Goal: Task Accomplishment & Management: Manage account settings

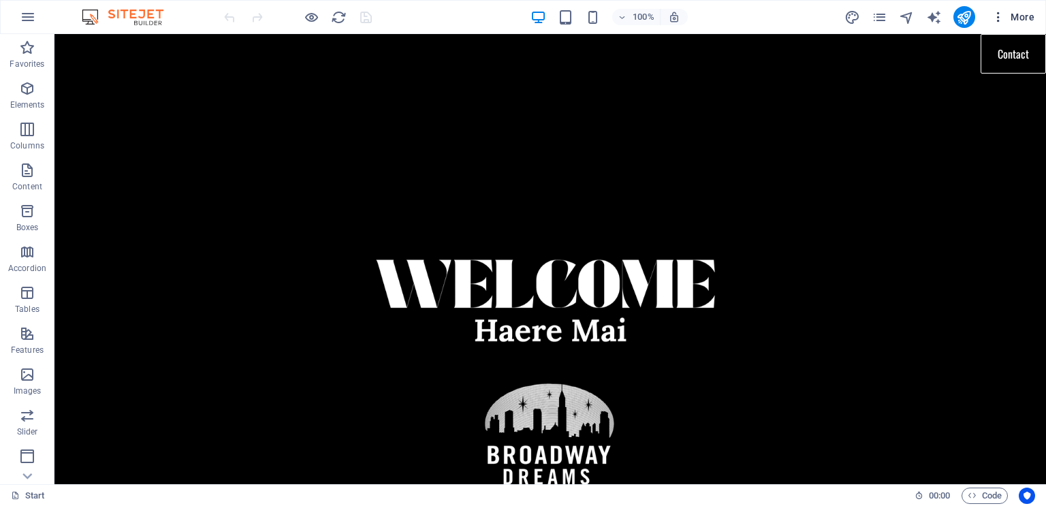
click at [1033, 20] on span "More" at bounding box center [1013, 17] width 43 height 14
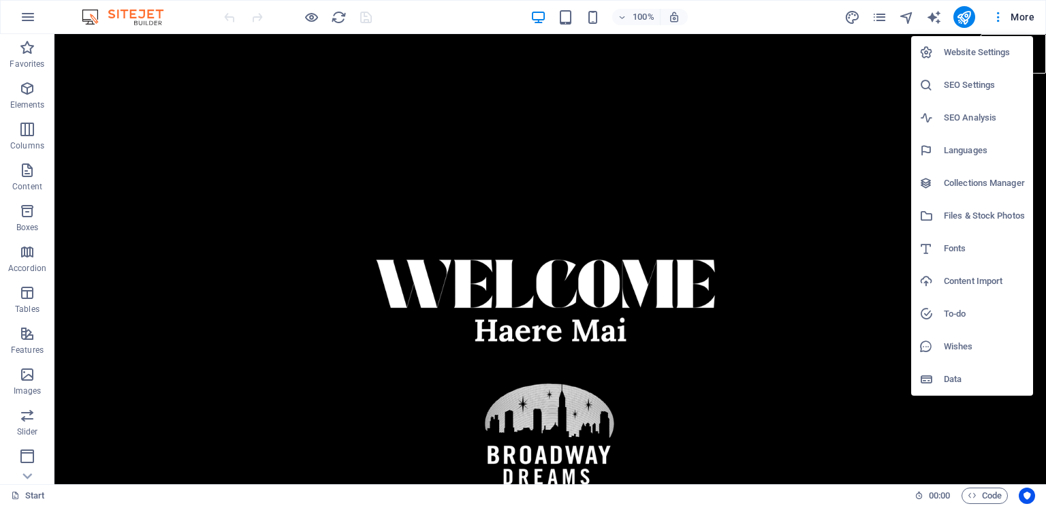
drag, startPoint x: 1040, startPoint y: 61, endPoint x: 1040, endPoint y: 74, distance: 12.3
click at [1040, 74] on div at bounding box center [523, 253] width 1046 height 506
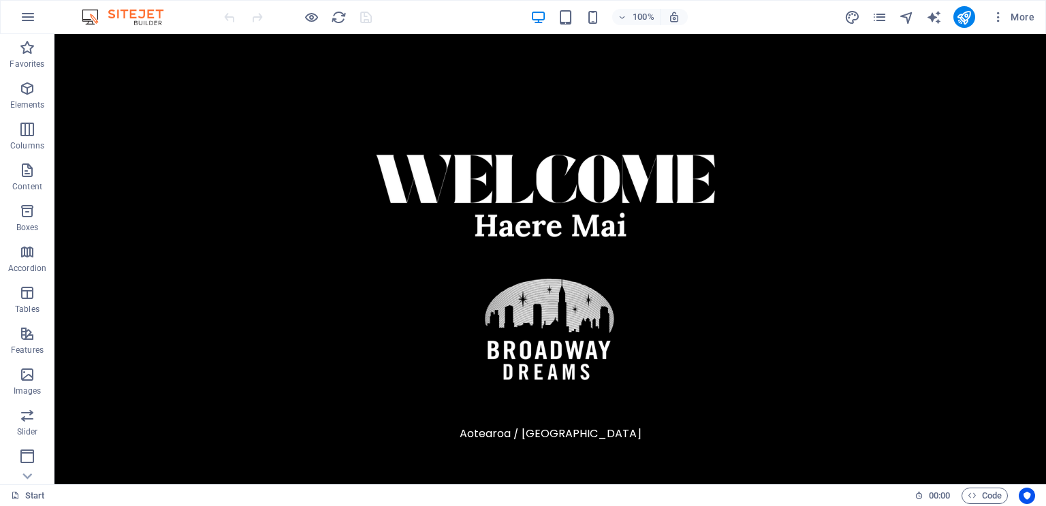
scroll to position [116, 0]
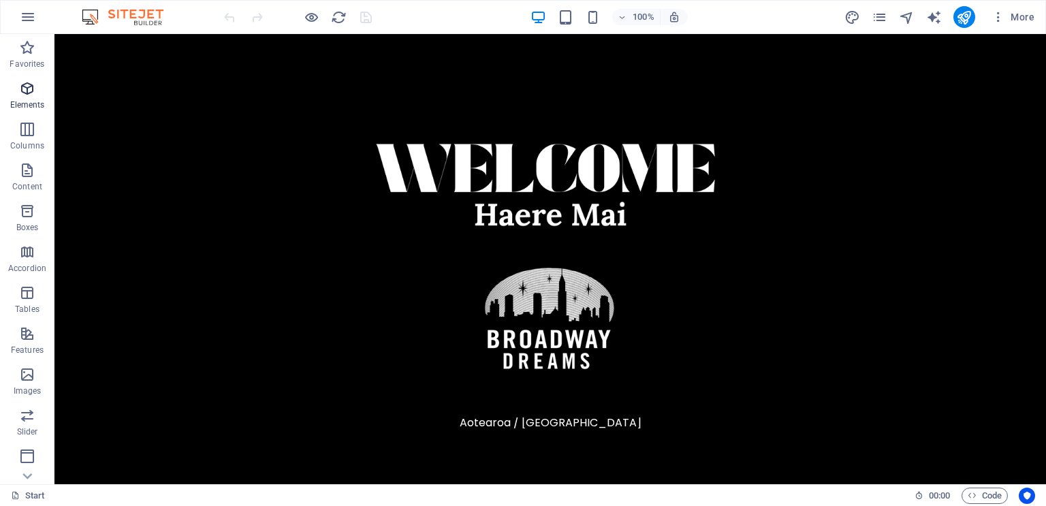
click at [27, 95] on icon "button" at bounding box center [27, 88] width 16 height 16
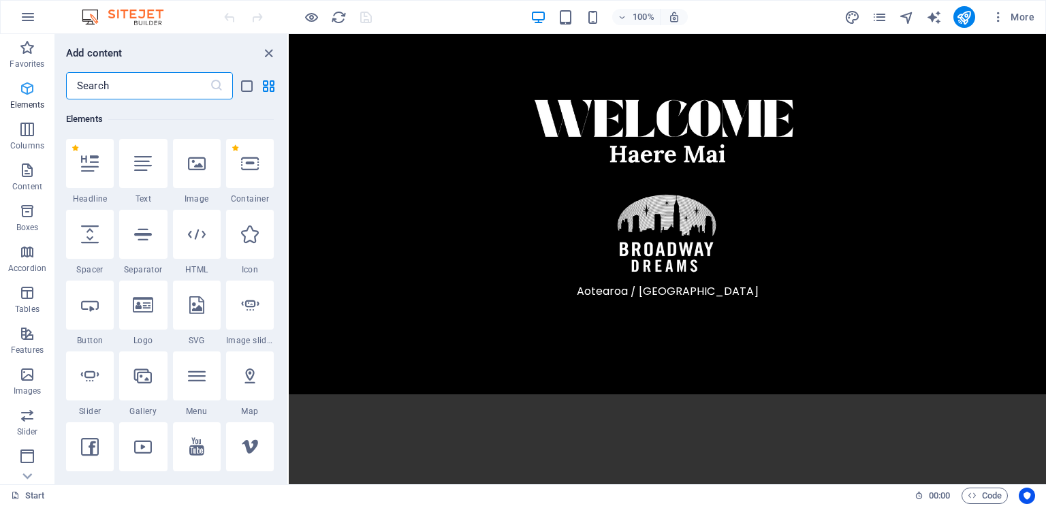
scroll to position [145, 0]
click at [150, 80] on input "text" at bounding box center [138, 85] width 144 height 27
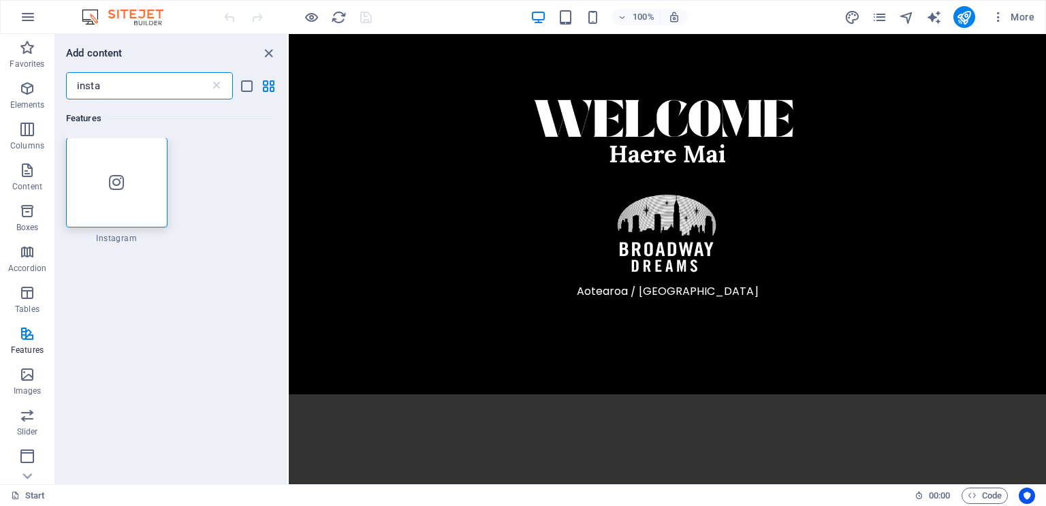
scroll to position [0, 0]
type input "insta"
click at [130, 196] on div at bounding box center [116, 183] width 101 height 90
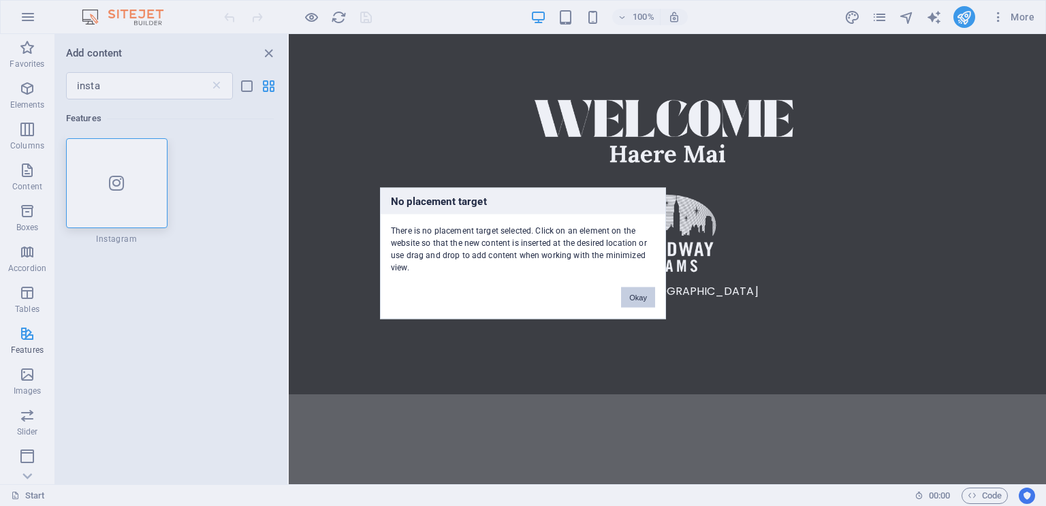
click at [641, 293] on button "Okay" at bounding box center [638, 297] width 34 height 20
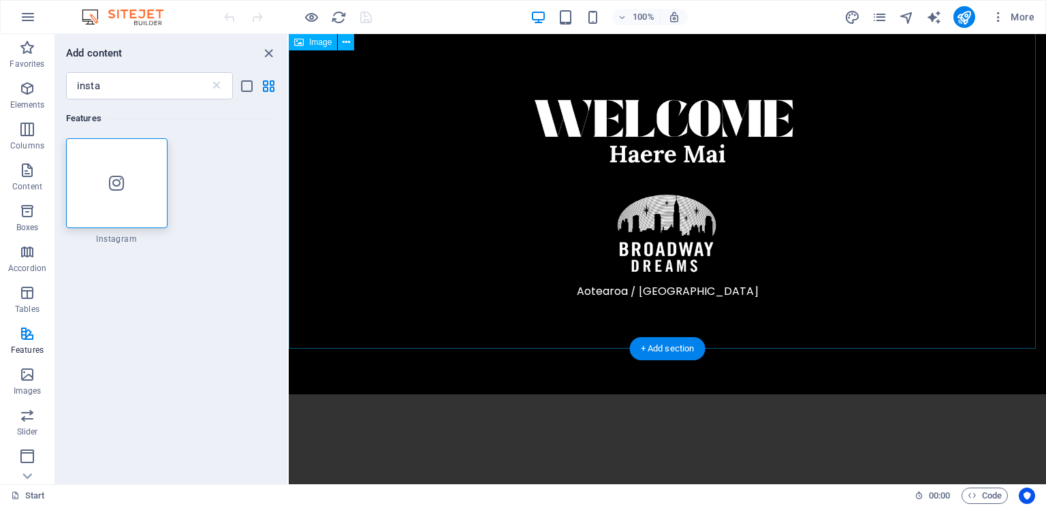
click at [669, 298] on figure at bounding box center [667, 171] width 757 height 426
click at [140, 210] on div at bounding box center [116, 183] width 101 height 90
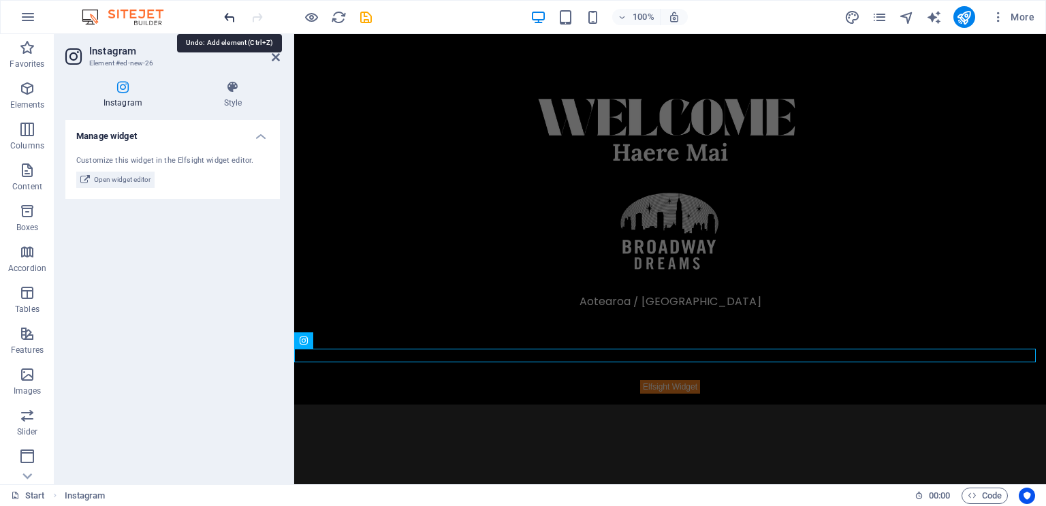
click at [229, 14] on icon "undo" at bounding box center [230, 18] width 16 height 16
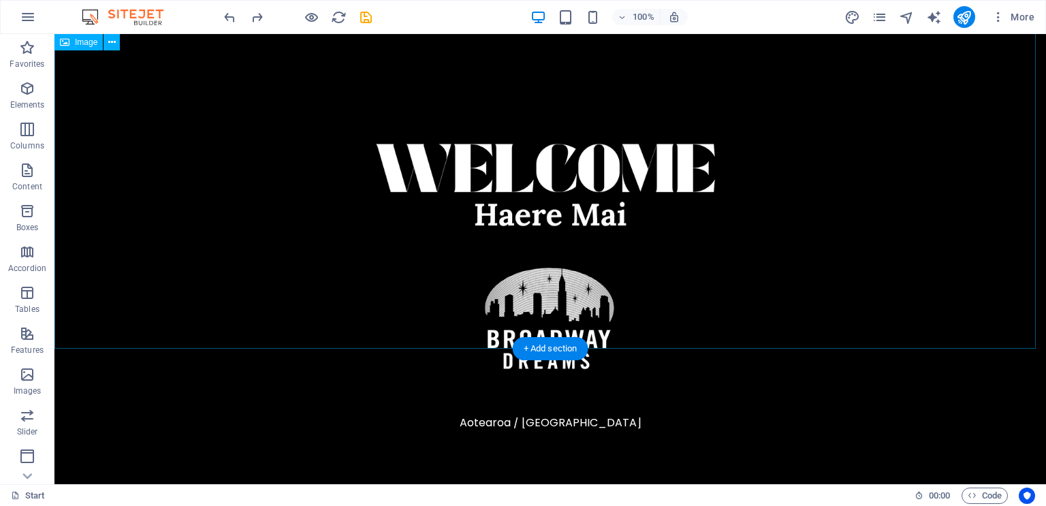
click at [362, 337] on figure at bounding box center [550, 236] width 992 height 557
click at [31, 85] on icon "button" at bounding box center [27, 88] width 16 height 16
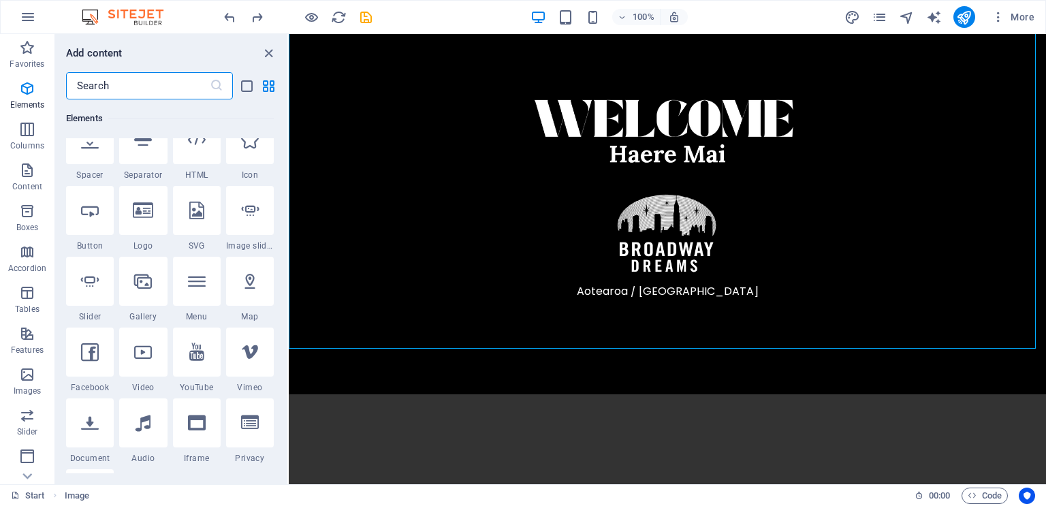
scroll to position [272, 0]
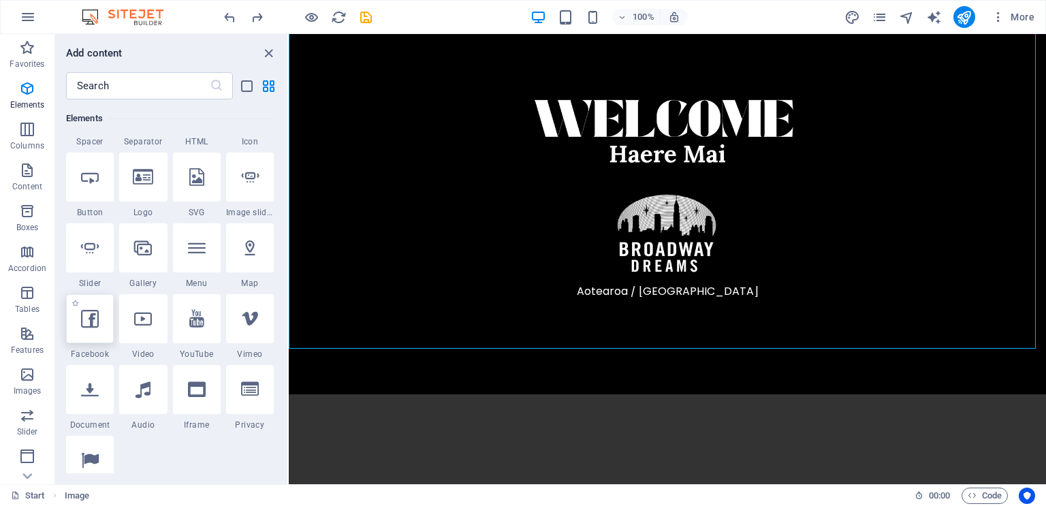
click at [93, 329] on div at bounding box center [90, 318] width 48 height 49
select select "%"
select select "px"
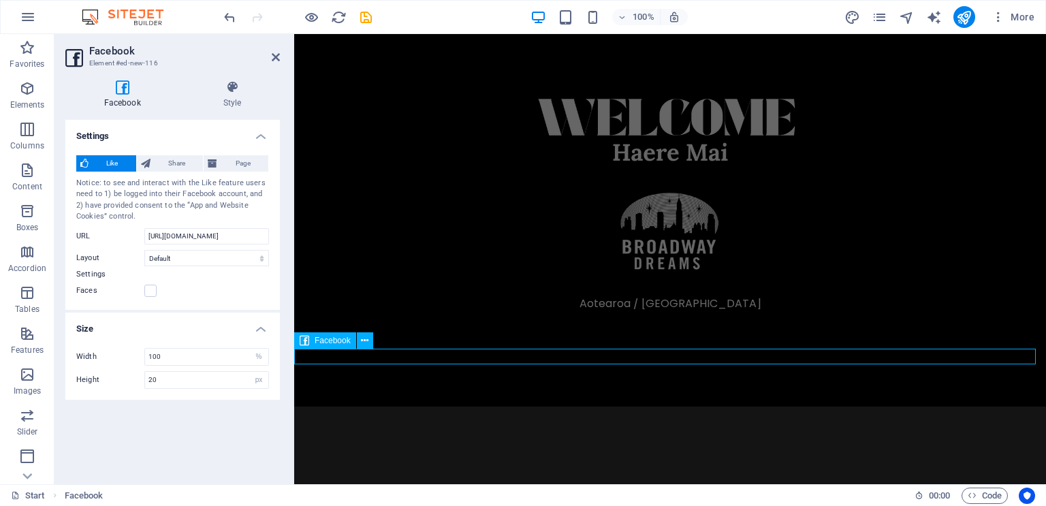
click at [651, 380] on div at bounding box center [670, 388] width 752 height 16
click at [363, 344] on icon at bounding box center [364, 341] width 7 height 14
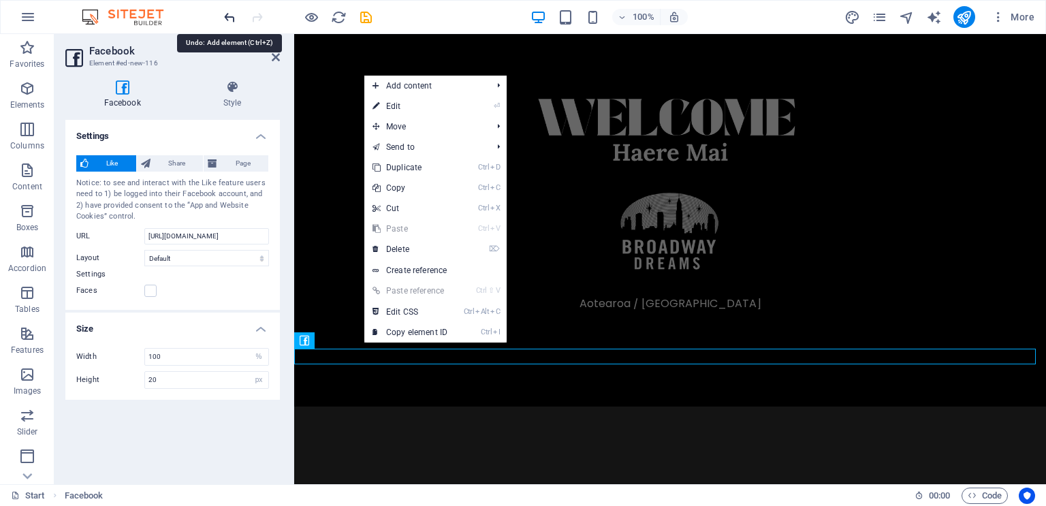
click at [229, 14] on icon "undo" at bounding box center [230, 18] width 16 height 16
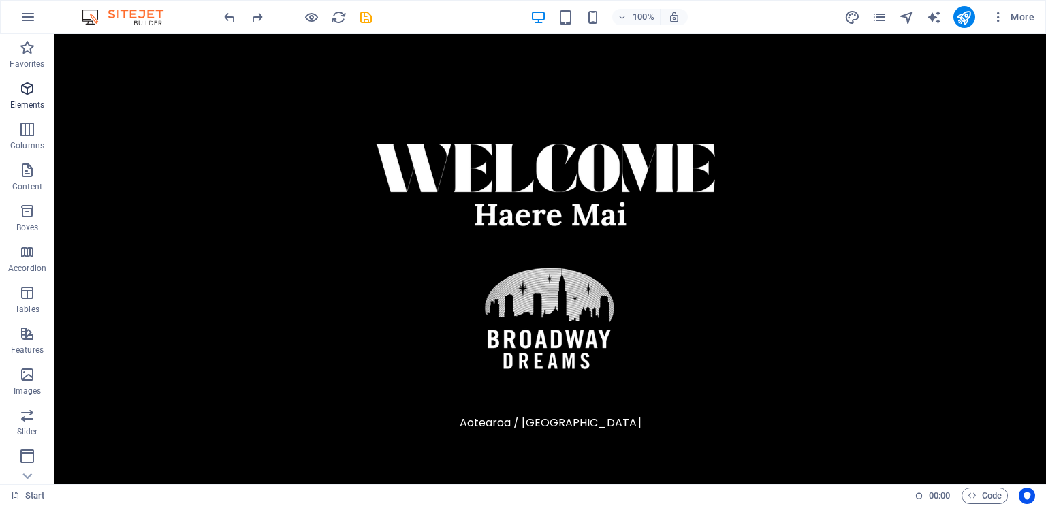
click at [25, 98] on span "Elements" at bounding box center [27, 96] width 54 height 33
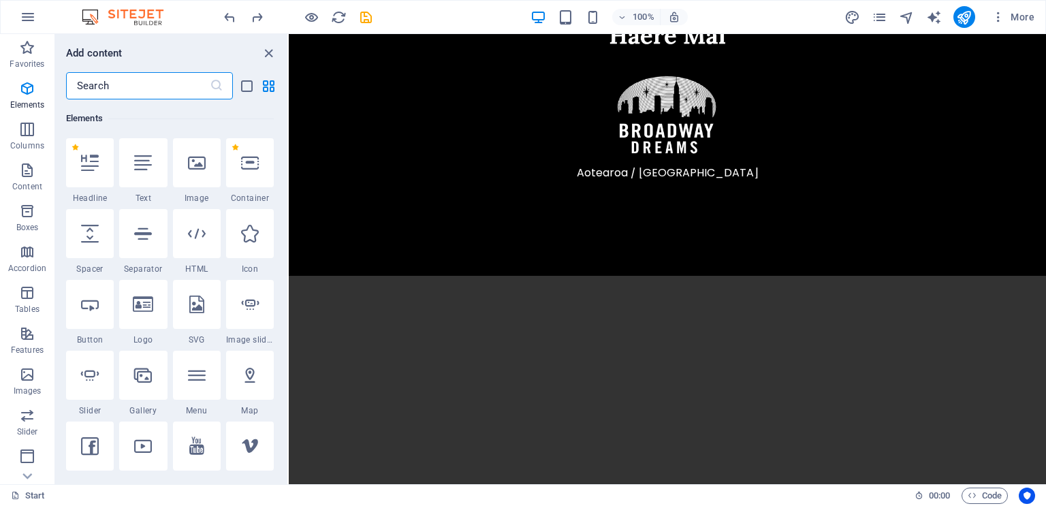
scroll to position [216, 0]
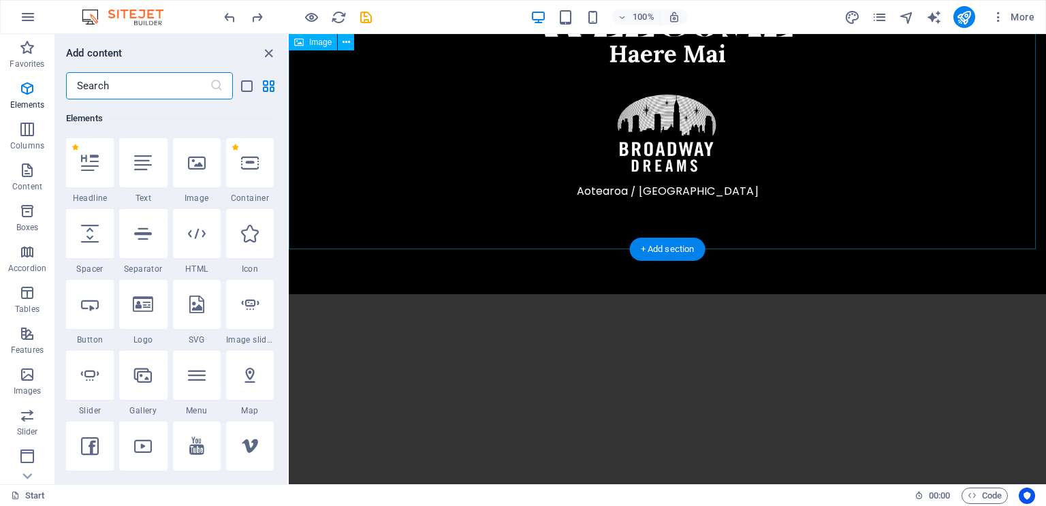
click at [386, 236] on figure at bounding box center [667, 71] width 757 height 426
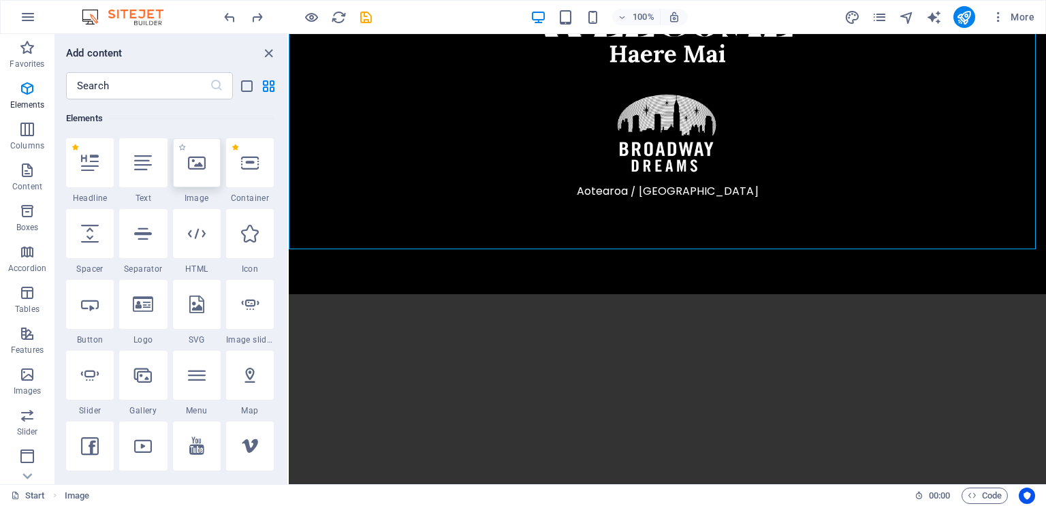
click at [206, 171] on div at bounding box center [197, 162] width 48 height 49
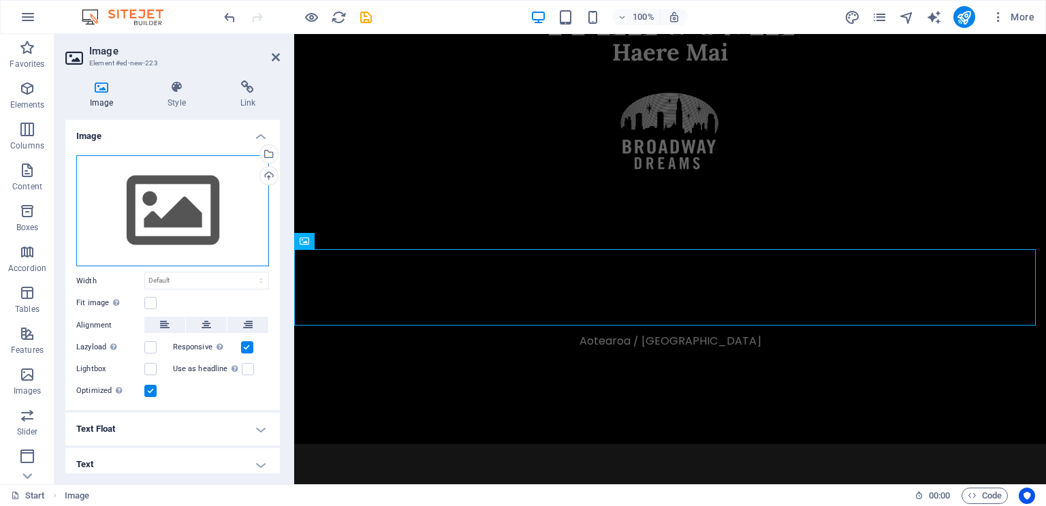
click at [163, 206] on div "Drag files here, click to choose files or select files from Files or our free s…" at bounding box center [172, 211] width 193 height 112
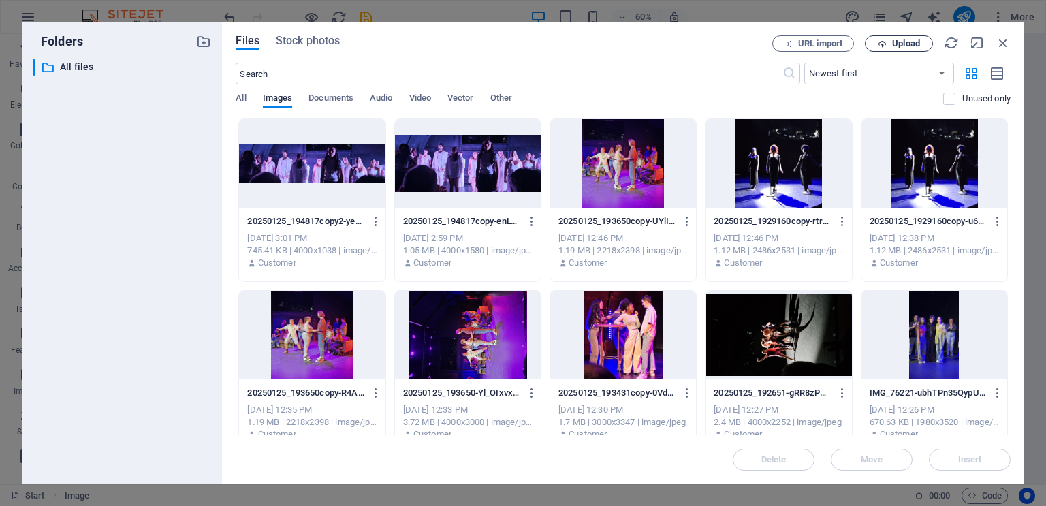
click at [902, 51] on button "Upload" at bounding box center [899, 43] width 68 height 16
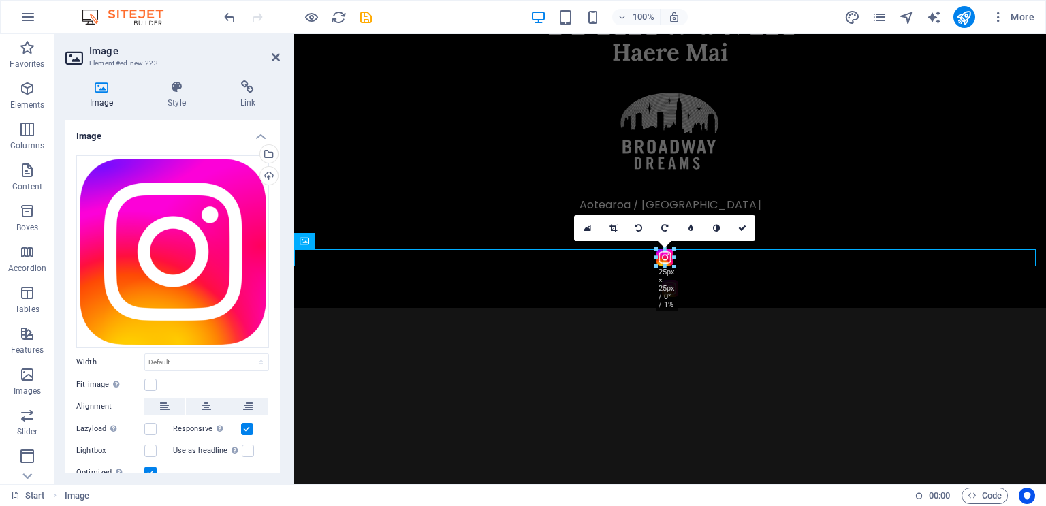
drag, startPoint x: 1035, startPoint y: 250, endPoint x: 307, endPoint y: 408, distance: 745.8
type input "24"
select select "px"
click at [921, 155] on figure at bounding box center [670, 69] width 752 height 422
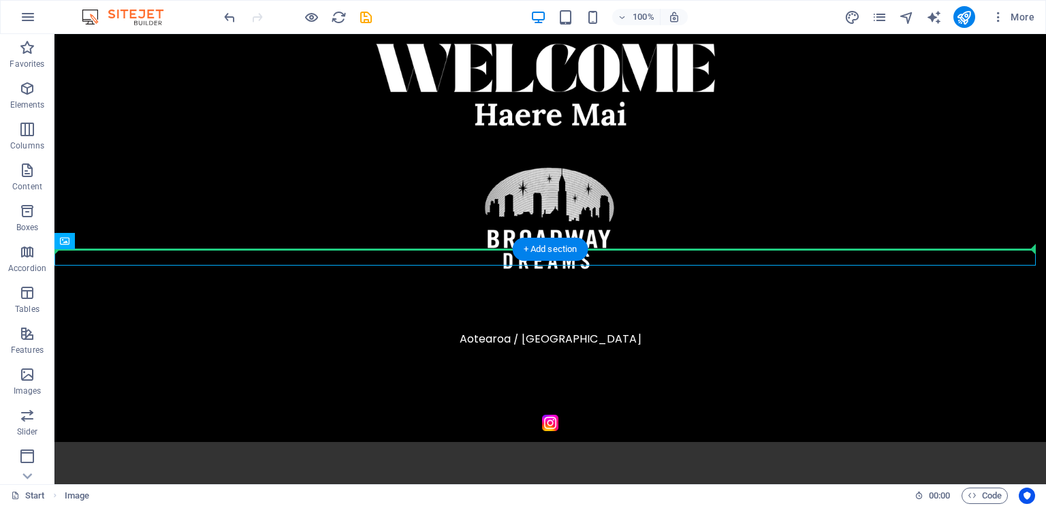
drag, startPoint x: 550, startPoint y: 262, endPoint x: 550, endPoint y: 236, distance: 25.9
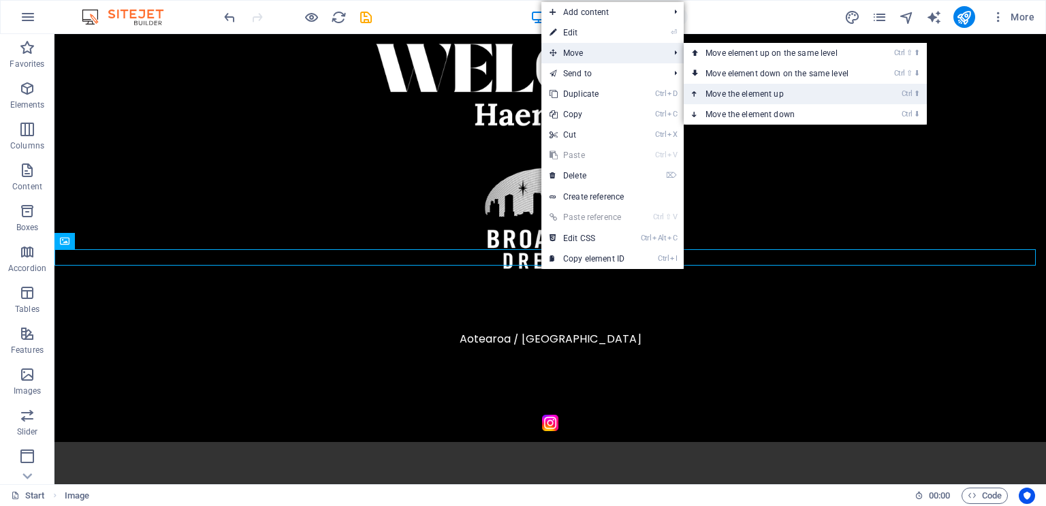
click at [741, 93] on link "Ctrl ⬆ Move the element up" at bounding box center [780, 94] width 192 height 20
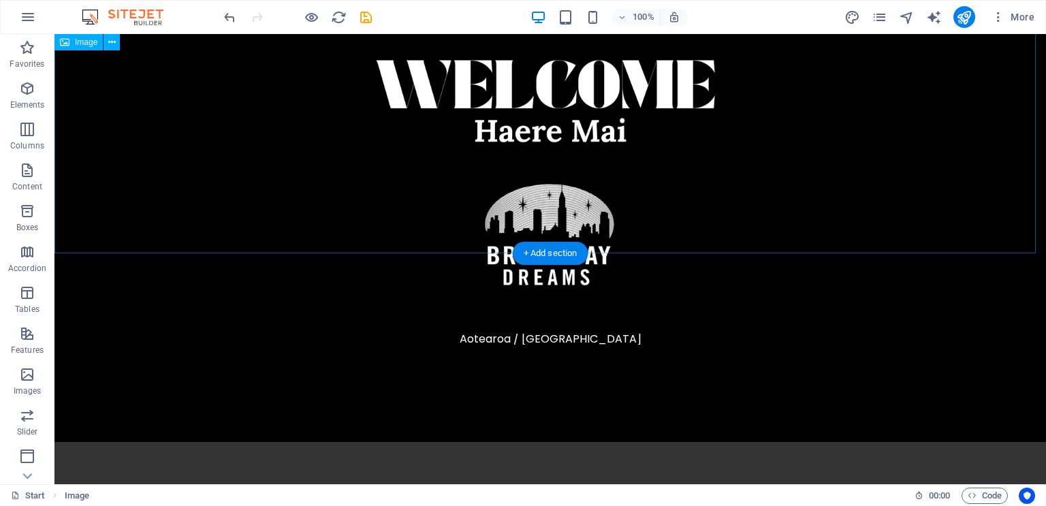
scroll to position [0, 0]
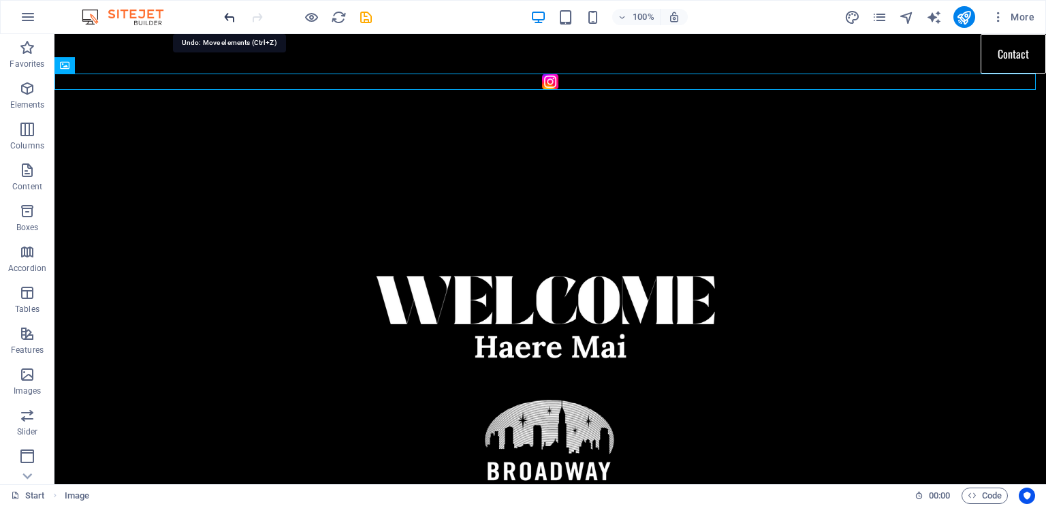
click at [231, 20] on icon "undo" at bounding box center [230, 18] width 16 height 16
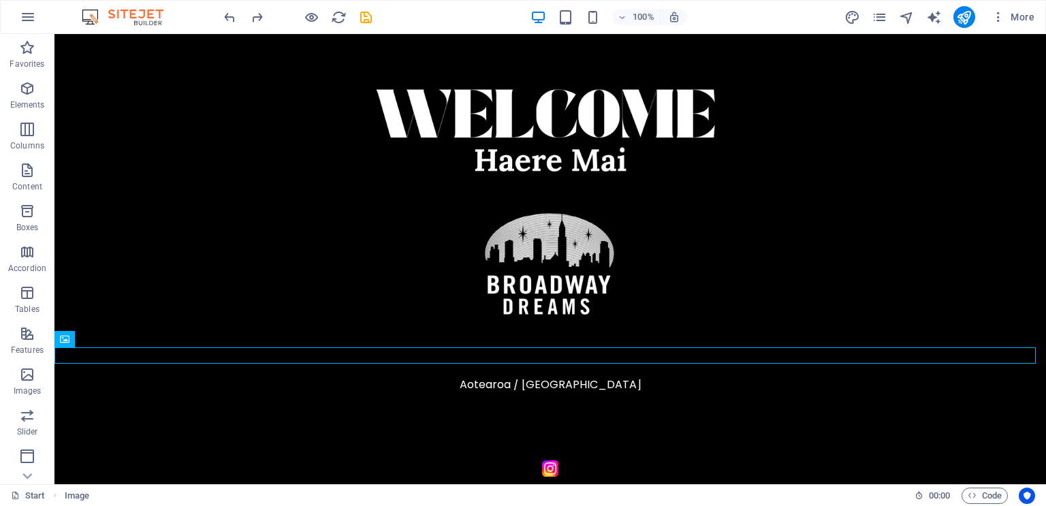
scroll to position [214, 0]
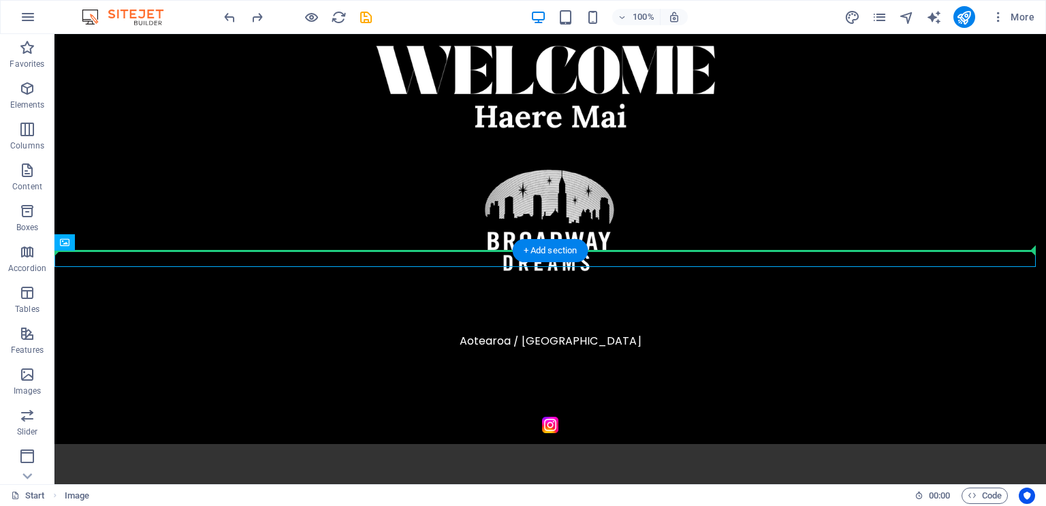
drag, startPoint x: 791, startPoint y: 252, endPoint x: 786, endPoint y: 231, distance: 21.6
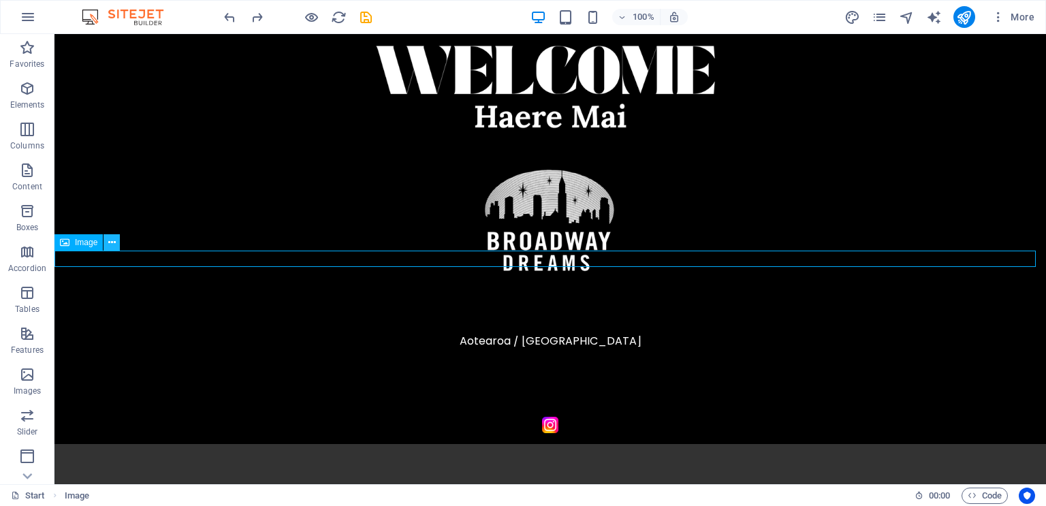
click at [113, 246] on icon at bounding box center [111, 243] width 7 height 14
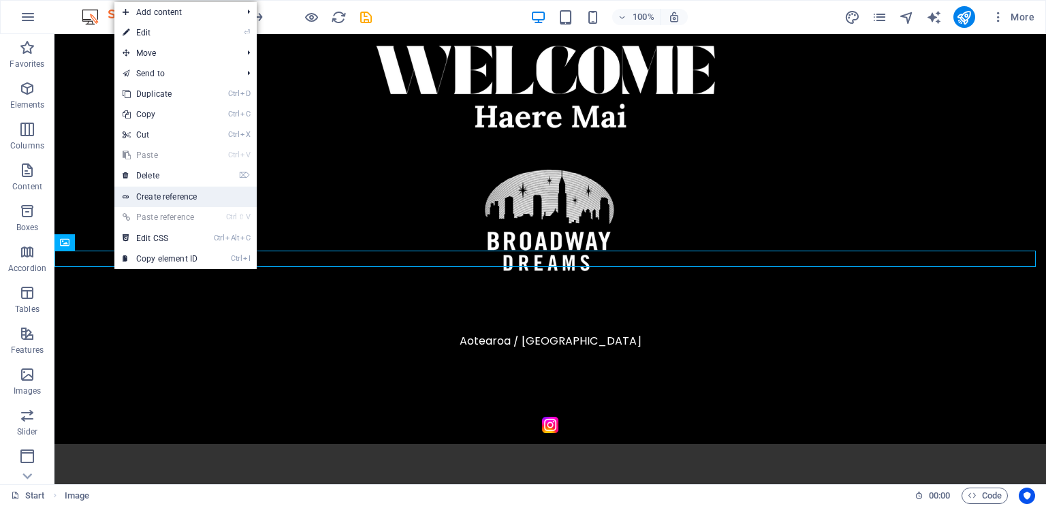
click at [180, 195] on link "Create reference" at bounding box center [185, 197] width 142 height 20
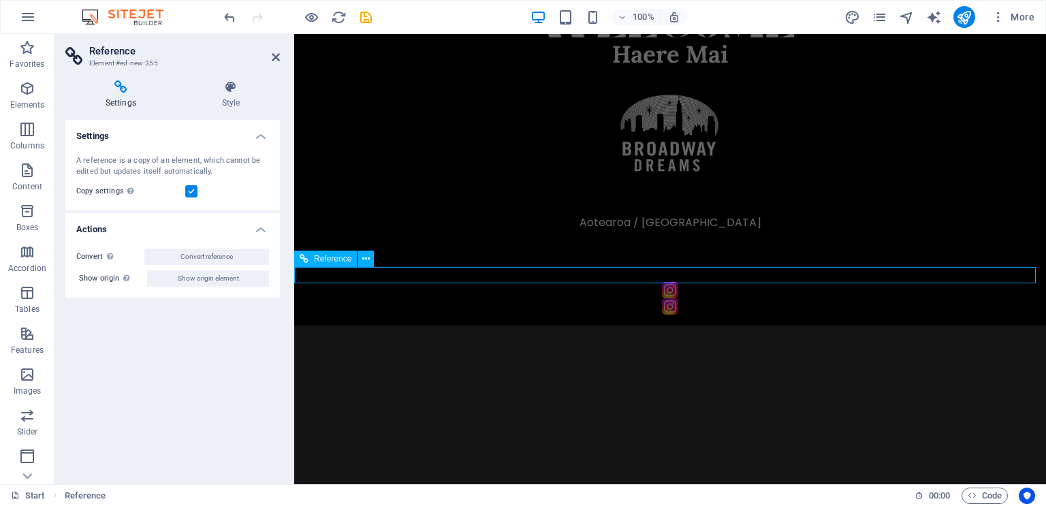
click at [307, 264] on icon at bounding box center [304, 259] width 9 height 16
click at [368, 261] on icon at bounding box center [365, 259] width 7 height 14
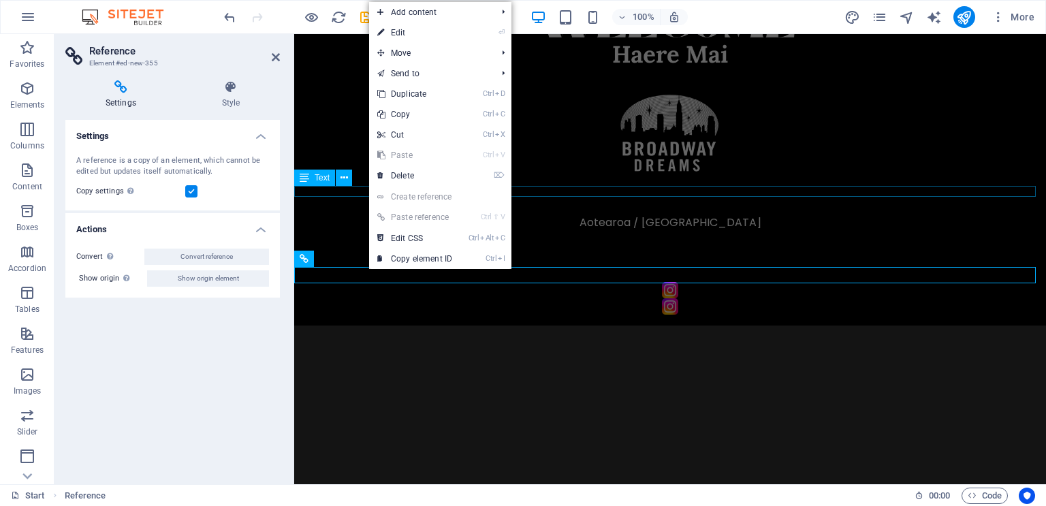
click at [328, 183] on div "Text" at bounding box center [314, 178] width 41 height 16
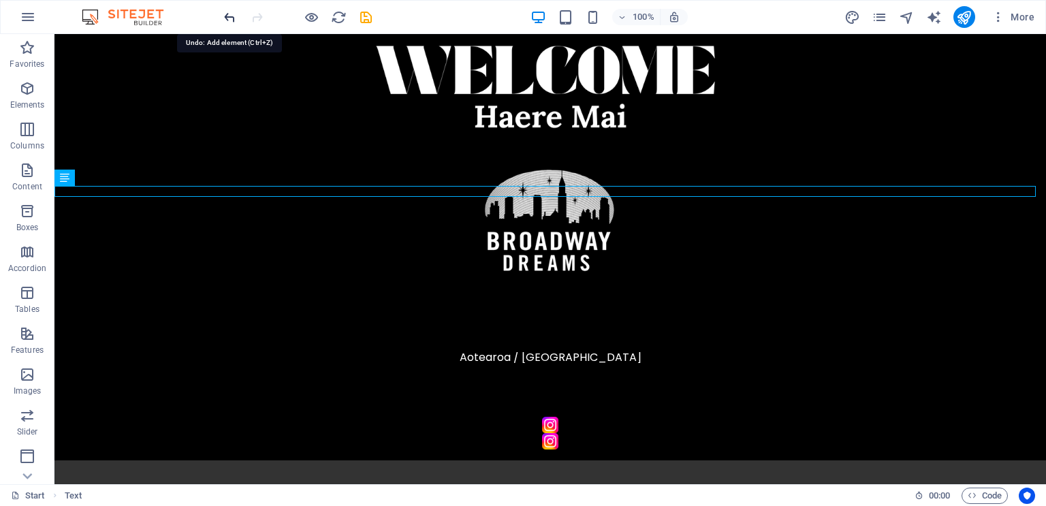
click at [229, 14] on icon "undo" at bounding box center [230, 18] width 16 height 16
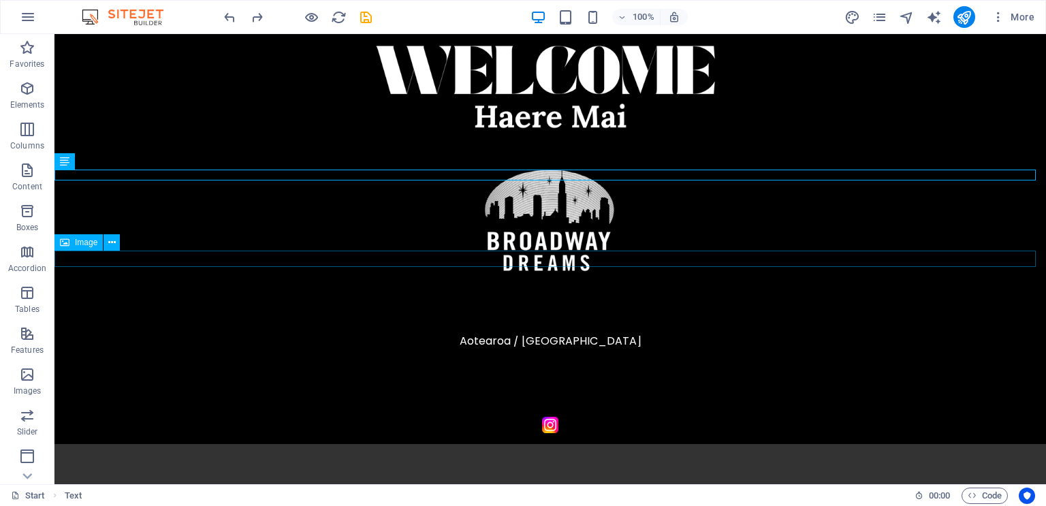
click at [543, 417] on figure at bounding box center [550, 425] width 992 height 16
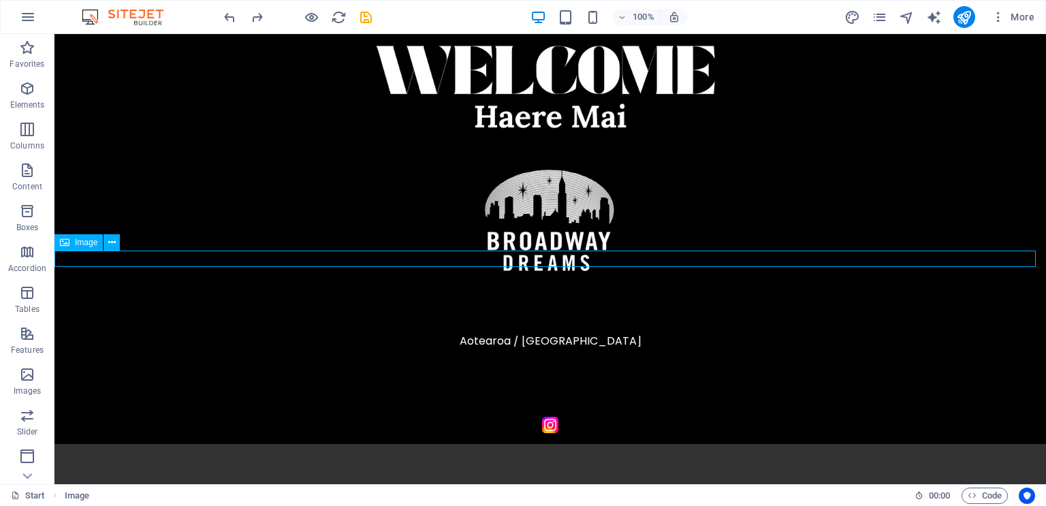
click at [498, 417] on figure at bounding box center [550, 425] width 992 height 16
select select "px"
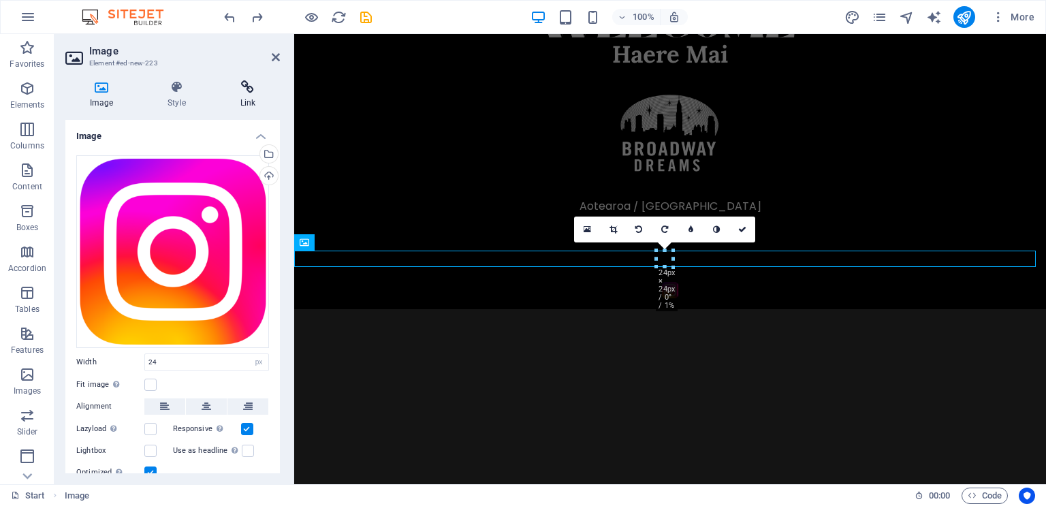
click at [251, 99] on h4 "Link" at bounding box center [248, 94] width 64 height 29
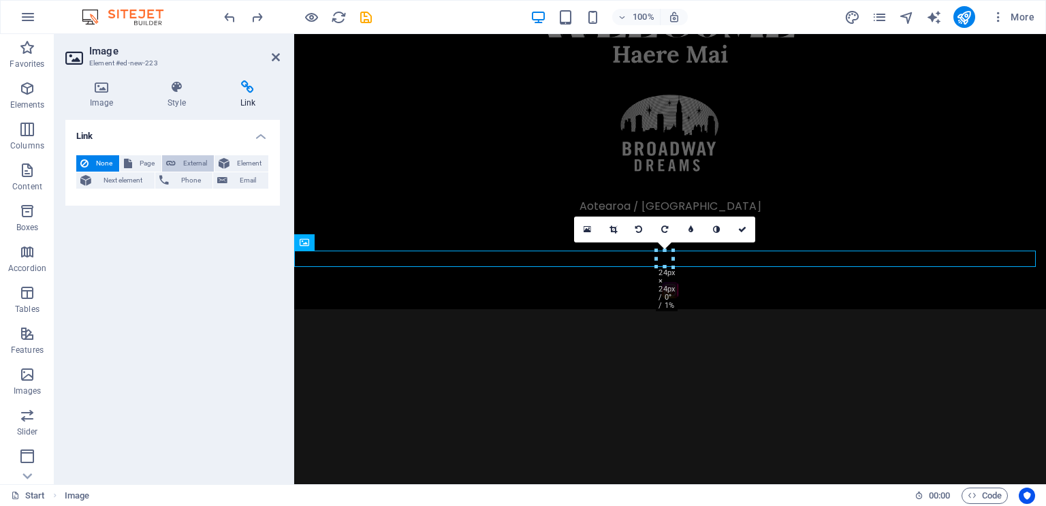
click at [193, 164] on span "External" at bounding box center [195, 163] width 30 height 16
select select "blank"
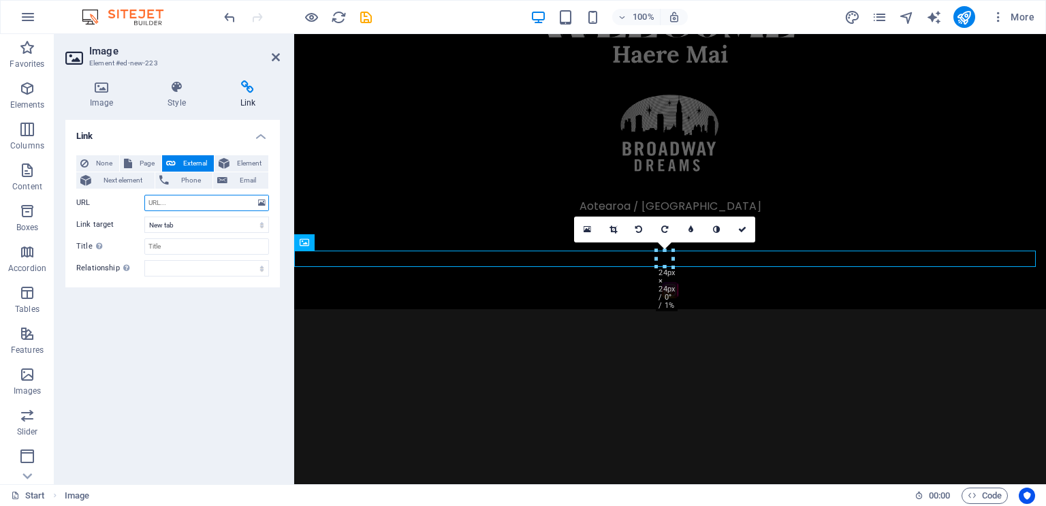
click at [183, 198] on input "URL" at bounding box center [206, 203] width 125 height 16
paste input "[URL][DOMAIN_NAME]"
type input "[URL][DOMAIN_NAME]"
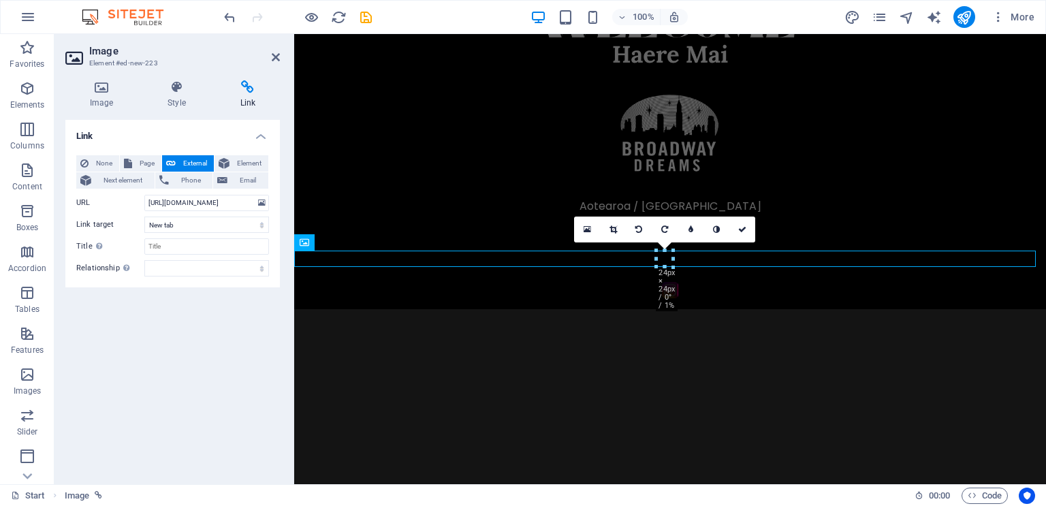
click at [178, 352] on div "Link None Page External Element Next element Phone Email Page Start Legal Notic…" at bounding box center [172, 297] width 215 height 354
click at [104, 80] on div "Image Style Link Image Drag files here, click to choose files or select files f…" at bounding box center [172, 276] width 236 height 415
click at [104, 85] on icon at bounding box center [101, 87] width 72 height 14
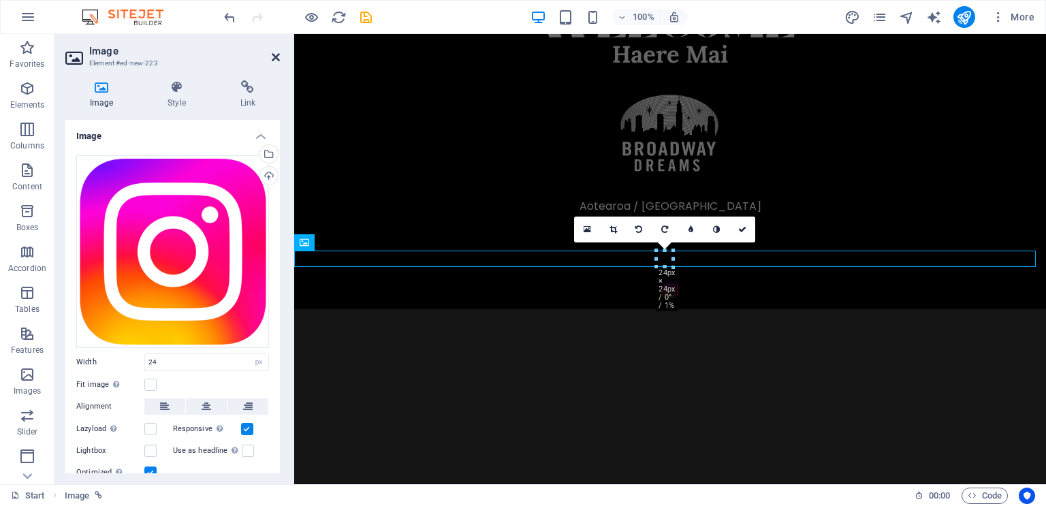
click at [272, 61] on icon at bounding box center [276, 57] width 8 height 11
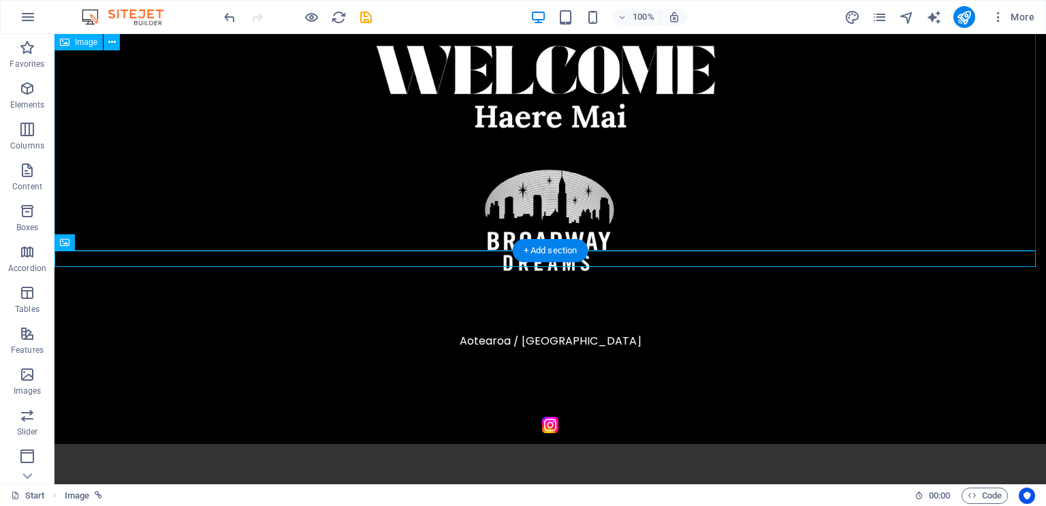
click at [778, 187] on figure at bounding box center [550, 138] width 992 height 557
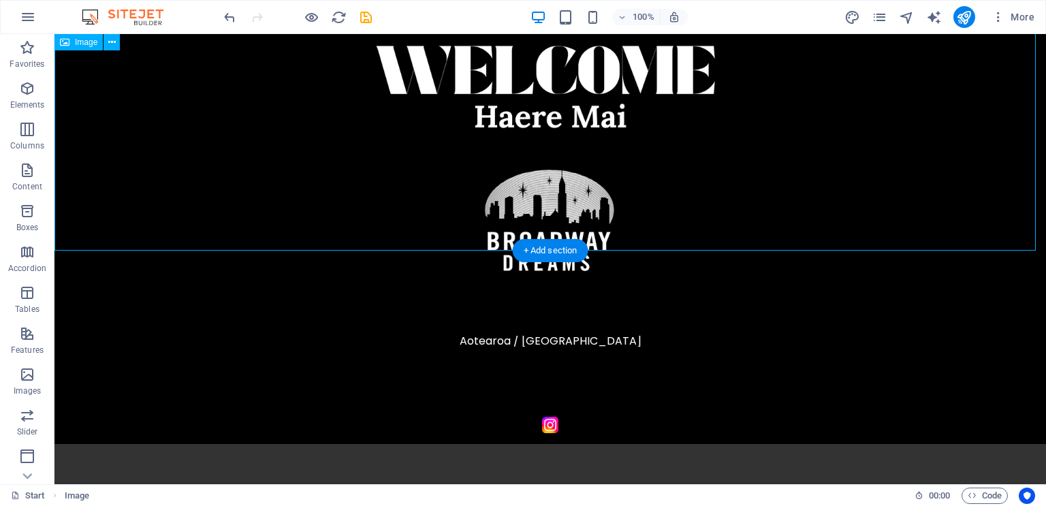
click at [736, 167] on figure at bounding box center [550, 138] width 992 height 557
click at [878, 18] on icon "pages" at bounding box center [880, 18] width 16 height 16
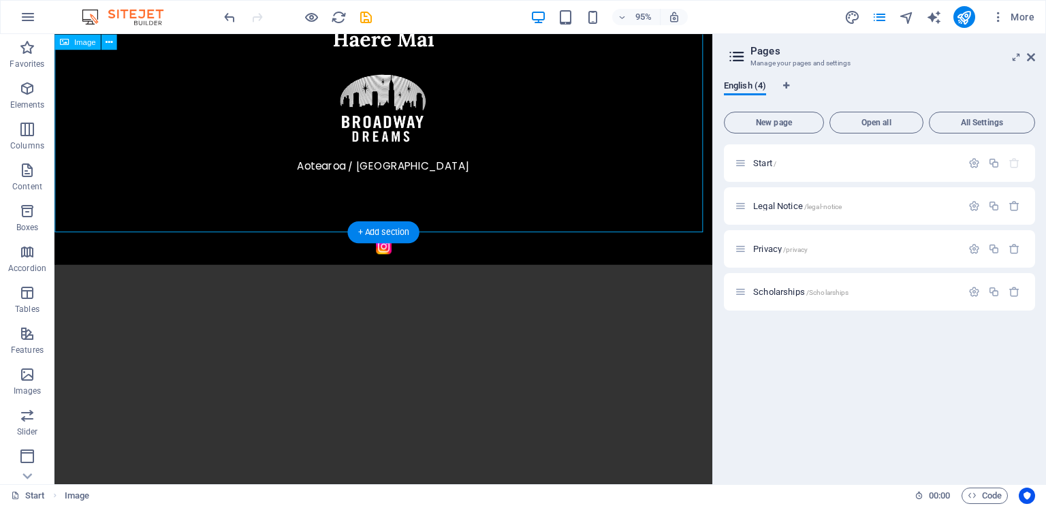
drag, startPoint x: 608, startPoint y: 179, endPoint x: 777, endPoint y: 140, distance: 174.0
click at [608, 179] on figure at bounding box center [400, 55] width 693 height 390
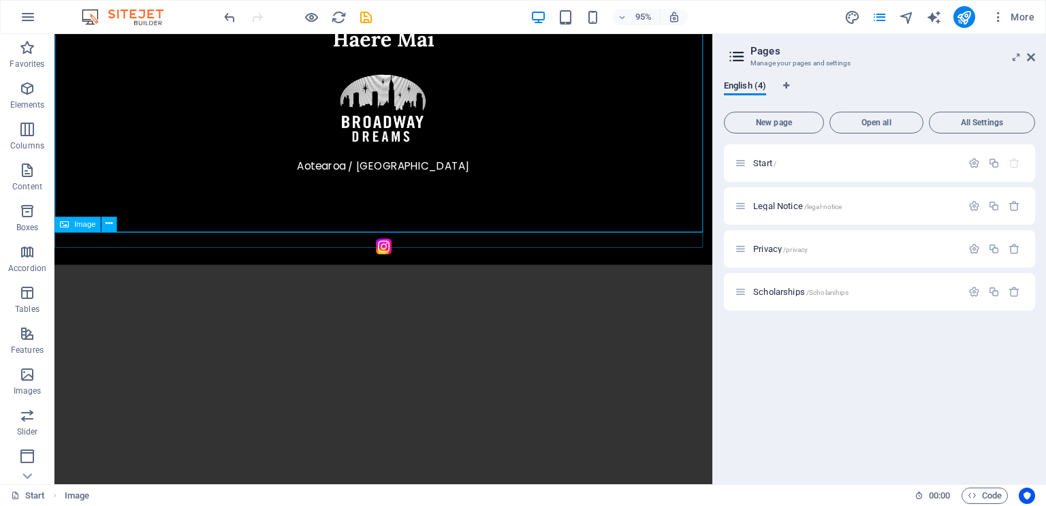
click at [474, 256] on figure at bounding box center [400, 257] width 693 height 16
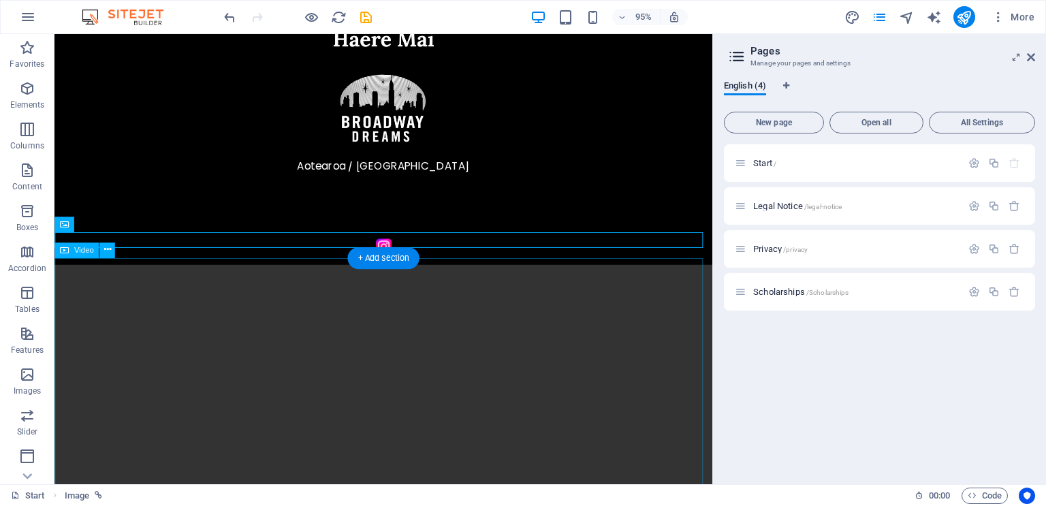
drag, startPoint x: 473, startPoint y: 256, endPoint x: 471, endPoint y: 464, distance: 207.8
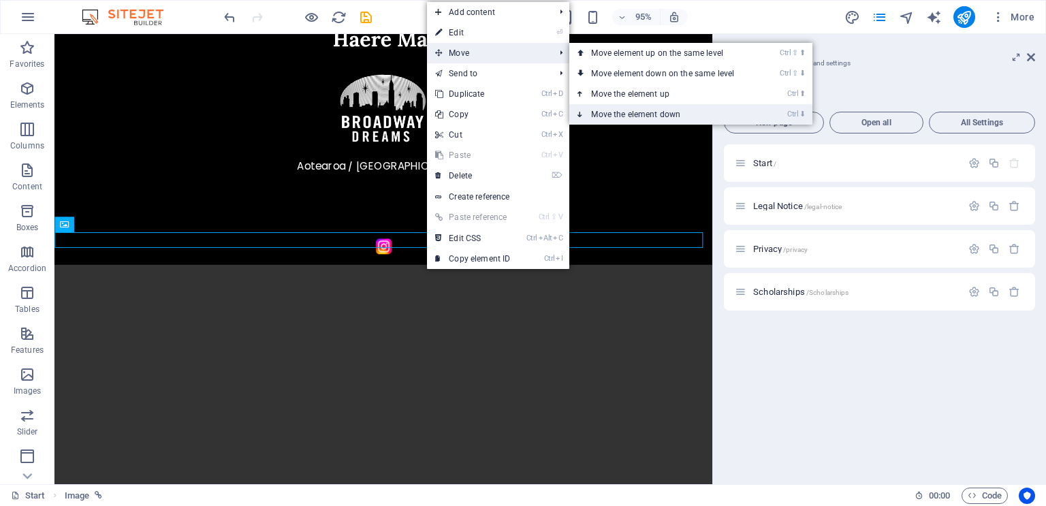
click at [683, 121] on link "Ctrl ⬇ Move the element down" at bounding box center [665, 114] width 192 height 20
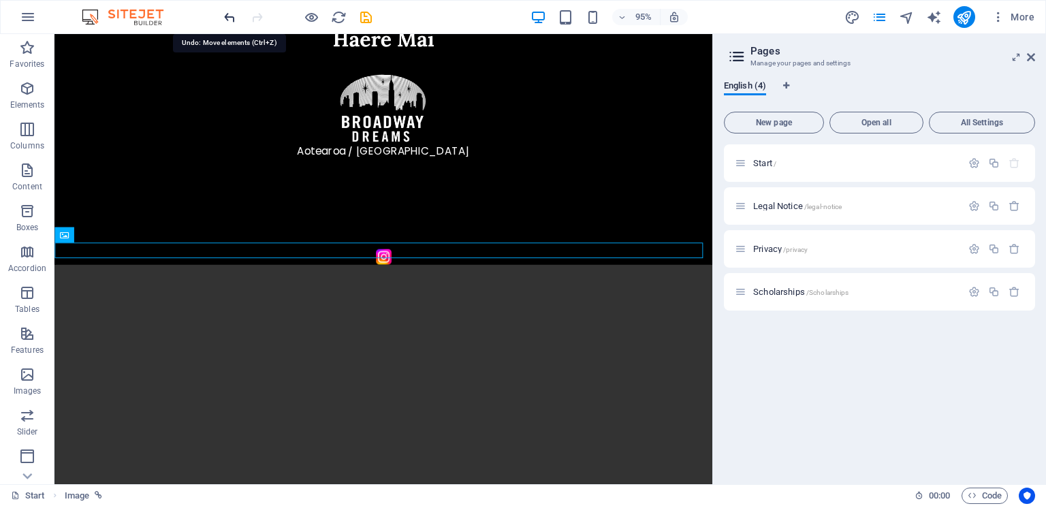
click at [228, 17] on icon "undo" at bounding box center [230, 18] width 16 height 16
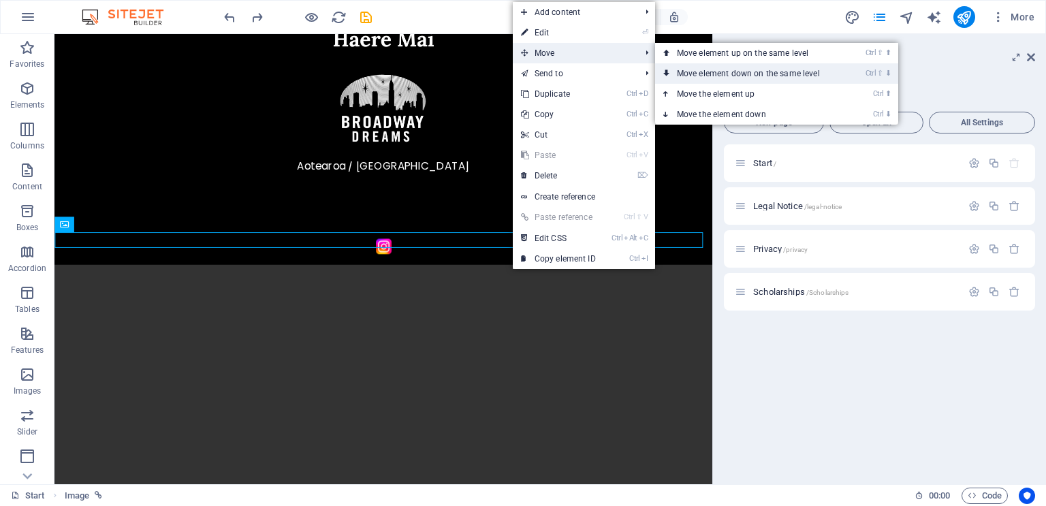
click at [702, 72] on link "Ctrl ⇧ ⬇ Move element down on the same level" at bounding box center [751, 73] width 192 height 20
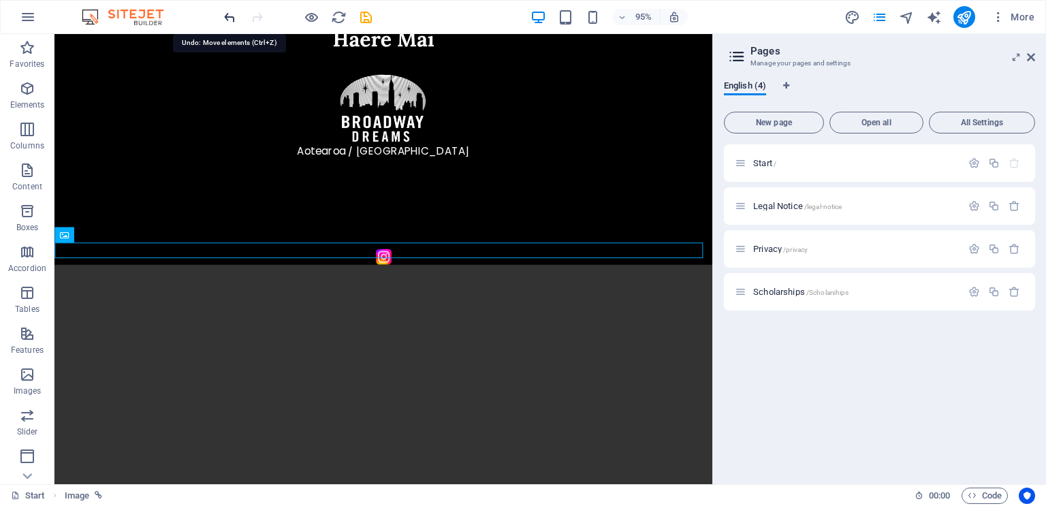
click at [227, 18] on icon "undo" at bounding box center [230, 18] width 16 height 16
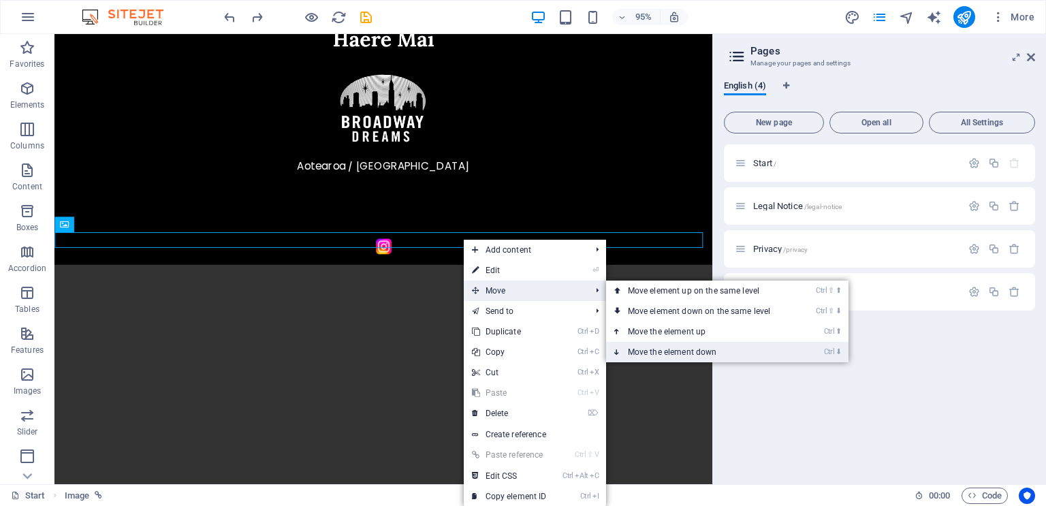
click at [670, 349] on link "Ctrl ⬇ Move the element down" at bounding box center [702, 352] width 192 height 20
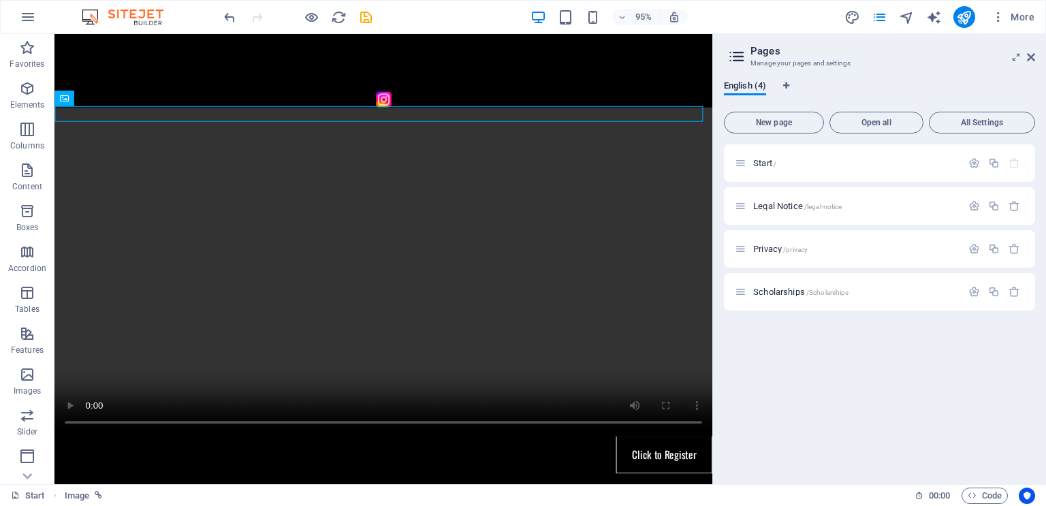
scroll to position [358, 0]
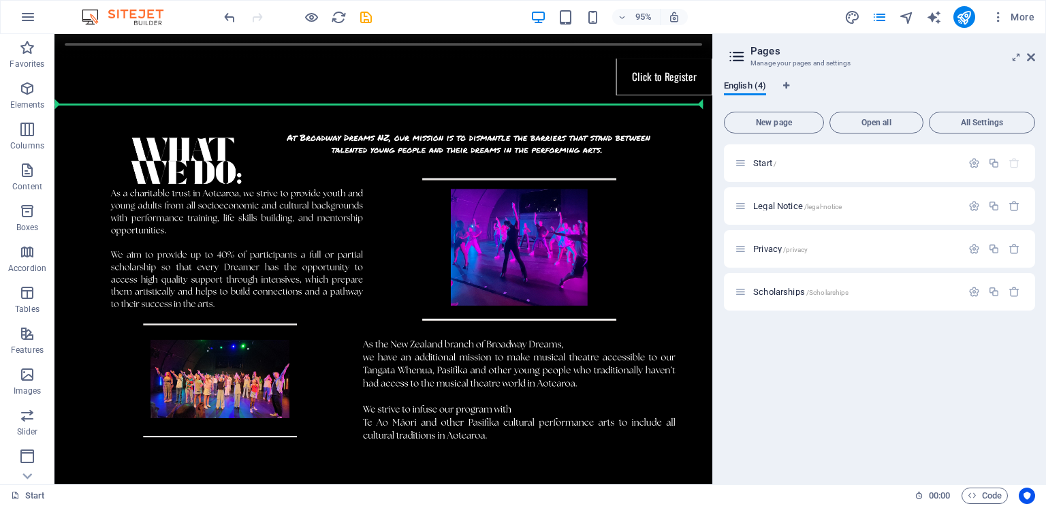
drag, startPoint x: 631, startPoint y: 114, endPoint x: 534, endPoint y: 94, distance: 98.9
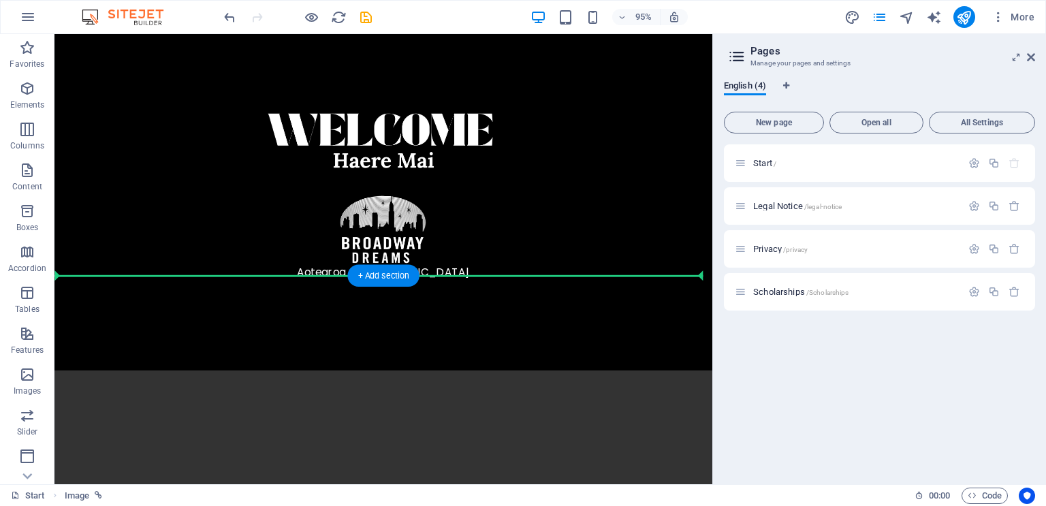
scroll to position [0, 0]
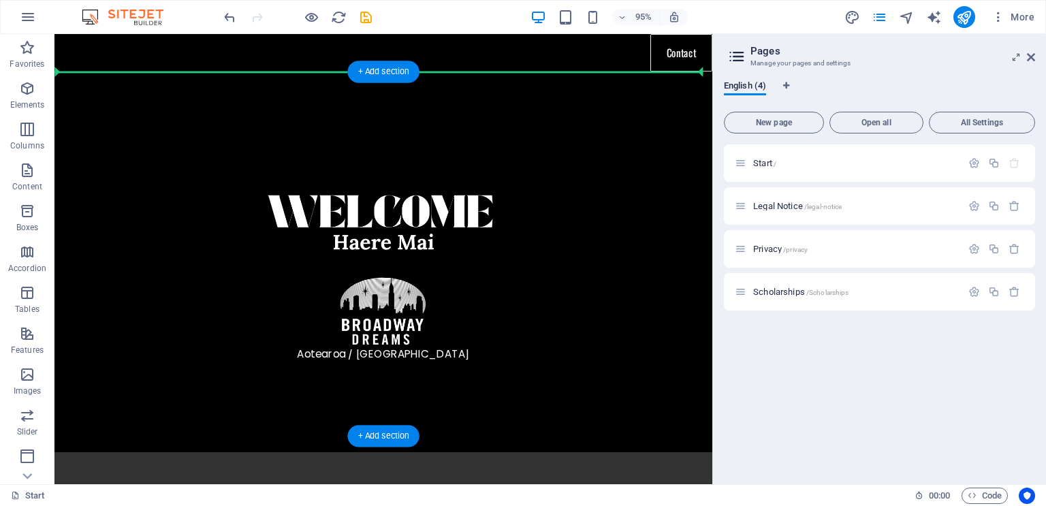
drag, startPoint x: 410, startPoint y: 375, endPoint x: 488, endPoint y: 97, distance: 288.1
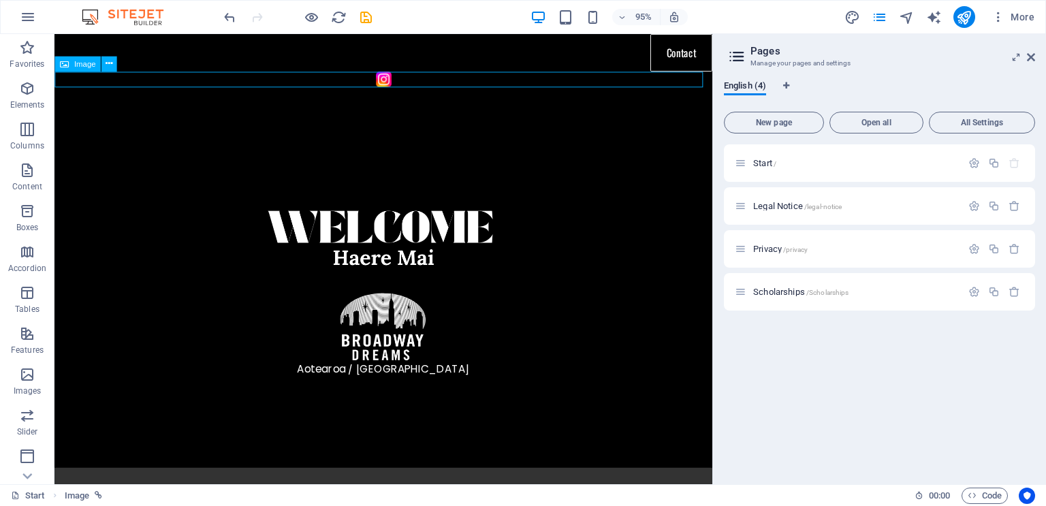
click at [395, 76] on figure at bounding box center [400, 82] width 693 height 16
select select "px"
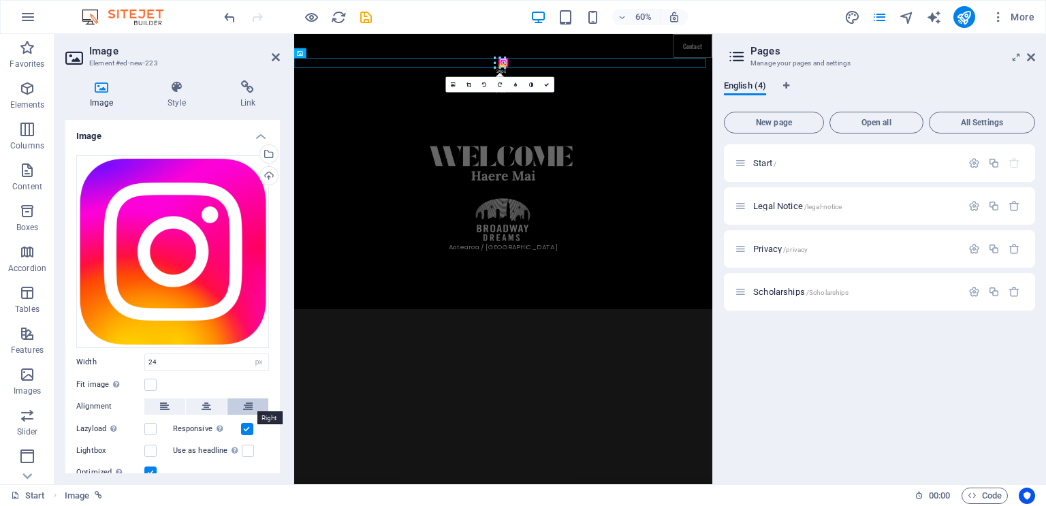
click at [256, 408] on button at bounding box center [248, 406] width 41 height 16
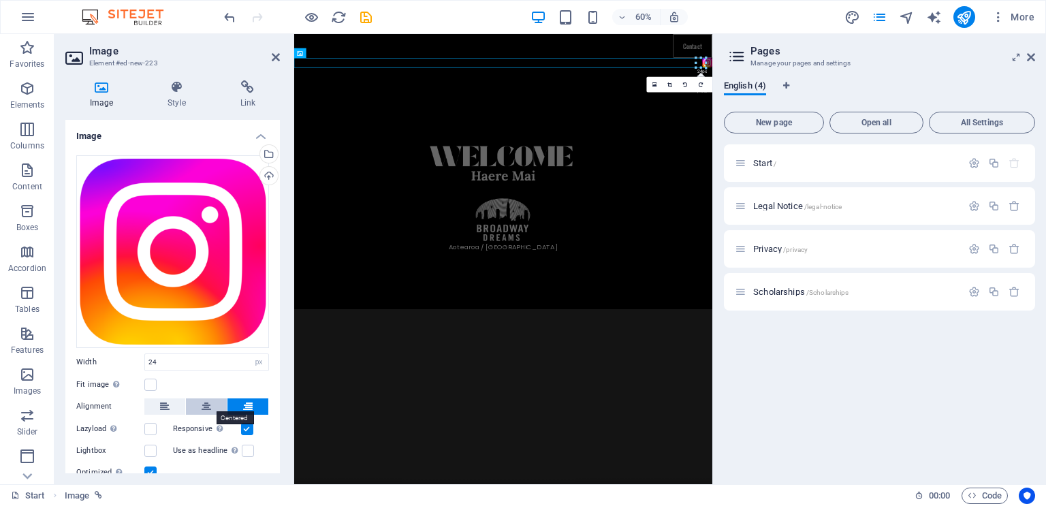
click at [210, 398] on button at bounding box center [206, 406] width 41 height 16
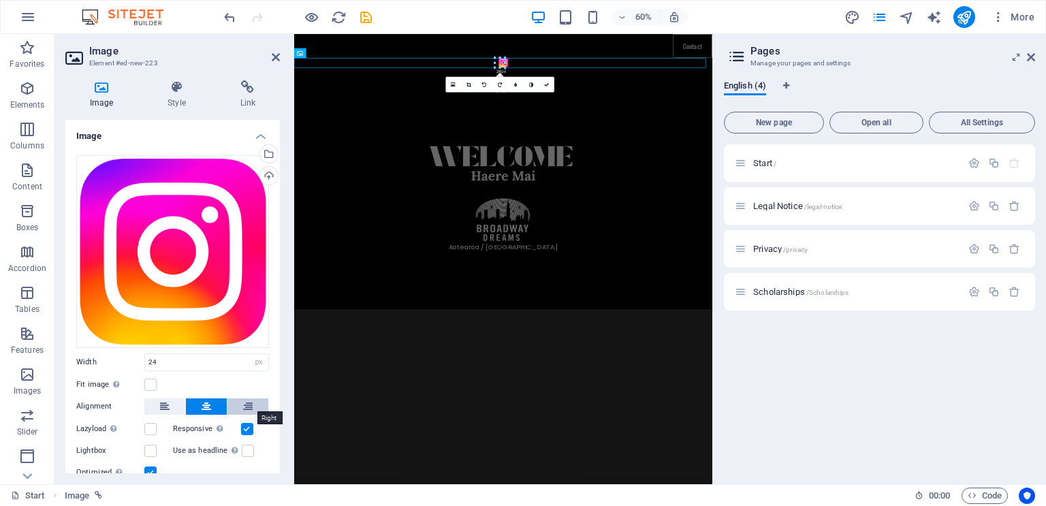
click at [245, 401] on icon at bounding box center [248, 406] width 10 height 16
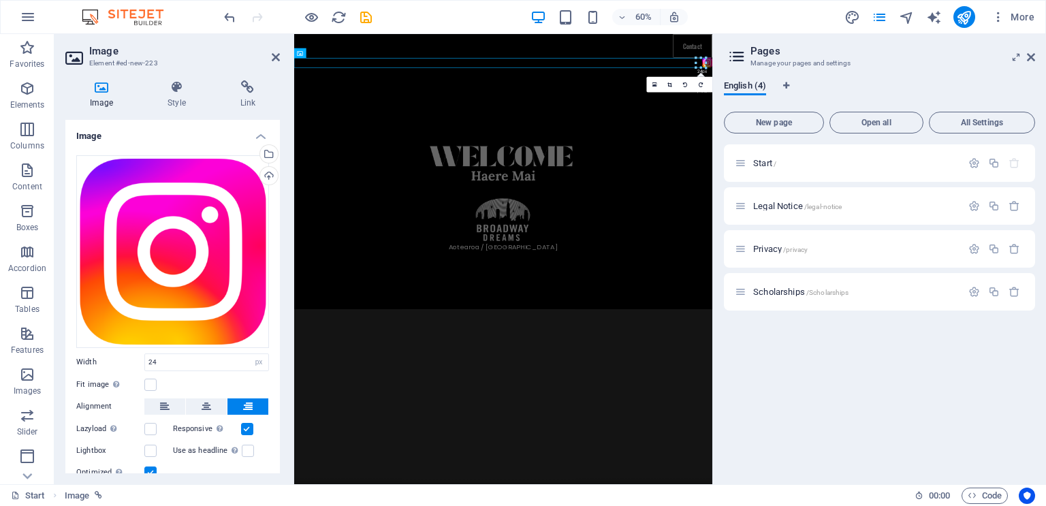
click at [1035, 61] on aside "Pages Manage your pages and settings English (4) New page Open all All Settings…" at bounding box center [880, 259] width 334 height 450
click at [1033, 60] on icon at bounding box center [1031, 57] width 8 height 11
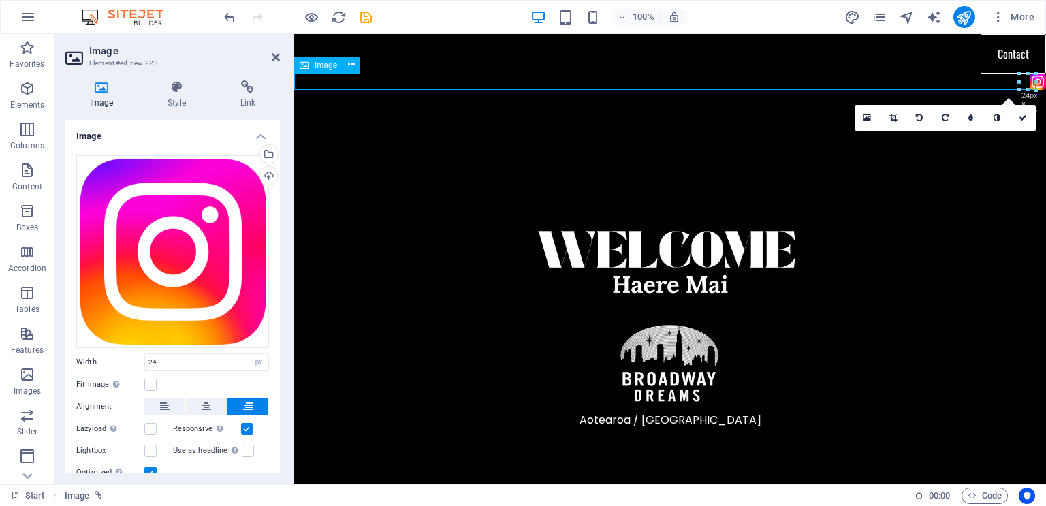
drag, startPoint x: 1027, startPoint y: 81, endPoint x: 1003, endPoint y: 84, distance: 24.1
click at [1003, 84] on figure at bounding box center [670, 82] width 752 height 16
click at [375, 83] on figure at bounding box center [670, 82] width 752 height 16
click at [355, 65] on icon at bounding box center [351, 65] width 7 height 14
click at [836, 250] on figure at bounding box center [670, 301] width 752 height 422
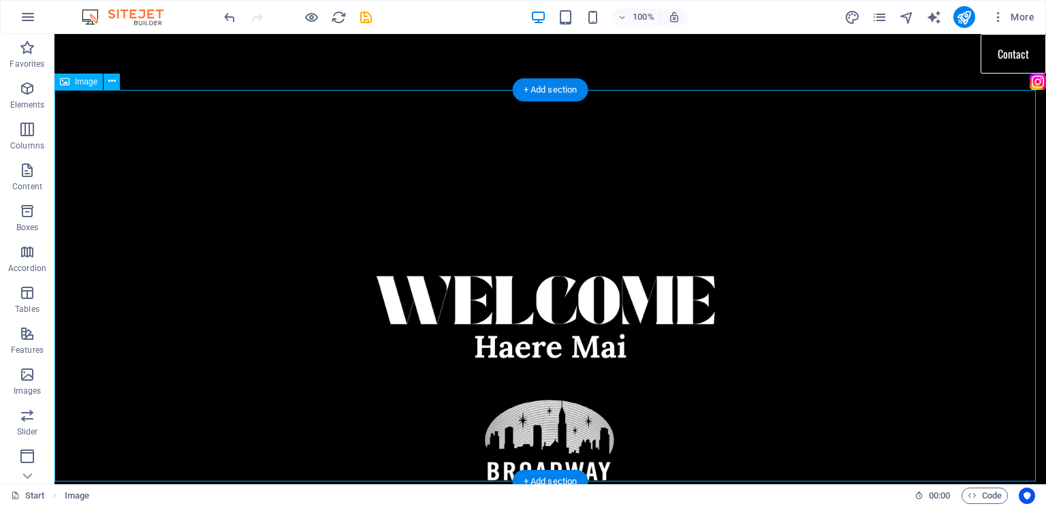
click at [958, 187] on figure at bounding box center [550, 368] width 992 height 557
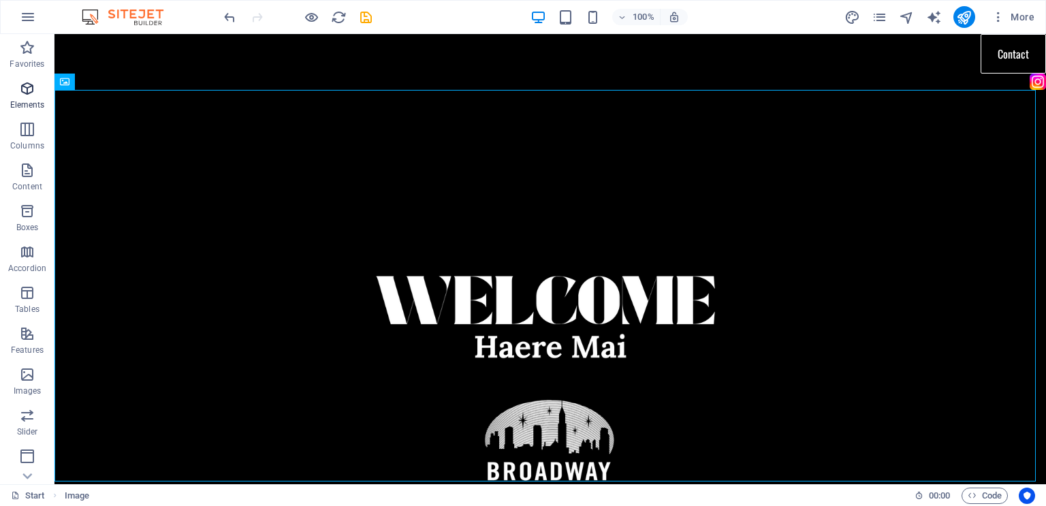
click at [17, 87] on span "Elements" at bounding box center [27, 96] width 54 height 33
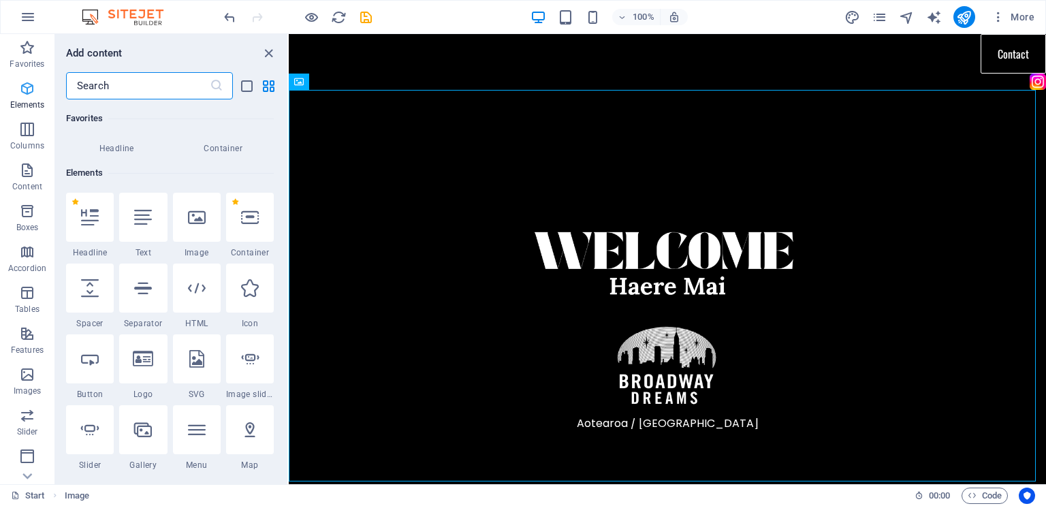
scroll to position [145, 0]
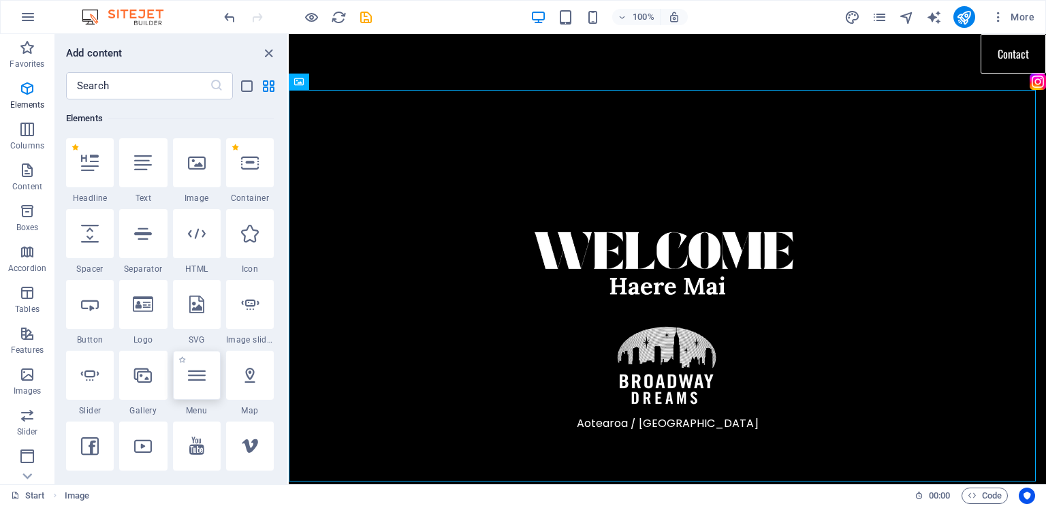
click at [202, 382] on icon at bounding box center [197, 375] width 18 height 18
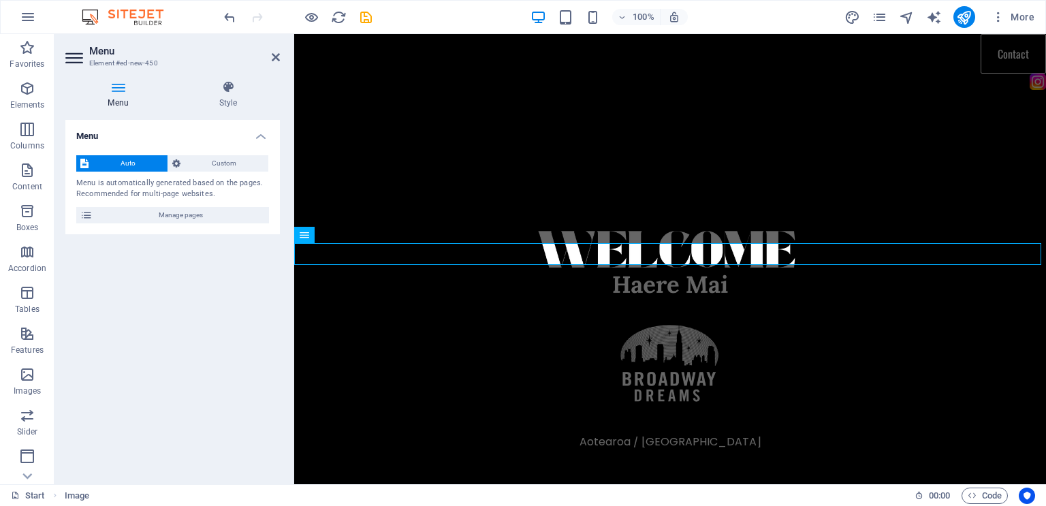
scroll to position [238, 0]
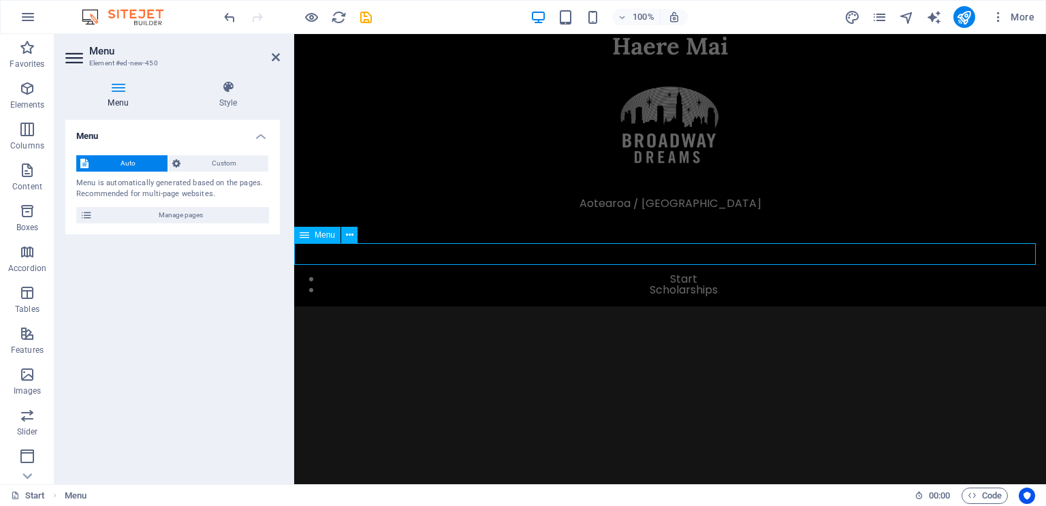
click at [680, 274] on nav "Start Scholarships" at bounding box center [670, 285] width 752 height 22
click at [245, 158] on span "Custom" at bounding box center [225, 163] width 80 height 16
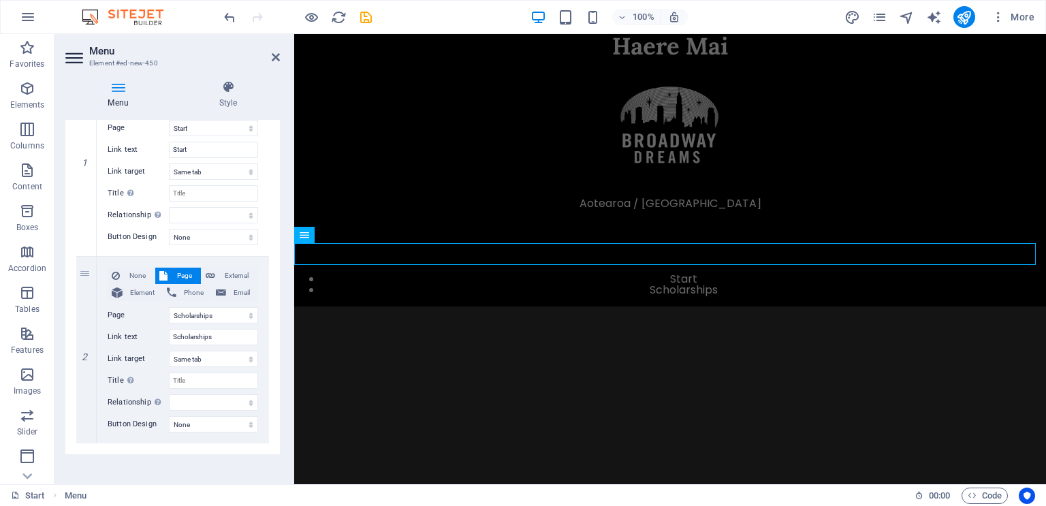
scroll to position [187, 0]
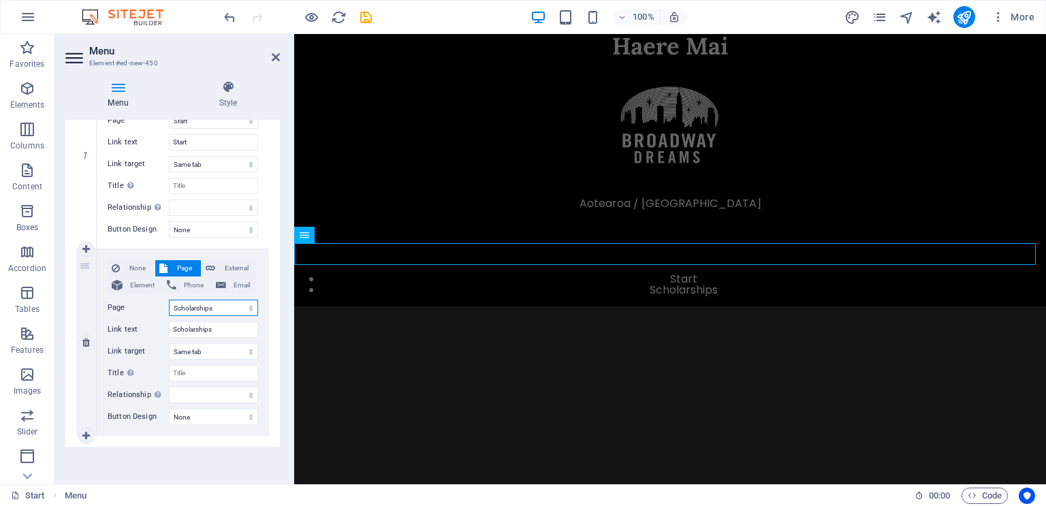
click at [225, 309] on select "Start Legal Notice Privacy Scholarships" at bounding box center [213, 308] width 89 height 16
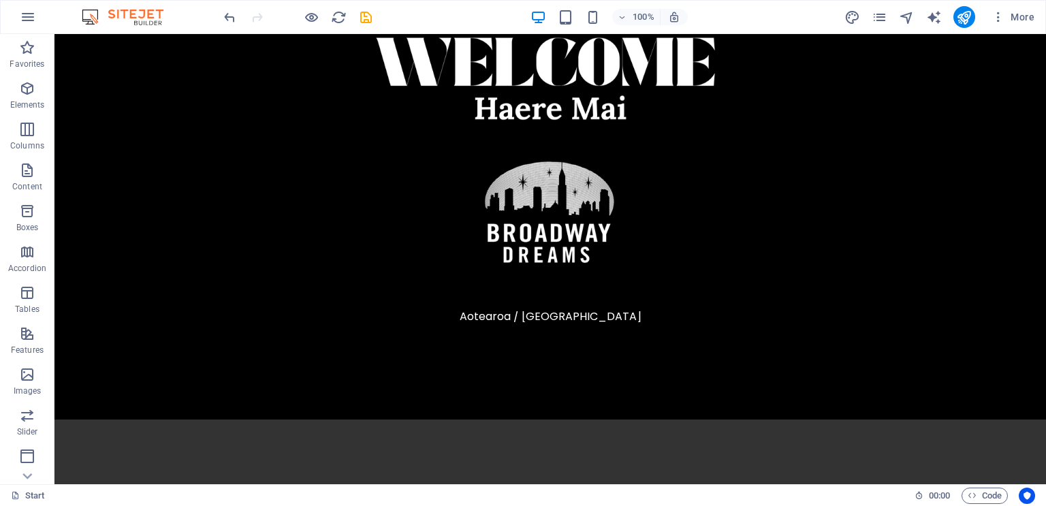
scroll to position [0, 0]
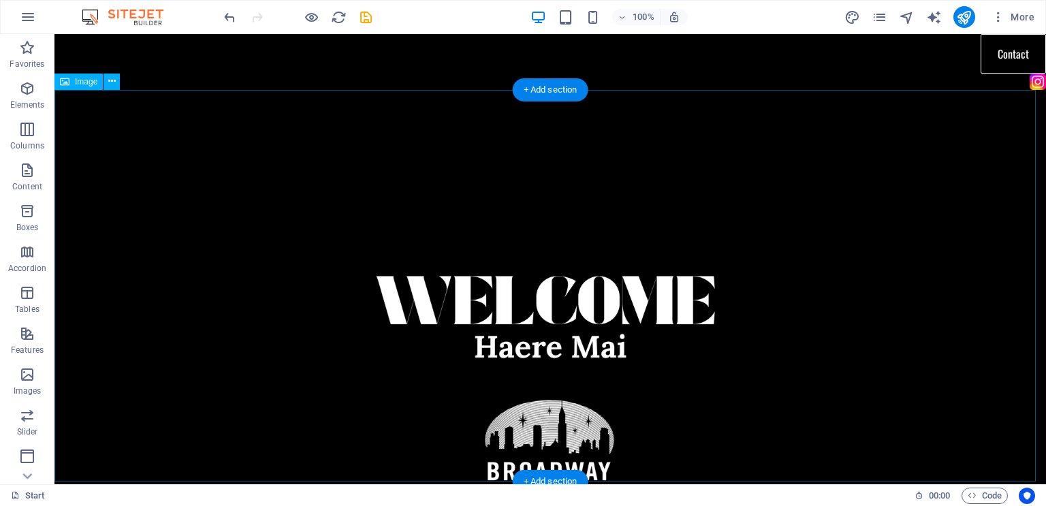
click at [997, 142] on figure at bounding box center [550, 368] width 992 height 557
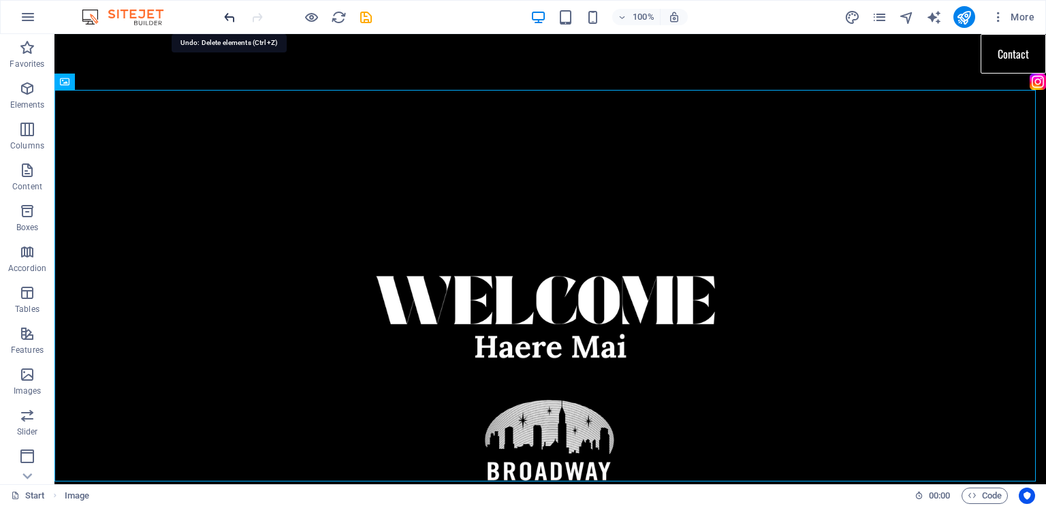
click at [231, 19] on icon "undo" at bounding box center [230, 18] width 16 height 16
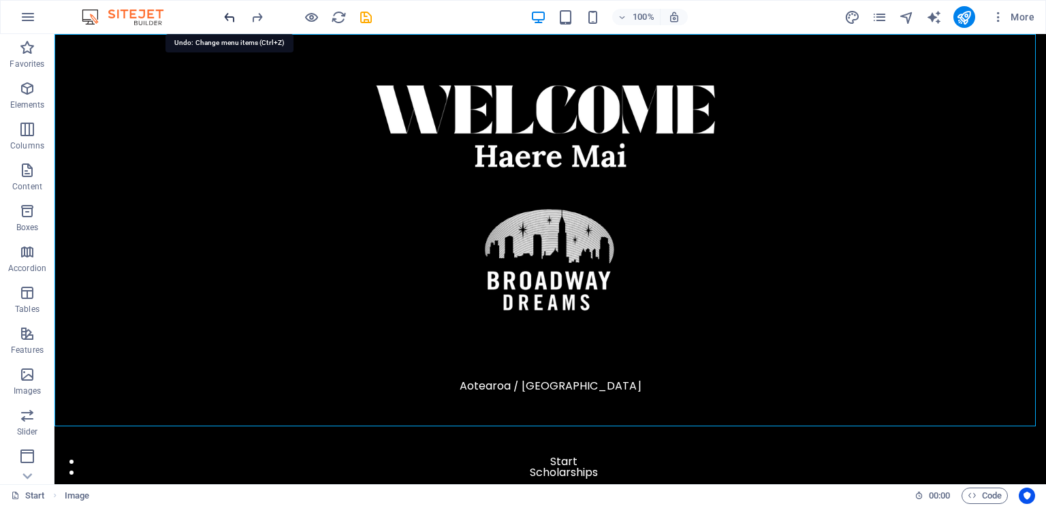
scroll to position [238, 0]
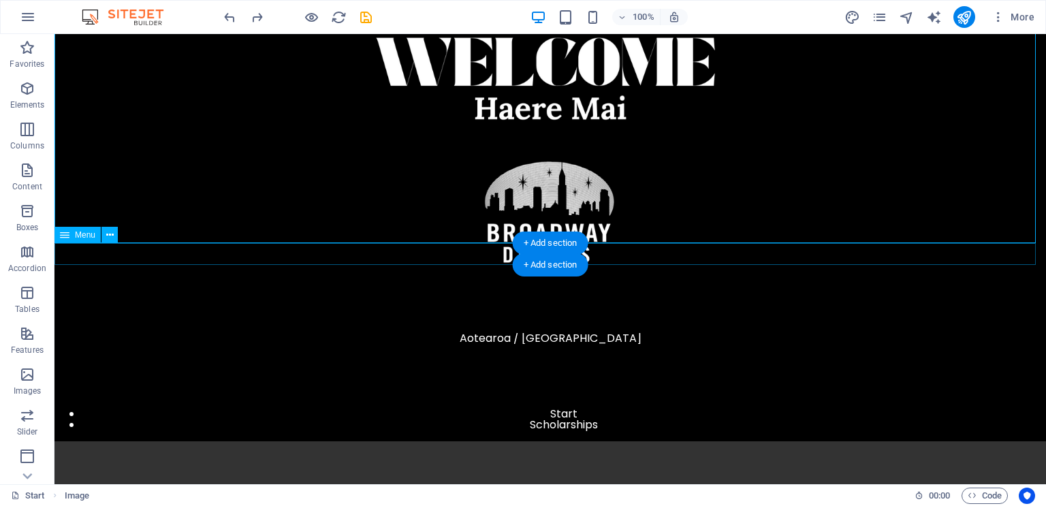
click at [435, 409] on nav "Start Scholarships" at bounding box center [550, 420] width 992 height 22
select select
select select "3"
select select
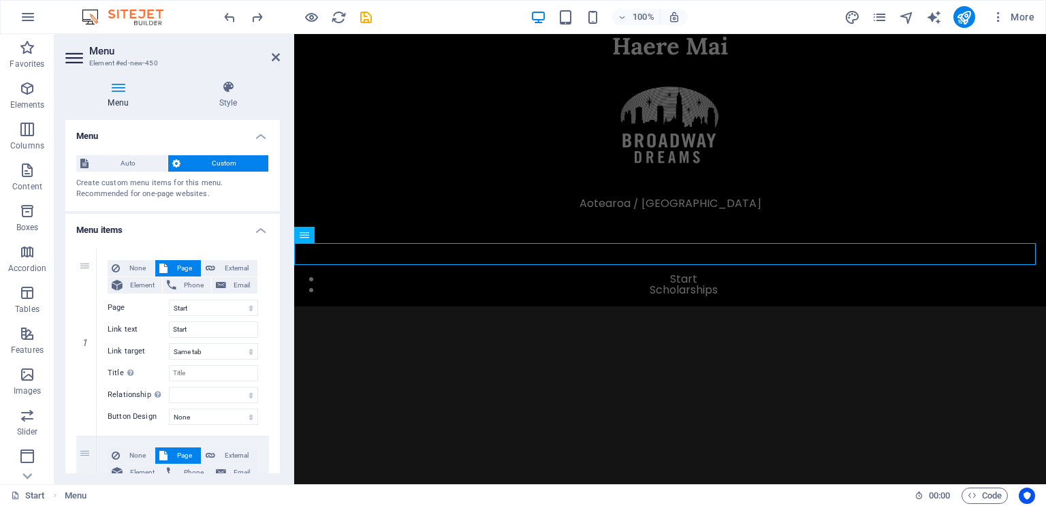
drag, startPoint x: 277, startPoint y: 253, endPoint x: 283, endPoint y: 329, distance: 75.9
click at [283, 329] on div "Menu Style Menu Auto Custom Create custom menu items for this menu. Recommended…" at bounding box center [172, 276] width 236 height 415
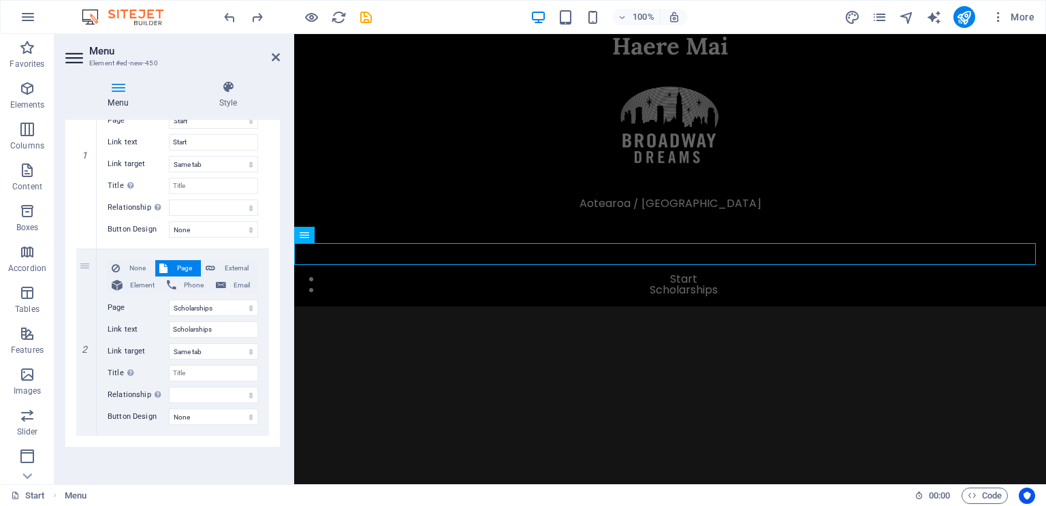
scroll to position [0, 0]
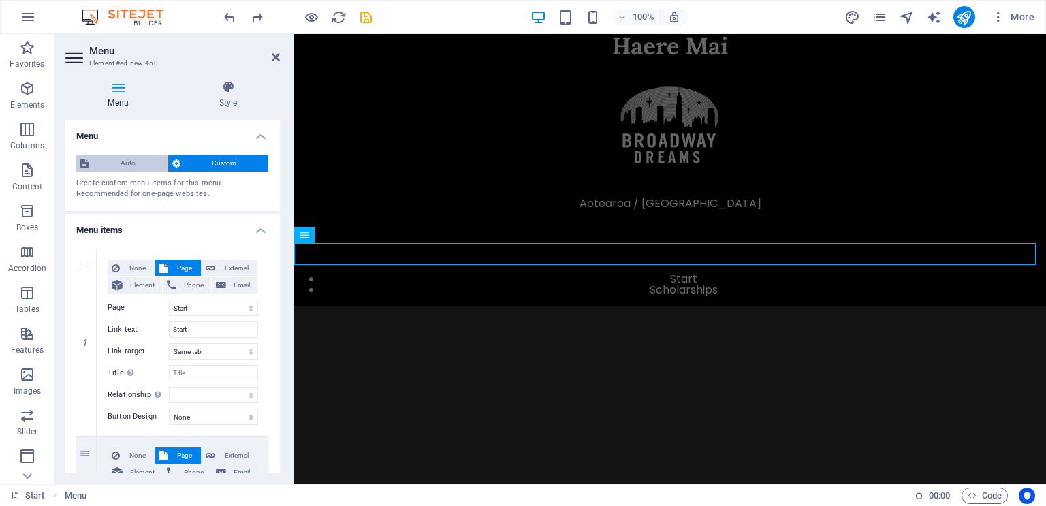
click at [119, 159] on span "Auto" at bounding box center [128, 163] width 71 height 16
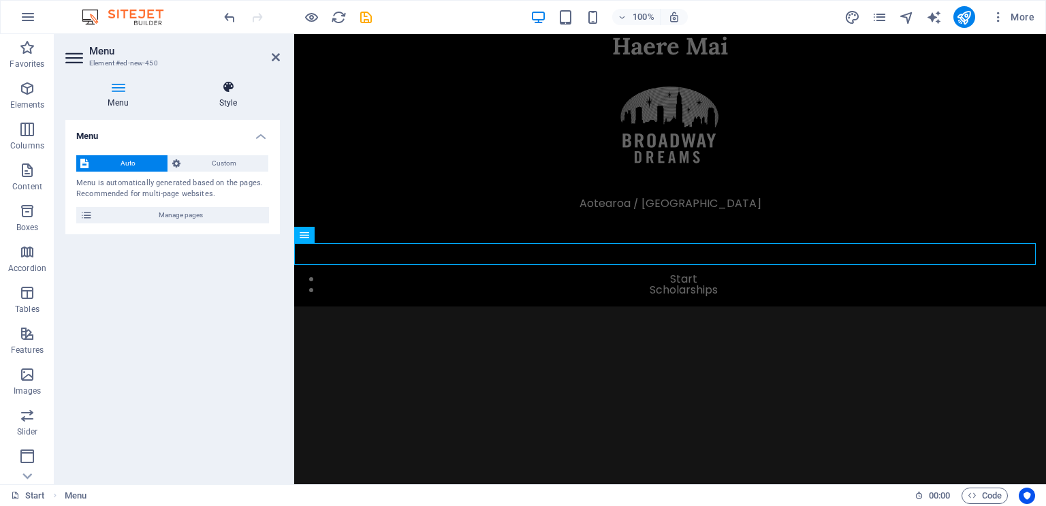
drag, startPoint x: 200, startPoint y: 168, endPoint x: 230, endPoint y: 92, distance: 81.3
click at [230, 92] on div "Menu Style Menu Auto Custom Menu is automatically generated based on the pages.…" at bounding box center [172, 276] width 215 height 393
click at [230, 92] on icon at bounding box center [228, 87] width 104 height 14
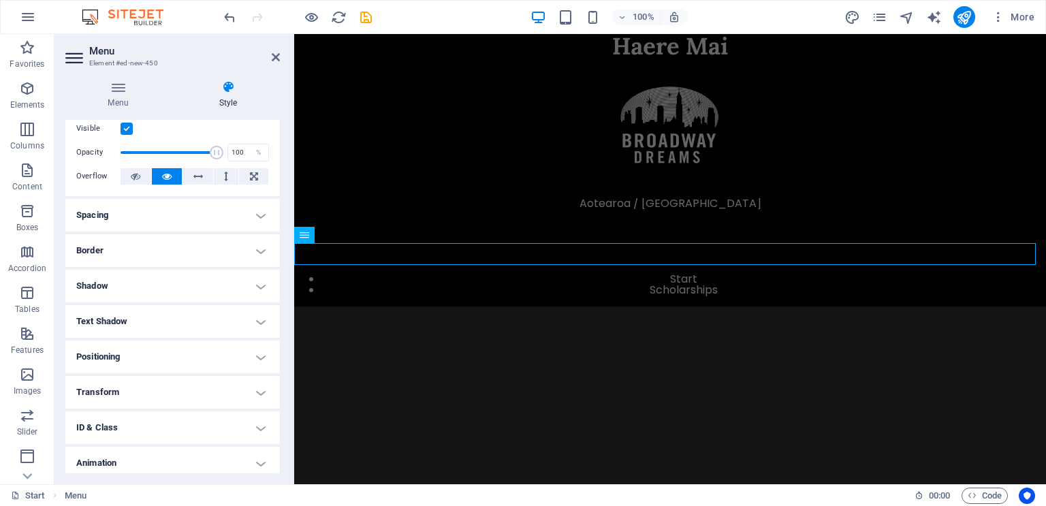
scroll to position [41, 0]
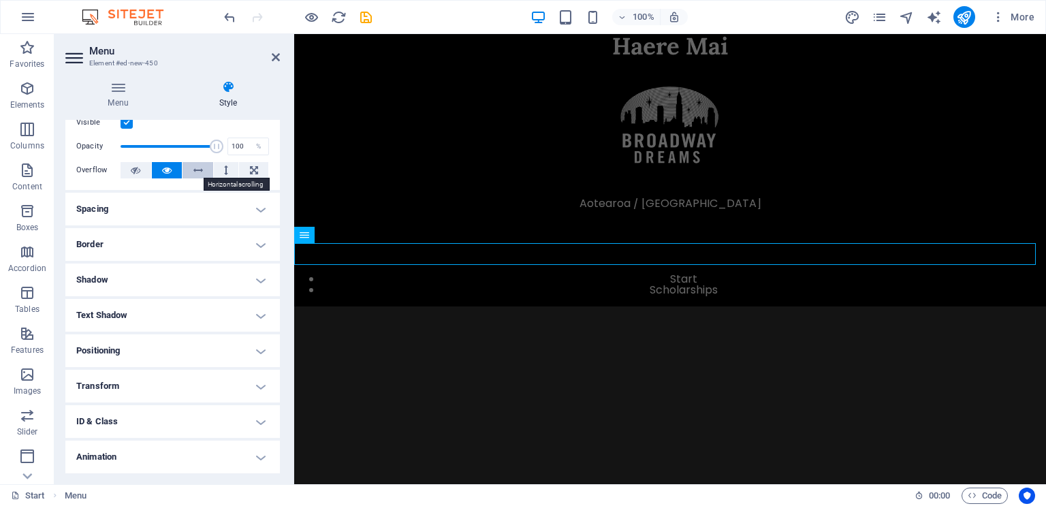
click at [202, 164] on button at bounding box center [198, 170] width 31 height 16
click at [166, 170] on icon at bounding box center [167, 170] width 10 height 16
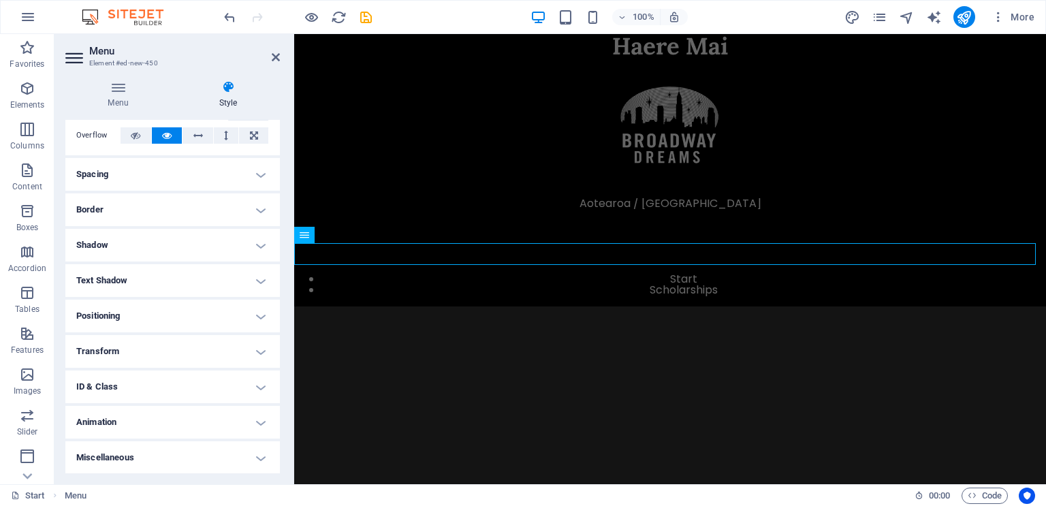
scroll to position [26, 0]
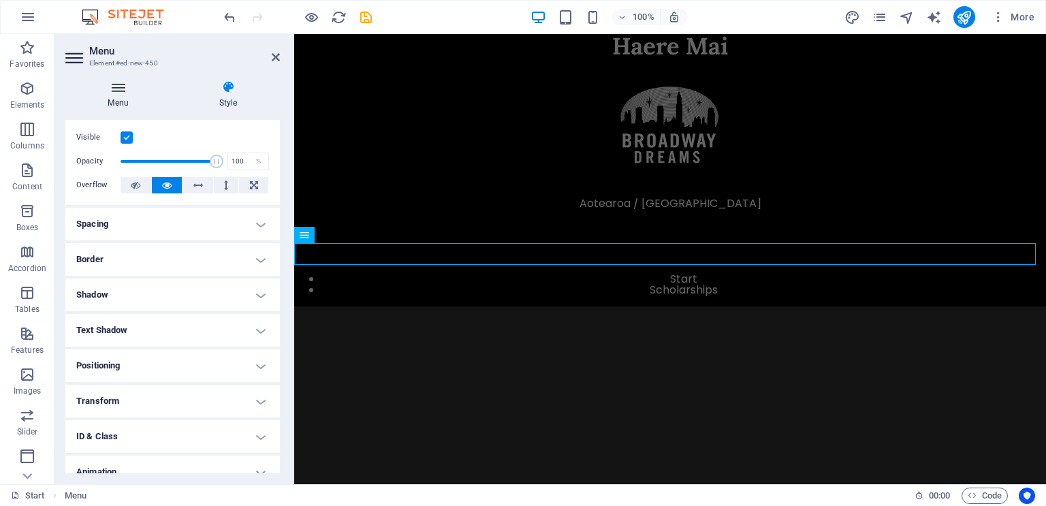
click at [121, 82] on icon at bounding box center [118, 87] width 106 height 14
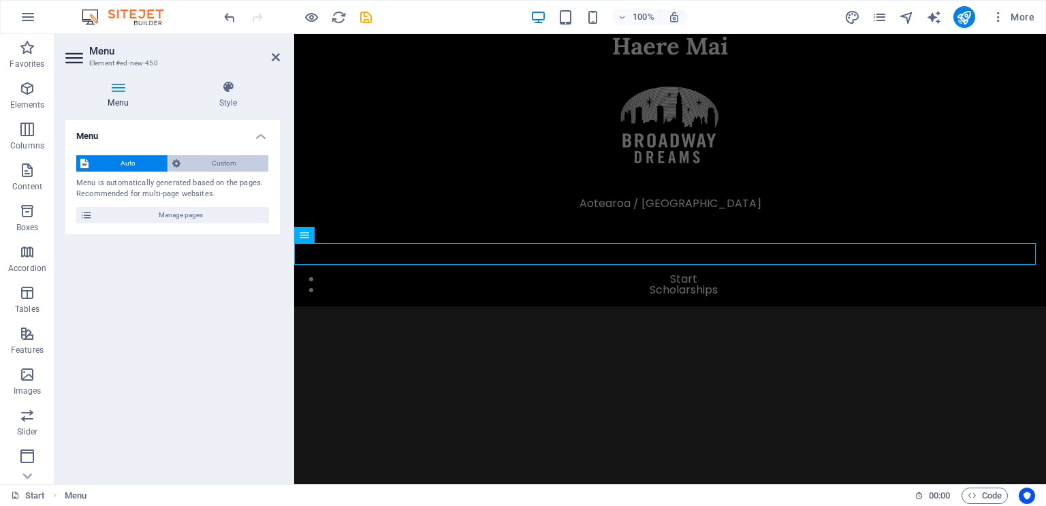
click at [218, 162] on span "Custom" at bounding box center [225, 163] width 80 height 16
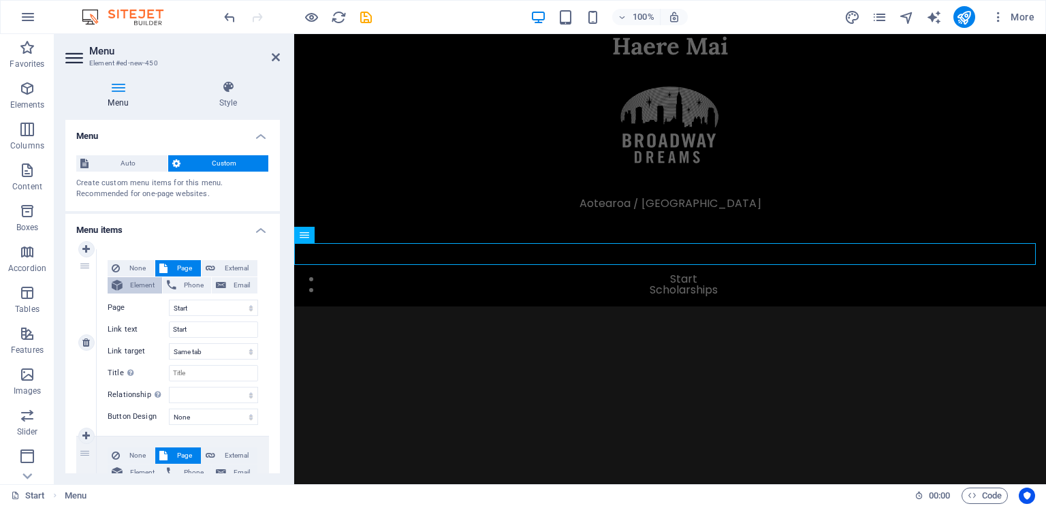
click at [144, 283] on span "Element" at bounding box center [142, 285] width 31 height 16
select select
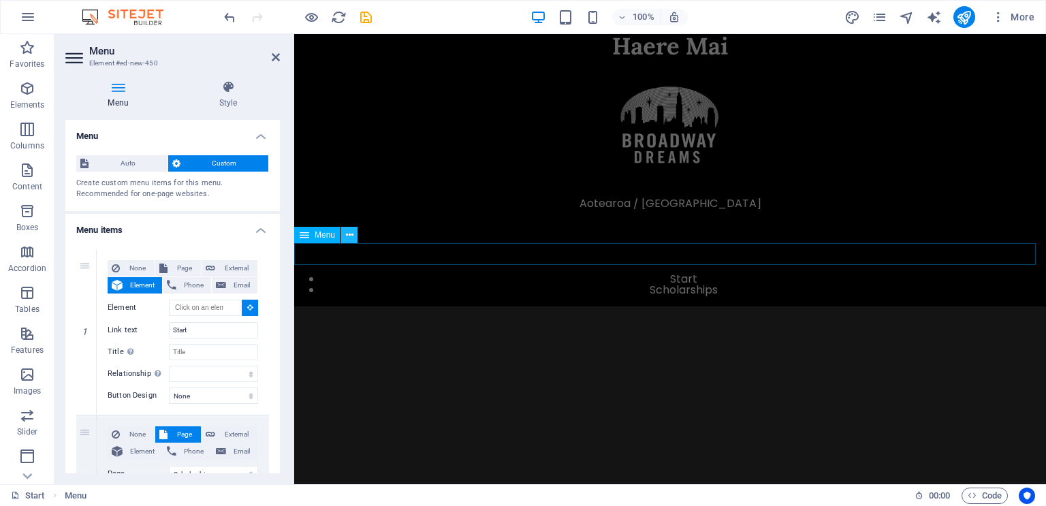
click at [351, 236] on icon at bounding box center [349, 235] width 7 height 14
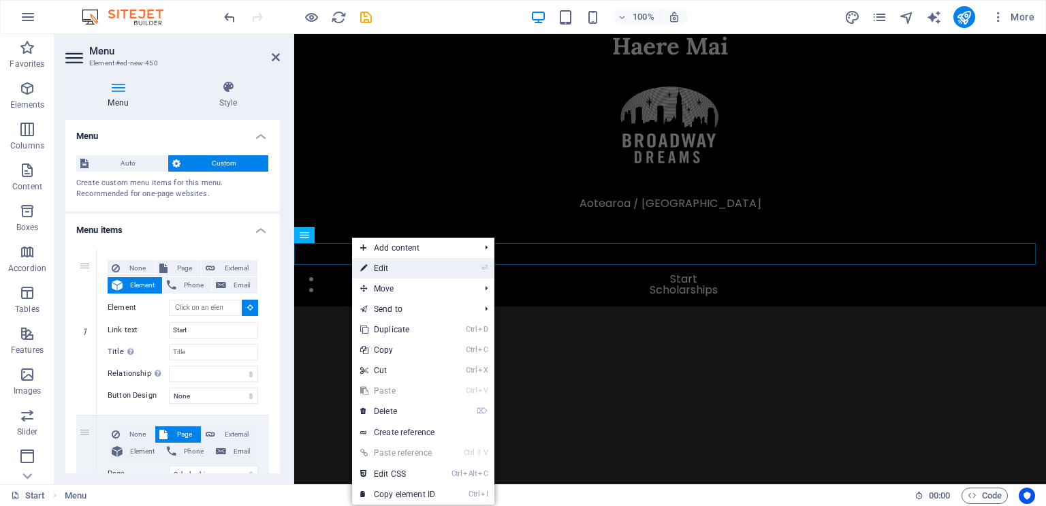
click at [405, 264] on link "⏎ Edit" at bounding box center [397, 268] width 91 height 20
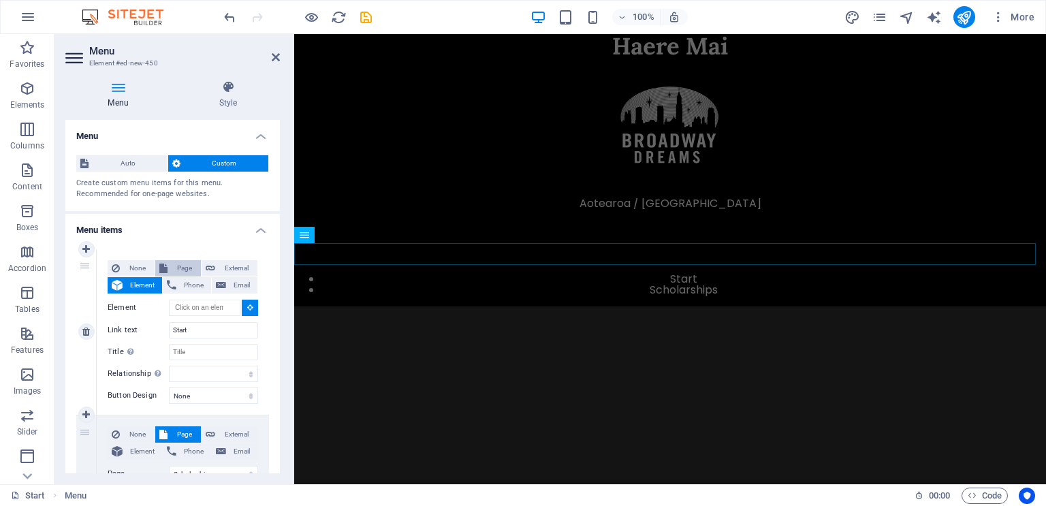
click at [185, 265] on span "Page" at bounding box center [184, 268] width 25 height 16
select select
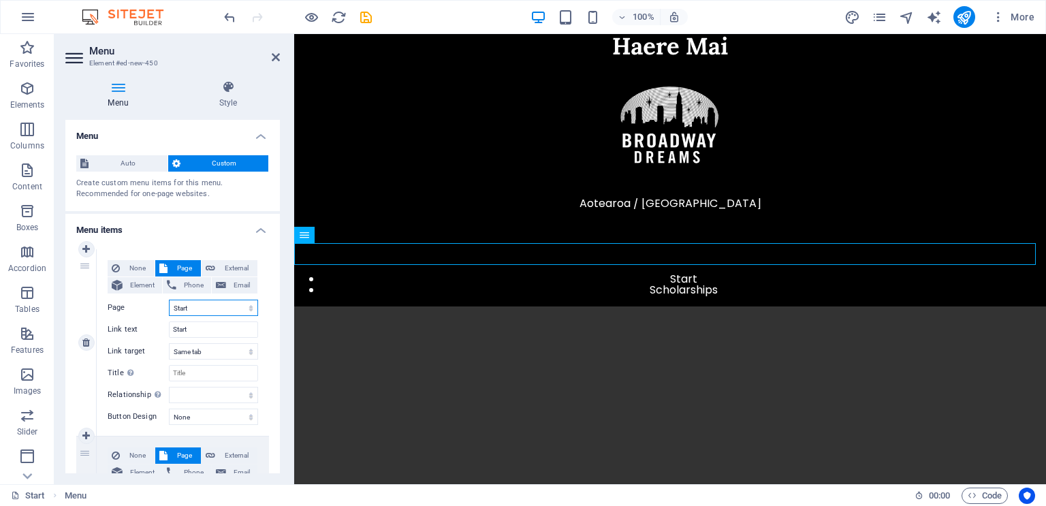
click at [194, 307] on select "Start Legal Notice Privacy Scholarships" at bounding box center [213, 308] width 89 height 16
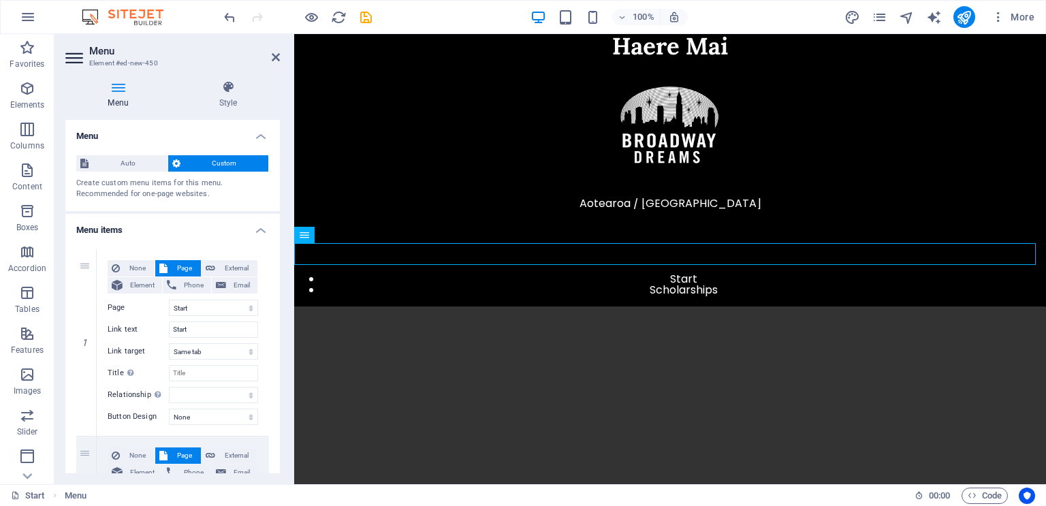
click at [210, 223] on h4 "Menu items" at bounding box center [172, 226] width 215 height 25
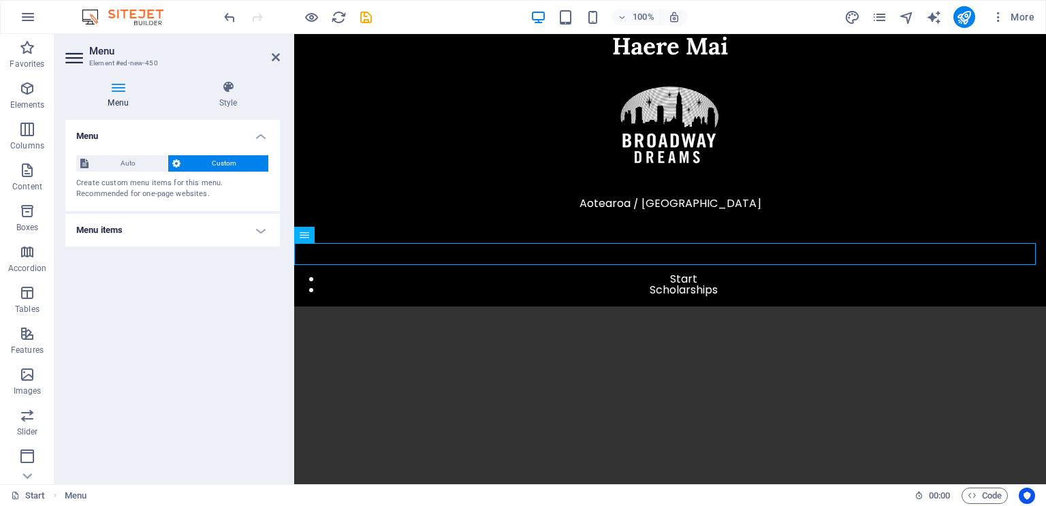
click at [255, 228] on h4 "Menu items" at bounding box center [172, 230] width 215 height 33
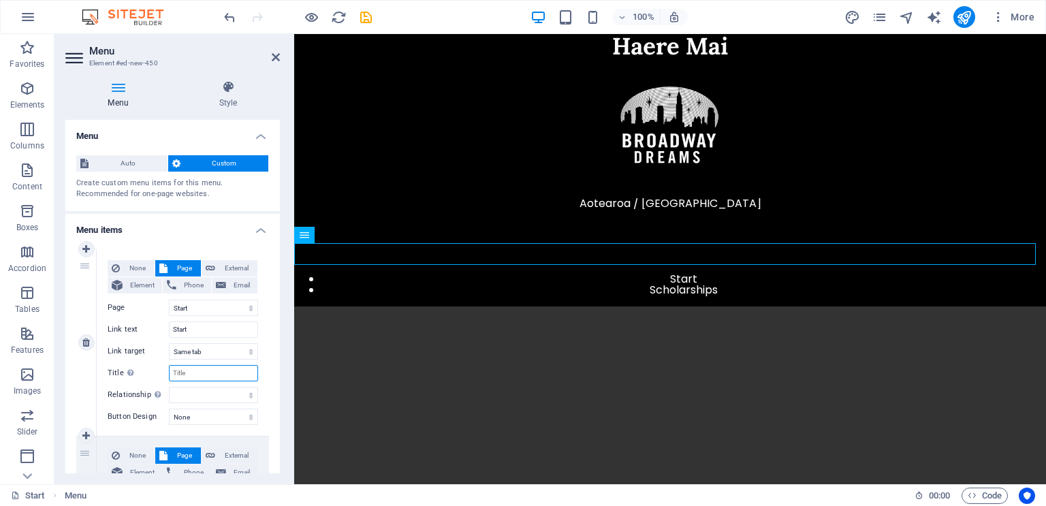
click at [201, 370] on input "Title Additional link description, should not be the same as the link text. The…" at bounding box center [213, 373] width 89 height 16
type input "Contact"
select select
type input "Contact"
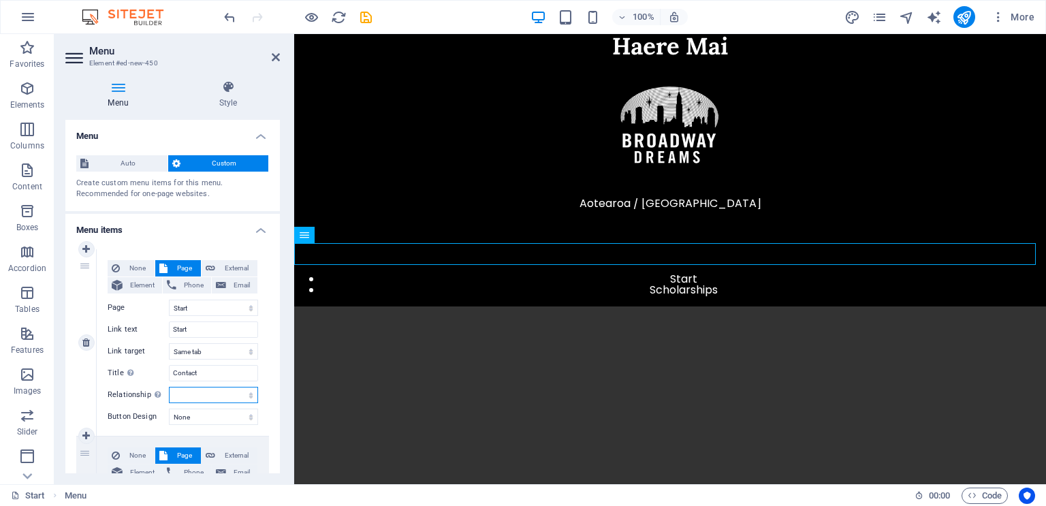
click at [201, 400] on select "alternate author bookmark external help license next nofollow noreferrer noopen…" at bounding box center [213, 395] width 89 height 16
click at [200, 416] on select "None Default Primary Secondary" at bounding box center [213, 417] width 89 height 16
select select "primary"
click at [169, 409] on select "None Default Primary Secondary" at bounding box center [213, 417] width 89 height 16
select select
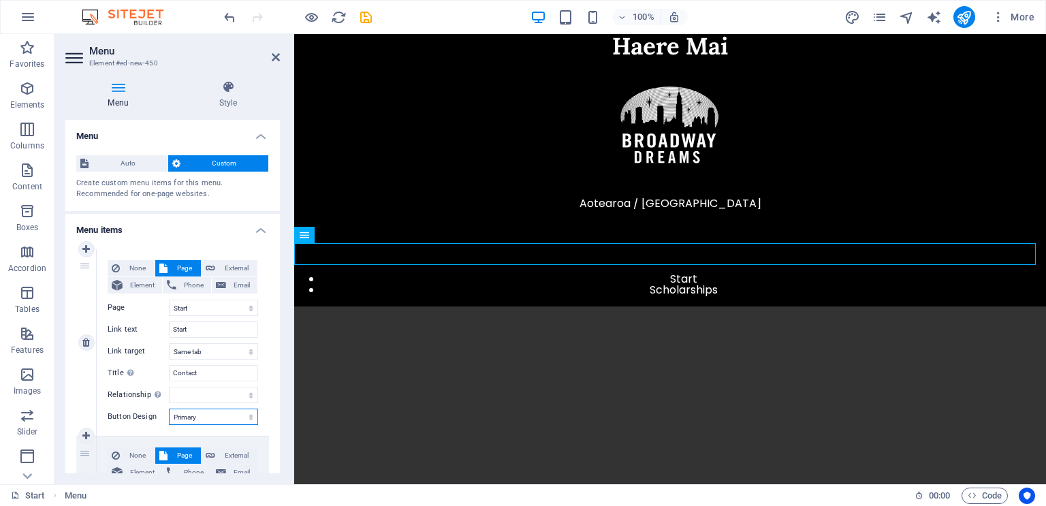
select select
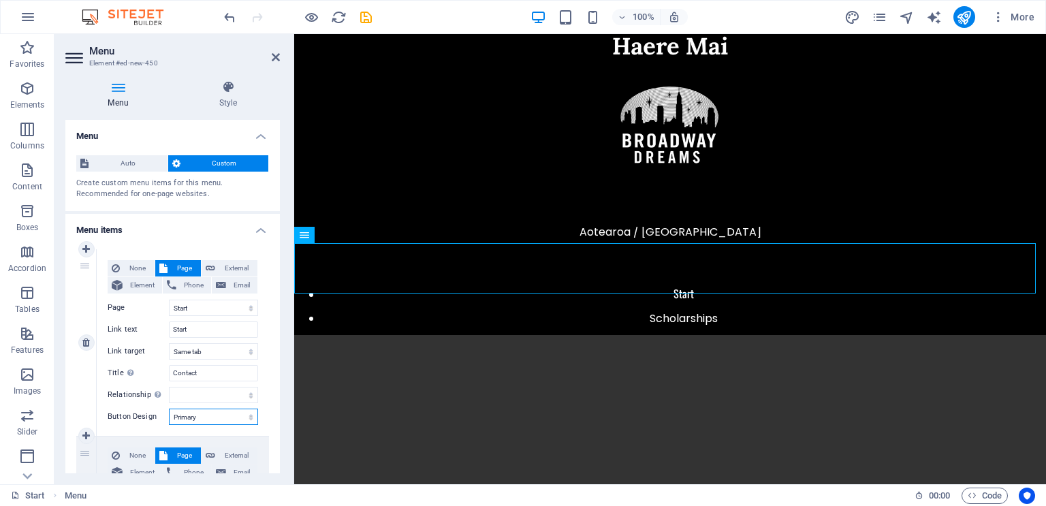
click at [212, 419] on select "None Default Primary Secondary" at bounding box center [213, 417] width 89 height 16
select select "secondary"
click at [169, 409] on select "None Default Primary Secondary" at bounding box center [213, 417] width 89 height 16
select select
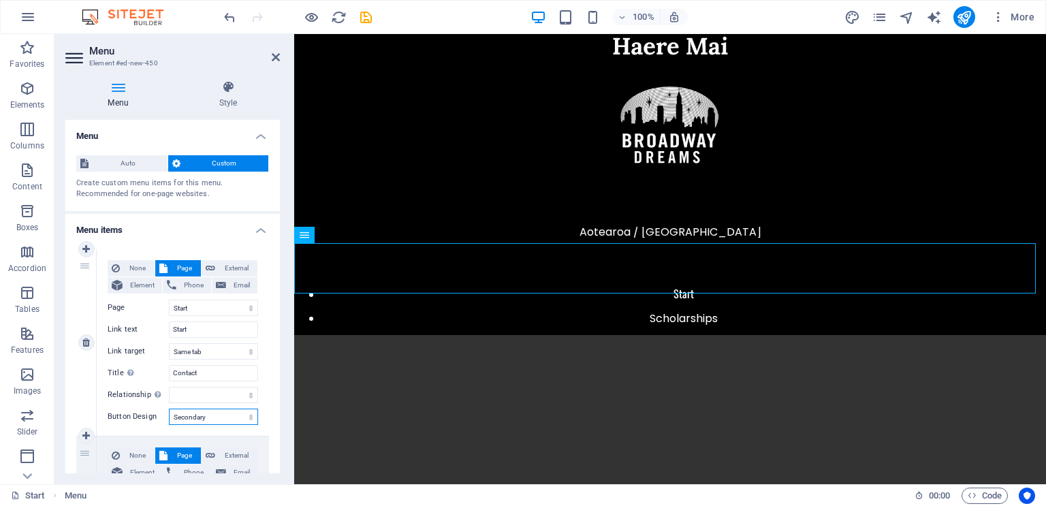
click at [213, 420] on select "None Default Primary Secondary" at bounding box center [213, 417] width 89 height 16
select select "default"
click at [169, 409] on select "None Default Primary Secondary" at bounding box center [213, 417] width 89 height 16
select select
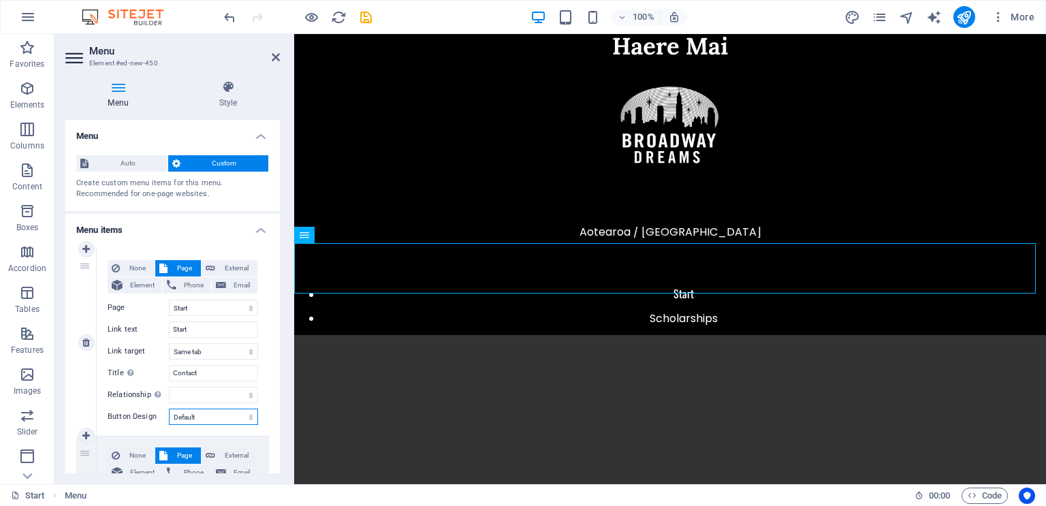
click at [242, 418] on select "None Default Primary Secondary" at bounding box center [213, 417] width 89 height 16
select select
click at [169, 409] on select "None Default Primary Secondary" at bounding box center [213, 417] width 89 height 16
select select
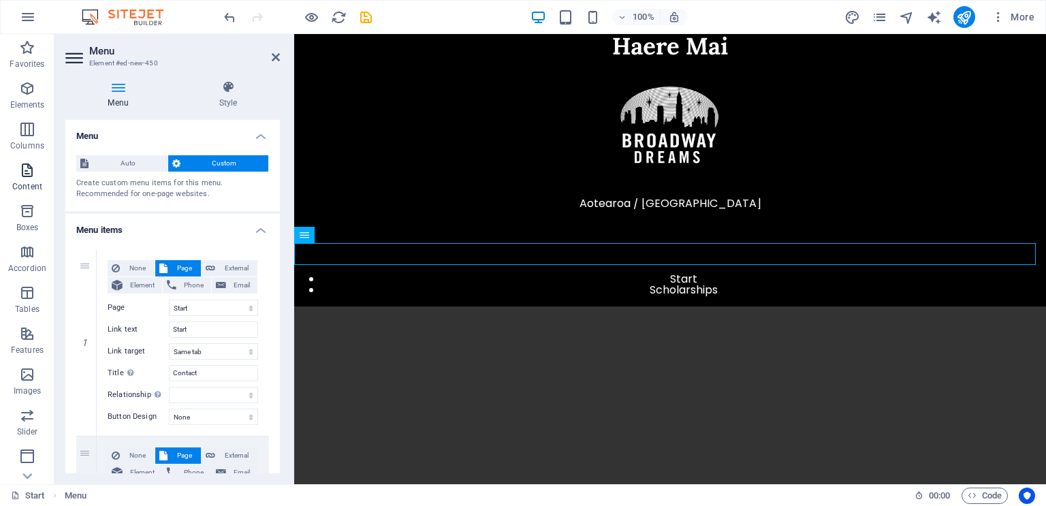
click at [34, 167] on icon "button" at bounding box center [27, 170] width 16 height 16
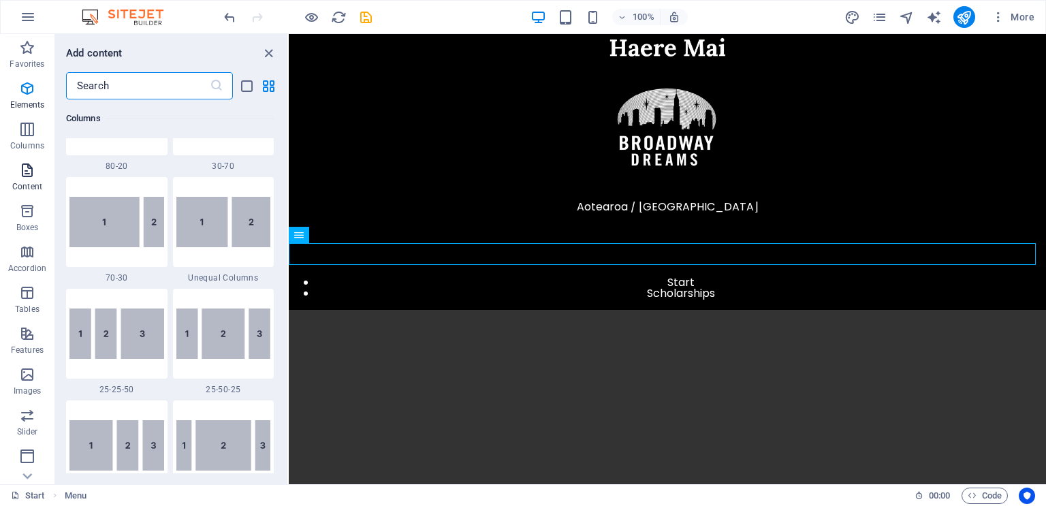
scroll to position [2383, 0]
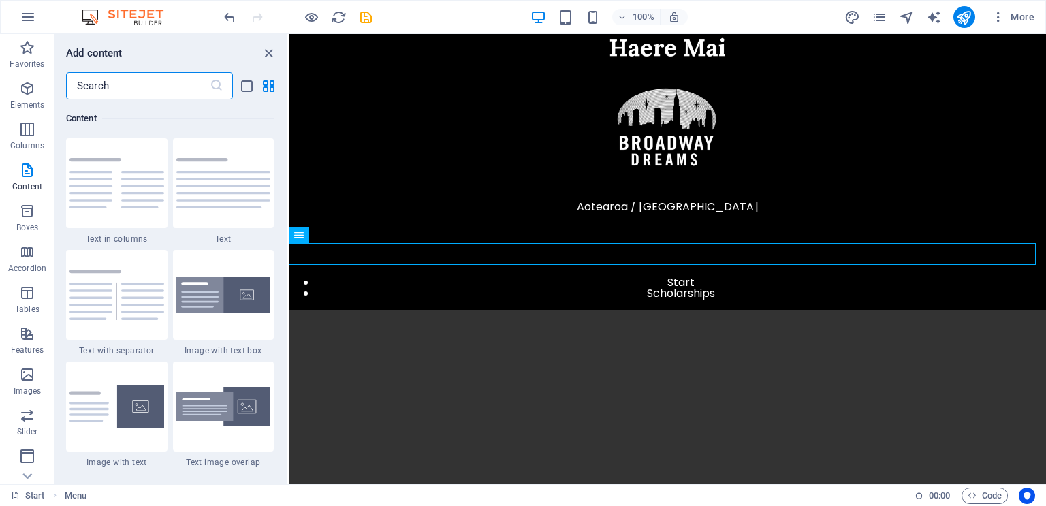
click at [287, 174] on section "Favorites Elements Columns Content Boxes Accordion Tables Features Images Slide…" at bounding box center [523, 259] width 1046 height 450
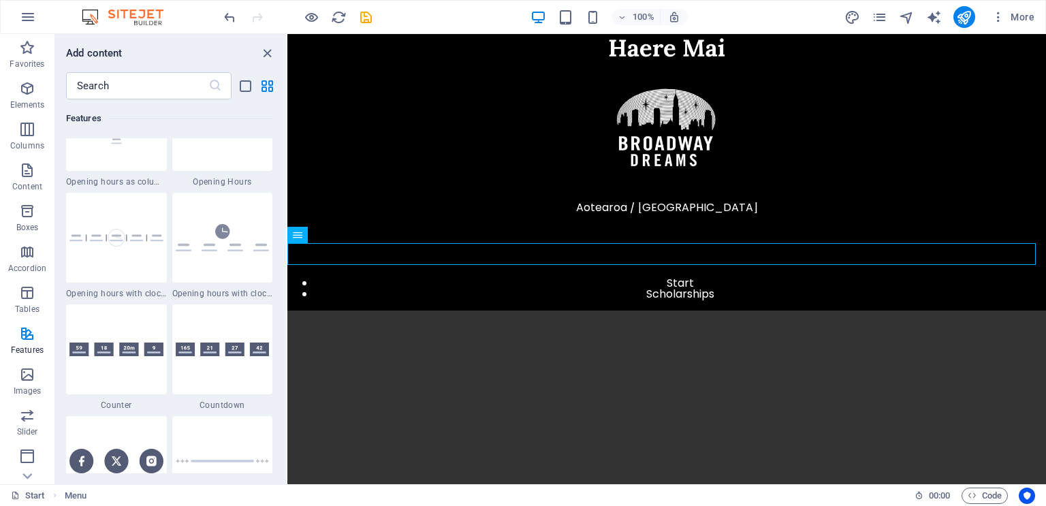
scroll to position [5173, 0]
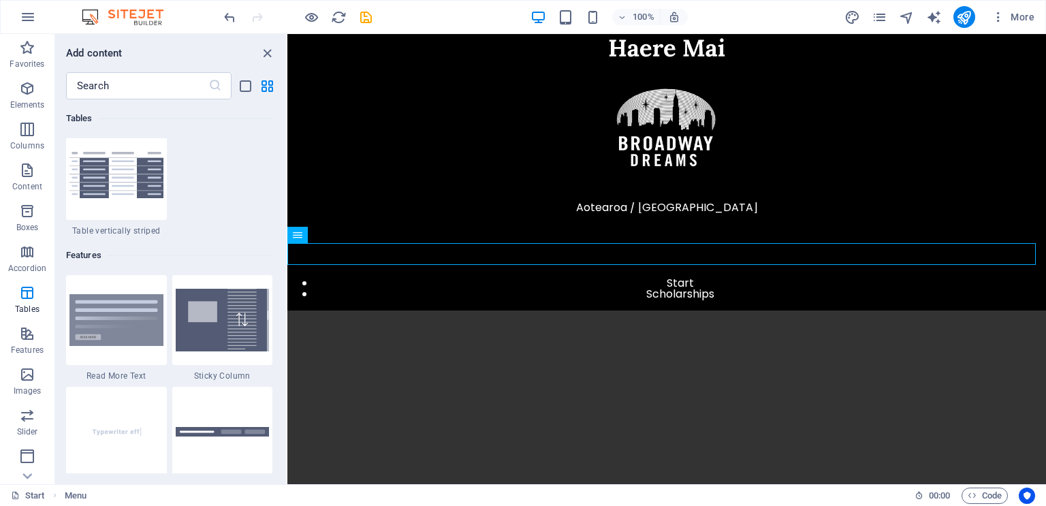
click at [28, 94] on icon "button" at bounding box center [27, 88] width 16 height 16
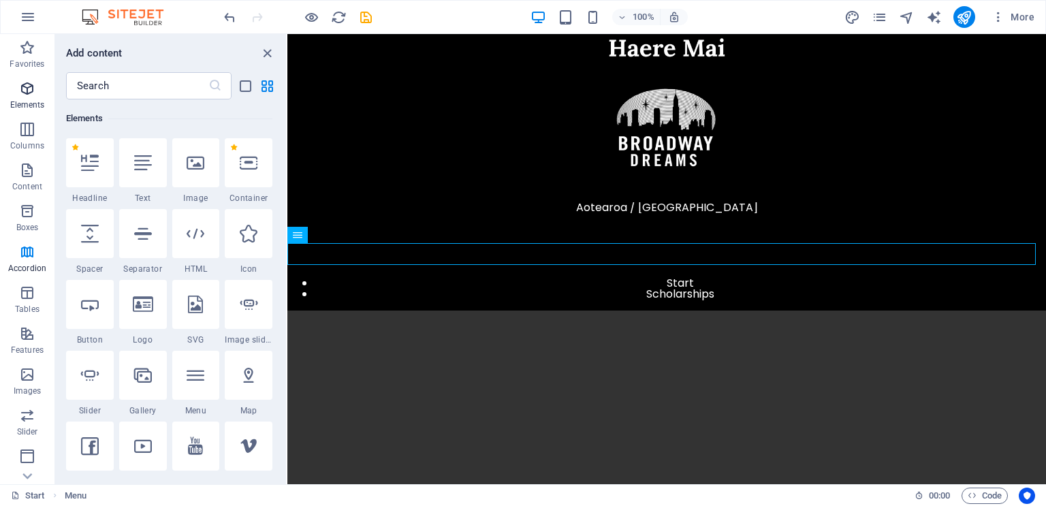
scroll to position [145, 0]
click at [747, 278] on nav "Start Scholarships" at bounding box center [666, 289] width 759 height 22
click at [742, 278] on nav "Start Scholarships" at bounding box center [666, 289] width 759 height 22
click at [743, 278] on nav "Start Scholarships" at bounding box center [666, 289] width 759 height 22
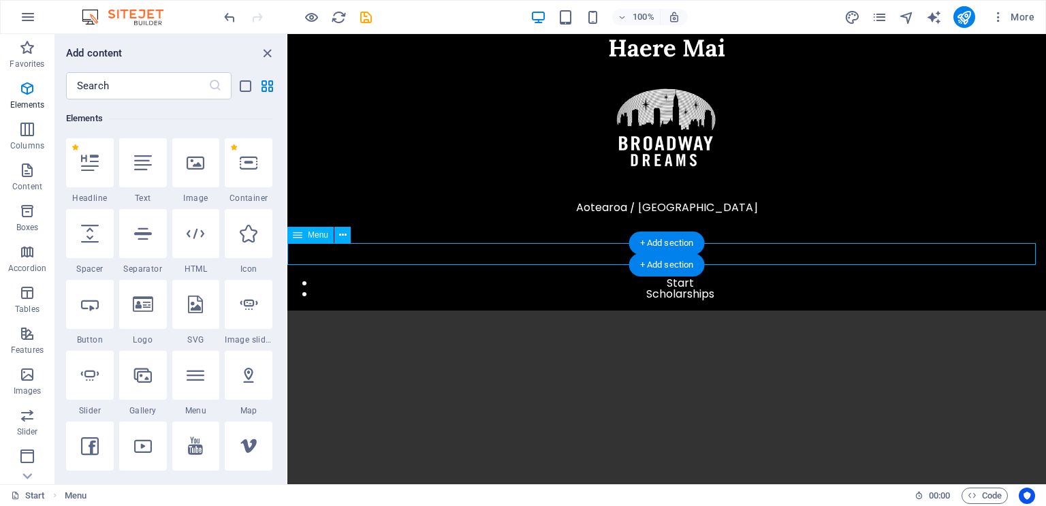
select select
select select "3"
select select
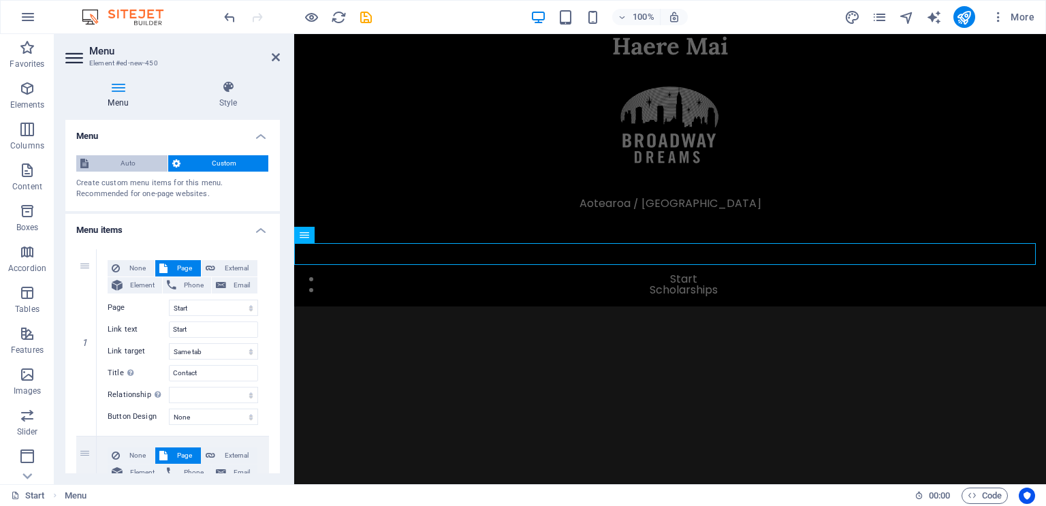
click at [135, 163] on span "Auto" at bounding box center [128, 163] width 71 height 16
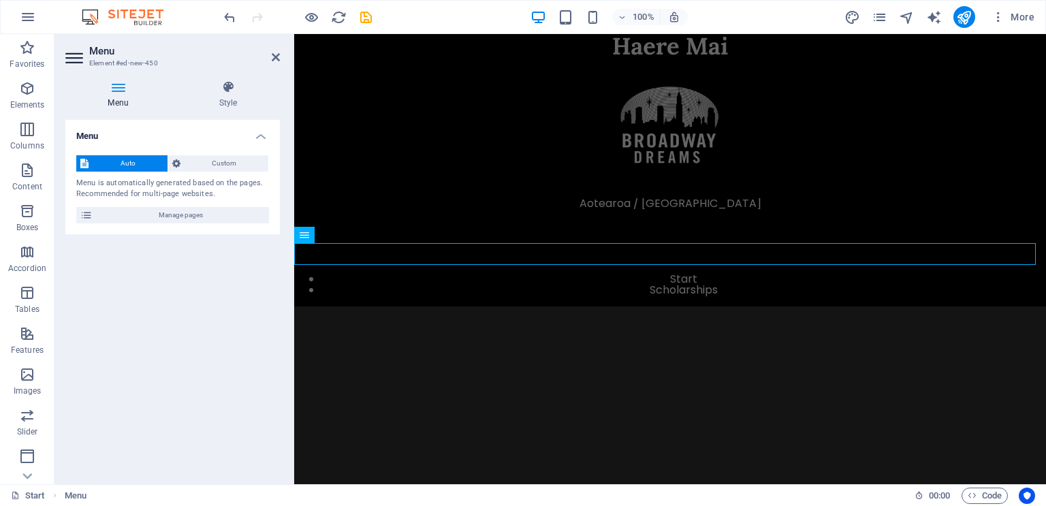
click at [135, 163] on span "Auto" at bounding box center [128, 163] width 71 height 16
click at [163, 214] on span "Manage pages" at bounding box center [181, 215] width 168 height 16
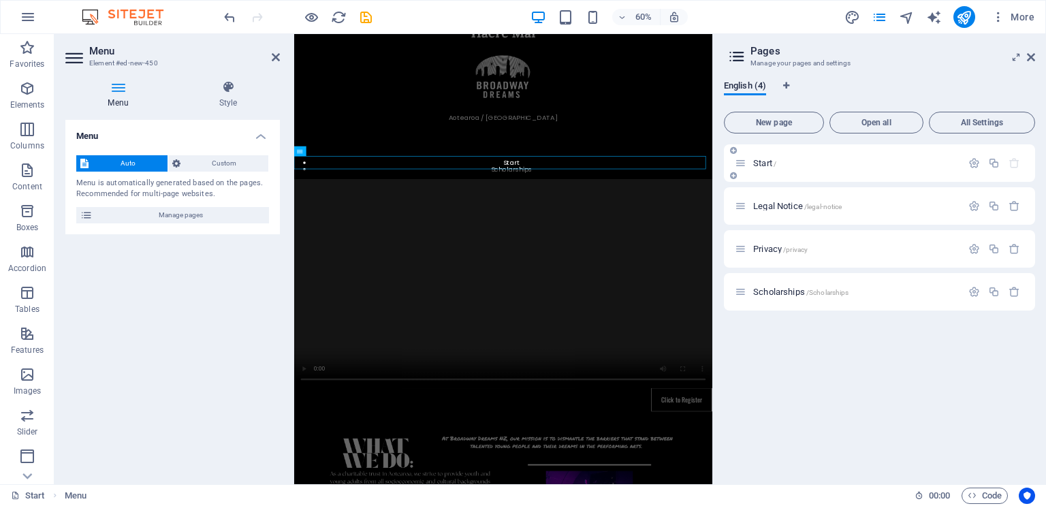
click at [773, 164] on span "Start /" at bounding box center [764, 163] width 23 height 10
click at [785, 165] on p "Start /" at bounding box center [855, 163] width 204 height 9
click at [980, 161] on icon "button" at bounding box center [975, 163] width 12 height 12
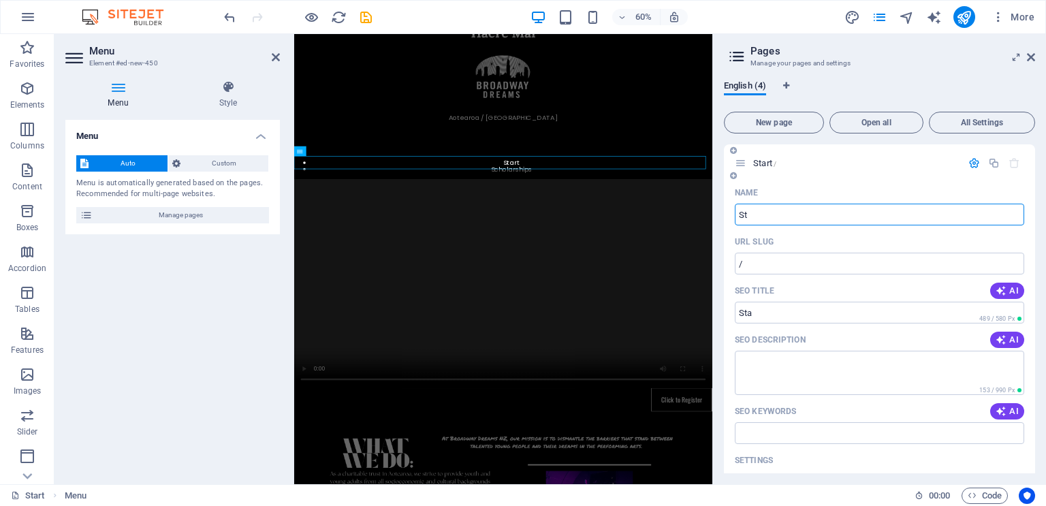
type input "S"
type input "Cont"
type input "/con"
type input "Contact"
type input "/contact"
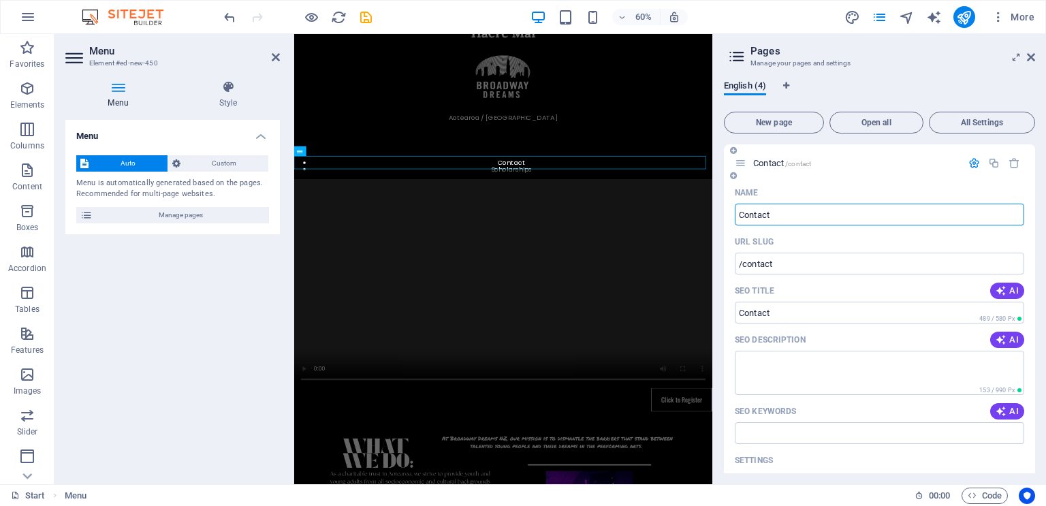
type input "Contact"
drag, startPoint x: 1031, startPoint y: 281, endPoint x: 1024, endPoint y: 337, distance: 56.9
click at [1024, 337] on div "Name Contact ​ URL SLUG /contact ​ SEO Title AI ​ 489 / 580 Px SEO Description …" at bounding box center [879, 445] width 311 height 527
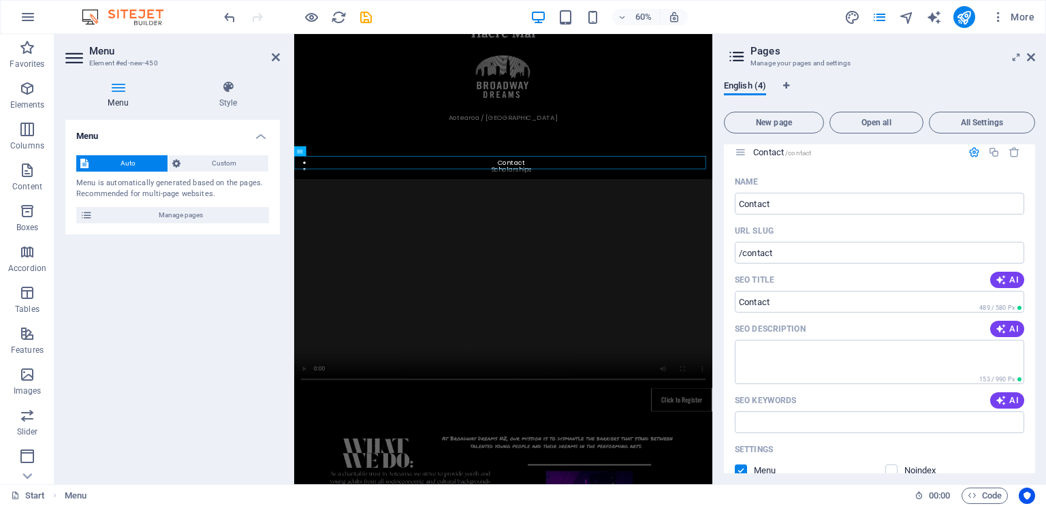
scroll to position [0, 0]
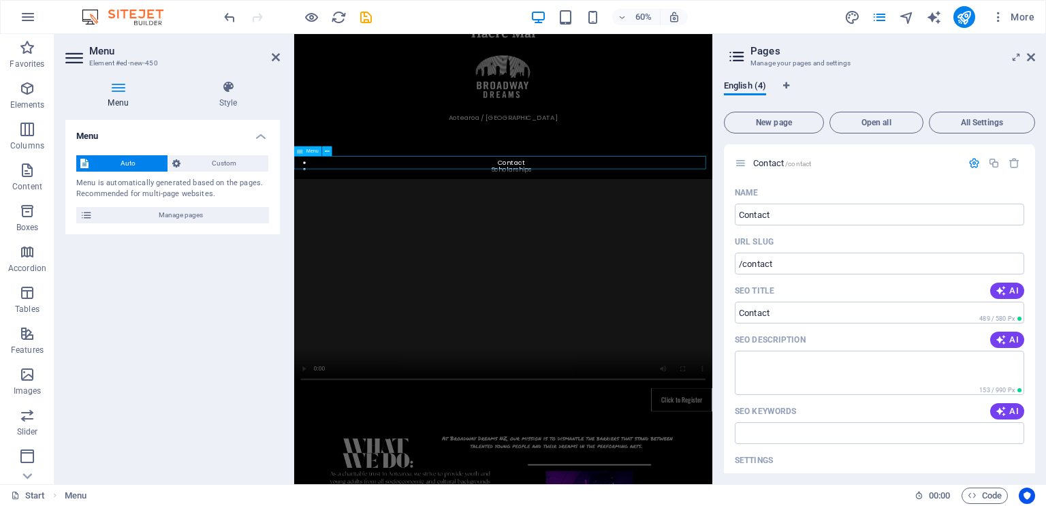
click at [695, 254] on nav "Contact Scholarships" at bounding box center [642, 254] width 697 height 22
click at [878, 123] on span "Open all" at bounding box center [877, 123] width 82 height 8
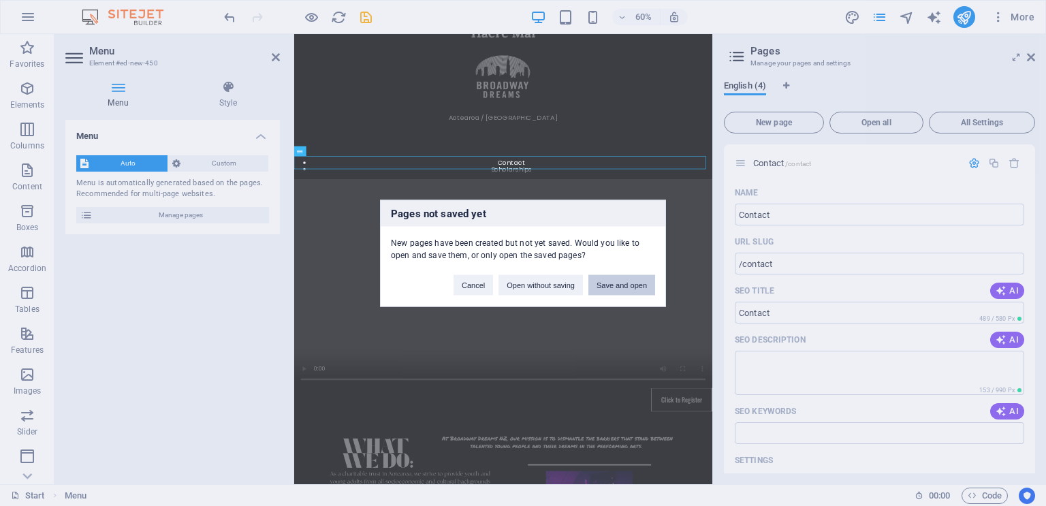
click at [646, 281] on button "Save and open" at bounding box center [622, 285] width 67 height 20
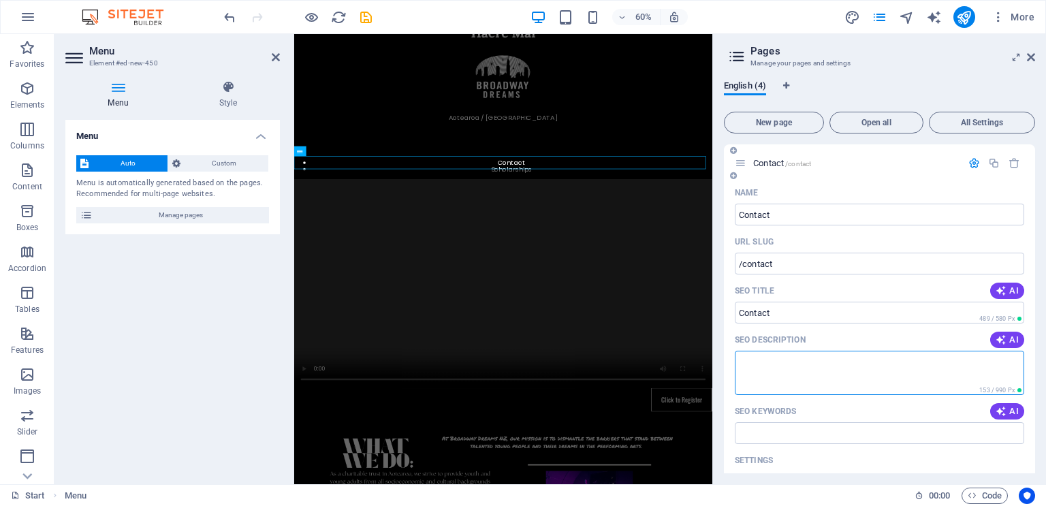
click at [862, 375] on textarea "SEO Description" at bounding box center [879, 373] width 289 height 44
click at [740, 166] on icon at bounding box center [741, 163] width 12 height 12
click at [975, 166] on icon "button" at bounding box center [975, 163] width 12 height 12
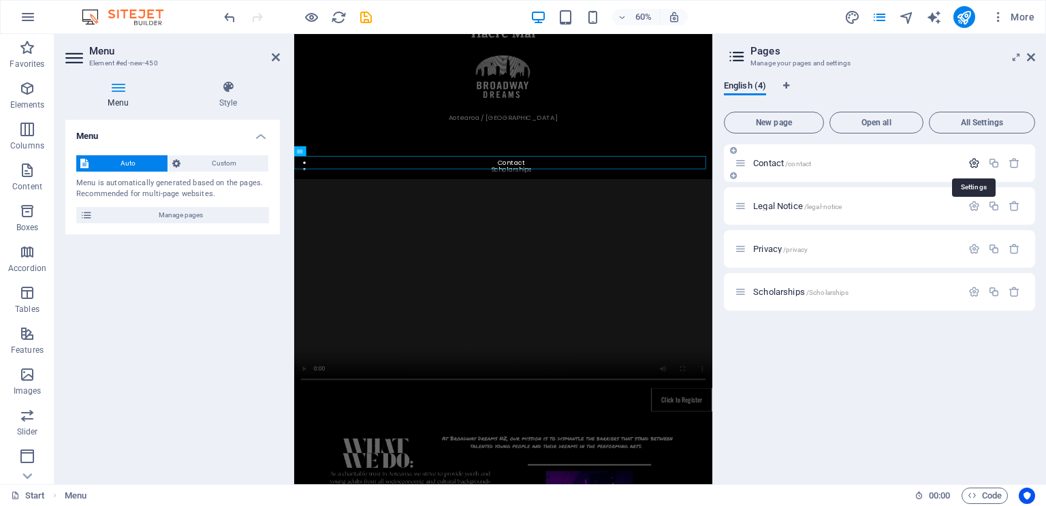
click at [975, 166] on icon "button" at bounding box center [975, 163] width 12 height 12
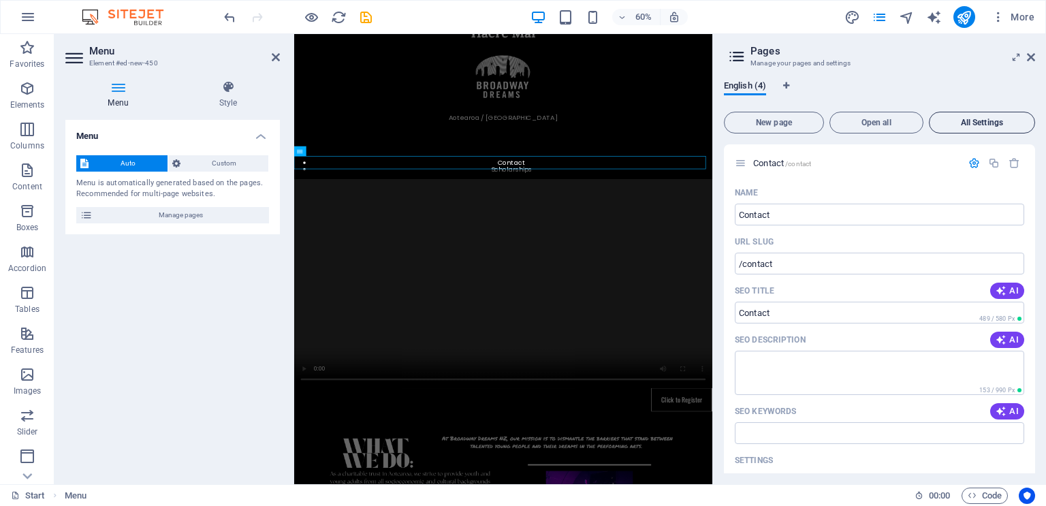
click at [977, 127] on span "All Settings" at bounding box center [982, 123] width 94 height 8
click at [283, 20] on div at bounding box center [284, 17] width 16 height 16
click at [229, 23] on icon "undo" at bounding box center [230, 18] width 16 height 16
type input "Con"
type input "/con"
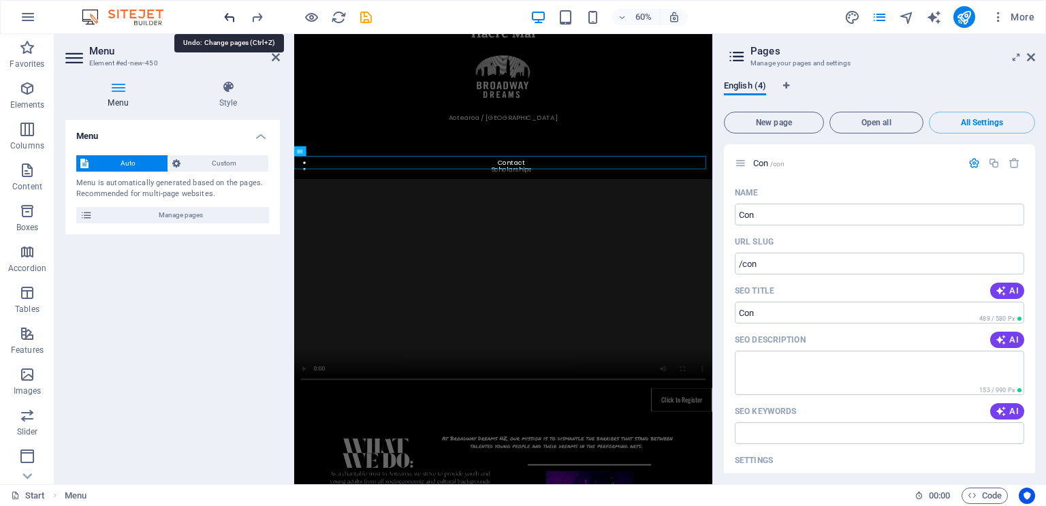
click at [229, 23] on icon "undo" at bounding box center [230, 18] width 16 height 16
type input "/"
click at [229, 23] on icon "undo" at bounding box center [230, 18] width 16 height 16
type input "Start"
click at [1030, 160] on div "Start /" at bounding box center [879, 162] width 311 height 37
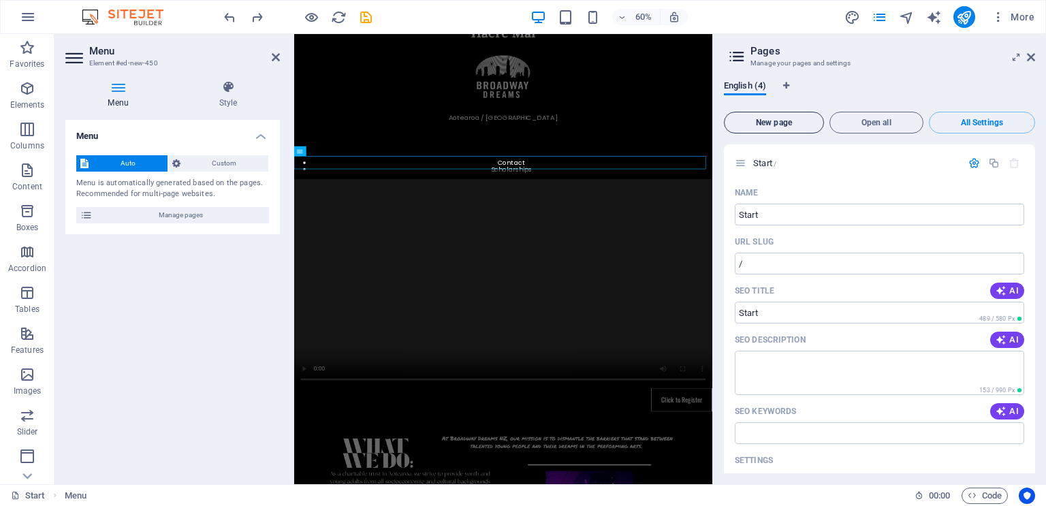
click at [777, 116] on button "New page" at bounding box center [774, 123] width 100 height 22
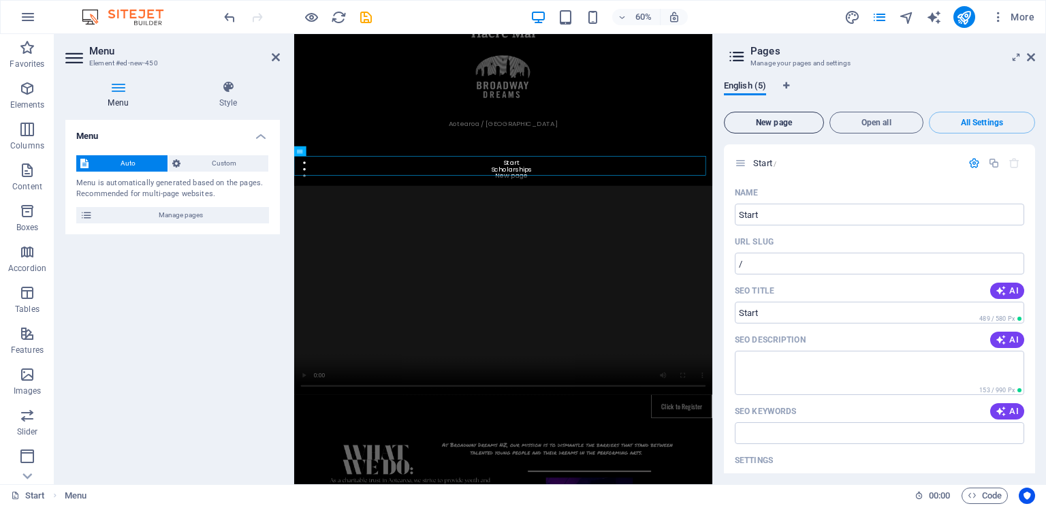
scroll to position [2183, 0]
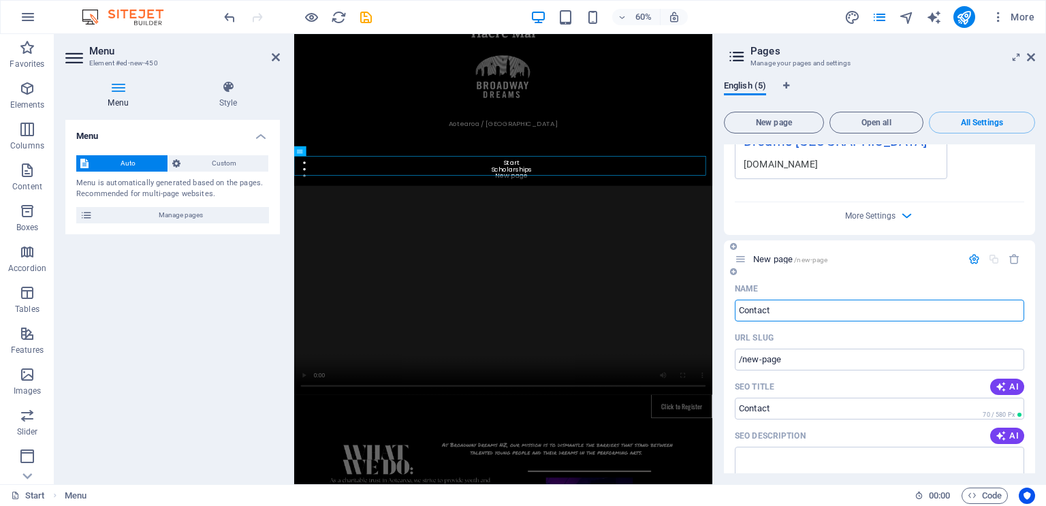
type input "Contact"
type input "/contact"
type input "Contact"
click at [814, 456] on textarea "SEO Description" at bounding box center [879, 469] width 289 height 44
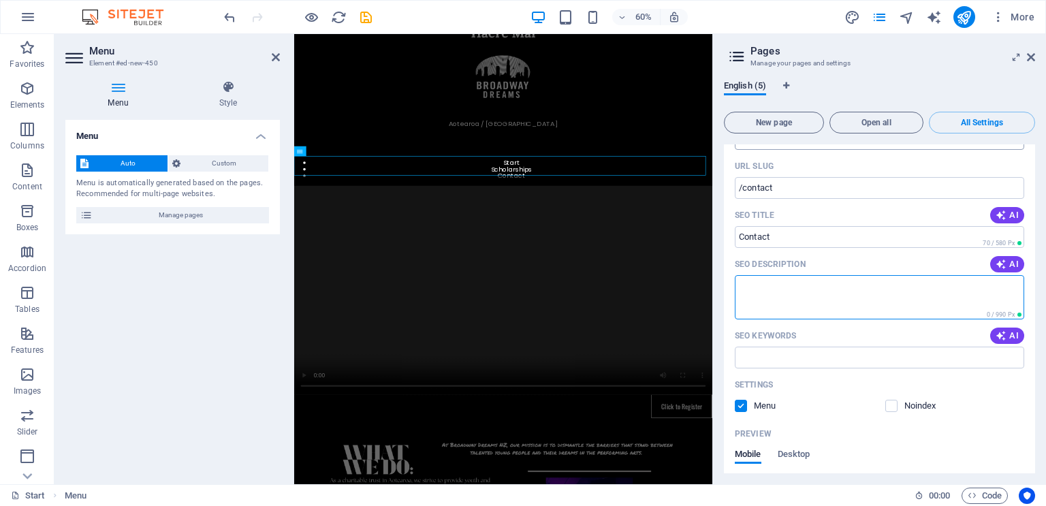
scroll to position [2355, 0]
click at [871, 189] on figure at bounding box center [642, 48] width 697 height 392
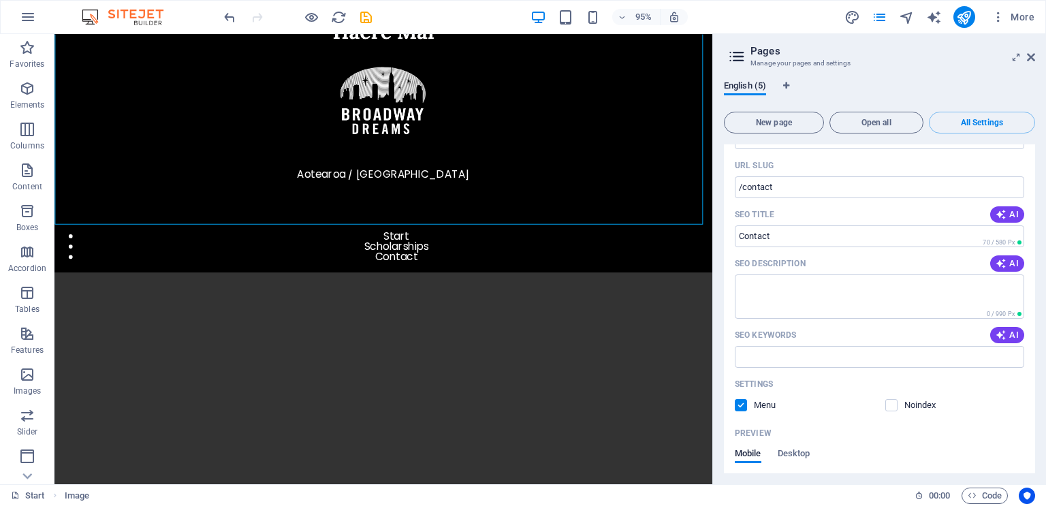
click at [1031, 51] on h2 "Pages" at bounding box center [893, 51] width 285 height 12
click at [1031, 56] on icon at bounding box center [1031, 57] width 8 height 11
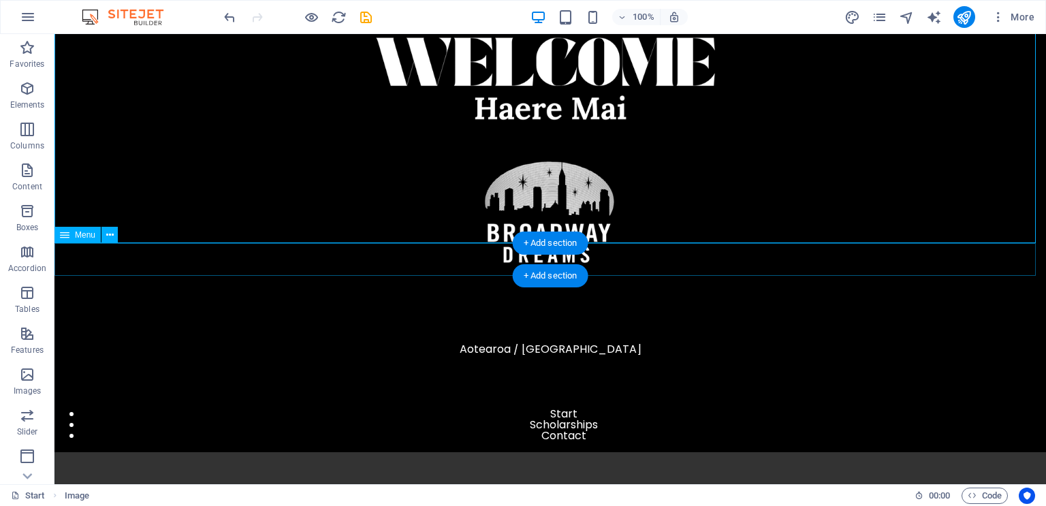
click at [631, 409] on nav "Start Scholarships Contact" at bounding box center [550, 425] width 992 height 33
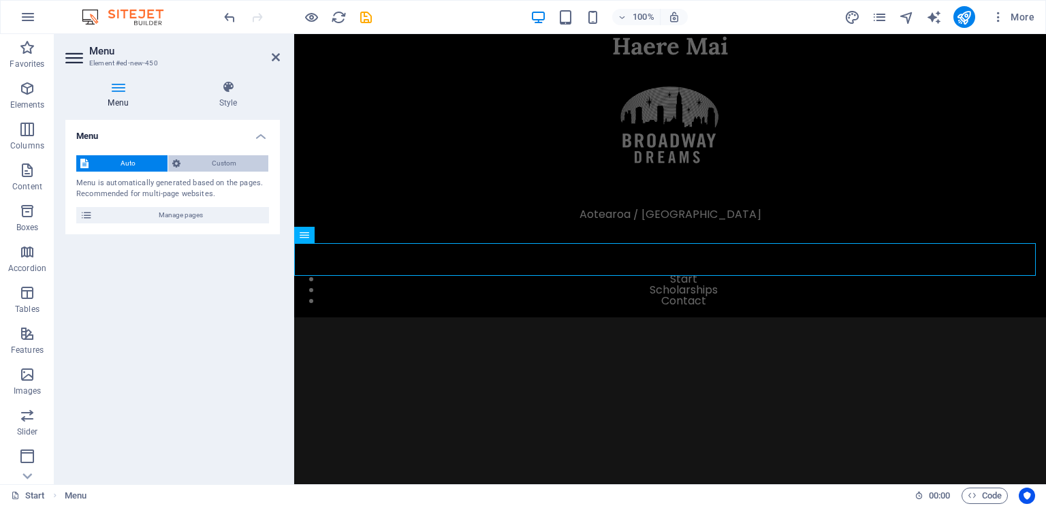
click at [196, 168] on span "Custom" at bounding box center [225, 163] width 80 height 16
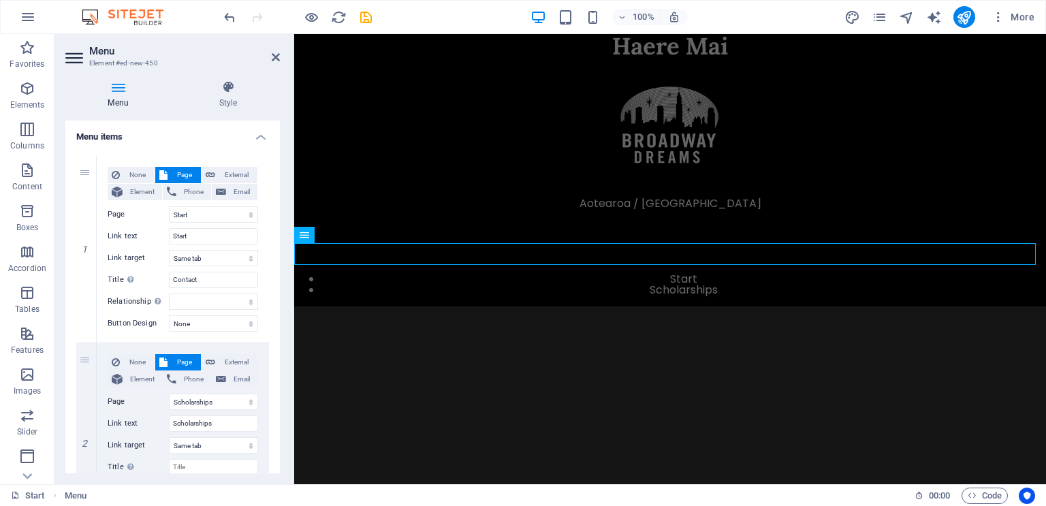
scroll to position [78, 0]
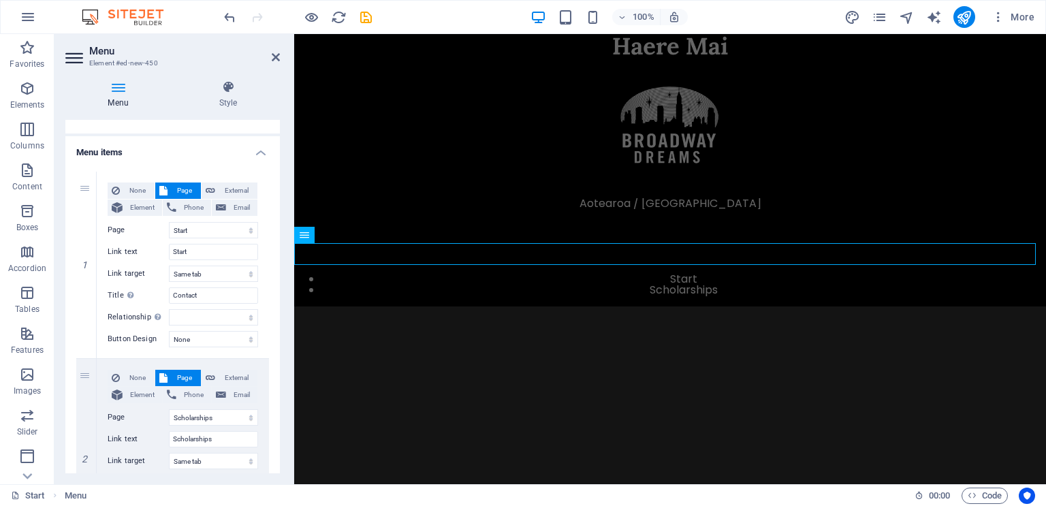
click at [282, 142] on div "Menu Style Menu Auto Custom Create custom menu items for this menu. Recommended…" at bounding box center [172, 276] width 236 height 415
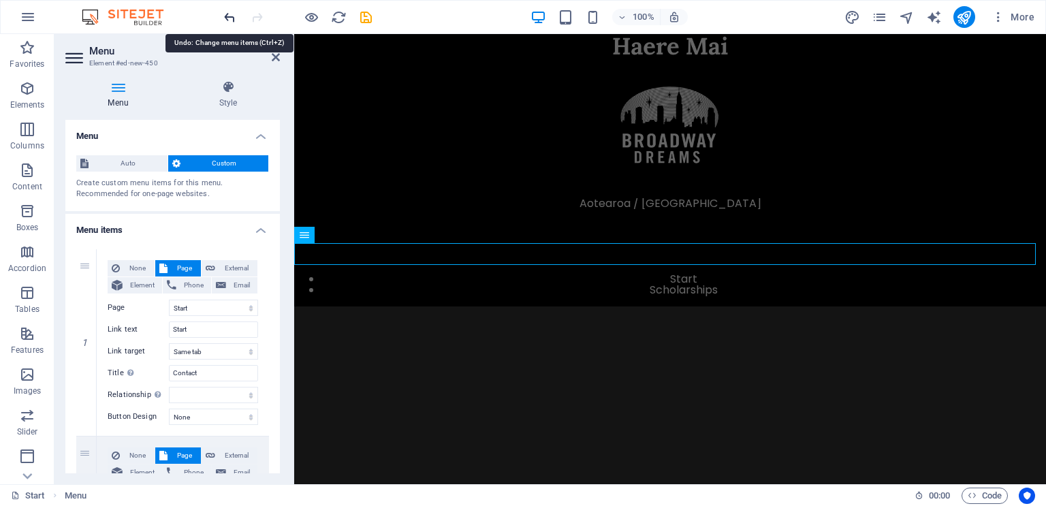
click at [230, 16] on icon "undo" at bounding box center [230, 18] width 16 height 16
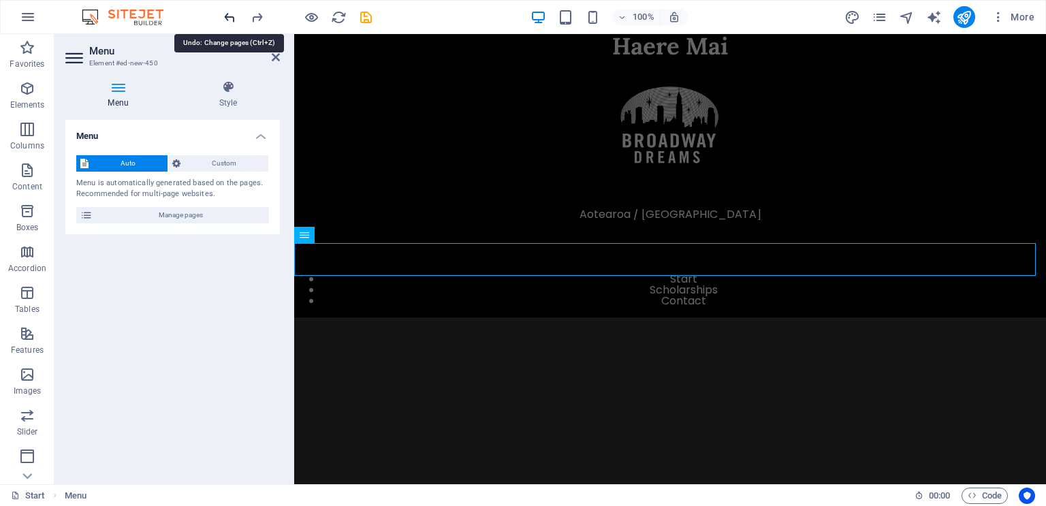
click at [230, 16] on icon "undo" at bounding box center [230, 18] width 16 height 16
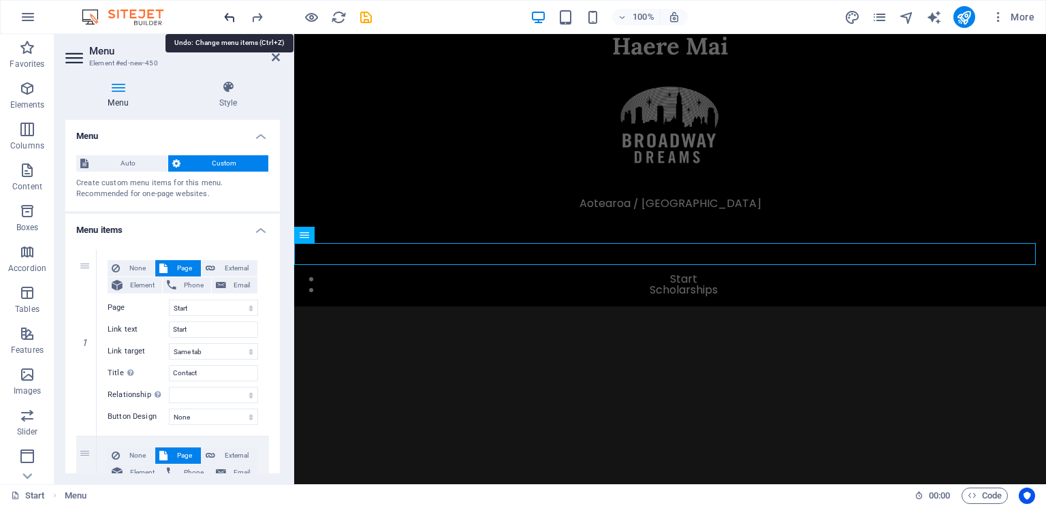
click at [230, 16] on icon "undo" at bounding box center [230, 18] width 16 height 16
select select
select select "default"
select select
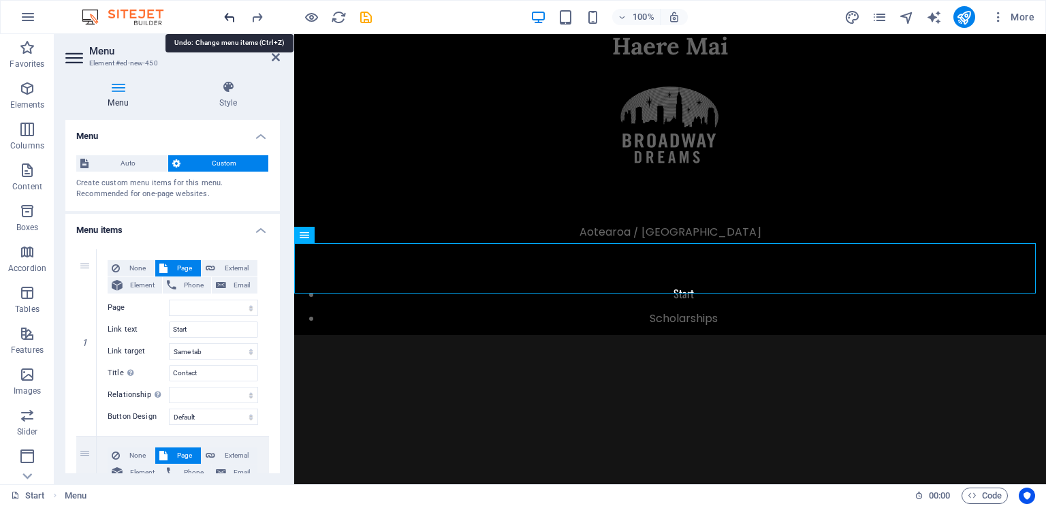
click at [230, 16] on icon "undo" at bounding box center [230, 18] width 16 height 16
select select
select select "secondary"
select select
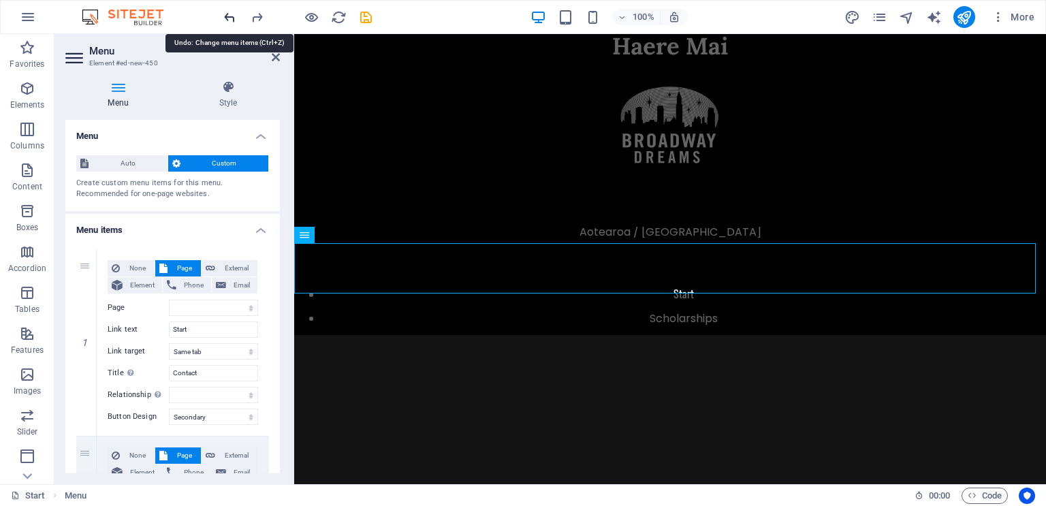
click at [230, 16] on icon "undo" at bounding box center [230, 18] width 16 height 16
select select
select select "primary"
select select
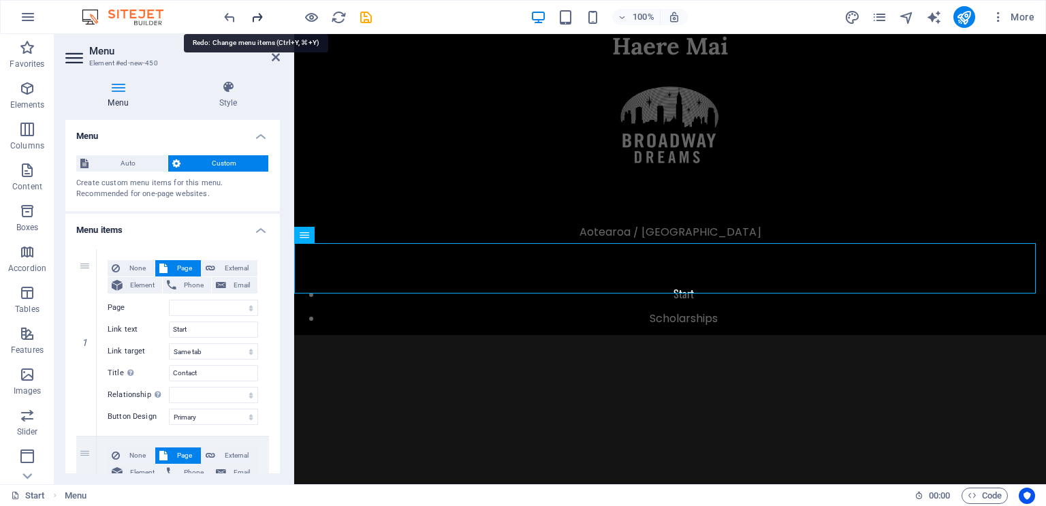
click at [263, 15] on icon "redo" at bounding box center [257, 18] width 16 height 16
select select
select select "secondary"
select select
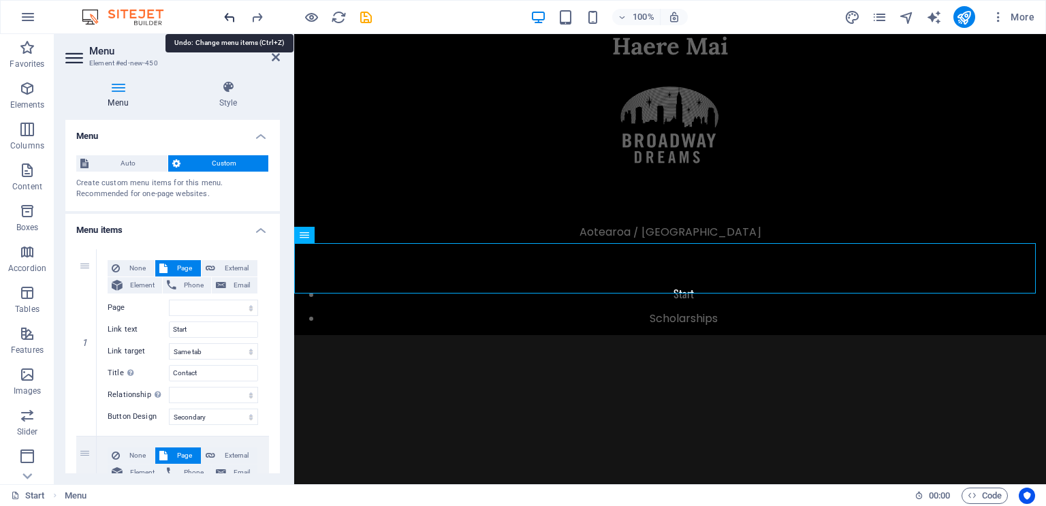
click at [232, 14] on icon "undo" at bounding box center [230, 18] width 16 height 16
select select
select select "primary"
select select
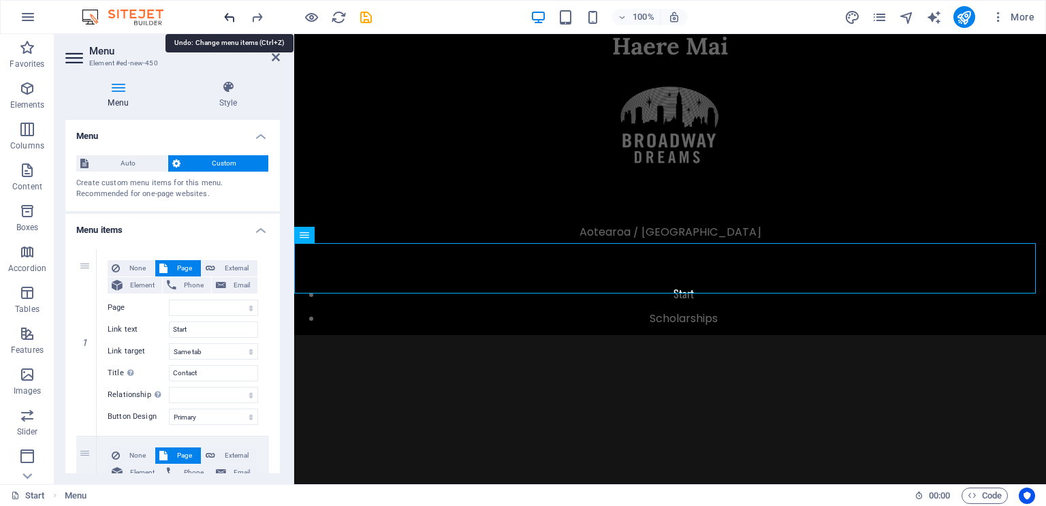
click at [232, 14] on icon "undo" at bounding box center [230, 18] width 16 height 16
select select
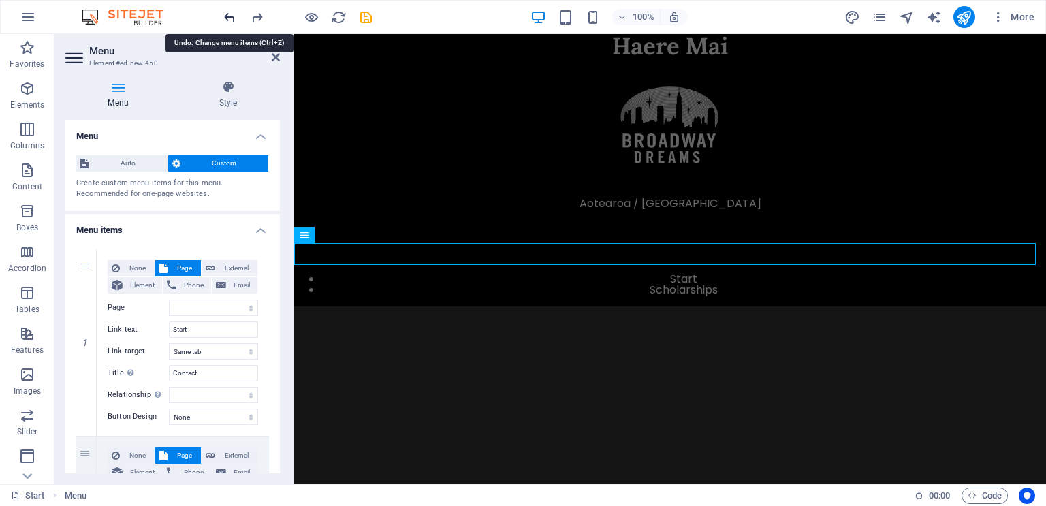
click at [232, 14] on icon "undo" at bounding box center [230, 18] width 16 height 16
select select
click at [232, 14] on icon "undo" at bounding box center [230, 18] width 16 height 16
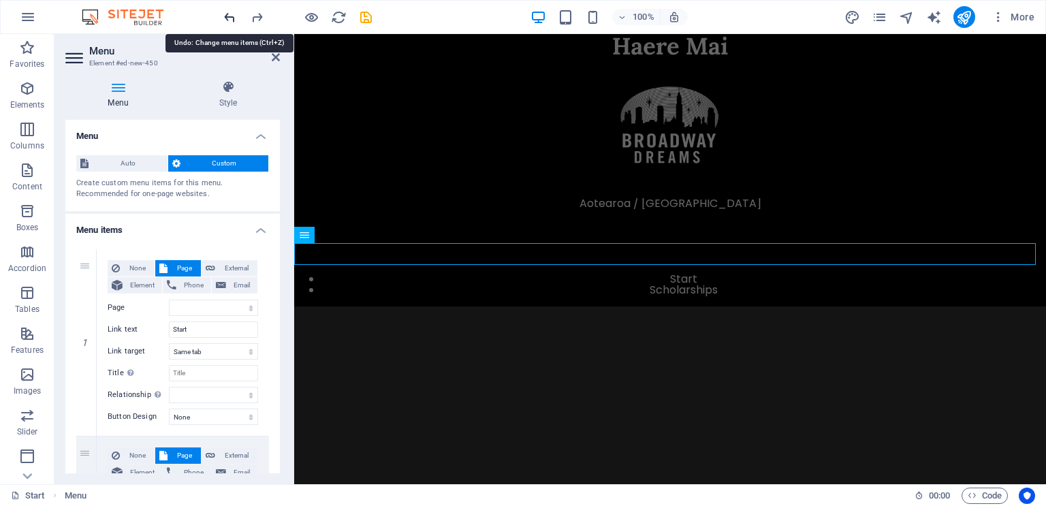
select select
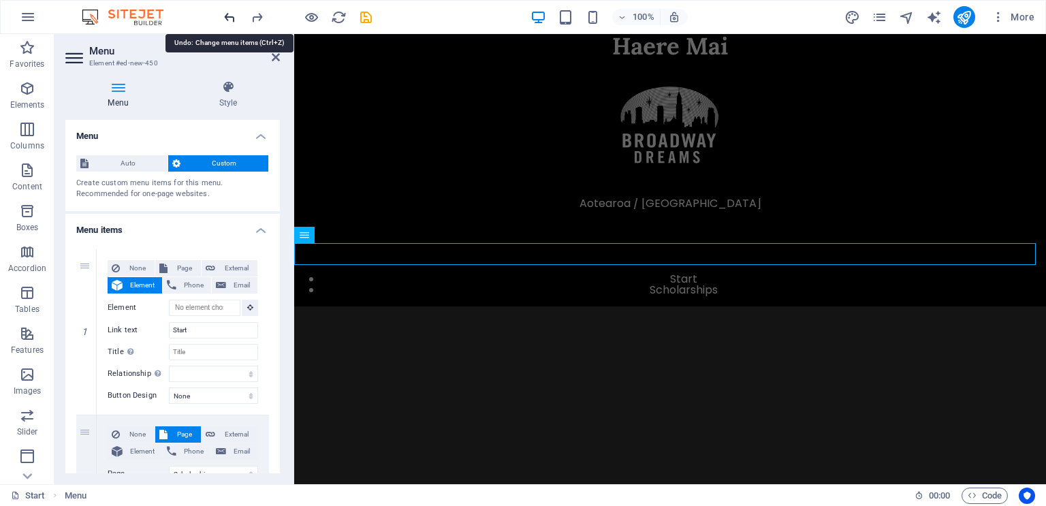
click at [232, 14] on icon "undo" at bounding box center [230, 18] width 16 height 16
select select
click at [232, 14] on icon "undo" at bounding box center [230, 18] width 16 height 16
select select
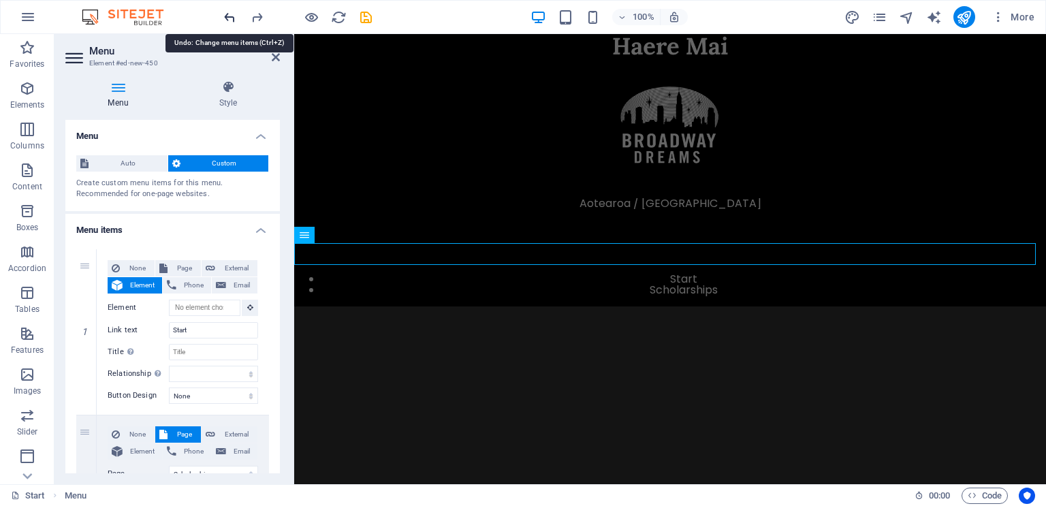
select select
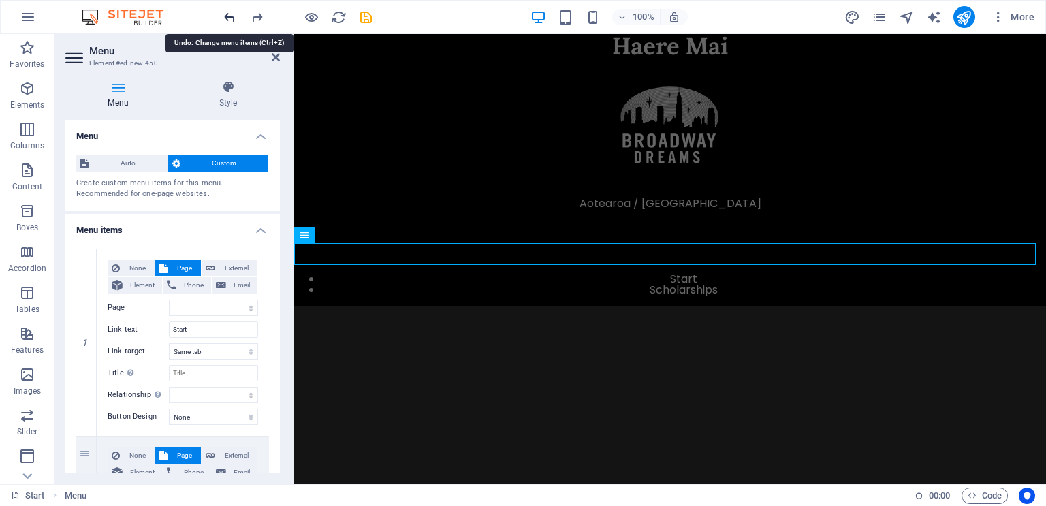
click at [232, 14] on icon "undo" at bounding box center [230, 18] width 16 height 16
select select
click at [232, 14] on icon "undo" at bounding box center [230, 18] width 16 height 16
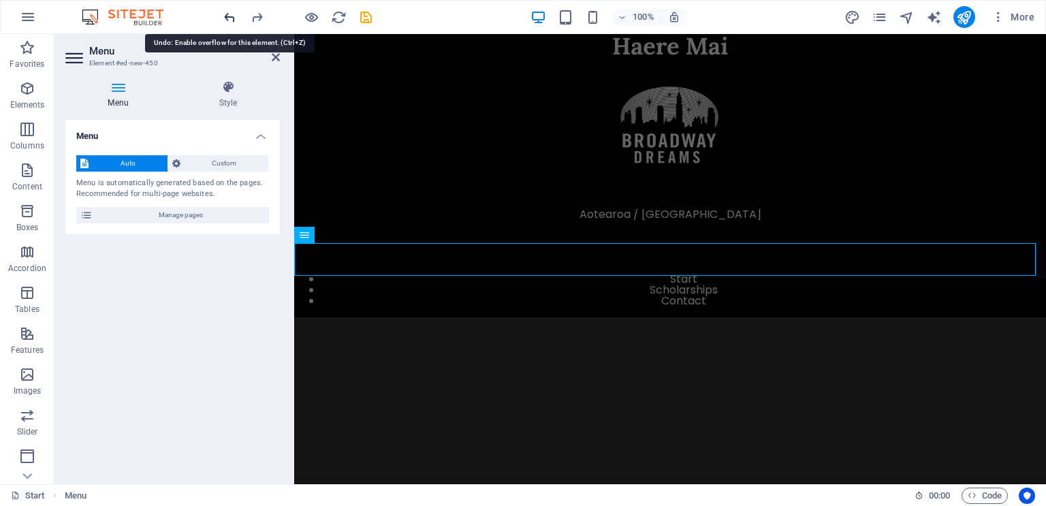
click at [232, 14] on icon "undo" at bounding box center [230, 18] width 16 height 16
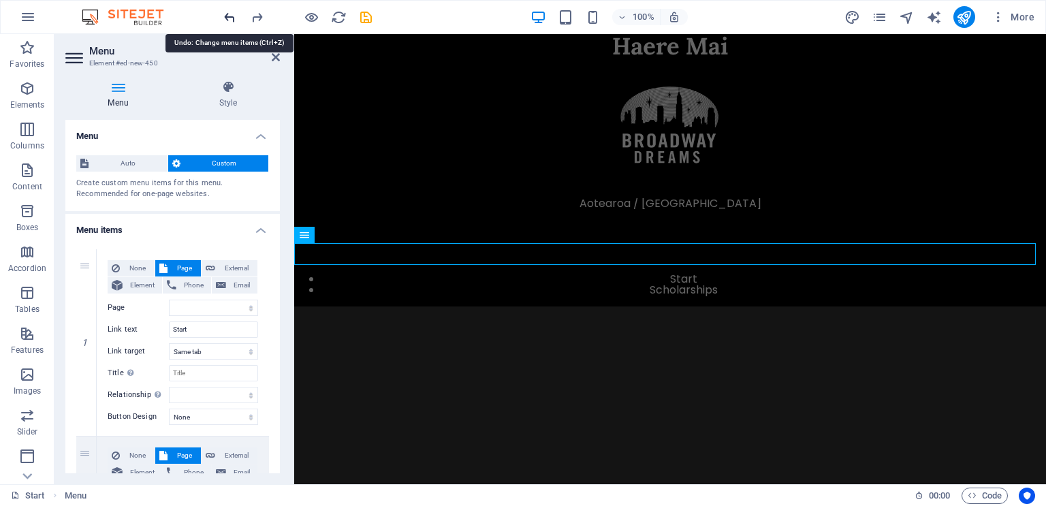
click at [232, 14] on icon "undo" at bounding box center [230, 18] width 16 height 16
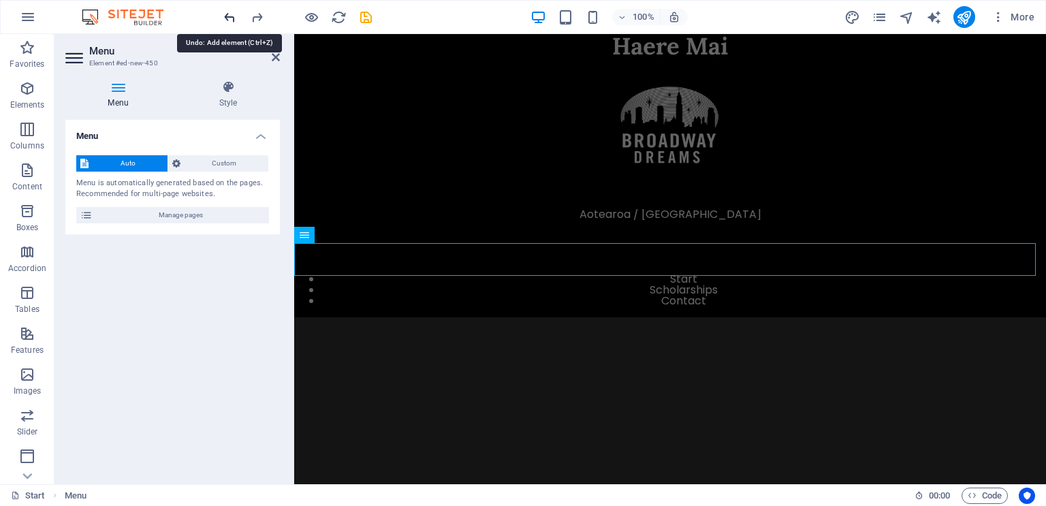
click at [232, 14] on icon "undo" at bounding box center [230, 18] width 16 height 16
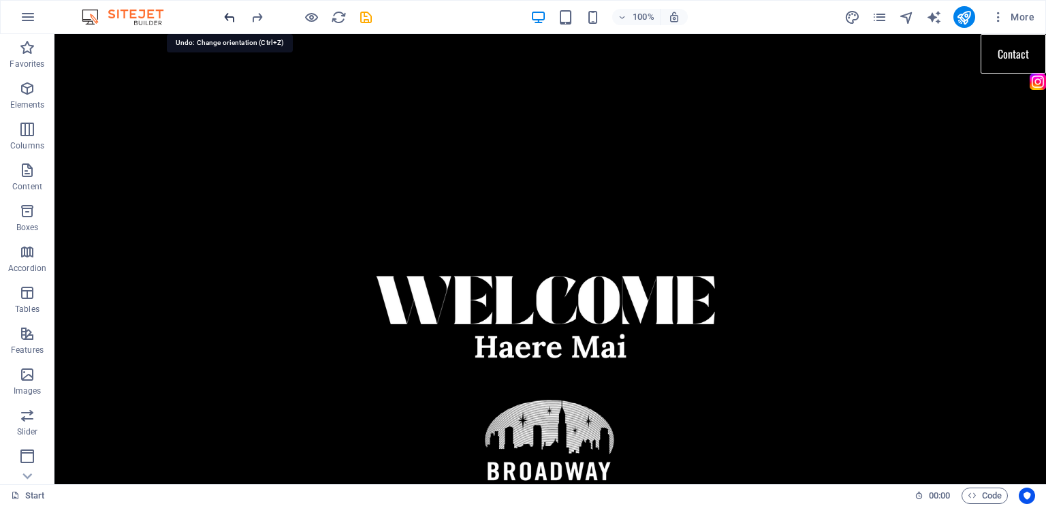
click at [226, 21] on icon "undo" at bounding box center [230, 18] width 16 height 16
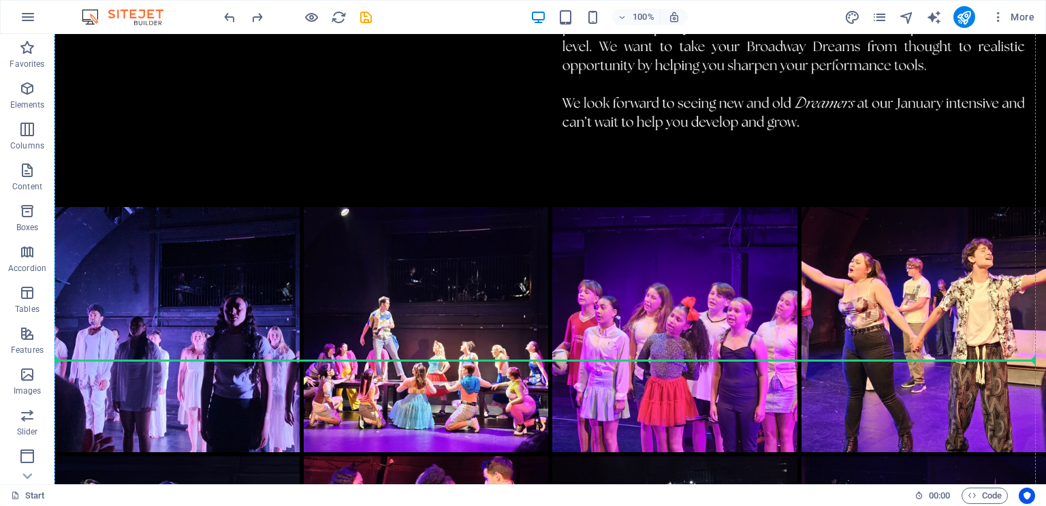
scroll to position [2539, 0]
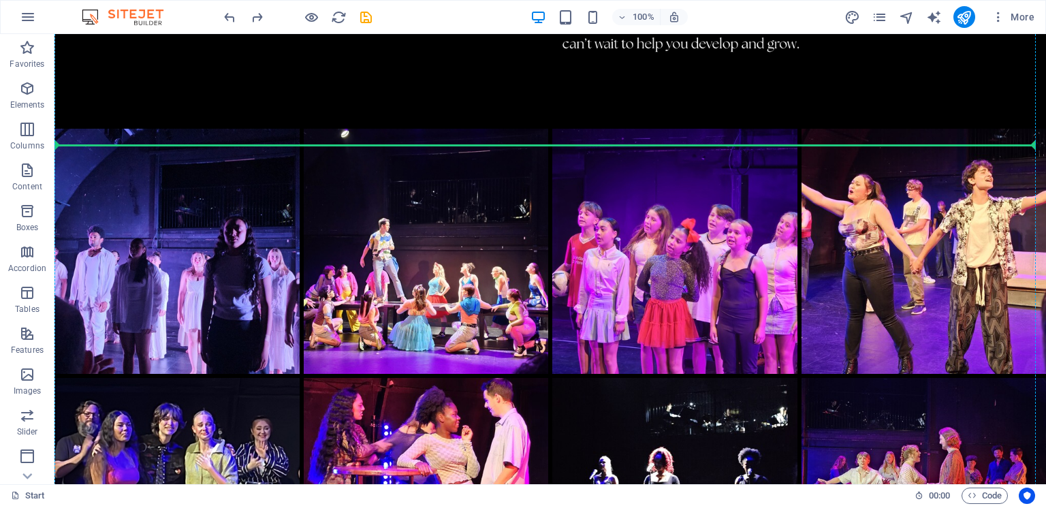
drag, startPoint x: 547, startPoint y: 85, endPoint x: 554, endPoint y: 169, distance: 84.1
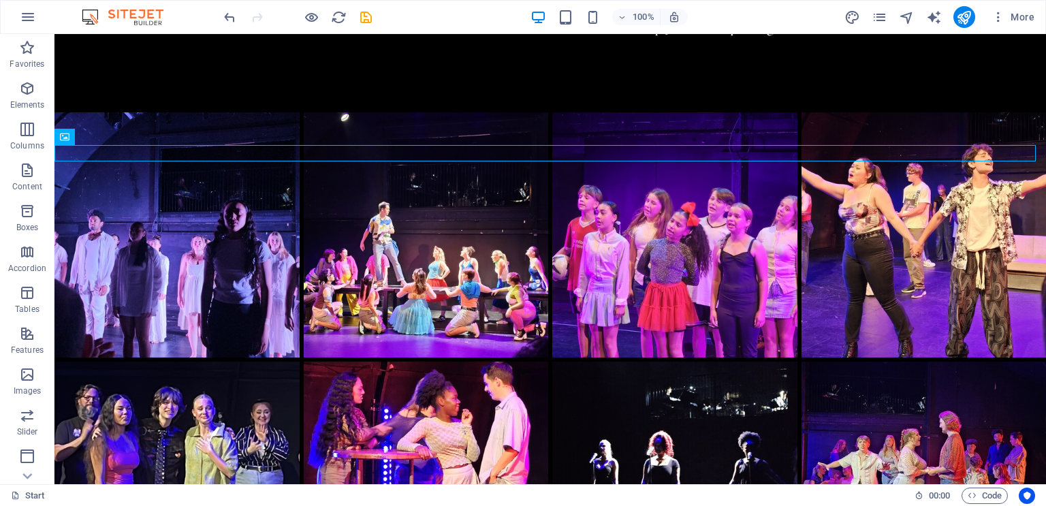
scroll to position [2522, 0]
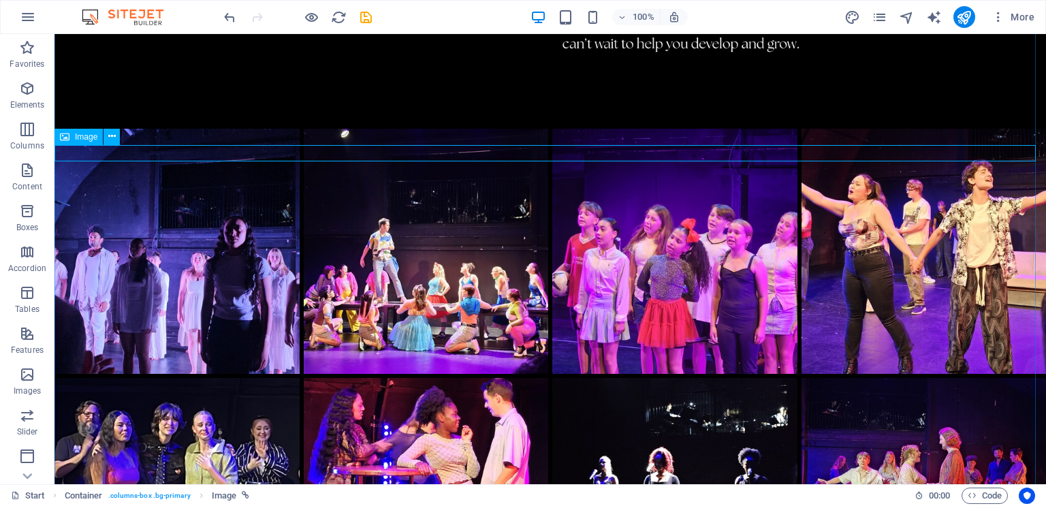
select select "px"
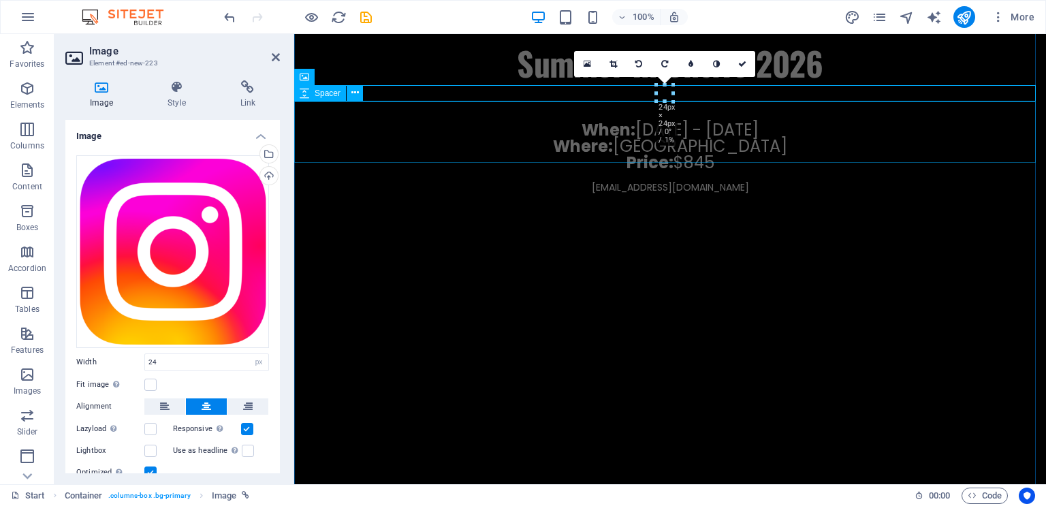
scroll to position [2328, 0]
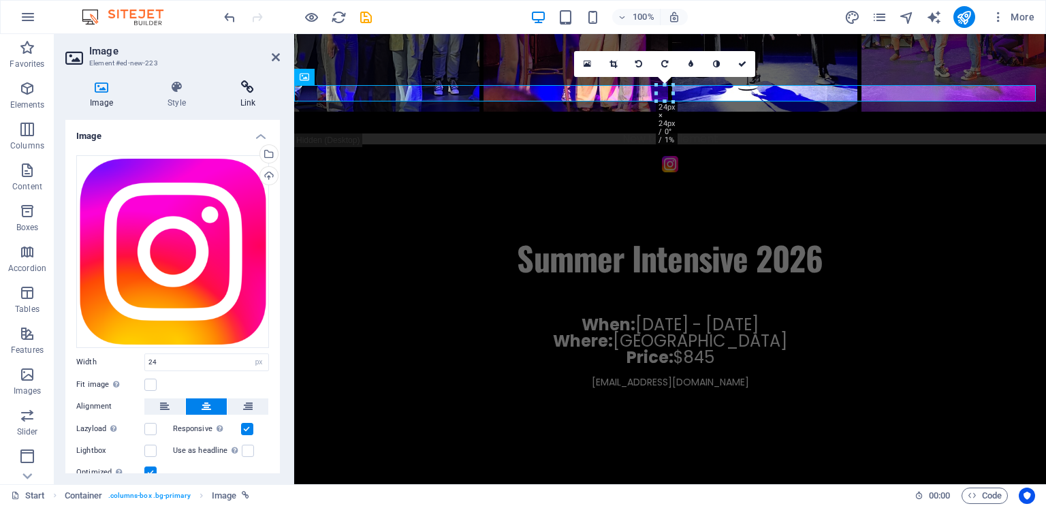
click at [250, 88] on icon at bounding box center [248, 87] width 64 height 14
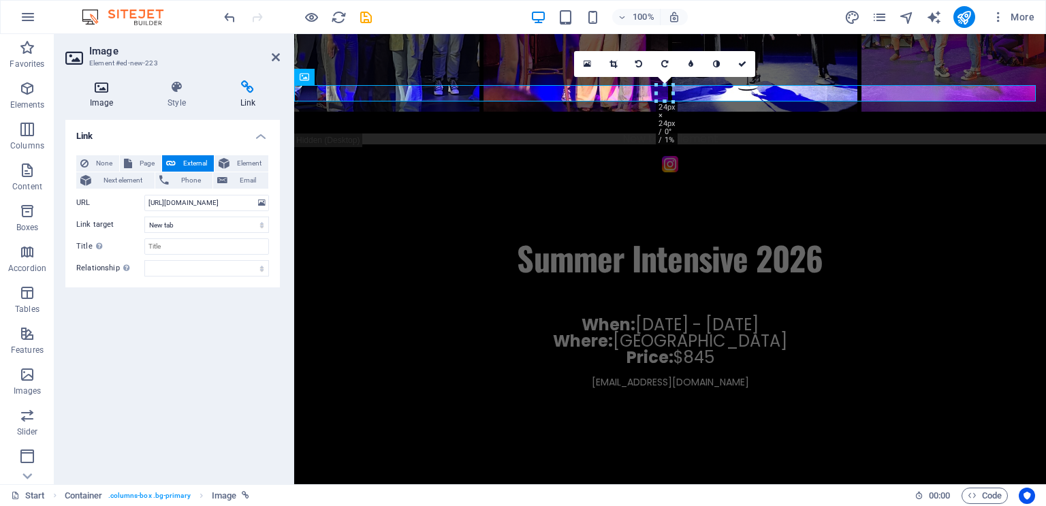
click at [106, 99] on h4 "Image" at bounding box center [104, 94] width 78 height 29
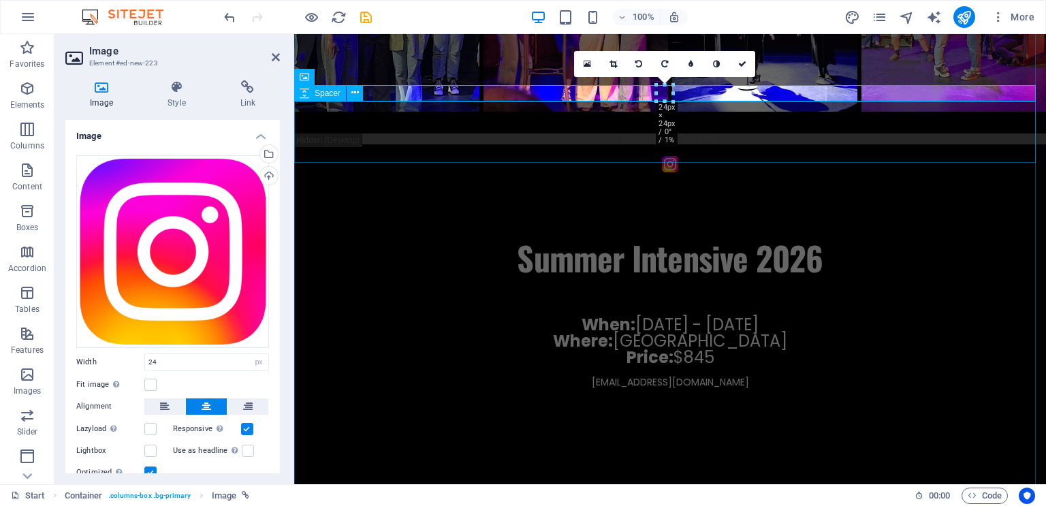
click at [424, 172] on div at bounding box center [670, 202] width 752 height 61
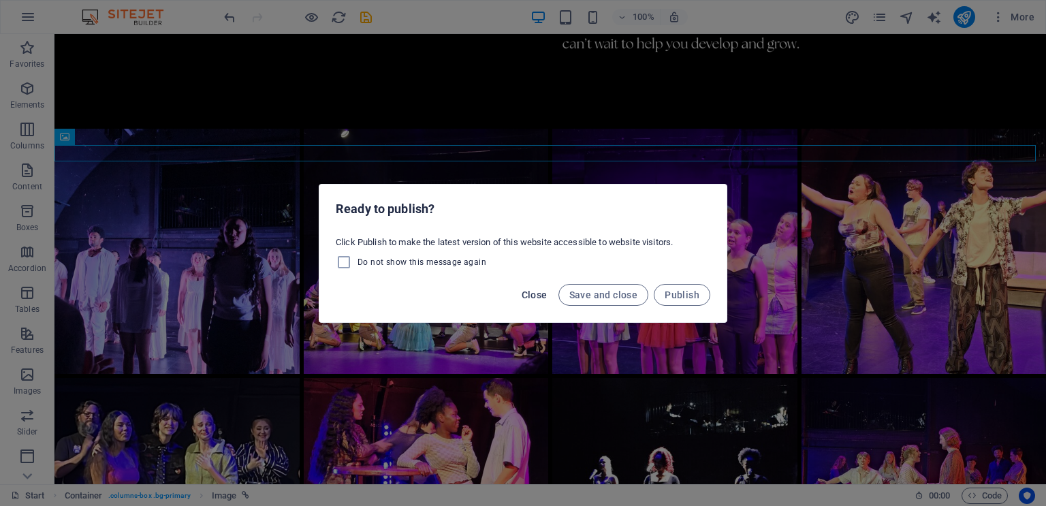
click at [535, 296] on span "Close" at bounding box center [535, 294] width 26 height 11
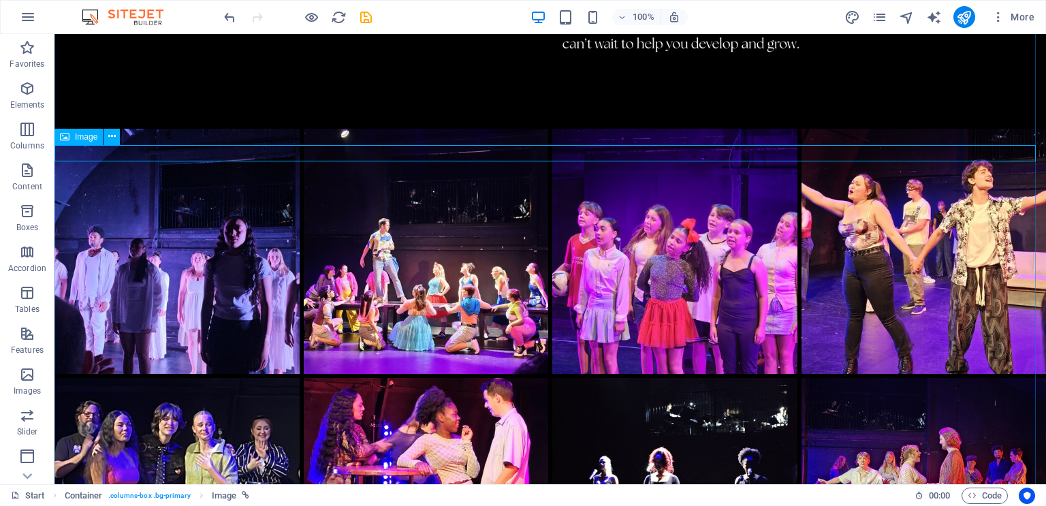
click at [29, 96] on icon "button" at bounding box center [27, 88] width 16 height 16
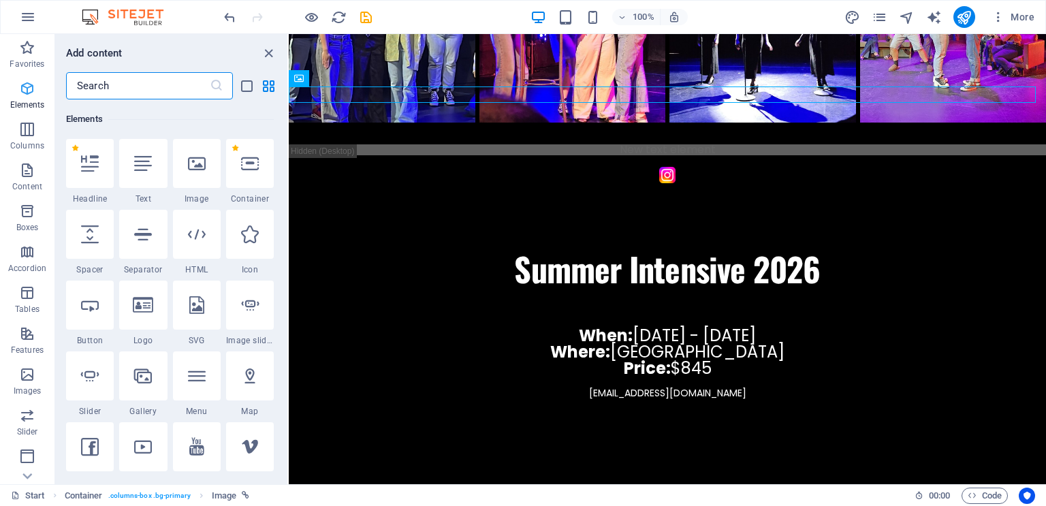
scroll to position [145, 0]
click at [193, 181] on div at bounding box center [197, 162] width 48 height 49
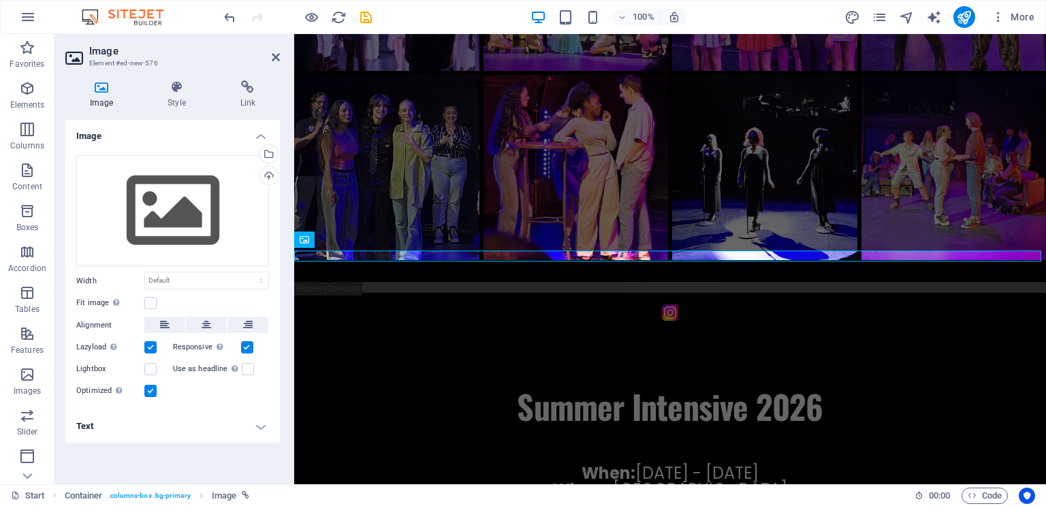
scroll to position [1326, 0]
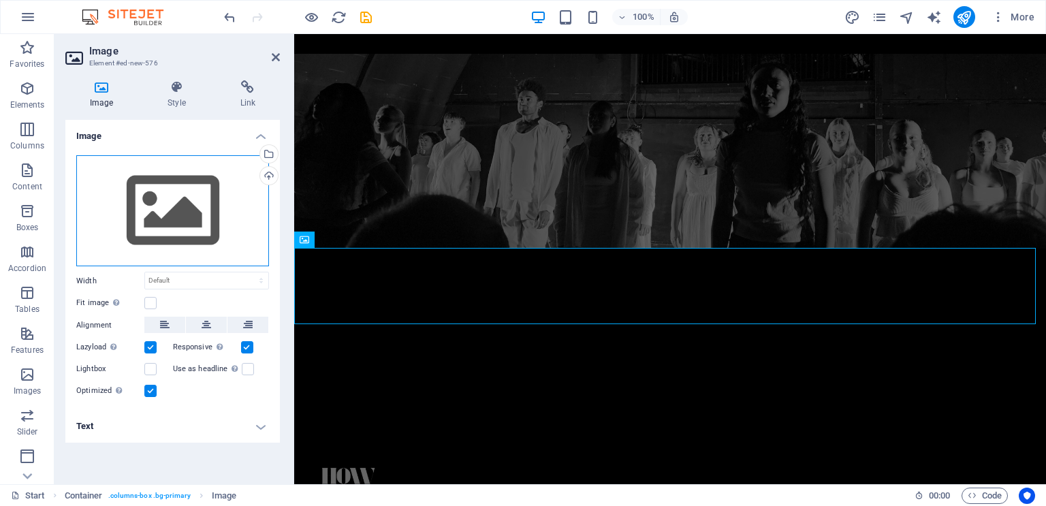
click at [188, 196] on div "Drag files here, click to choose files or select files from Files or our free s…" at bounding box center [172, 211] width 193 height 112
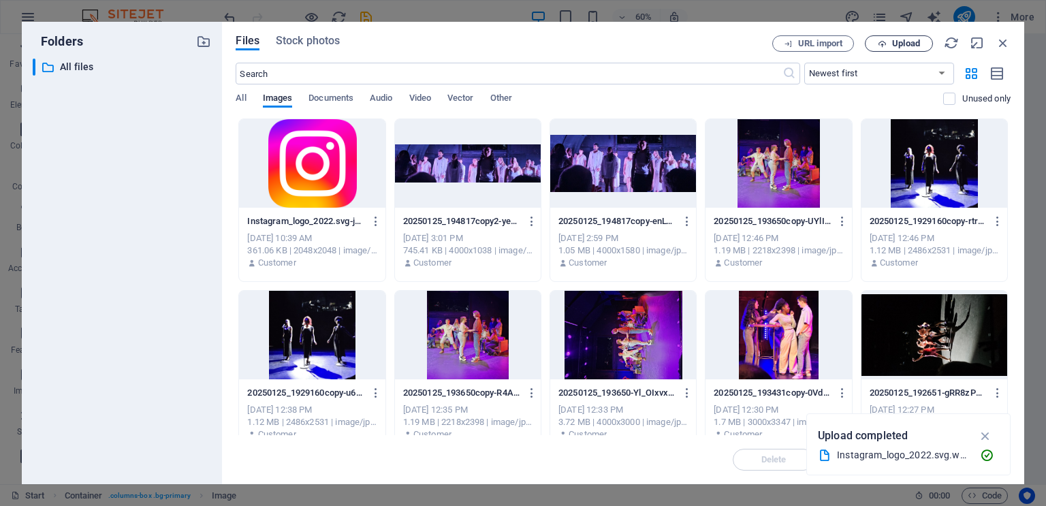
click at [889, 46] on span "Upload" at bounding box center [899, 44] width 56 height 9
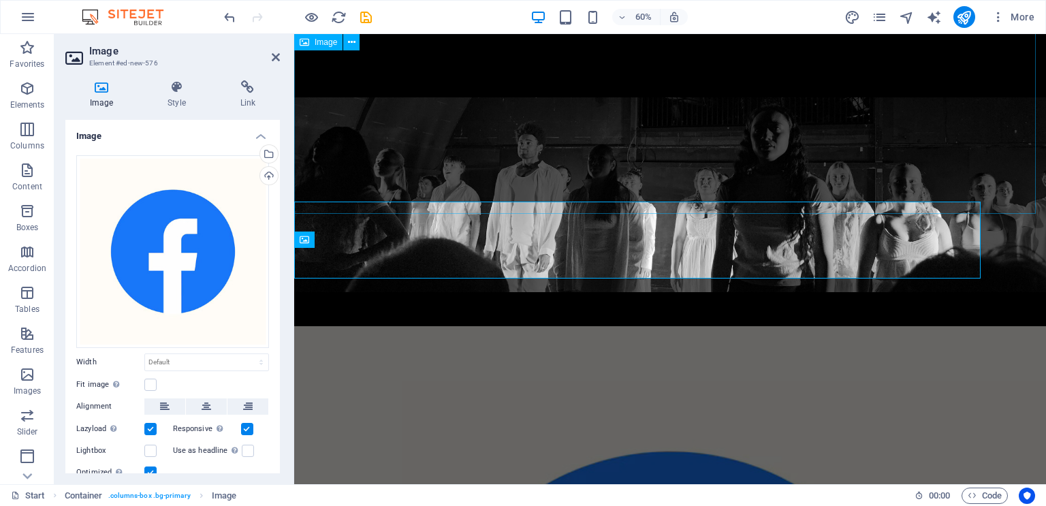
scroll to position [1326, 0]
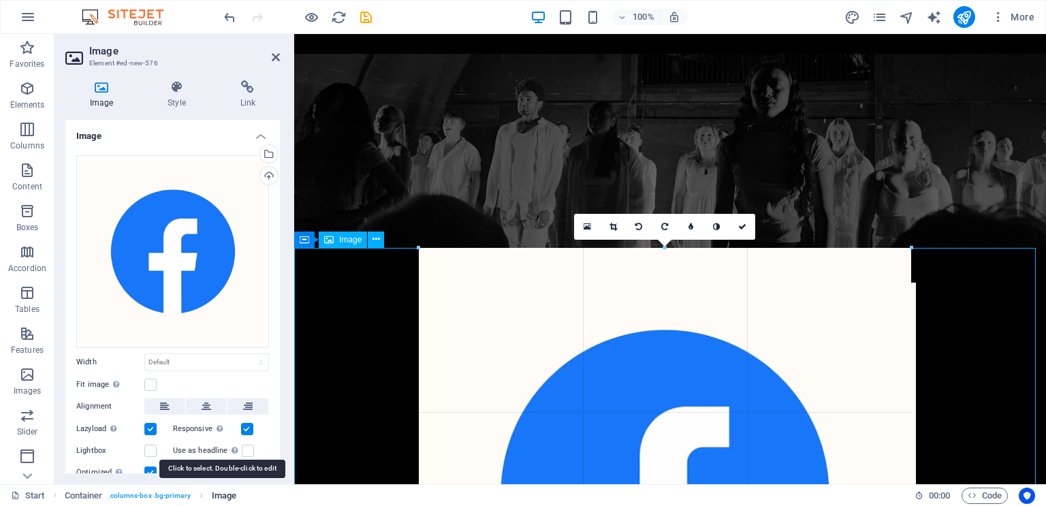
drag, startPoint x: 1034, startPoint y: 247, endPoint x: 215, endPoint y: 499, distance: 856.7
type input "722"
select select "px"
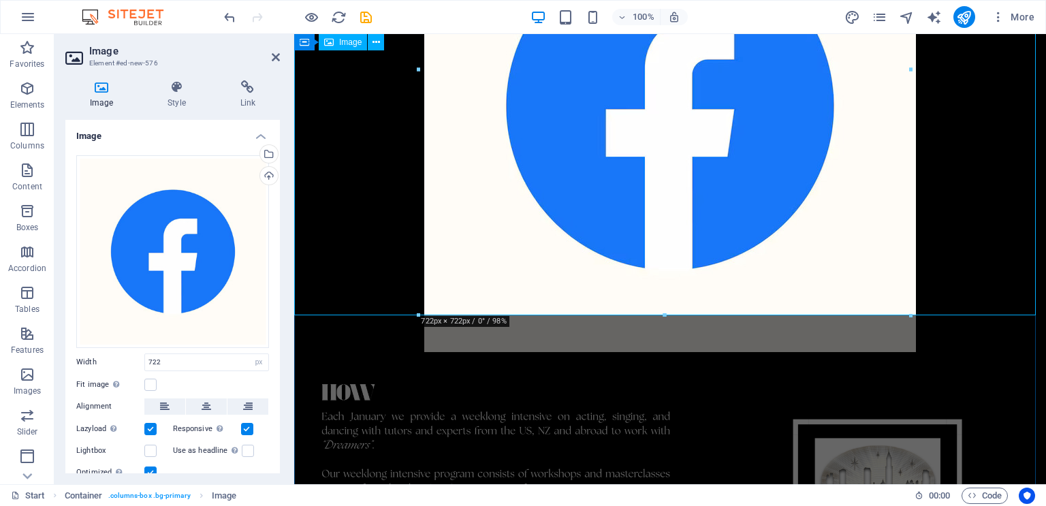
scroll to position [1749, 0]
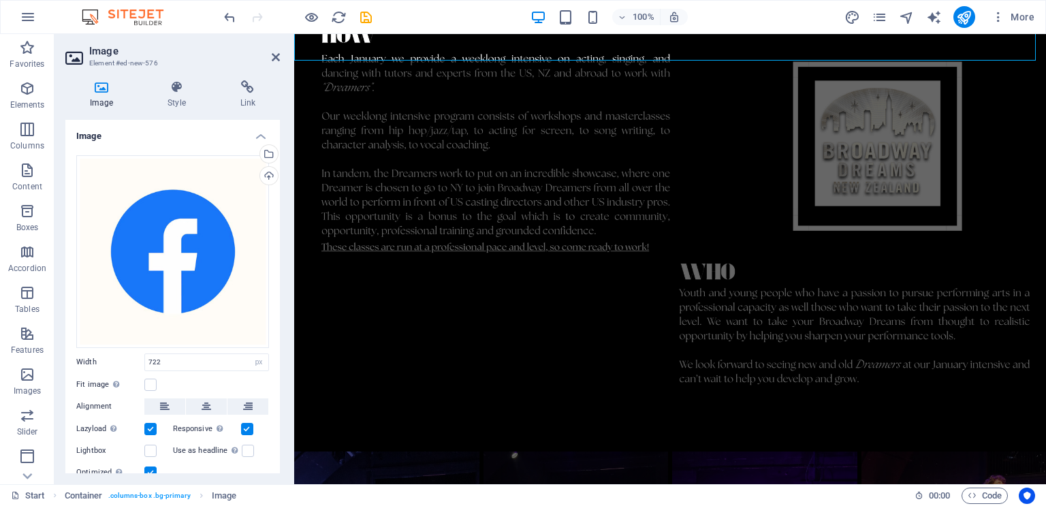
drag, startPoint x: 911, startPoint y: 315, endPoint x: 552, endPoint y: -82, distance: 535.3
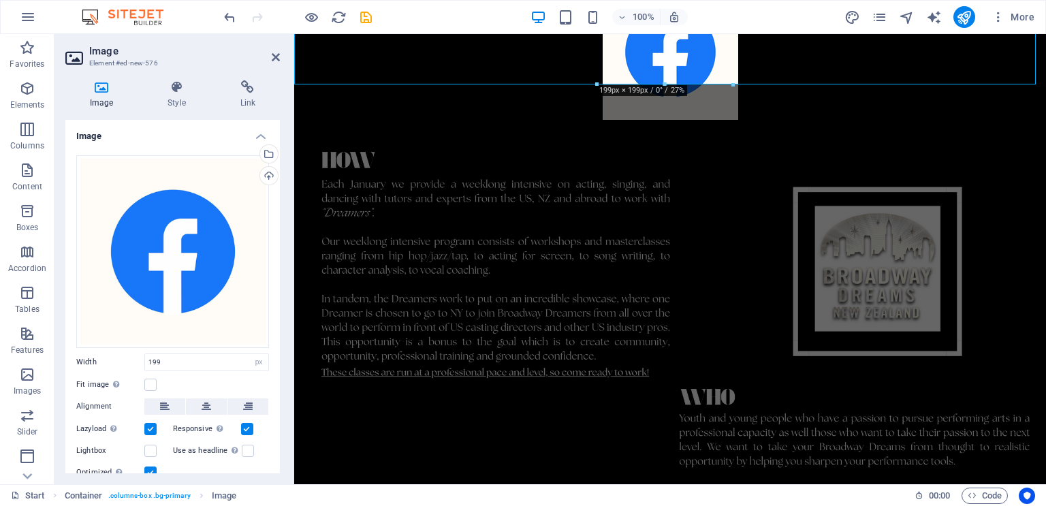
scroll to position [1387, 0]
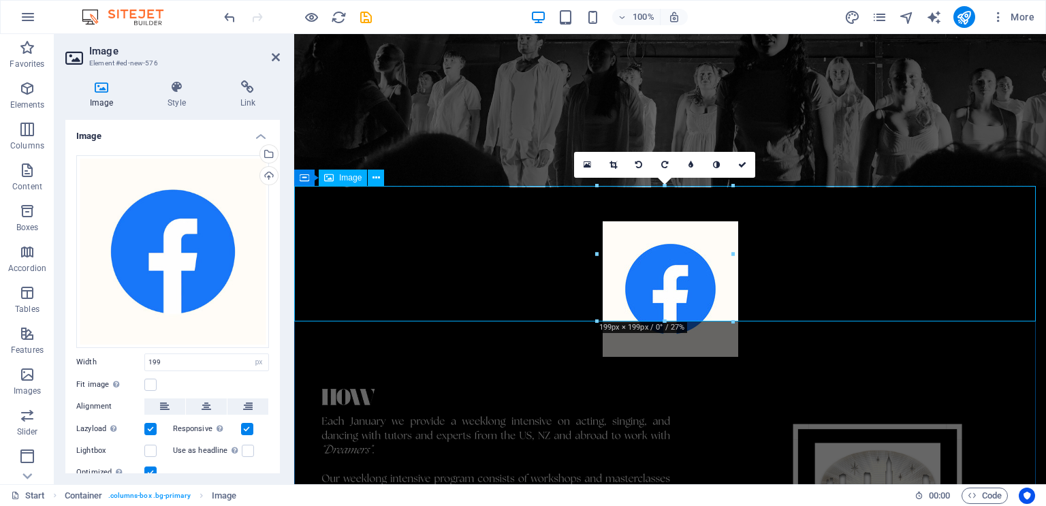
drag, startPoint x: 1025, startPoint y: 355, endPoint x: 638, endPoint y: 191, distance: 420.3
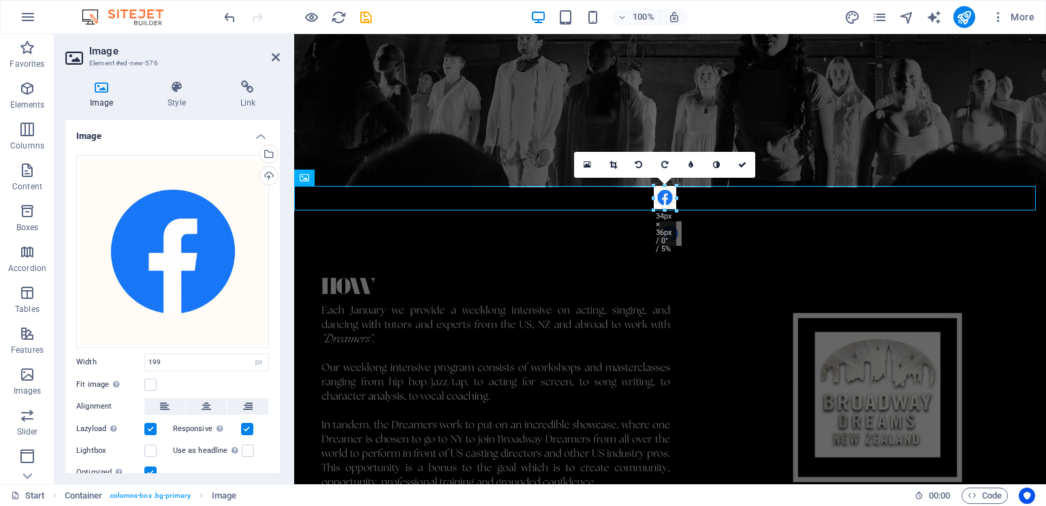
drag, startPoint x: 731, startPoint y: 323, endPoint x: 321, endPoint y: 172, distance: 437.1
type input "33"
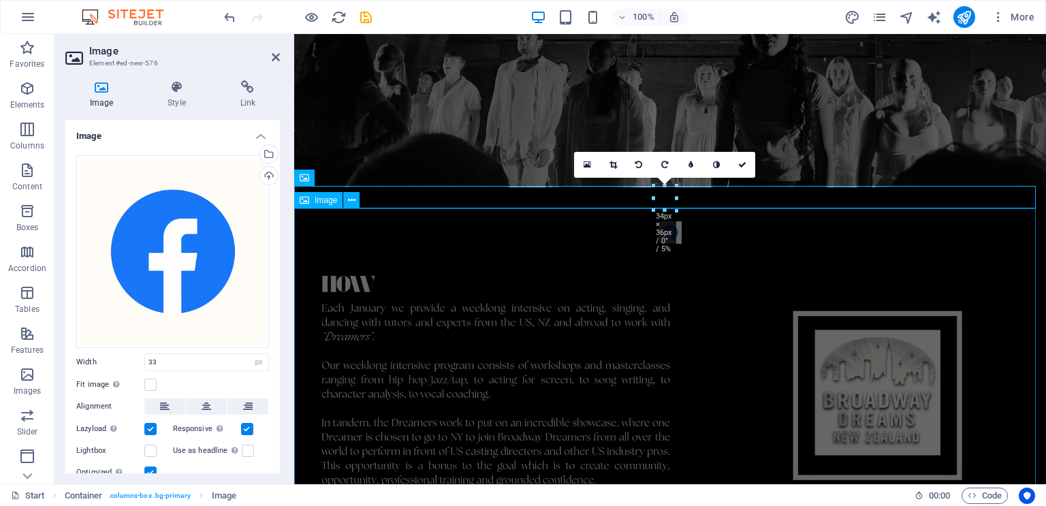
click at [736, 247] on figure at bounding box center [670, 455] width 752 height 422
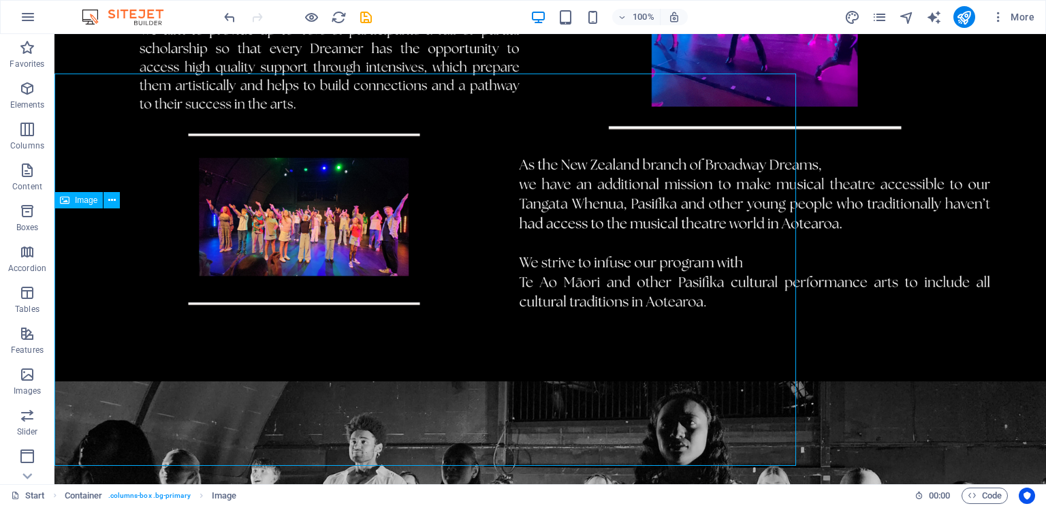
scroll to position [1522, 0]
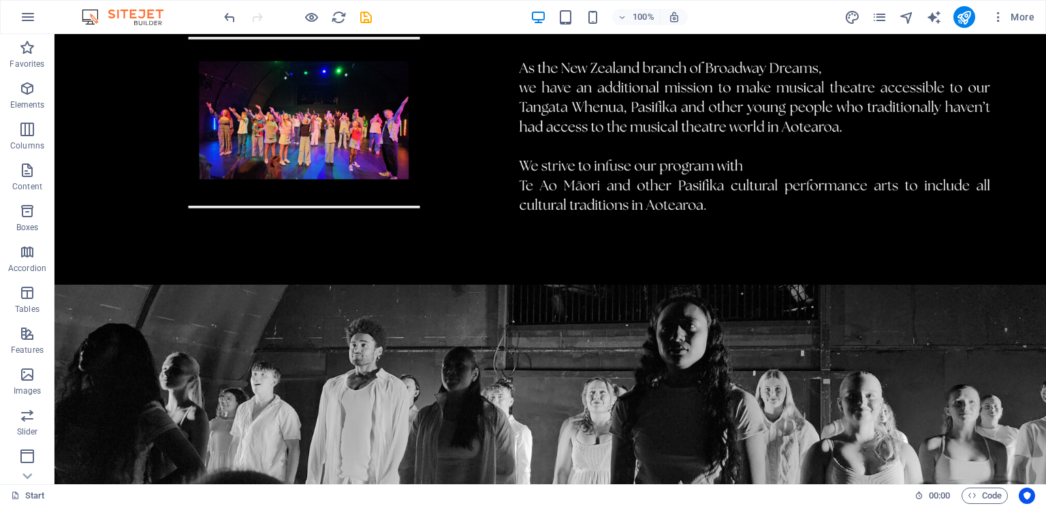
scroll to position [1965, 0]
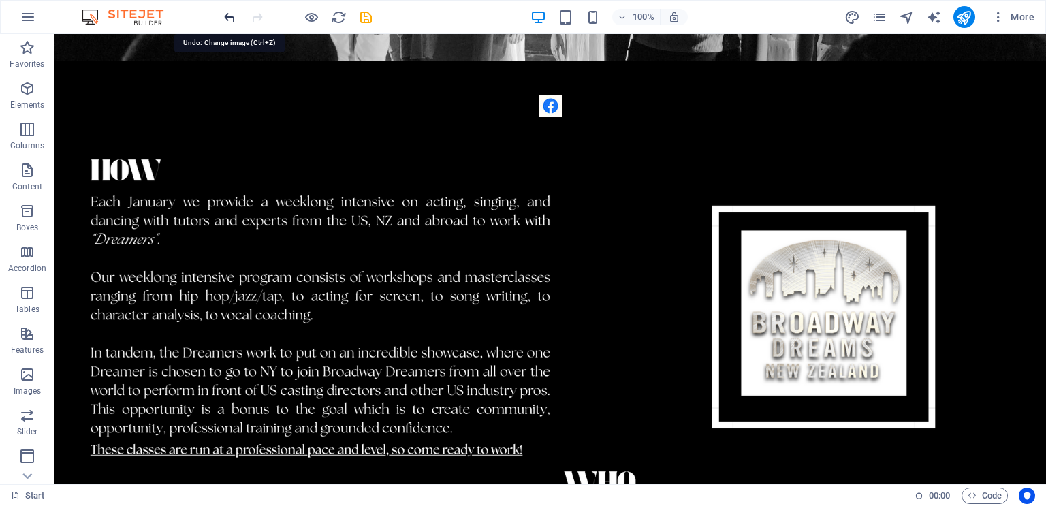
click at [227, 22] on icon "undo" at bounding box center [230, 18] width 16 height 16
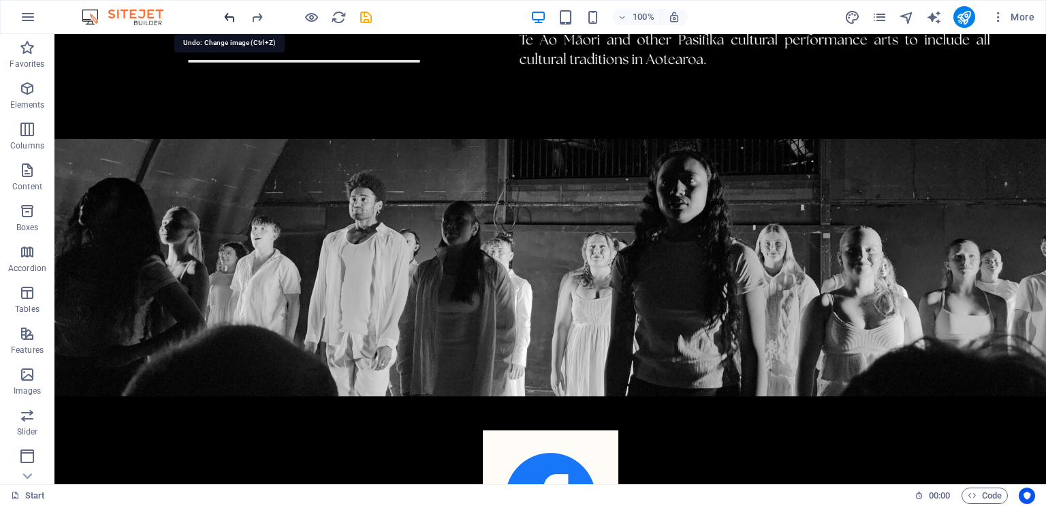
scroll to position [1522, 0]
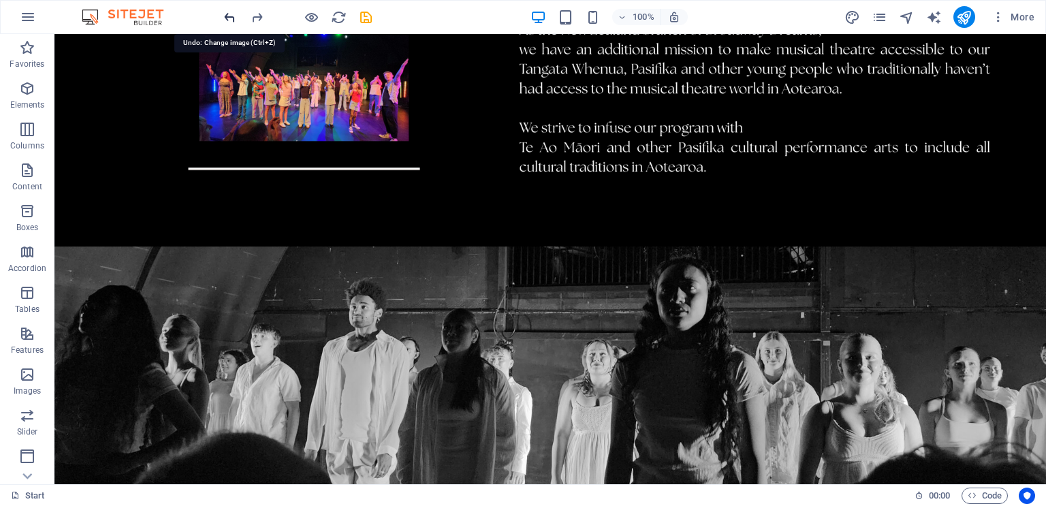
click at [232, 16] on icon "undo" at bounding box center [230, 18] width 16 height 16
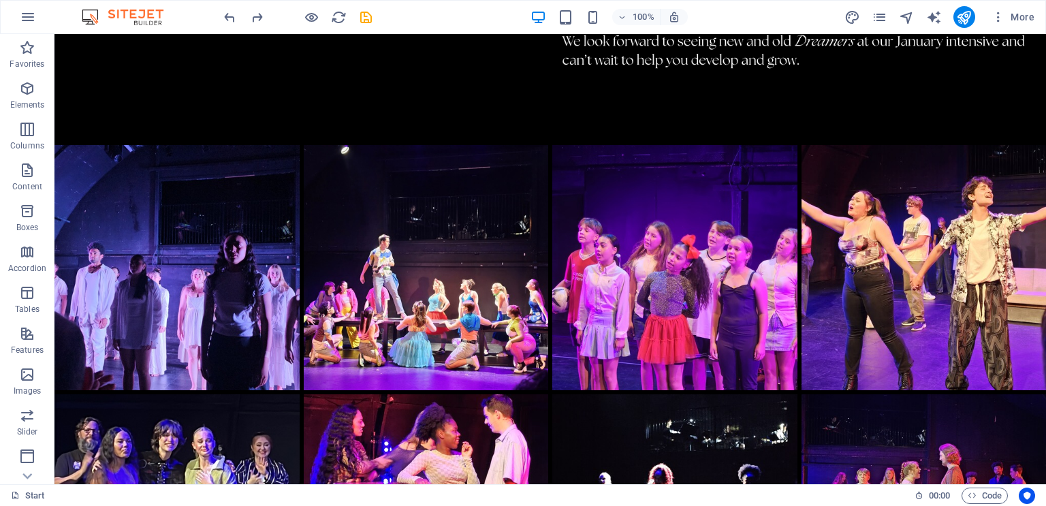
scroll to position [2481, 0]
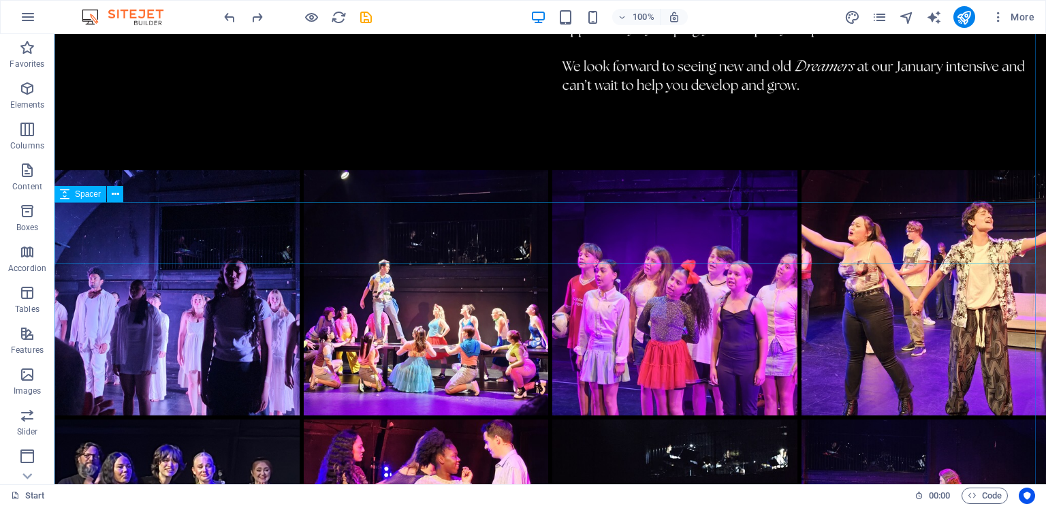
click at [30, 97] on span "Elements" at bounding box center [27, 96] width 54 height 33
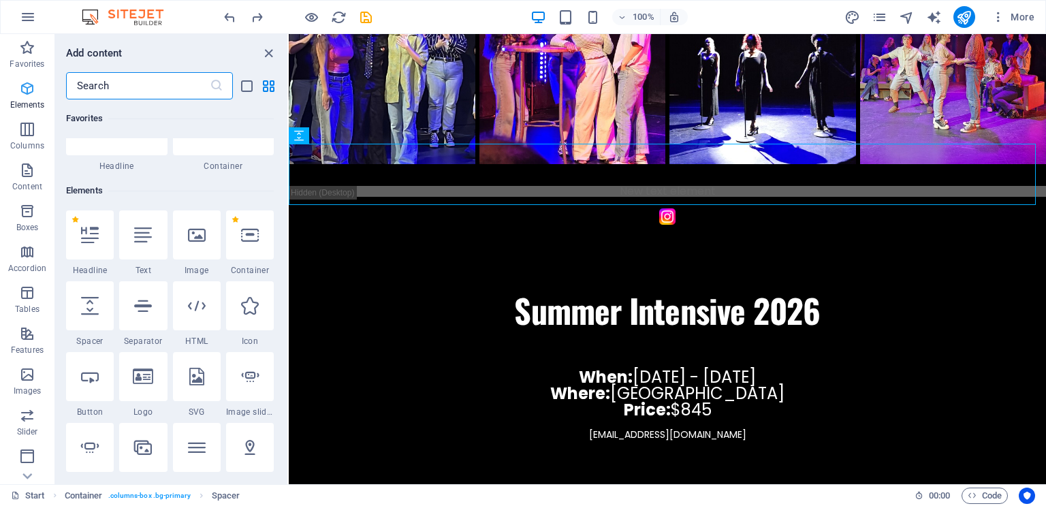
scroll to position [145, 0]
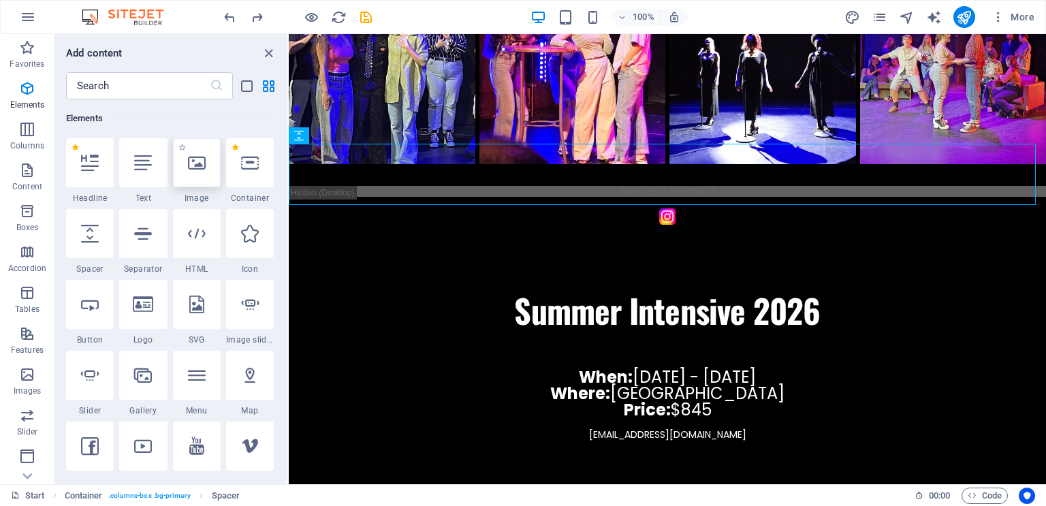
click at [199, 166] on icon at bounding box center [197, 163] width 18 height 18
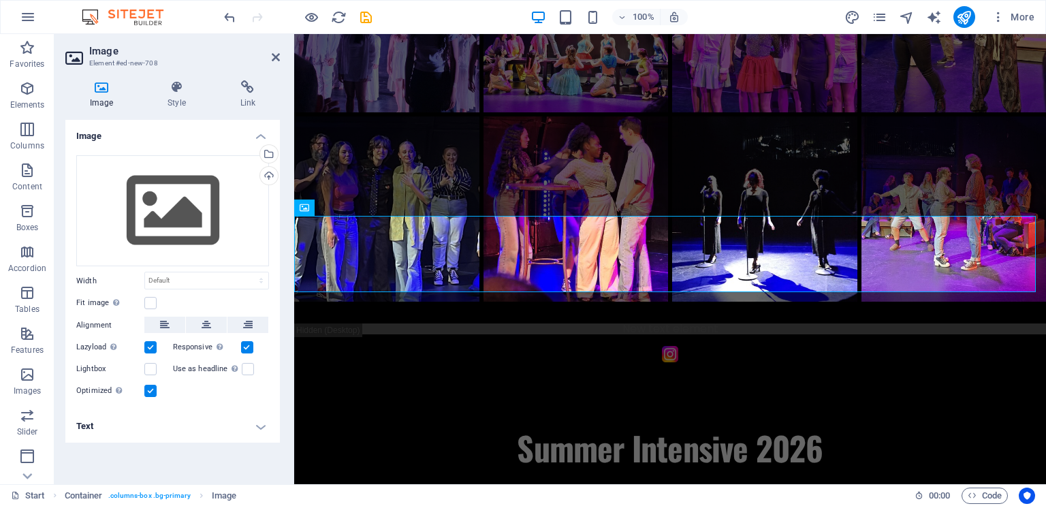
scroll to position [1358, 0]
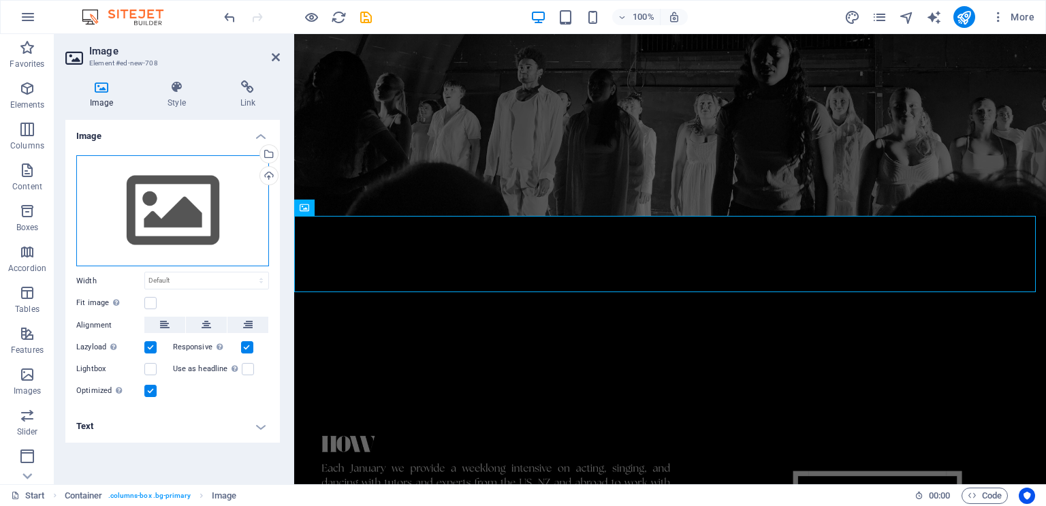
click at [180, 199] on div "Drag files here, click to choose files or select files from Files or our free s…" at bounding box center [172, 211] width 193 height 112
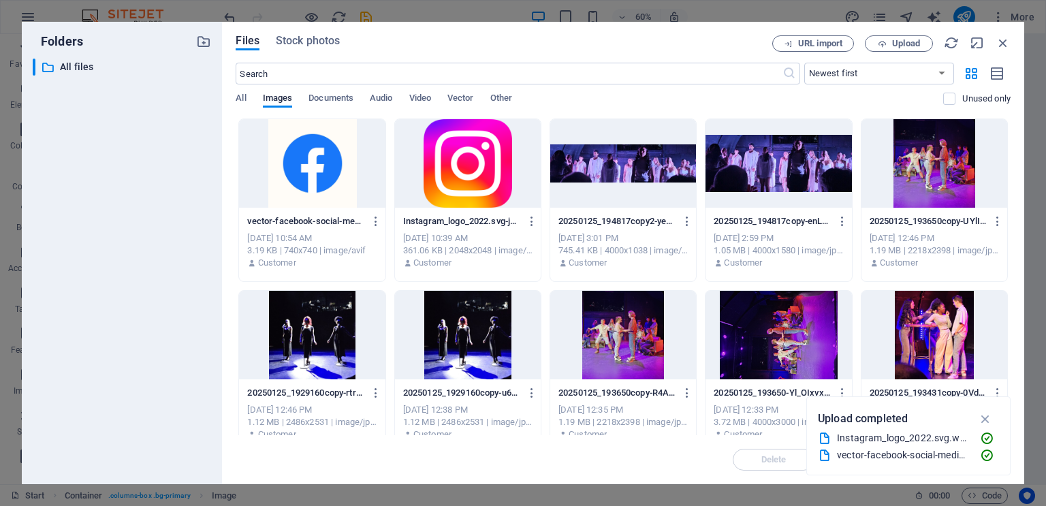
click at [316, 170] on div at bounding box center [312, 163] width 146 height 89
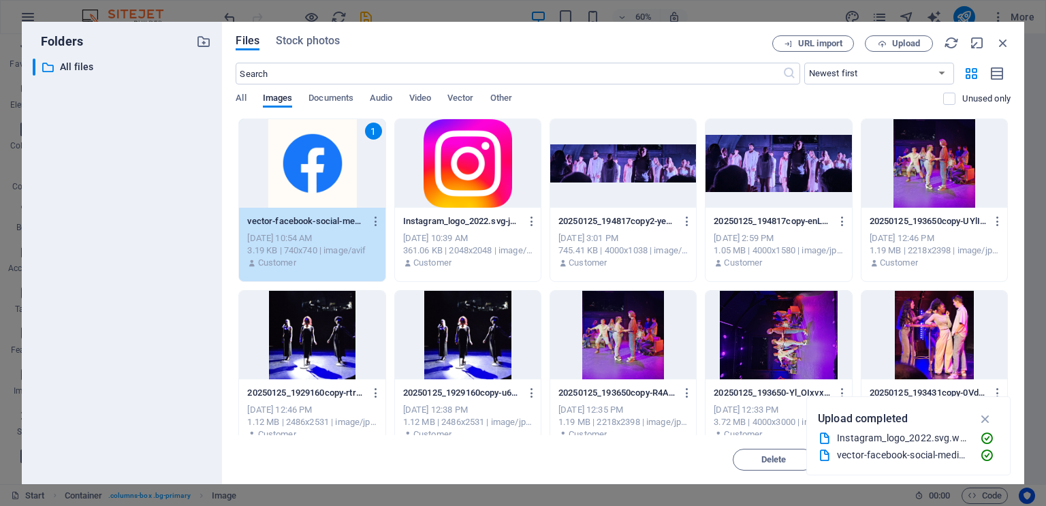
click at [295, 163] on div "1" at bounding box center [312, 163] width 146 height 89
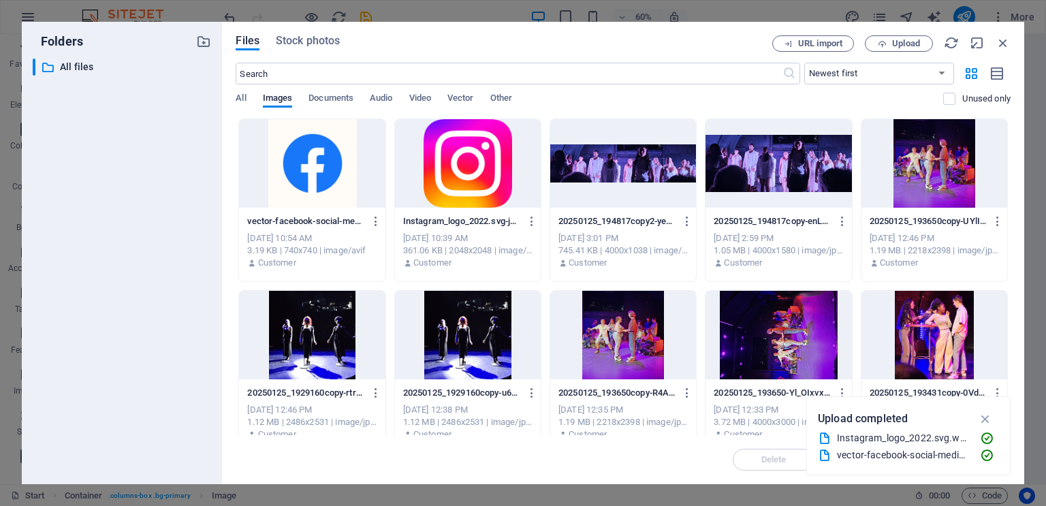
click at [295, 163] on div at bounding box center [312, 163] width 146 height 89
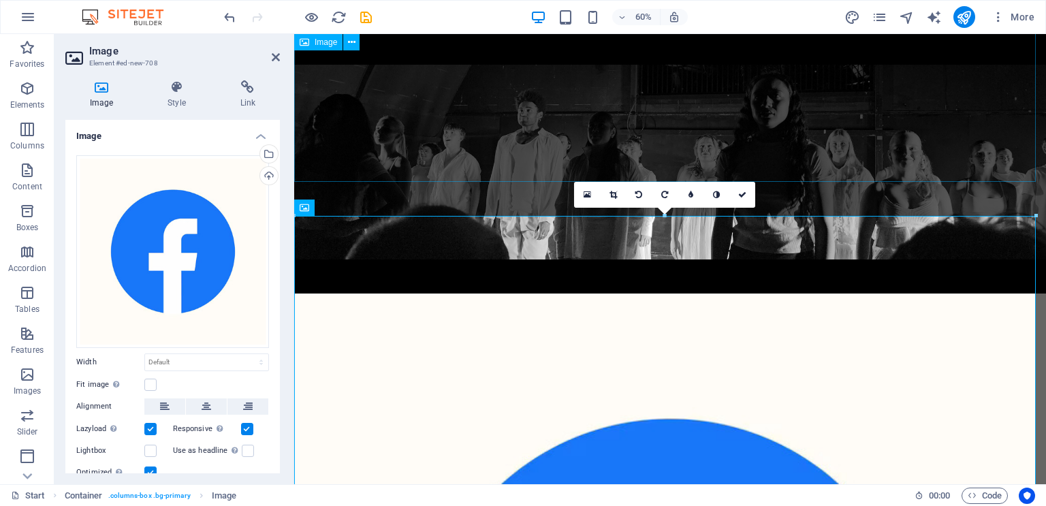
scroll to position [1358, 0]
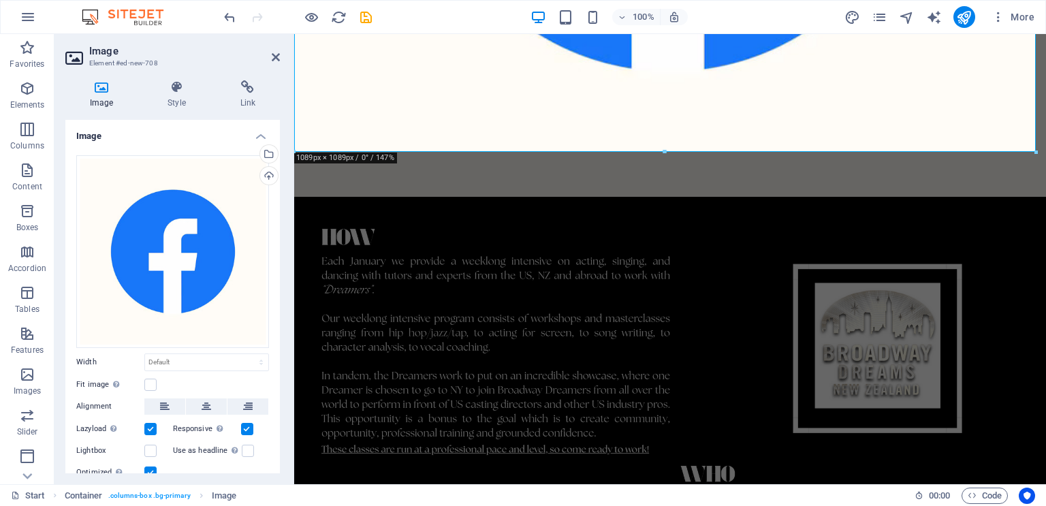
scroll to position [2073, 0]
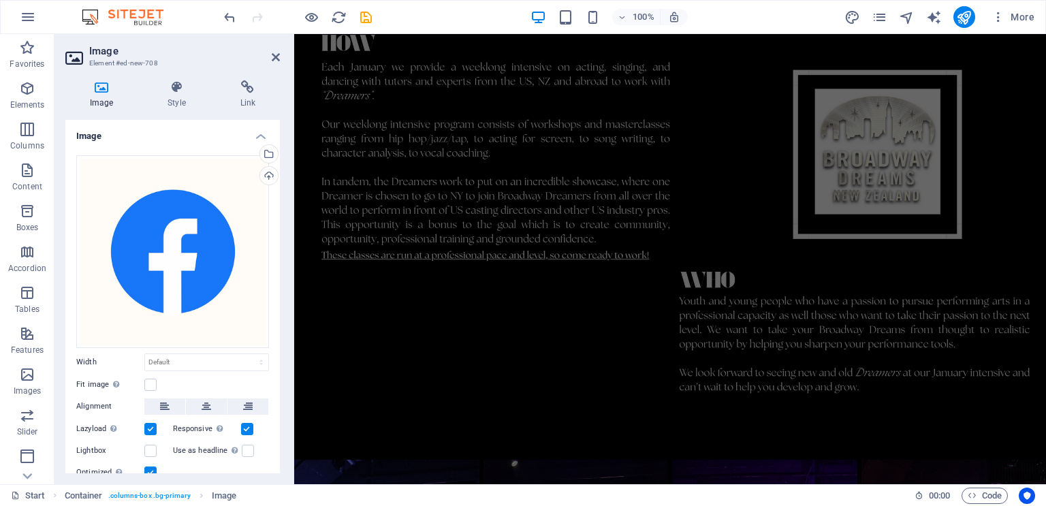
drag, startPoint x: 1035, startPoint y: 240, endPoint x: 595, endPoint y: -40, distance: 521.3
type input "681"
select select "px"
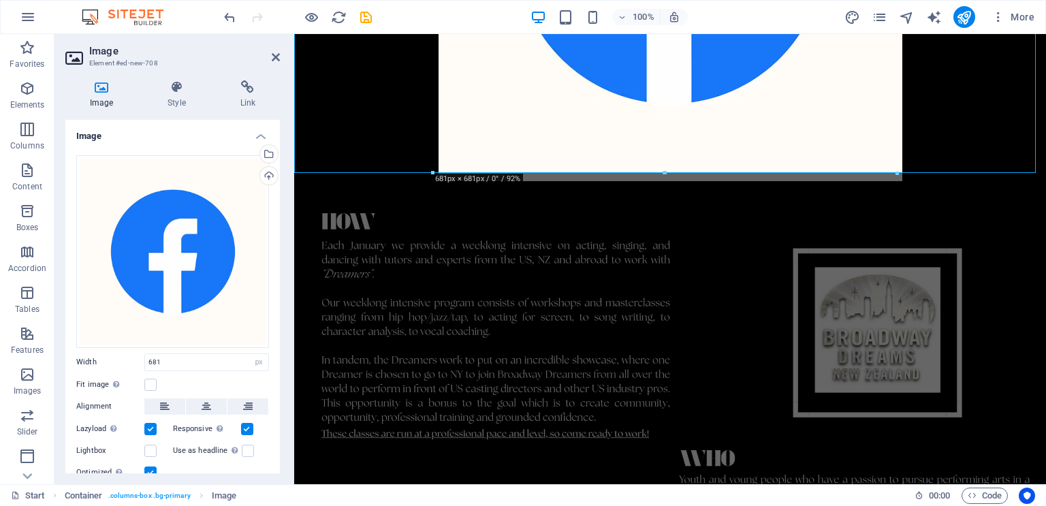
scroll to position [1770, 0]
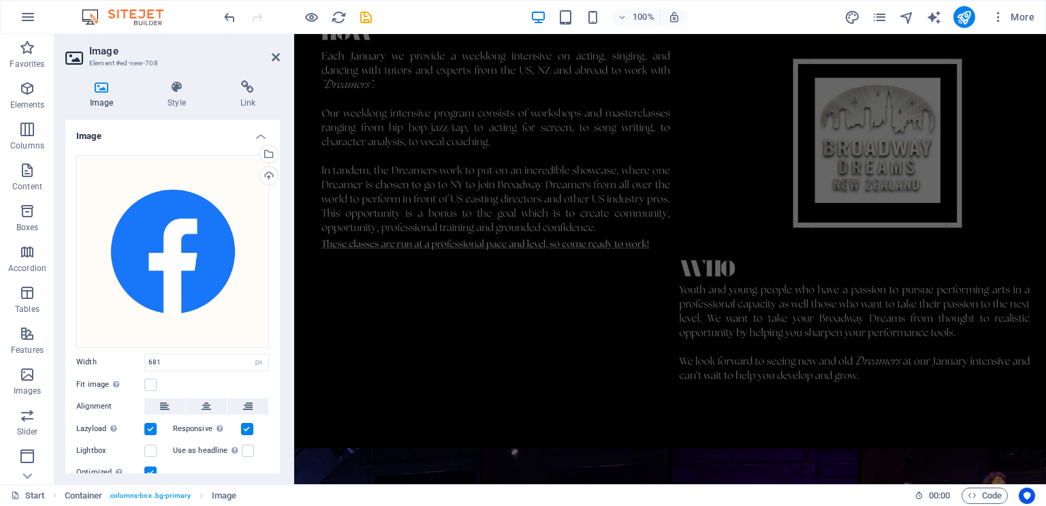
drag, startPoint x: 897, startPoint y: 266, endPoint x: 587, endPoint y: -73, distance: 459.5
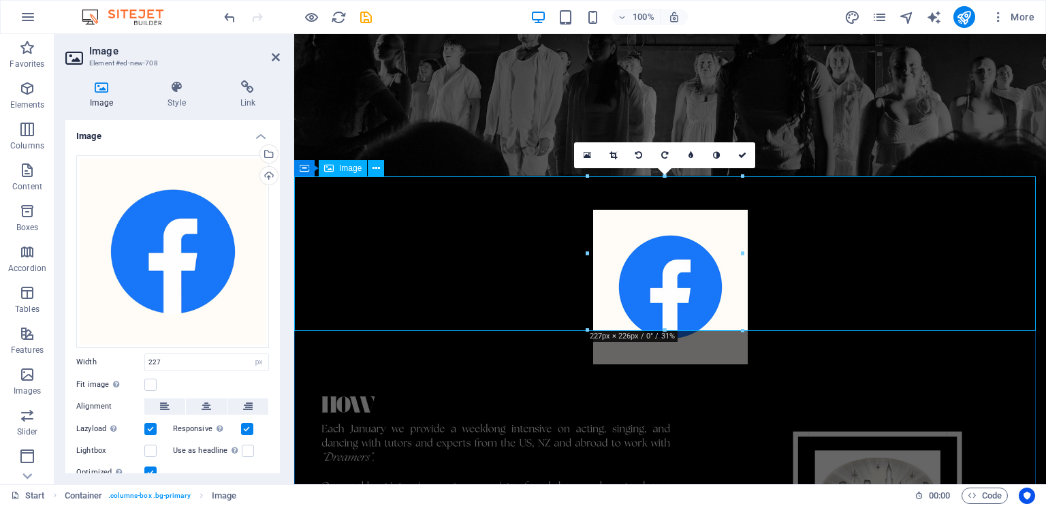
scroll to position [1396, 0]
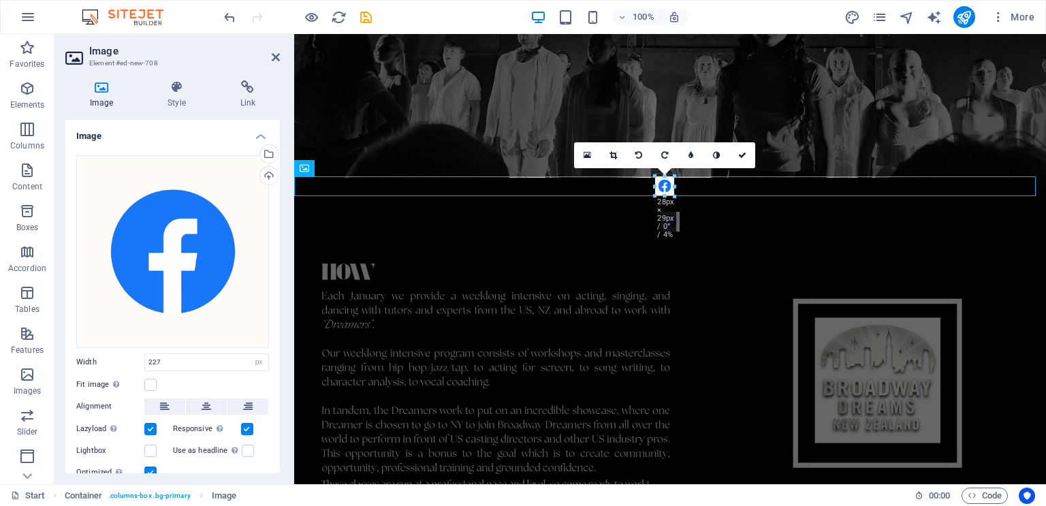
drag, startPoint x: 740, startPoint y: 330, endPoint x: 601, endPoint y: 111, distance: 259.1
type input "27"
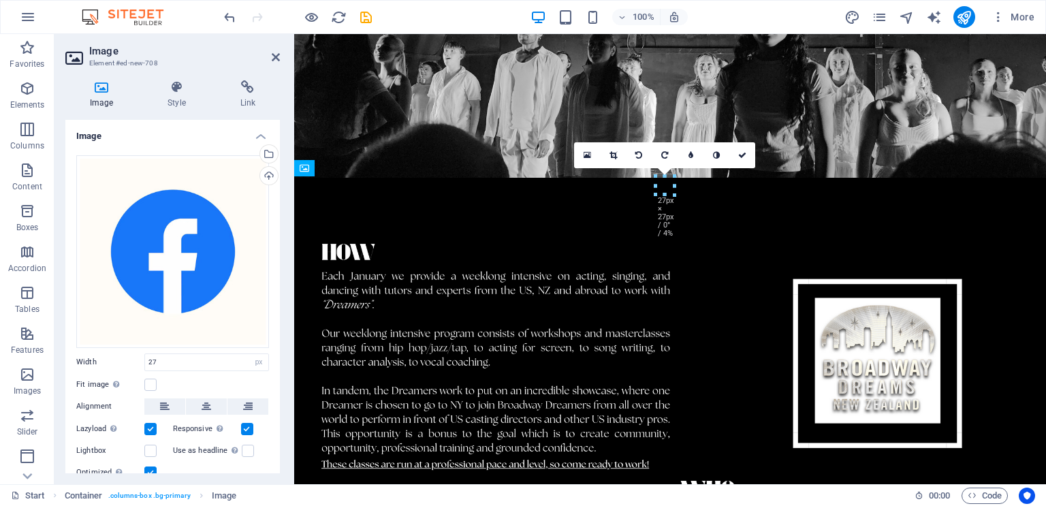
drag, startPoint x: 1005, startPoint y: 185, endPoint x: 1005, endPoint y: 332, distance: 147.8
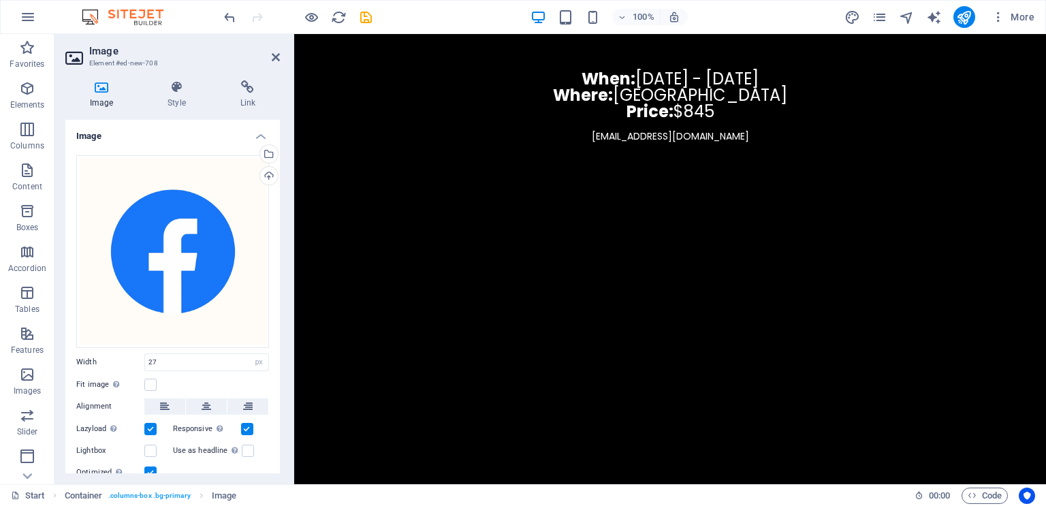
scroll to position [2461, 0]
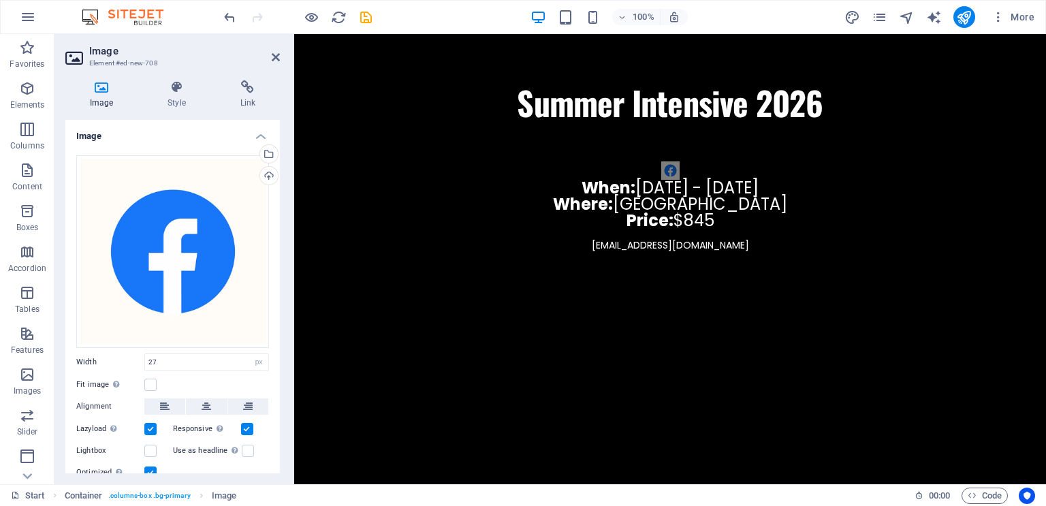
drag, startPoint x: 775, startPoint y: 253, endPoint x: 747, endPoint y: 116, distance: 139.2
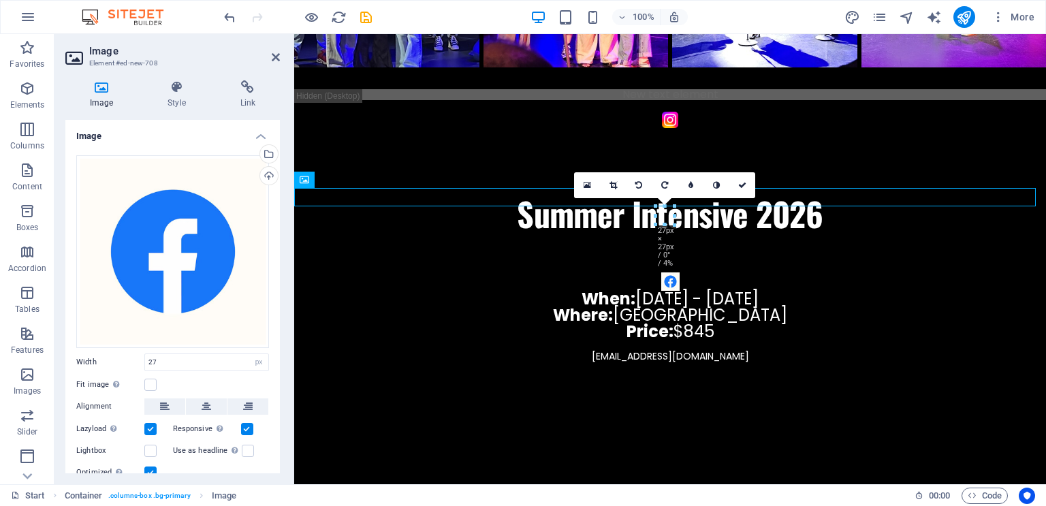
scroll to position [2319, 0]
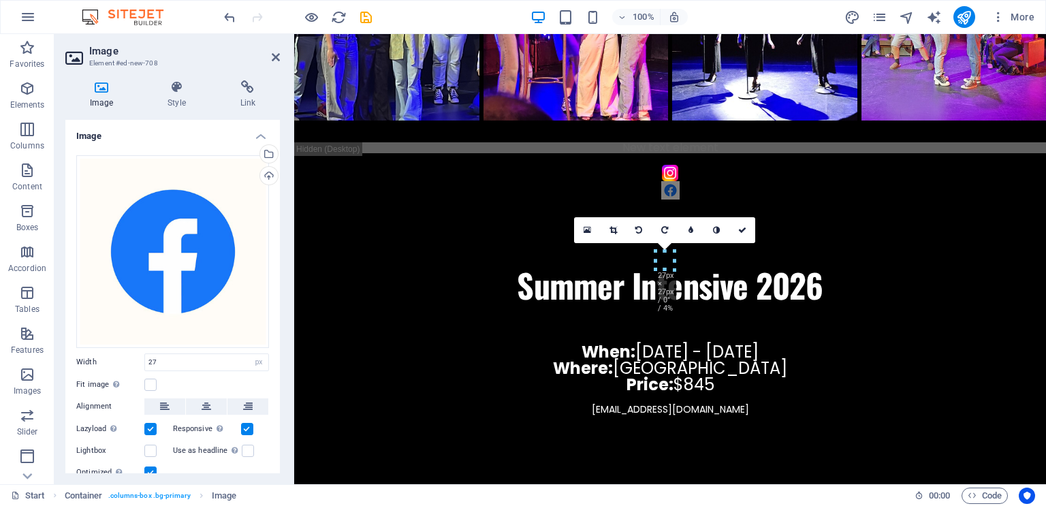
drag, startPoint x: 761, startPoint y: 264, endPoint x: 736, endPoint y: 150, distance: 116.5
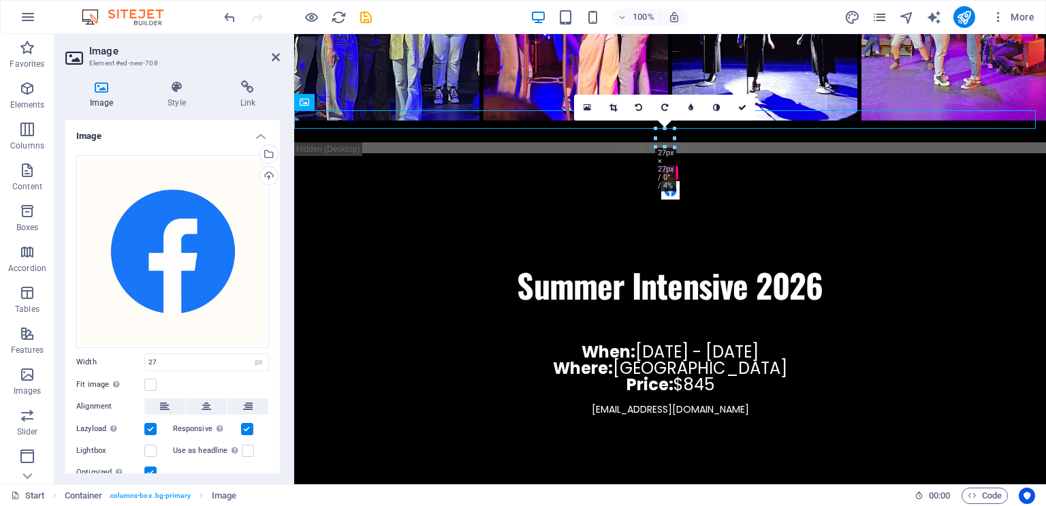
click at [768, 200] on div at bounding box center [670, 230] width 752 height 61
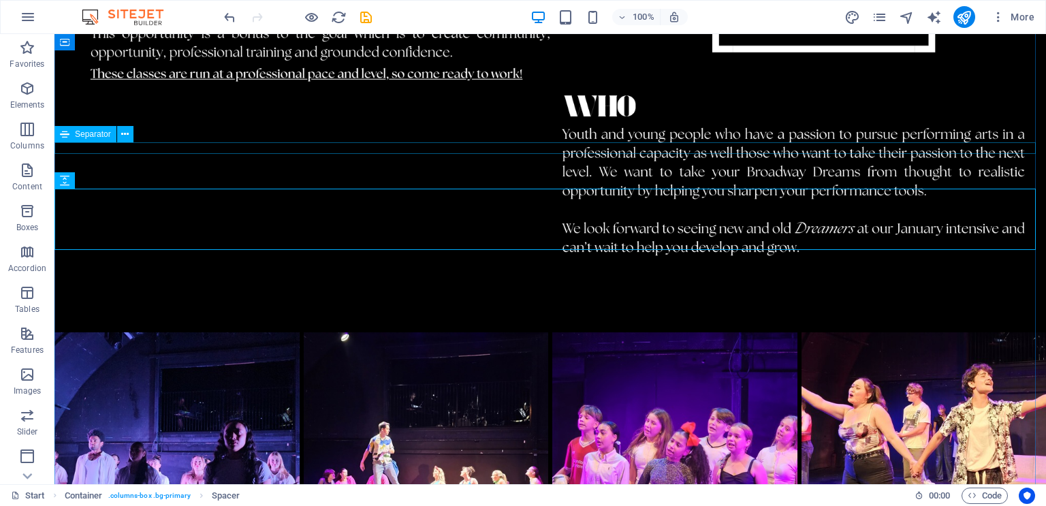
scroll to position [2514, 0]
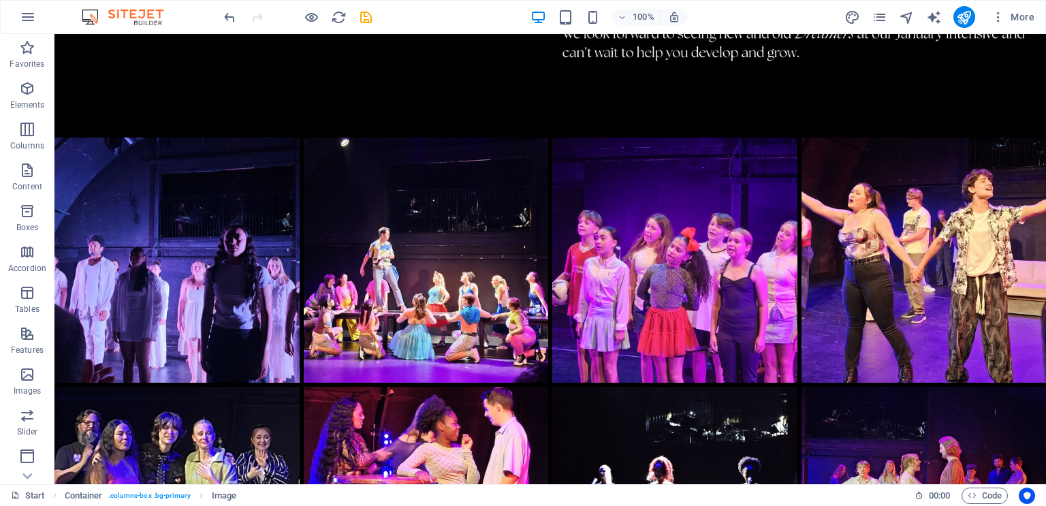
drag, startPoint x: 558, startPoint y: 178, endPoint x: 525, endPoint y: 159, distance: 38.1
drag, startPoint x: 583, startPoint y: 163, endPoint x: 583, endPoint y: 178, distance: 15.0
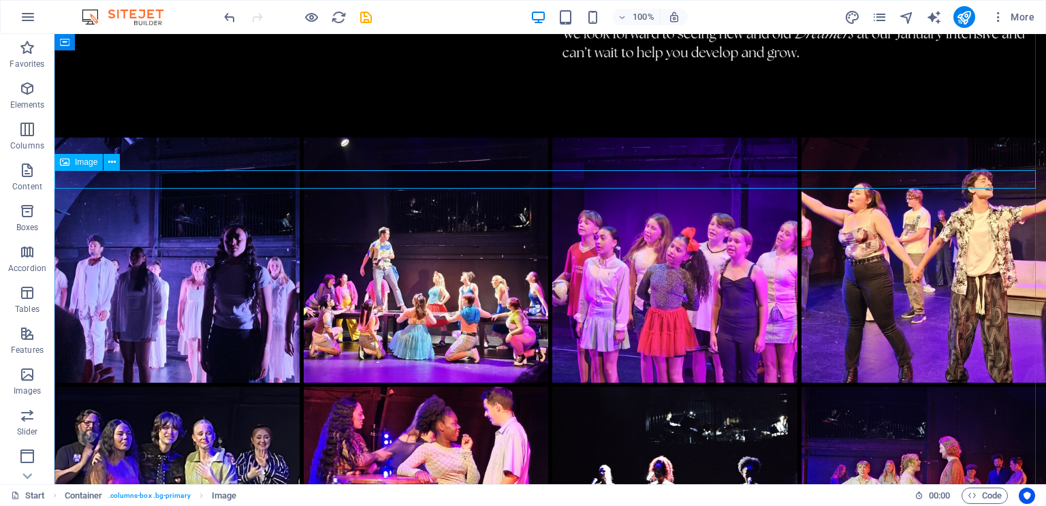
select select "px"
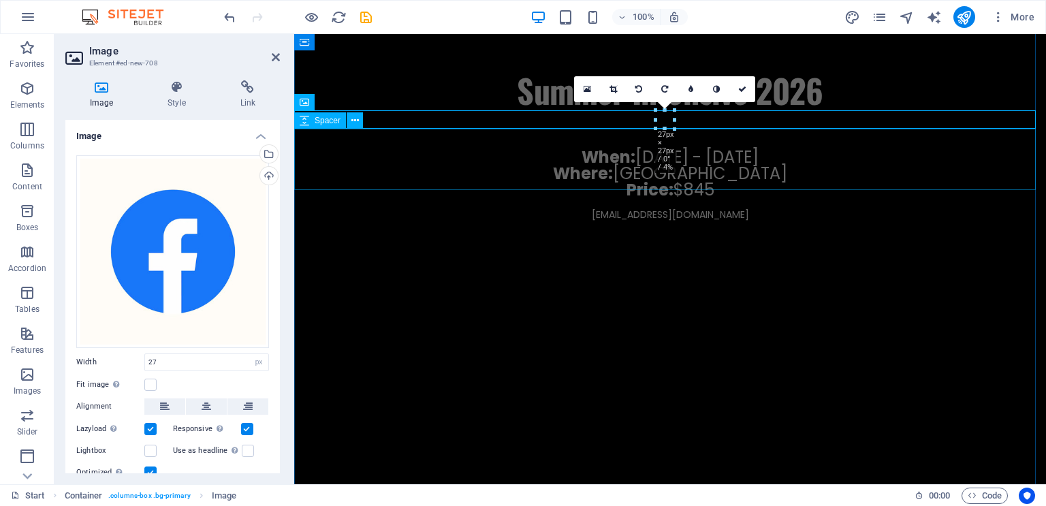
scroll to position [2319, 0]
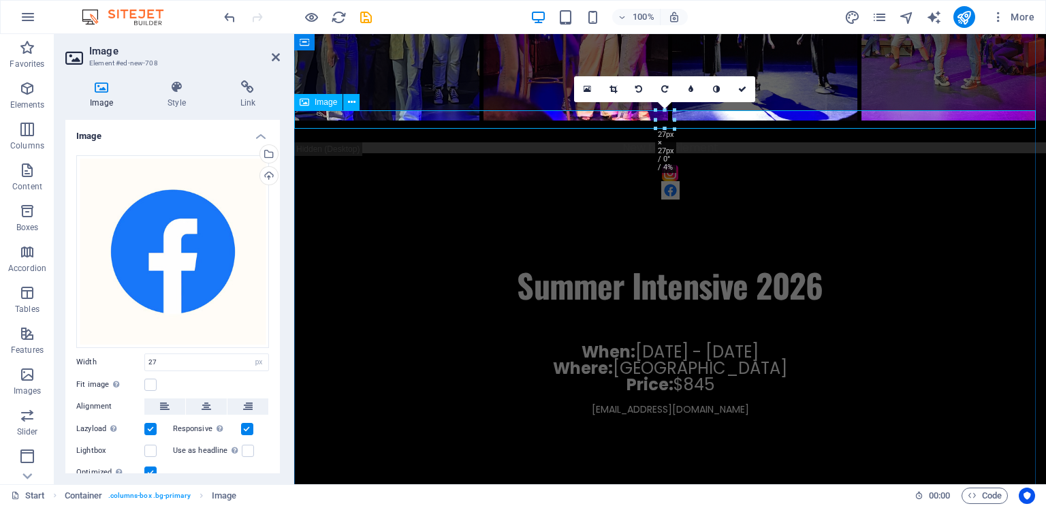
click at [619, 181] on figure at bounding box center [670, 190] width 752 height 18
click at [255, 90] on icon at bounding box center [248, 87] width 64 height 14
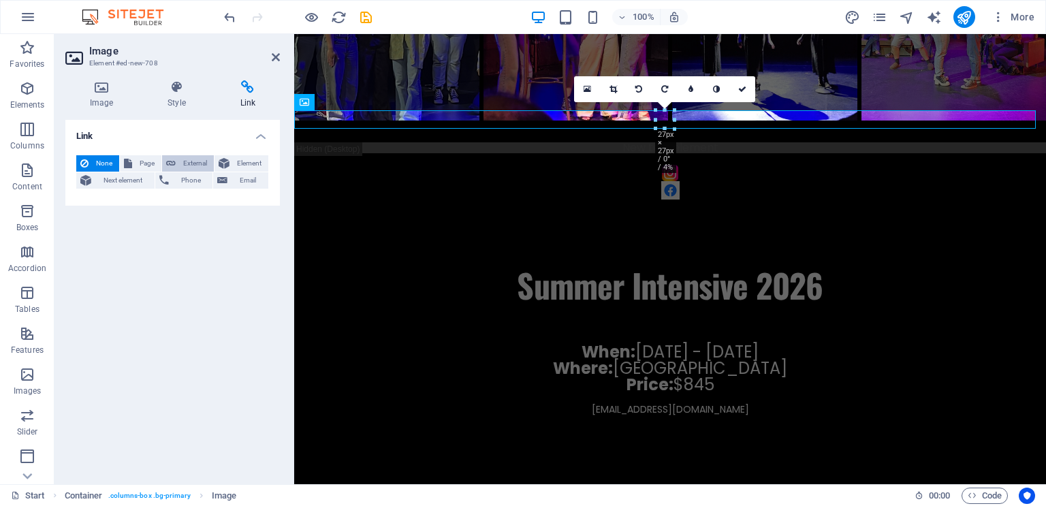
click at [187, 163] on span "External" at bounding box center [195, 163] width 30 height 16
select select "blank"
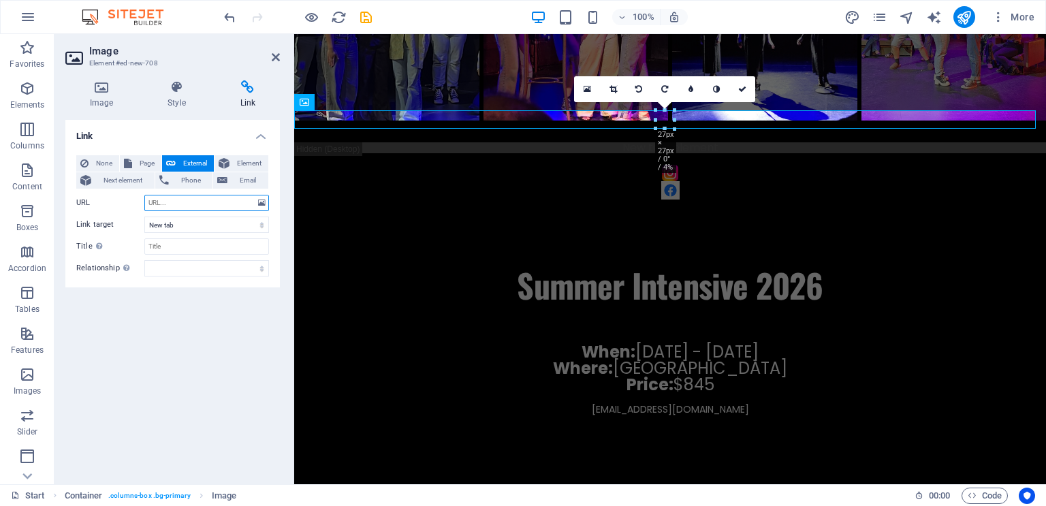
paste input "[URL][DOMAIN_NAME]"
type input "[URL][DOMAIN_NAME]"
click at [194, 355] on div "Link None Page External Element Next element Phone Email Page Start Legal Notic…" at bounding box center [172, 297] width 215 height 354
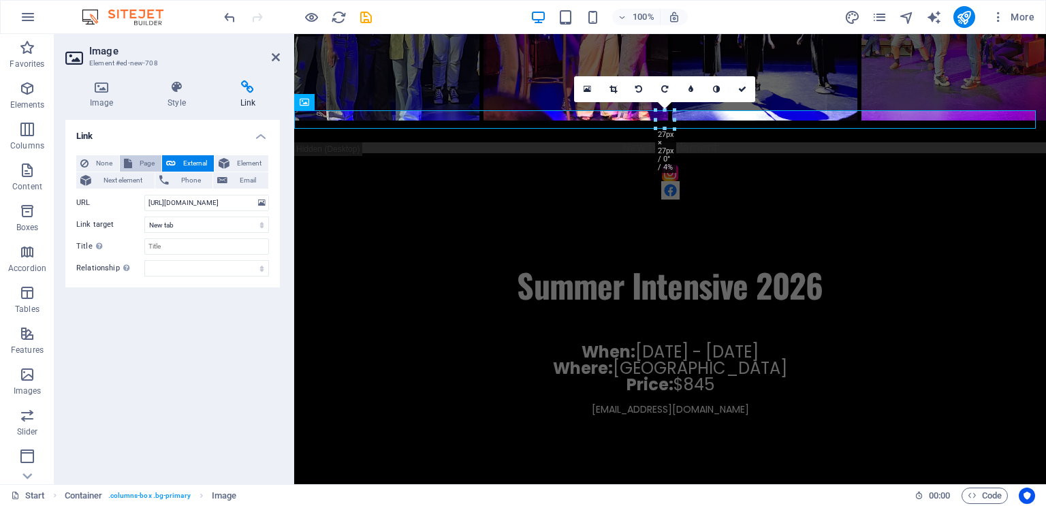
click at [136, 160] on span "Page" at bounding box center [146, 163] width 21 height 16
select select
click at [165, 92] on icon at bounding box center [176, 87] width 67 height 14
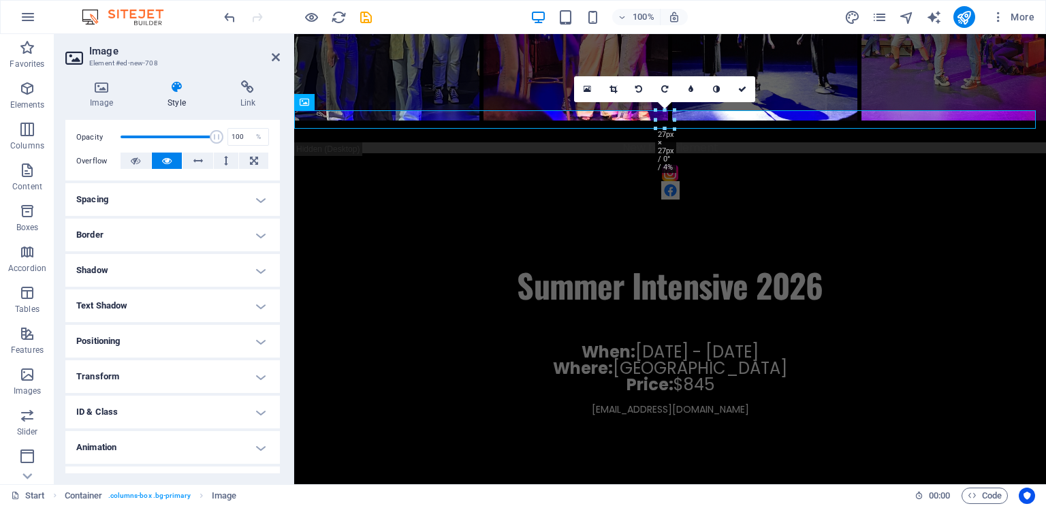
scroll to position [221, 0]
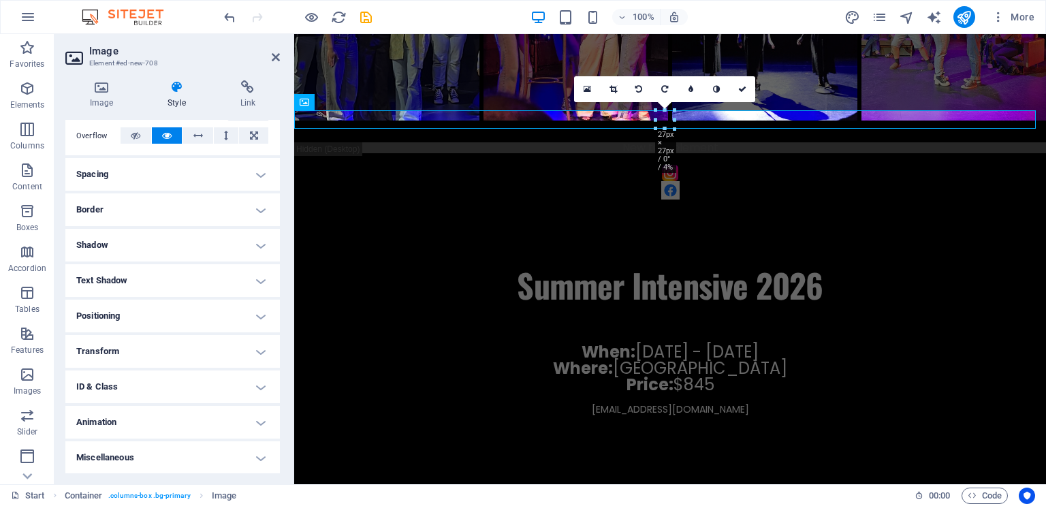
click at [254, 314] on h4 "Positioning" at bounding box center [172, 316] width 215 height 33
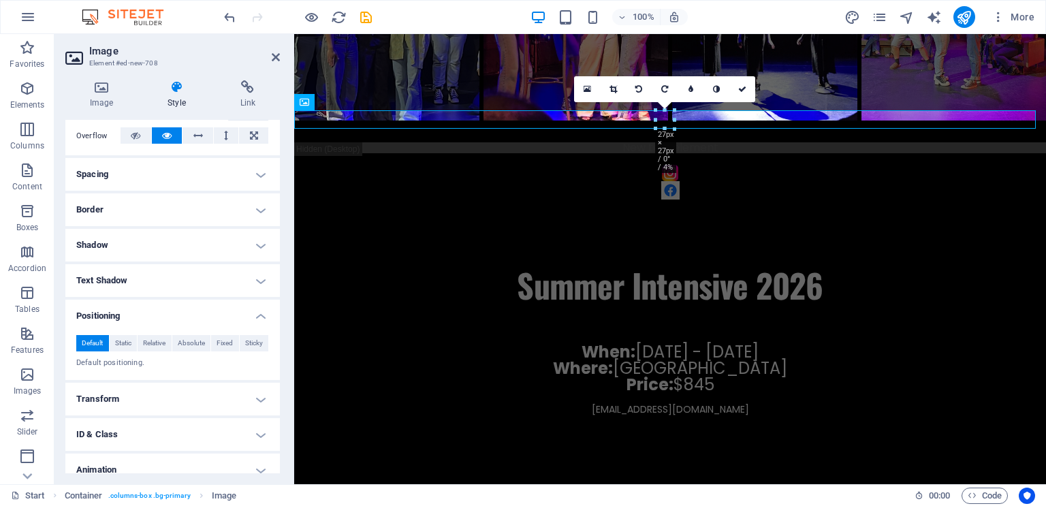
click at [182, 394] on h4 "Transform" at bounding box center [172, 399] width 215 height 33
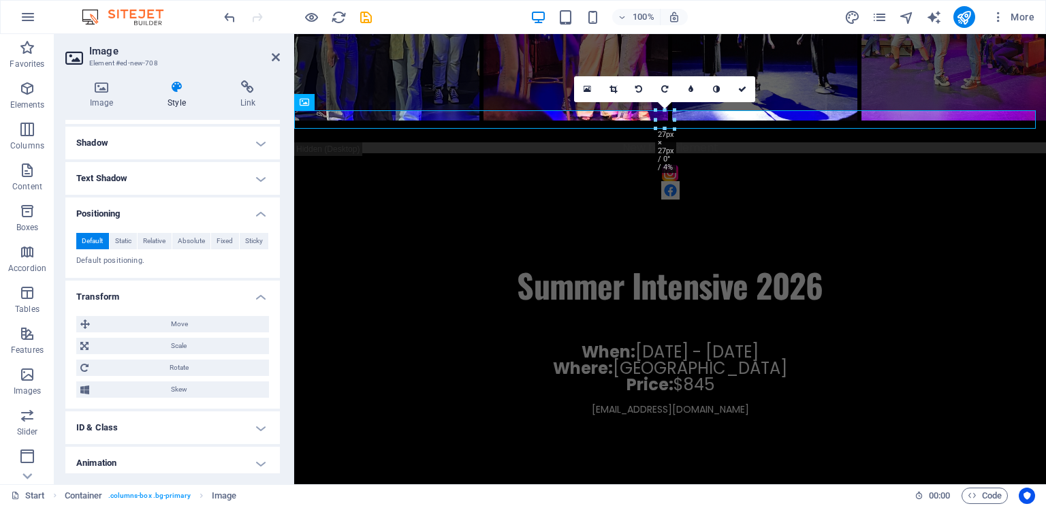
scroll to position [324, 0]
click at [176, 326] on span "Move" at bounding box center [179, 323] width 171 height 16
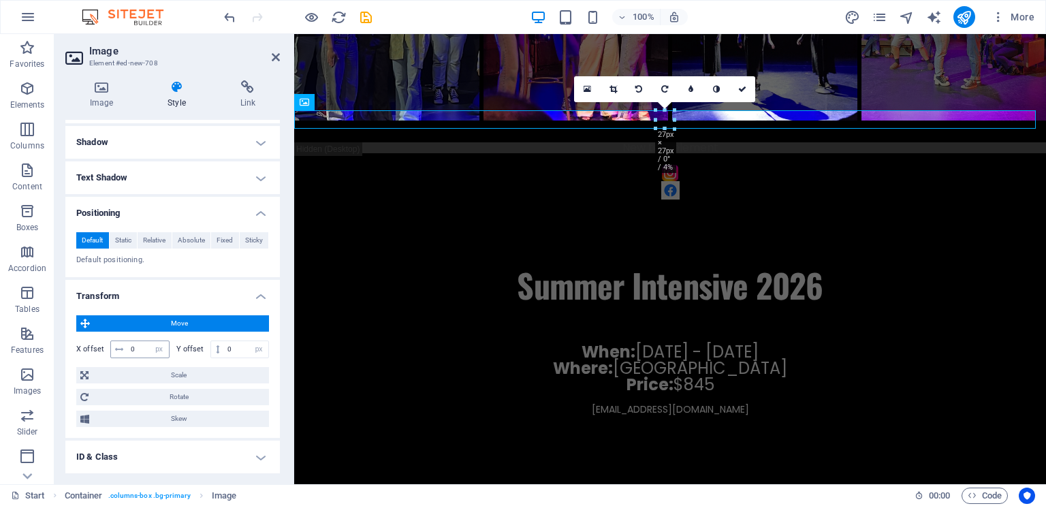
click at [119, 349] on icon at bounding box center [119, 349] width 8 height 8
click at [135, 350] on input "0" at bounding box center [148, 349] width 42 height 16
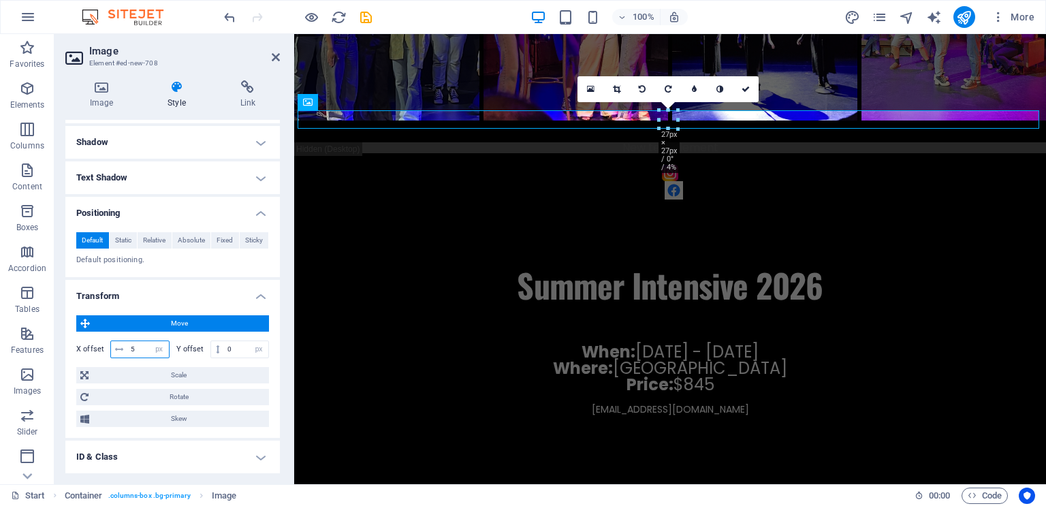
type input "5"
click at [418, 200] on div at bounding box center [670, 230] width 752 height 61
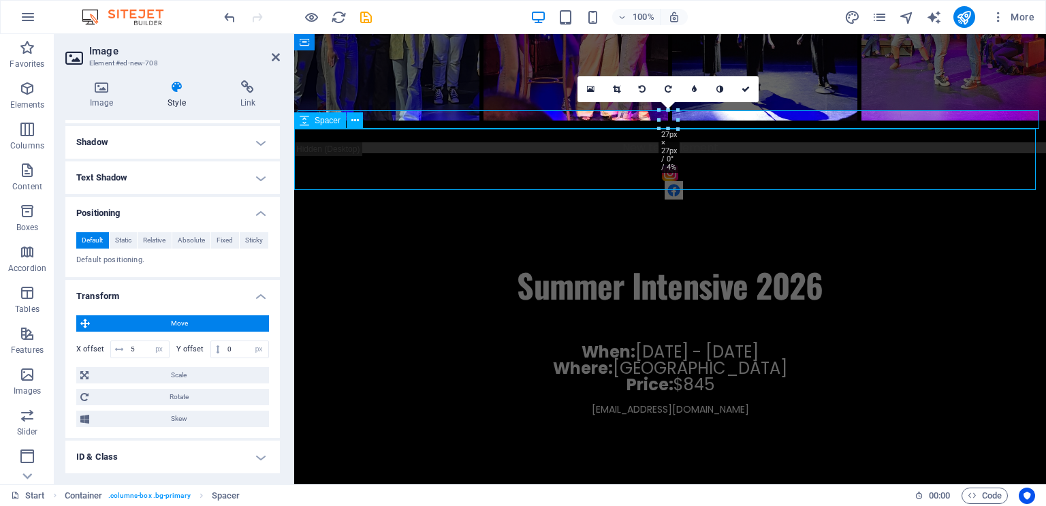
scroll to position [2514, 0]
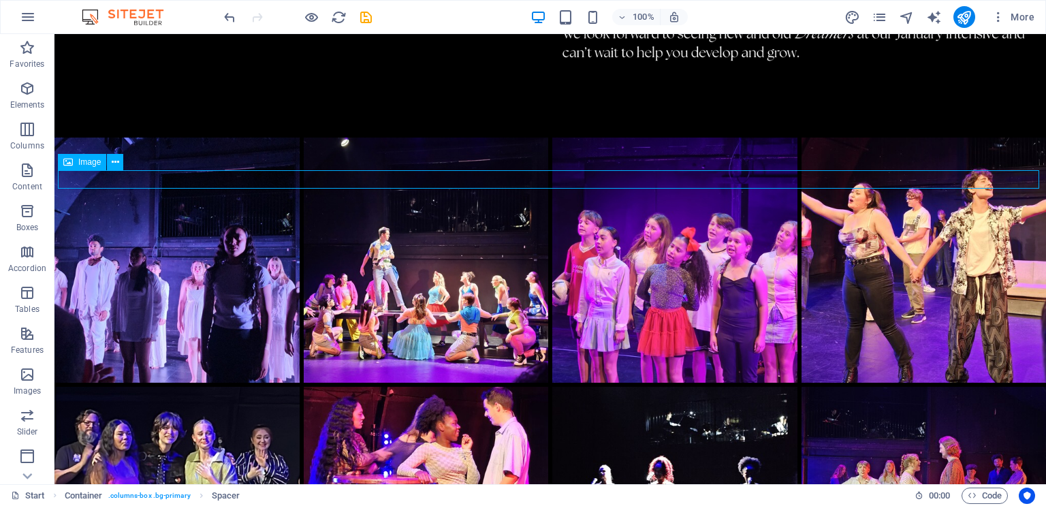
select select "px"
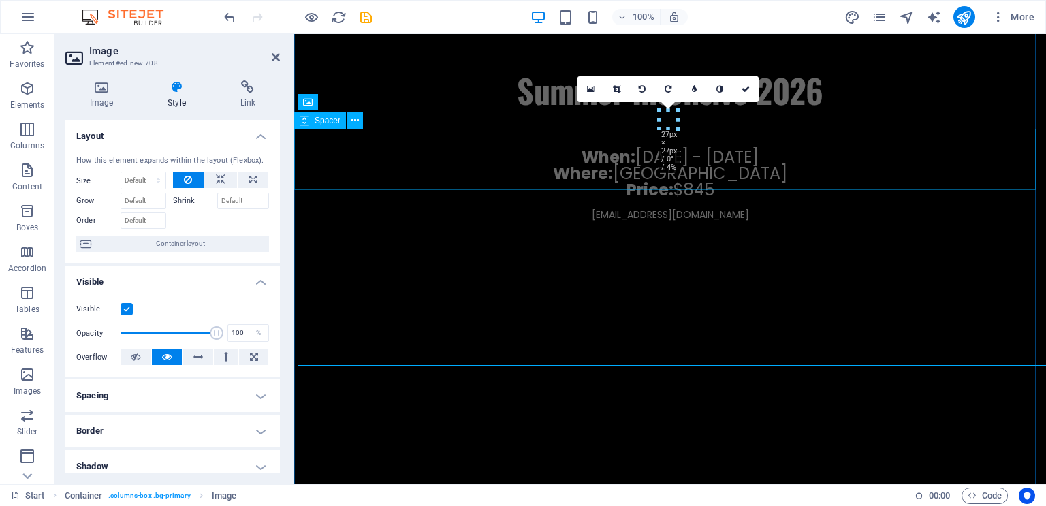
scroll to position [2319, 0]
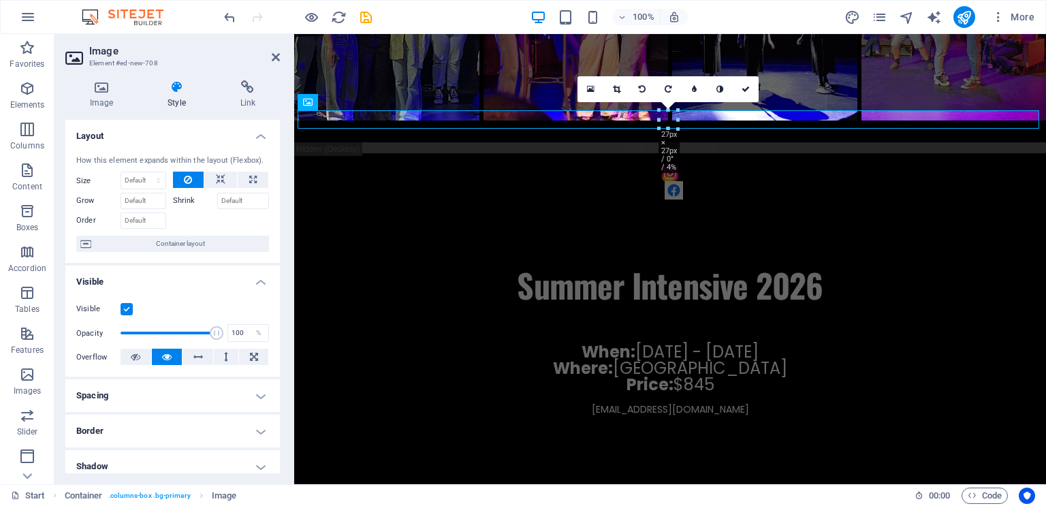
drag, startPoint x: 275, startPoint y: 265, endPoint x: 272, endPoint y: 284, distance: 19.2
click at [272, 284] on ul "Layout How this element expands within the layout (Flexbox). Size Default auto …" at bounding box center [172, 494] width 215 height 749
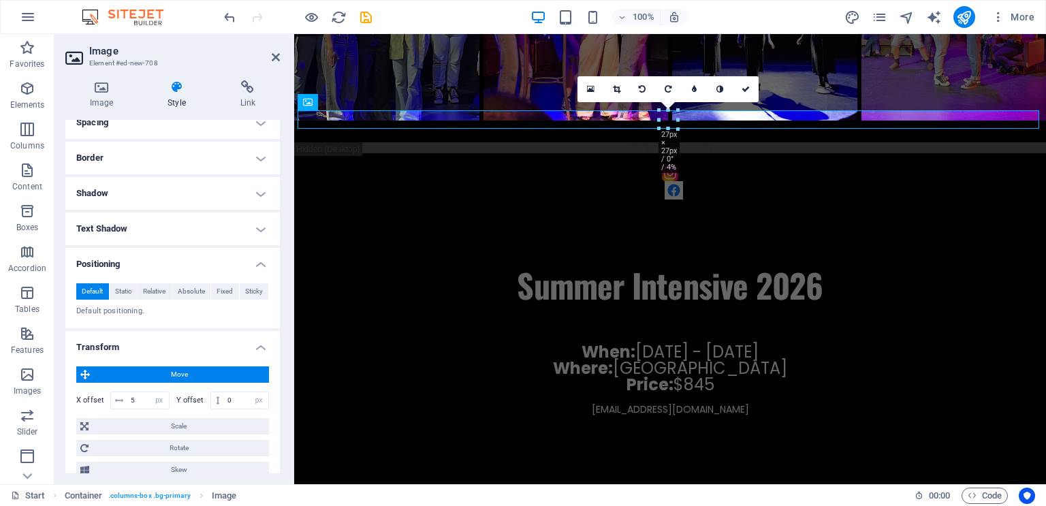
scroll to position [293, 0]
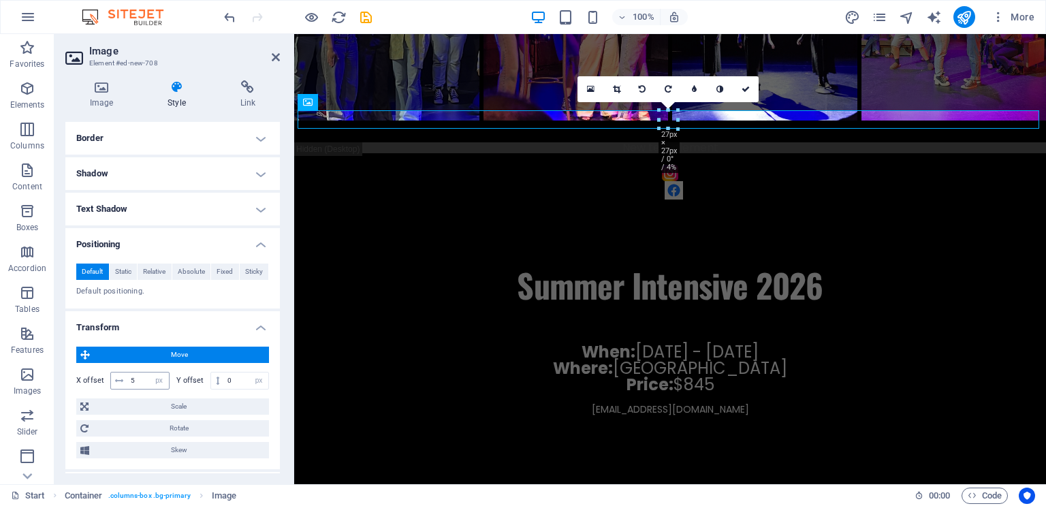
click at [124, 381] on span at bounding box center [119, 381] width 16 height 16
click at [137, 381] on input "5" at bounding box center [148, 381] width 42 height 16
type input "1"
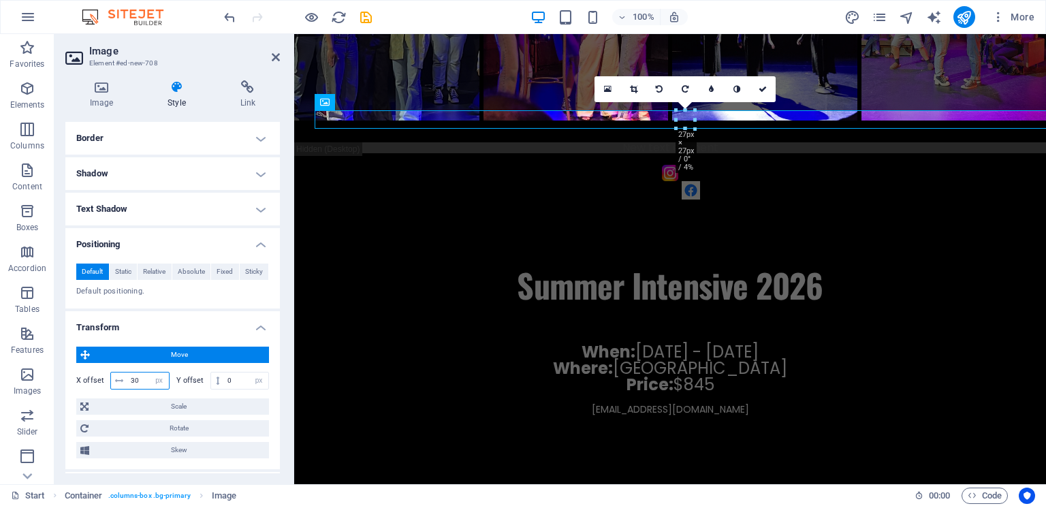
click at [139, 381] on input "30" at bounding box center [148, 381] width 42 height 16
type input "3"
type input "45"
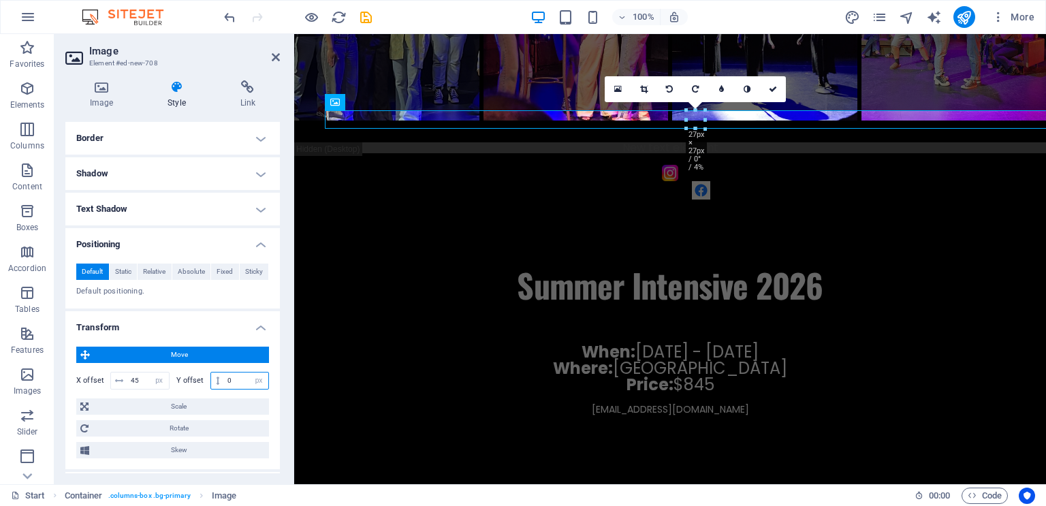
click at [226, 379] on input "0" at bounding box center [246, 381] width 44 height 16
click at [232, 380] on input "0" at bounding box center [246, 381] width 44 height 16
type input "30"
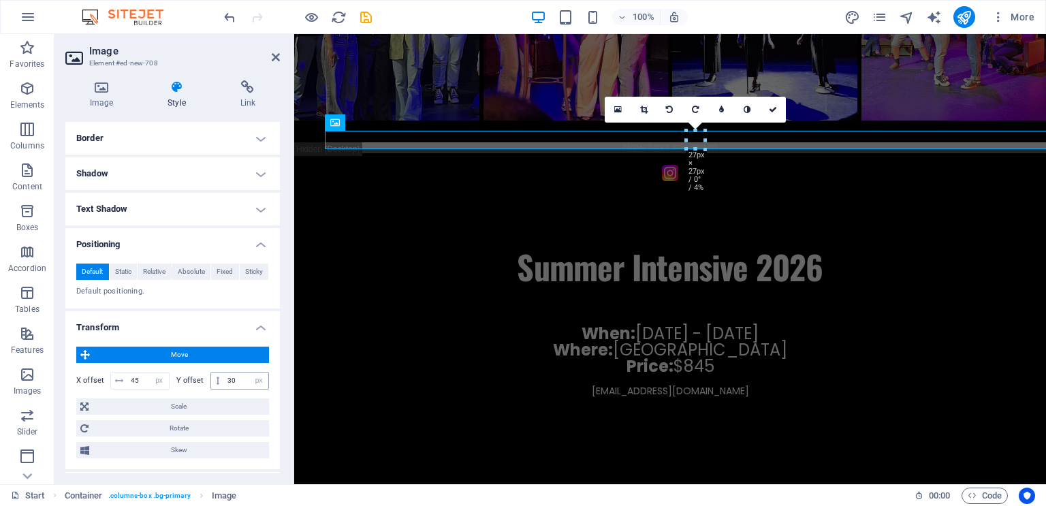
scroll to position [2514, 0]
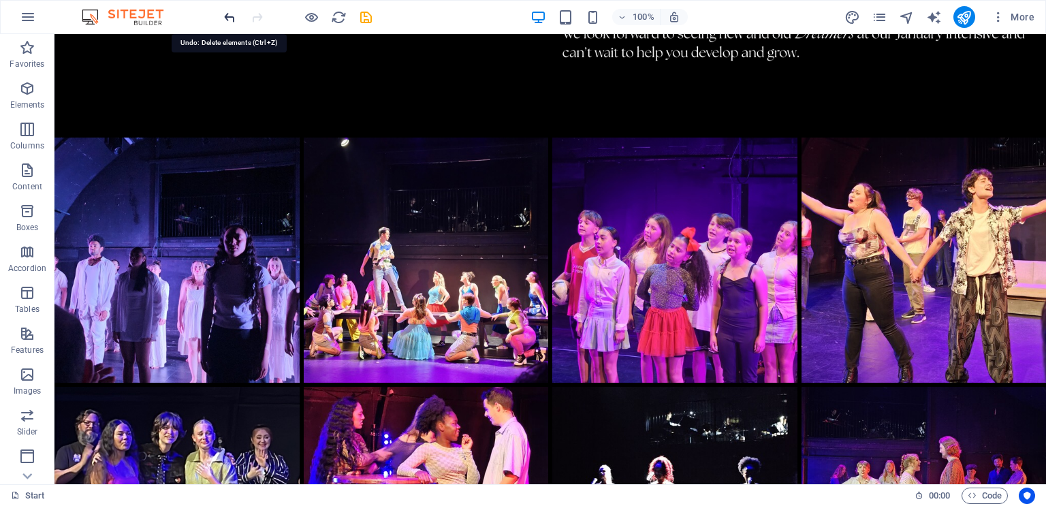
click at [229, 15] on icon "undo" at bounding box center [230, 18] width 16 height 16
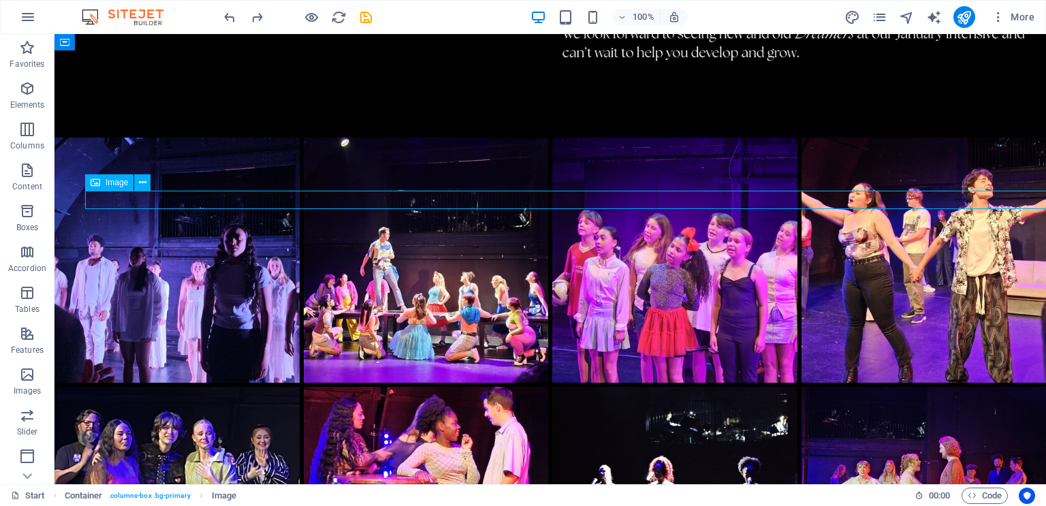
select select "px"
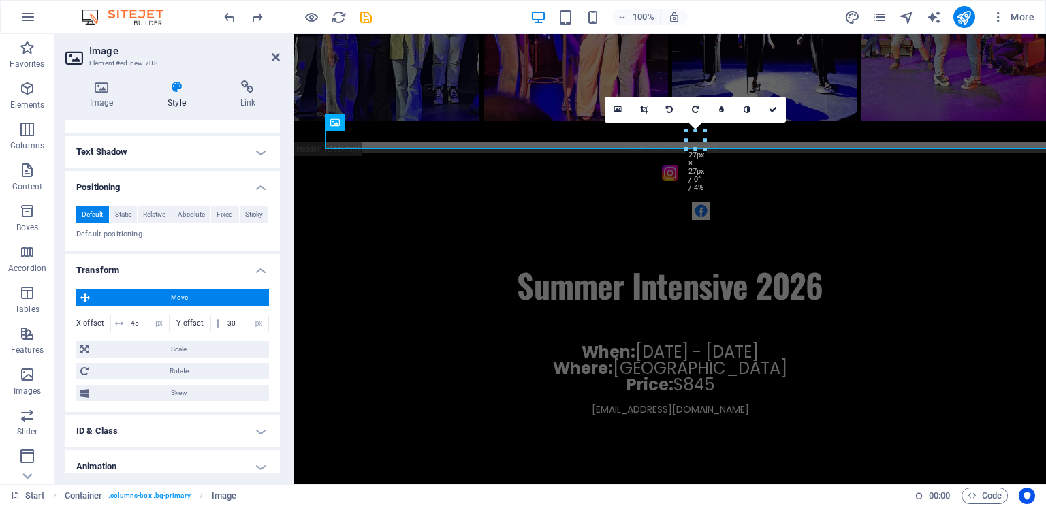
scroll to position [345, 0]
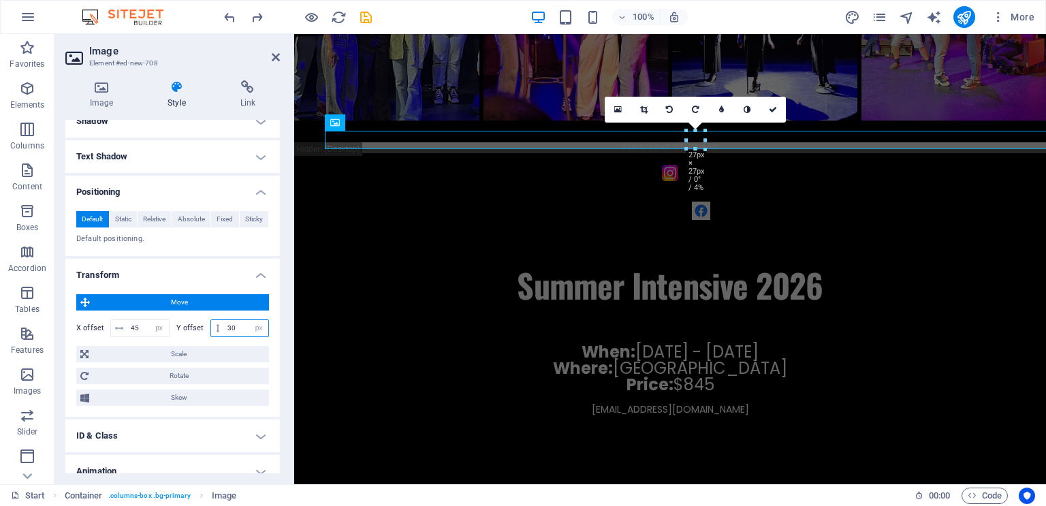
click at [236, 331] on input "30" at bounding box center [246, 328] width 44 height 16
type input "3"
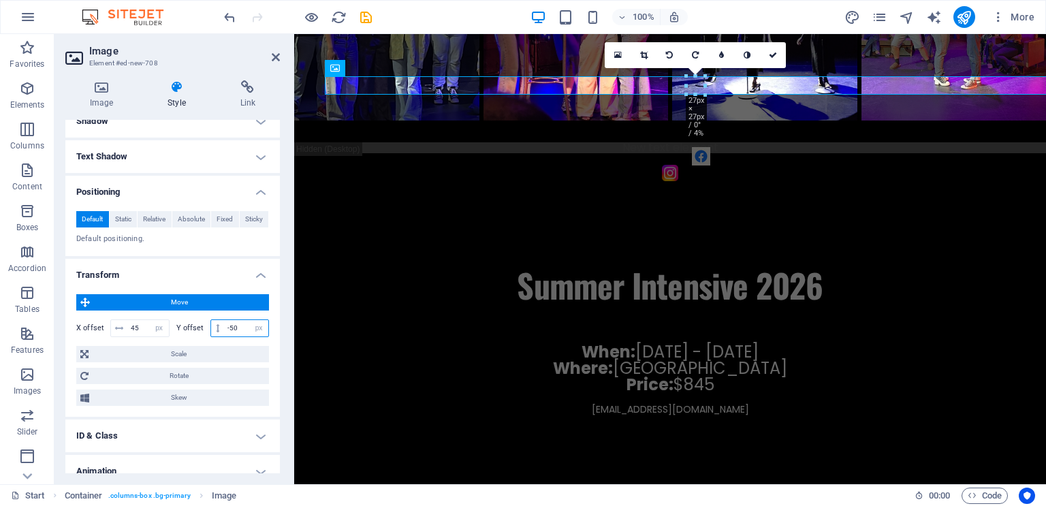
type input "-5"
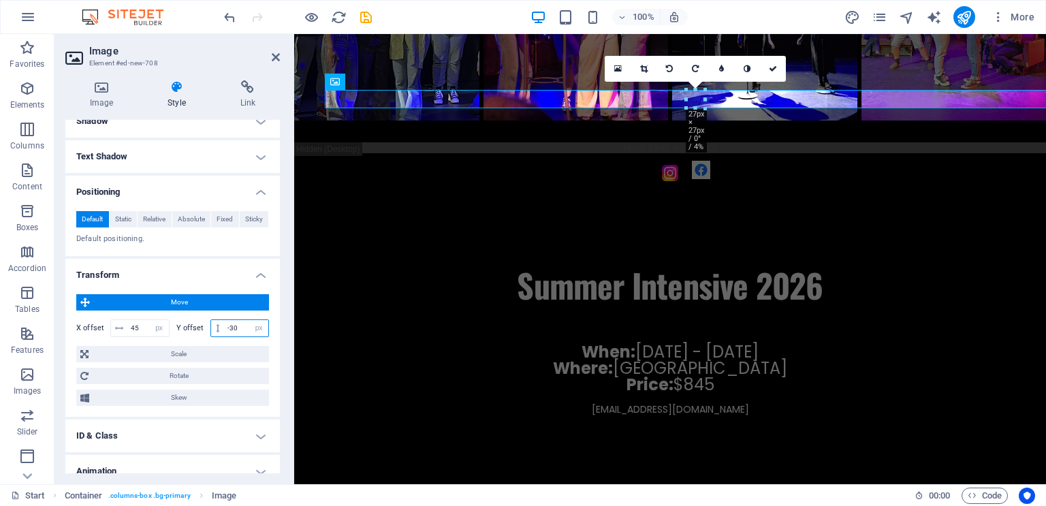
click at [236, 331] on input "-30" at bounding box center [246, 328] width 44 height 16
type input "-3"
type input "-25"
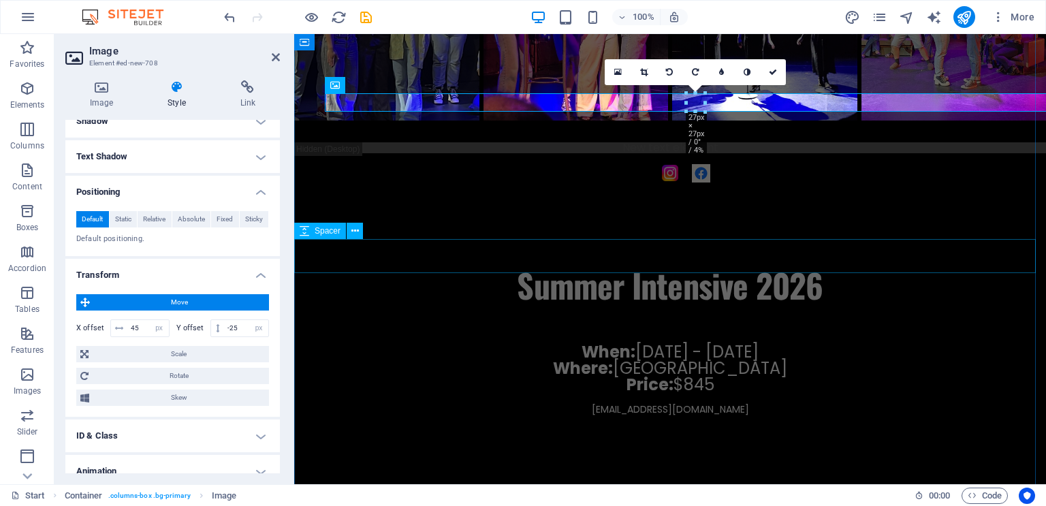
click at [951, 310] on div at bounding box center [670, 327] width 752 height 34
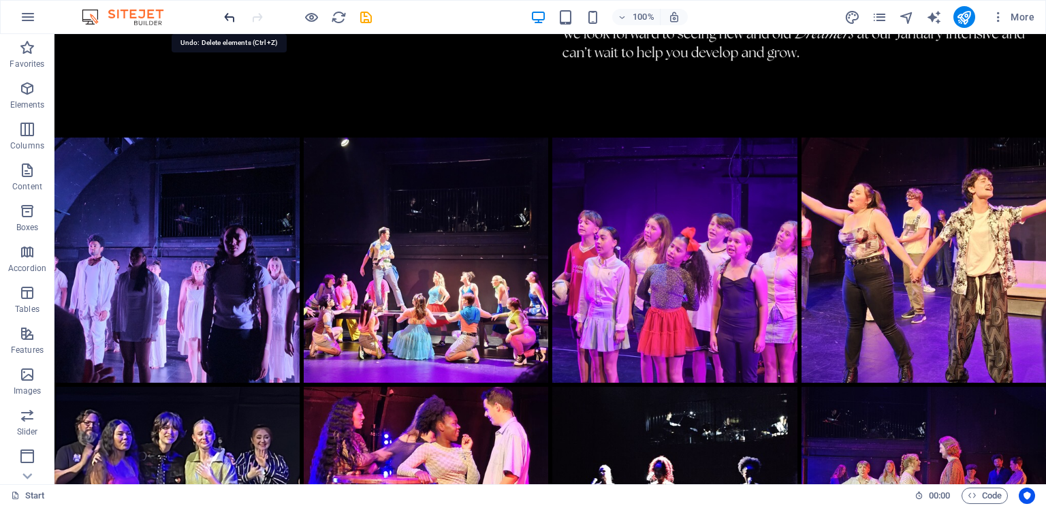
click at [226, 15] on icon "undo" at bounding box center [230, 18] width 16 height 16
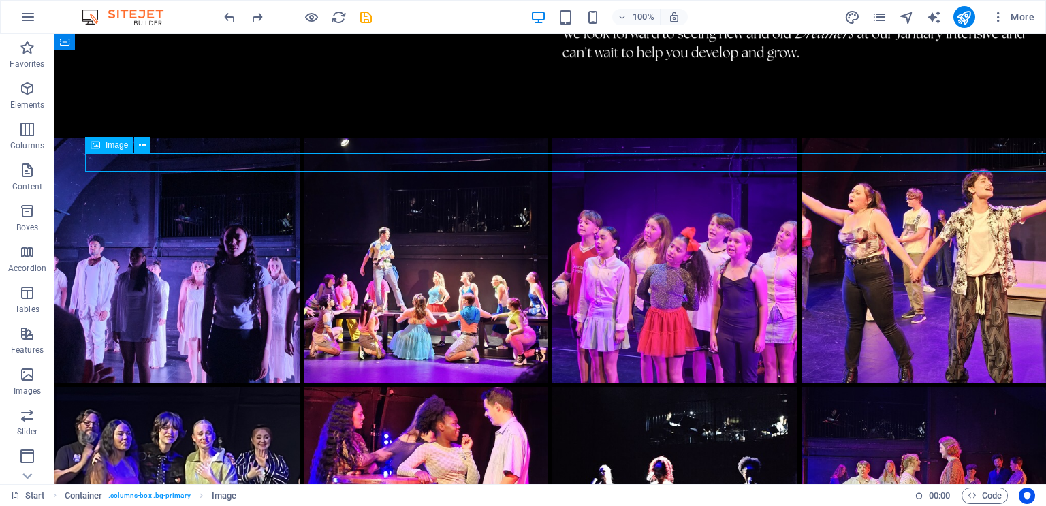
select select "px"
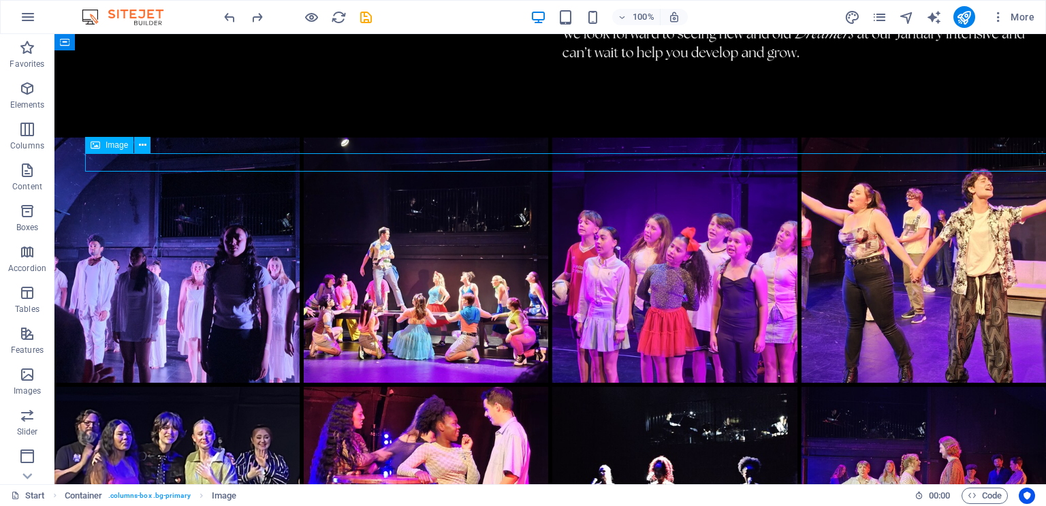
select select "px"
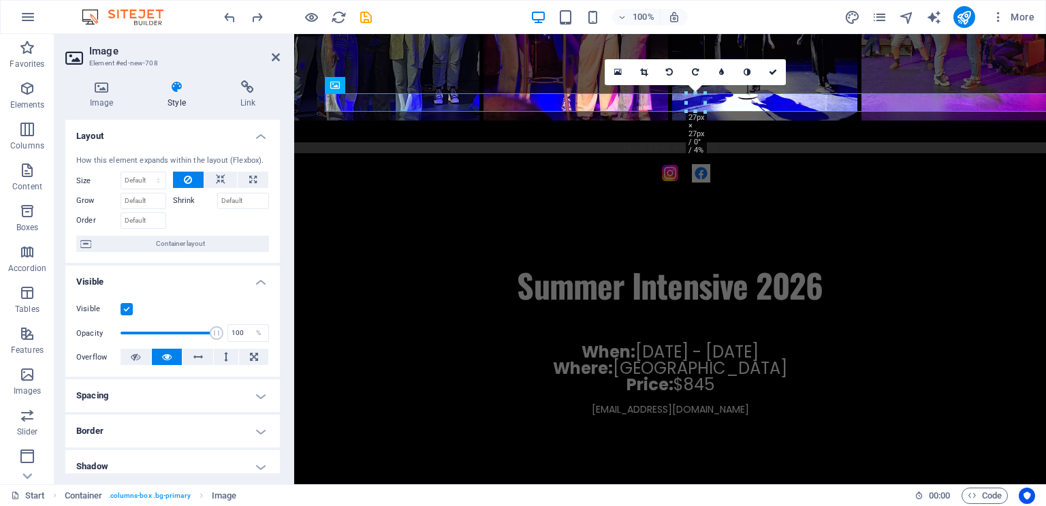
scroll to position [309, 0]
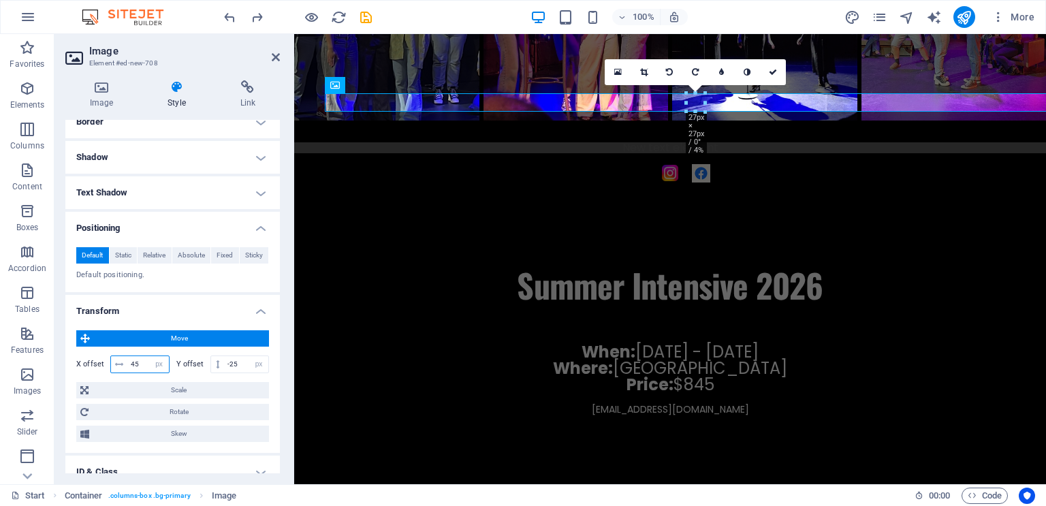
click at [139, 363] on input "45" at bounding box center [148, 364] width 42 height 16
type input "4"
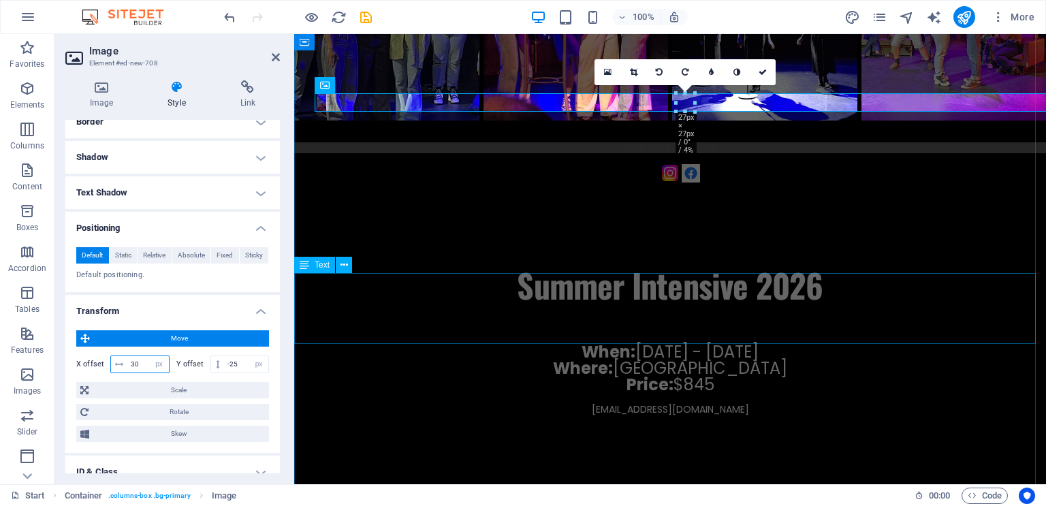
type input "30"
click at [403, 344] on div "When: [DATE] - [DATE] Where: [GEOGRAPHIC_DATA] Price: $845 [EMAIL_ADDRESS][DOMA…" at bounding box center [670, 379] width 752 height 71
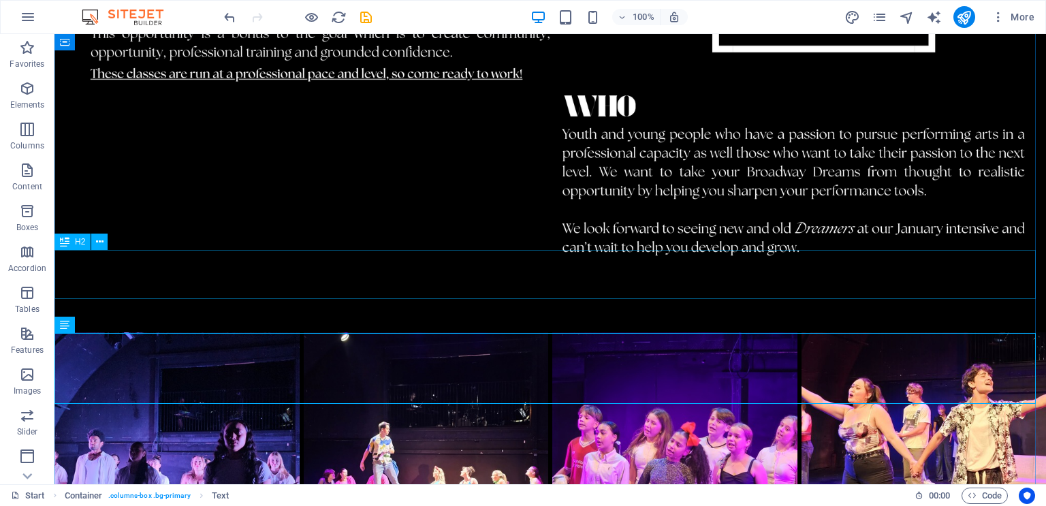
scroll to position [2514, 0]
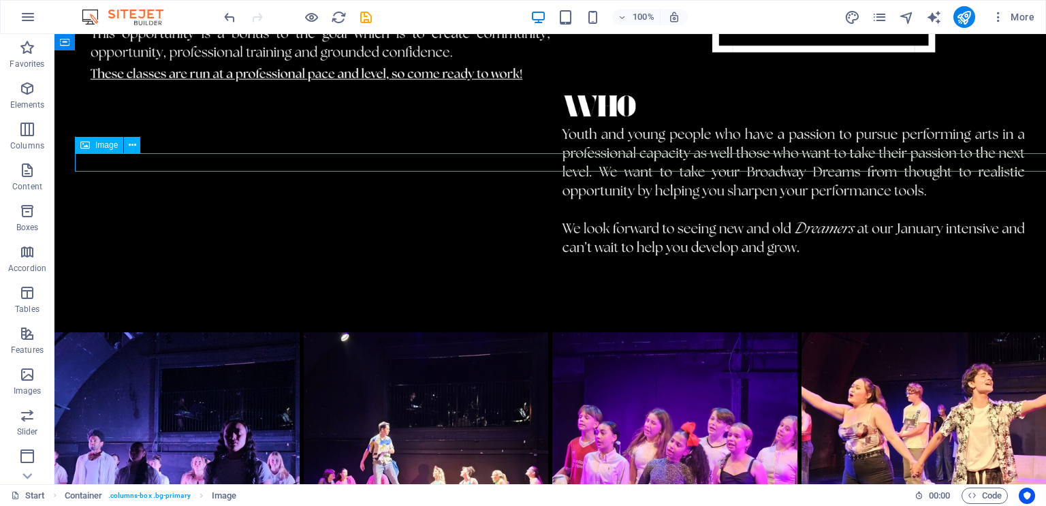
select select "px"
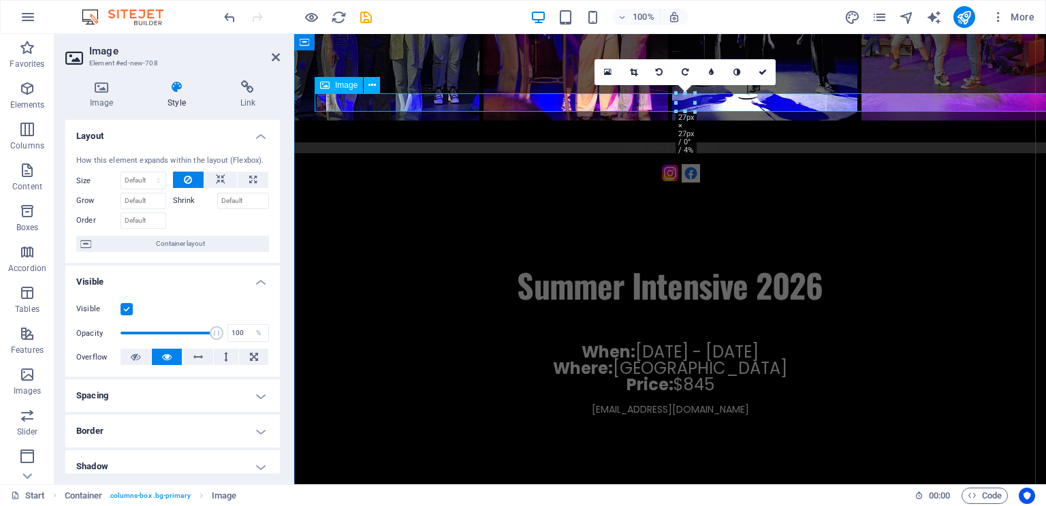
click at [663, 164] on figure at bounding box center [691, 173] width 752 height 18
click at [634, 200] on div at bounding box center [670, 230] width 752 height 61
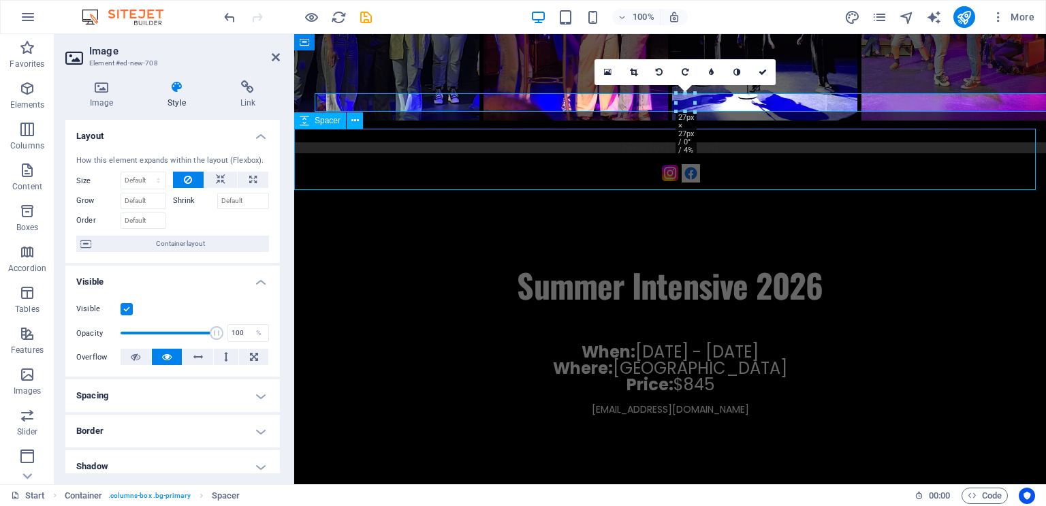
scroll to position [2514, 0]
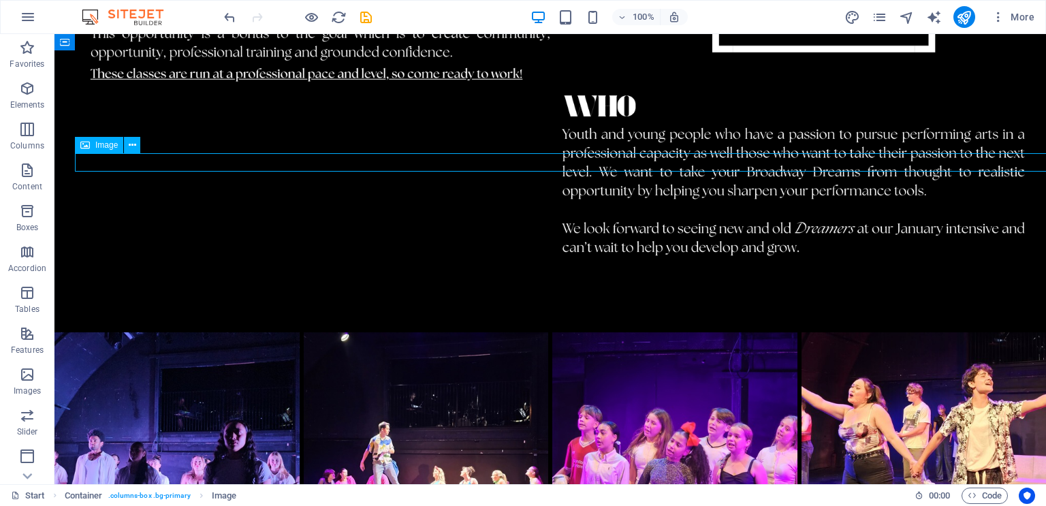
select select "px"
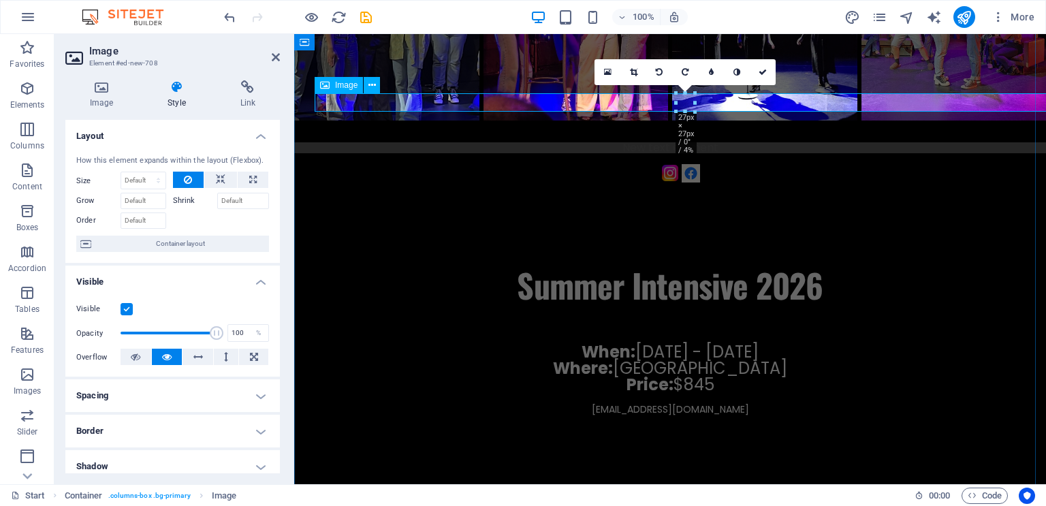
click at [668, 164] on figure at bounding box center [691, 173] width 752 height 18
click at [794, 200] on div at bounding box center [670, 230] width 752 height 61
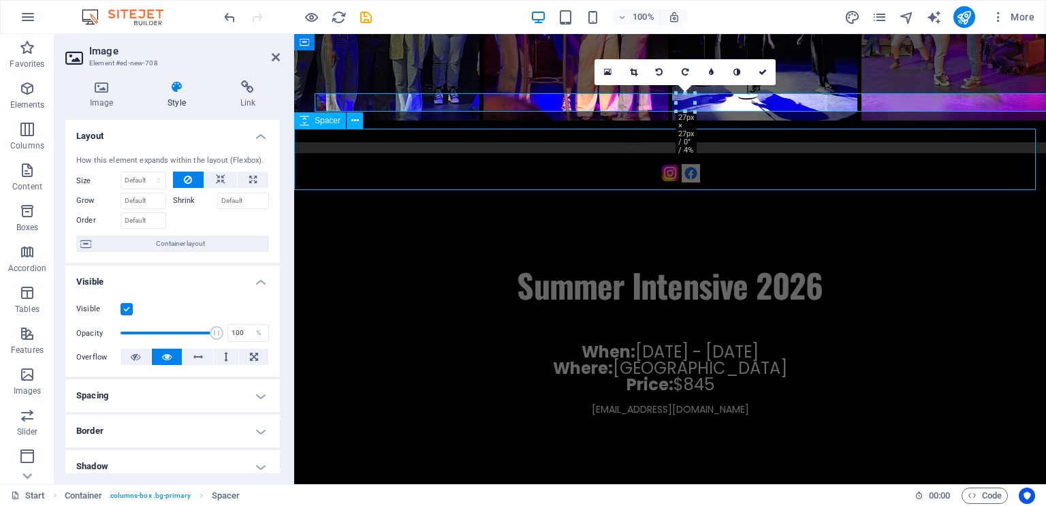
scroll to position [2514, 0]
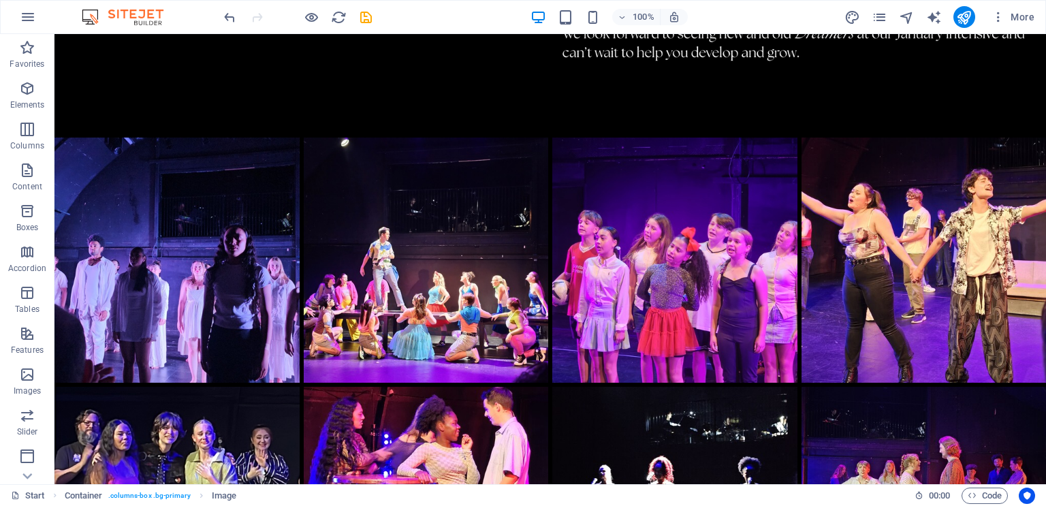
drag, startPoint x: 704, startPoint y: 159, endPoint x: 703, endPoint y: 204, distance: 44.3
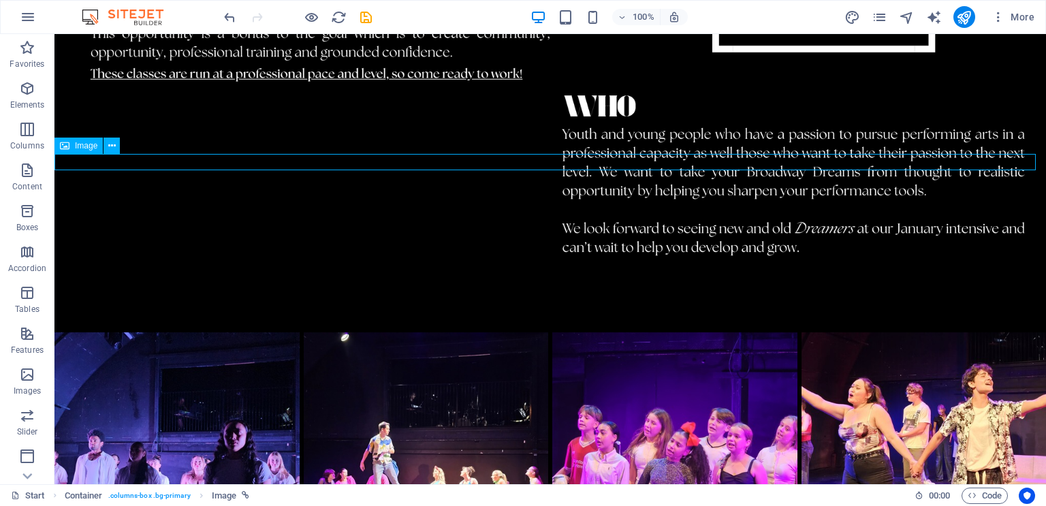
select select "px"
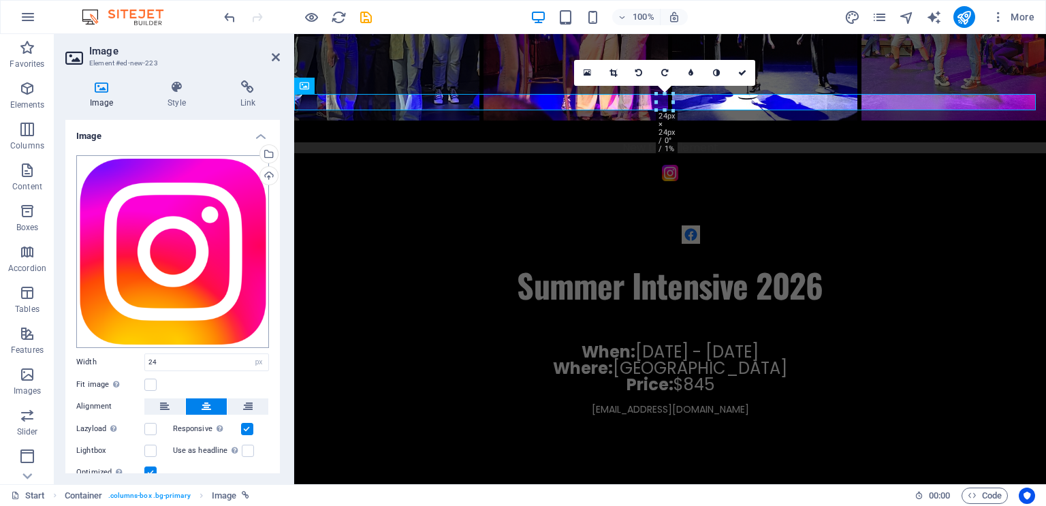
drag, startPoint x: 277, startPoint y: 164, endPoint x: 259, endPoint y: 333, distance: 169.9
click at [259, 333] on div "Drag files here, click to choose files or select files from Files or our free s…" at bounding box center [172, 317] width 215 height 347
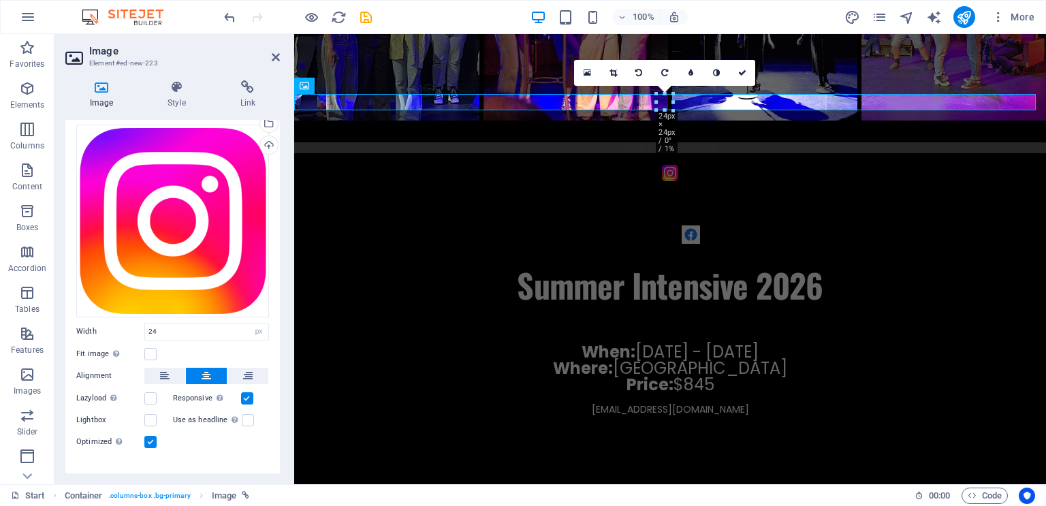
scroll to position [48, 0]
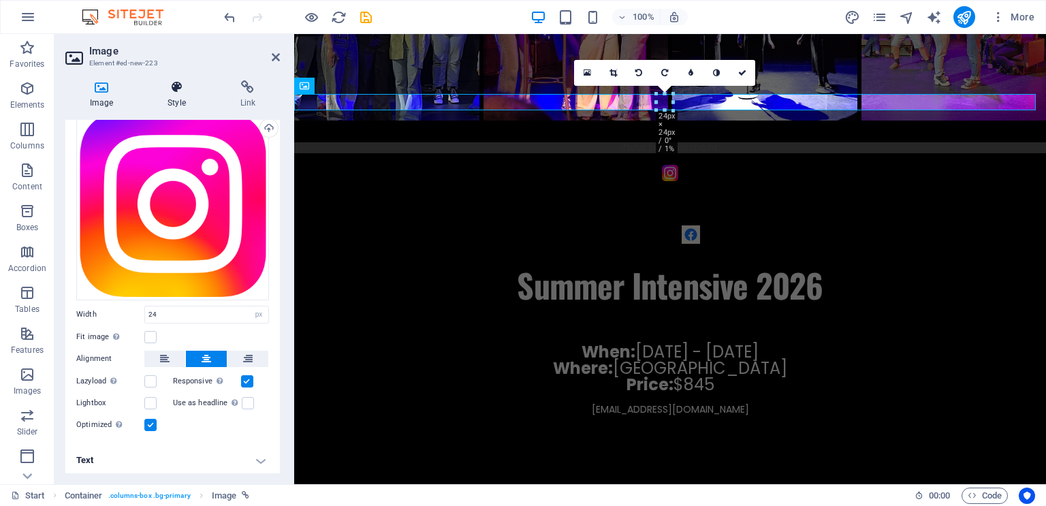
click at [177, 87] on icon at bounding box center [176, 87] width 67 height 14
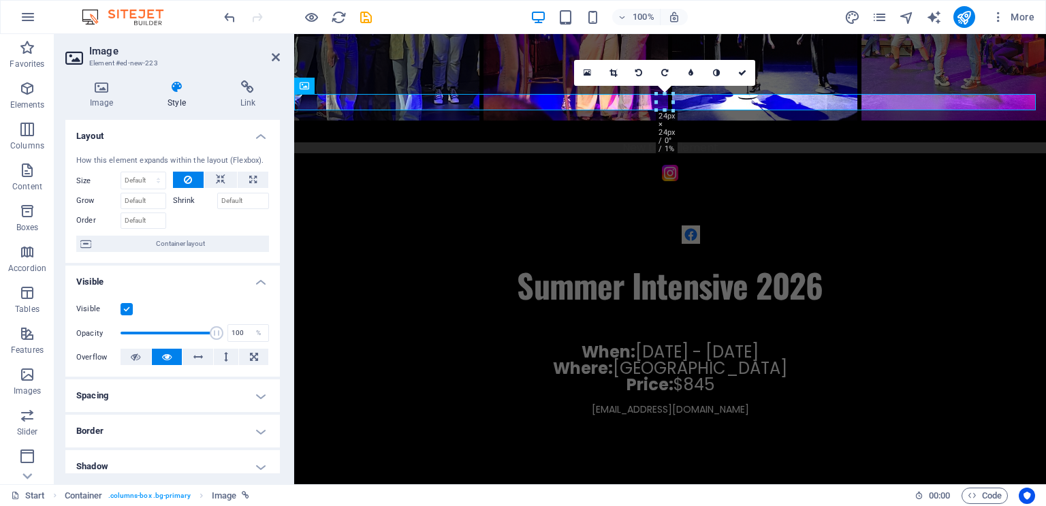
scroll to position [221, 0]
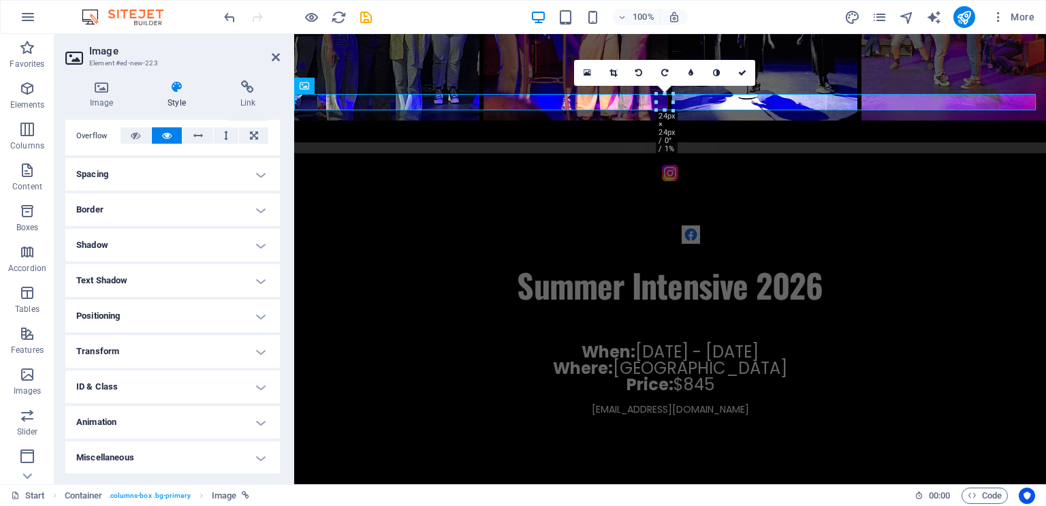
click at [199, 345] on h4 "Transform" at bounding box center [172, 351] width 215 height 33
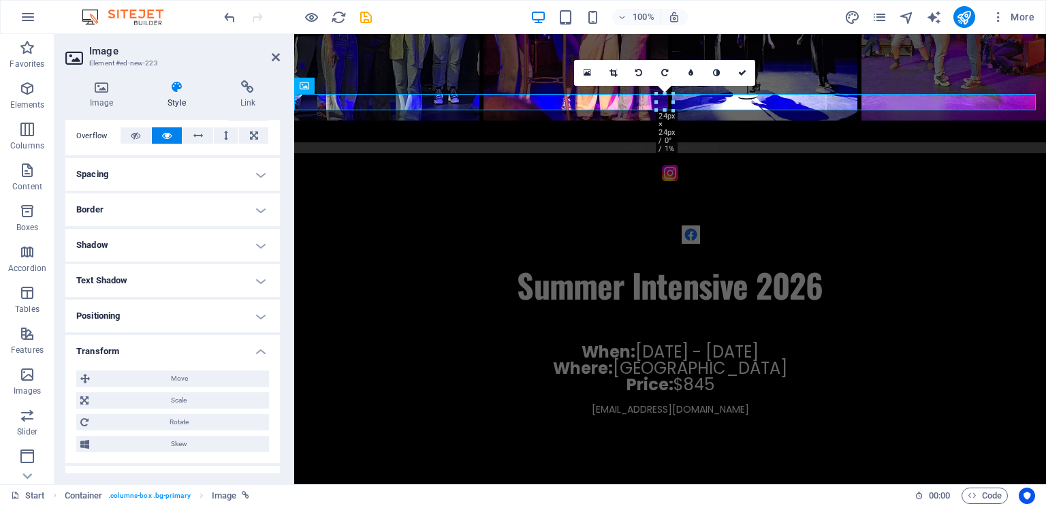
click at [194, 319] on h4 "Positioning" at bounding box center [172, 316] width 215 height 33
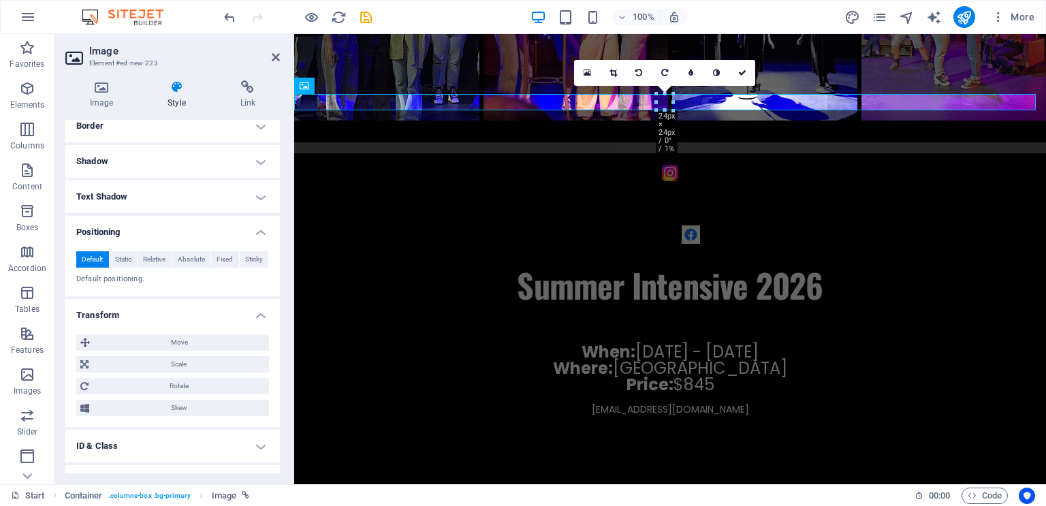
scroll to position [364, 0]
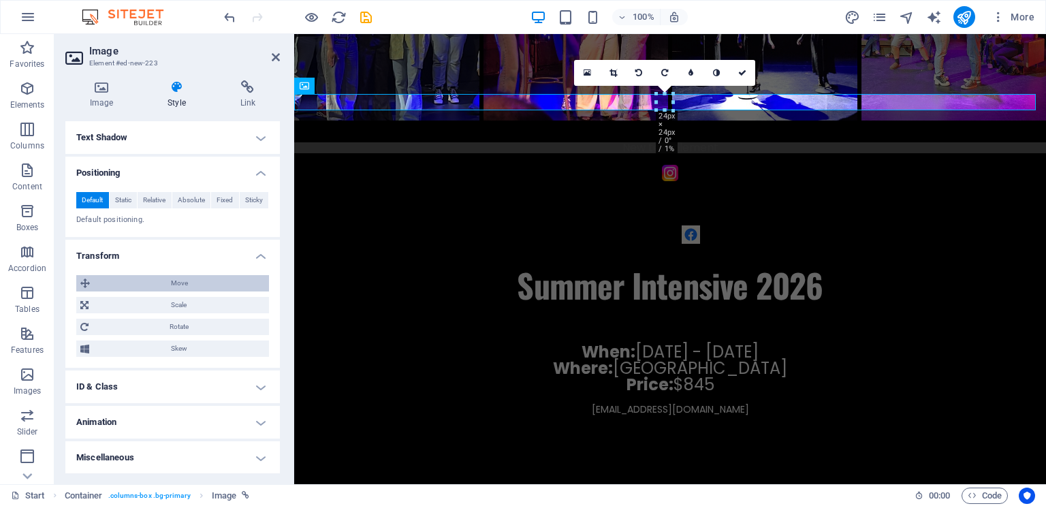
click at [203, 283] on span "Move" at bounding box center [179, 283] width 171 height 16
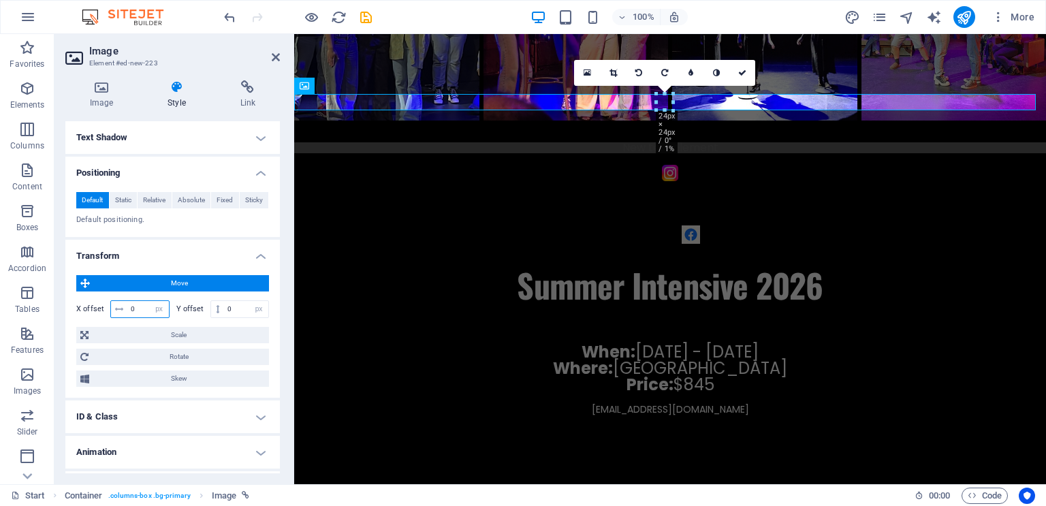
click at [142, 311] on input "0" at bounding box center [148, 309] width 42 height 16
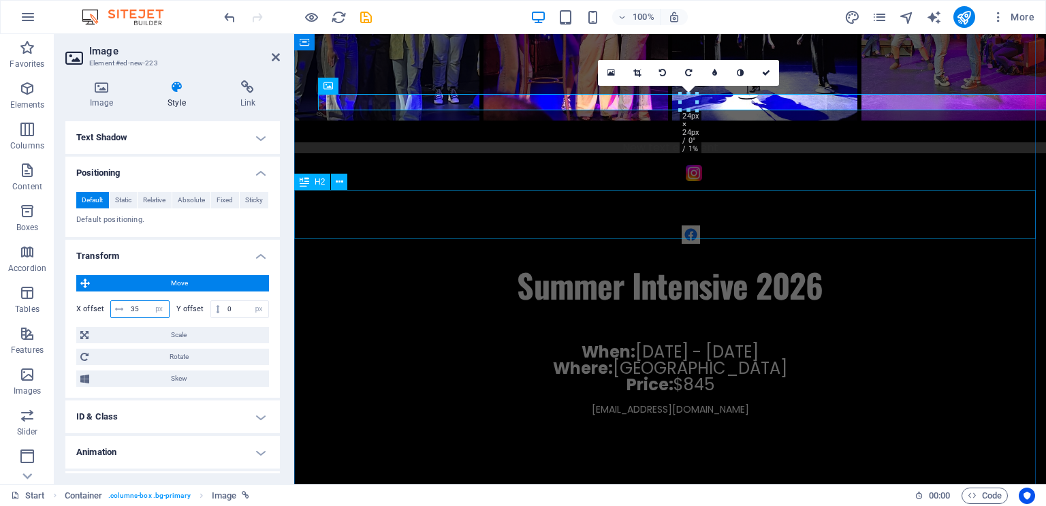
type input "3"
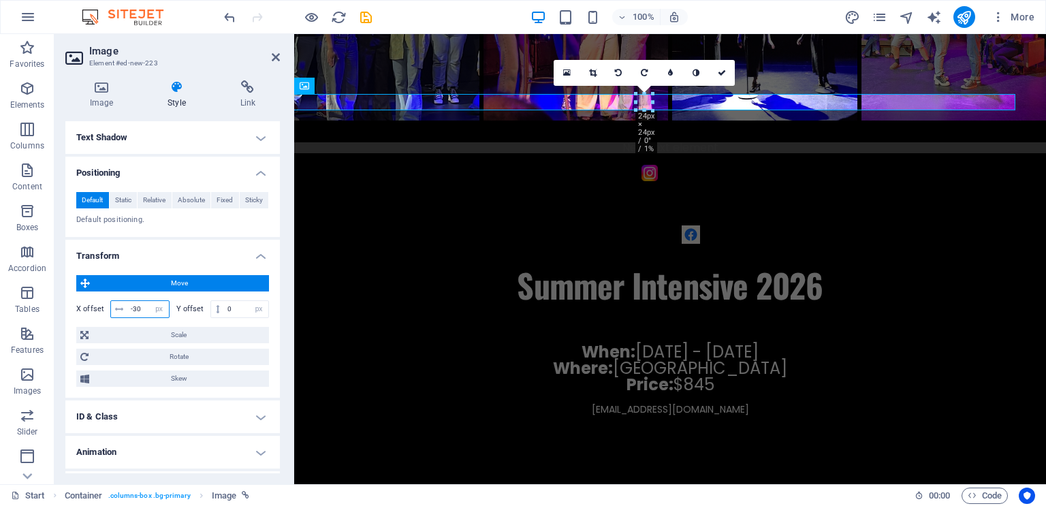
type input "-3"
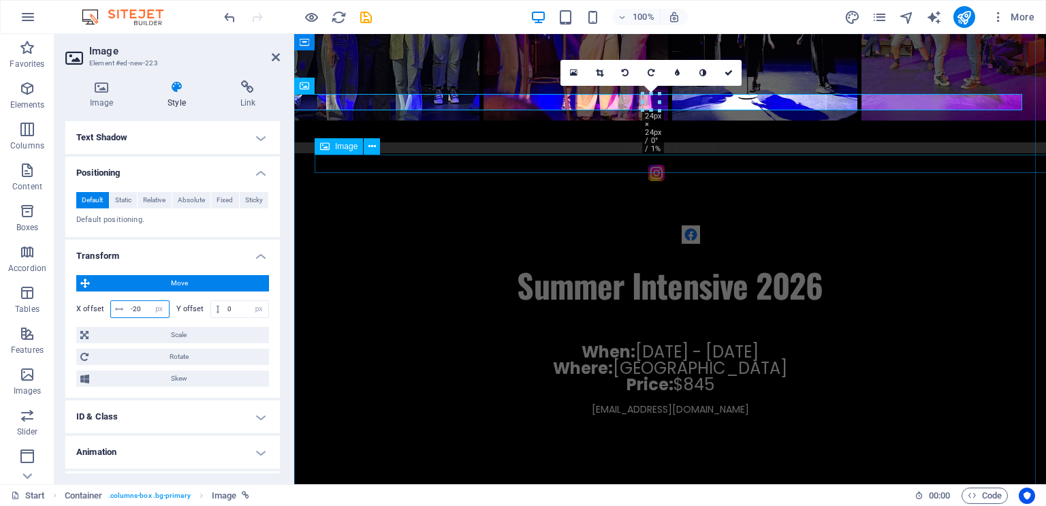
type input "-20"
click at [687, 225] on figure at bounding box center [691, 234] width 752 height 18
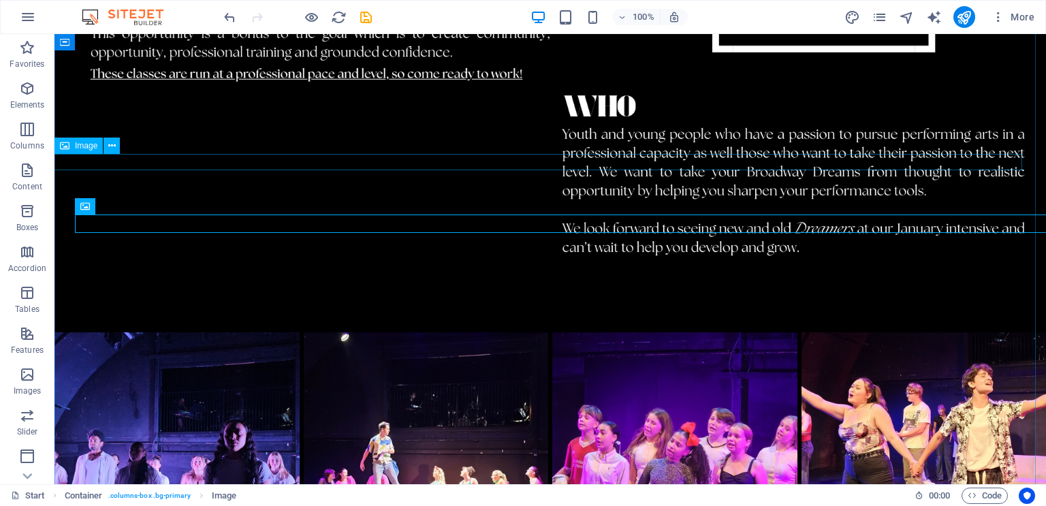
scroll to position [2514, 0]
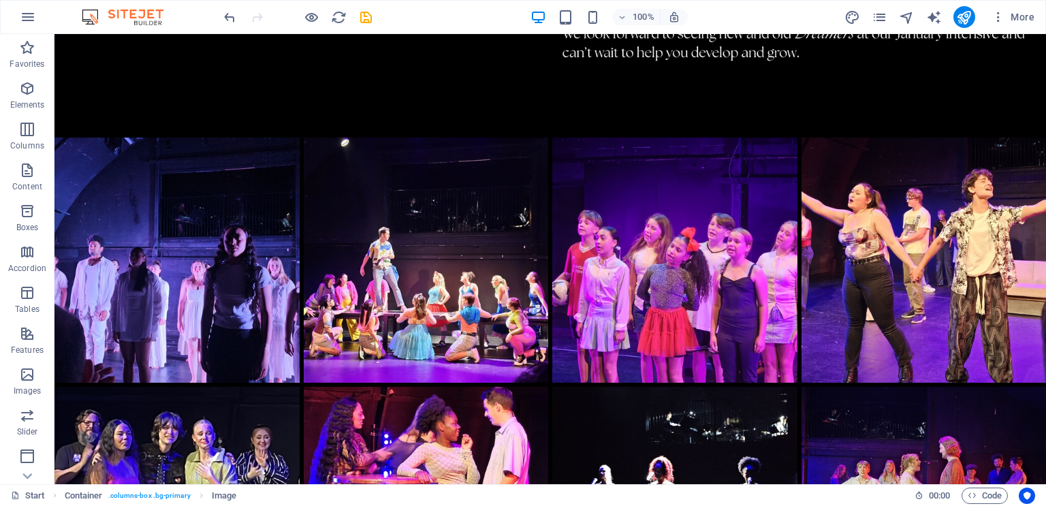
drag, startPoint x: 593, startPoint y: 222, endPoint x: 580, endPoint y: 168, distance: 55.2
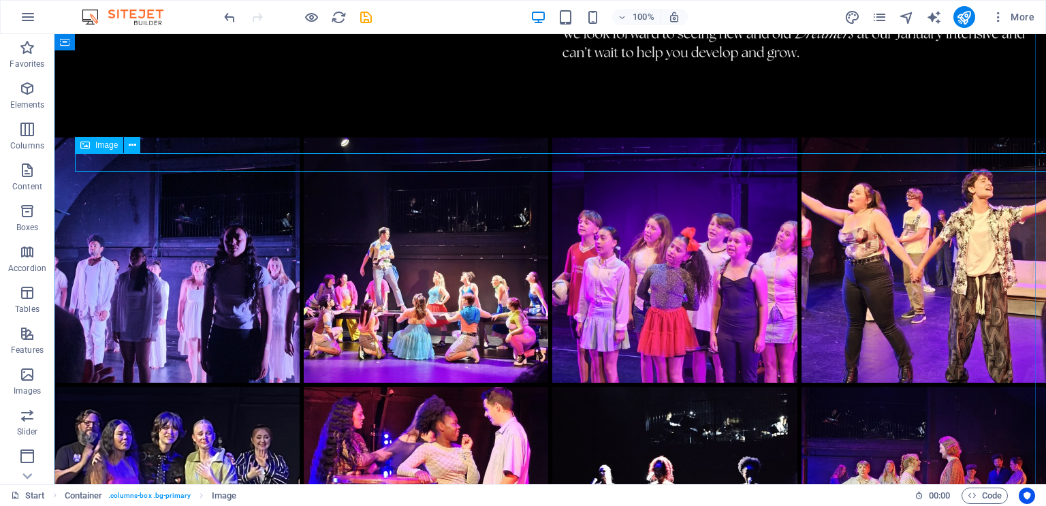
select select "px"
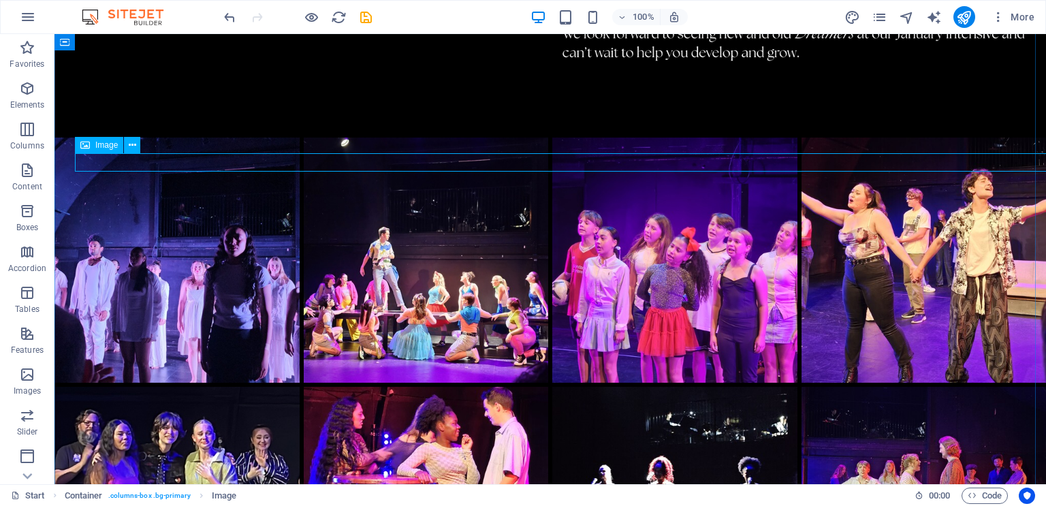
select select "px"
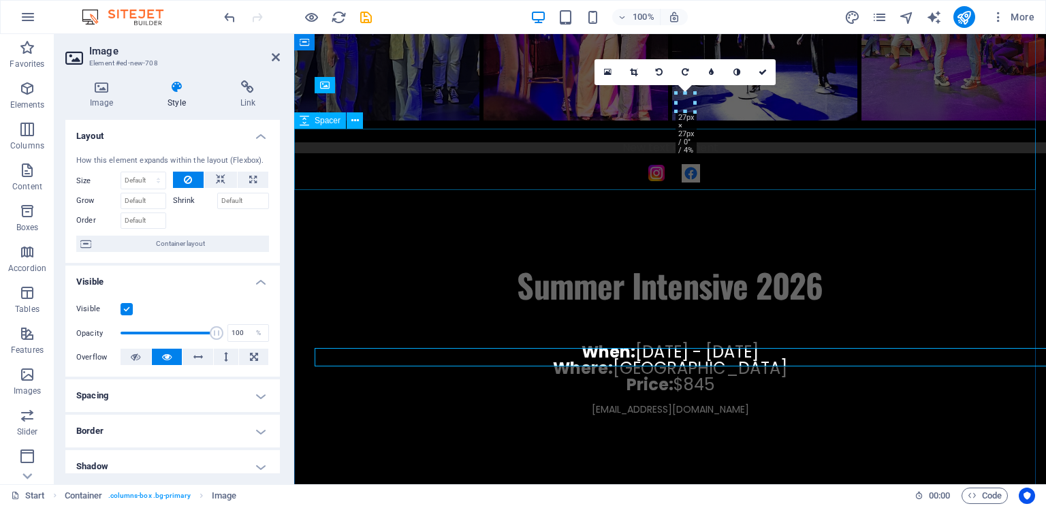
click at [587, 200] on div at bounding box center [670, 230] width 752 height 61
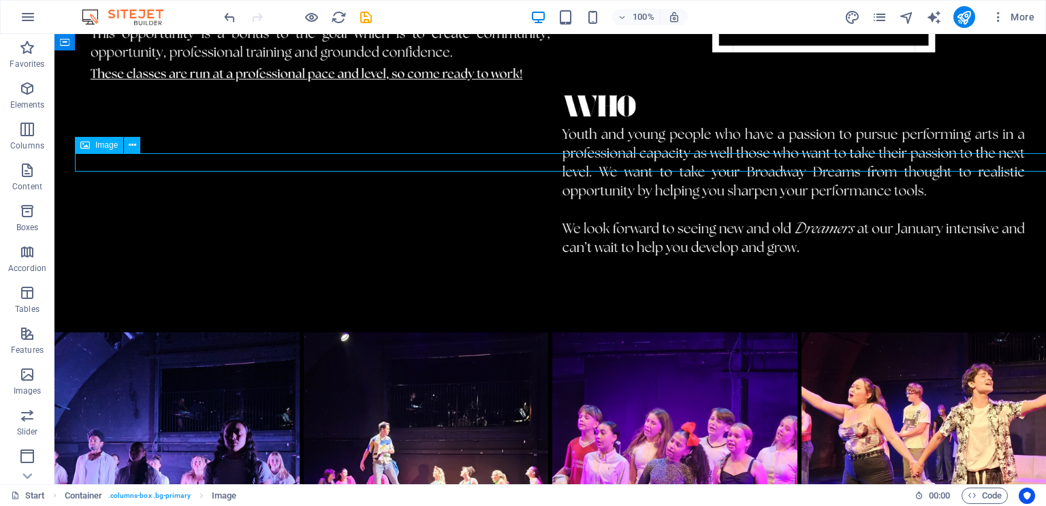
select select "px"
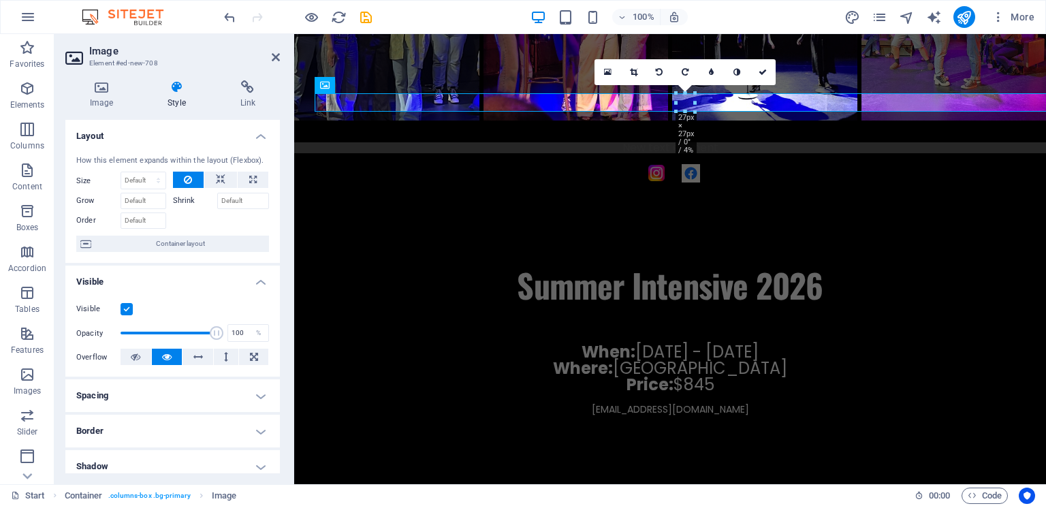
click at [275, 219] on div "How this element expands within the layout (Flexbox). Size Default auto px % 1/…" at bounding box center [172, 203] width 215 height 119
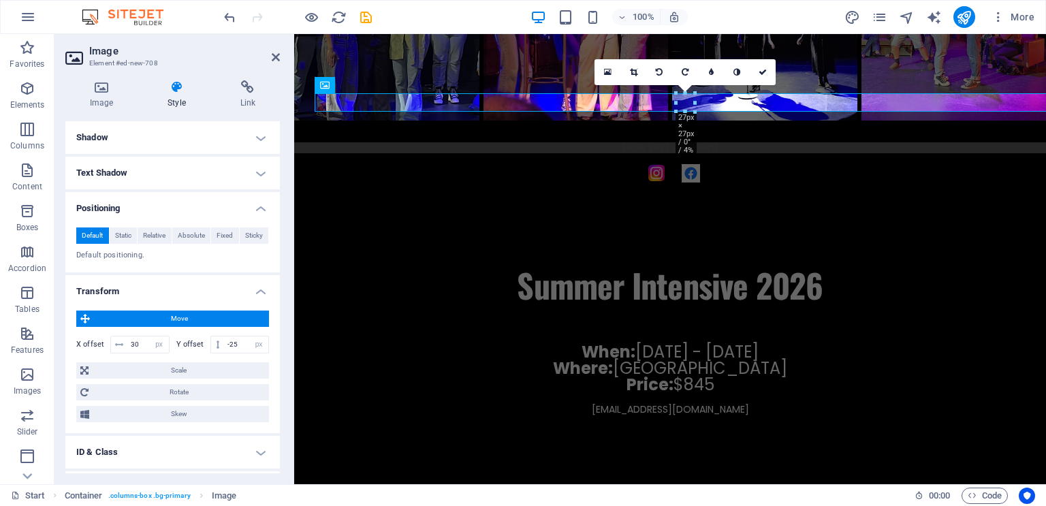
scroll to position [330, 0]
click at [138, 345] on input "30" at bounding box center [148, 344] width 42 height 16
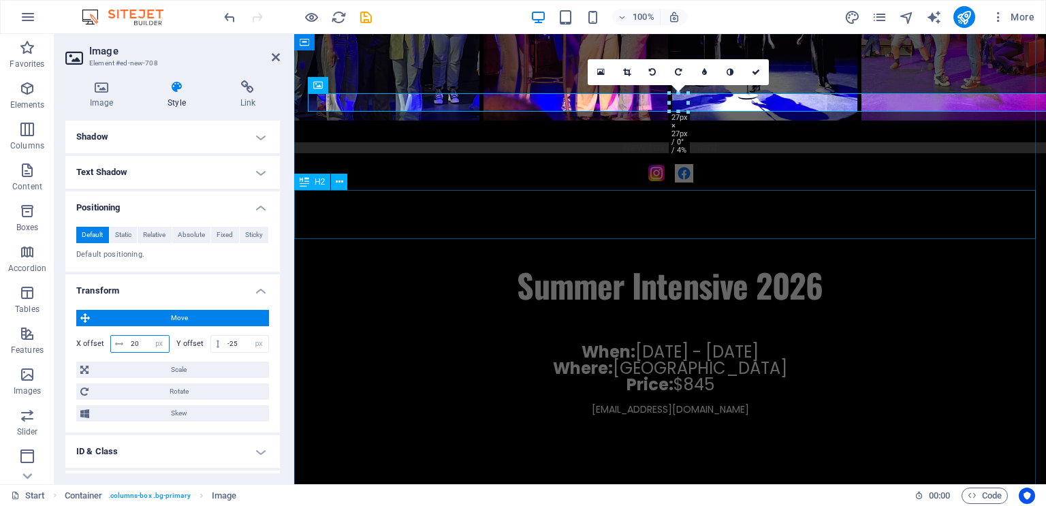
type input "20"
click at [899, 261] on div "Summer Intensive 2026" at bounding box center [670, 285] width 752 height 49
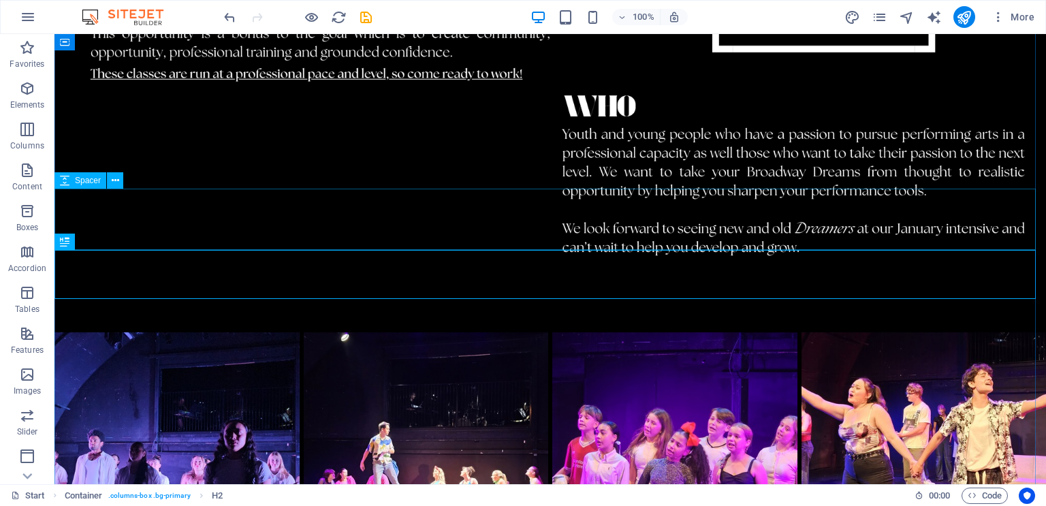
scroll to position [2514, 0]
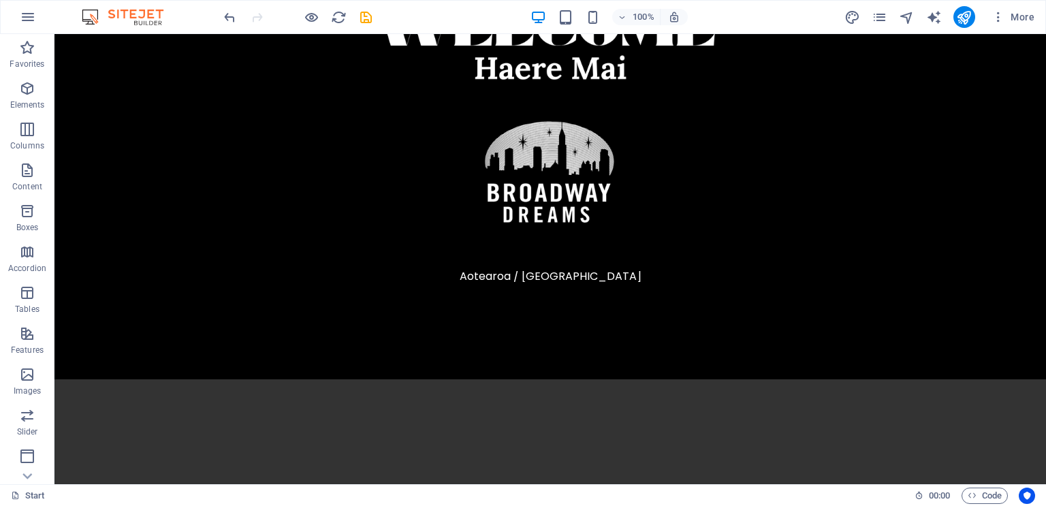
scroll to position [0, 0]
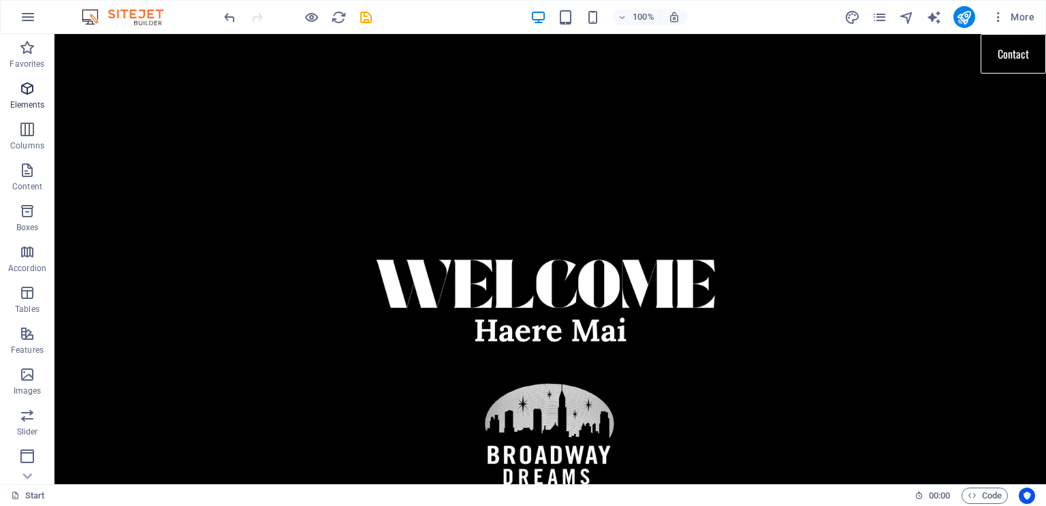
click at [23, 96] on icon "button" at bounding box center [27, 88] width 16 height 16
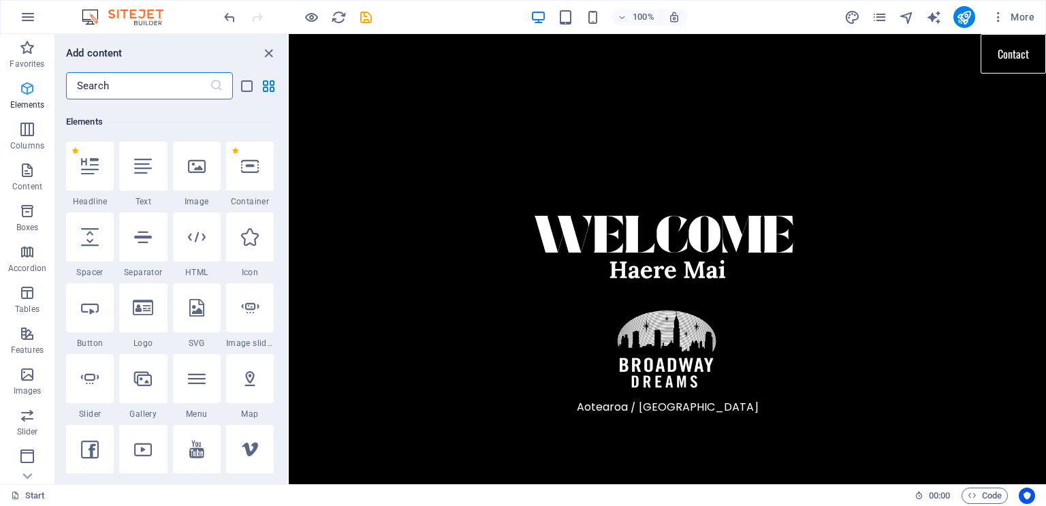
scroll to position [145, 0]
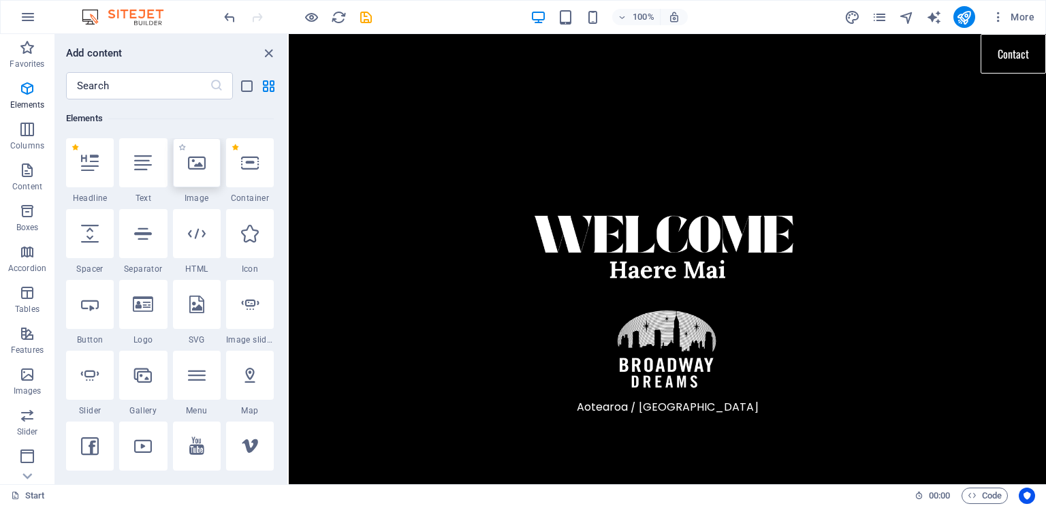
click at [206, 161] on div at bounding box center [197, 162] width 48 height 49
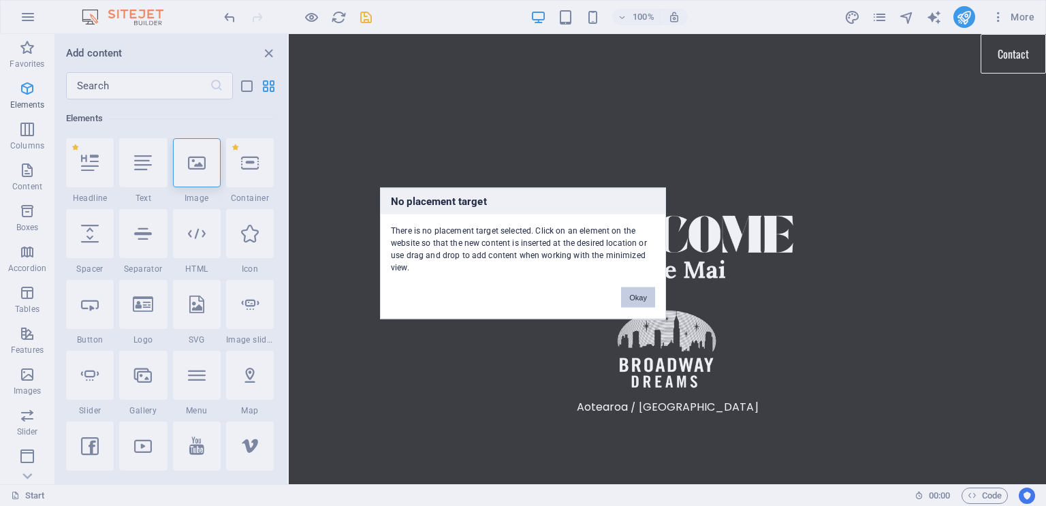
click at [638, 297] on button "Okay" at bounding box center [638, 297] width 34 height 20
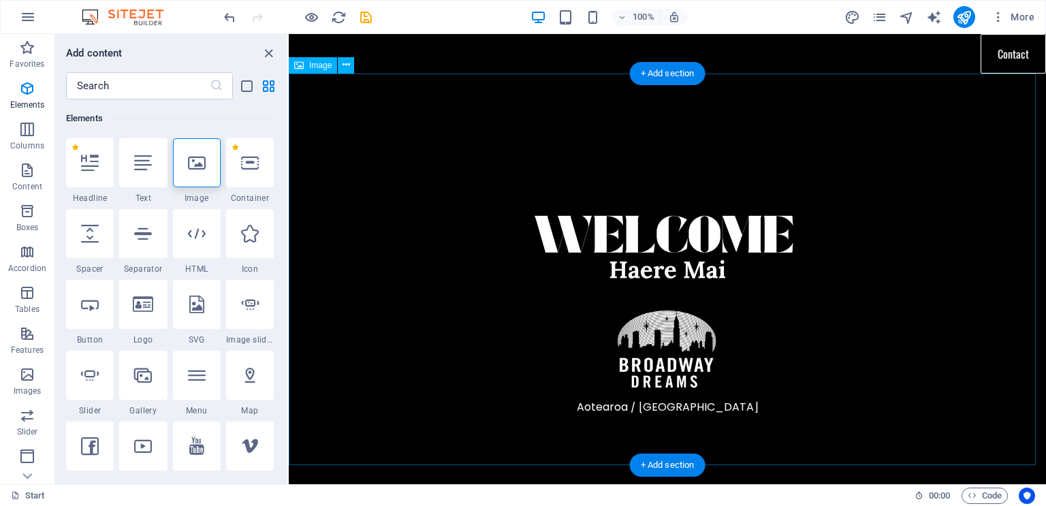
click at [608, 142] on figure at bounding box center [667, 287] width 757 height 426
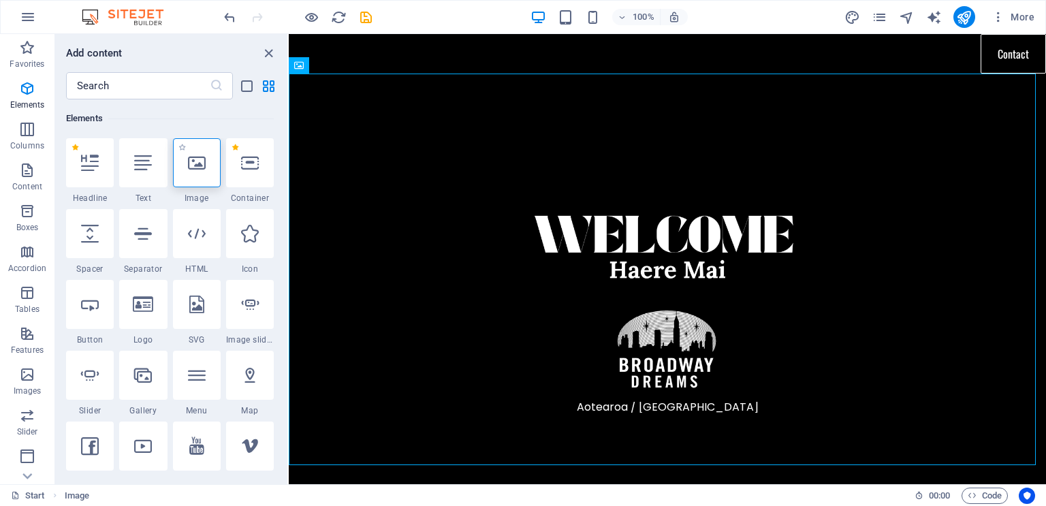
click at [195, 160] on icon at bounding box center [197, 163] width 18 height 18
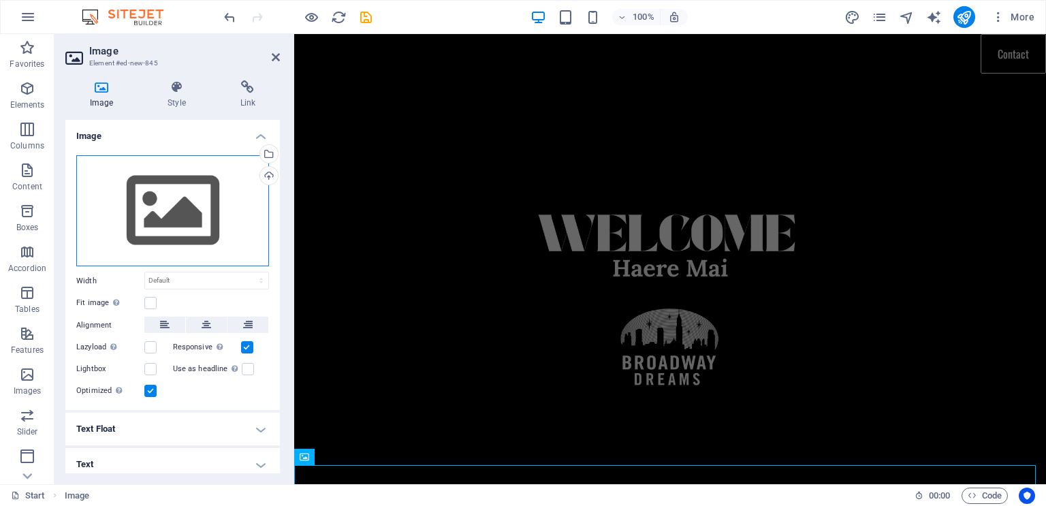
click at [175, 214] on div "Drag files here, click to choose files or select files from Files or our free s…" at bounding box center [172, 211] width 193 height 112
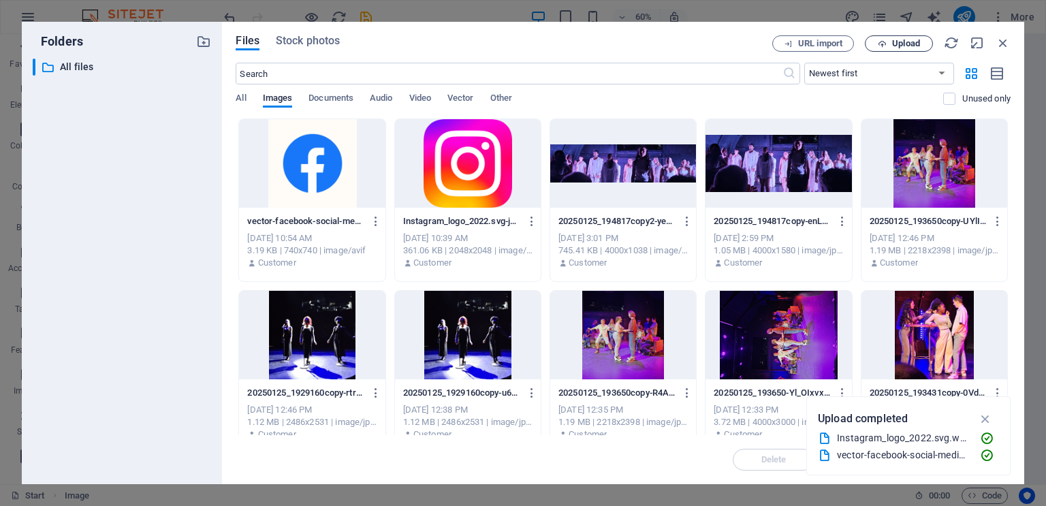
click at [902, 41] on span "Upload" at bounding box center [906, 44] width 28 height 8
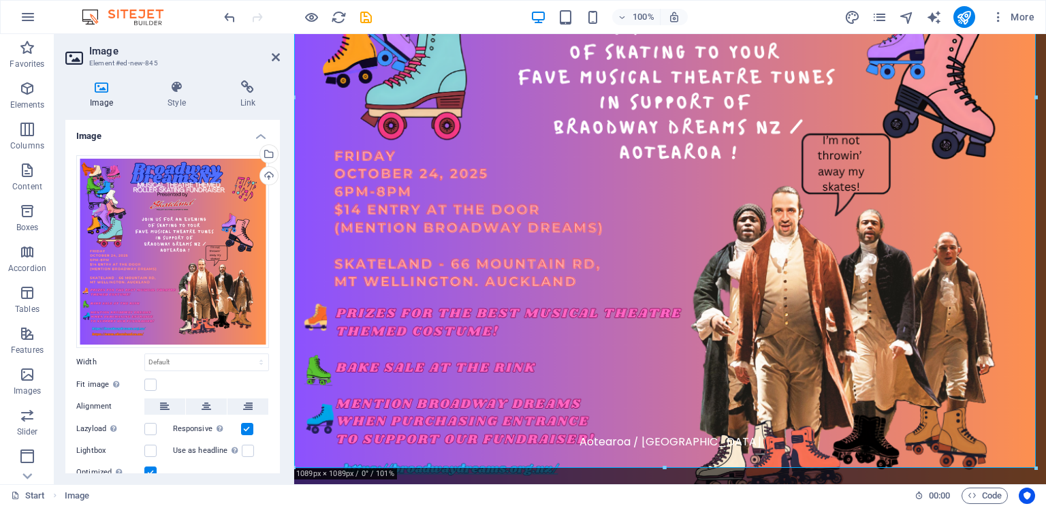
scroll to position [738, 0]
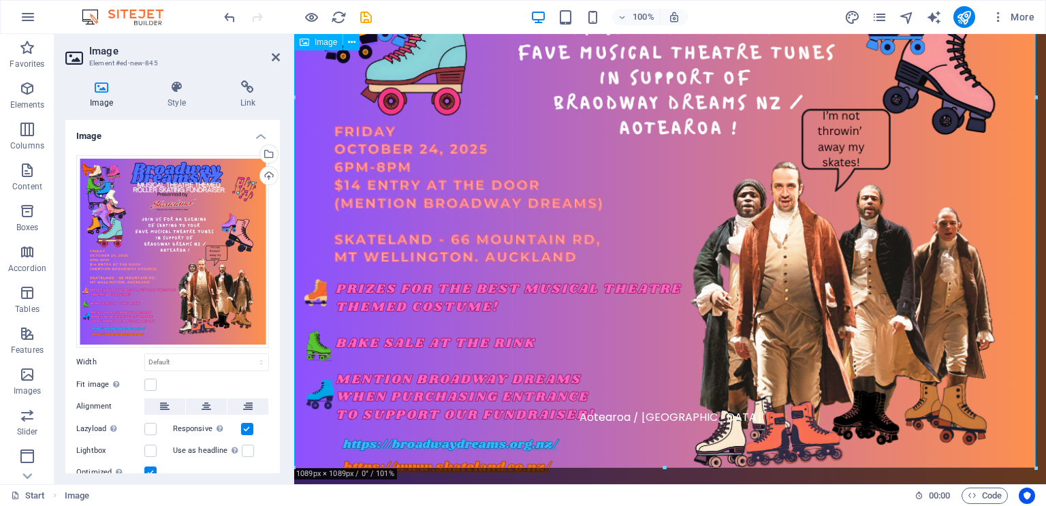
click at [726, 275] on figure at bounding box center [670, 134] width 752 height 752
drag, startPoint x: 1329, startPoint y: 503, endPoint x: 549, endPoint y: 35, distance: 909.9
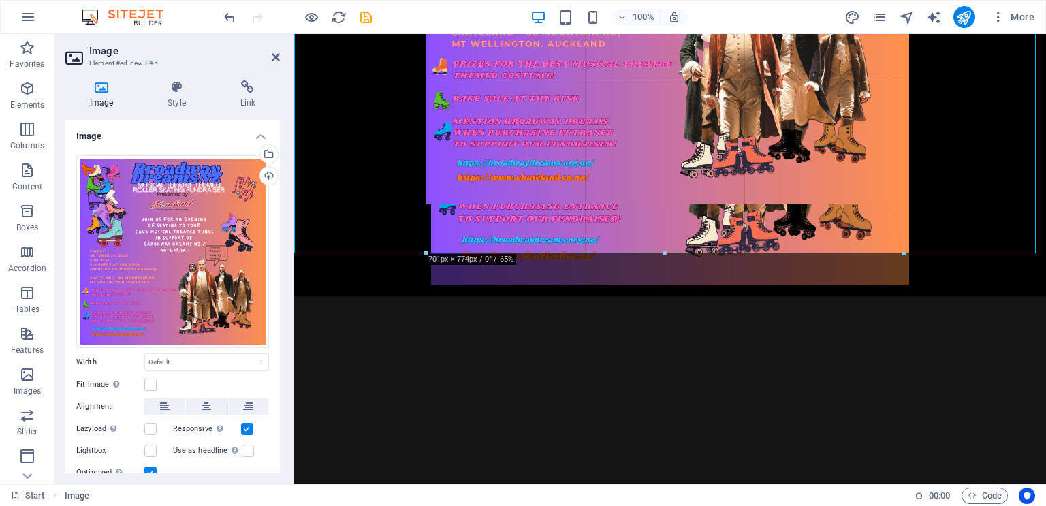
type input "701"
select select "px"
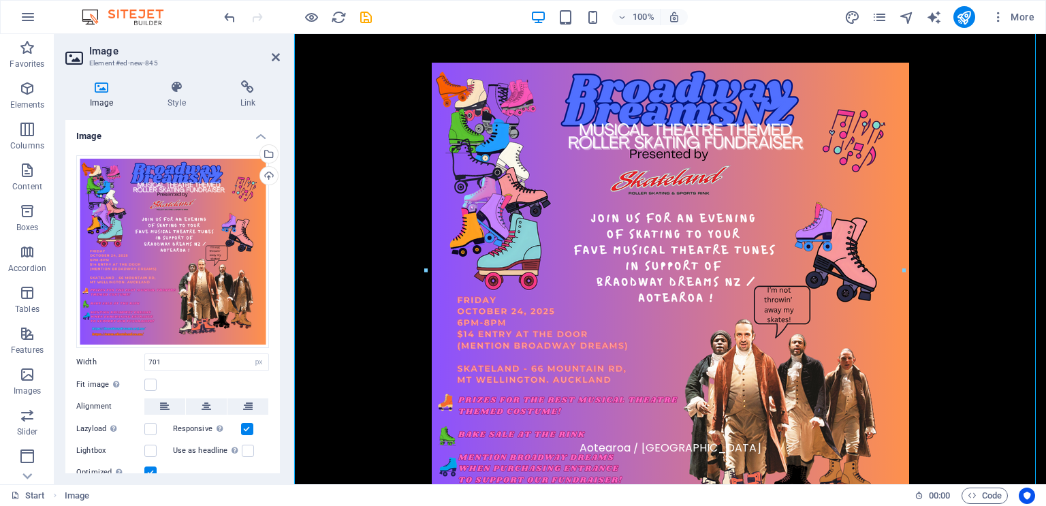
scroll to position [354, 0]
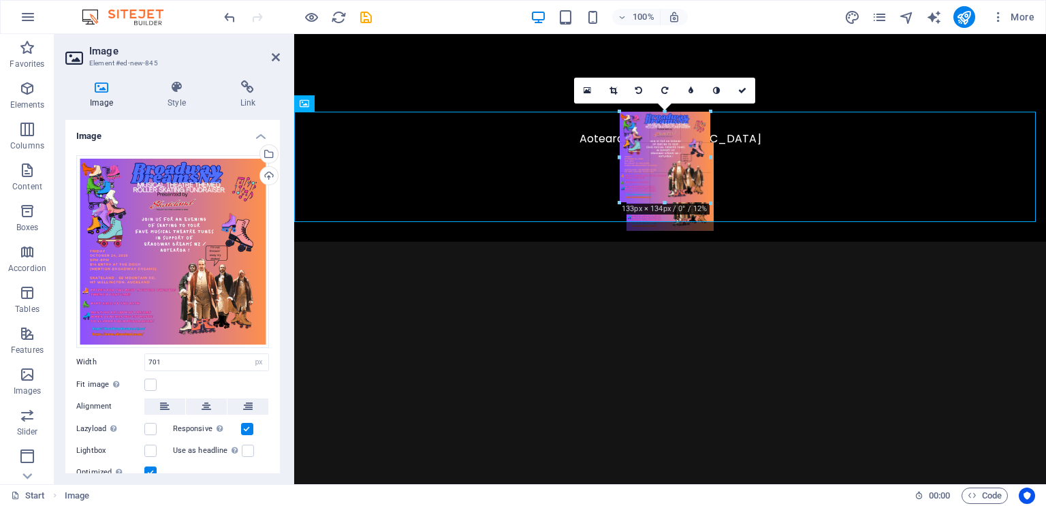
drag, startPoint x: 905, startPoint y: 108, endPoint x: 428, endPoint y: 497, distance: 615.4
type input "123"
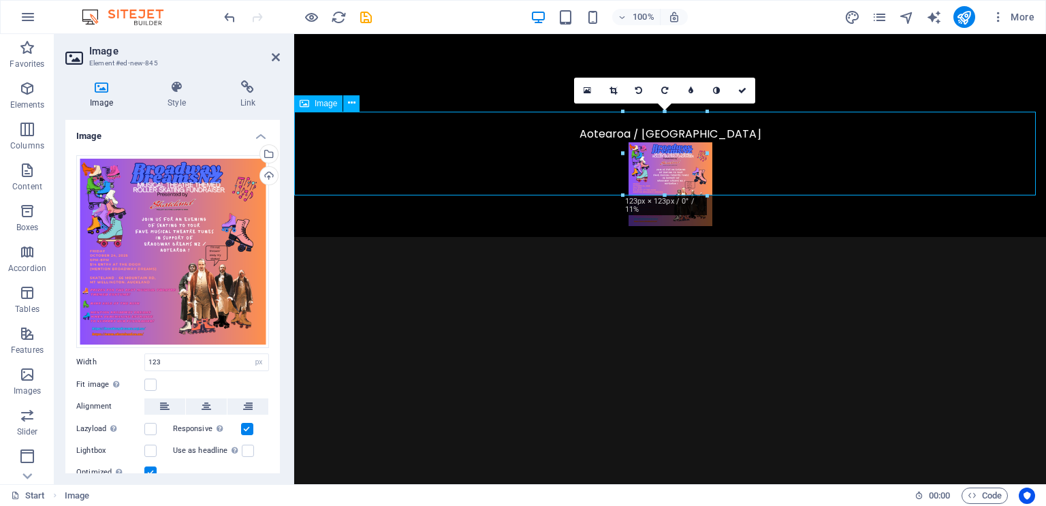
click at [975, 158] on figure at bounding box center [670, 184] width 752 height 84
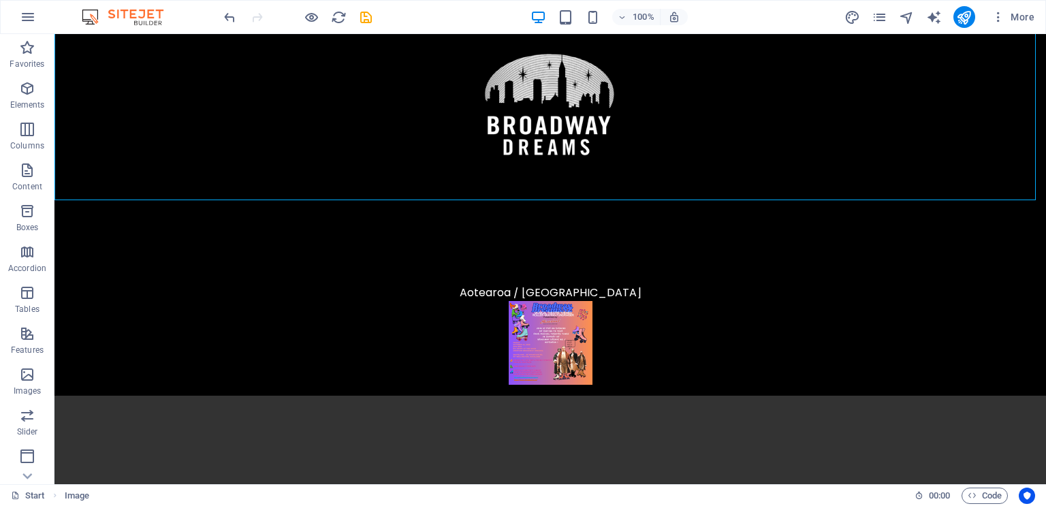
scroll to position [259, 0]
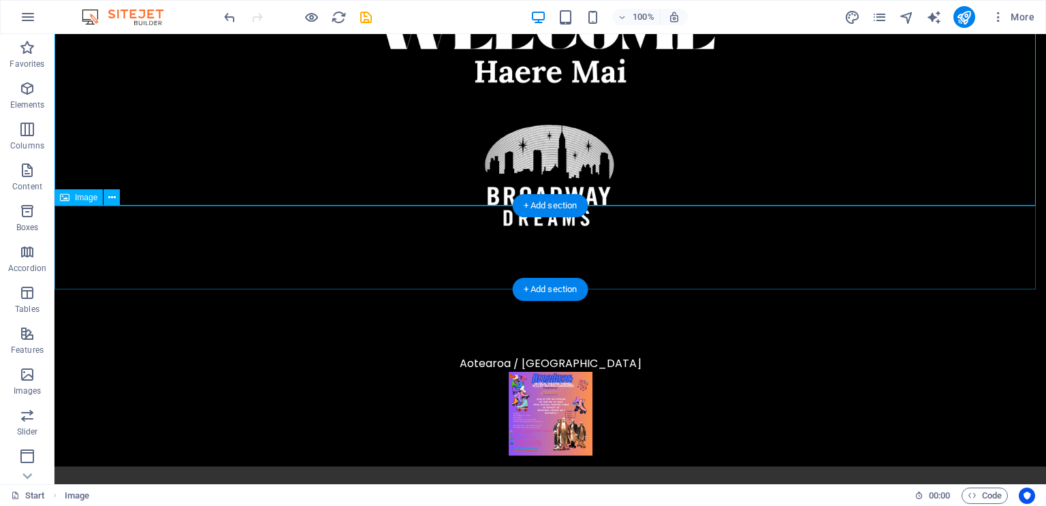
click at [560, 372] on figure at bounding box center [550, 414] width 992 height 84
click at [541, 372] on figure at bounding box center [550, 414] width 992 height 84
select select "px"
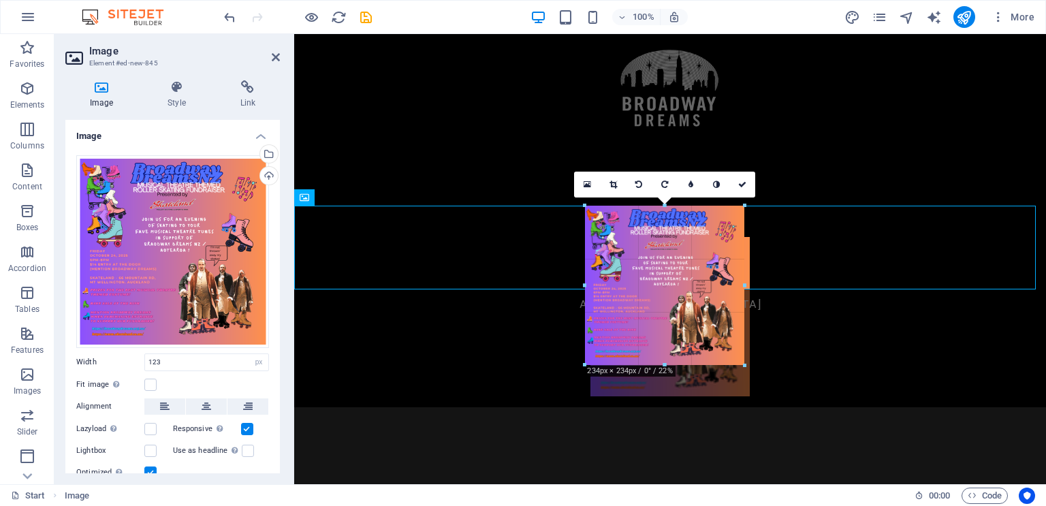
drag, startPoint x: 708, startPoint y: 289, endPoint x: 788, endPoint y: 333, distance: 90.8
type input "234"
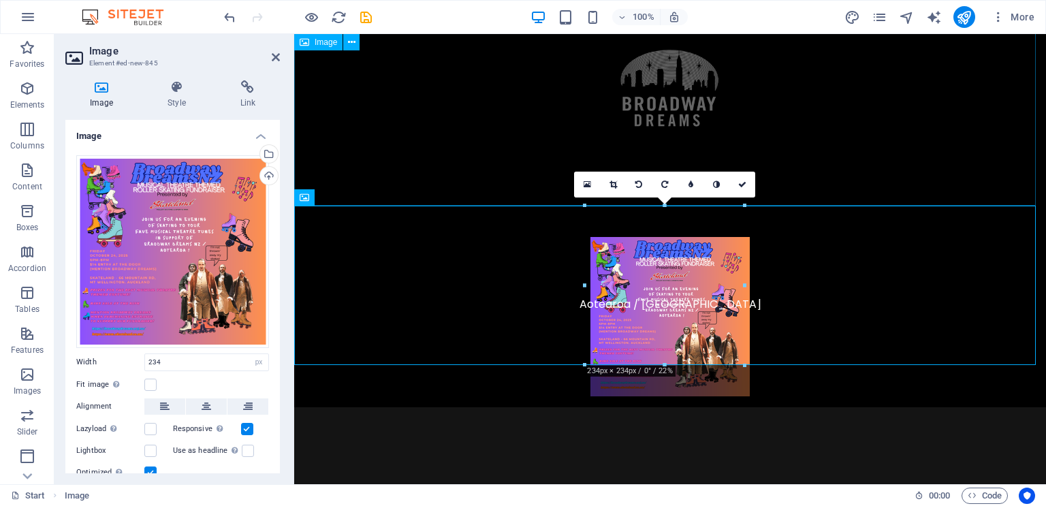
click at [958, 125] on figure at bounding box center [670, 26] width 752 height 422
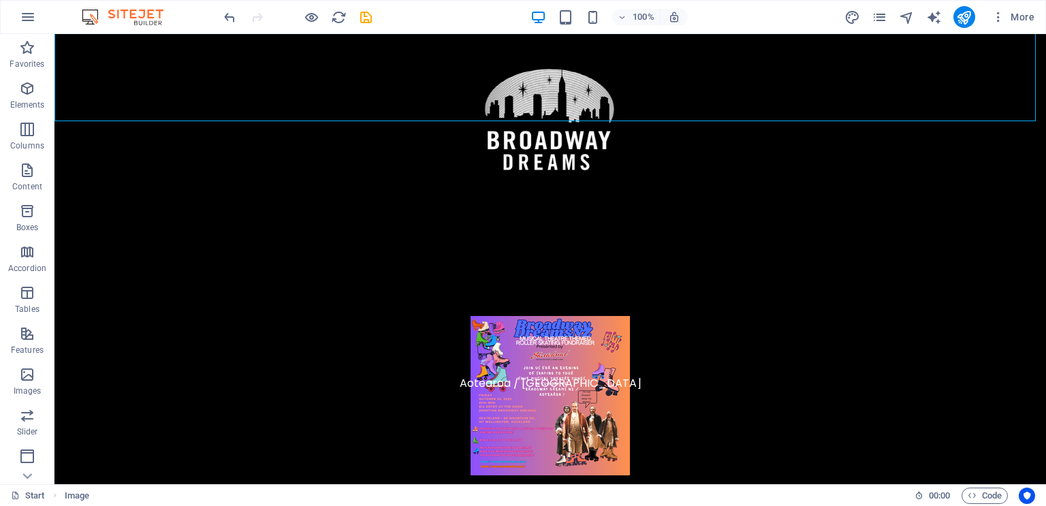
scroll to position [355, 0]
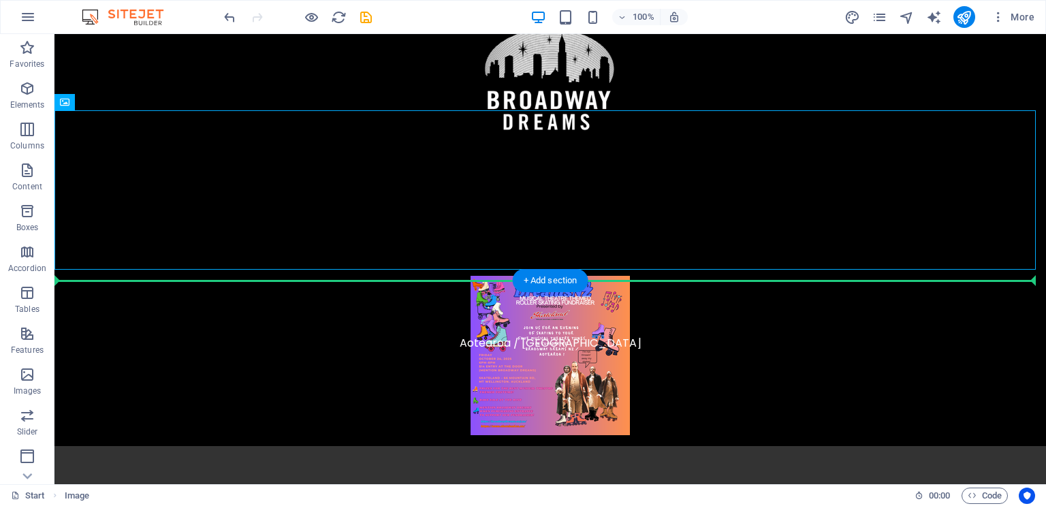
drag, startPoint x: 567, startPoint y: 219, endPoint x: 574, endPoint y: 324, distance: 105.1
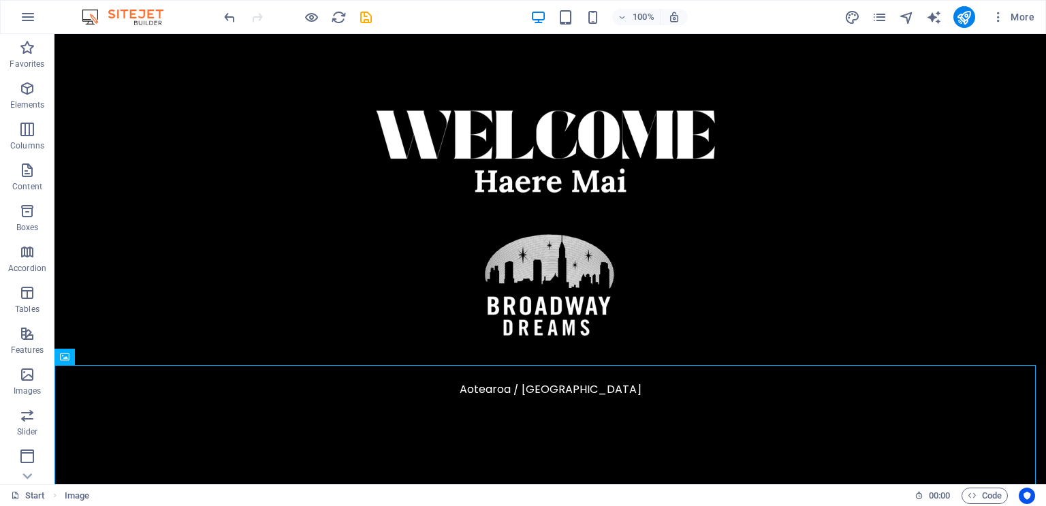
scroll to position [0, 0]
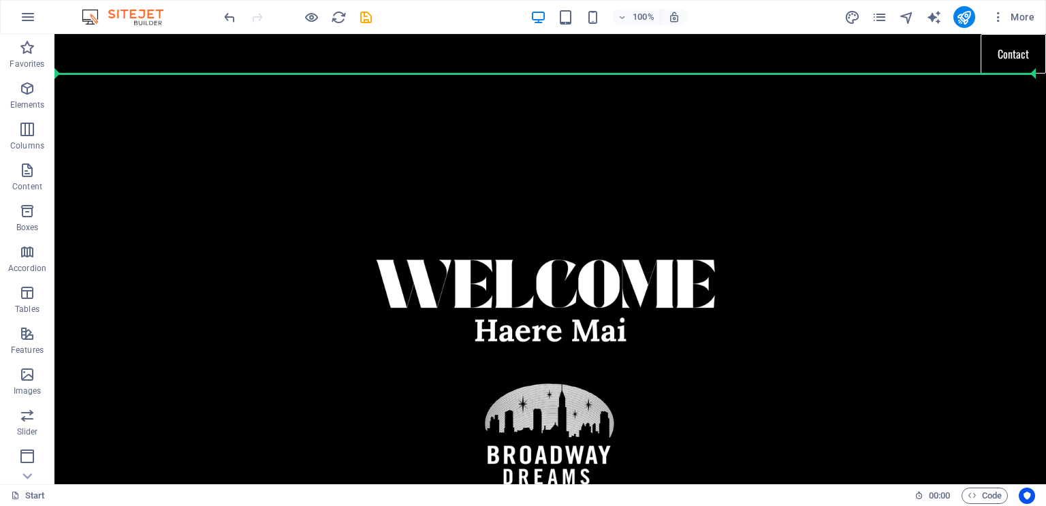
drag, startPoint x: 589, startPoint y: 319, endPoint x: 616, endPoint y: 57, distance: 263.6
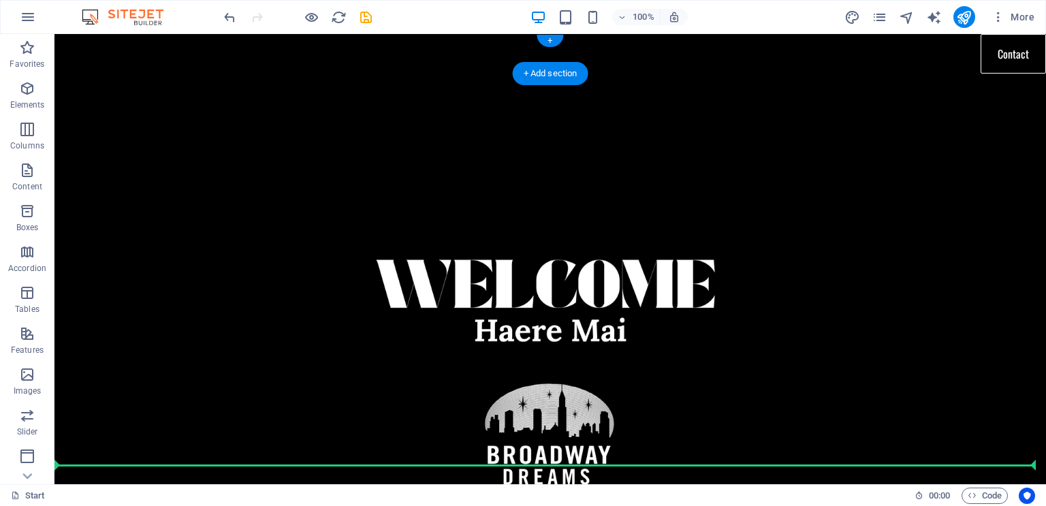
drag, startPoint x: 574, startPoint y: 238, endPoint x: 622, endPoint y: 96, distance: 149.5
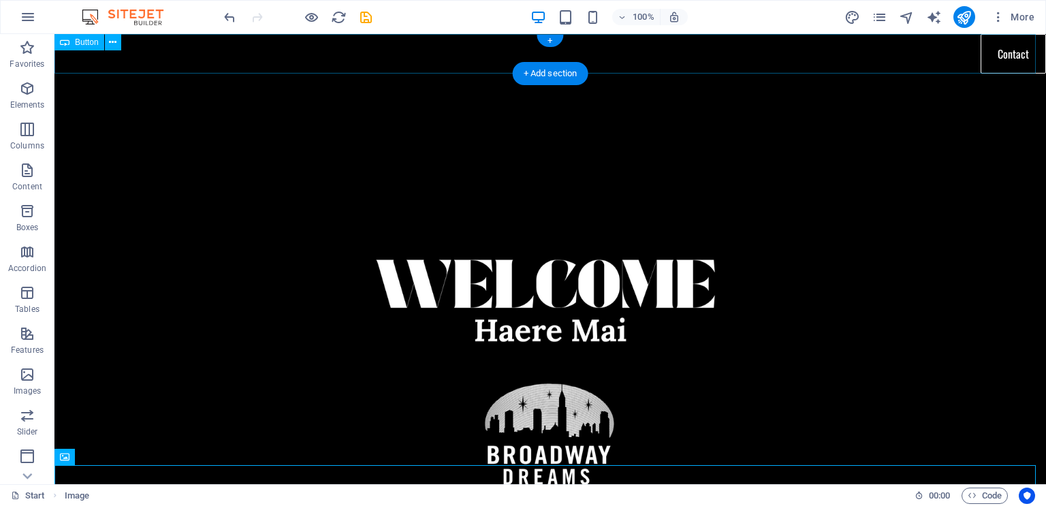
drag, startPoint x: 621, startPoint y: 468, endPoint x: 610, endPoint y: 58, distance: 410.2
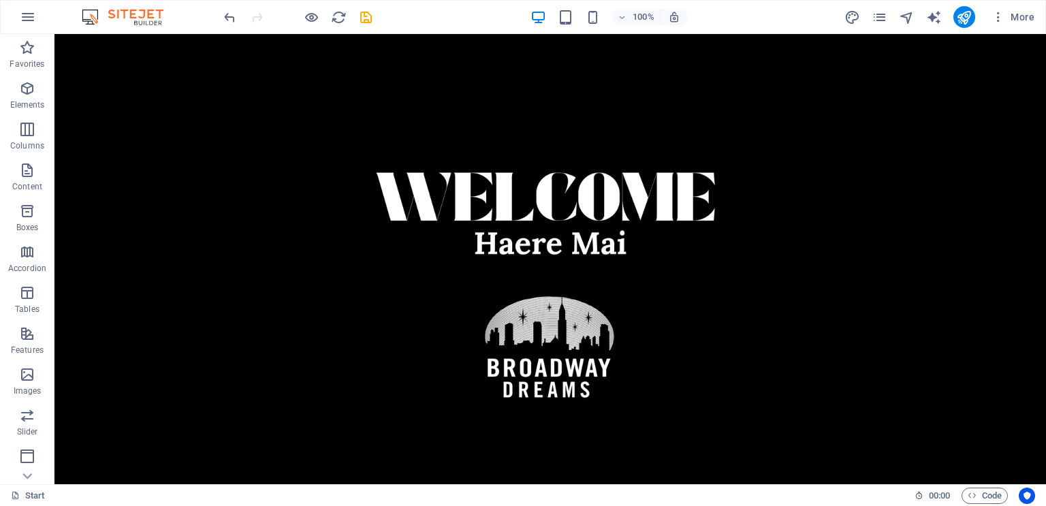
scroll to position [110, 0]
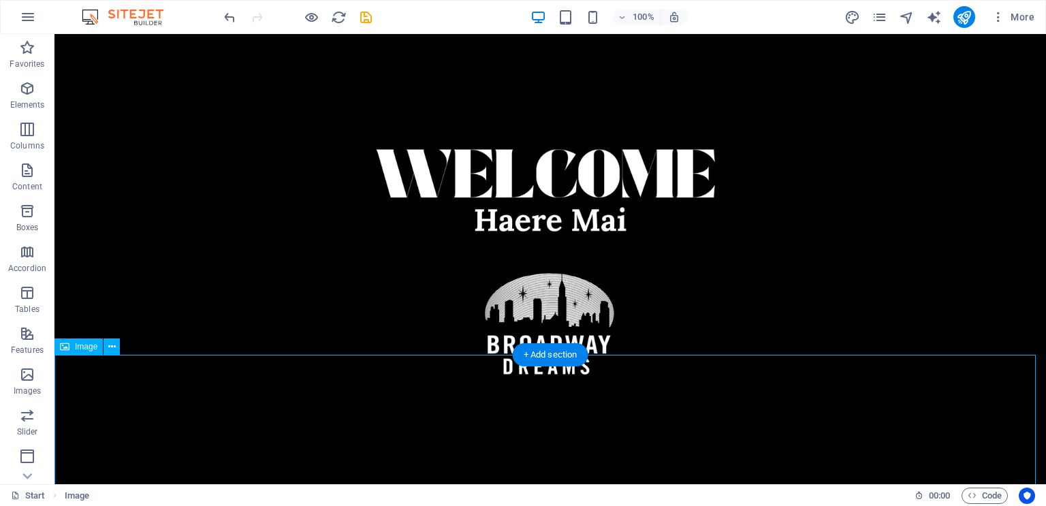
drag, startPoint x: 595, startPoint y: 408, endPoint x: 610, endPoint y: -16, distance: 423.9
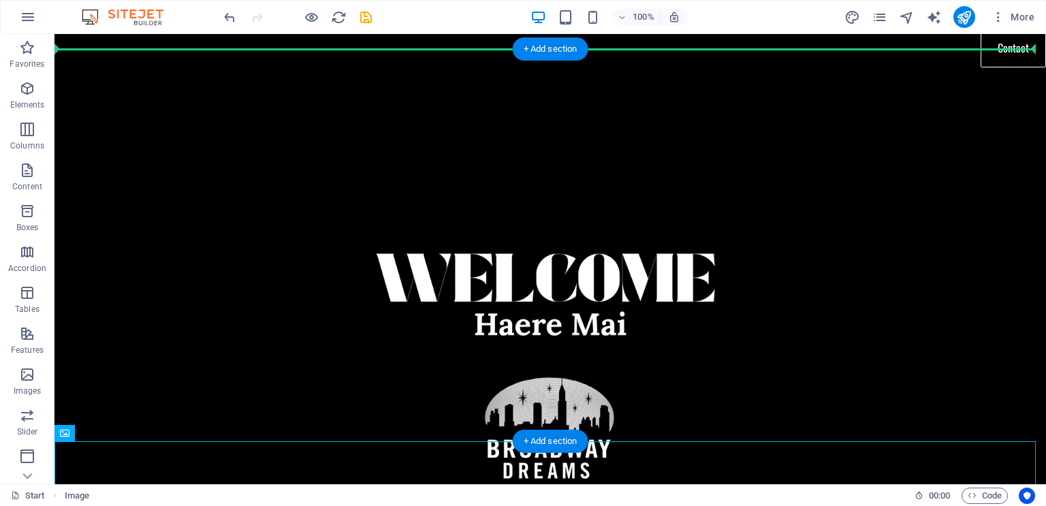
scroll to position [0, 0]
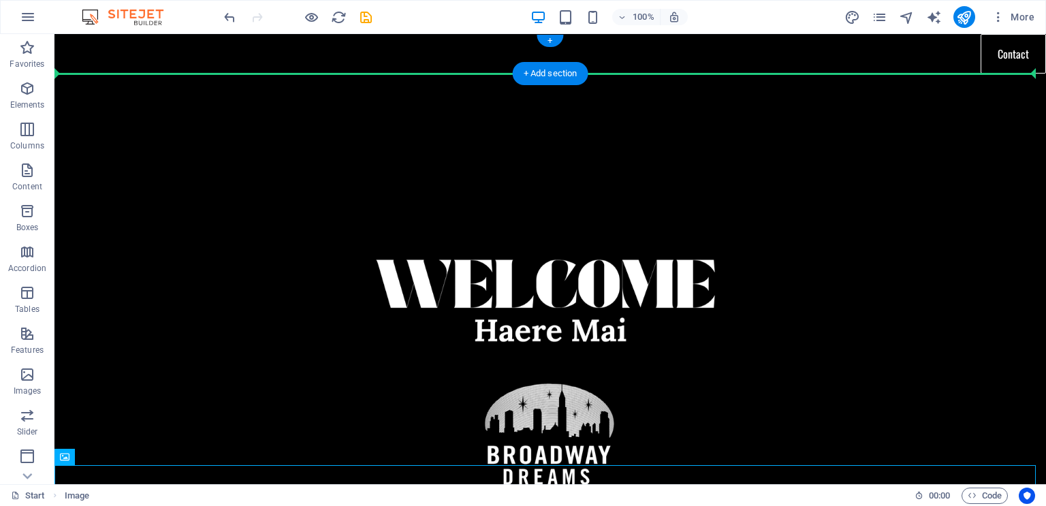
drag, startPoint x: 614, startPoint y: 457, endPoint x: 626, endPoint y: 63, distance: 393.9
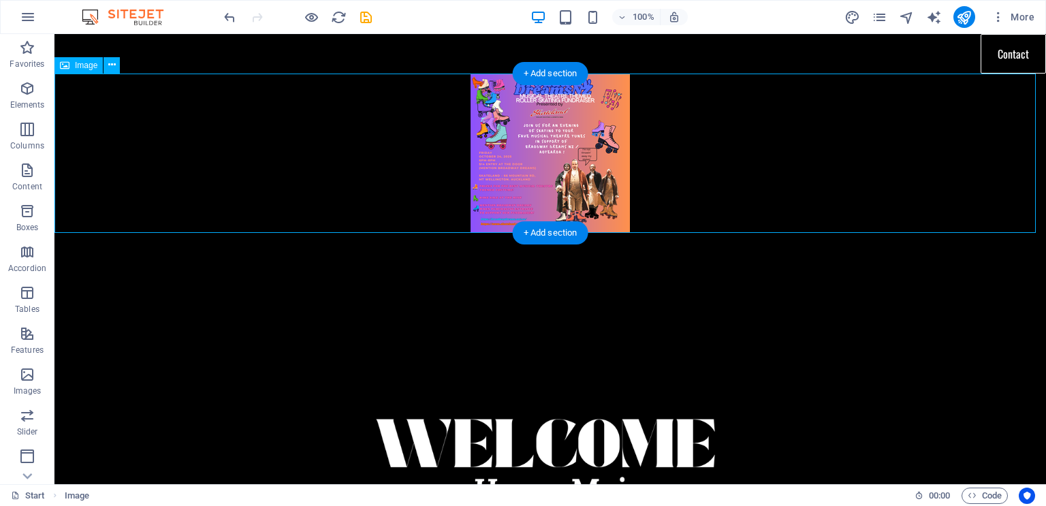
click at [687, 135] on figure at bounding box center [550, 153] width 992 height 159
click at [864, 311] on figure at bounding box center [550, 511] width 992 height 557
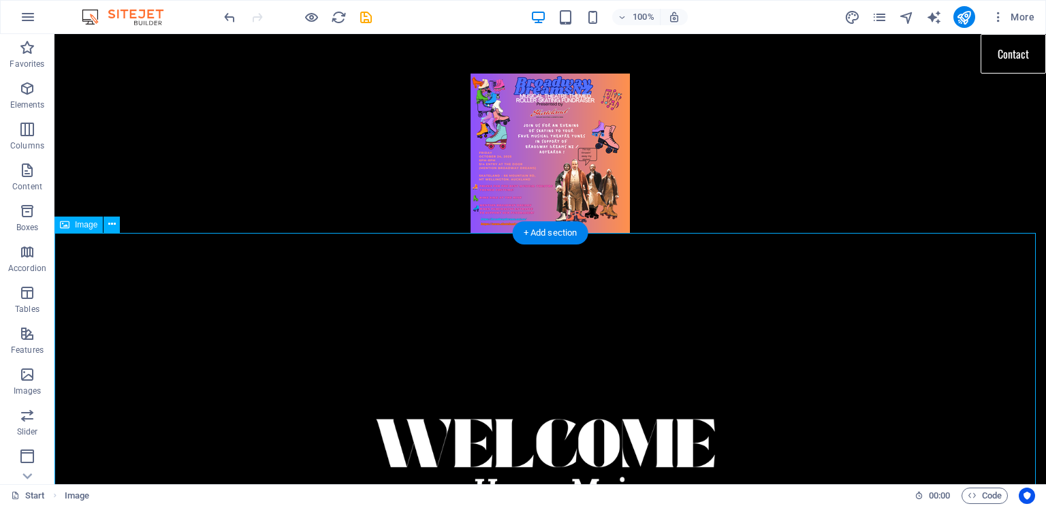
click at [871, 316] on figure at bounding box center [550, 511] width 992 height 557
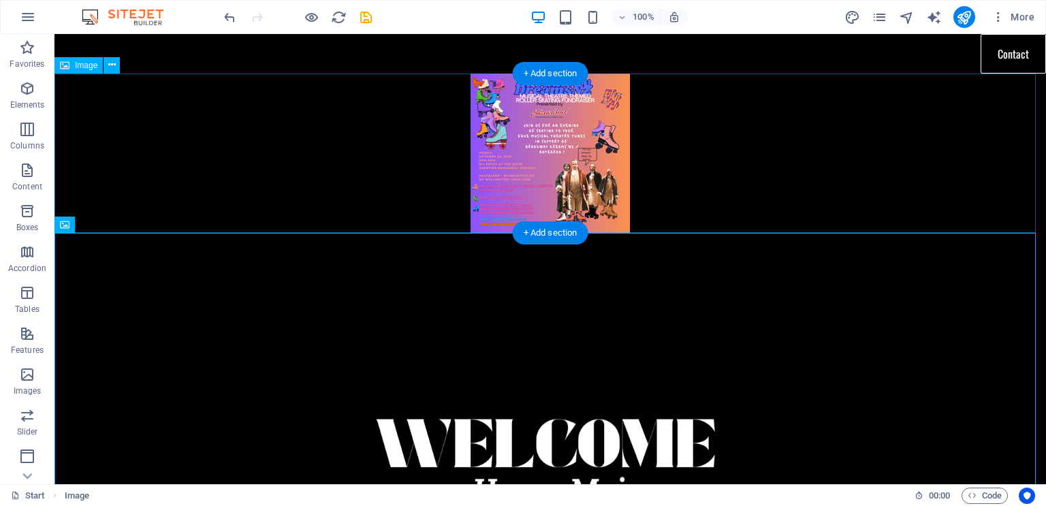
click at [528, 164] on figure at bounding box center [550, 153] width 992 height 159
click at [559, 153] on figure at bounding box center [550, 153] width 992 height 159
select select "px"
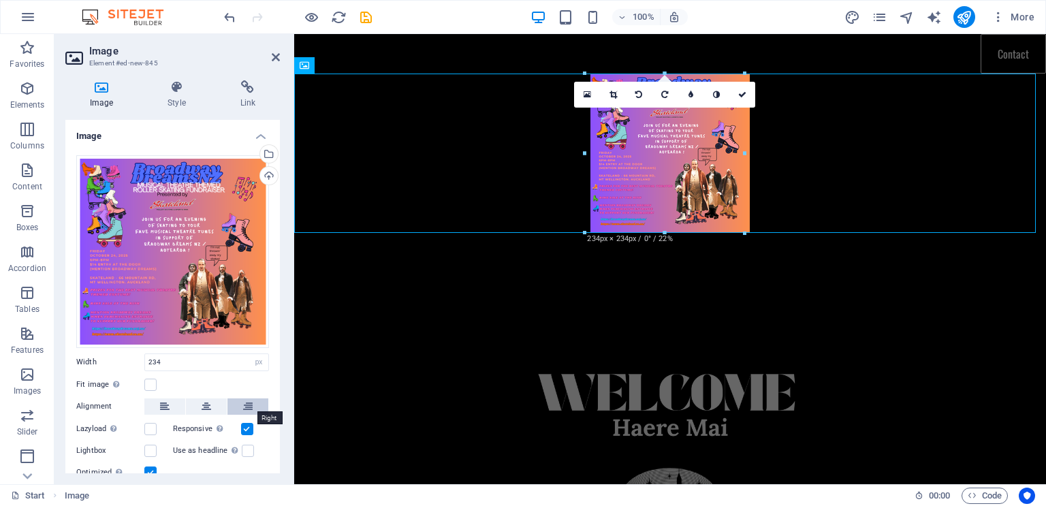
click at [252, 405] on button at bounding box center [248, 406] width 41 height 16
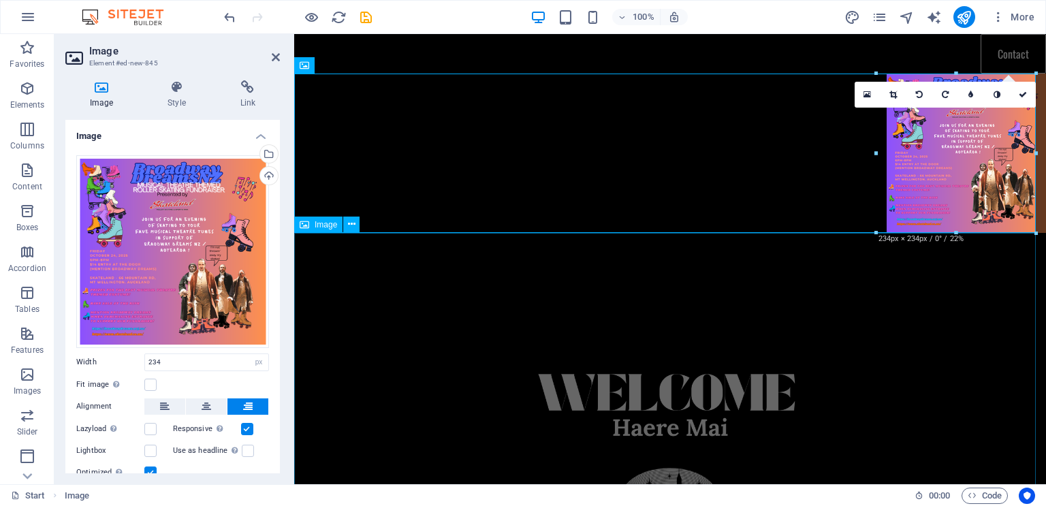
click at [929, 362] on figure at bounding box center [670, 444] width 752 height 422
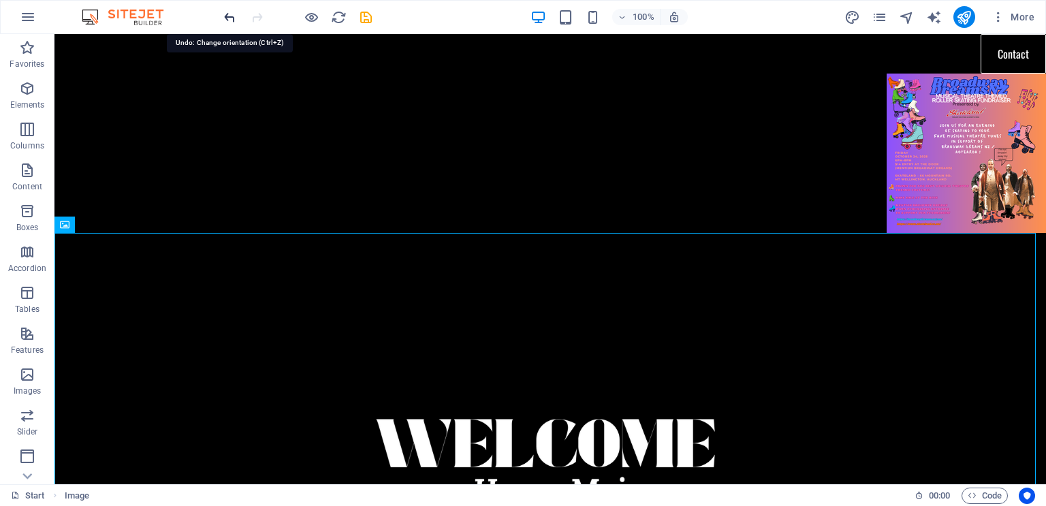
click at [232, 20] on icon "undo" at bounding box center [230, 18] width 16 height 16
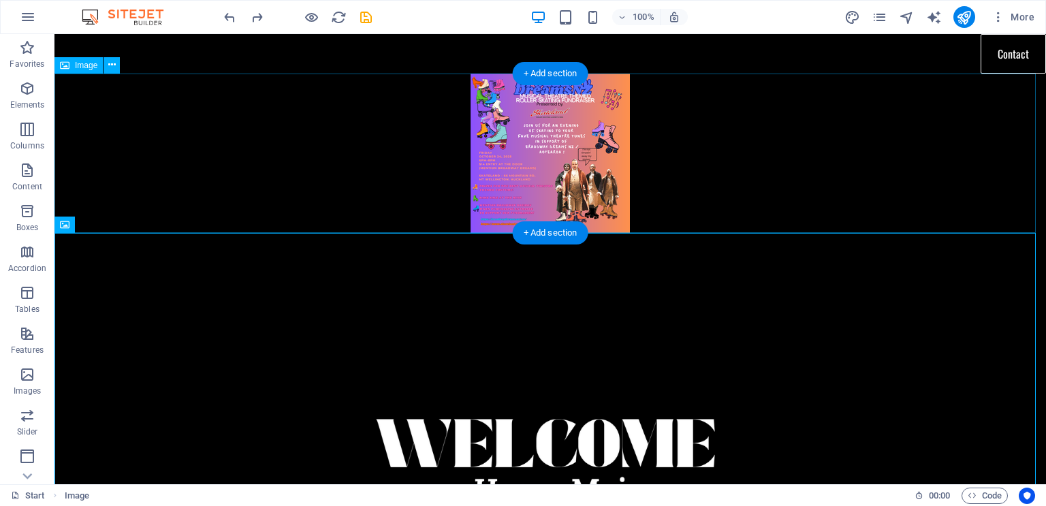
click at [188, 129] on figure at bounding box center [550, 153] width 992 height 159
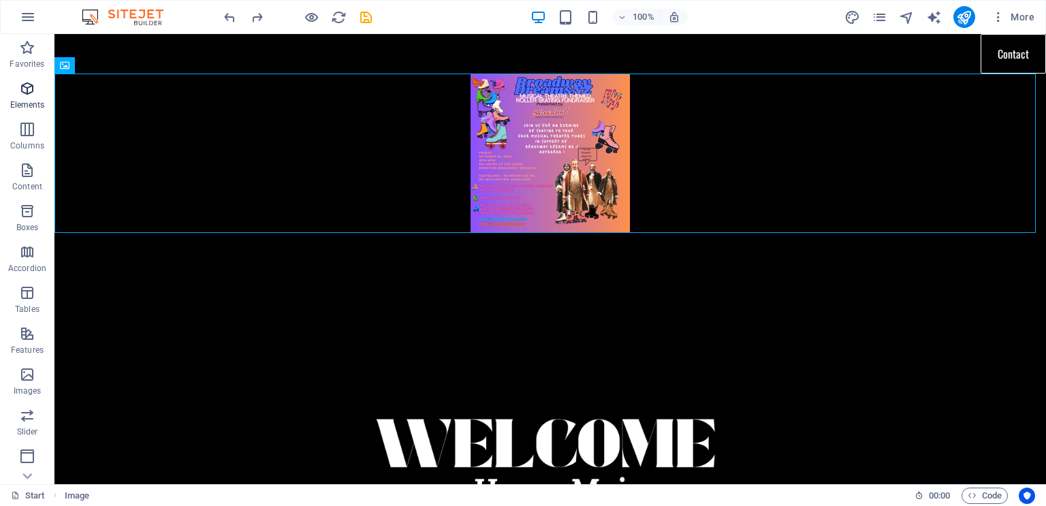
click at [26, 98] on span "Elements" at bounding box center [27, 96] width 54 height 33
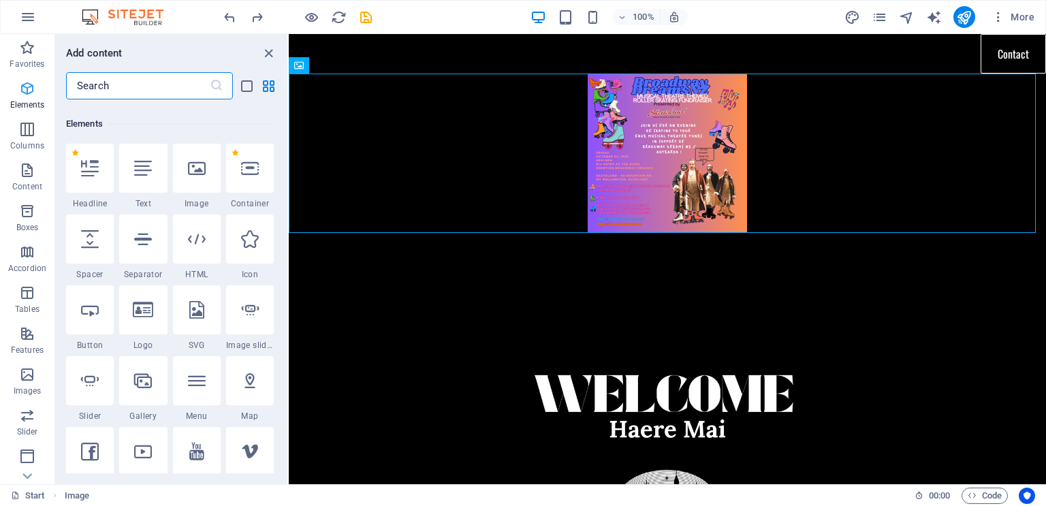
scroll to position [145, 0]
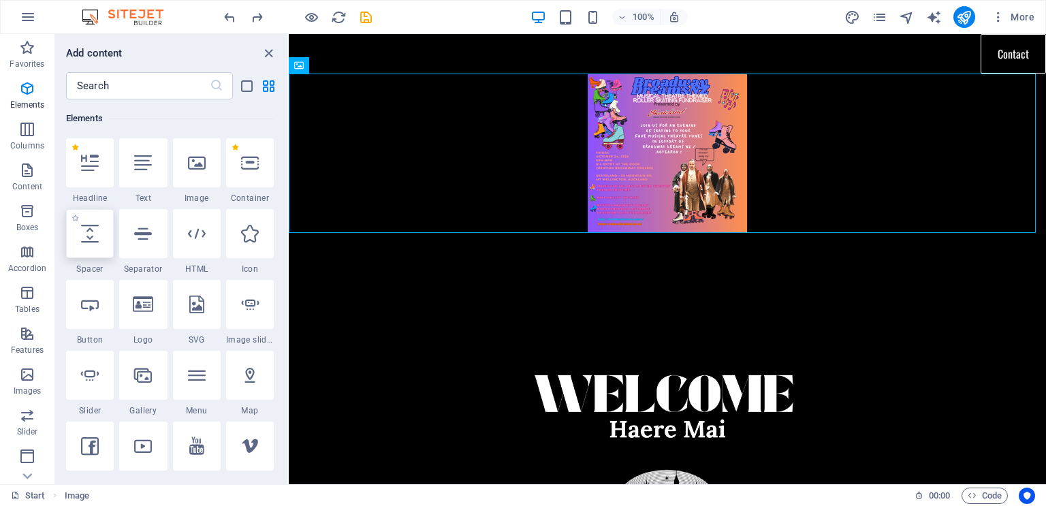
click at [88, 243] on div at bounding box center [90, 233] width 48 height 49
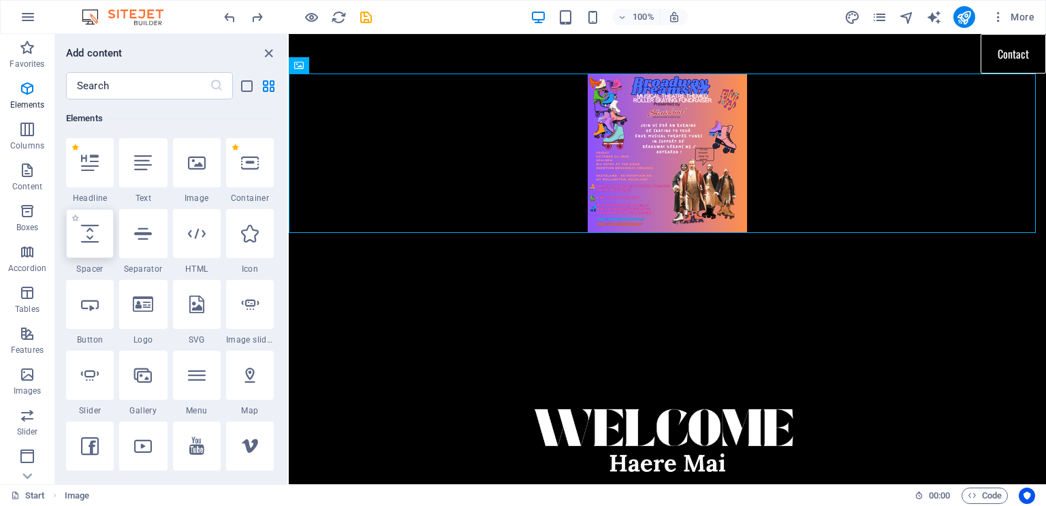
select select "px"
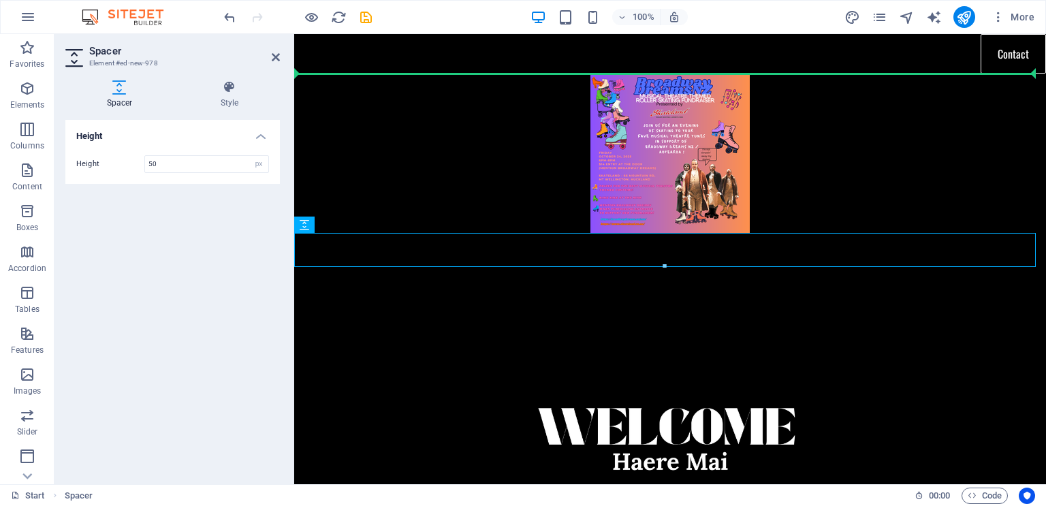
drag, startPoint x: 556, startPoint y: 250, endPoint x: 531, endPoint y: 109, distance: 143.2
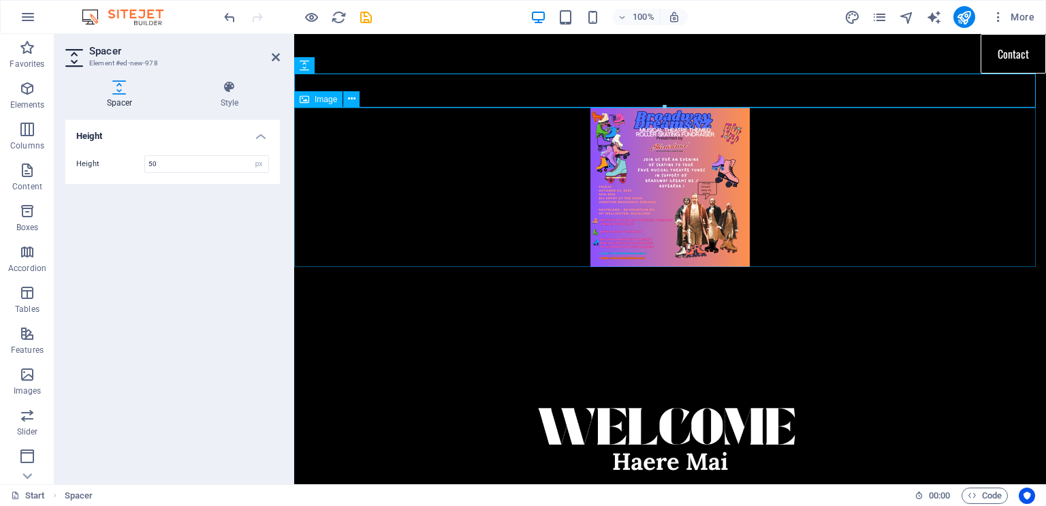
click at [971, 169] on figure at bounding box center [670, 187] width 752 height 159
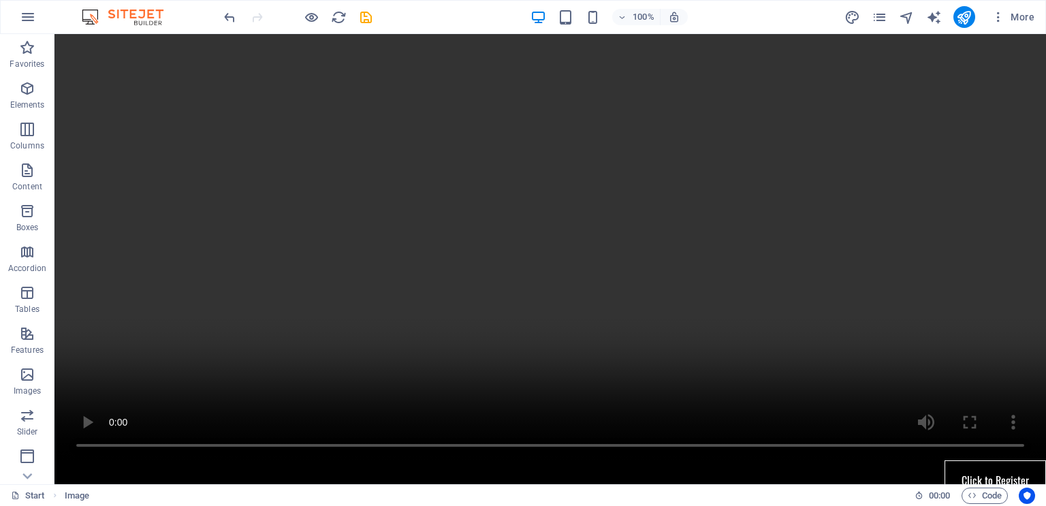
scroll to position [990, 0]
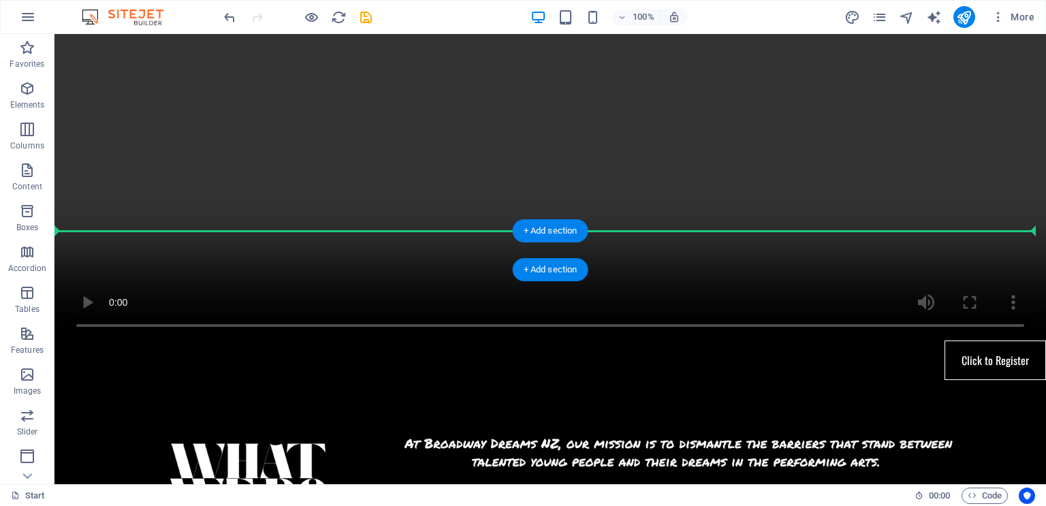
drag, startPoint x: 583, startPoint y: 186, endPoint x: 640, endPoint y: 272, distance: 103.2
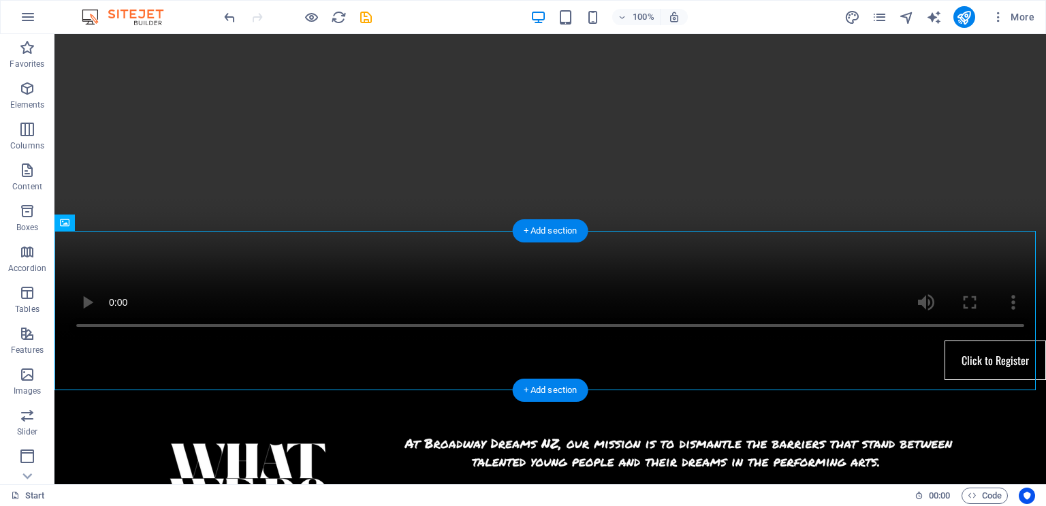
scroll to position [831, 0]
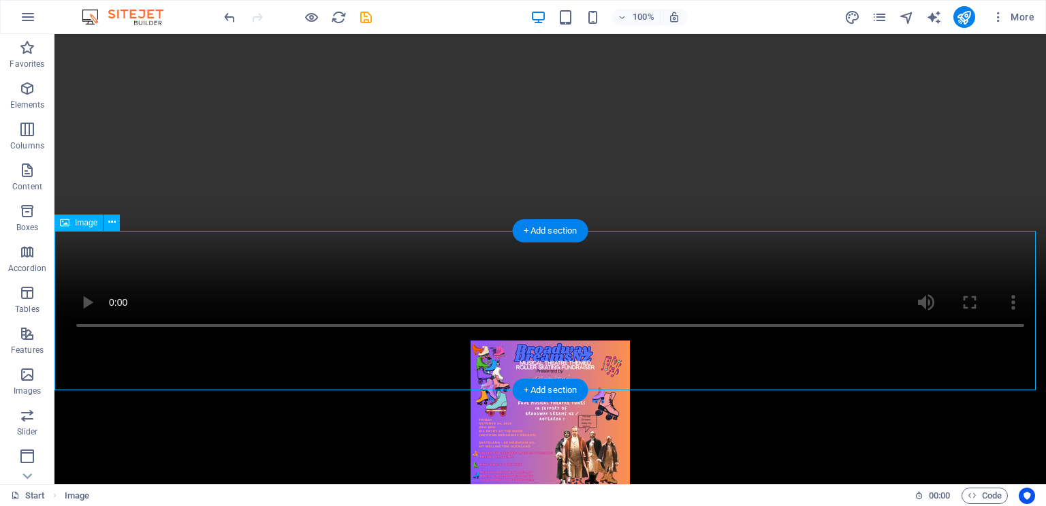
click at [677, 341] on figure at bounding box center [550, 420] width 992 height 159
click at [713, 354] on figure at bounding box center [550, 420] width 992 height 159
select select "px"
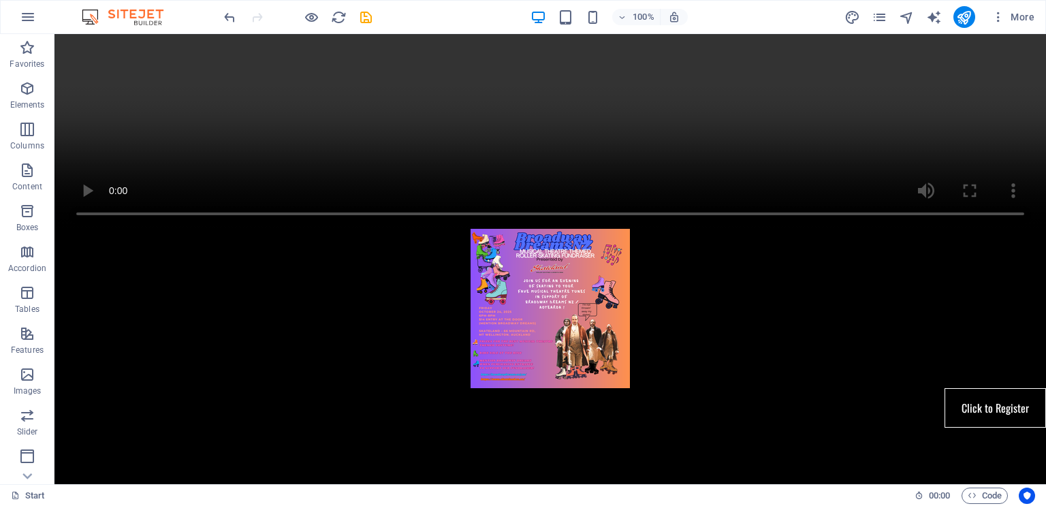
scroll to position [931, 0]
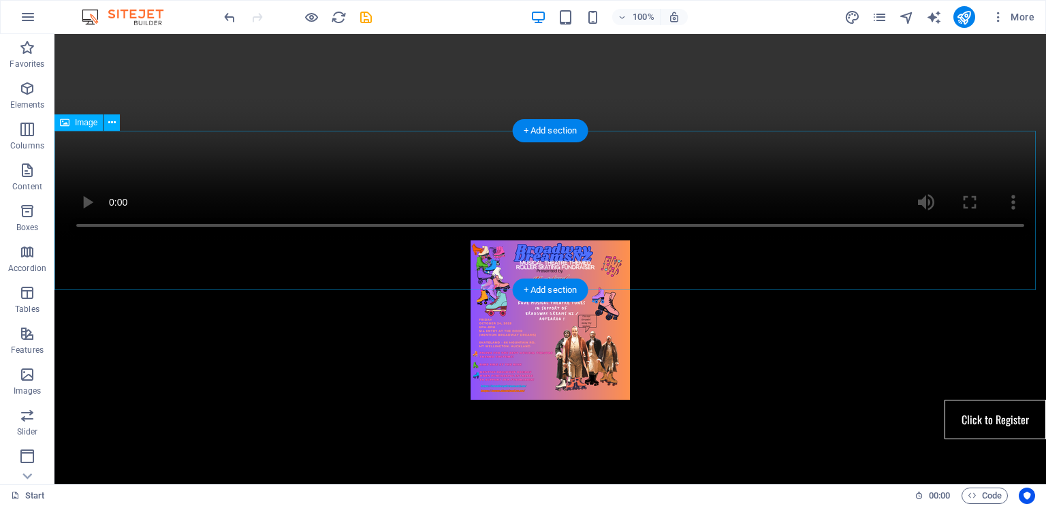
click at [520, 251] on figure at bounding box center [550, 319] width 992 height 159
click at [603, 249] on figure at bounding box center [550, 319] width 992 height 159
select select "px"
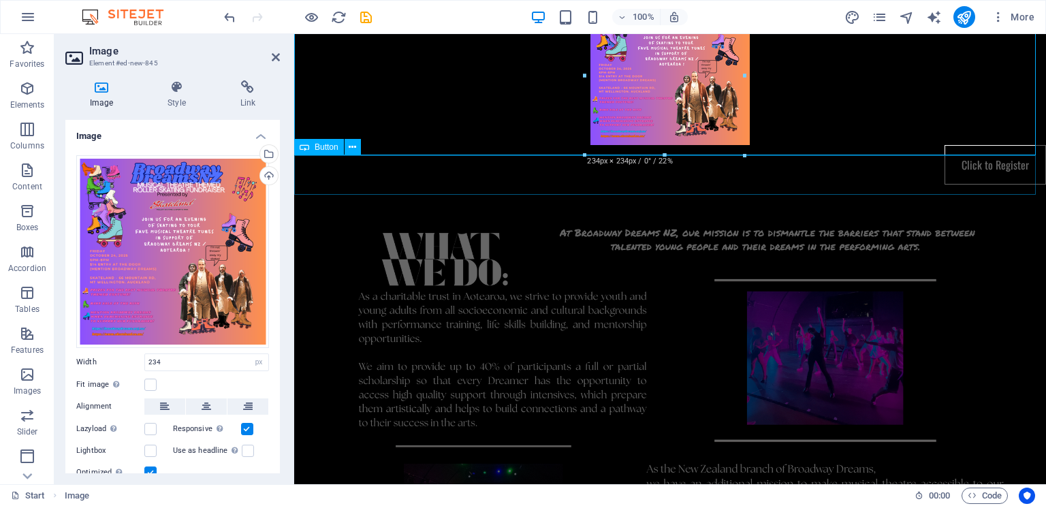
drag, startPoint x: 1039, startPoint y: 191, endPoint x: 794, endPoint y: 192, distance: 245.2
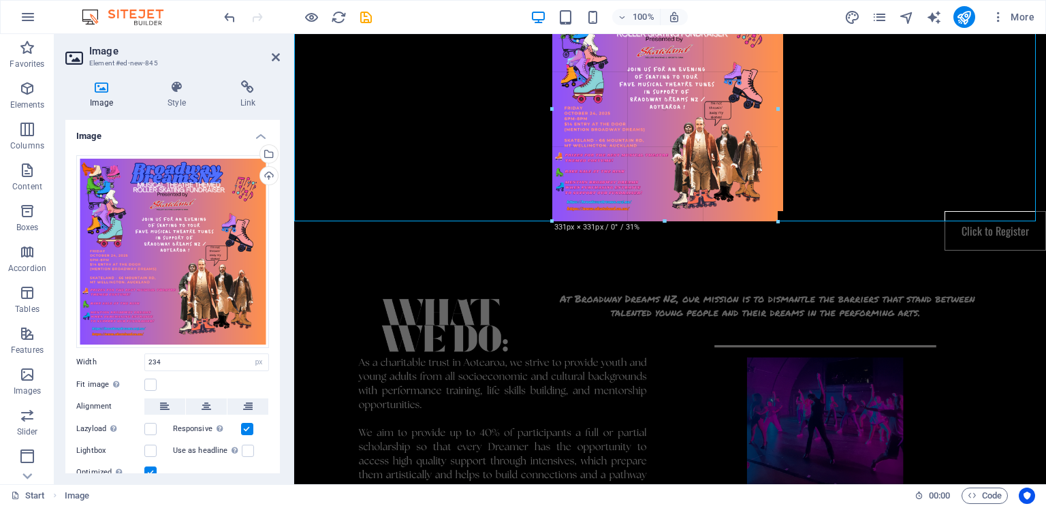
drag, startPoint x: 742, startPoint y: 153, endPoint x: 520, endPoint y: 187, distance: 224.7
type input "331"
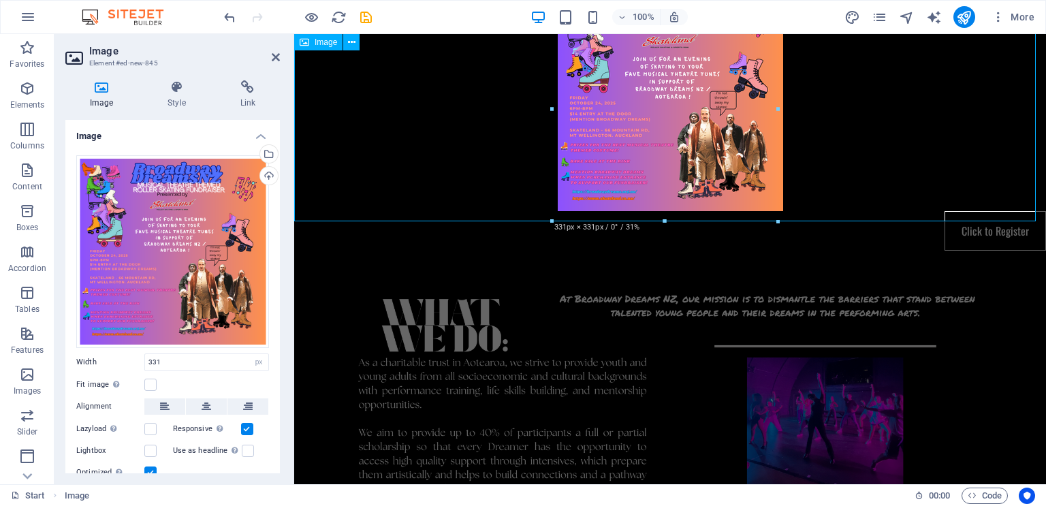
click at [918, 144] on figure at bounding box center [670, 98] width 752 height 225
click at [877, 251] on div "Click to Register" at bounding box center [670, 231] width 752 height 40
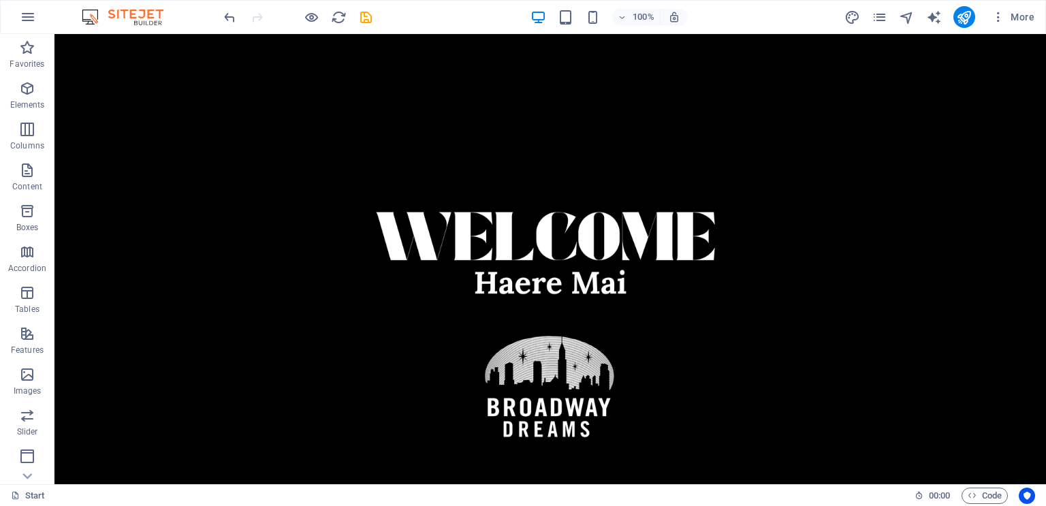
scroll to position [0, 0]
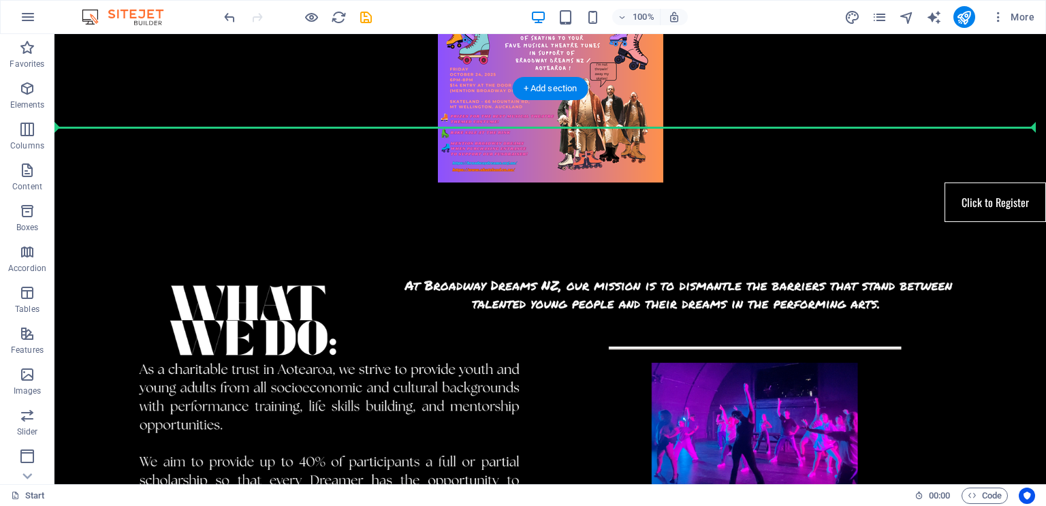
drag, startPoint x: 898, startPoint y: 96, endPoint x: 792, endPoint y: 87, distance: 106.7
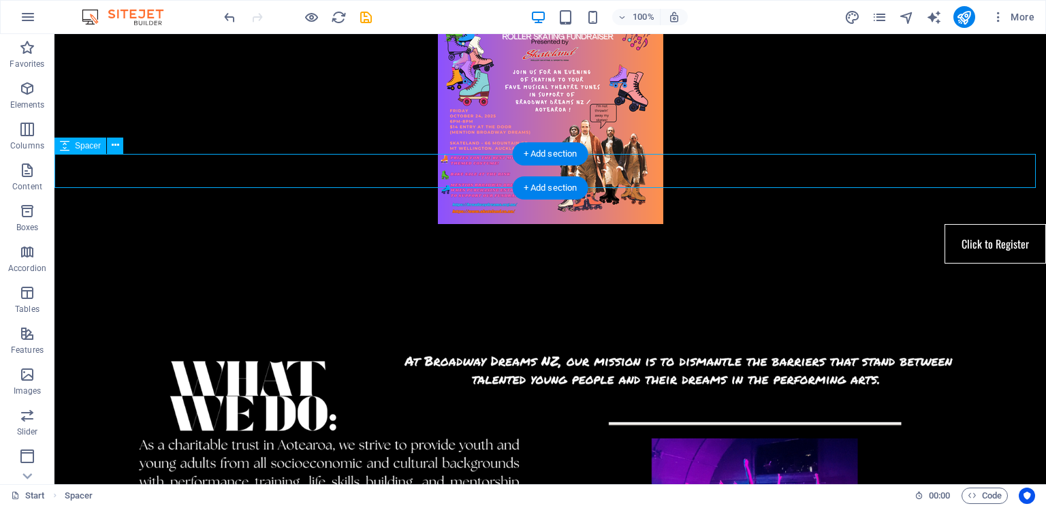
click at [884, 264] on div at bounding box center [550, 281] width 992 height 34
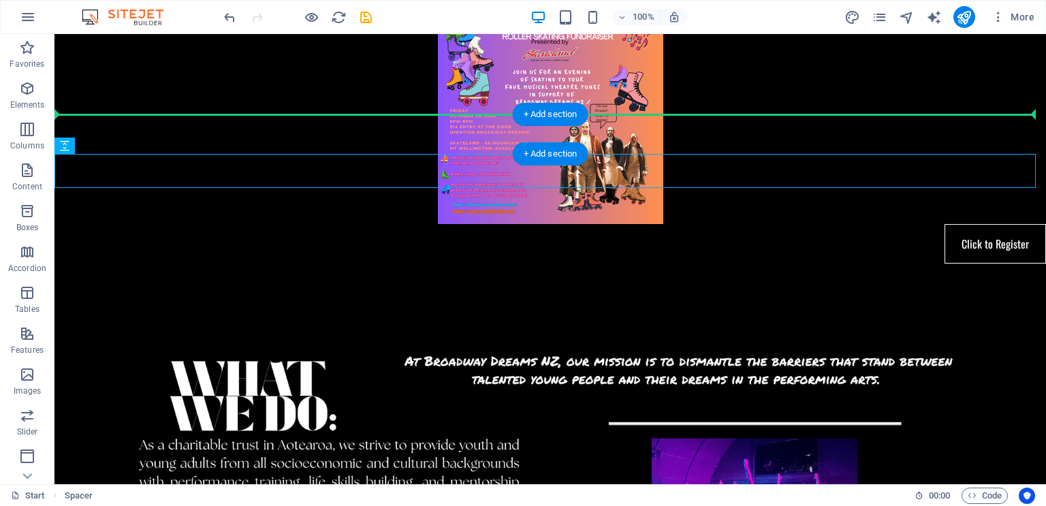
drag, startPoint x: 884, startPoint y: 170, endPoint x: 871, endPoint y: 116, distance: 56.2
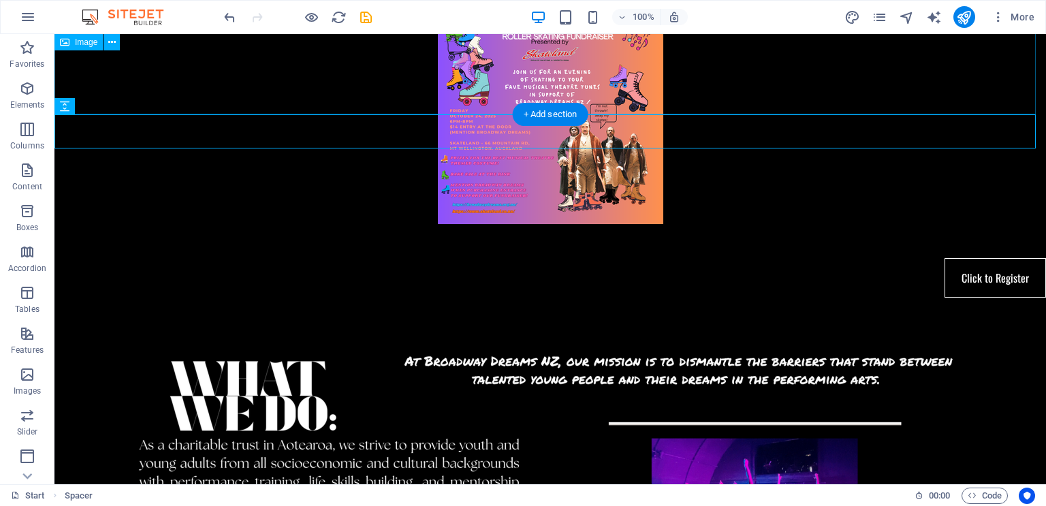
click at [865, 94] on figure at bounding box center [550, 111] width 992 height 225
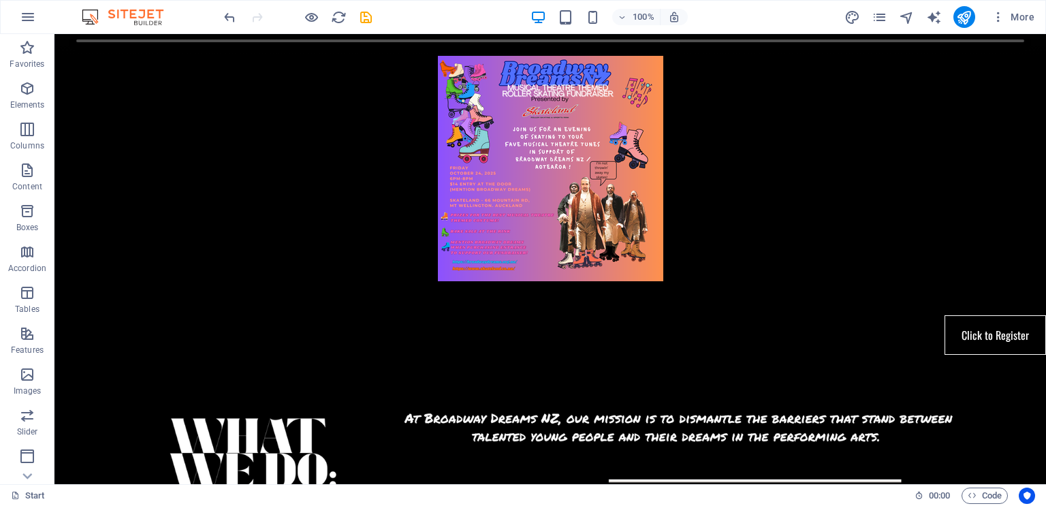
scroll to position [1084, 0]
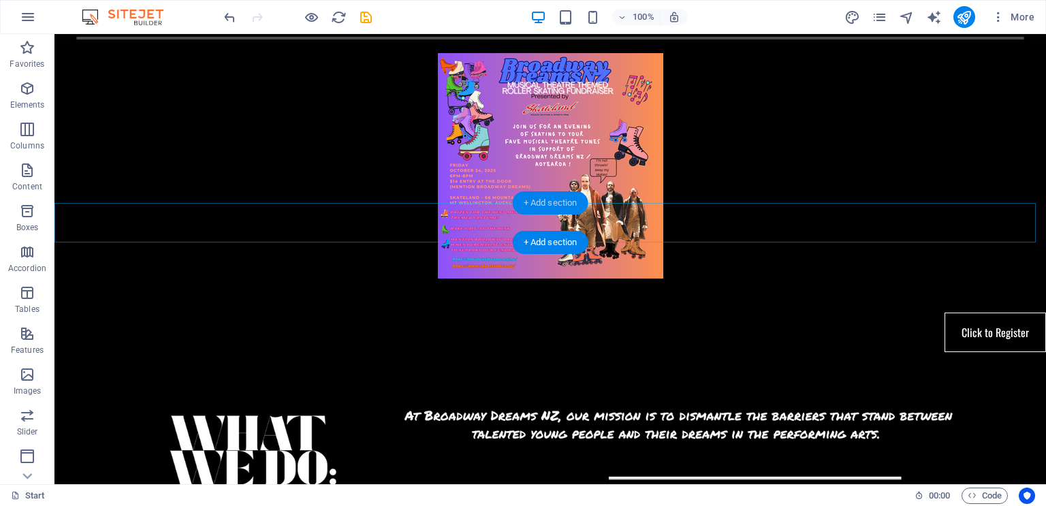
click at [571, 202] on div "+ Add section" at bounding box center [551, 202] width 76 height 23
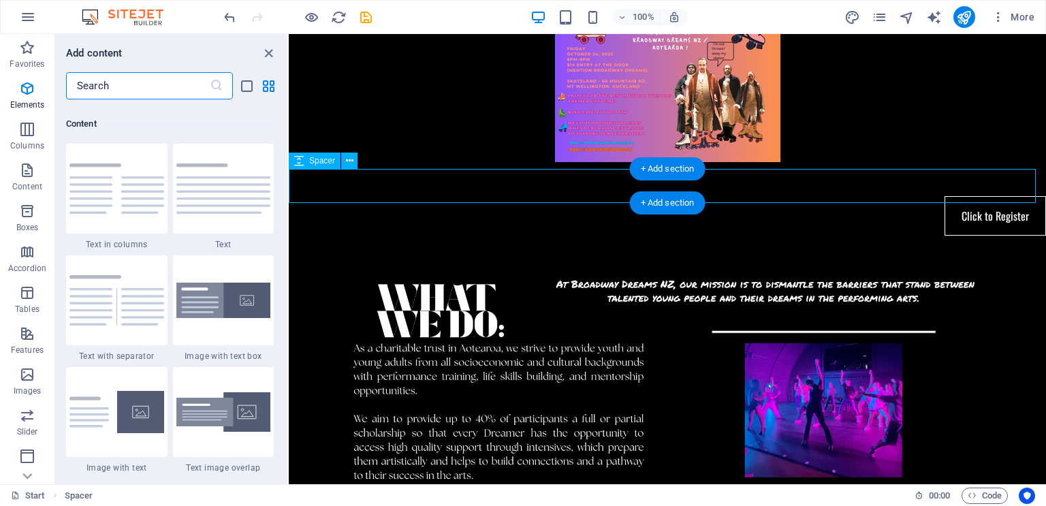
scroll to position [2383, 0]
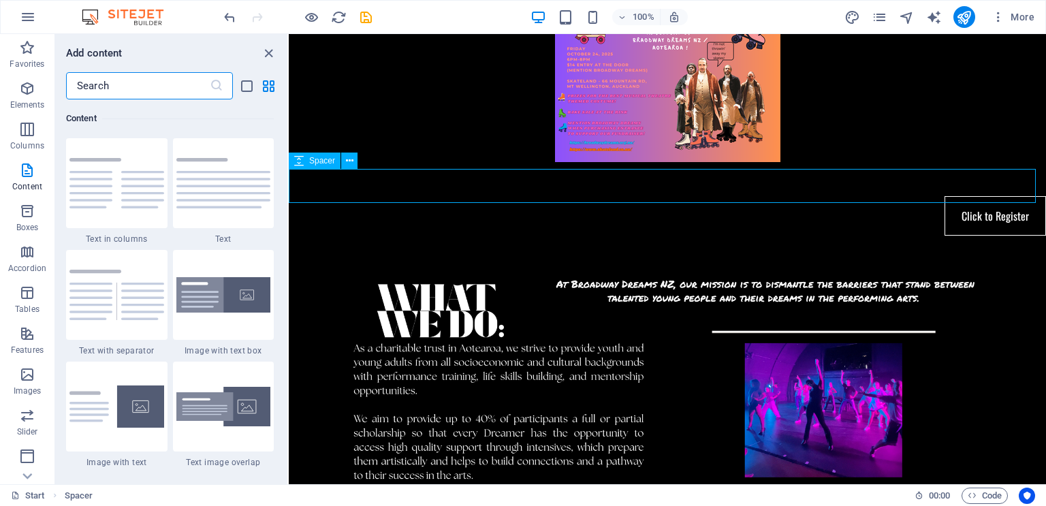
click at [320, 163] on span "Spacer" at bounding box center [322, 161] width 26 height 8
click at [37, 86] on span "Elements" at bounding box center [27, 96] width 54 height 33
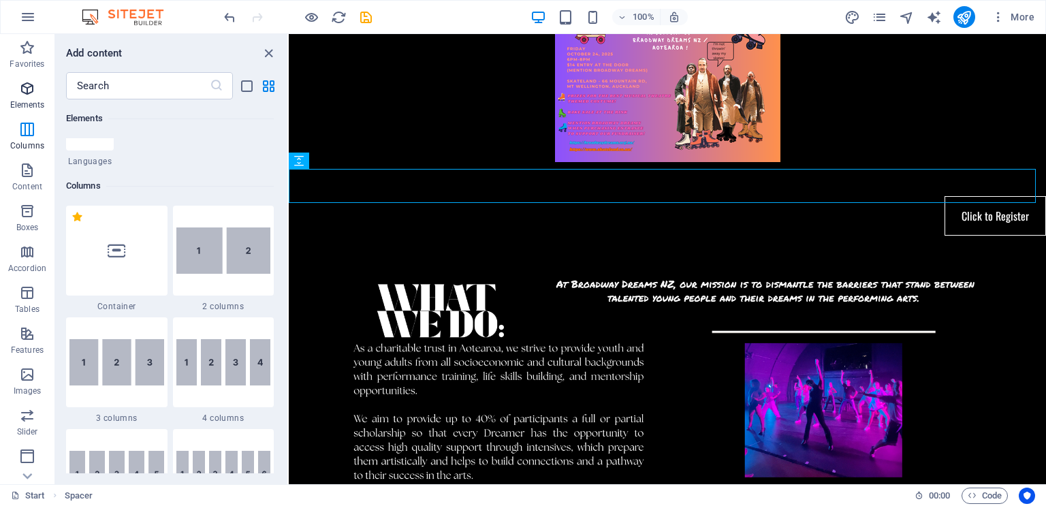
scroll to position [145, 0]
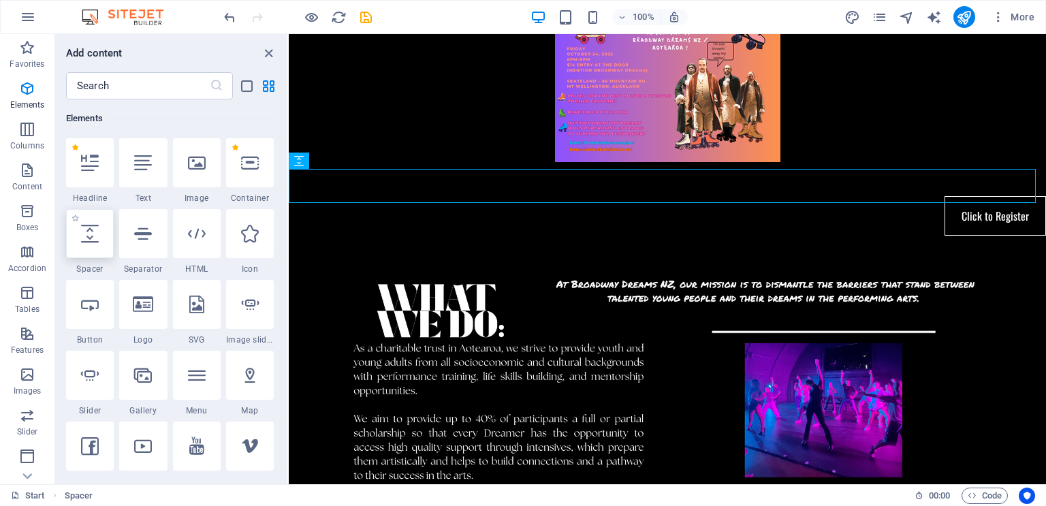
click at [94, 238] on icon at bounding box center [90, 234] width 18 height 18
select select "px"
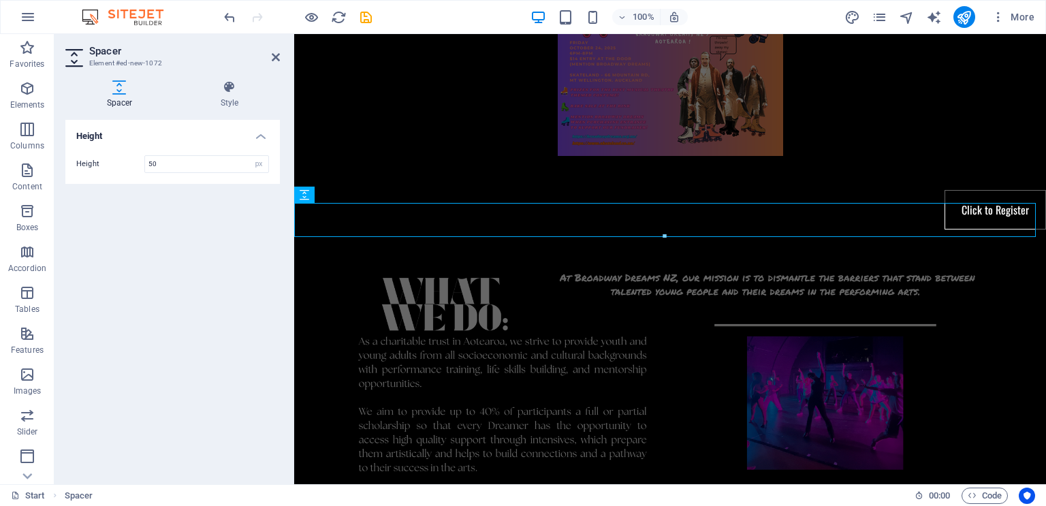
scroll to position [950, 0]
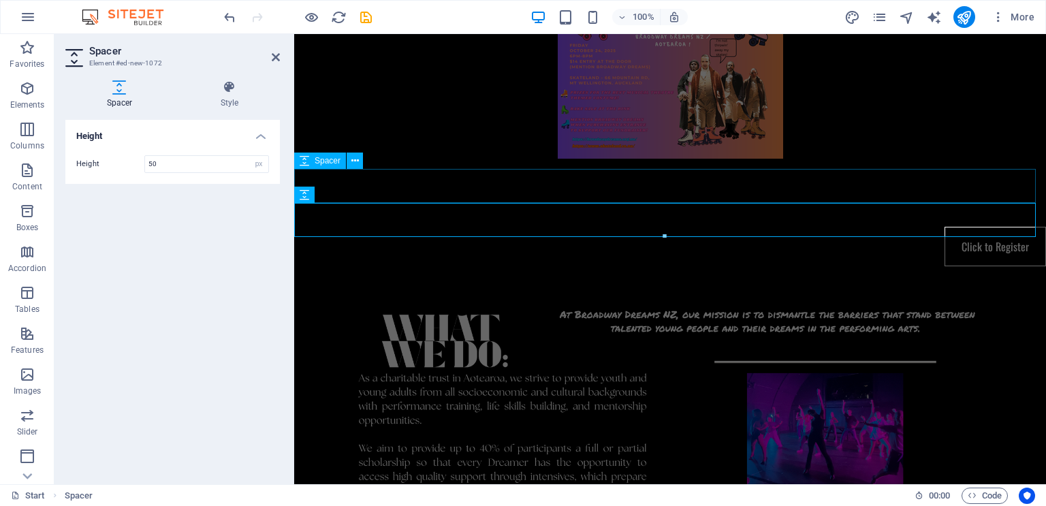
click at [431, 187] on div at bounding box center [670, 176] width 752 height 34
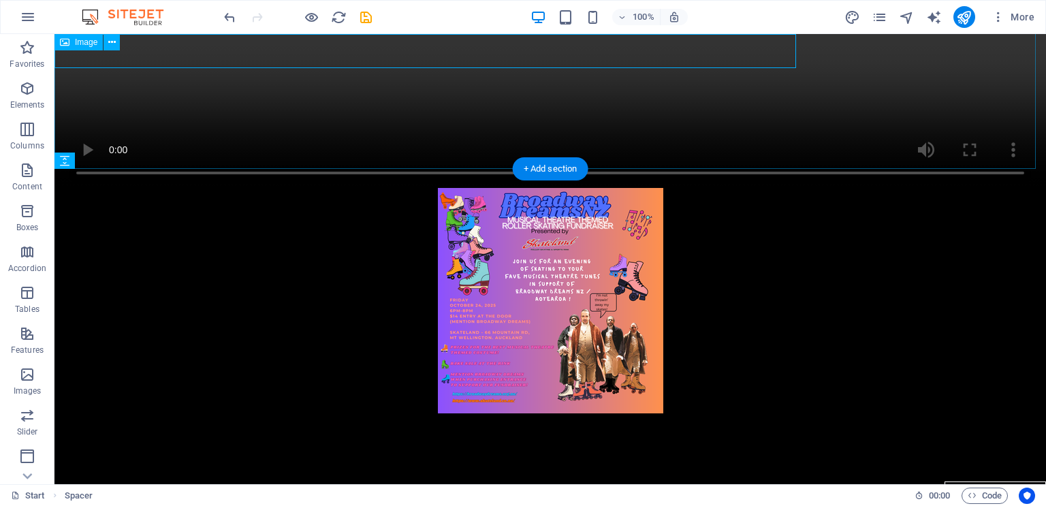
scroll to position [1084, 0]
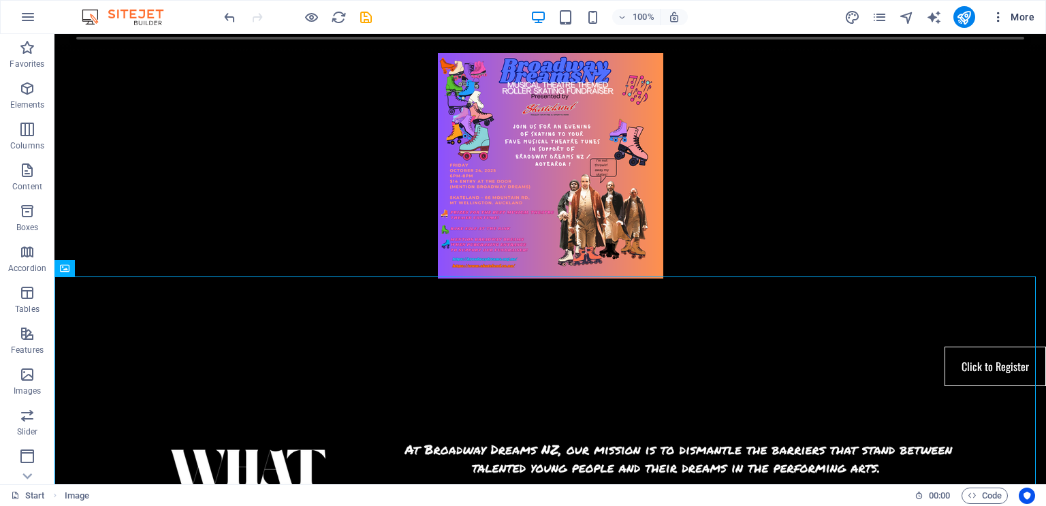
click at [1018, 9] on button "More" at bounding box center [1013, 17] width 54 height 22
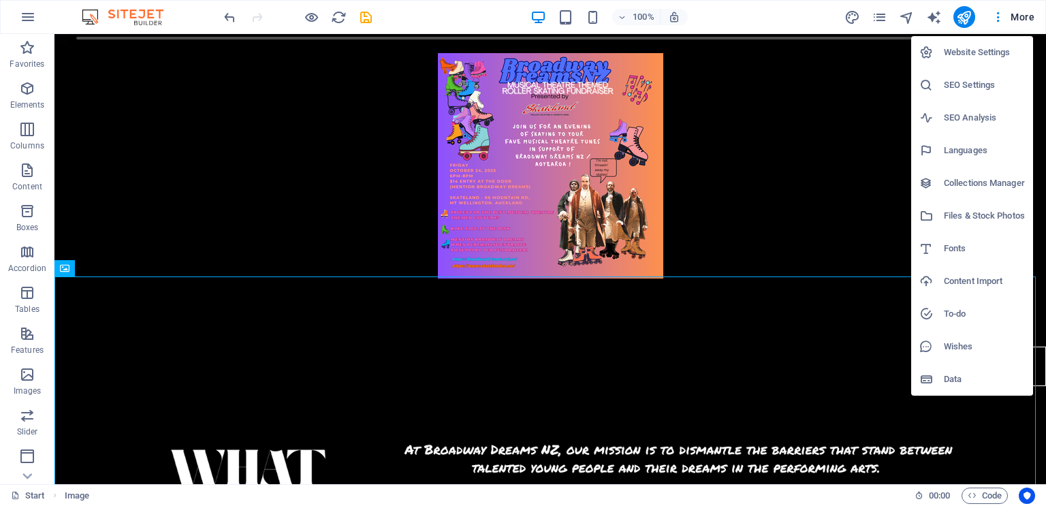
click at [757, 18] on div at bounding box center [523, 253] width 1046 height 506
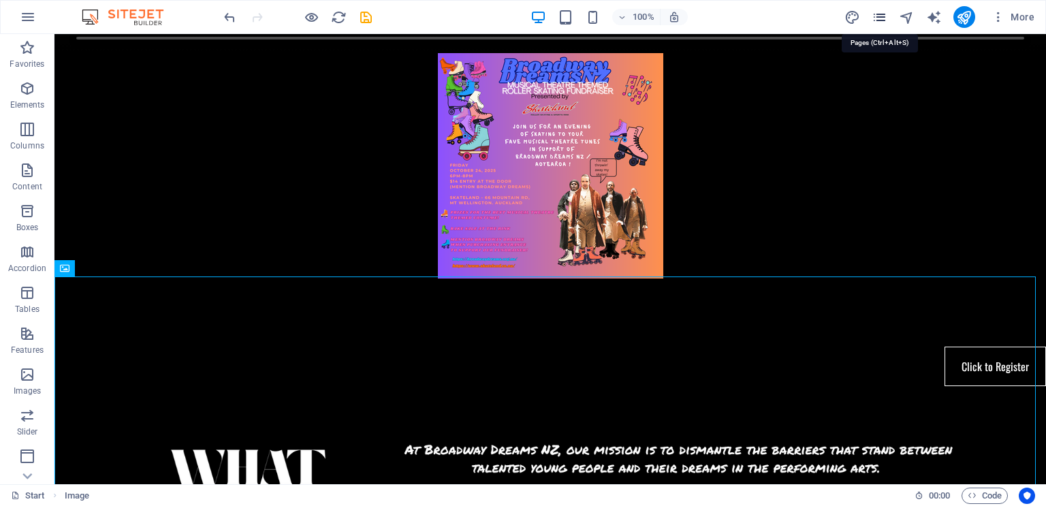
click at [878, 20] on icon "pages" at bounding box center [880, 18] width 16 height 16
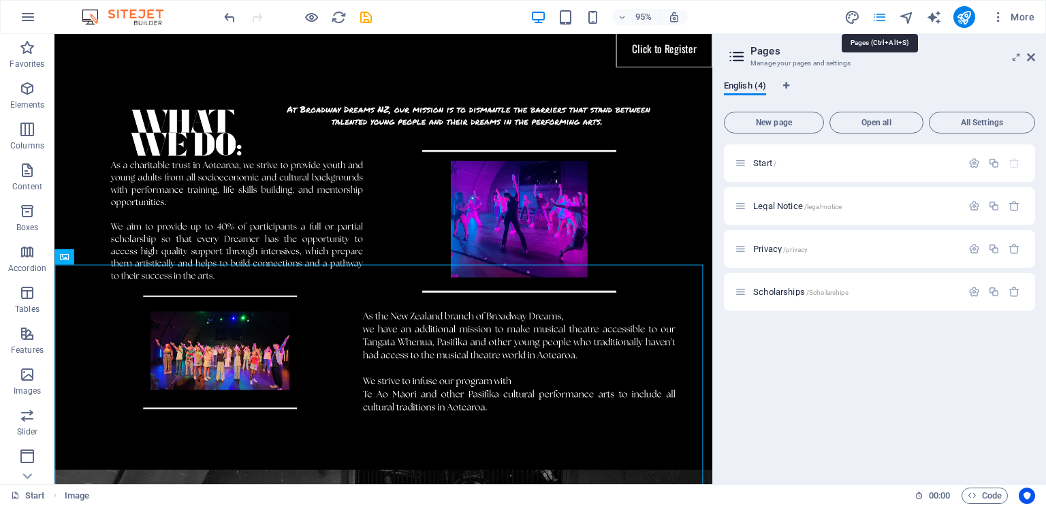
scroll to position [907, 0]
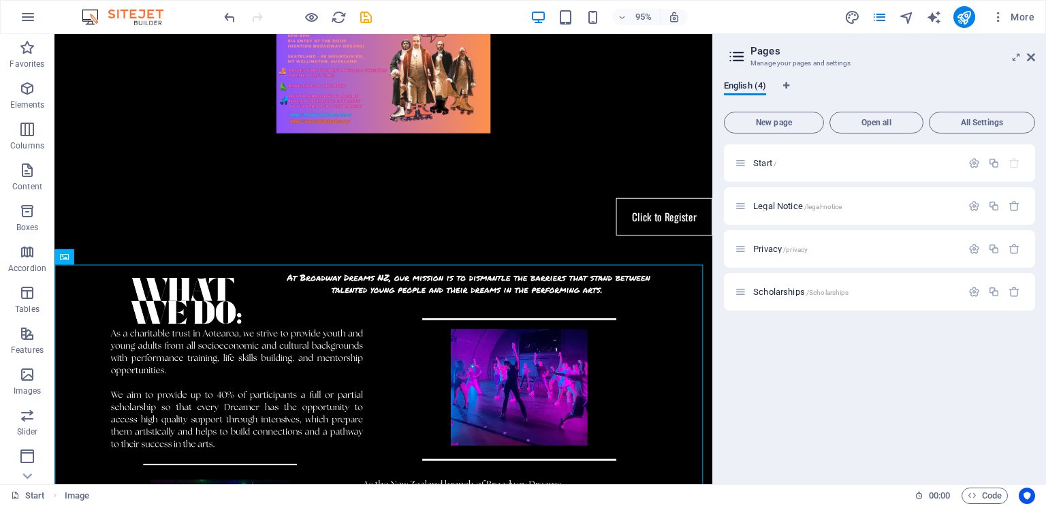
click at [768, 15] on div "95% More" at bounding box center [630, 17] width 819 height 22
click at [612, 123] on figure at bounding box center [400, 25] width 693 height 225
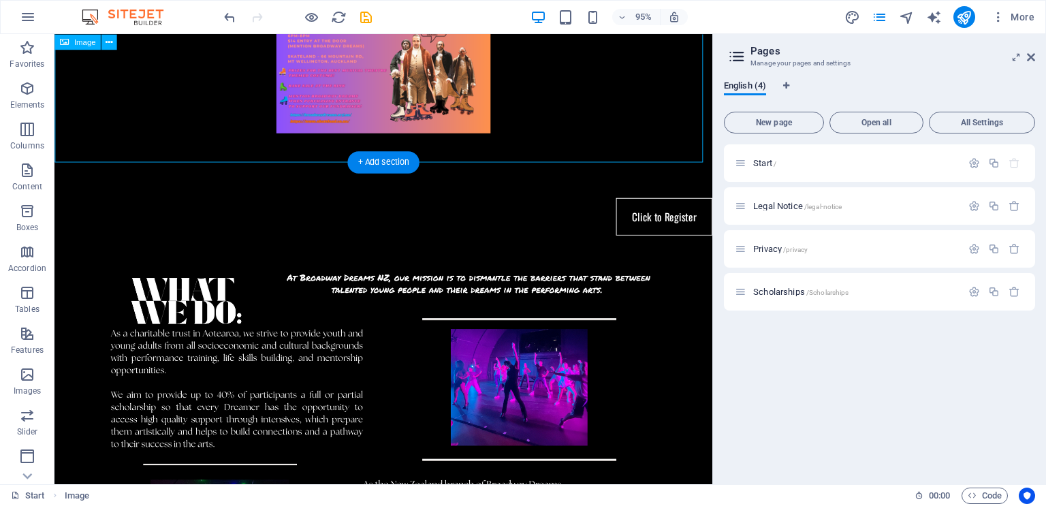
click at [672, 90] on figure at bounding box center [400, 25] width 693 height 225
click at [579, 88] on figure at bounding box center [400, 25] width 693 height 225
click at [1033, 57] on icon at bounding box center [1031, 57] width 8 height 11
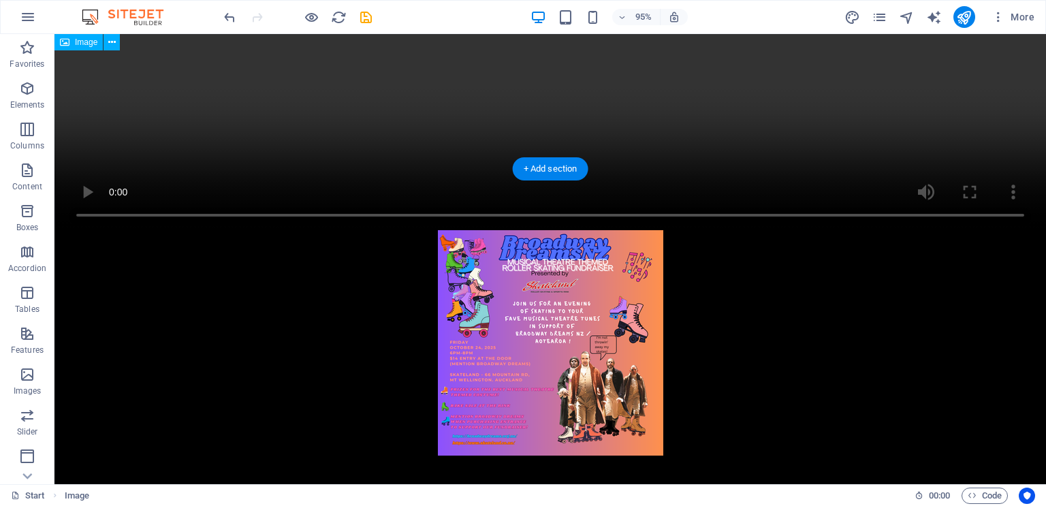
scroll to position [1084, 0]
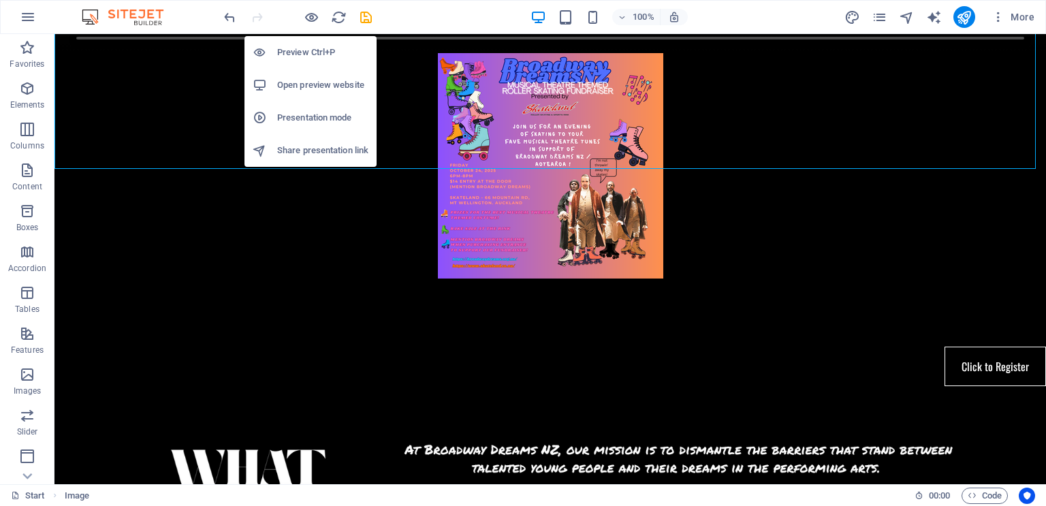
click at [318, 51] on h6 "Preview Ctrl+P" at bounding box center [322, 52] width 91 height 16
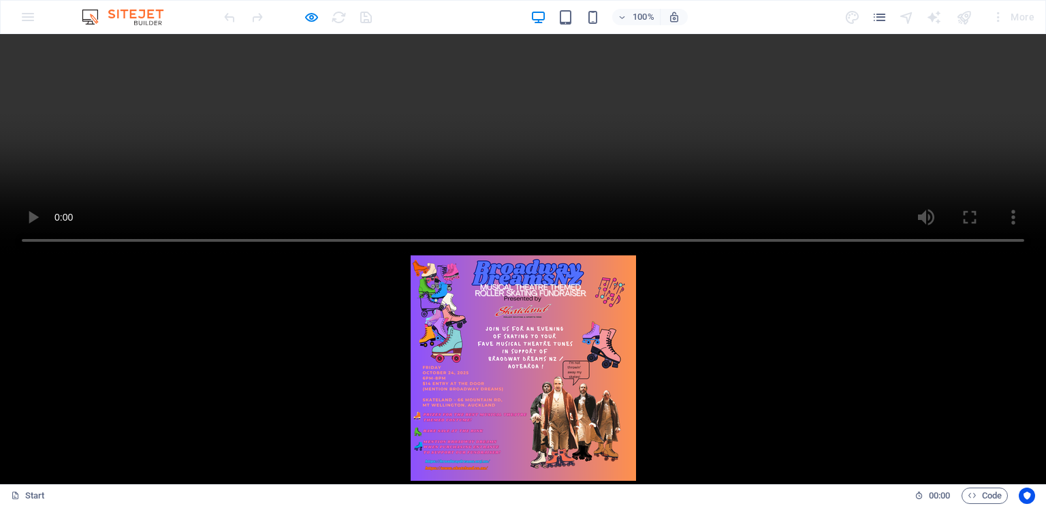
scroll to position [935, 0]
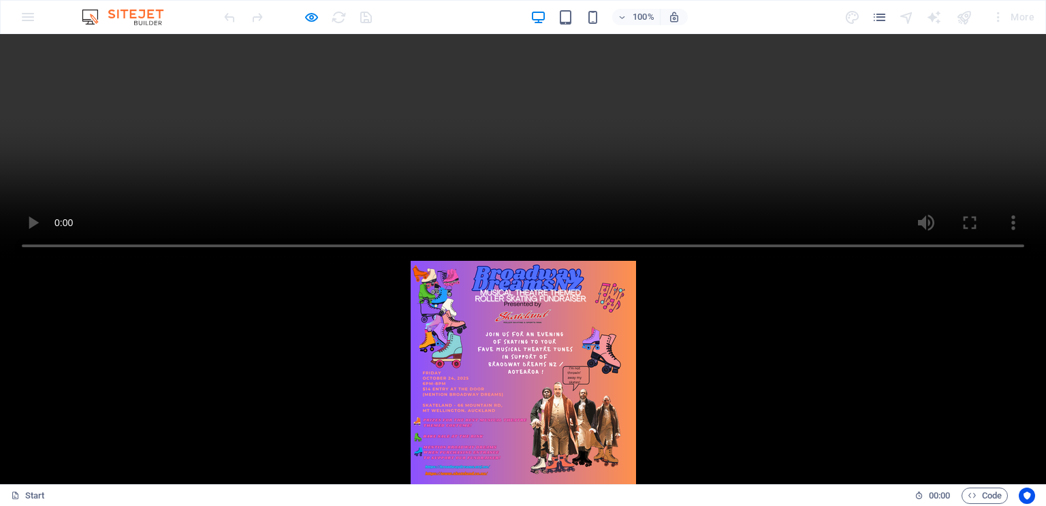
click at [578, 261] on img at bounding box center [523, 373] width 225 height 225
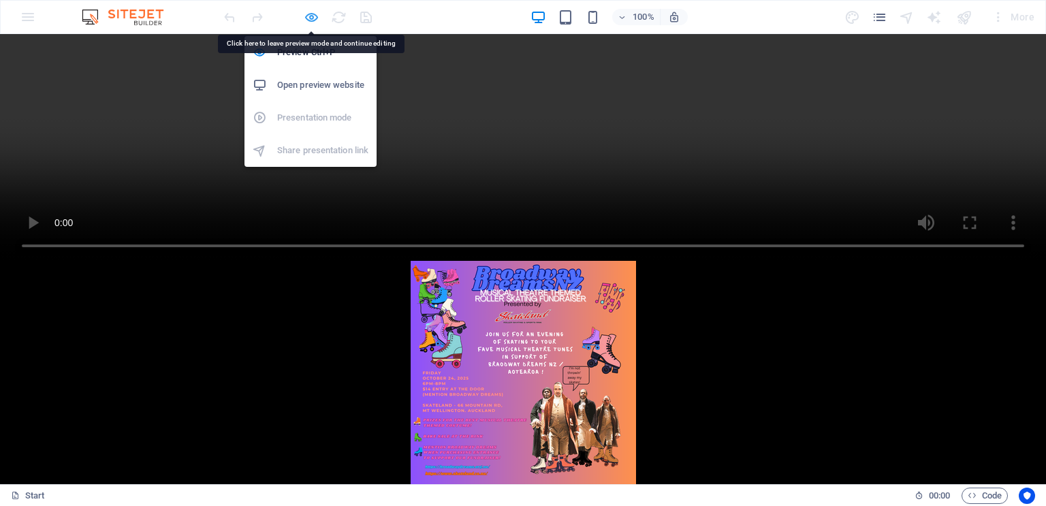
click at [309, 16] on icon "button" at bounding box center [312, 18] width 16 height 16
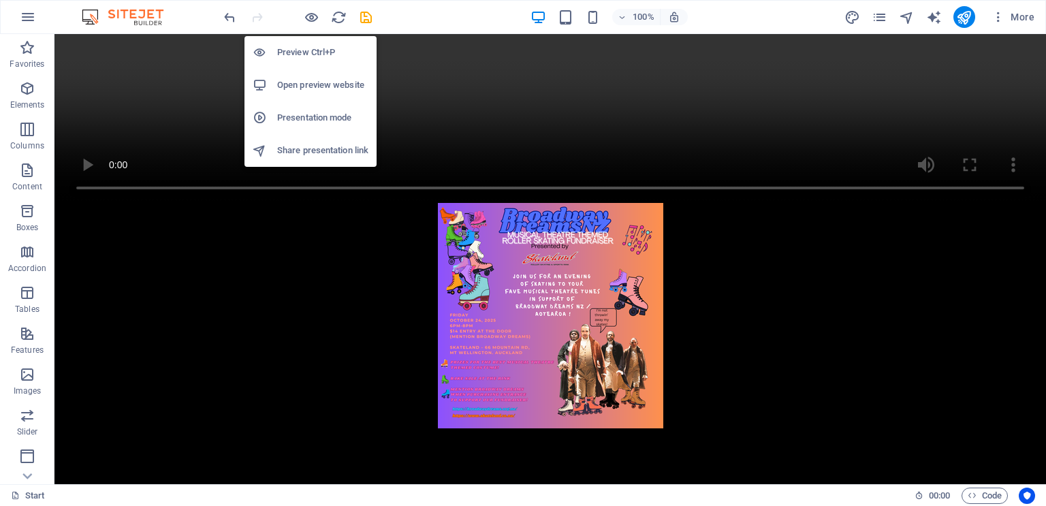
click at [318, 58] on h6 "Preview Ctrl+P" at bounding box center [322, 52] width 91 height 16
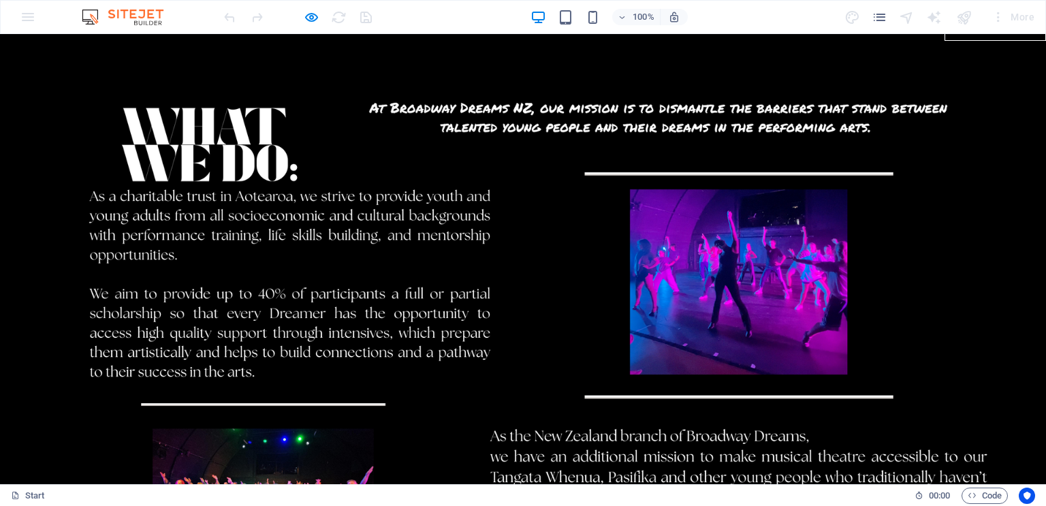
scroll to position [1522, 0]
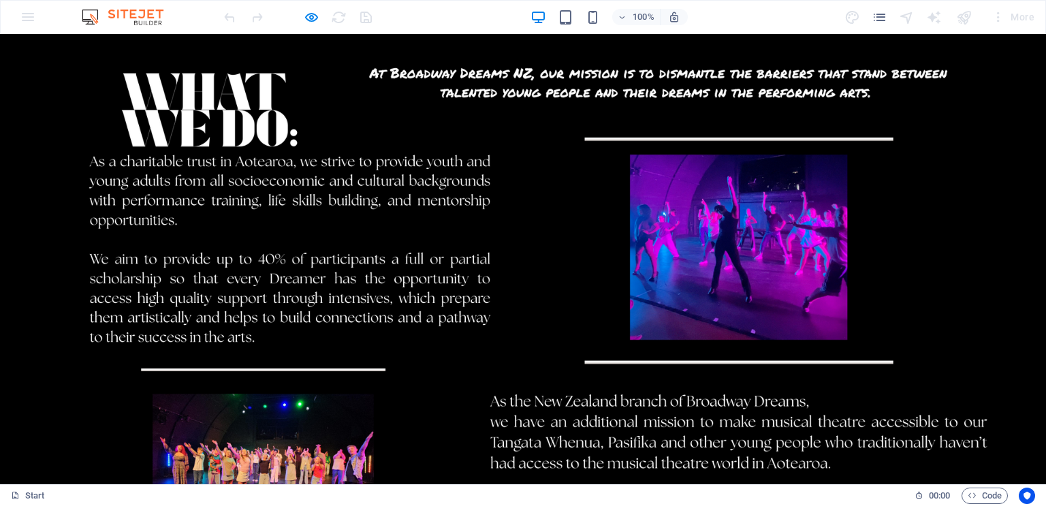
click at [668, 206] on img at bounding box center [523, 300] width 1046 height 588
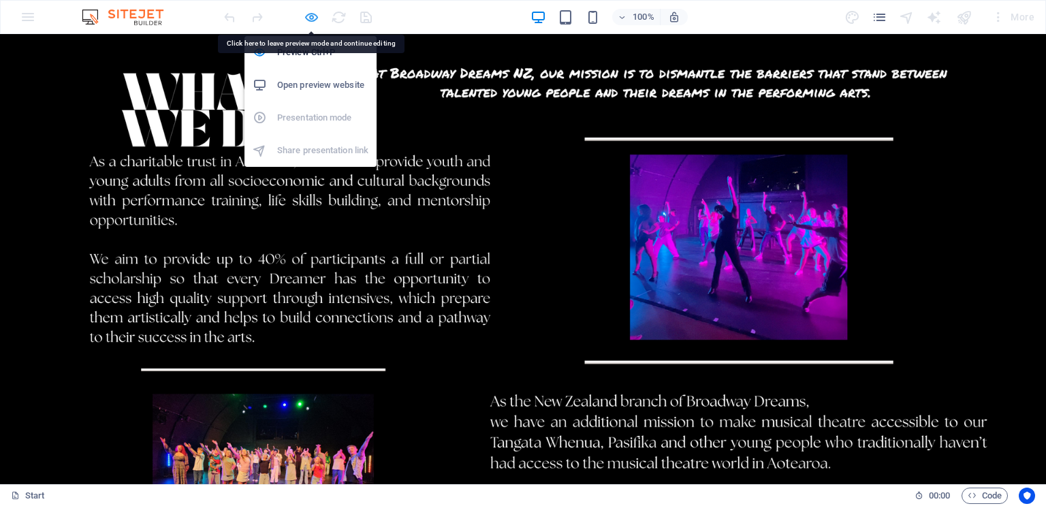
click at [311, 17] on icon "button" at bounding box center [312, 18] width 16 height 16
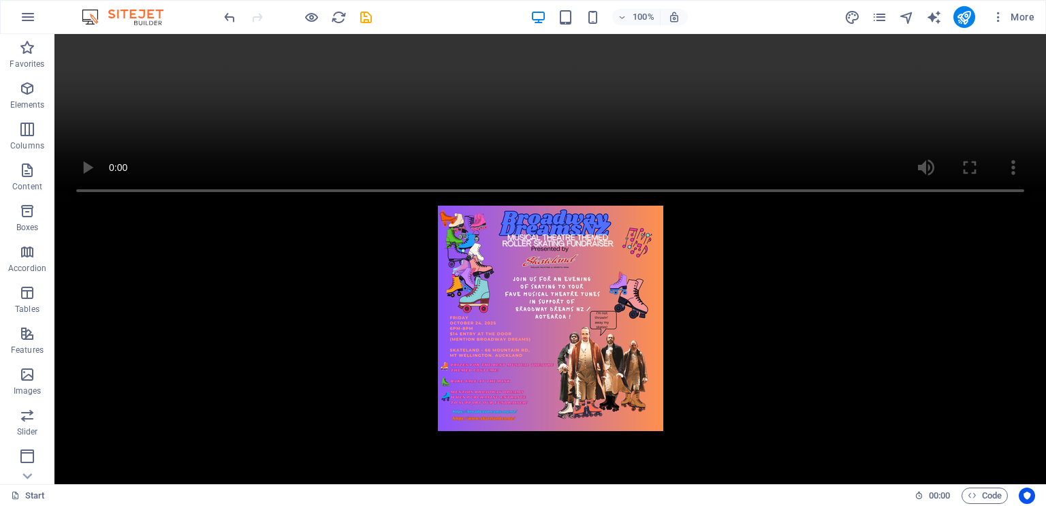
scroll to position [941, 0]
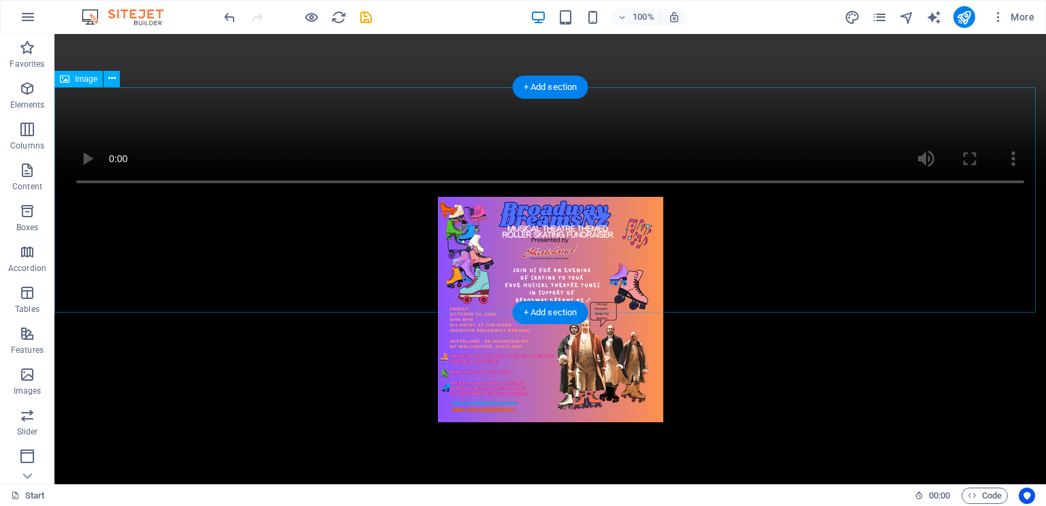
click at [621, 230] on figure at bounding box center [550, 309] width 992 height 225
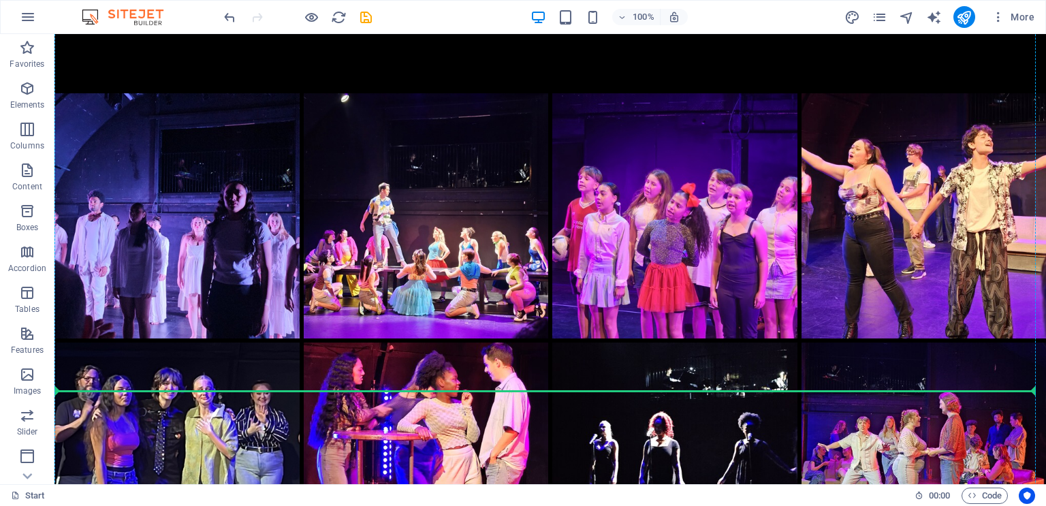
scroll to position [2859, 0]
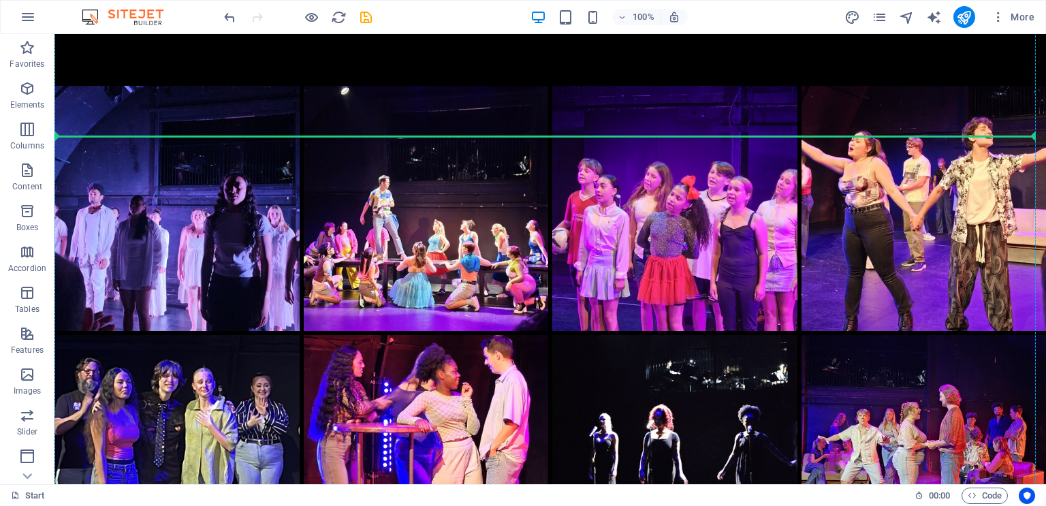
drag, startPoint x: 621, startPoint y: 230, endPoint x: 633, endPoint y: 165, distance: 65.9
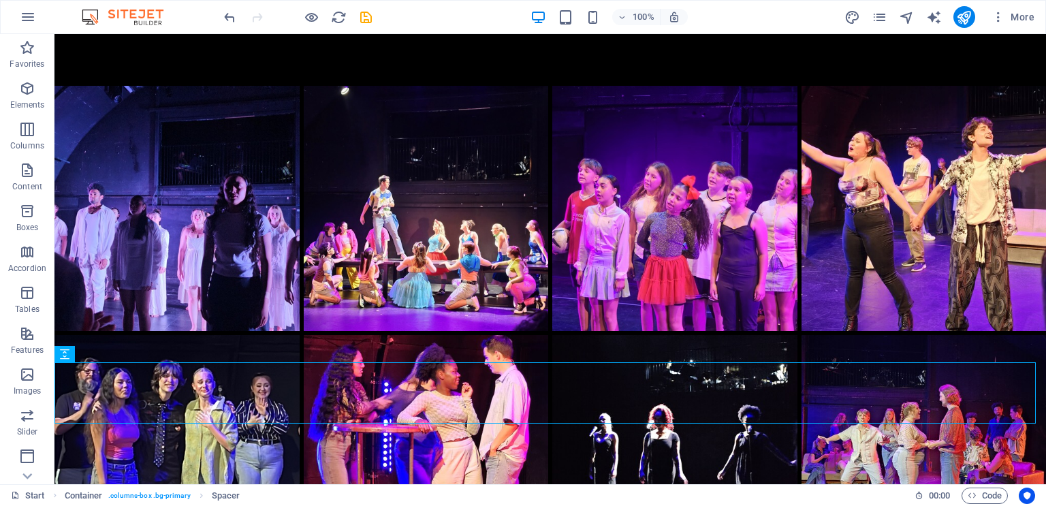
scroll to position [2576, 0]
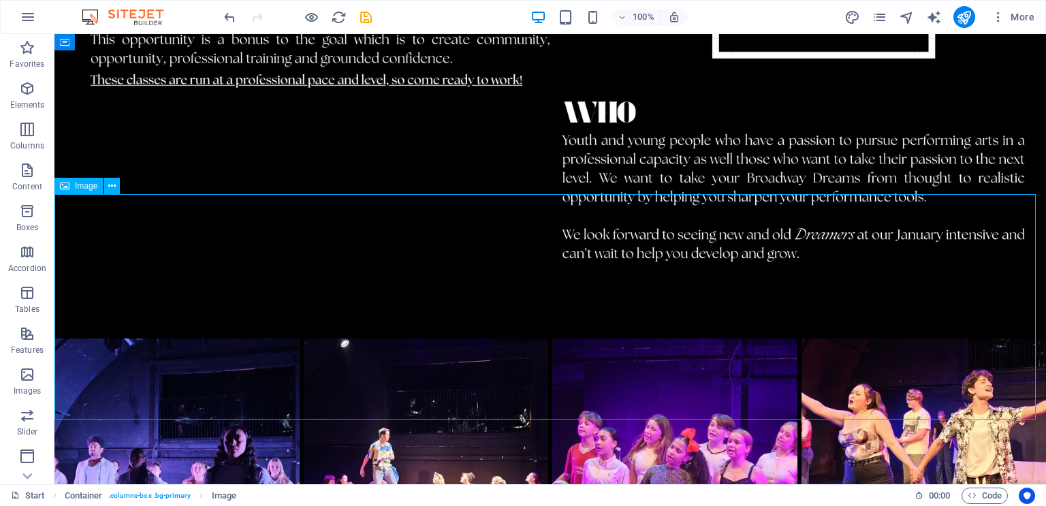
select select "px"
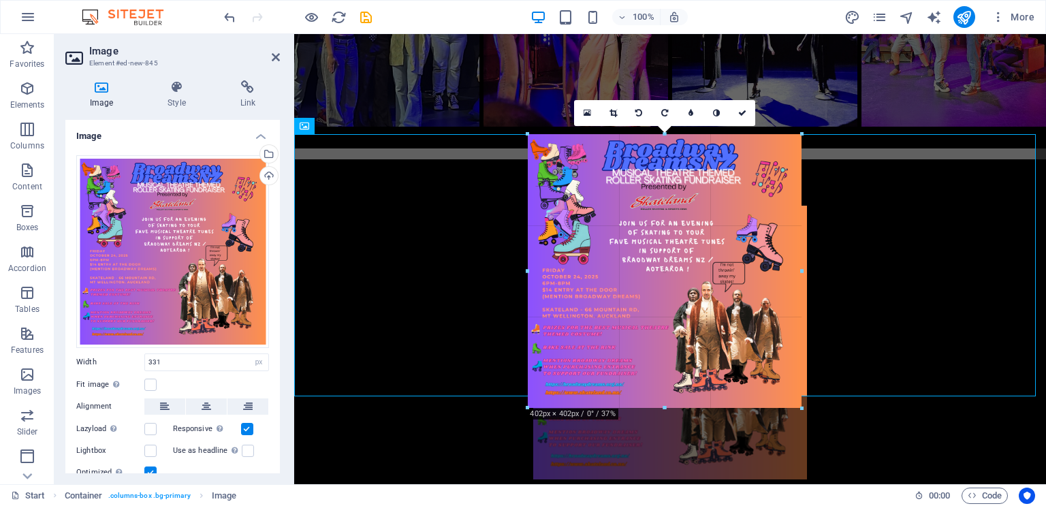
drag, startPoint x: 779, startPoint y: 358, endPoint x: 830, endPoint y: 396, distance: 63.4
type input "402"
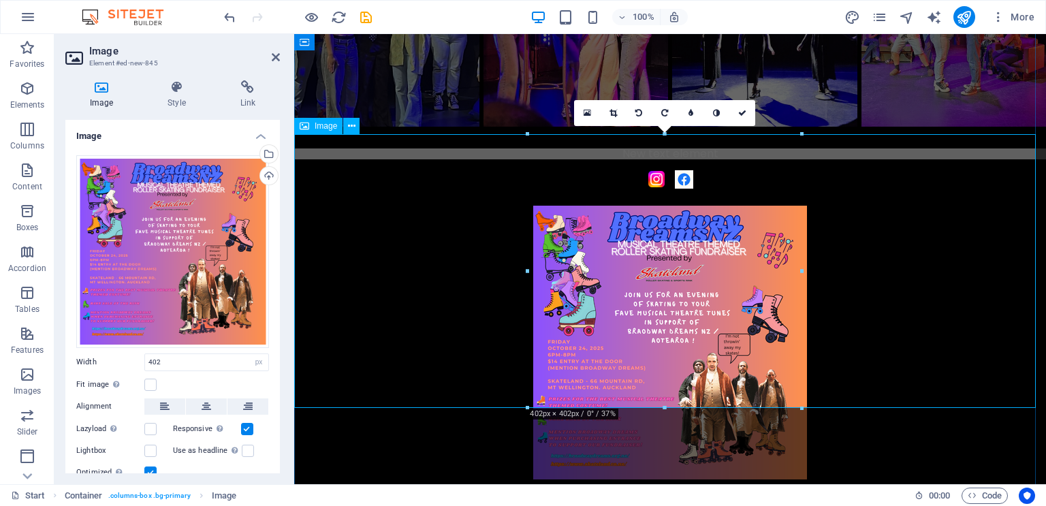
click at [1002, 259] on figure at bounding box center [670, 343] width 752 height 274
click at [392, 257] on figure at bounding box center [670, 343] width 752 height 274
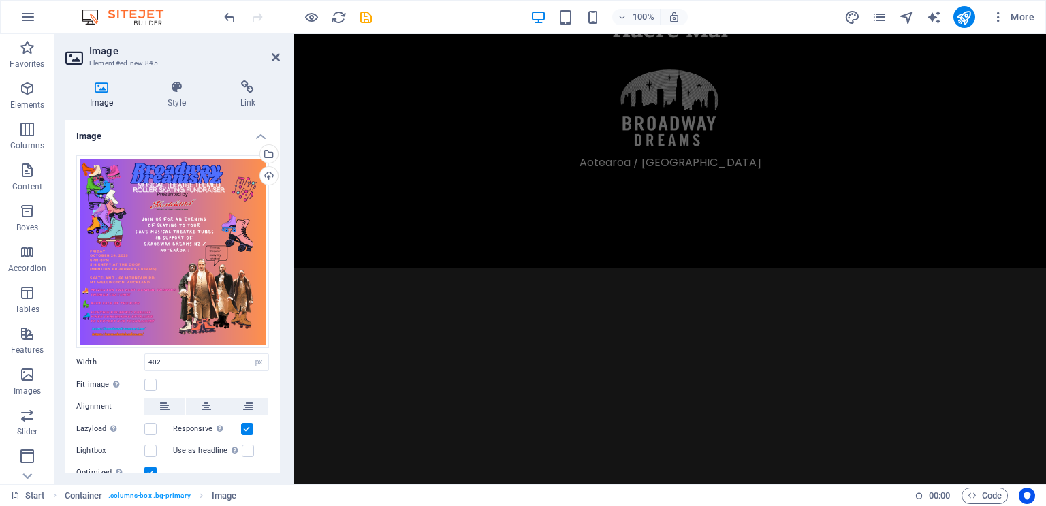
scroll to position [0, 0]
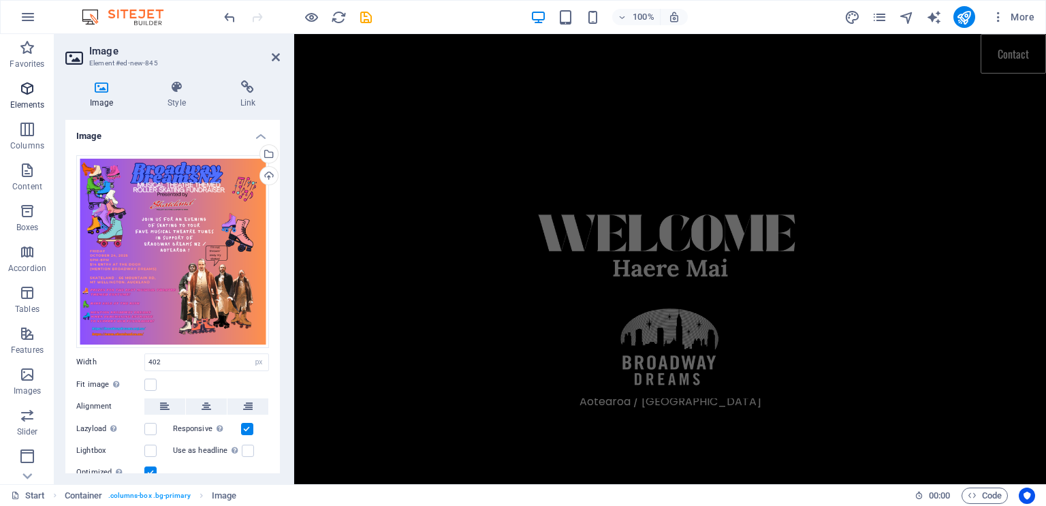
click at [19, 100] on p "Elements" at bounding box center [27, 104] width 35 height 11
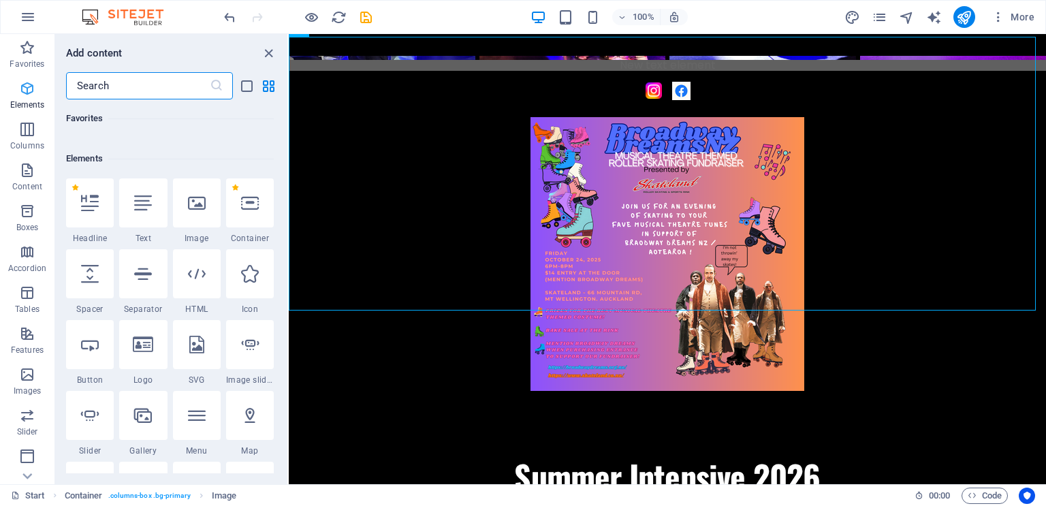
scroll to position [145, 0]
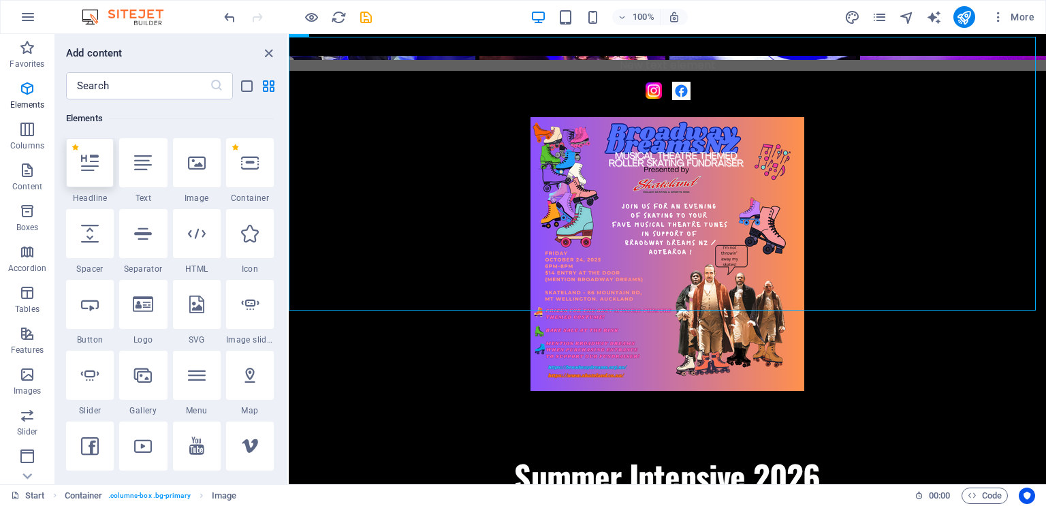
click at [103, 161] on div at bounding box center [90, 162] width 48 height 49
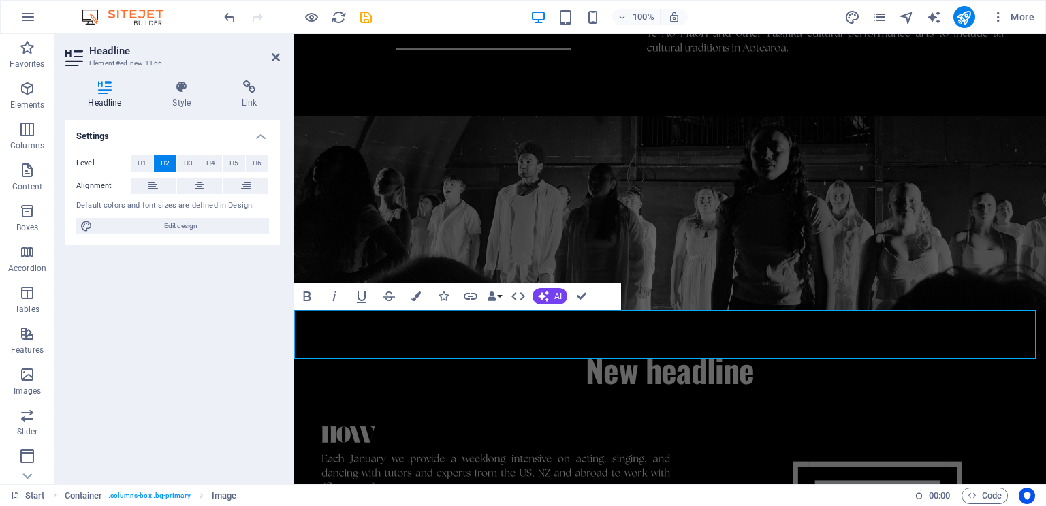
scroll to position [1412, 0]
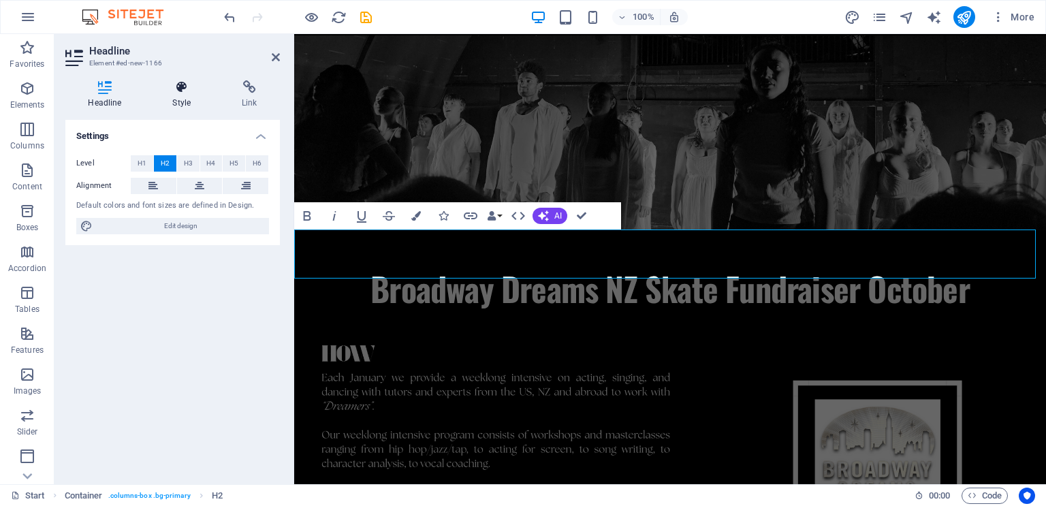
click at [189, 88] on icon at bounding box center [182, 87] width 64 height 14
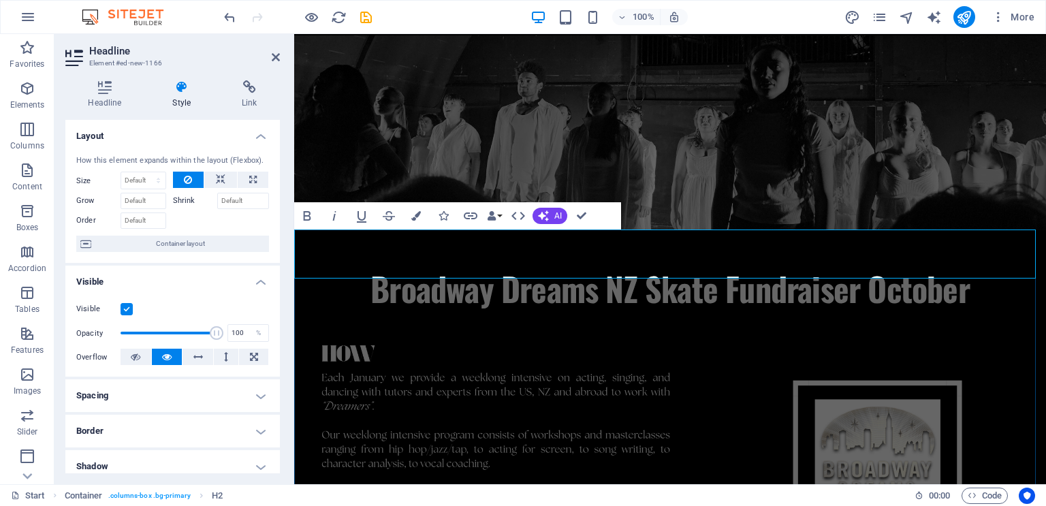
click at [638, 264] on h2 "​Broadway Dreams NZ Skate Fundraiser October" at bounding box center [670, 288] width 752 height 49
click at [716, 264] on h2 "Broadway Dreams NZ Skate Fundraiser October" at bounding box center [670, 288] width 752 height 49
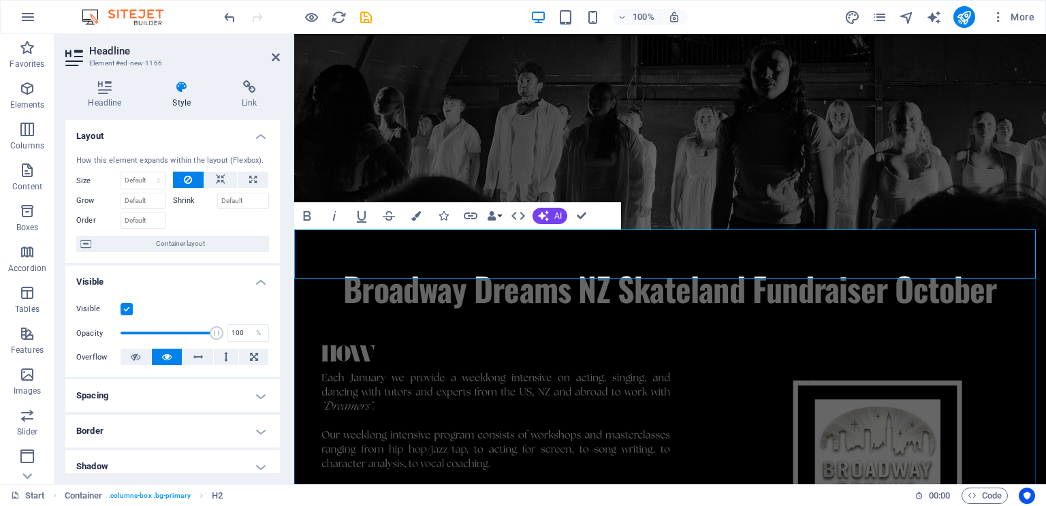
click at [1003, 264] on h2 "Broadway Dreams NZ Skateland Fundraiser October" at bounding box center [670, 288] width 752 height 49
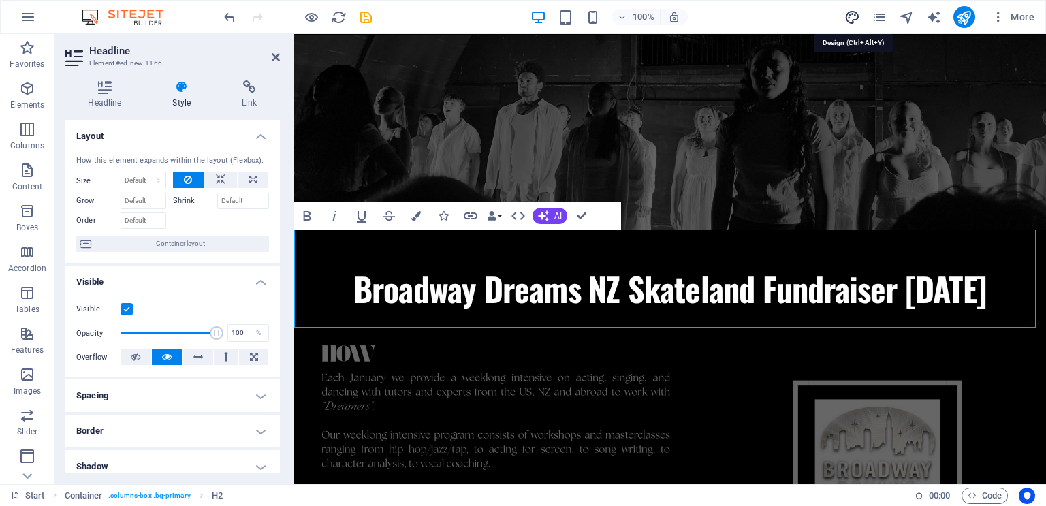
click at [851, 17] on icon "design" at bounding box center [853, 18] width 16 height 16
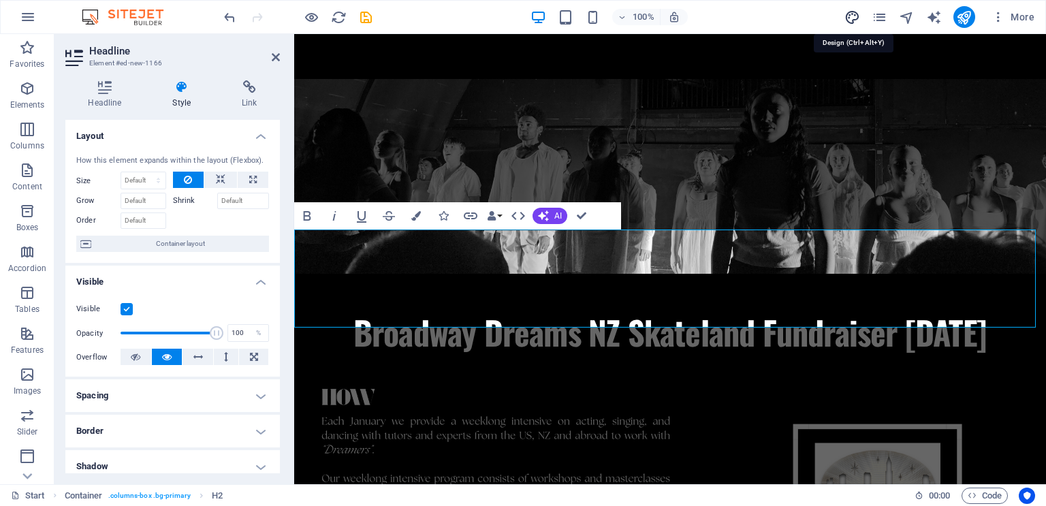
select select "rem"
select select "400"
select select "px"
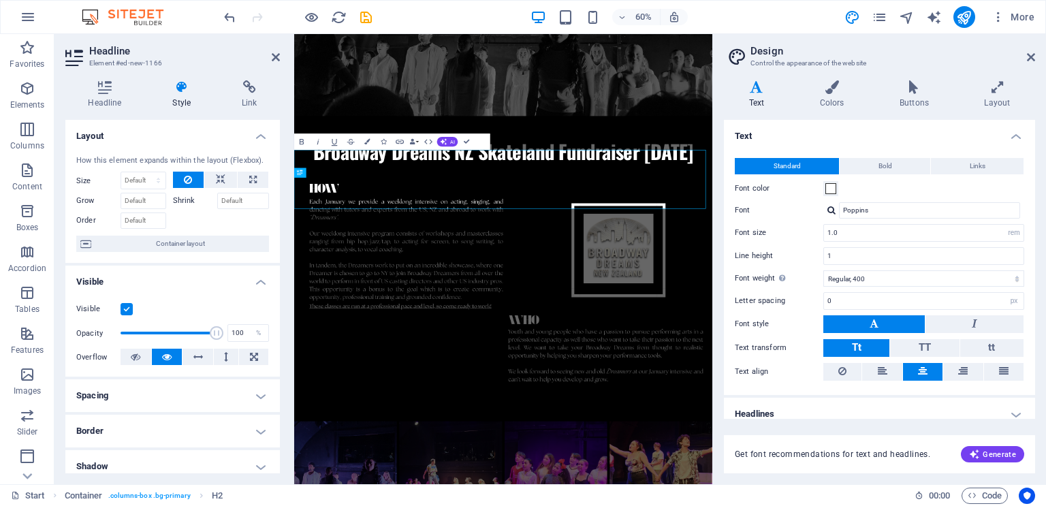
scroll to position [9, 0]
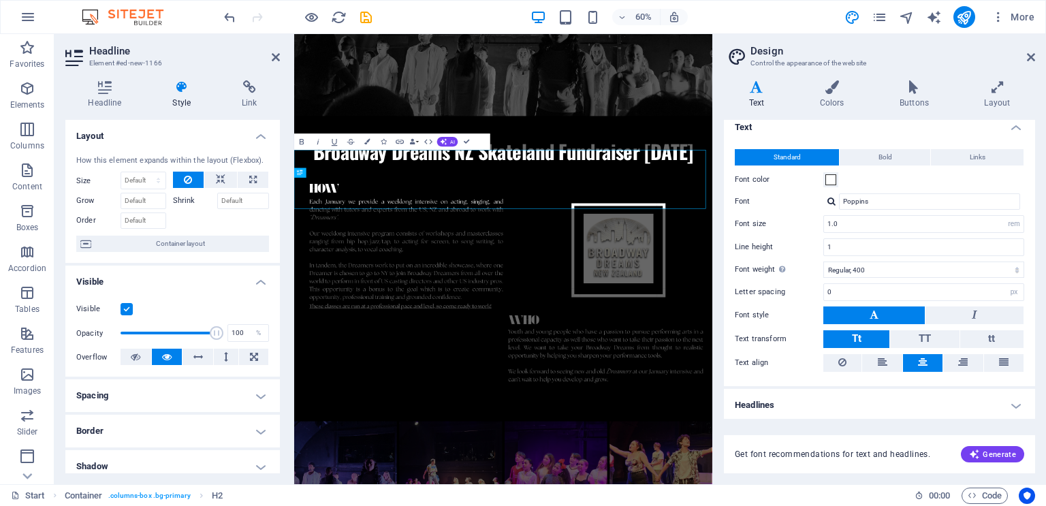
click at [1014, 409] on h4 "Headlines" at bounding box center [879, 405] width 311 height 33
click at [1014, 409] on h4 "Headlines" at bounding box center [879, 401] width 311 height 25
click at [1014, 409] on h4 "Headlines" at bounding box center [879, 405] width 311 height 33
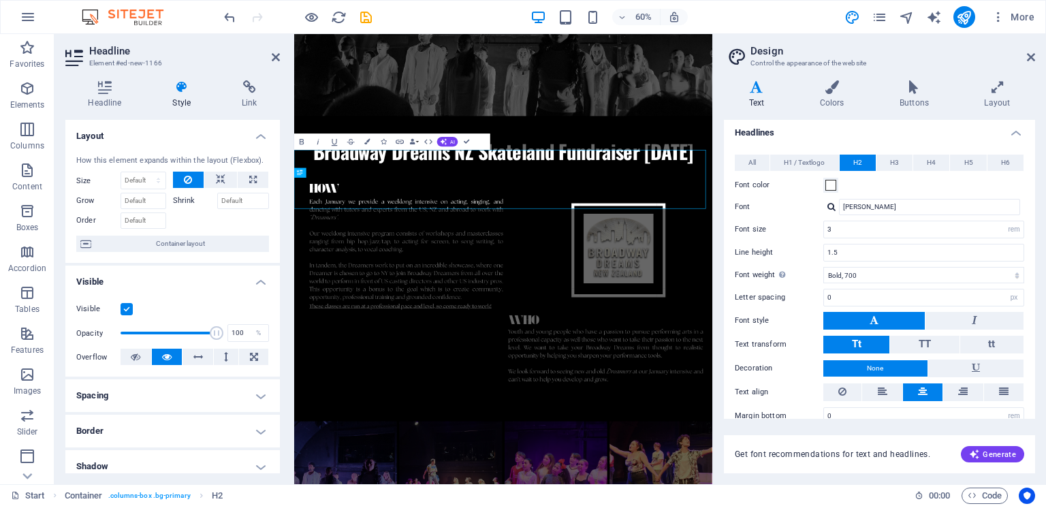
scroll to position [283, 0]
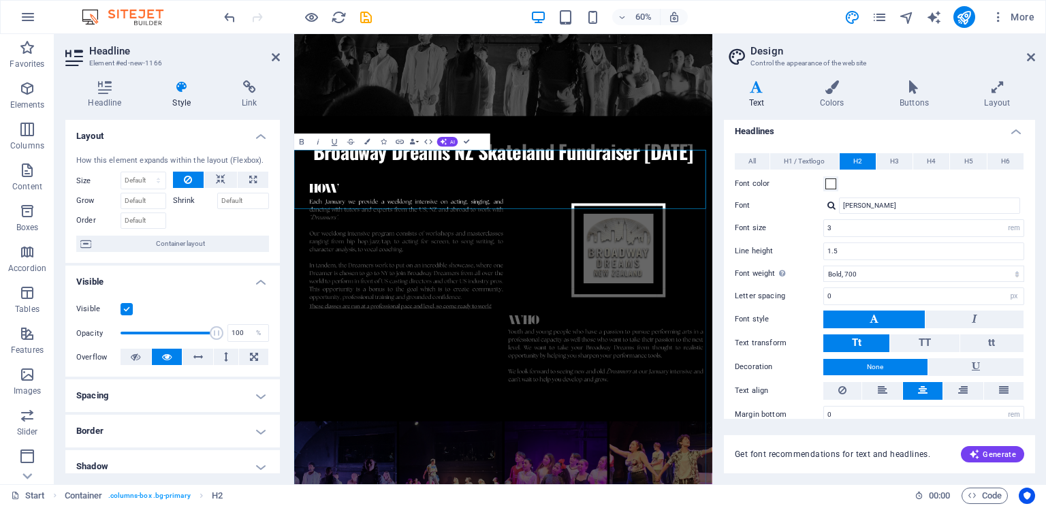
click at [498, 253] on h2 "Broadway Dreams NZ Skateland Fundraiser [DATE]" at bounding box center [642, 228] width 697 height 49
click at [780, 253] on h2 "Broadway Dreams NZ Skateland Fundraiser [DATE]" at bounding box center [642, 228] width 697 height 49
click at [796, 253] on h2 "Broadway Dreams NZ Skateland Fundraiser [DATE]" at bounding box center [642, 228] width 697 height 49
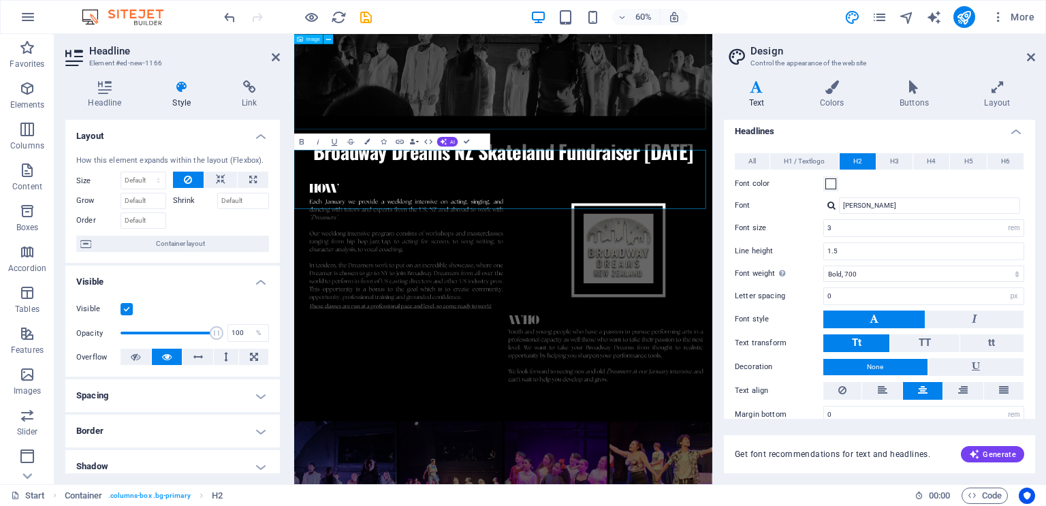
click at [822, 160] on figure at bounding box center [642, 79] width 697 height 181
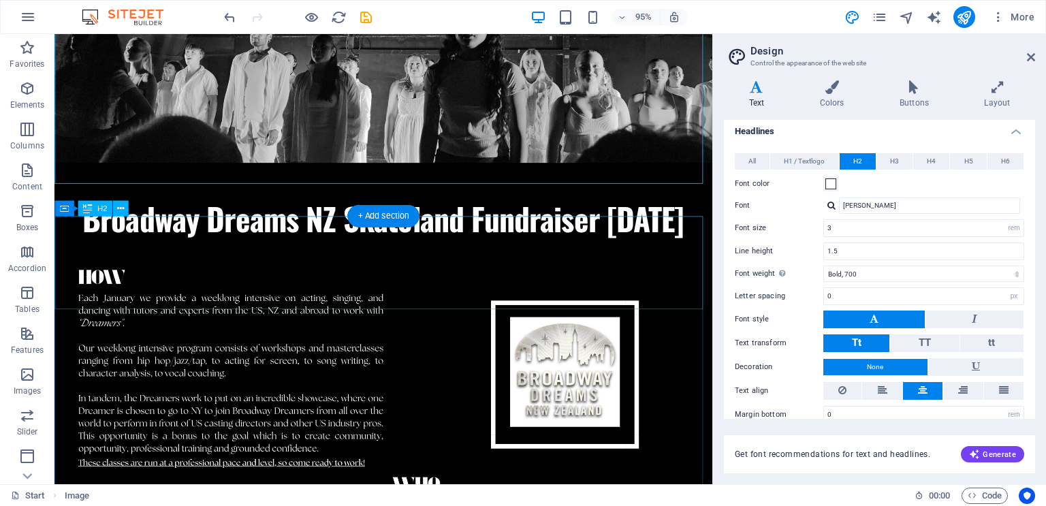
click at [632, 253] on div "Broadway Dreams NZ Skateland Fundraiser [DATE]" at bounding box center [400, 228] width 693 height 49
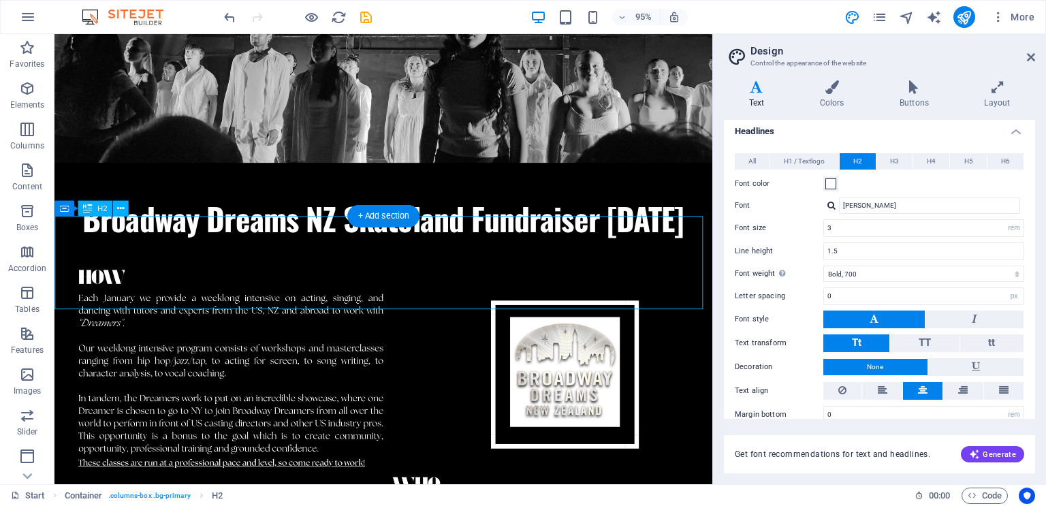
click at [632, 253] on div "Broadway Dreams NZ Skateland Fundraiser [DATE]" at bounding box center [400, 228] width 693 height 49
click at [854, 230] on input "3" at bounding box center [924, 228] width 200 height 16
type input "1"
click at [866, 246] on input "1.5" at bounding box center [924, 251] width 200 height 16
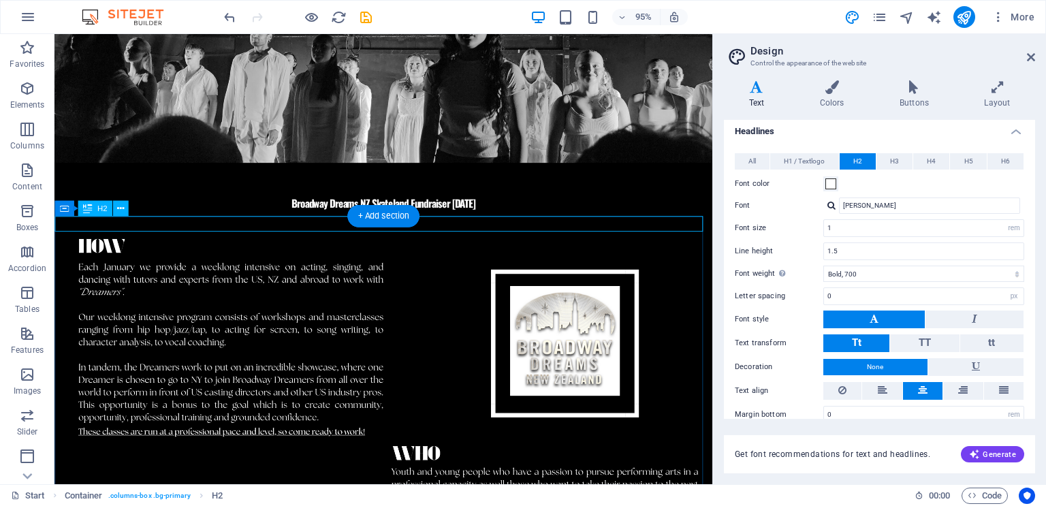
click at [653, 220] on div "Broadway Dreams NZ Skateland Fundraiser [DATE]" at bounding box center [400, 212] width 693 height 16
click at [619, 220] on div "Broadway Dreams NZ Skateland Fundraiser [DATE]" at bounding box center [400, 212] width 693 height 16
click at [621, 220] on div "Broadway Dreams NZ Skateland Fundraiser [DATE]" at bounding box center [400, 212] width 693 height 16
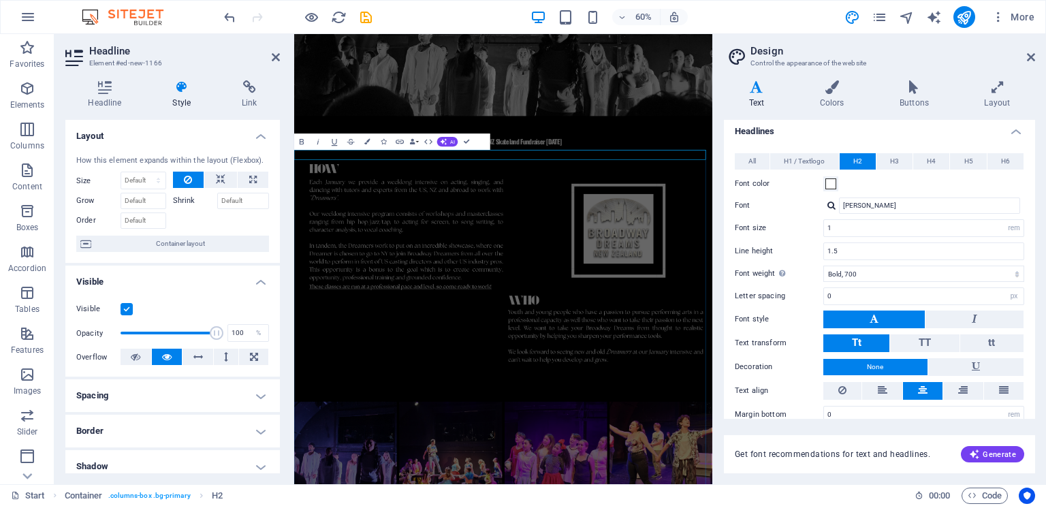
click at [794, 221] on h2 "Broadway Dreams NZ Skateland Fundraiser [DATE]" at bounding box center [642, 212] width 697 height 16
click at [752, 221] on h2 "Broadway Dreams NZ Skateland Fundraiser [DATE] 6-8pm" at bounding box center [642, 212] width 697 height 16
click at [621, 221] on h2 "Broadway Dreams NZ Skateland Fundraiser [DATE] 6pm-8pm" at bounding box center [642, 212] width 697 height 16
click at [674, 221] on h2 "Broadway Dreams NZ roller skating Fundraiser [DATE] 6pm-8pm" at bounding box center [642, 212] width 697 height 16
click at [547, 221] on h2 "Broadway Dreams NZ roller skating Fundraiser at [GEOGRAPHIC_DATA] / [DATE] 6pm-…" at bounding box center [642, 212] width 697 height 16
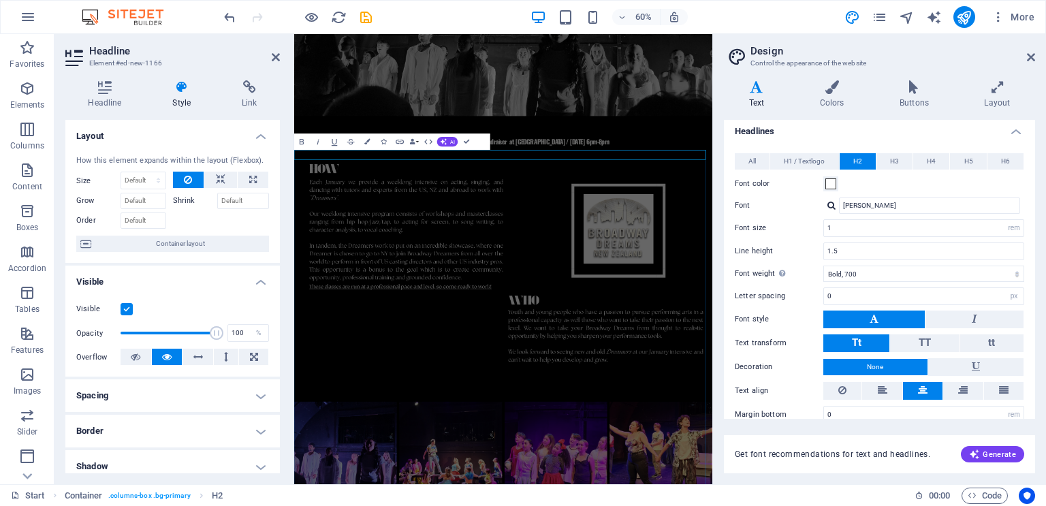
click at [567, 221] on h2 "Broadway Dreams NZ Roller skating Fundraiser at [GEOGRAPHIC_DATA] / [DATE] 6pm-…" at bounding box center [642, 212] width 697 height 16
drag, startPoint x: 744, startPoint y: 264, endPoint x: 1547, endPoint y: 75, distance: 825.1
click at [1031, 56] on icon at bounding box center [1031, 57] width 8 height 11
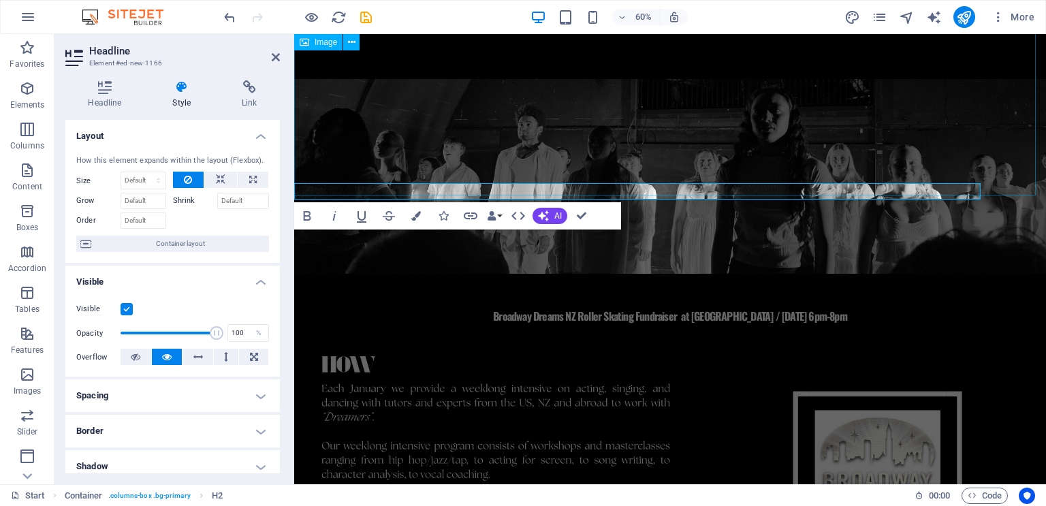
scroll to position [1412, 0]
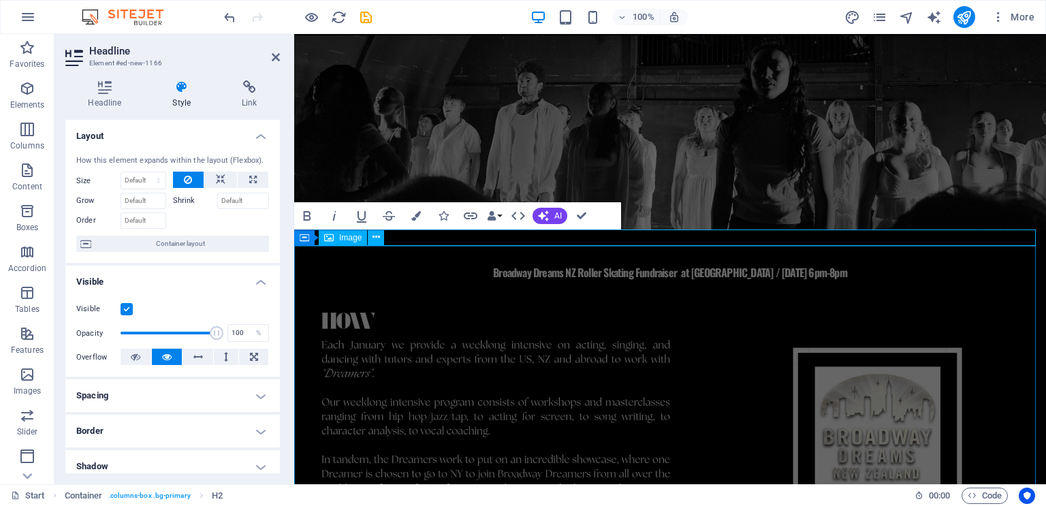
click at [705, 281] on figure at bounding box center [670, 492] width 752 height 422
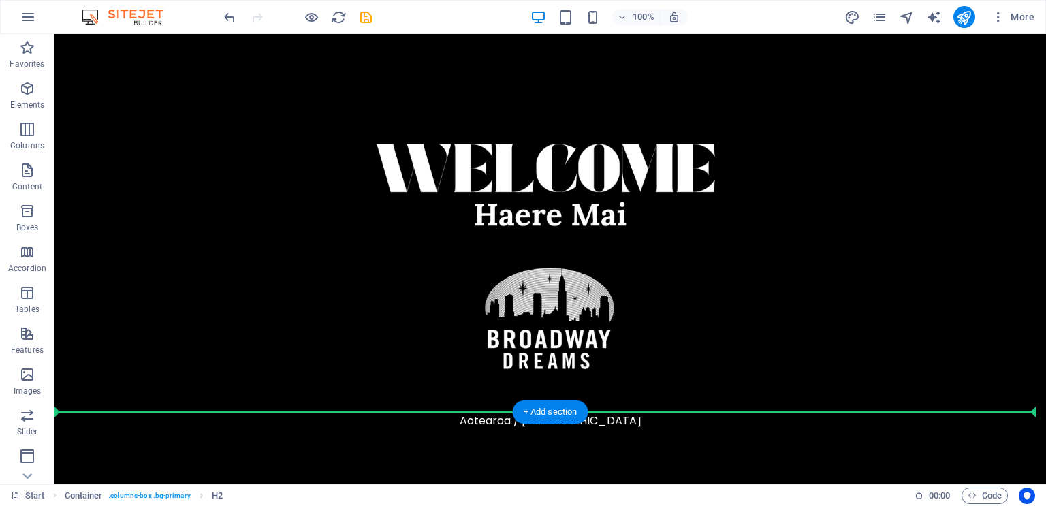
scroll to position [0, 0]
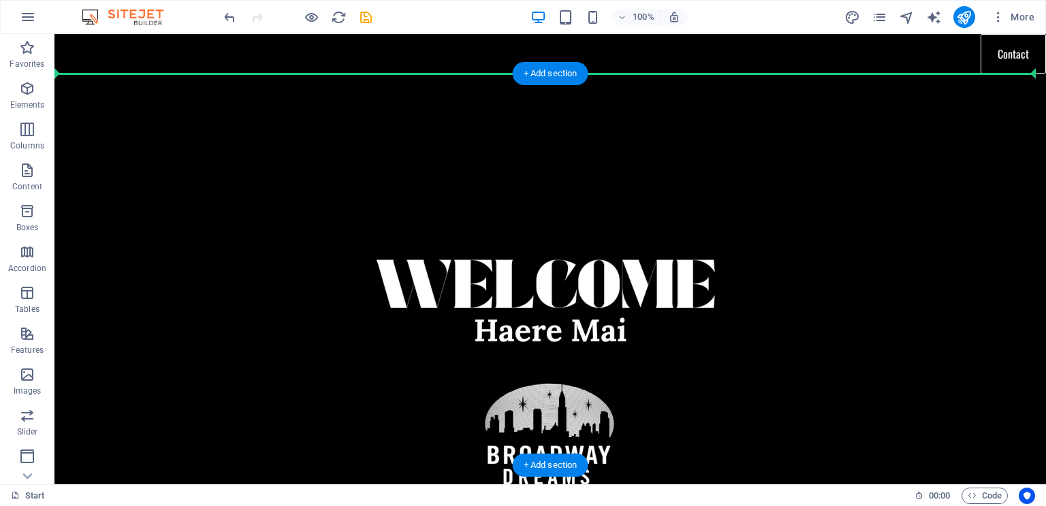
drag, startPoint x: 504, startPoint y: 240, endPoint x: 722, endPoint y: 110, distance: 254.2
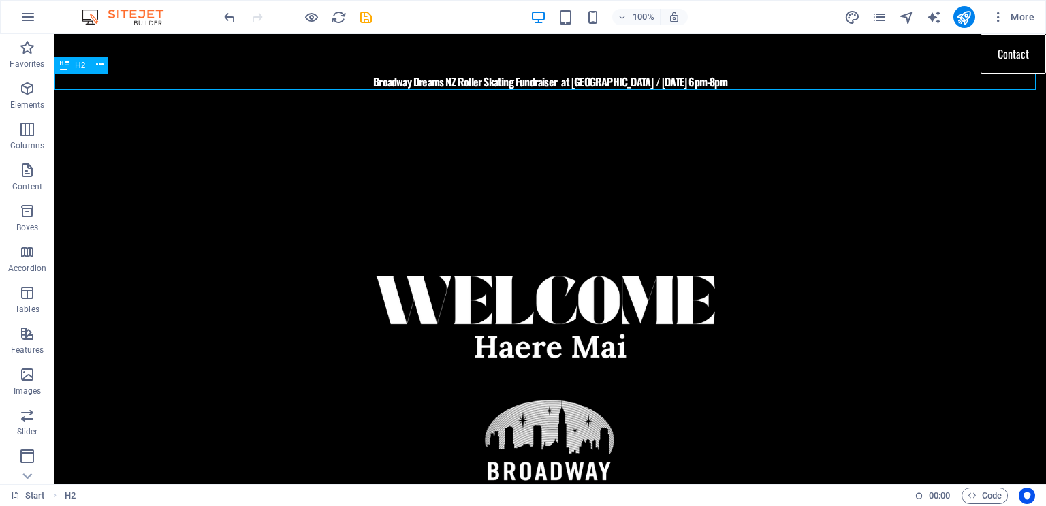
click at [756, 79] on div "Broadway Dreams NZ Roller Skating Fundraiser at [GEOGRAPHIC_DATA] / [DATE] 6pm-…" at bounding box center [550, 82] width 992 height 16
click at [168, 80] on div "Broadway Dreams NZ Roller Skating Fundraiser at [GEOGRAPHIC_DATA] / [DATE] 6pm-…" at bounding box center [550, 82] width 992 height 16
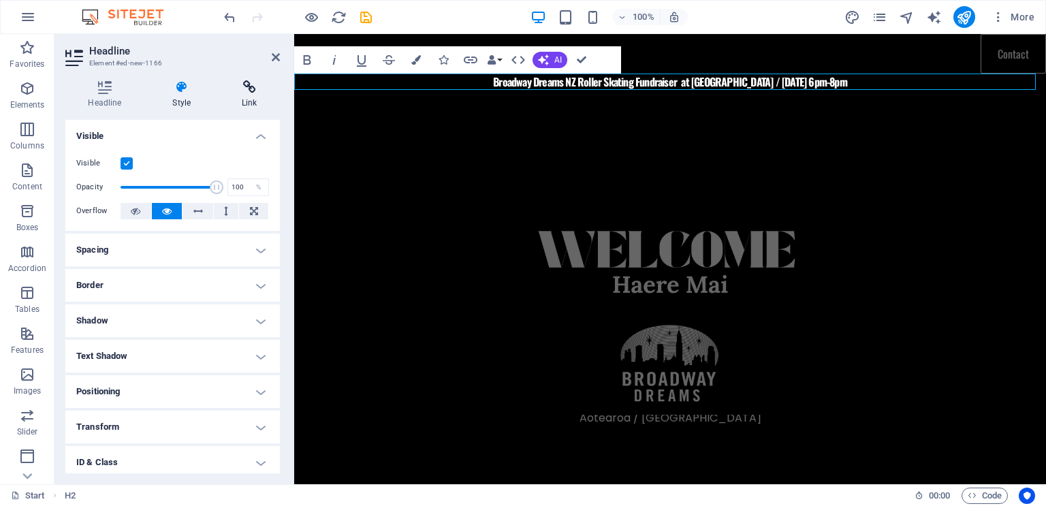
click at [249, 99] on h4 "Link" at bounding box center [249, 94] width 61 height 29
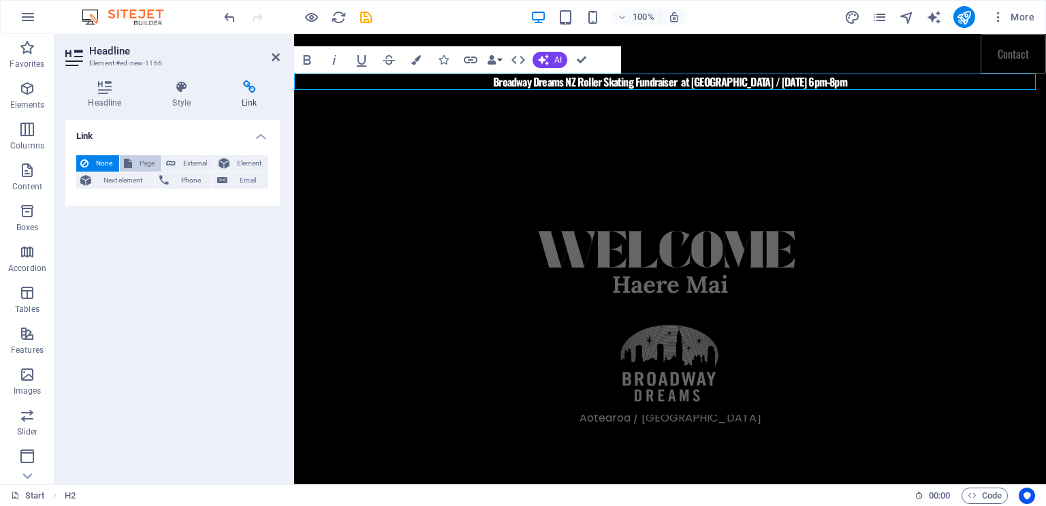
click at [149, 161] on span "Page" at bounding box center [146, 163] width 21 height 16
select select
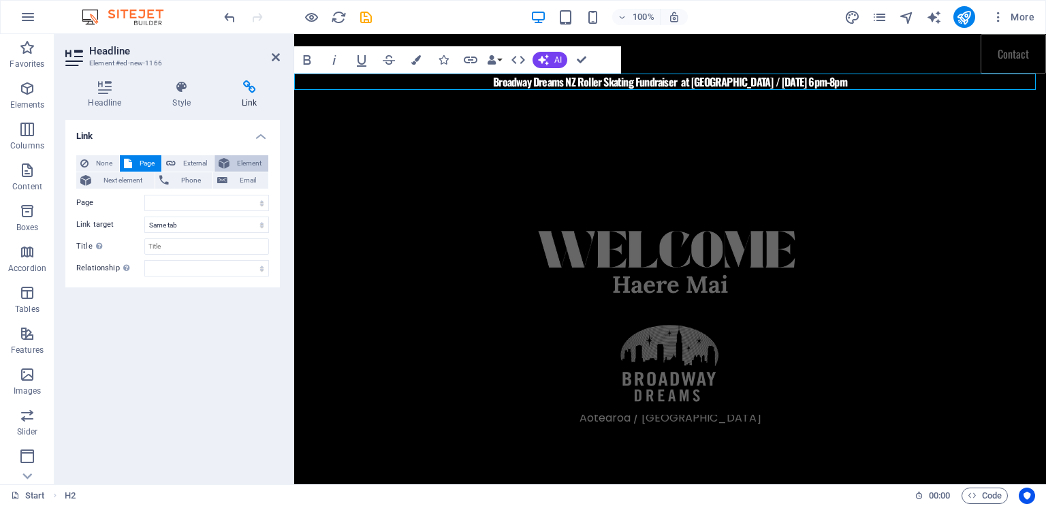
click at [242, 161] on span "Element" at bounding box center [249, 163] width 31 height 16
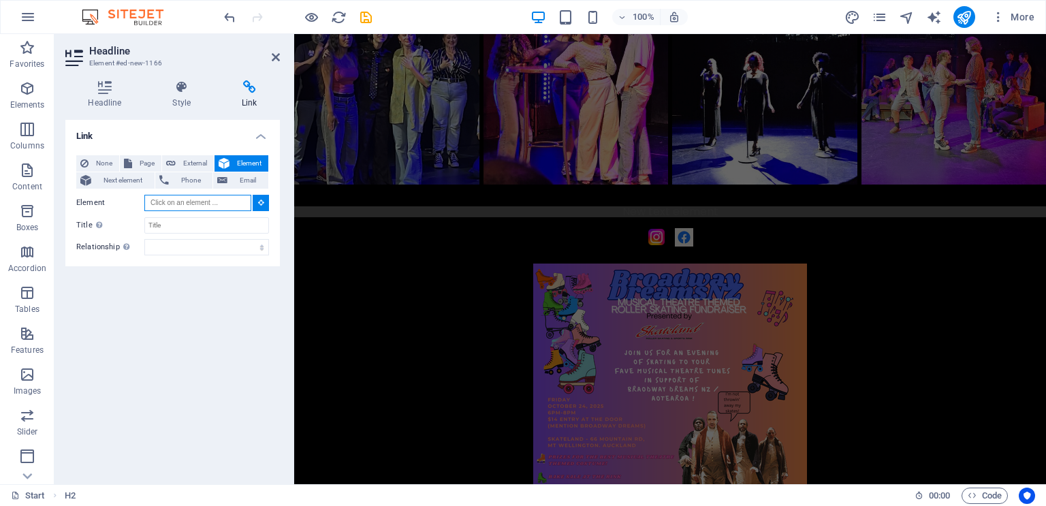
scroll to position [2322, 0]
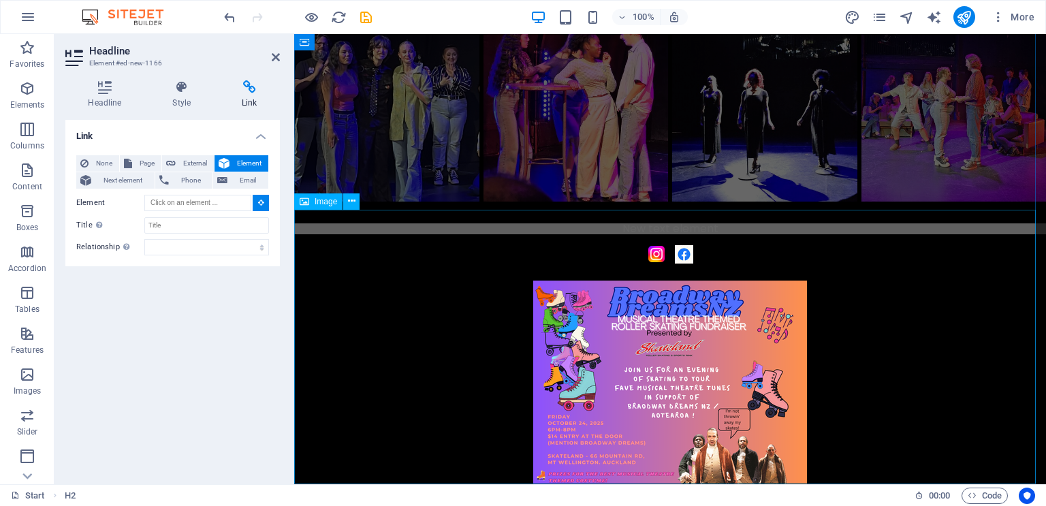
click at [699, 367] on figure at bounding box center [670, 418] width 752 height 274
type input "#ed-new-845"
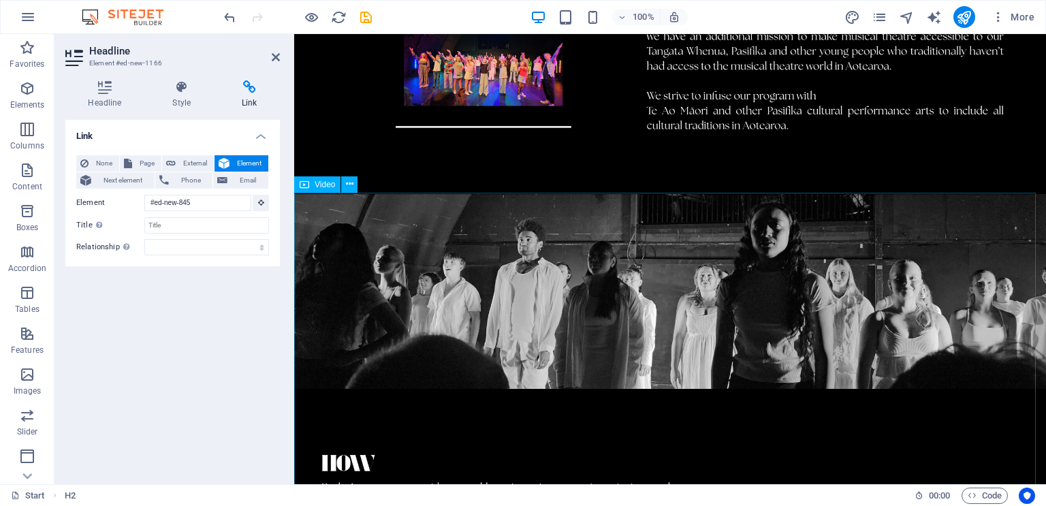
scroll to position [0, 0]
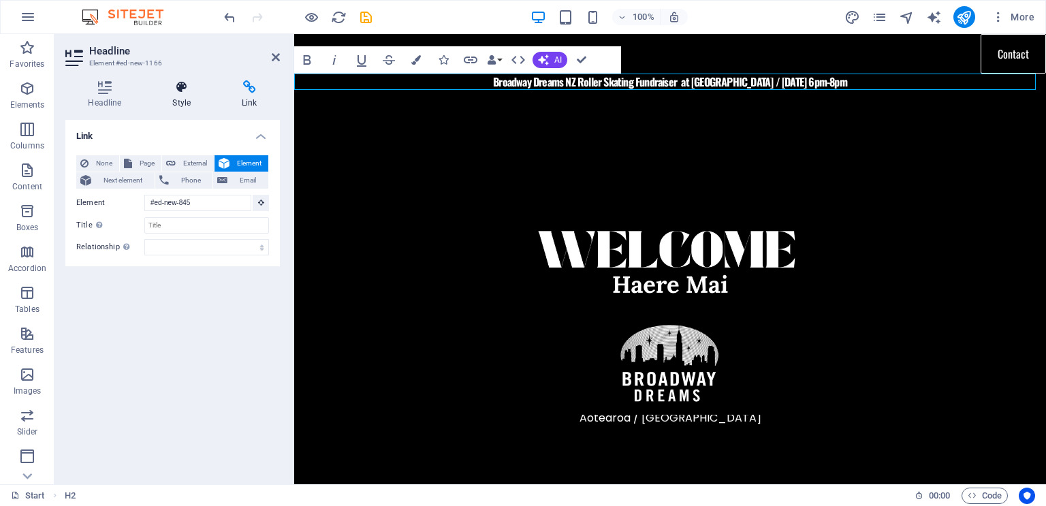
click at [173, 85] on icon at bounding box center [182, 87] width 64 height 14
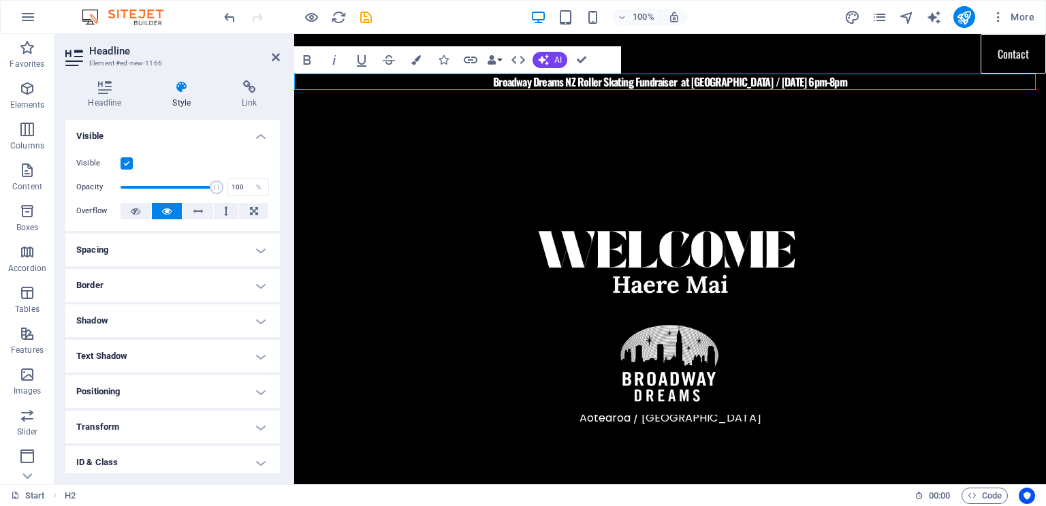
click at [867, 79] on h2 "Broadway Dreams NZ Roller Skating Fundraiser at [GEOGRAPHIC_DATA] / [DATE] 6pm-…" at bounding box center [670, 82] width 752 height 16
click at [856, 80] on h2 "Broadway Dreams NZ Roller Skating Fundraiser at [GEOGRAPHIC_DATA] / [DATE] 6pm-…" at bounding box center [670, 82] width 752 height 16
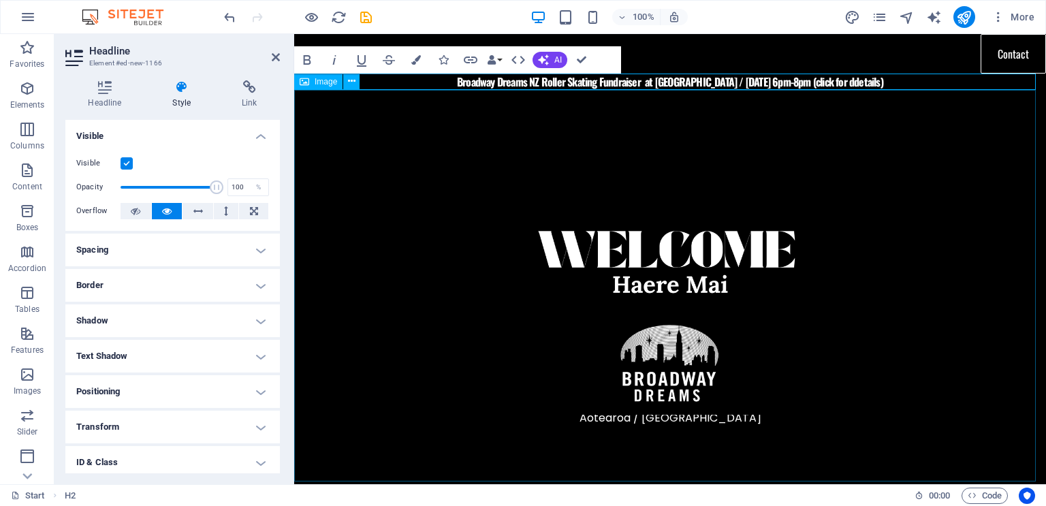
click at [897, 156] on figure at bounding box center [670, 301] width 752 height 422
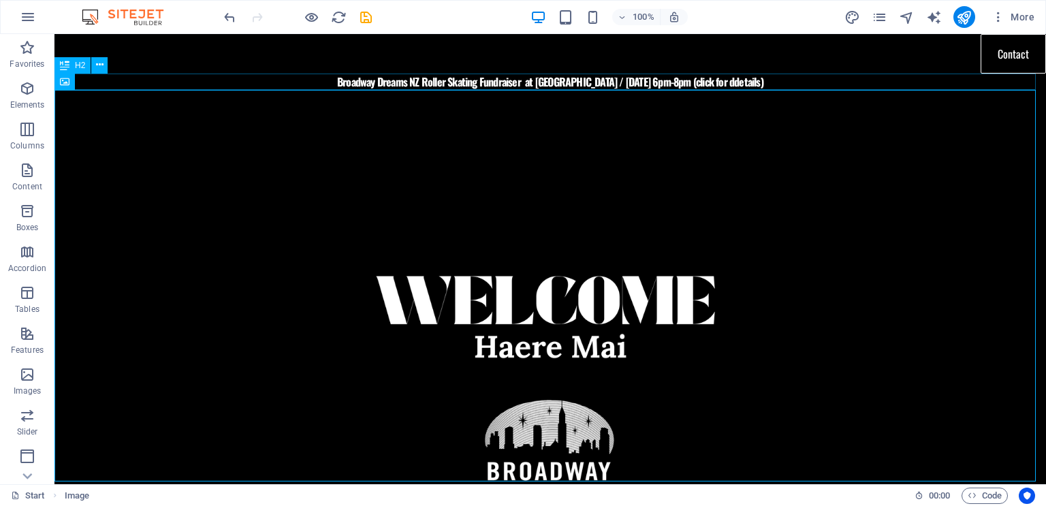
click at [757, 82] on div "Broadway Dreams NZ Roller Skating Fundraiser at [GEOGRAPHIC_DATA] / [DATE] 6pm-…" at bounding box center [550, 82] width 992 height 16
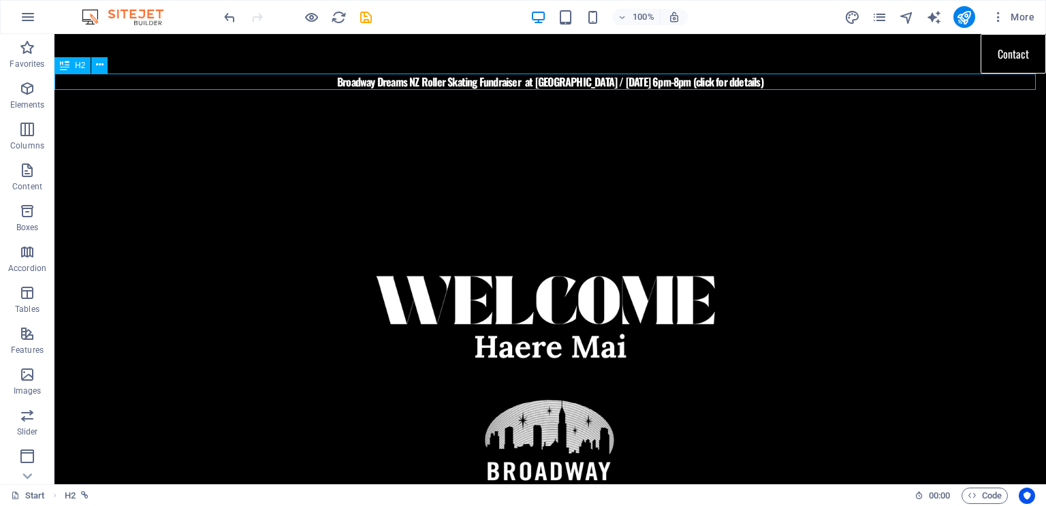
click at [757, 82] on div "Broadway Dreams NZ Roller Skating Fundraiser at [GEOGRAPHIC_DATA] / [DATE] 6pm-…" at bounding box center [550, 82] width 992 height 16
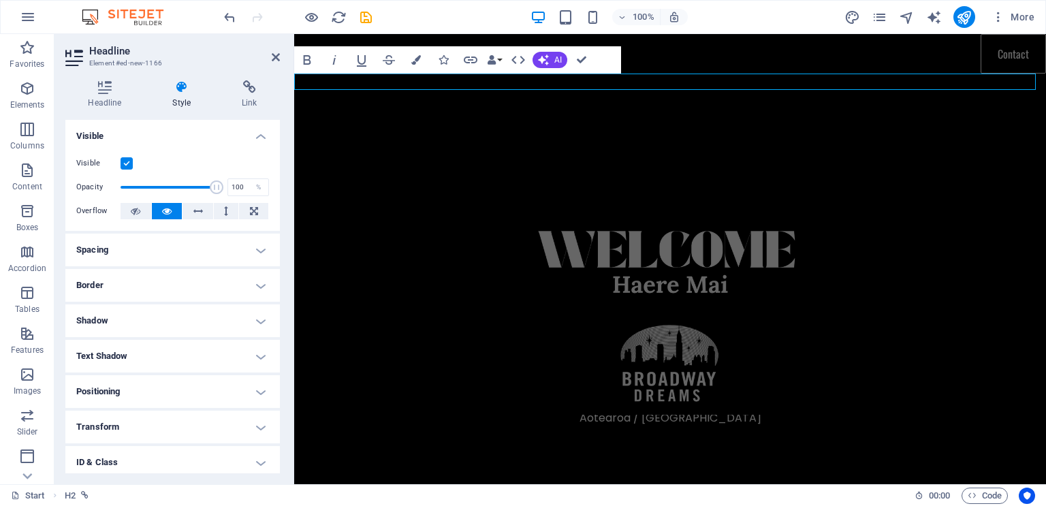
click at [857, 82] on link "Broadway Dreams NZ Roller Skating Fundraiser at [GEOGRAPHIC_DATA] / [DATE] 6pm-…" at bounding box center [670, 82] width 426 height 16
click at [842, 82] on link "Broadway Dreams NZ Roller Skating Fundraiser at [GEOGRAPHIC_DATA] / [DATE] 6pm-…" at bounding box center [670, 82] width 426 height 16
click at [858, 82] on link "Broadway Dreams NZ Roller Skating Fundraiser at [GEOGRAPHIC_DATA] / [DATE] 6pm-…" at bounding box center [670, 82] width 426 height 16
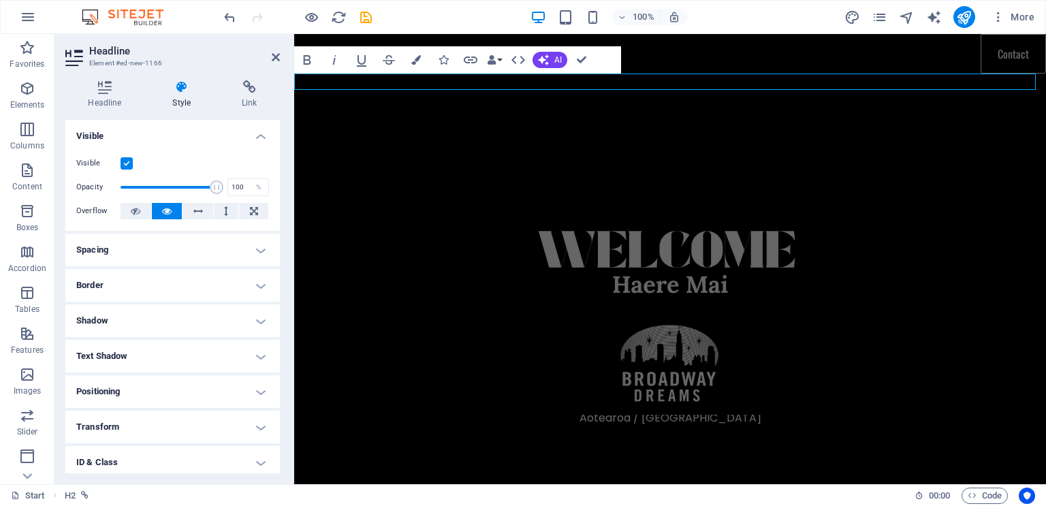
click at [858, 82] on link "Broadway Dreams NZ Roller Skating Fundraiser at [GEOGRAPHIC_DATA] / [DATE] 6pm-…" at bounding box center [670, 82] width 426 height 16
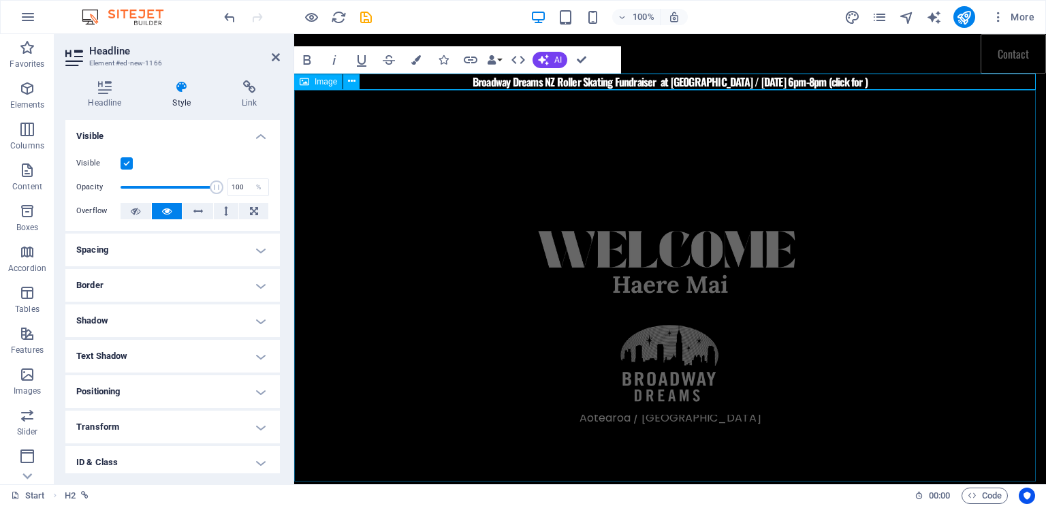
click at [880, 163] on figure at bounding box center [670, 301] width 752 height 422
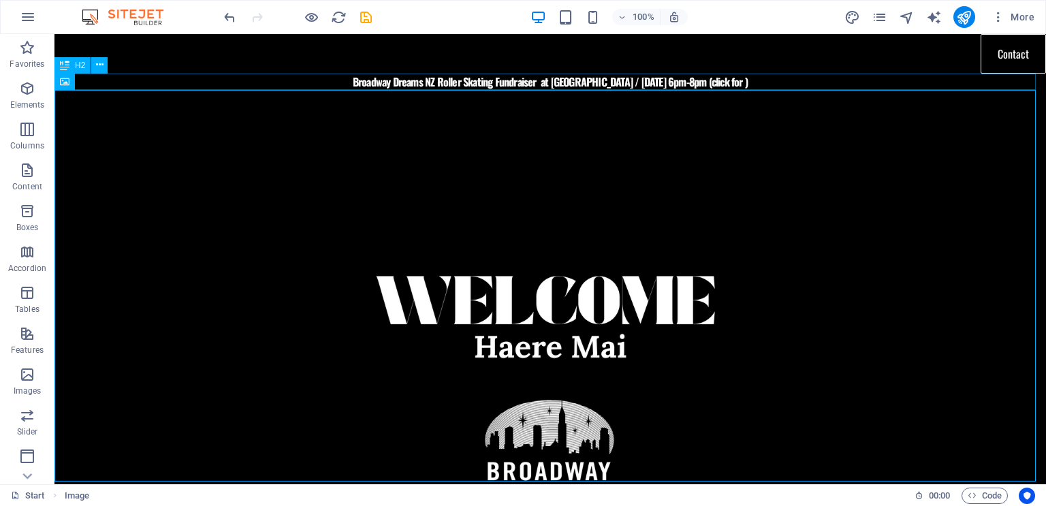
click at [743, 82] on div "Broadway Dreams NZ Roller Skating Fundraiser at [GEOGRAPHIC_DATA] / [DATE] 6pm-…" at bounding box center [550, 82] width 992 height 16
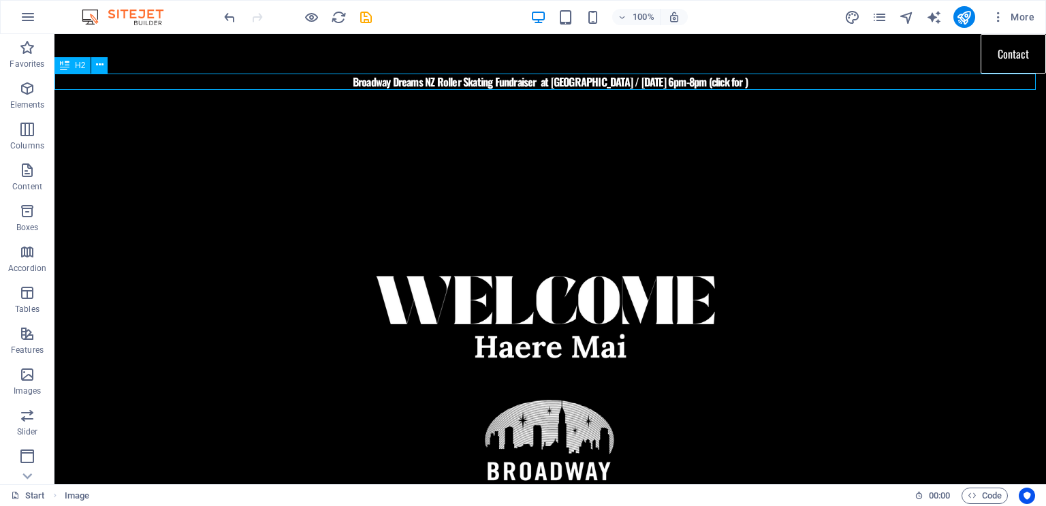
click at [743, 82] on div "Broadway Dreams NZ Roller Skating Fundraiser at [GEOGRAPHIC_DATA] / [DATE] 6pm-…" at bounding box center [550, 82] width 992 height 16
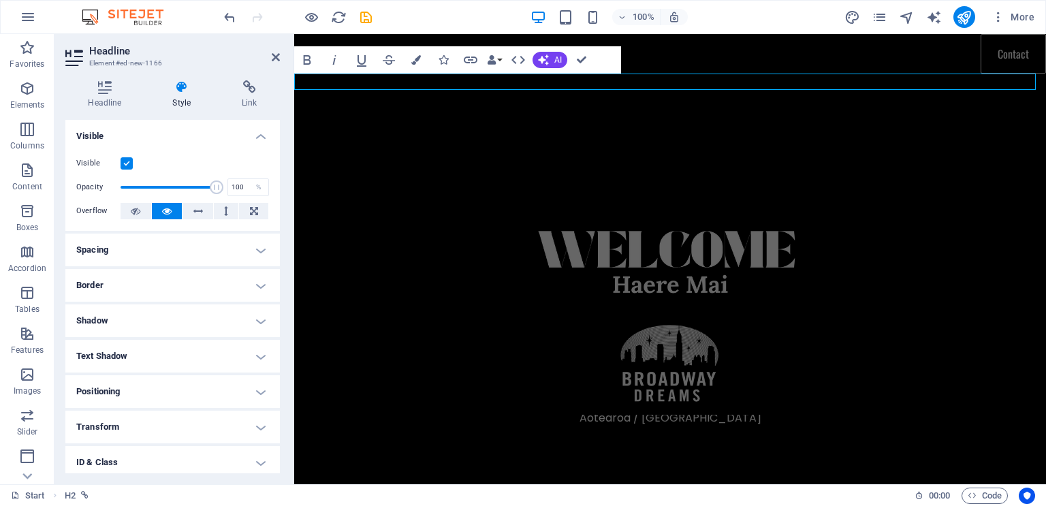
click at [862, 82] on link "Broadway Dreams NZ Roller Skating Fundraiser at [GEOGRAPHIC_DATA] / [DATE] 6pm-…" at bounding box center [670, 82] width 395 height 16
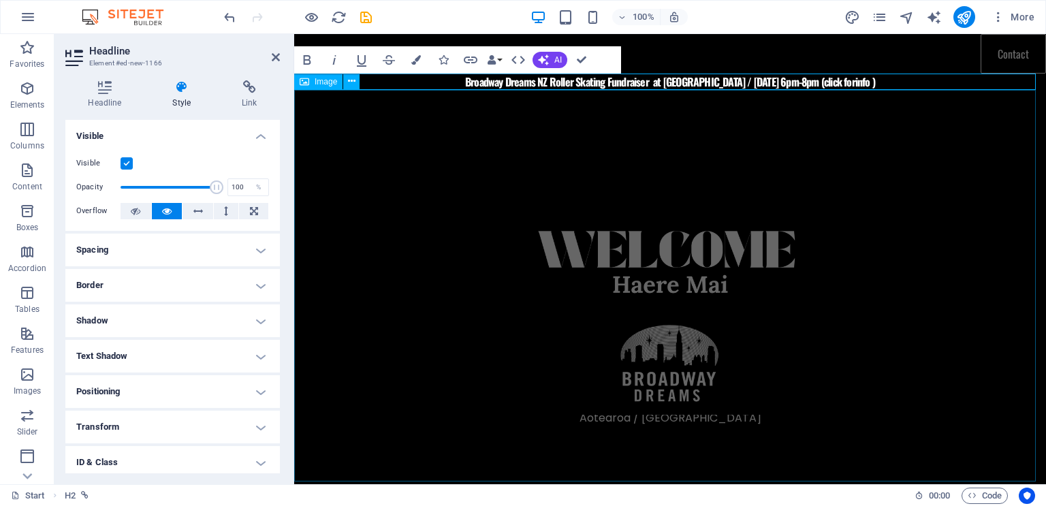
click at [940, 265] on figure at bounding box center [670, 301] width 752 height 422
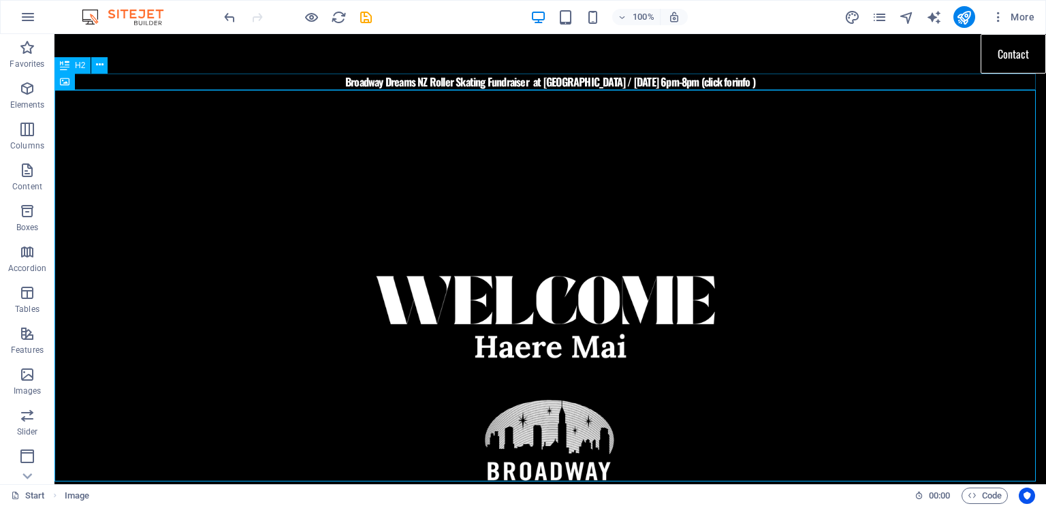
click at [742, 80] on div "Broadway Dreams NZ Roller Skating Fundraiser at [GEOGRAPHIC_DATA] / [DATE] 6pm-…" at bounding box center [550, 82] width 992 height 16
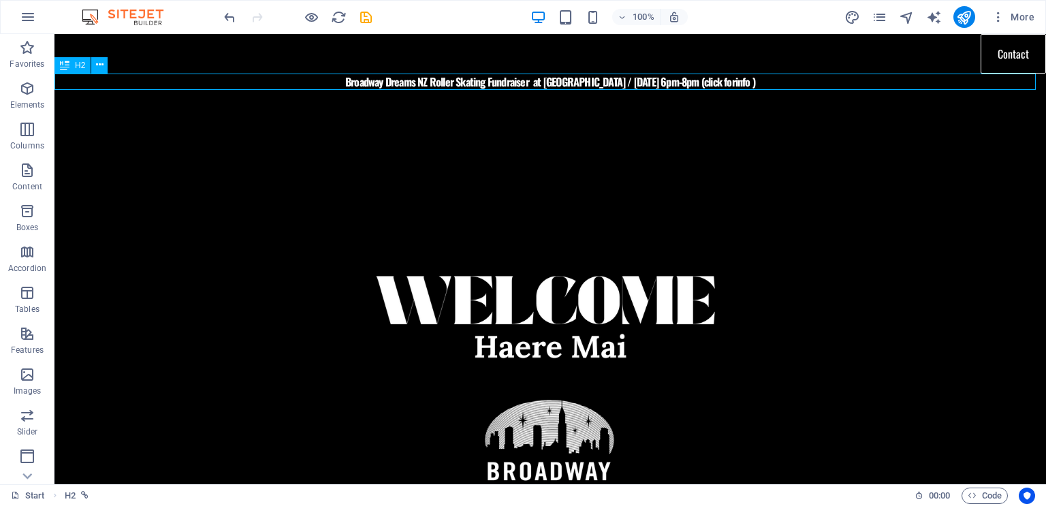
click at [742, 80] on div "Broadway Dreams NZ Roller Skating Fundraiser at [GEOGRAPHIC_DATA] / [DATE] 6pm-…" at bounding box center [550, 82] width 992 height 16
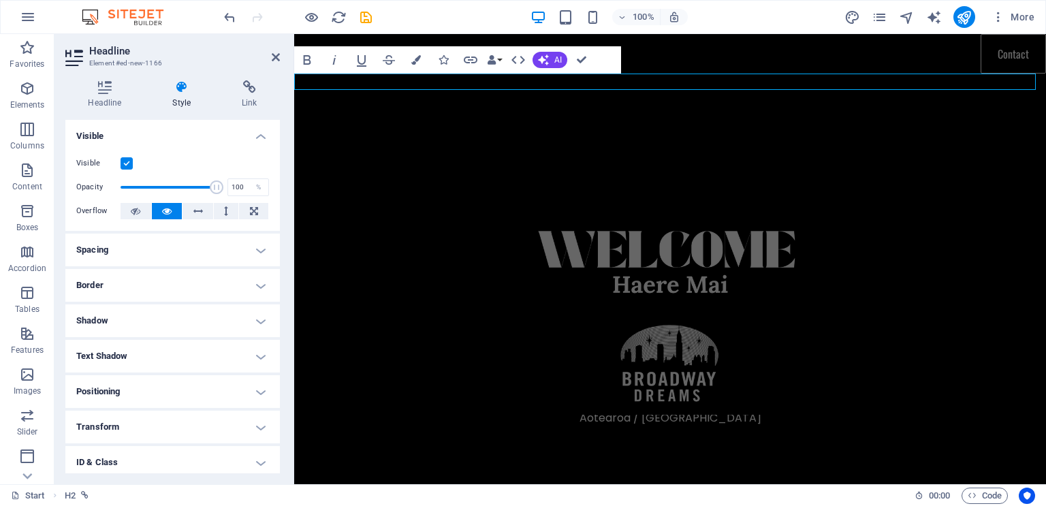
click at [857, 82] on link "Broadway Dreams NZ Roller Skating Fundraiser at [GEOGRAPHIC_DATA] / [DATE] 6pm-…" at bounding box center [670, 82] width 410 height 16
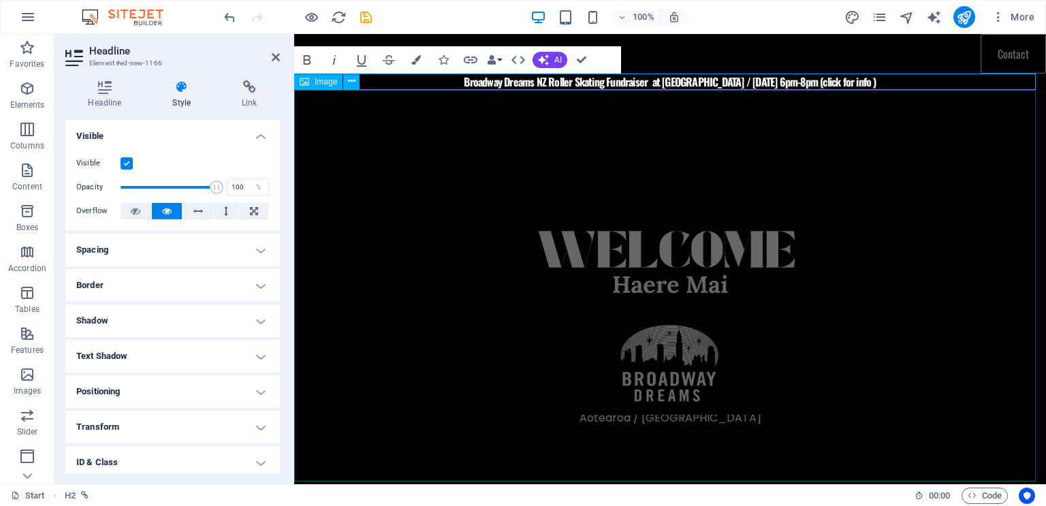
click at [888, 165] on figure at bounding box center [670, 301] width 752 height 422
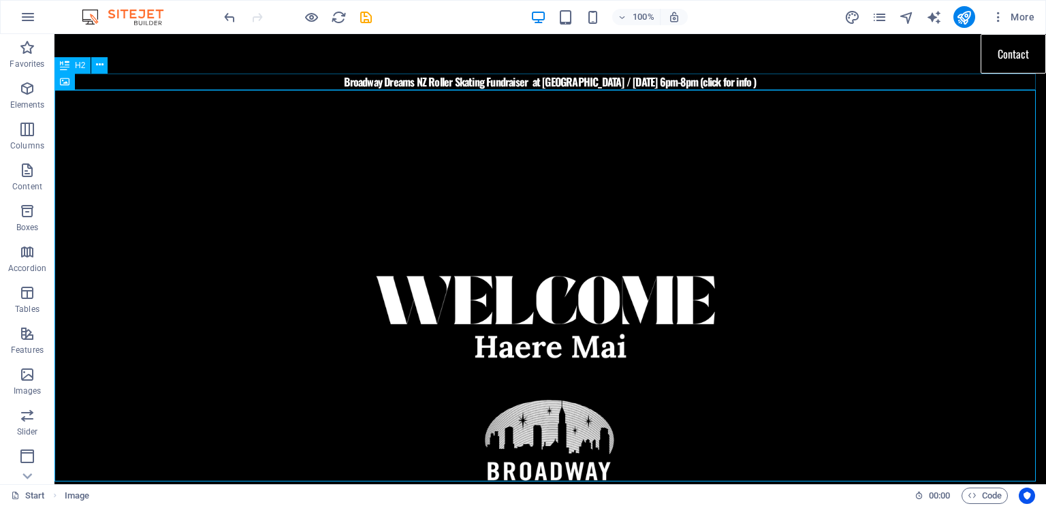
click at [742, 85] on div "Broadway Dreams NZ Roller Skating Fundraiser at [GEOGRAPHIC_DATA] / [DATE] 6pm-…" at bounding box center [550, 82] width 992 height 16
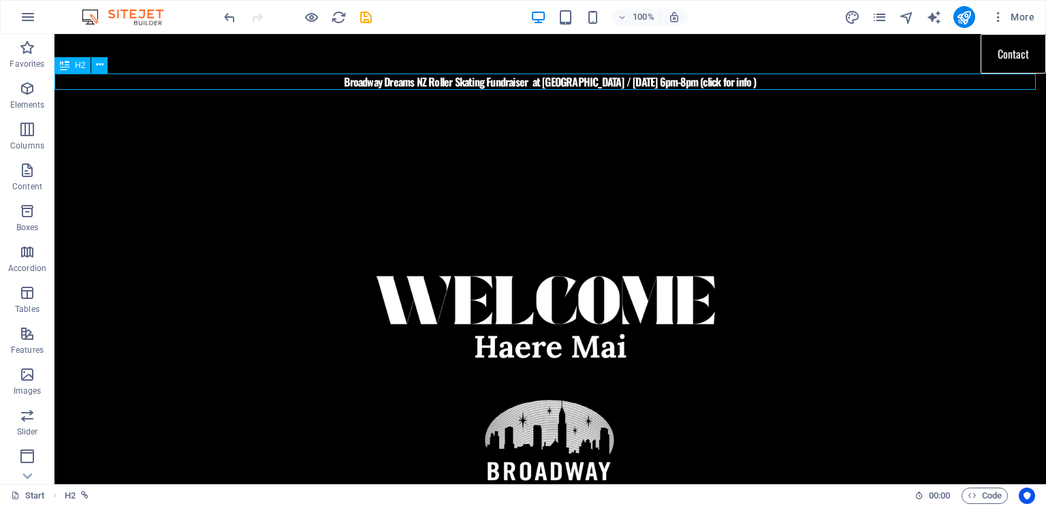
click at [735, 83] on div "Broadway Dreams NZ Roller Skating Fundraiser at [GEOGRAPHIC_DATA] / [DATE] 6pm-…" at bounding box center [550, 82] width 992 height 16
click at [409, 84] on div "Broadway Dreams NZ Roller Skating Fundraiser at [GEOGRAPHIC_DATA] / [DATE] 6pm-…" at bounding box center [550, 82] width 992 height 16
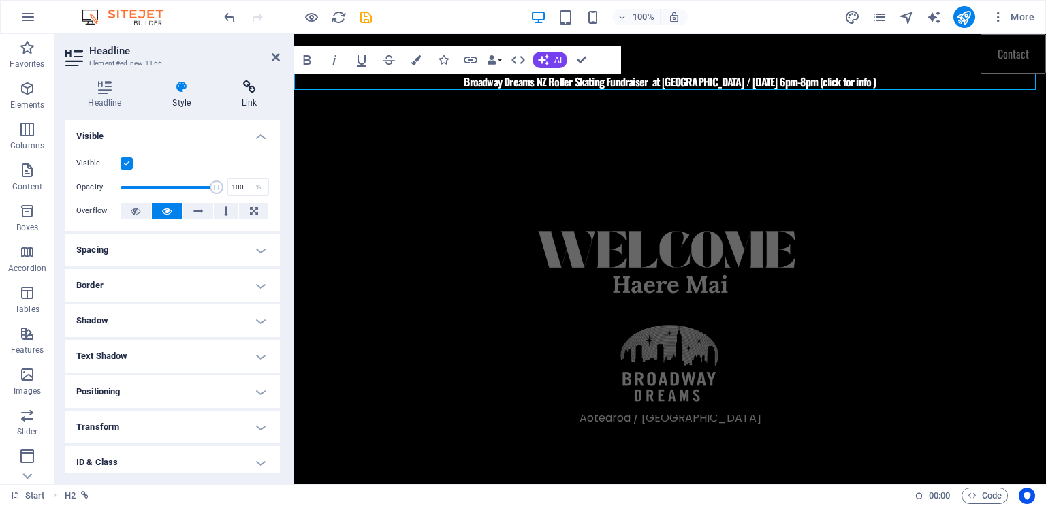
click at [250, 99] on h4 "Link" at bounding box center [249, 94] width 61 height 29
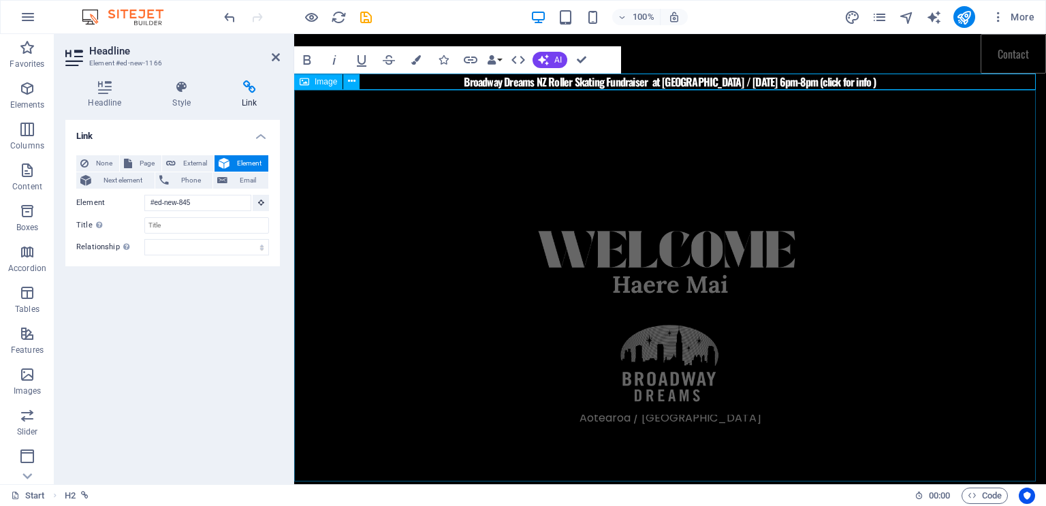
click at [971, 257] on figure at bounding box center [670, 301] width 752 height 422
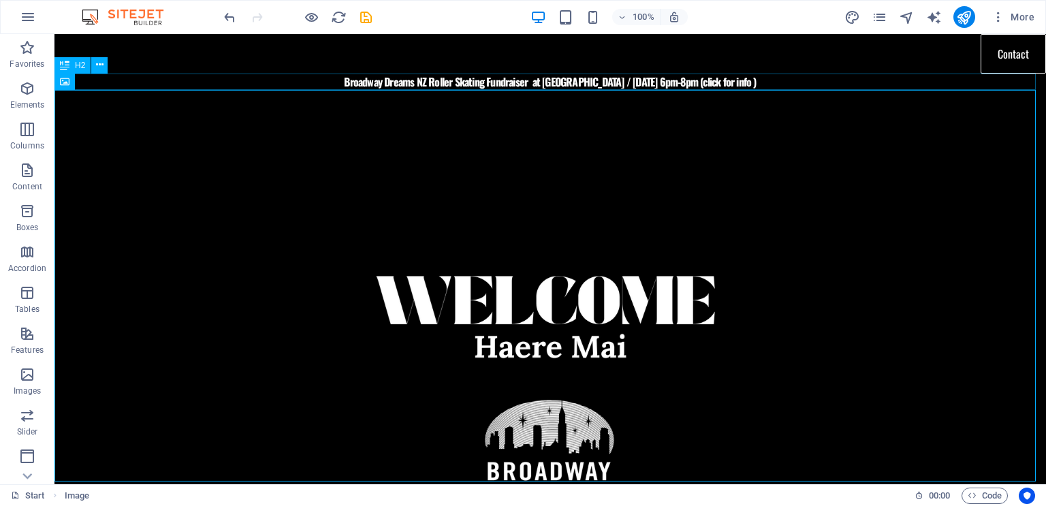
click at [528, 82] on div "Broadway Dreams NZ Roller Skating Fundraiser at [GEOGRAPHIC_DATA] / [DATE] 6pm-…" at bounding box center [550, 82] width 992 height 16
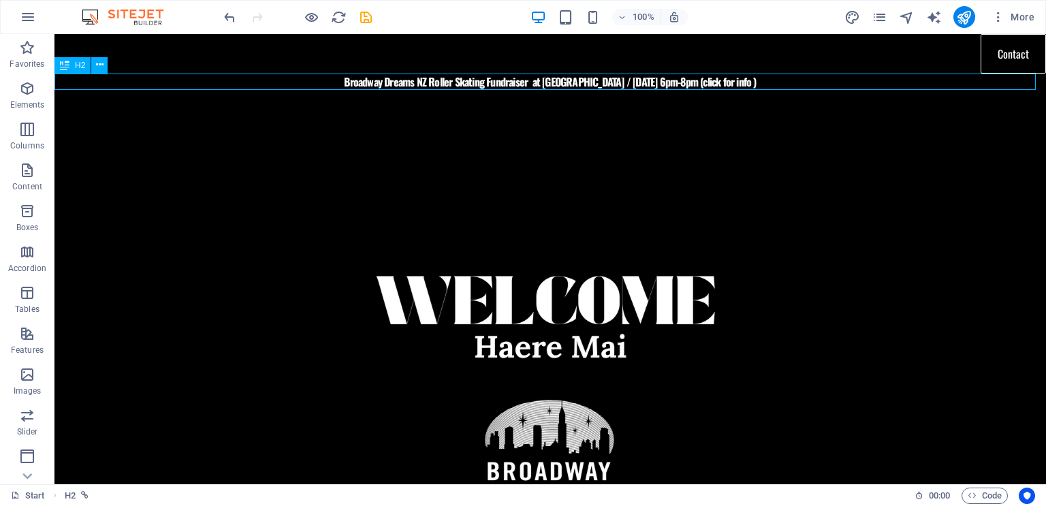
click at [528, 82] on div "Broadway Dreams NZ Roller Skating Fundraiser at [GEOGRAPHIC_DATA] / [DATE] 6pm-…" at bounding box center [550, 82] width 992 height 16
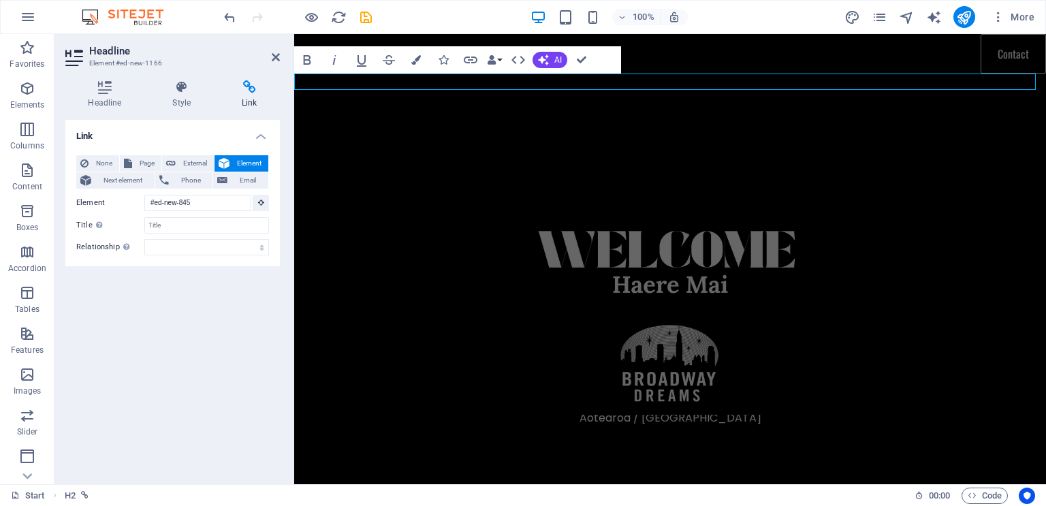
click at [640, 82] on link "Broadway Dreams NZ Roller Skating Fundraiser at [GEOGRAPHIC_DATA] / [DATE] 6pm-…" at bounding box center [670, 82] width 412 height 16
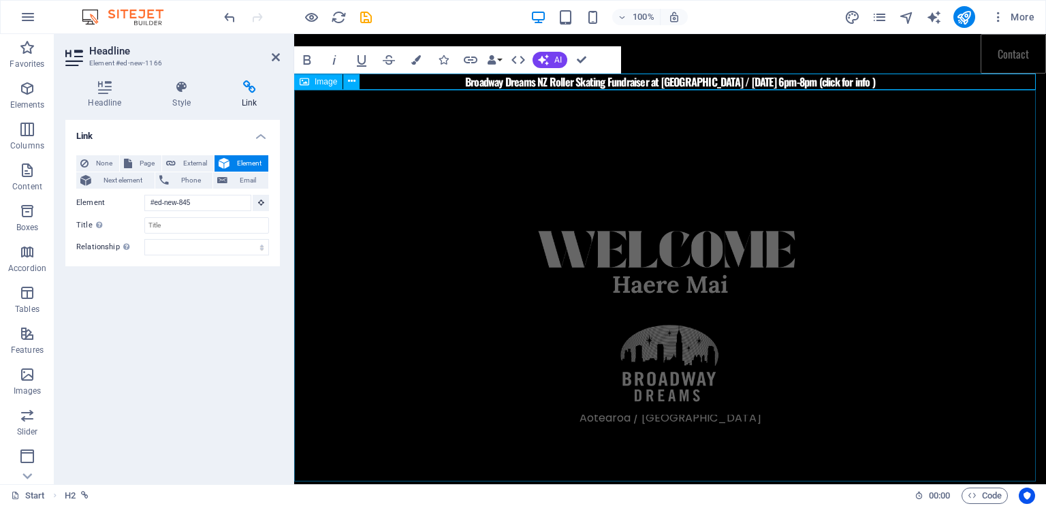
click at [911, 226] on figure at bounding box center [670, 301] width 752 height 422
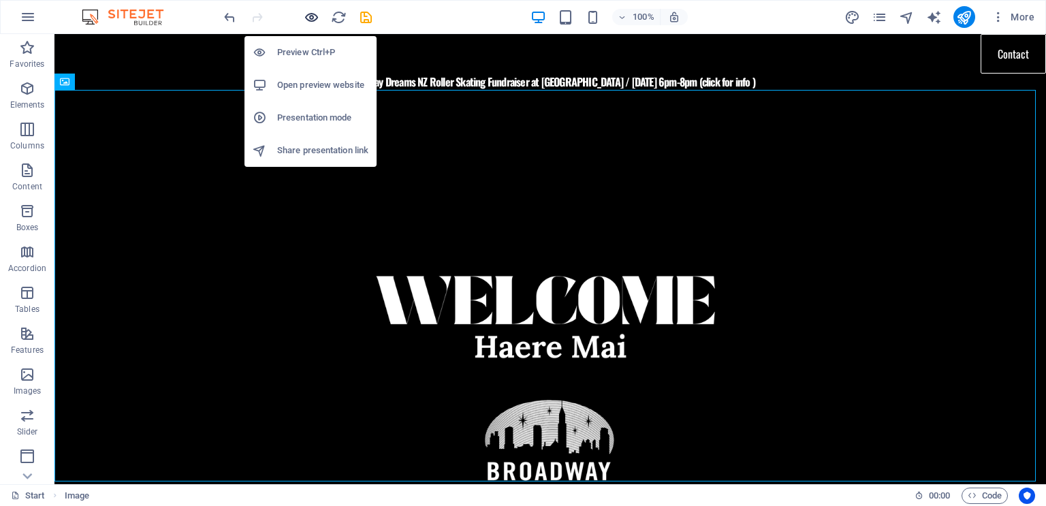
click at [313, 16] on icon "button" at bounding box center [312, 18] width 16 height 16
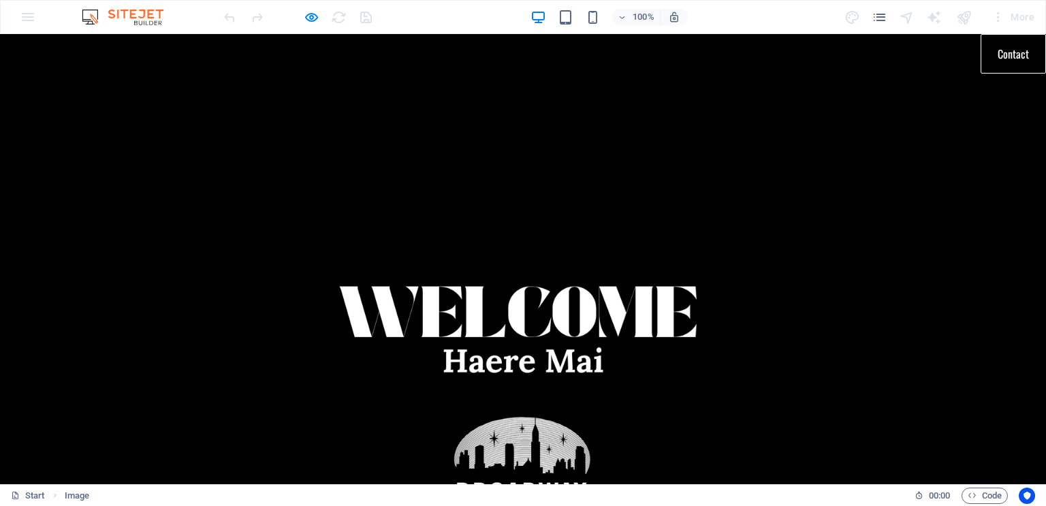
click at [608, 81] on link "Broadway Dreams NZ Roller Skating Fundraiser at [GEOGRAPHIC_DATA] / [DATE] 6pm-…" at bounding box center [523, 82] width 410 height 16
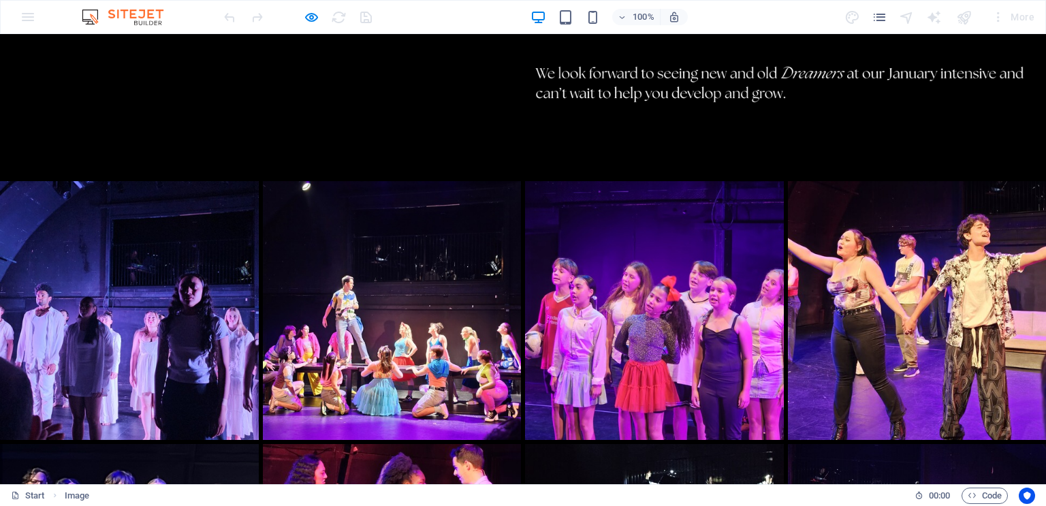
scroll to position [2756, 0]
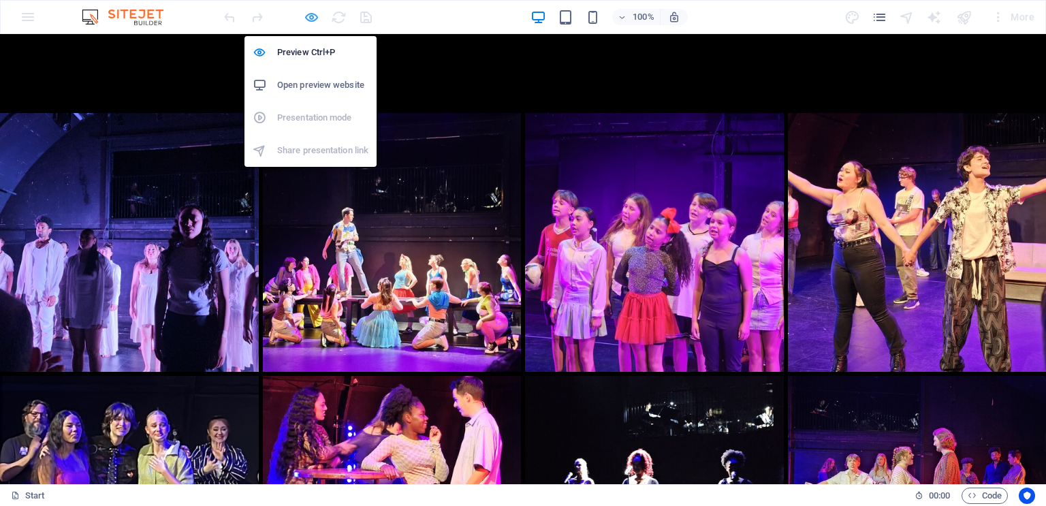
click at [307, 19] on icon "button" at bounding box center [312, 18] width 16 height 16
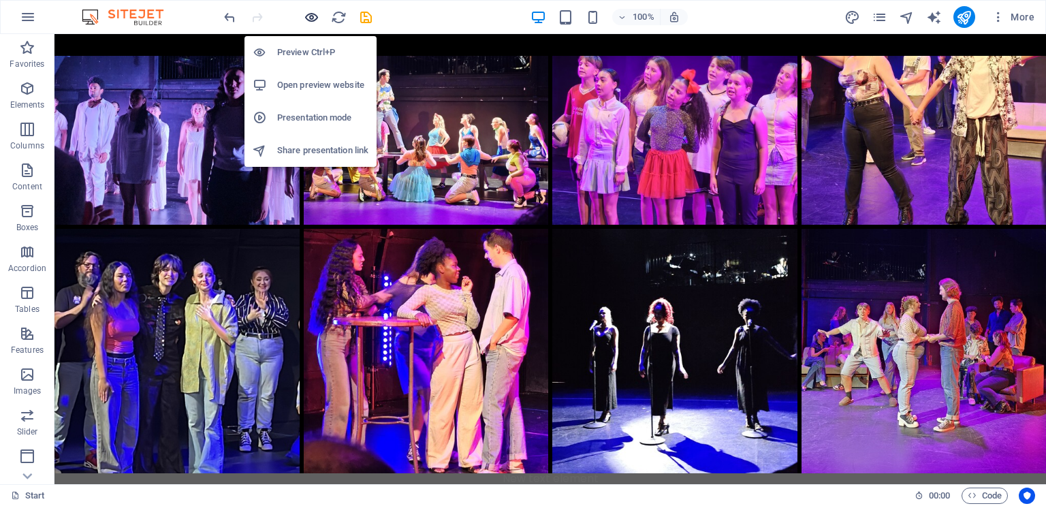
scroll to position [2708, 0]
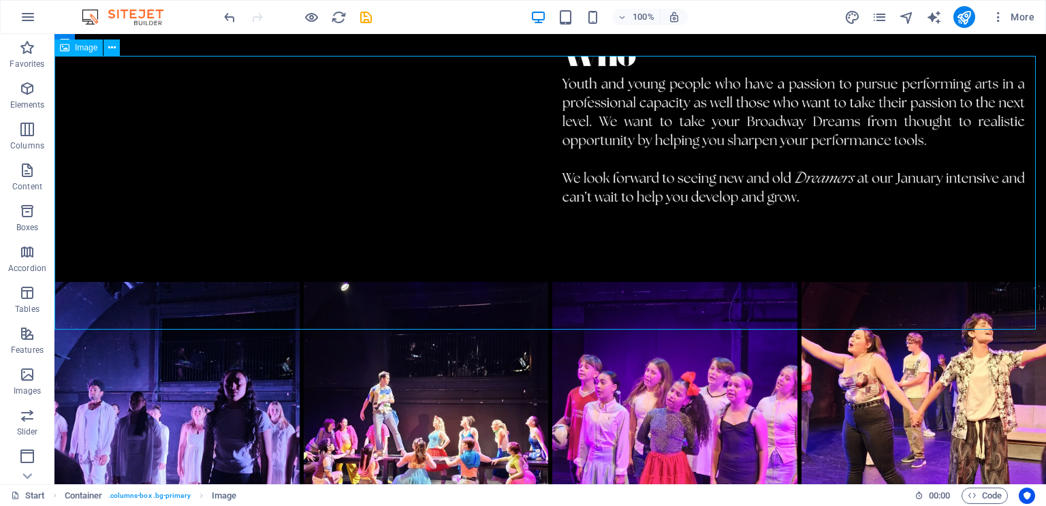
select select "px"
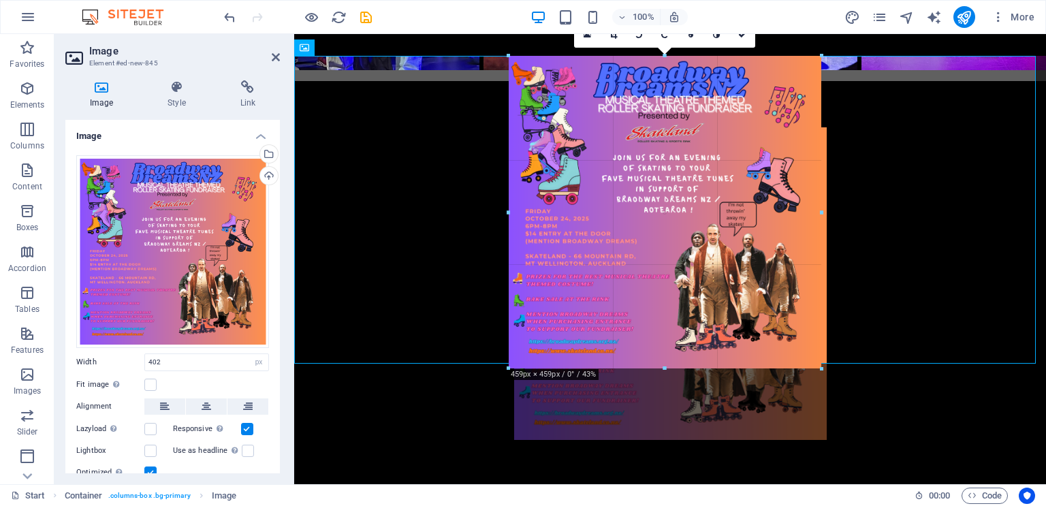
drag, startPoint x: 801, startPoint y: 330, endPoint x: 841, endPoint y: 366, distance: 53.5
type input "459"
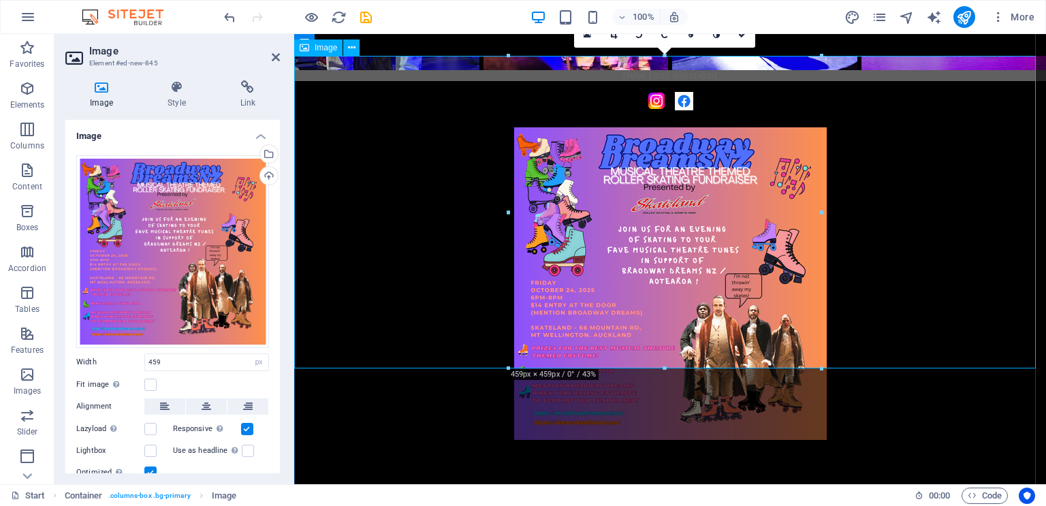
click at [881, 334] on figure at bounding box center [670, 283] width 752 height 313
click at [901, 440] on div at bounding box center [670, 470] width 752 height 61
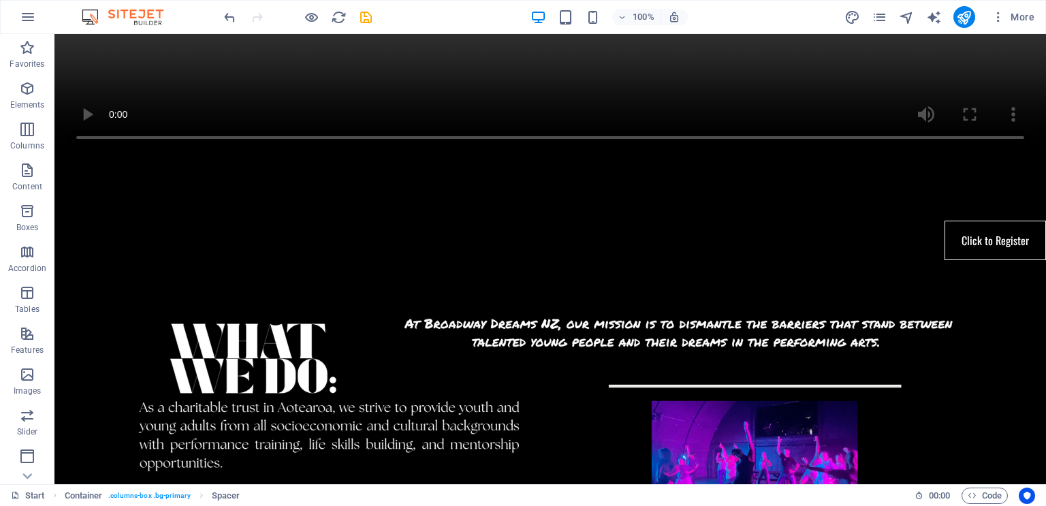
scroll to position [0, 0]
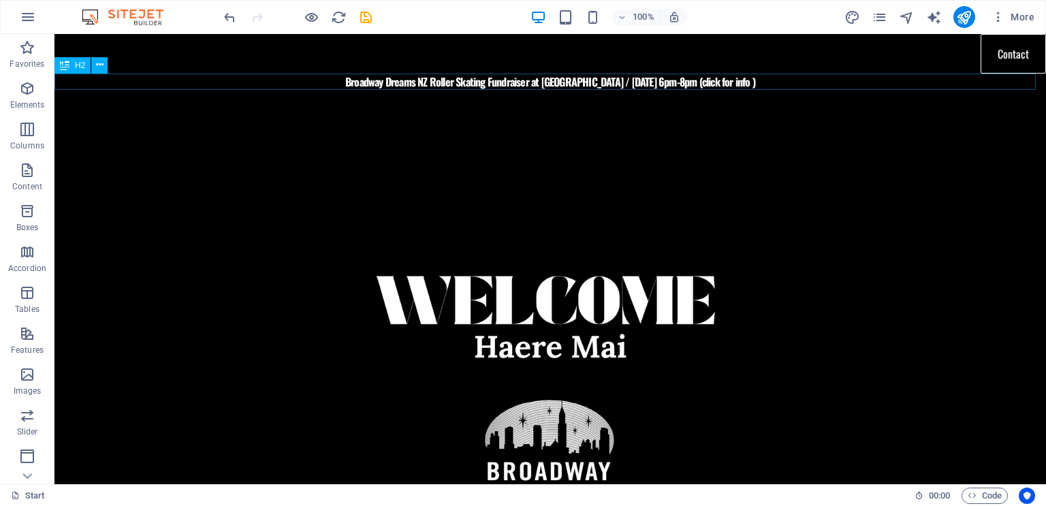
click at [719, 81] on div "Broadway Dreams NZ Roller Skating Fundraiser at [GEOGRAPHIC_DATA] / [DATE] 6pm-…" at bounding box center [550, 82] width 992 height 16
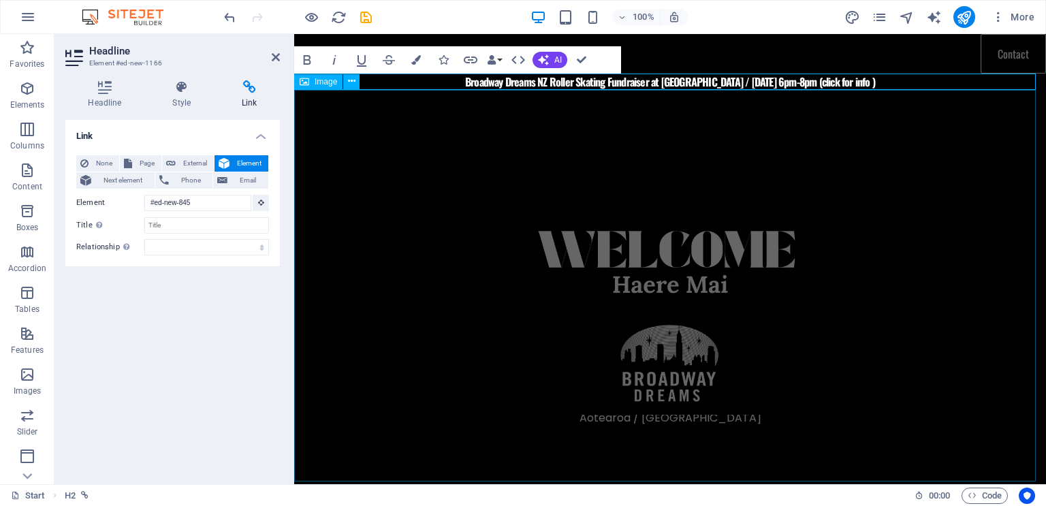
click at [751, 134] on figure at bounding box center [670, 301] width 752 height 422
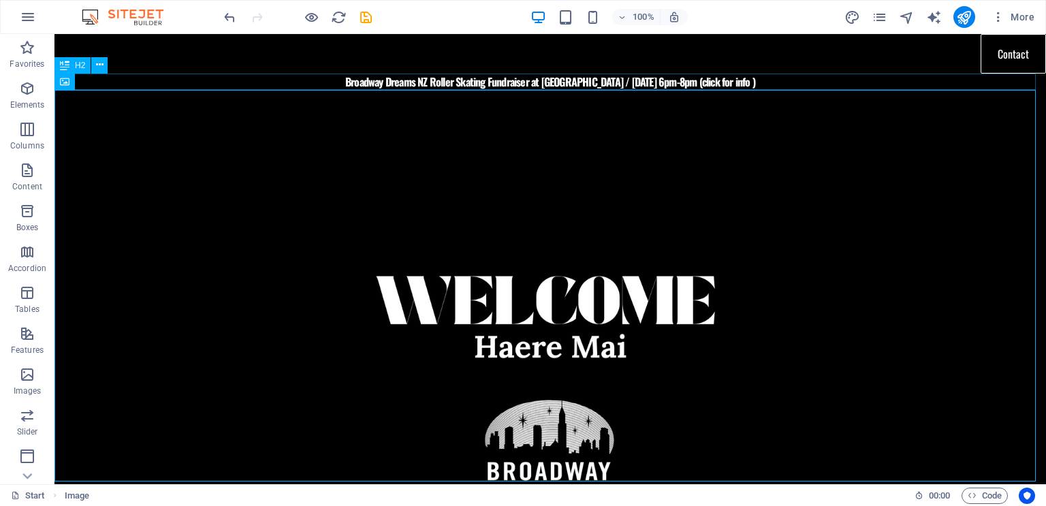
click at [678, 85] on div "Broadway Dreams NZ Roller Skating Fundraiser at [GEOGRAPHIC_DATA] / [DATE] 6pm-…" at bounding box center [550, 82] width 992 height 16
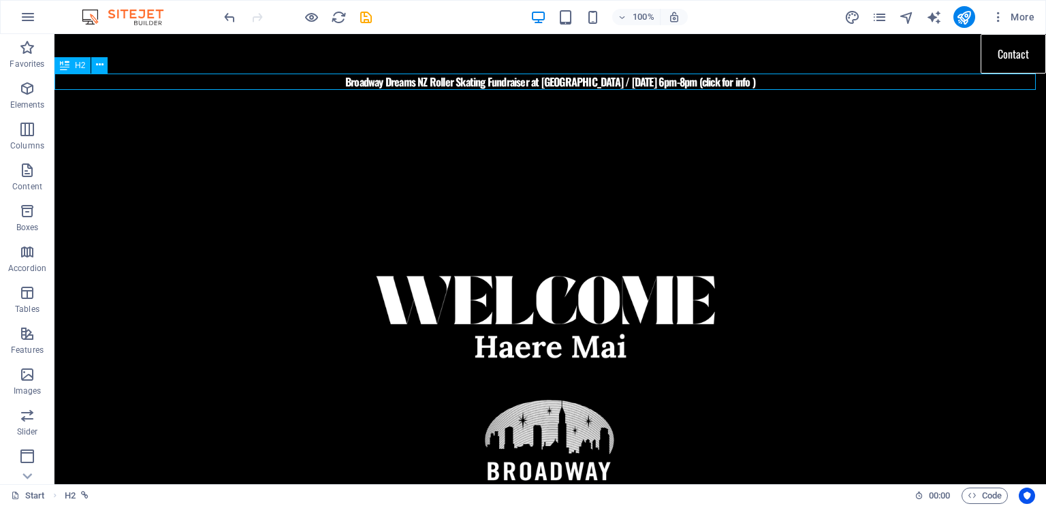
click at [678, 85] on div "Broadway Dreams NZ Roller Skating Fundraiser at [GEOGRAPHIC_DATA] / [DATE] 6pm-…" at bounding box center [550, 82] width 992 height 16
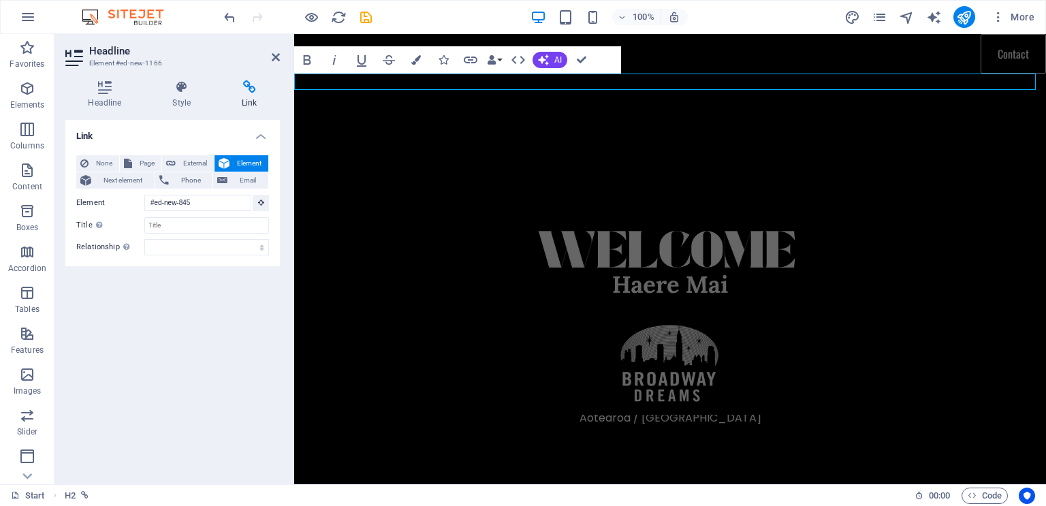
click at [794, 82] on link "Broadway Dreams NZ Roller Skating Fundraiser at [GEOGRAPHIC_DATA] / [DATE] 6pm-…" at bounding box center [670, 82] width 410 height 16
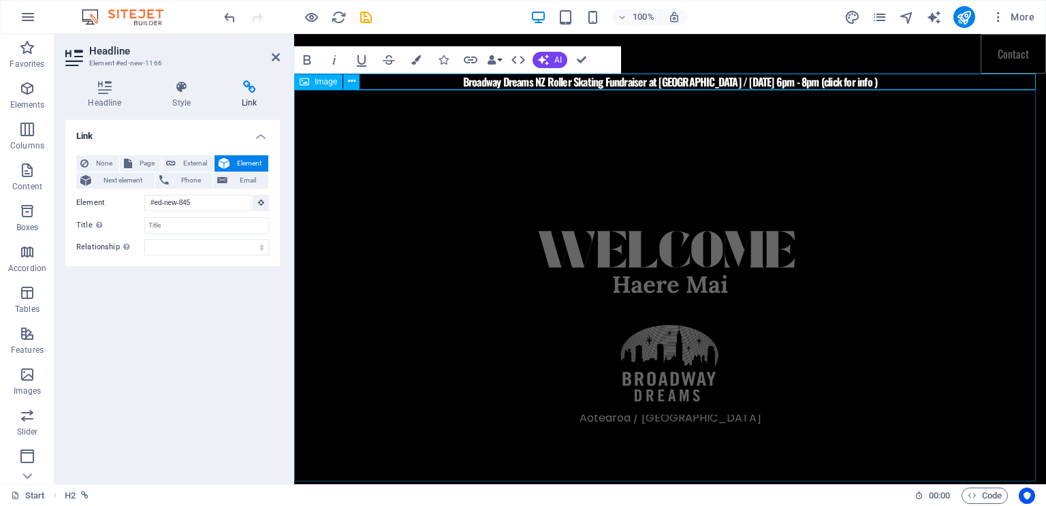
click at [860, 206] on figure at bounding box center [670, 301] width 752 height 422
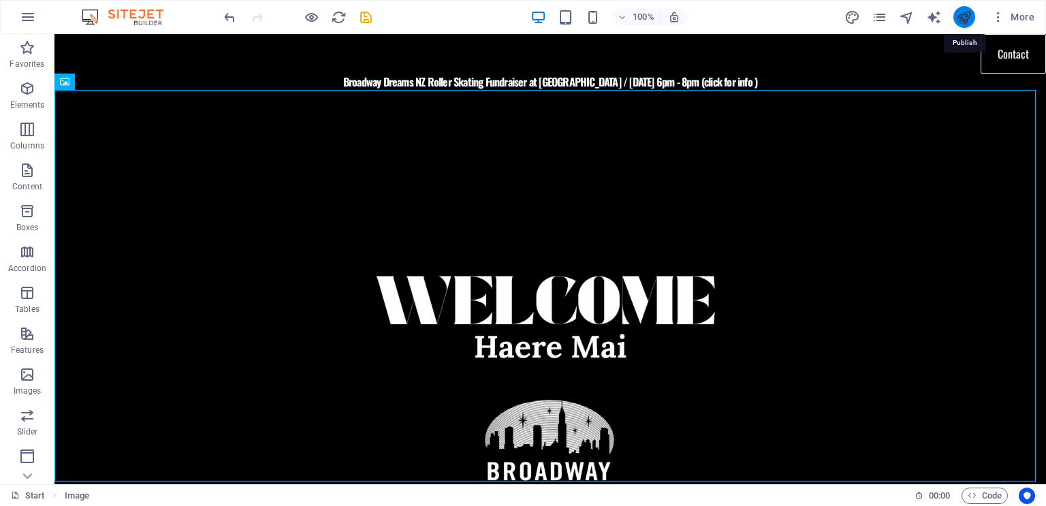
click at [965, 21] on icon "publish" at bounding box center [964, 18] width 16 height 16
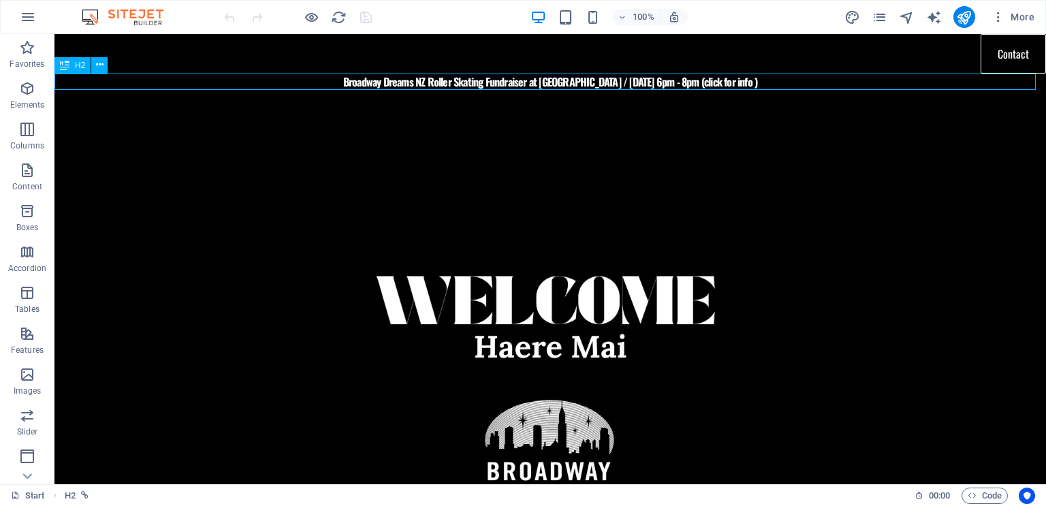
click at [416, 82] on div "Broadway Dreams NZ Roller Skating Fundraiser at [GEOGRAPHIC_DATA] / [DATE] 6pm …" at bounding box center [550, 82] width 992 height 16
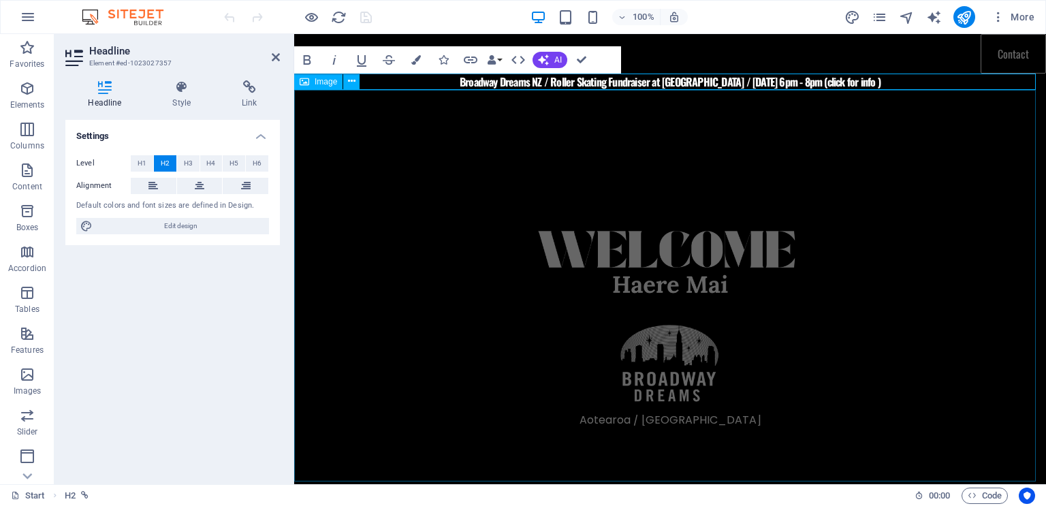
click at [535, 127] on figure at bounding box center [670, 301] width 752 height 422
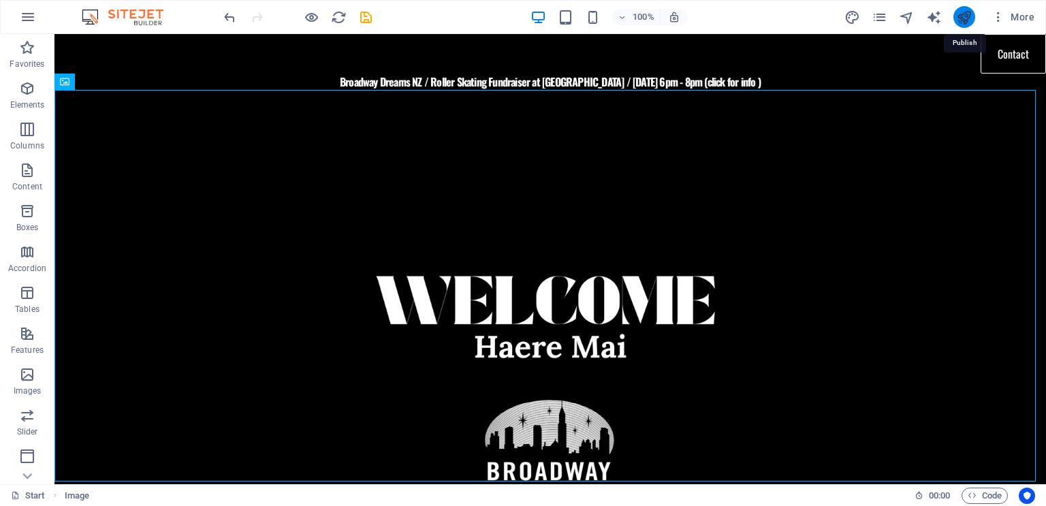
click at [963, 13] on icon "publish" at bounding box center [964, 18] width 16 height 16
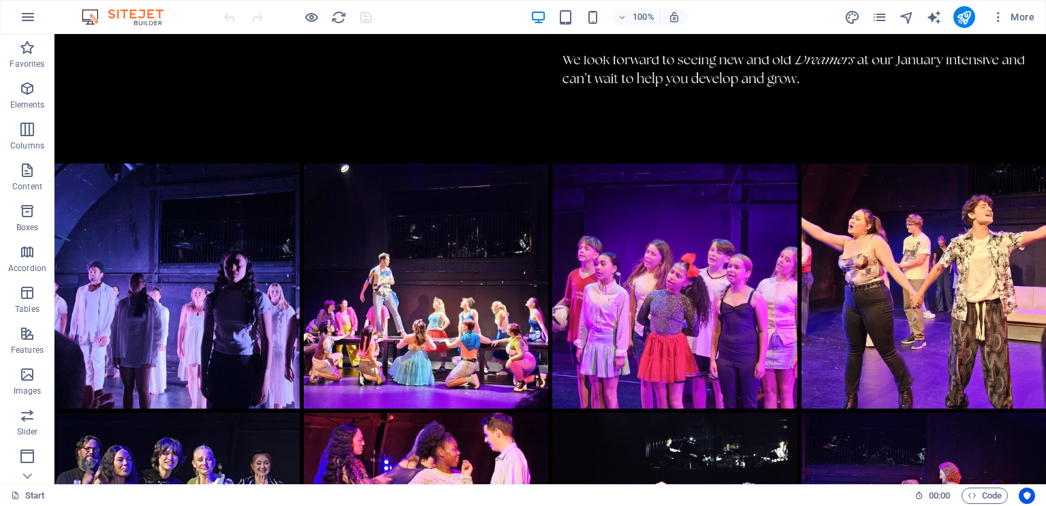
scroll to position [2534, 0]
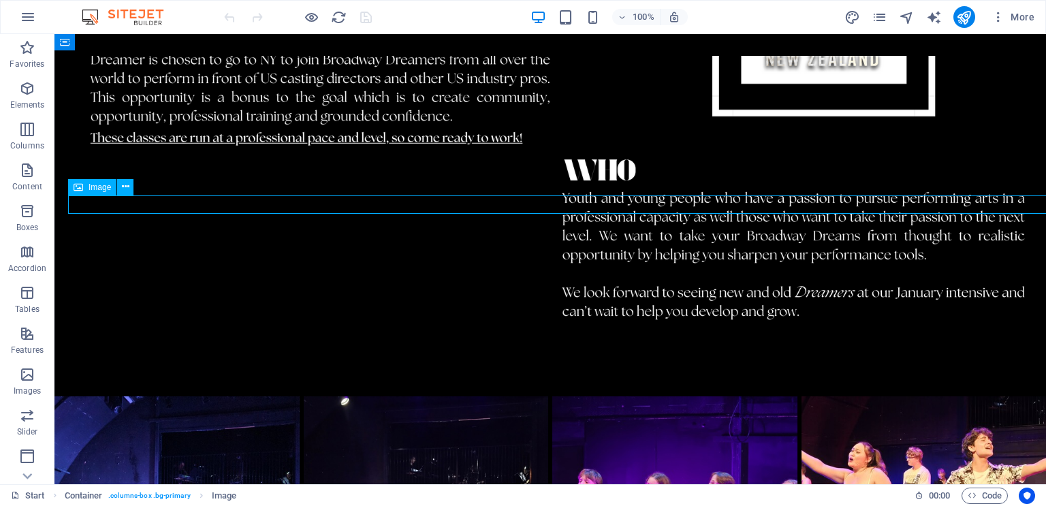
select select "px"
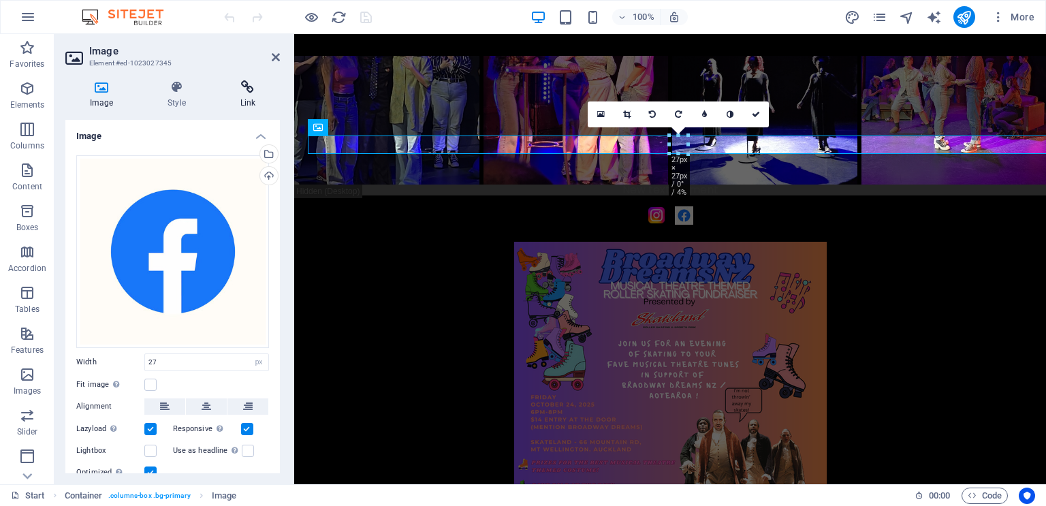
click at [251, 102] on h4 "Link" at bounding box center [248, 94] width 64 height 29
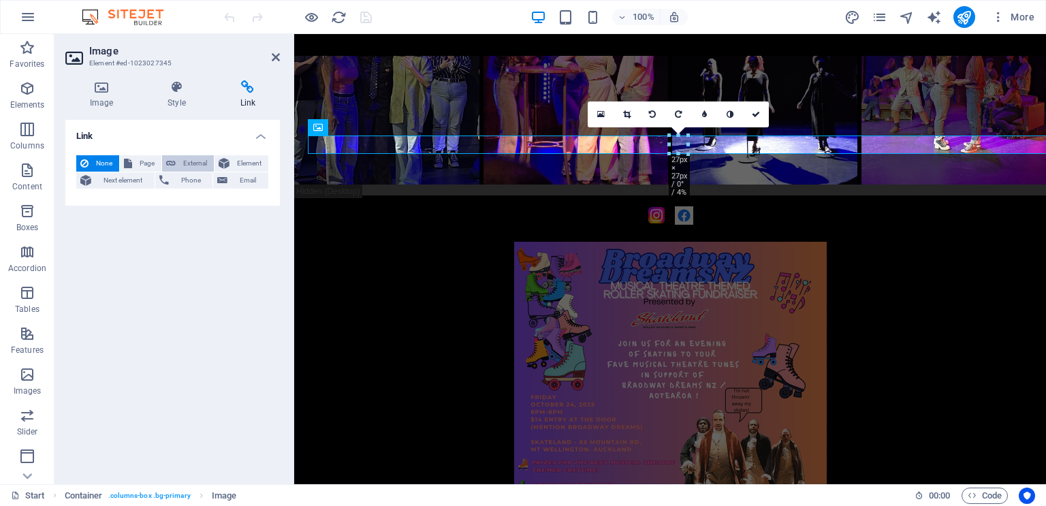
click at [200, 161] on span "External" at bounding box center [195, 163] width 30 height 16
select select "blank"
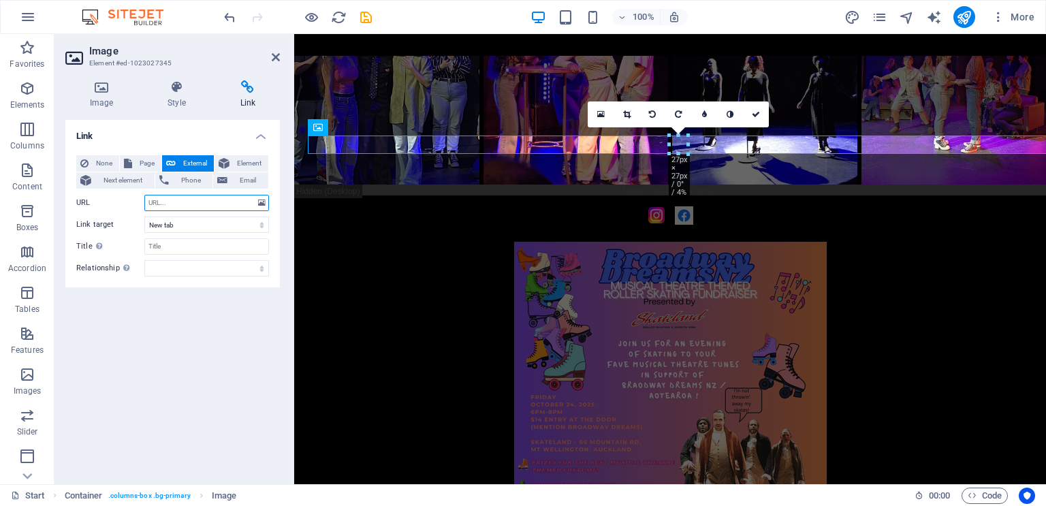
click at [229, 202] on input "URL" at bounding box center [206, 203] width 125 height 16
paste input "[URL][DOMAIN_NAME]"
type input "[URL][DOMAIN_NAME]"
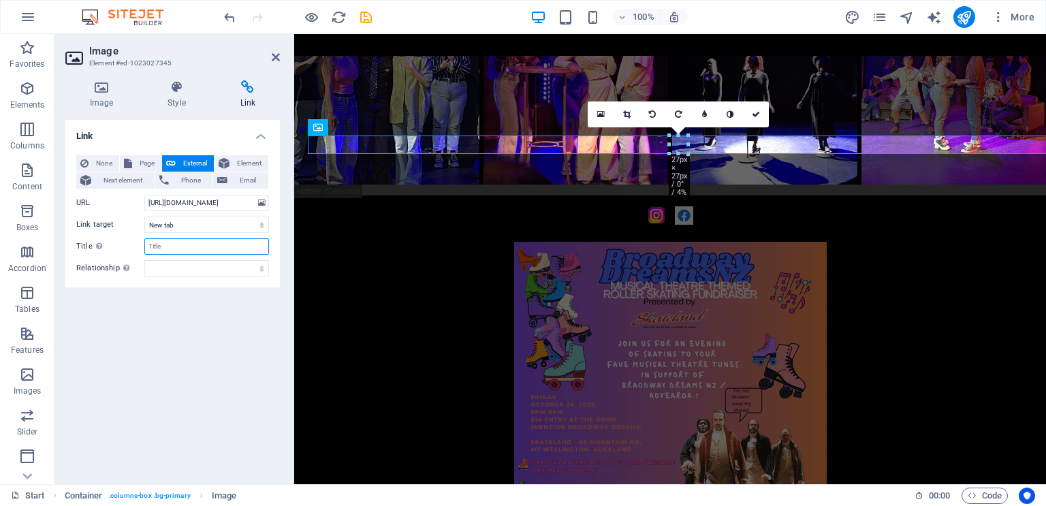
click at [185, 242] on input "Title Additional link description, should not be the same as the link text. The…" at bounding box center [206, 246] width 125 height 16
type input "Facebook"
click at [200, 342] on div "Link None Page External Element Next element Phone Email Page Start Legal Notic…" at bounding box center [172, 297] width 215 height 354
click at [173, 103] on h4 "Style" at bounding box center [179, 94] width 72 height 29
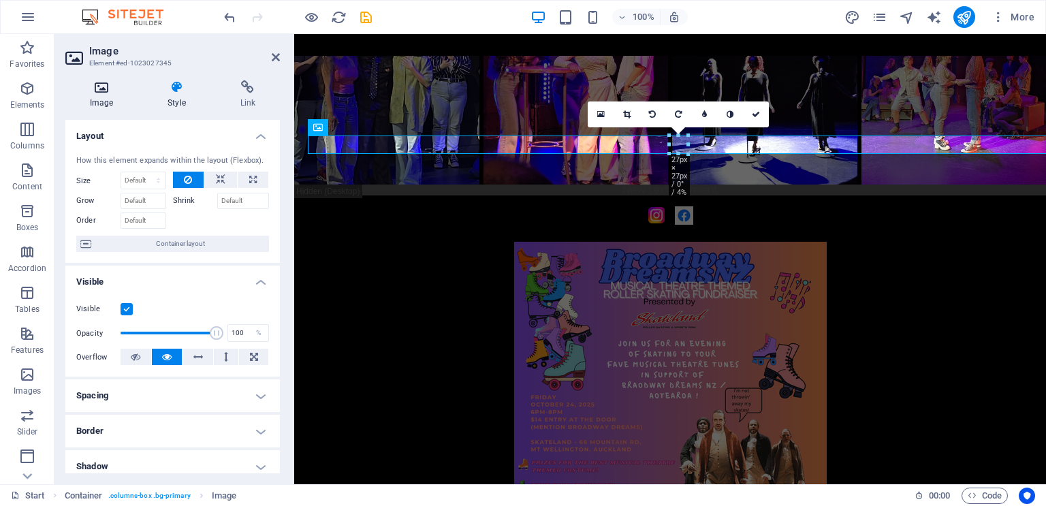
click at [112, 96] on h4 "Image" at bounding box center [104, 94] width 78 height 29
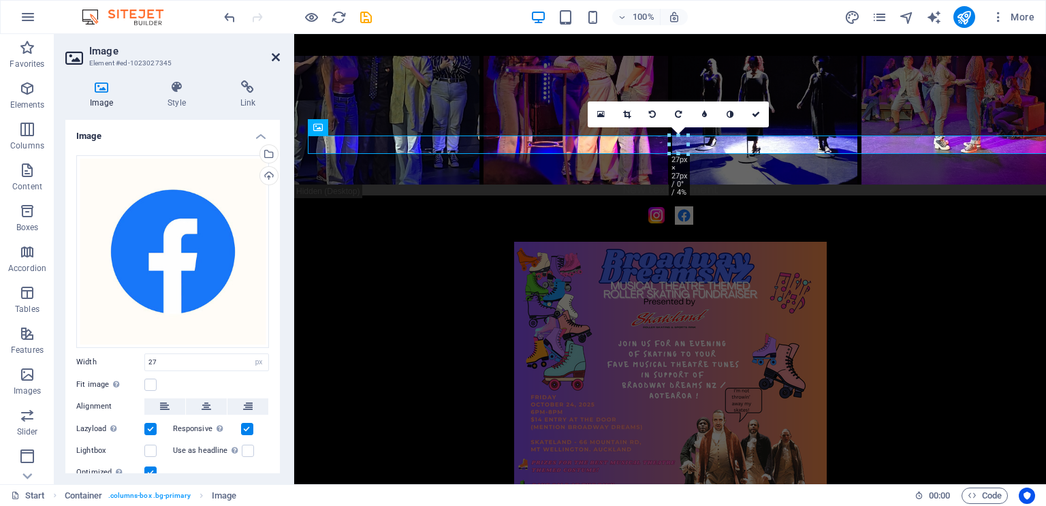
click at [275, 57] on icon at bounding box center [276, 57] width 8 height 11
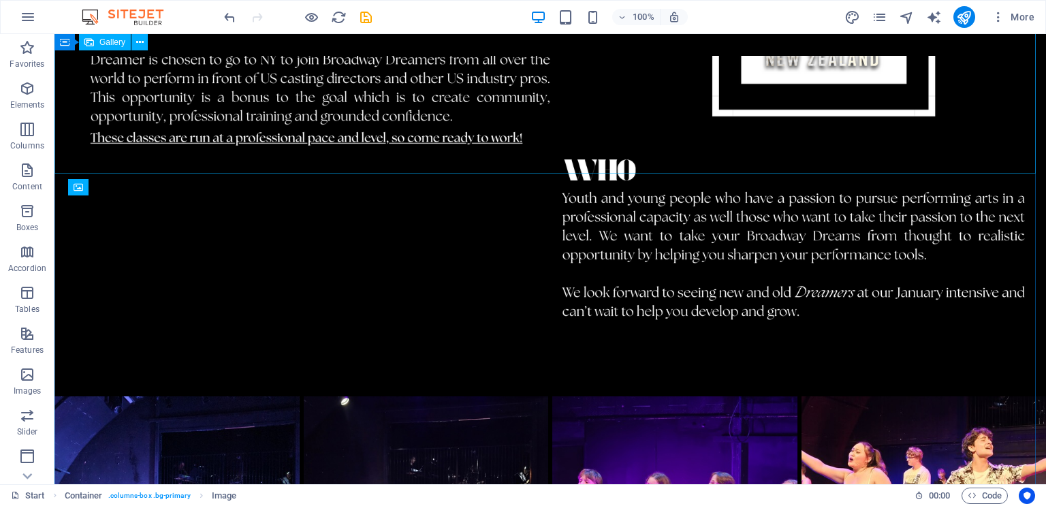
scroll to position [2534, 0]
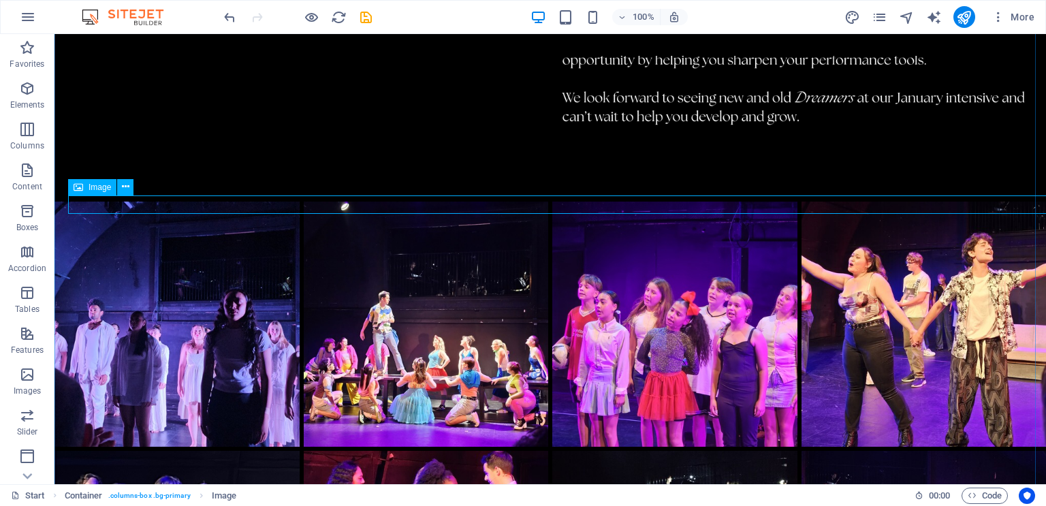
select select "px"
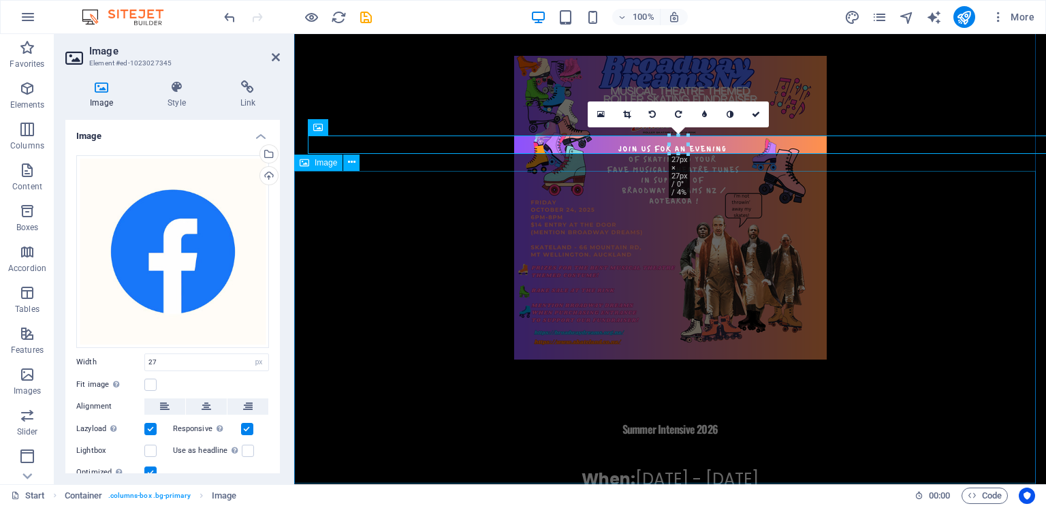
scroll to position [2339, 0]
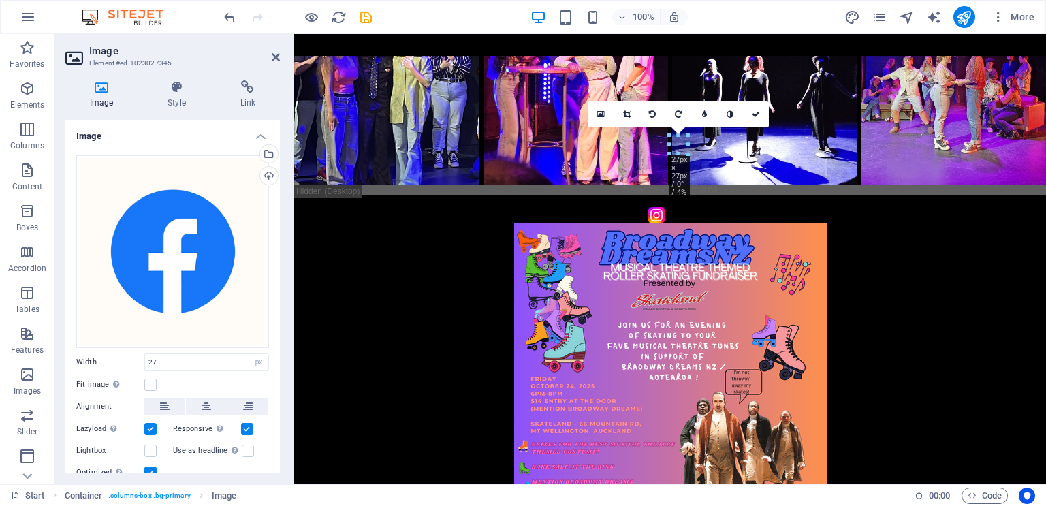
drag, startPoint x: 803, startPoint y: 144, endPoint x: 805, endPoint y: 200, distance: 56.6
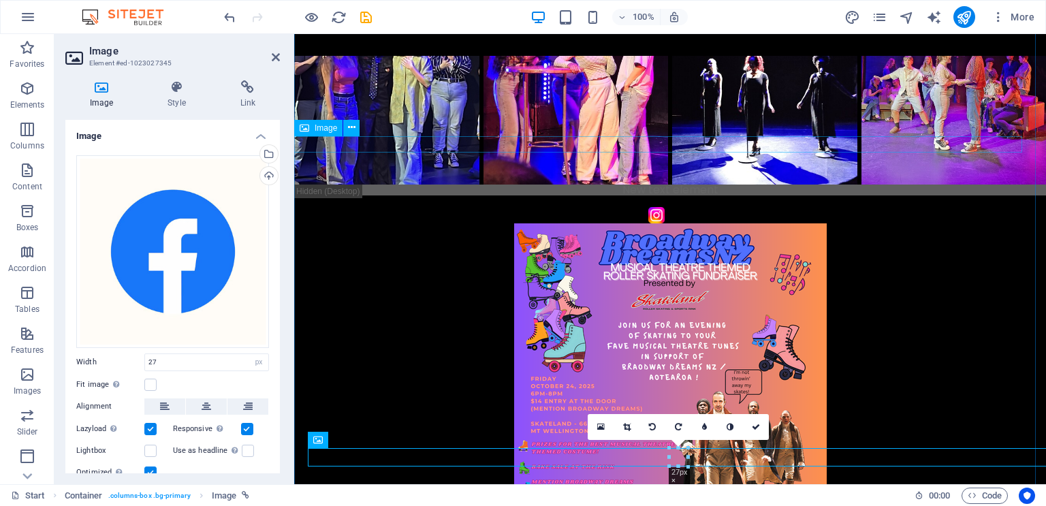
click at [646, 207] on figure at bounding box center [657, 215] width 752 height 16
select select "px"
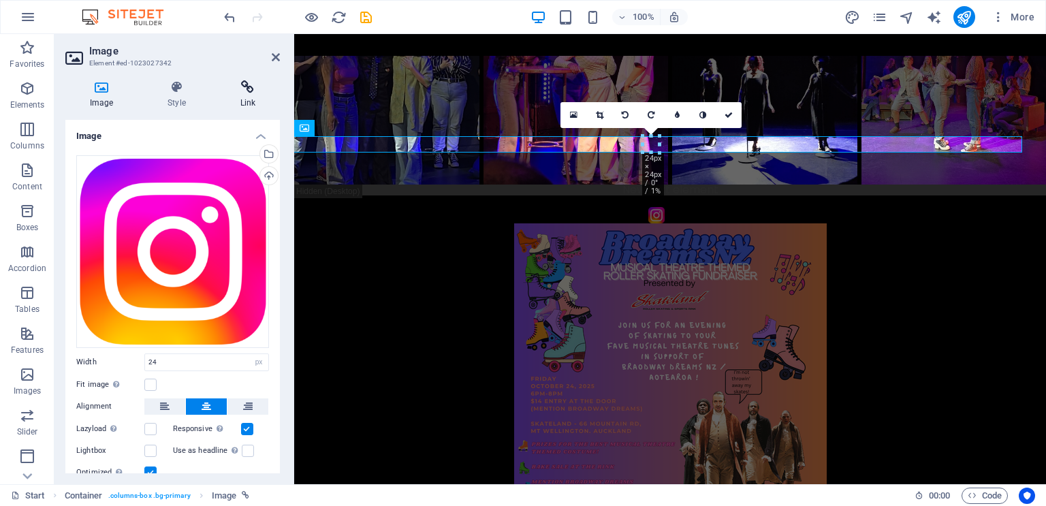
click at [247, 91] on icon at bounding box center [248, 87] width 64 height 14
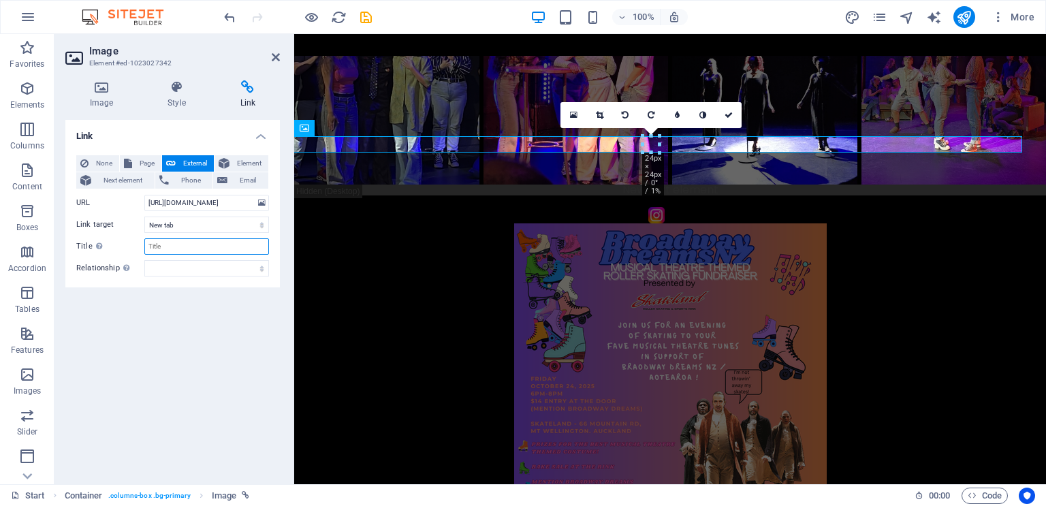
click at [208, 246] on input "Title Additional link description, should not be the same as the link text. The…" at bounding box center [206, 246] width 125 height 16
type input "Instagram link"
click at [215, 333] on div "Link None Page External Element Next element Phone Email Page Start Legal Notic…" at bounding box center [172, 297] width 215 height 354
click at [465, 272] on figure at bounding box center [670, 379] width 752 height 313
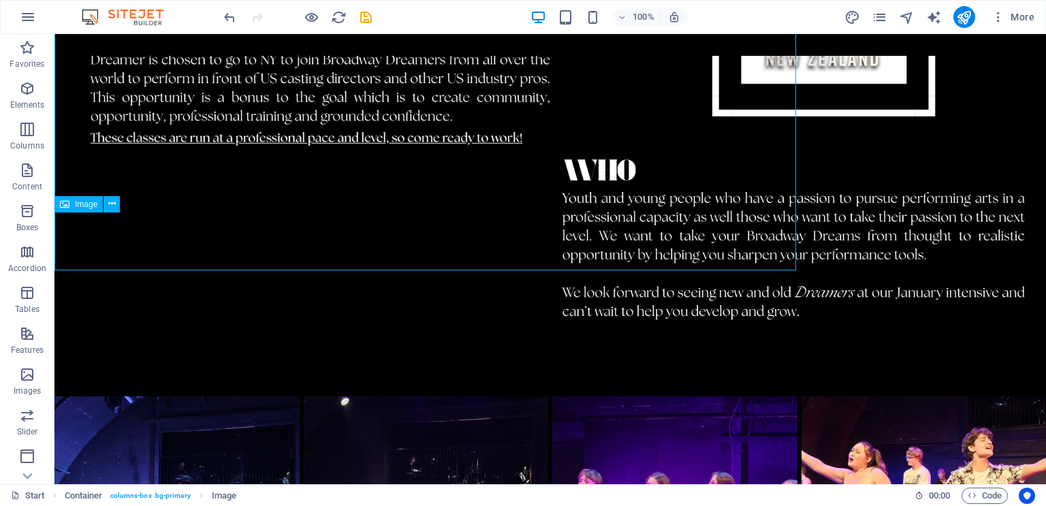
scroll to position [2534, 0]
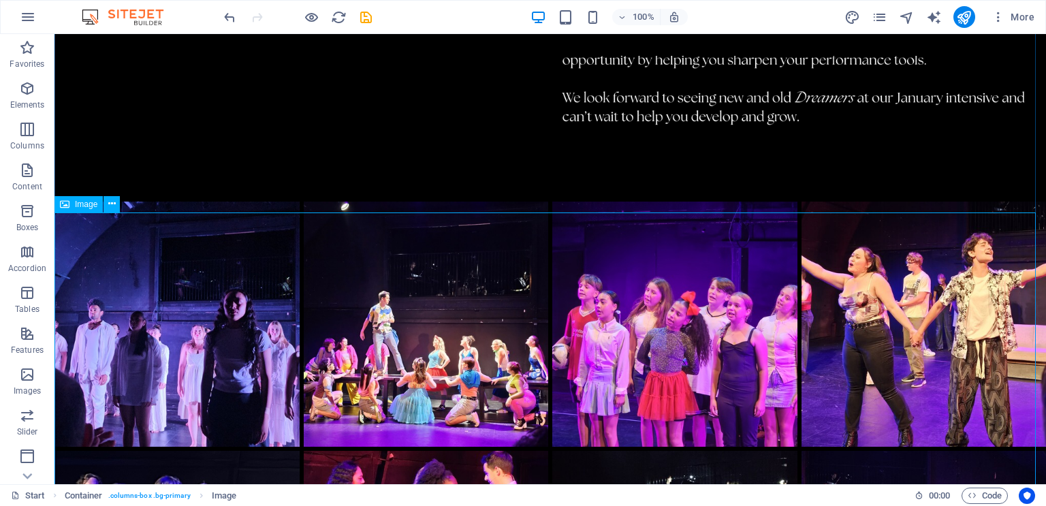
click at [20, 99] on span "Elements" at bounding box center [27, 96] width 54 height 33
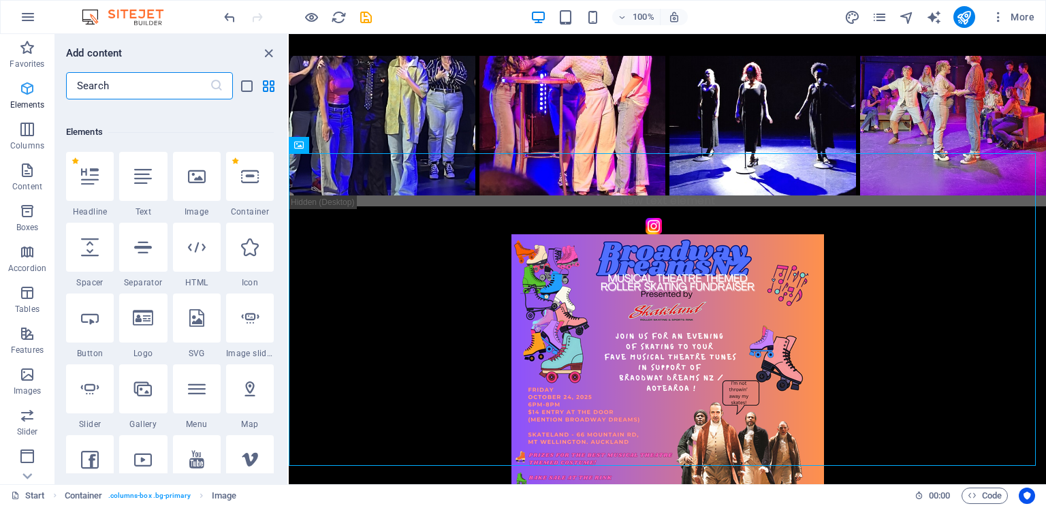
scroll to position [145, 0]
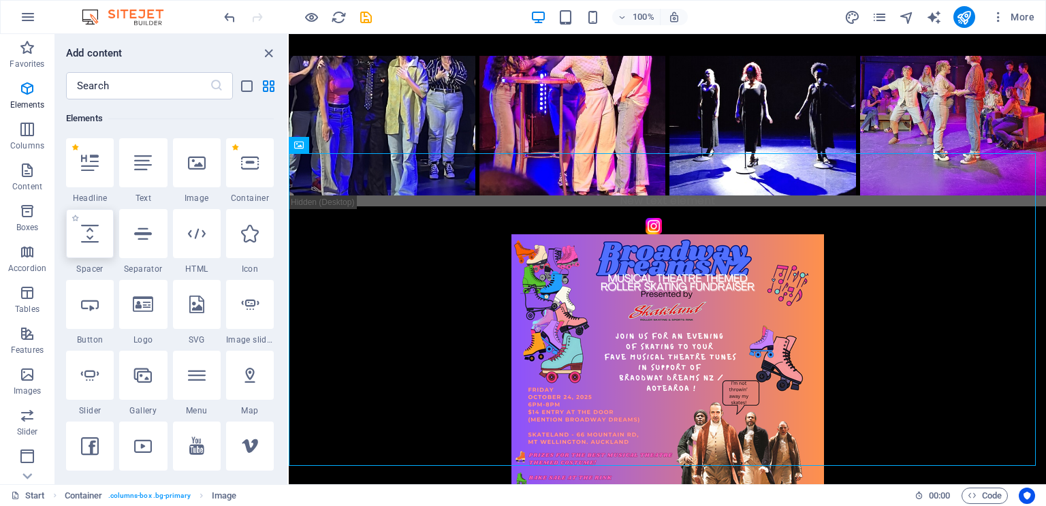
click at [99, 240] on div at bounding box center [90, 233] width 48 height 49
select select "px"
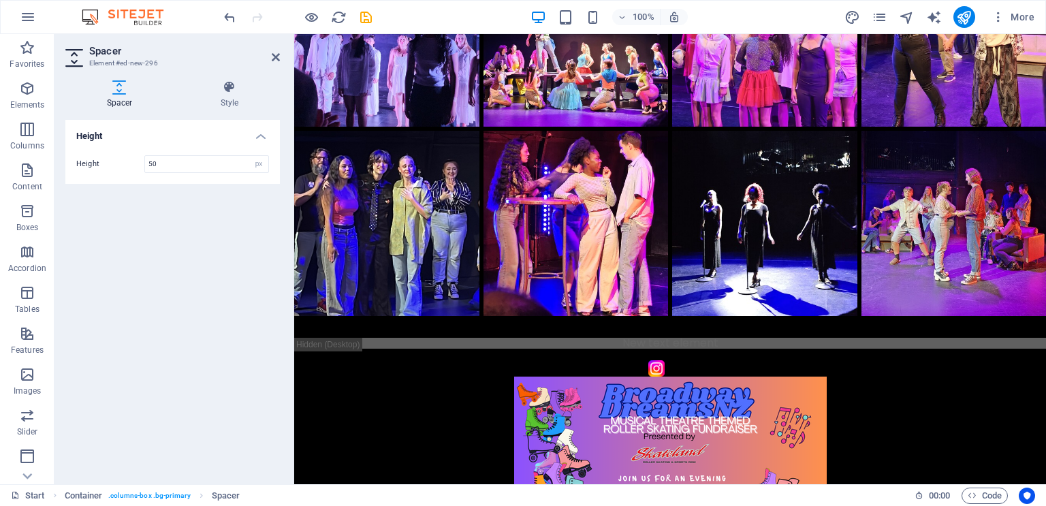
scroll to position [2208, 0]
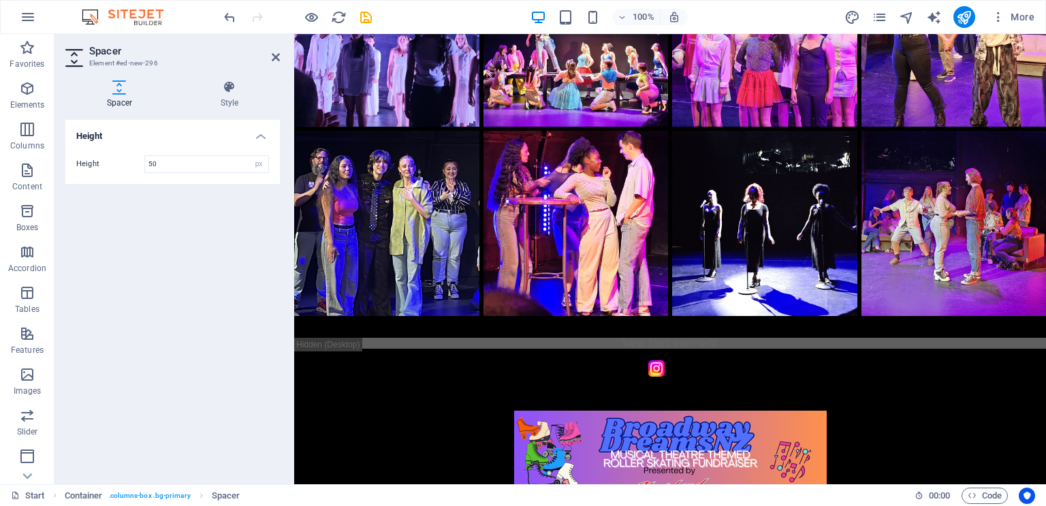
drag, startPoint x: 687, startPoint y: 253, endPoint x: 690, endPoint y: 337, distance: 83.9
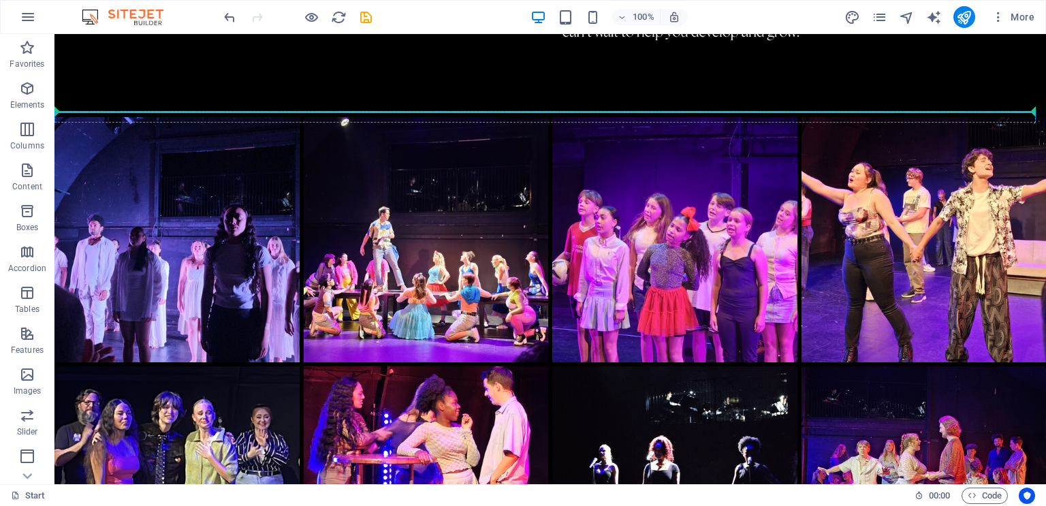
scroll to position [2618, 0]
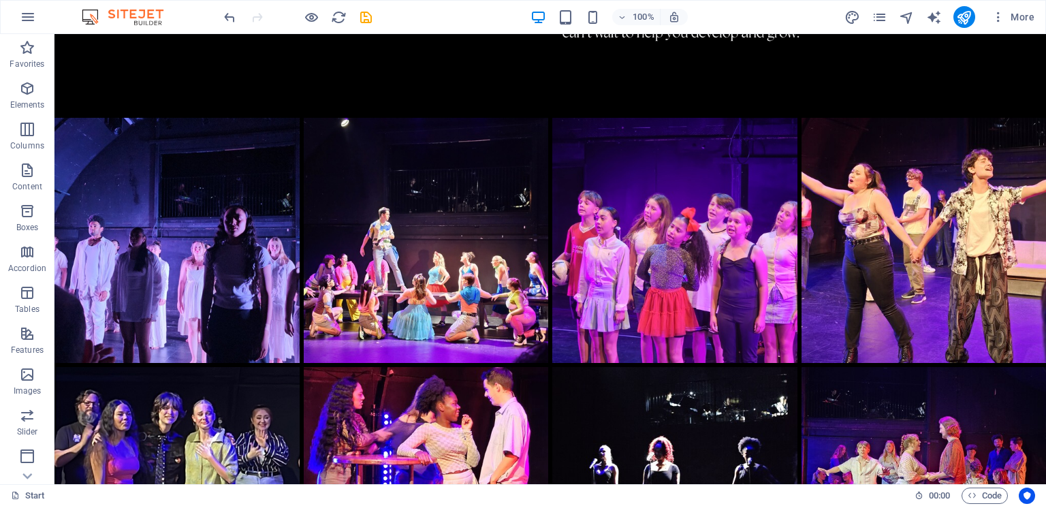
drag, startPoint x: 724, startPoint y: 261, endPoint x: 682, endPoint y: 168, distance: 101.8
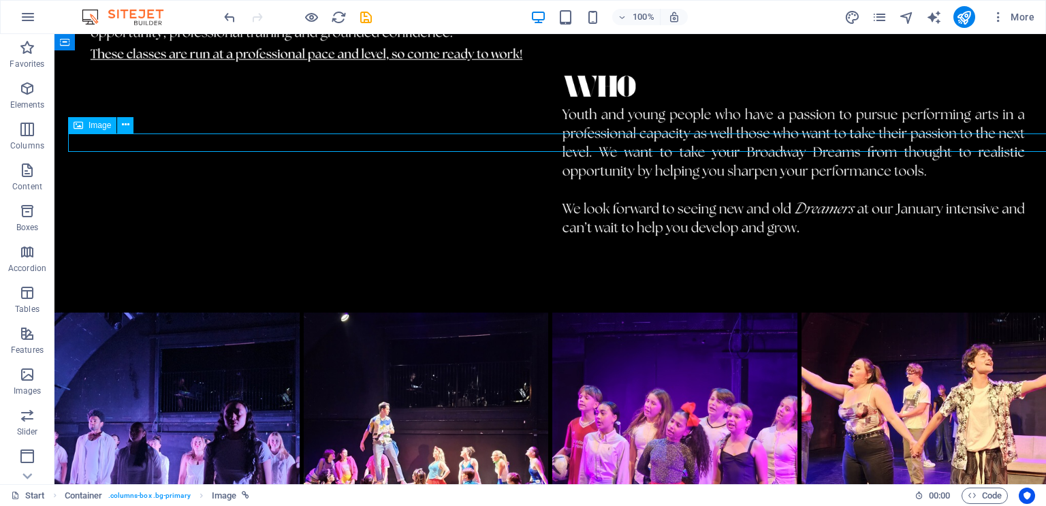
select select "px"
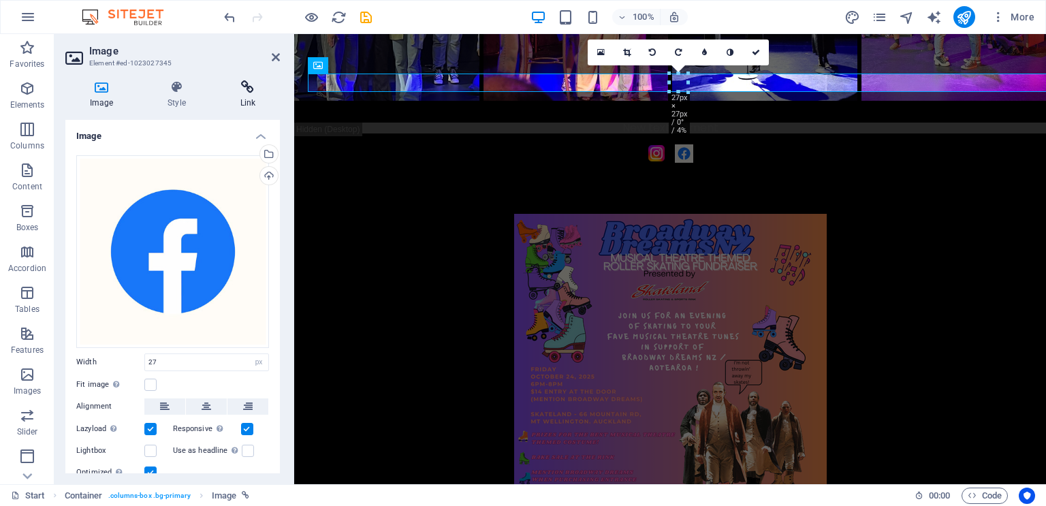
click at [255, 95] on h4 "Link" at bounding box center [248, 94] width 64 height 29
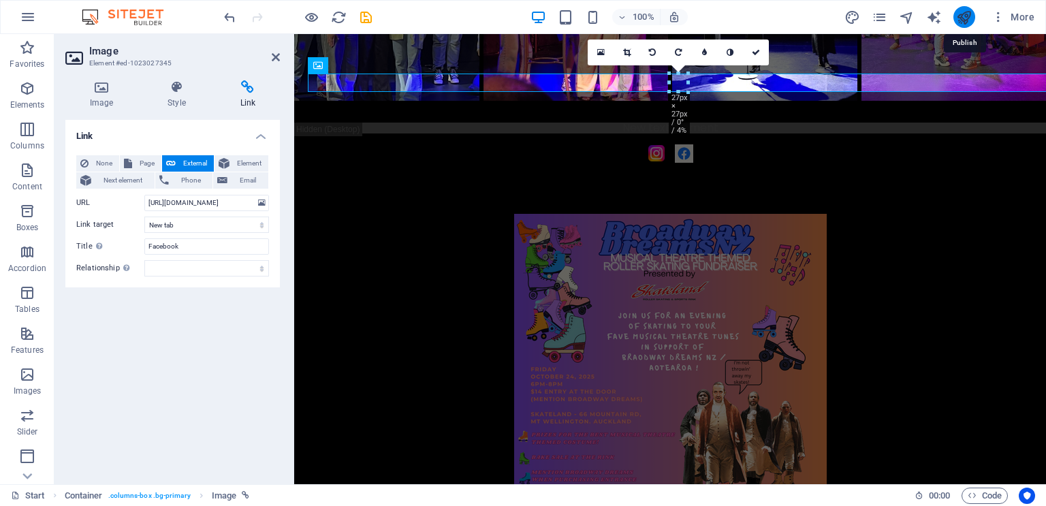
click at [969, 10] on icon "publish" at bounding box center [964, 18] width 16 height 16
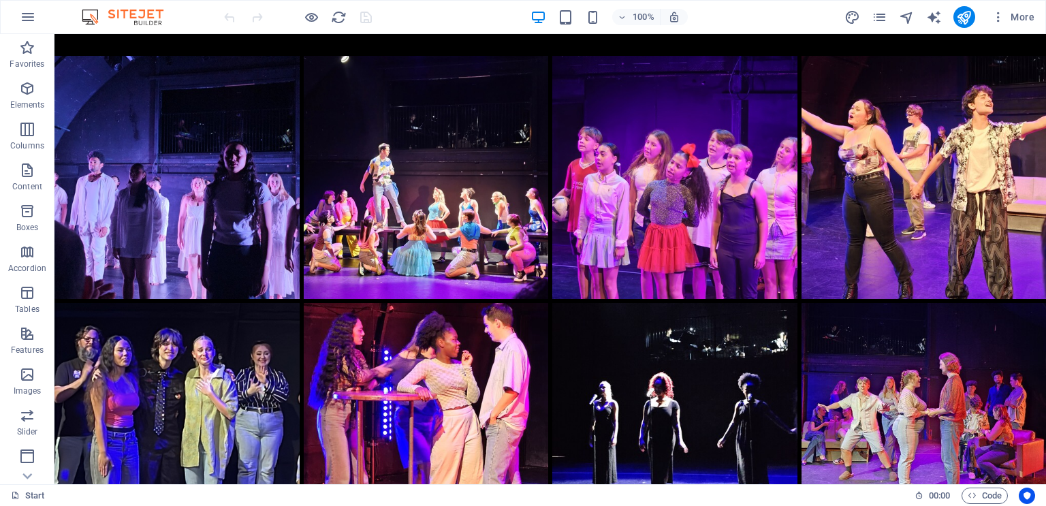
scroll to position [2508, 0]
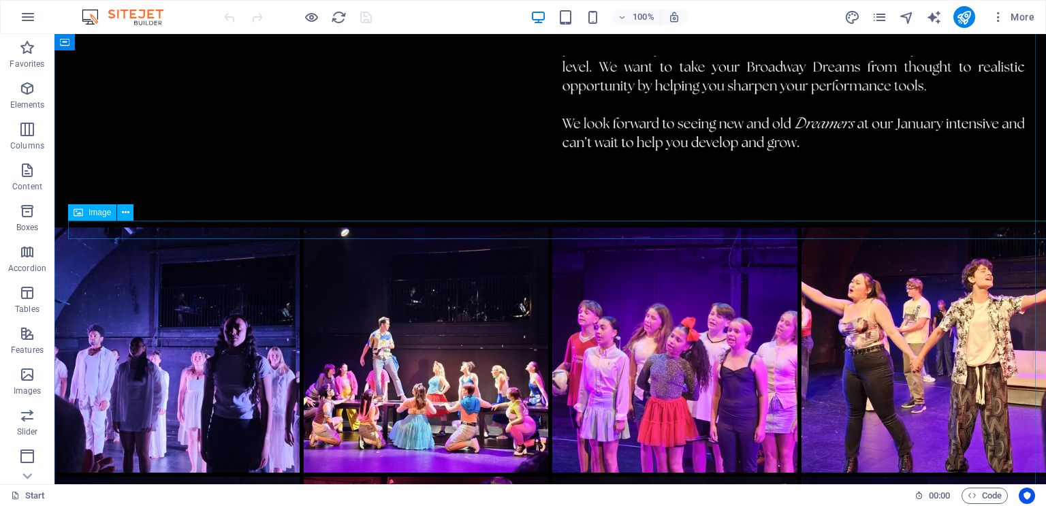
drag, startPoint x: 68, startPoint y: 228, endPoint x: 586, endPoint y: 230, distance: 518.4
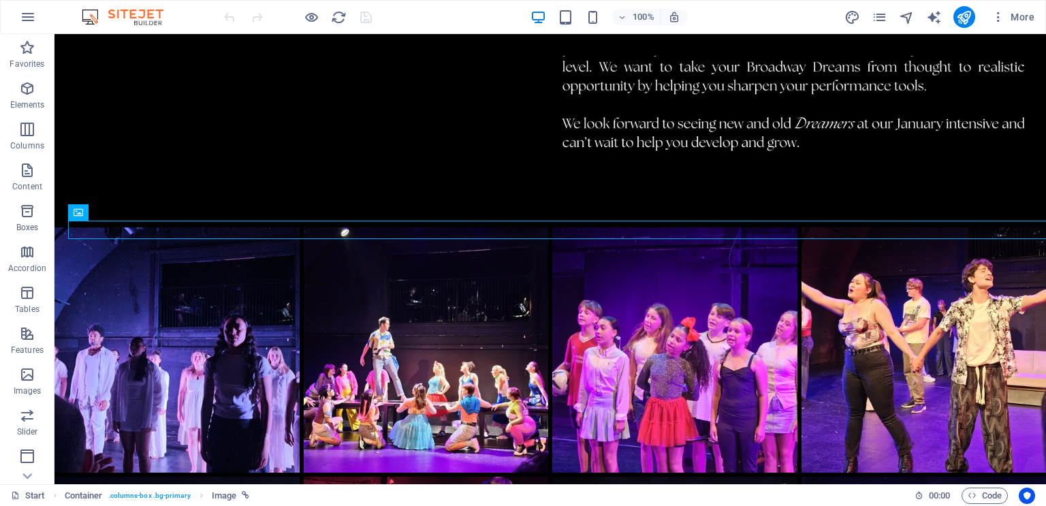
select select "px"
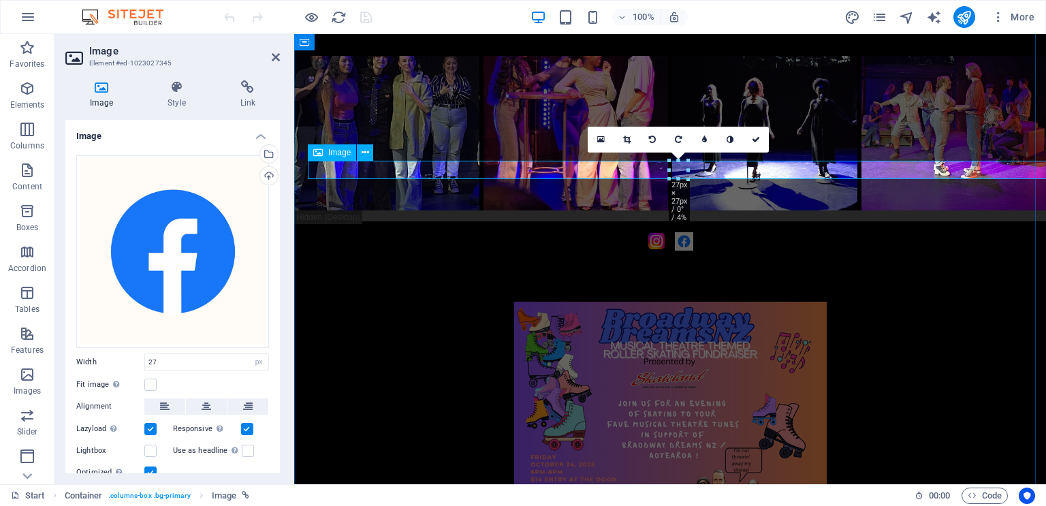
click at [655, 232] on figure at bounding box center [684, 241] width 752 height 18
click at [625, 268] on div at bounding box center [670, 285] width 752 height 34
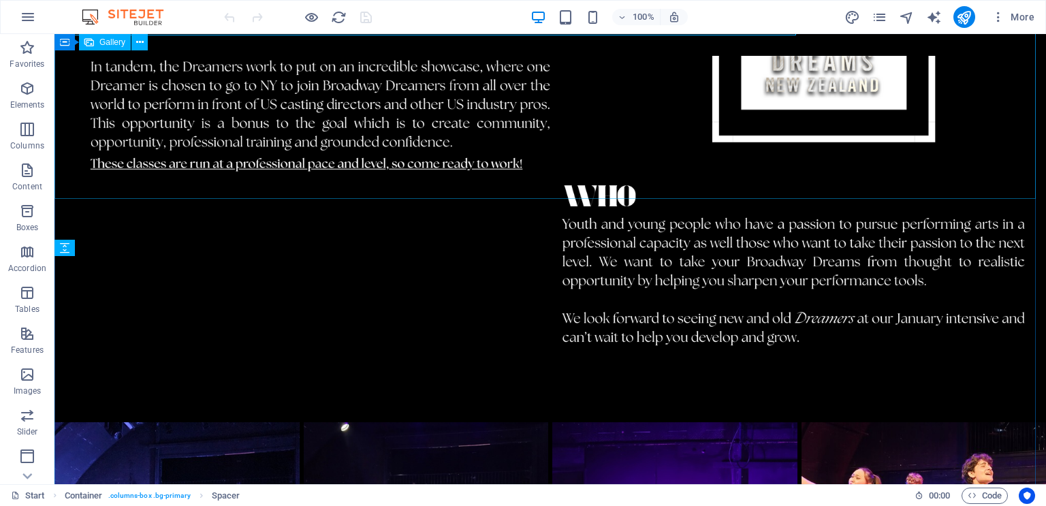
scroll to position [2508, 0]
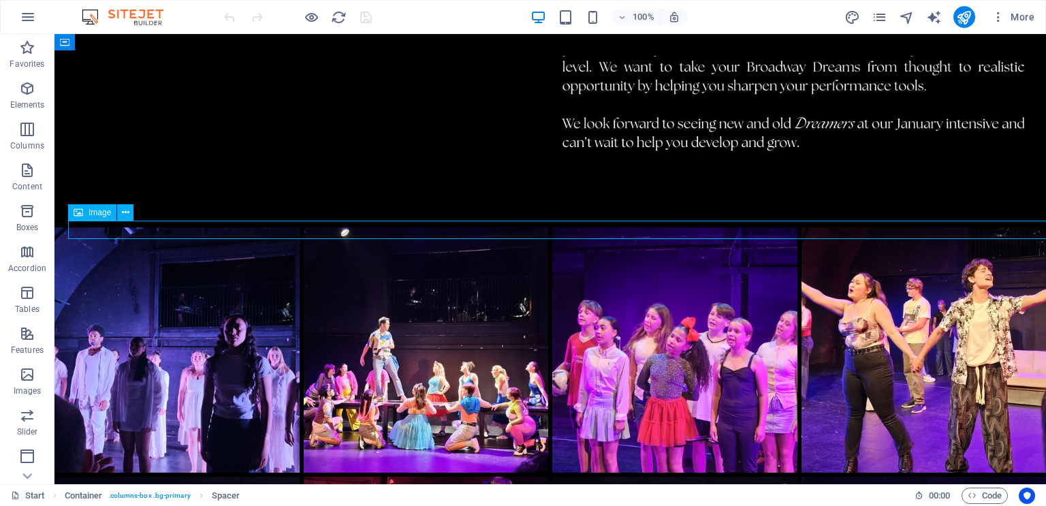
select select "px"
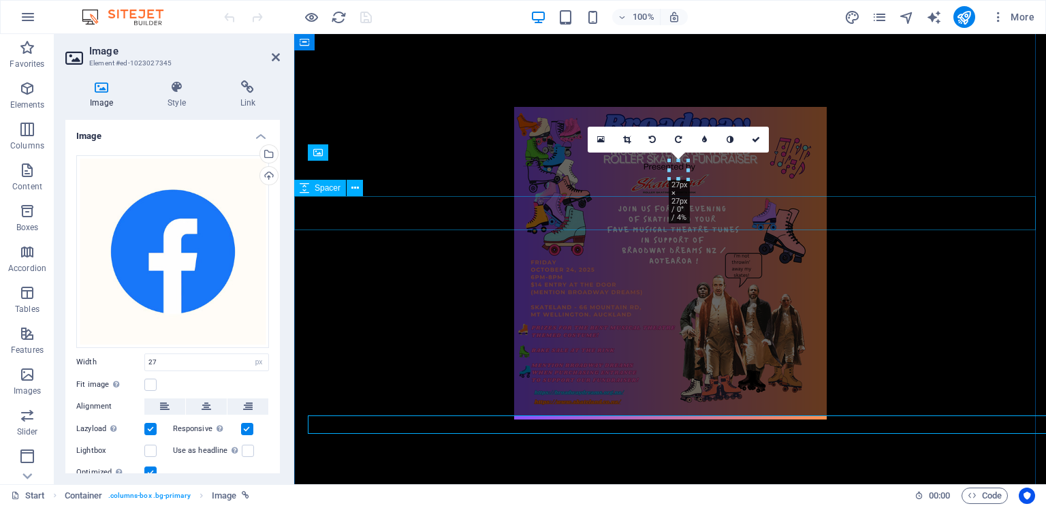
scroll to position [2313, 0]
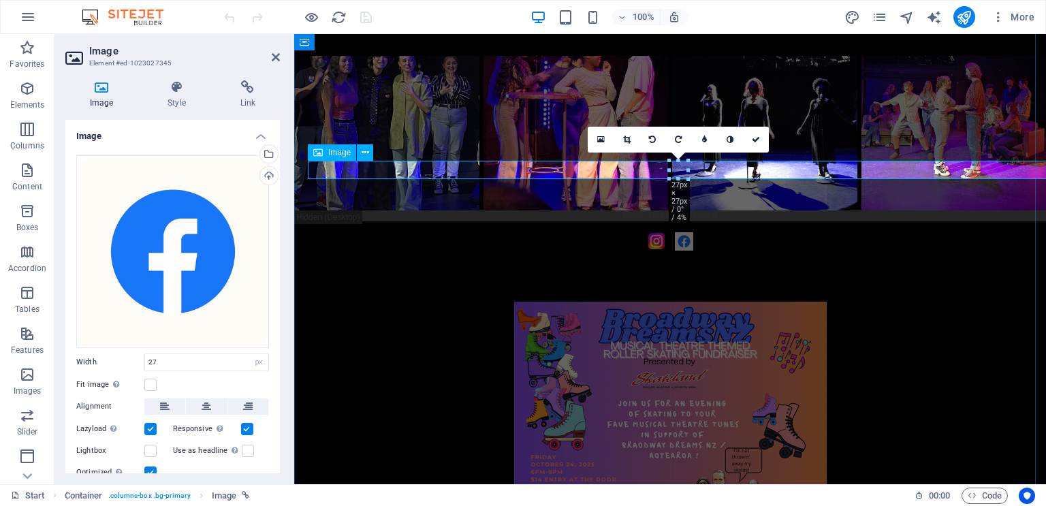
click at [678, 232] on figure at bounding box center [684, 241] width 752 height 18
click at [747, 268] on div at bounding box center [670, 285] width 752 height 34
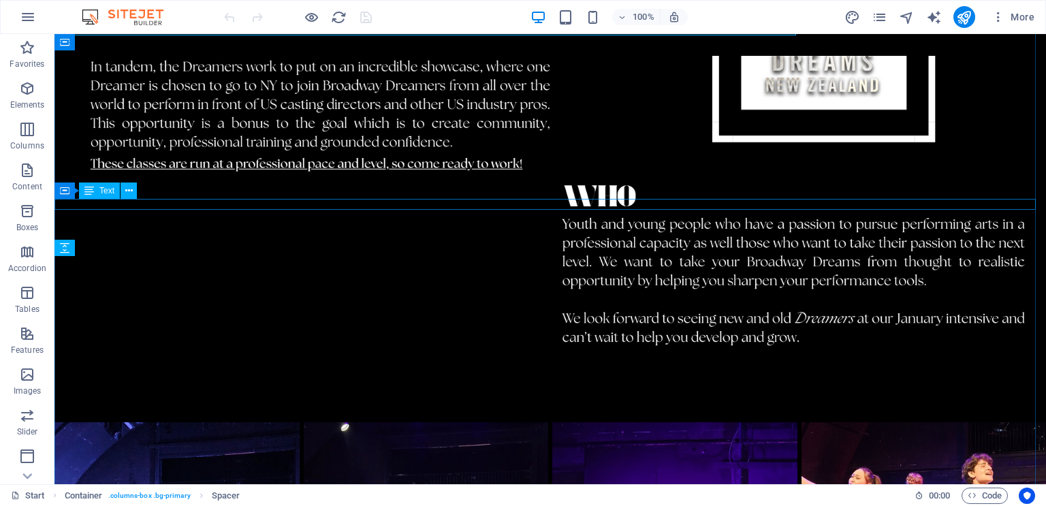
scroll to position [2508, 0]
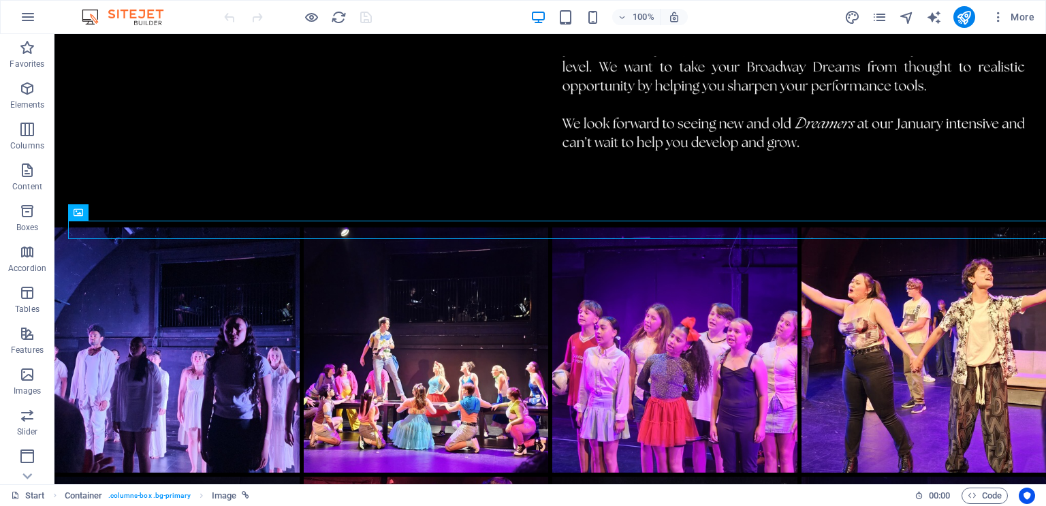
drag, startPoint x: 562, startPoint y: 232, endPoint x: 562, endPoint y: 249, distance: 16.3
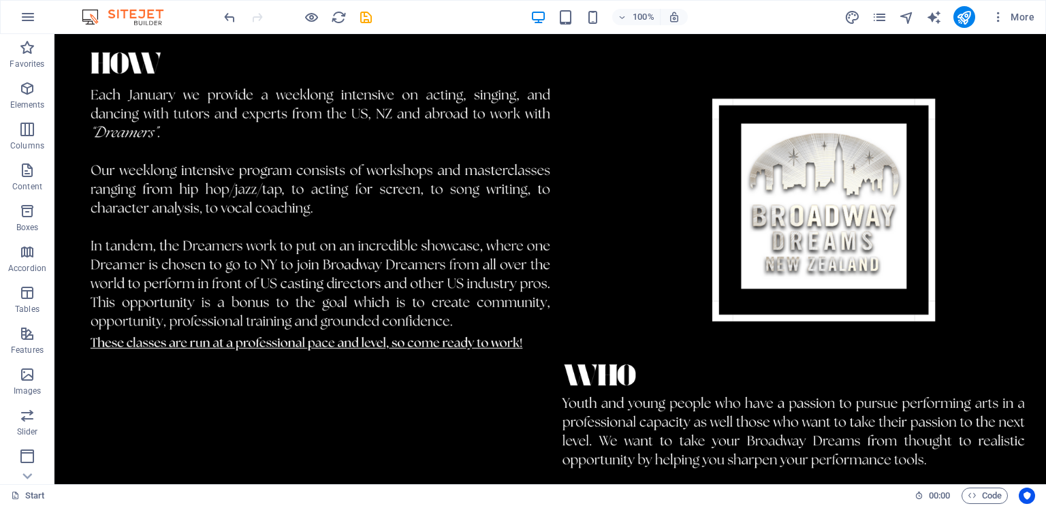
scroll to position [2095, 0]
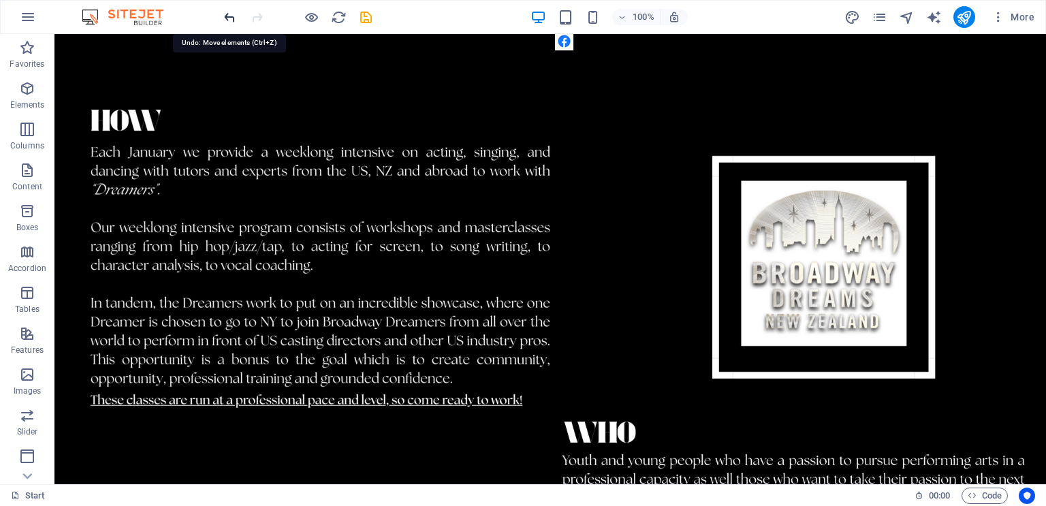
click at [226, 20] on icon "undo" at bounding box center [230, 18] width 16 height 16
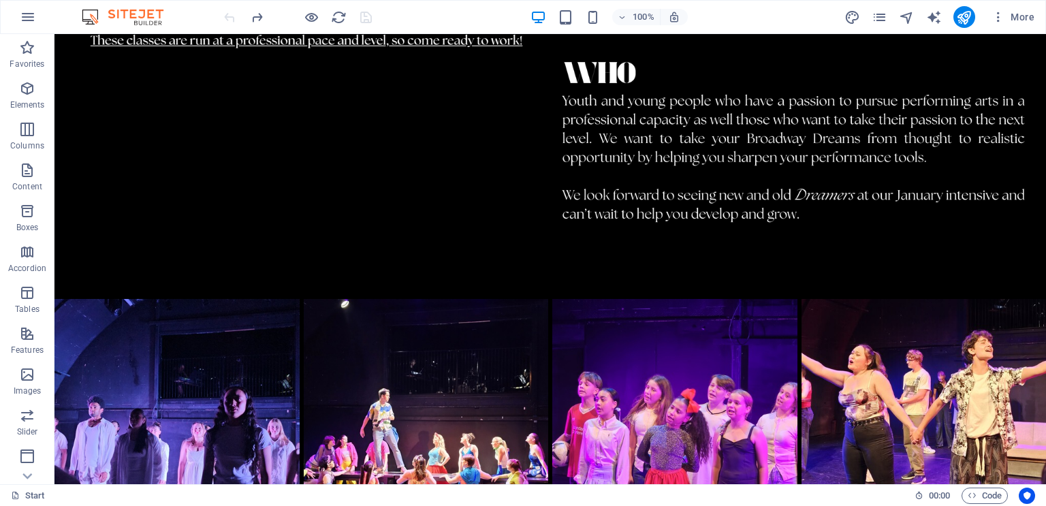
scroll to position [2506, 0]
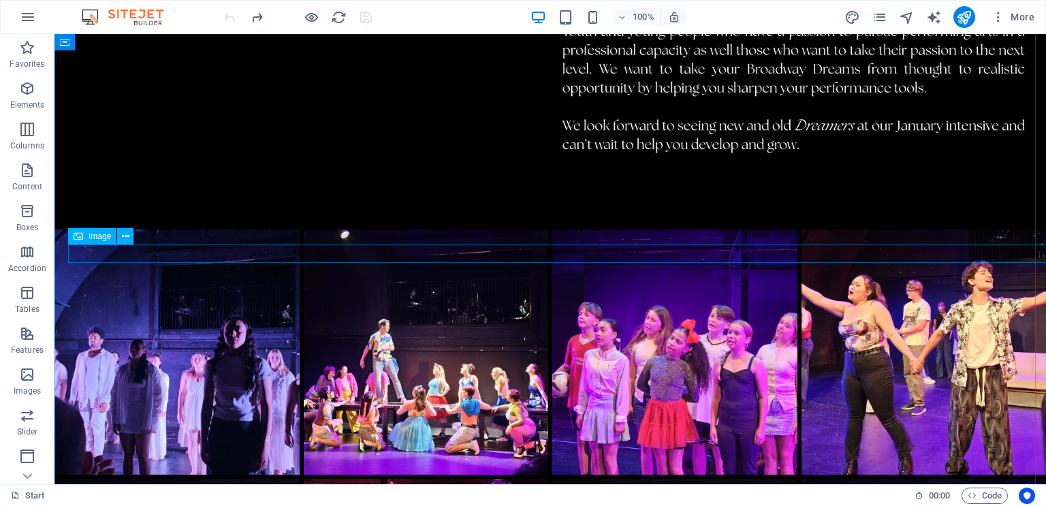
select select "px"
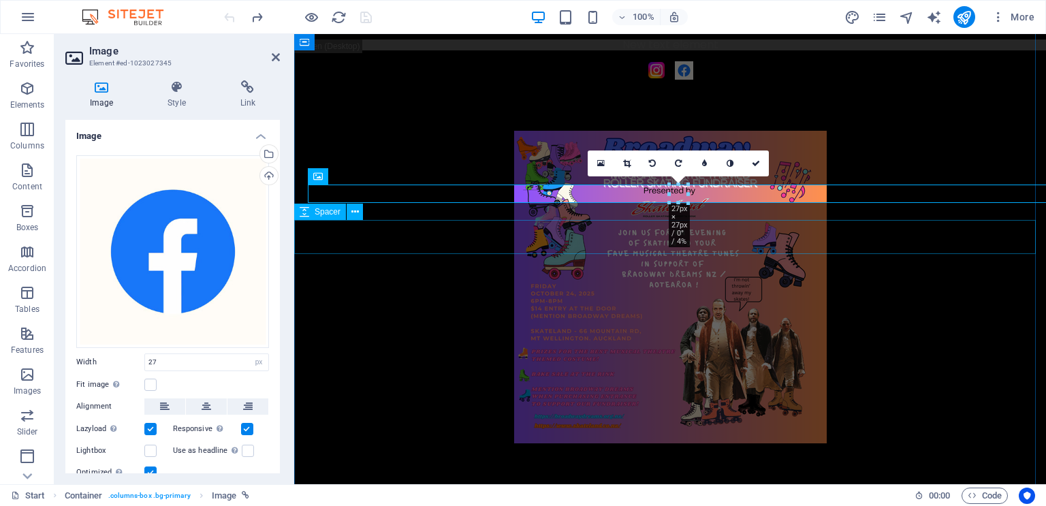
scroll to position [2311, 0]
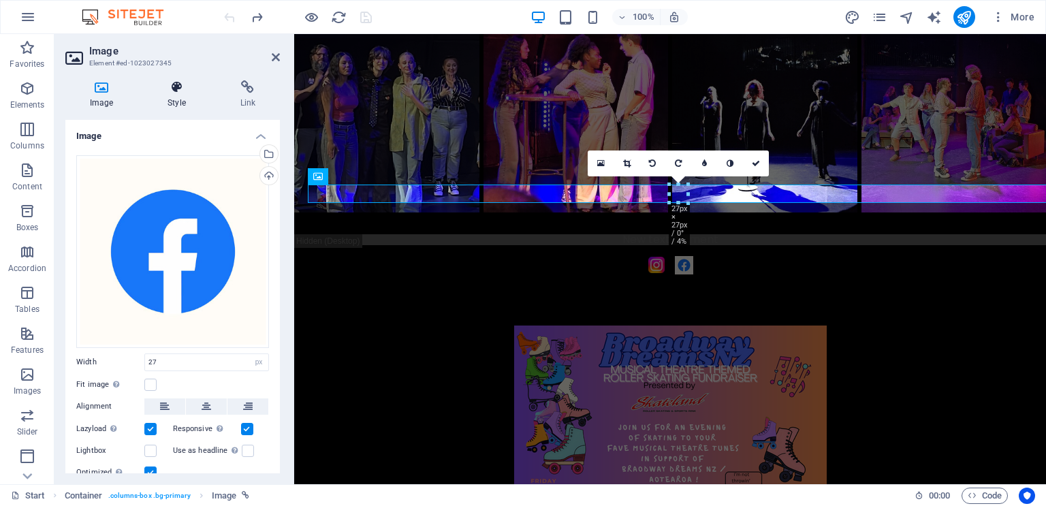
click at [163, 97] on h4 "Style" at bounding box center [179, 94] width 72 height 29
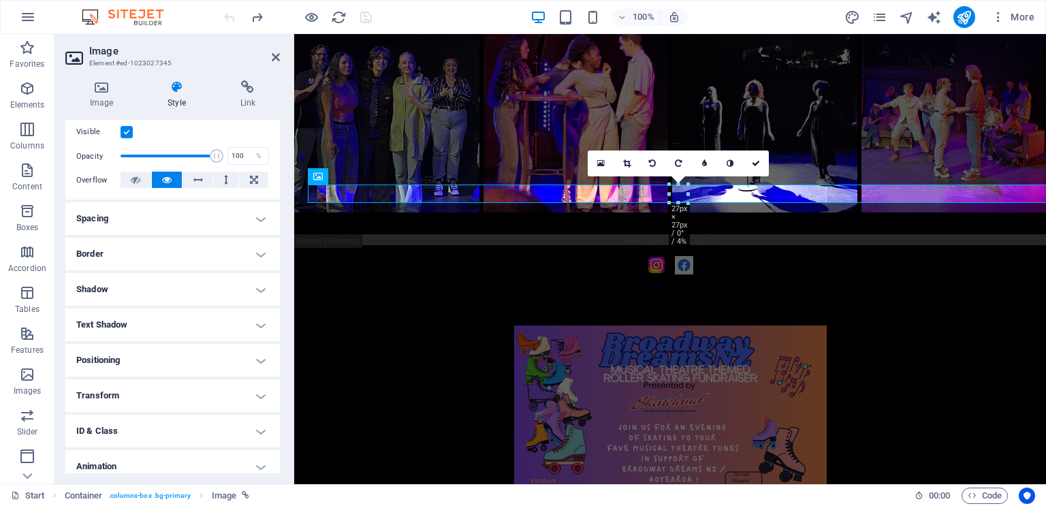
scroll to position [184, 0]
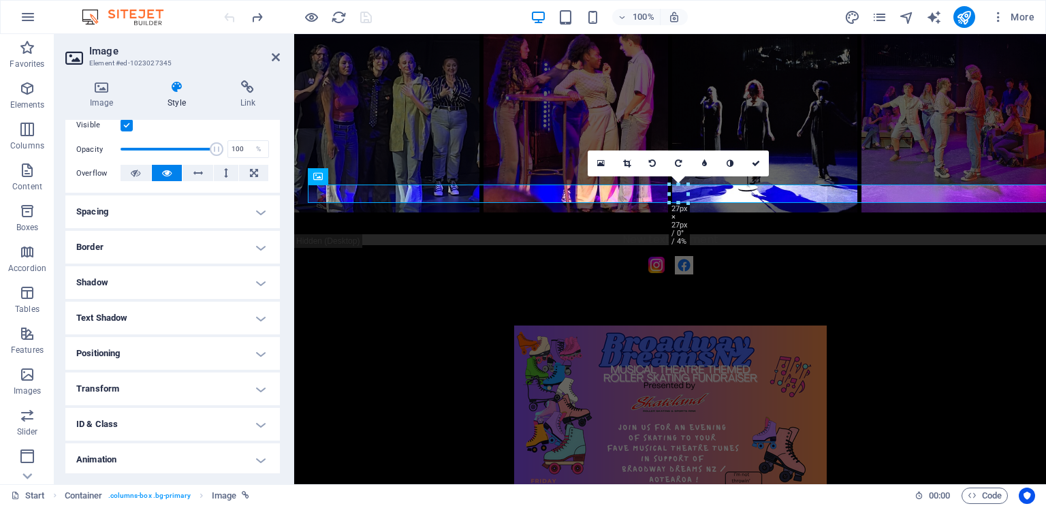
click at [162, 361] on h4 "Positioning" at bounding box center [172, 353] width 215 height 33
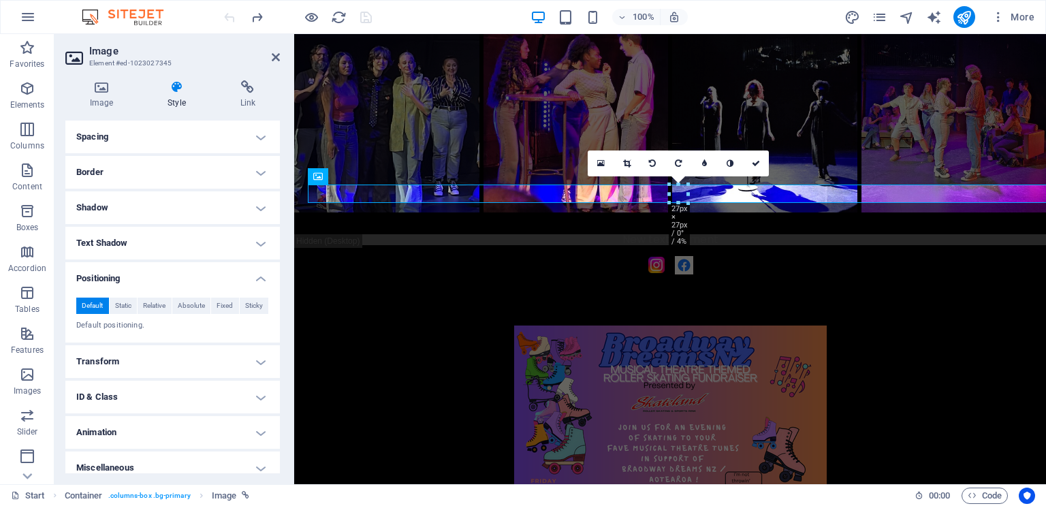
scroll to position [269, 0]
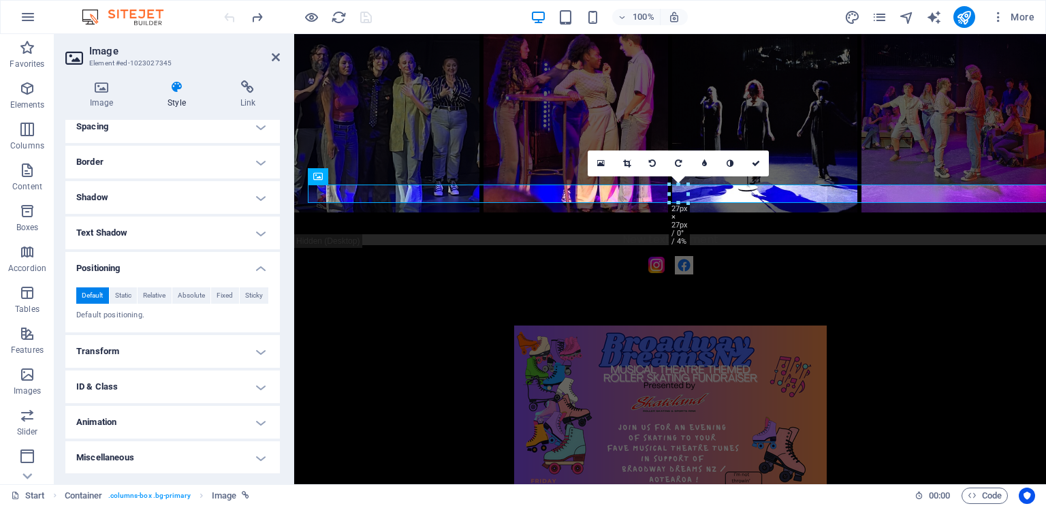
click at [162, 352] on h4 "Transform" at bounding box center [172, 351] width 215 height 33
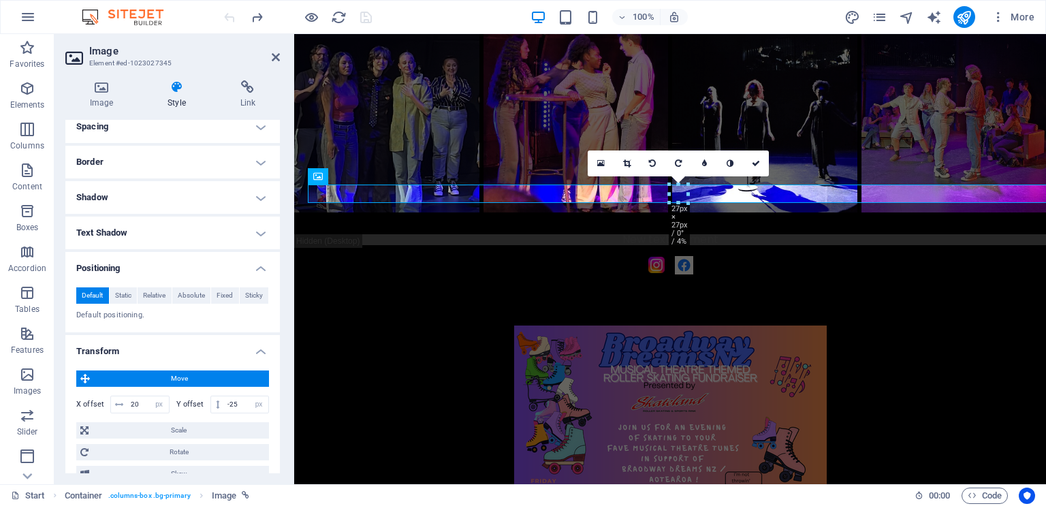
scroll to position [394, 0]
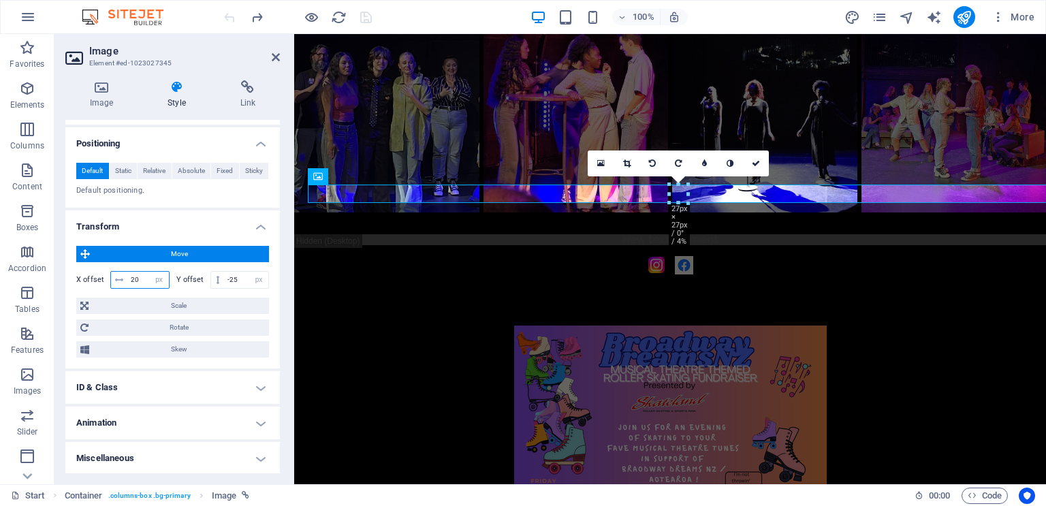
click at [144, 280] on input "20" at bounding box center [148, 280] width 42 height 16
type input "2"
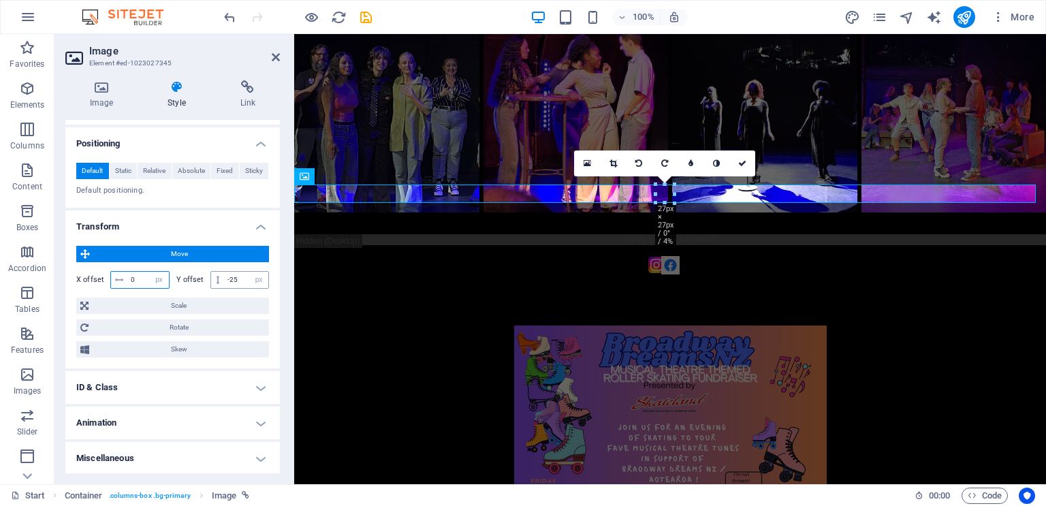
type input "0"
click at [238, 278] on input "-25" at bounding box center [246, 280] width 44 height 16
type input "-2"
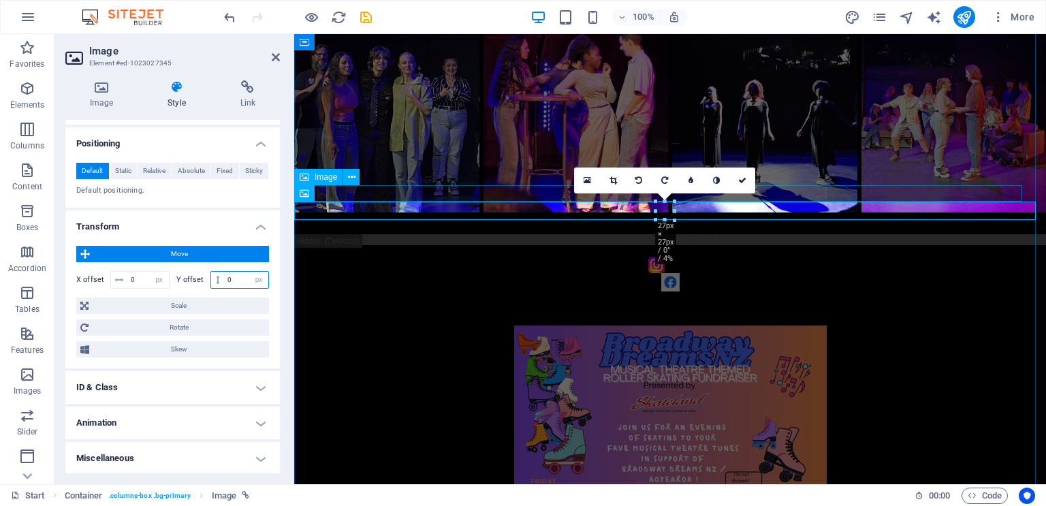
type input "0"
click at [547, 257] on figure at bounding box center [657, 265] width 752 height 16
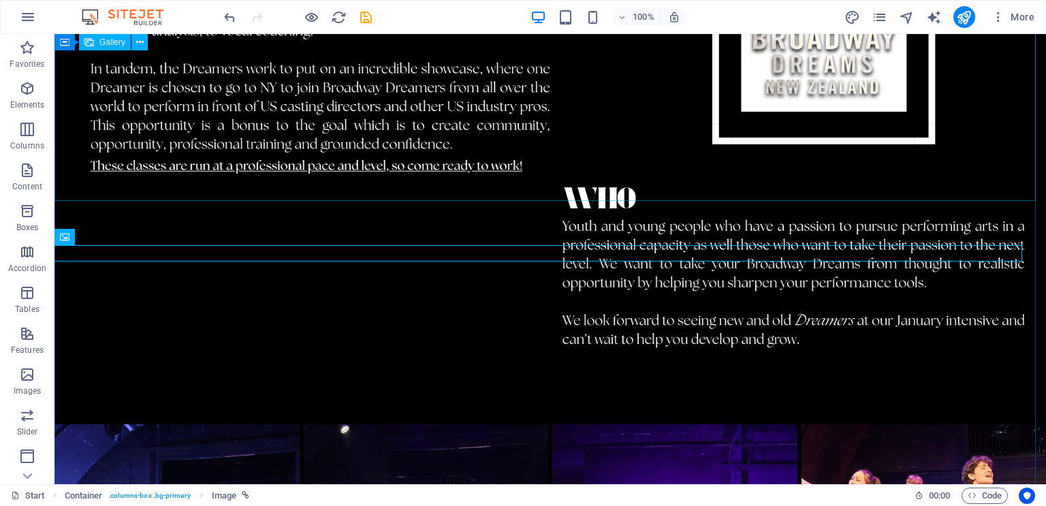
scroll to position [2506, 0]
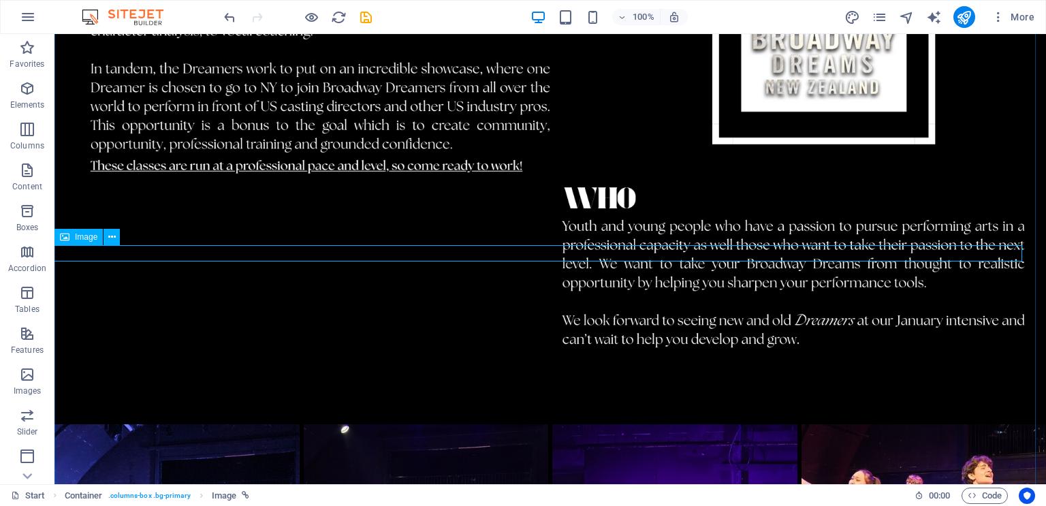
select select "px"
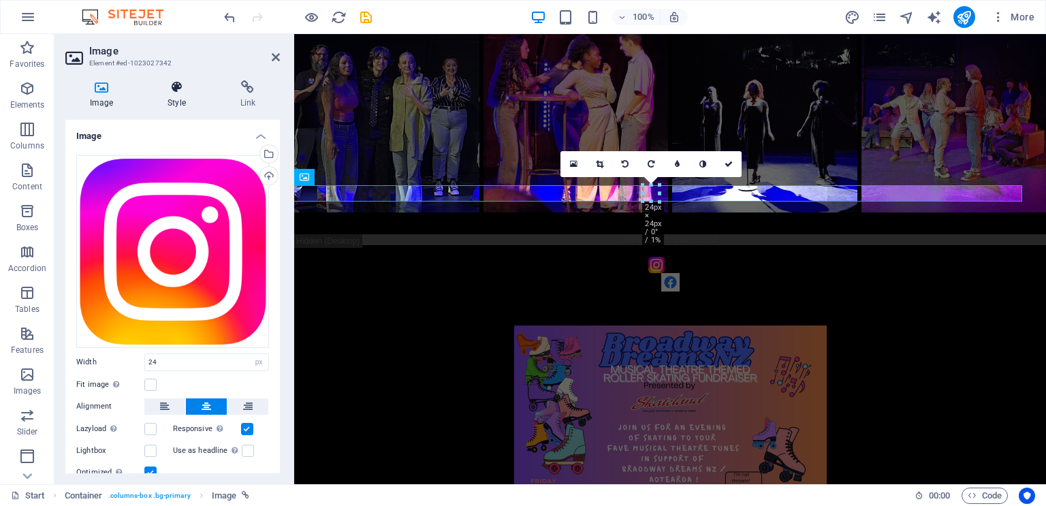
click at [174, 99] on h4 "Style" at bounding box center [179, 94] width 72 height 29
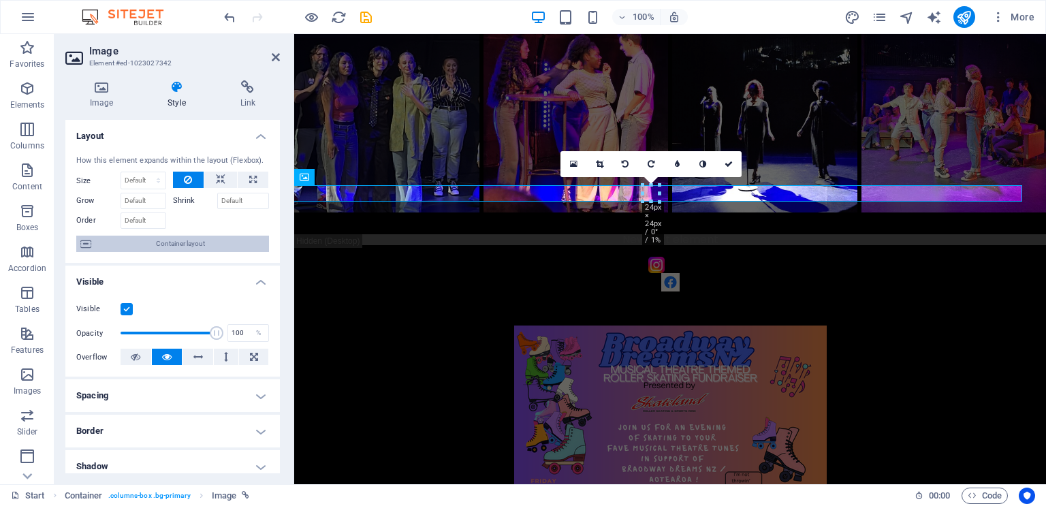
scroll to position [221, 0]
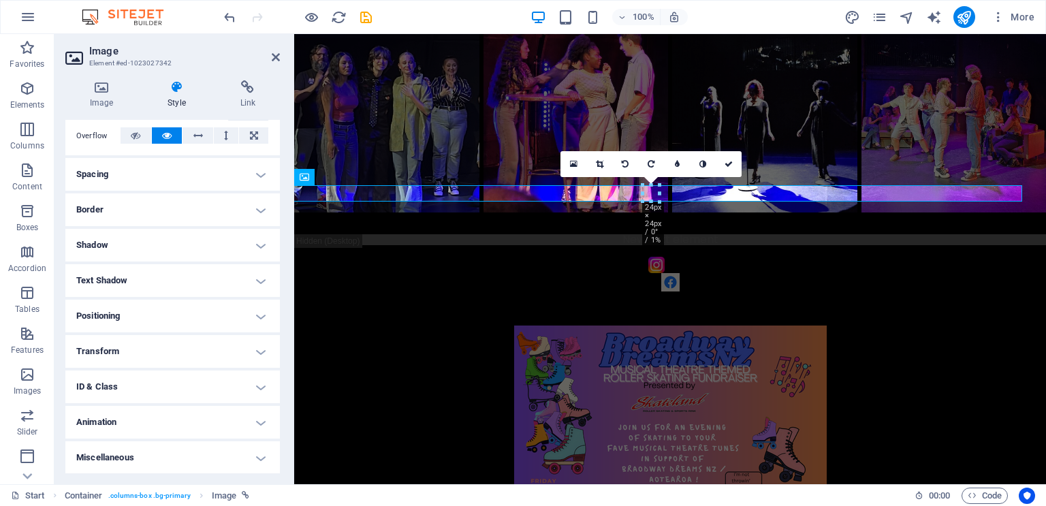
click at [177, 357] on h4 "Transform" at bounding box center [172, 351] width 215 height 33
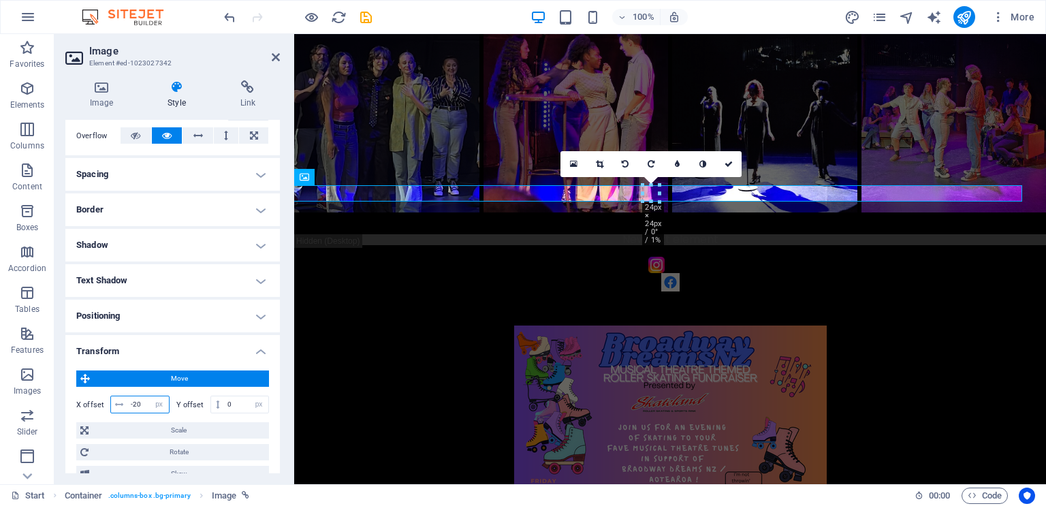
click at [139, 407] on input "-20" at bounding box center [148, 404] width 42 height 16
type input "-2"
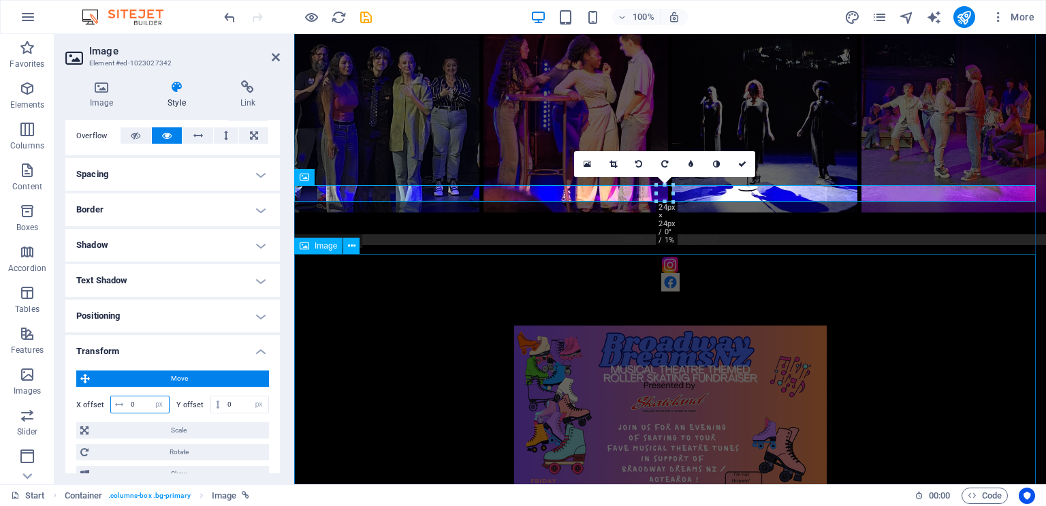
type input "0"
click at [433, 326] on figure at bounding box center [670, 482] width 752 height 313
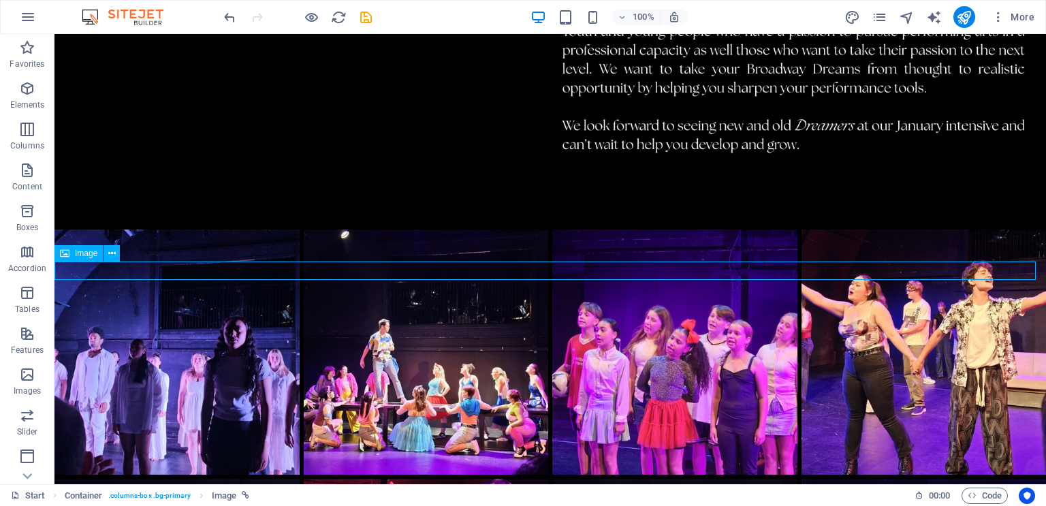
select select "px"
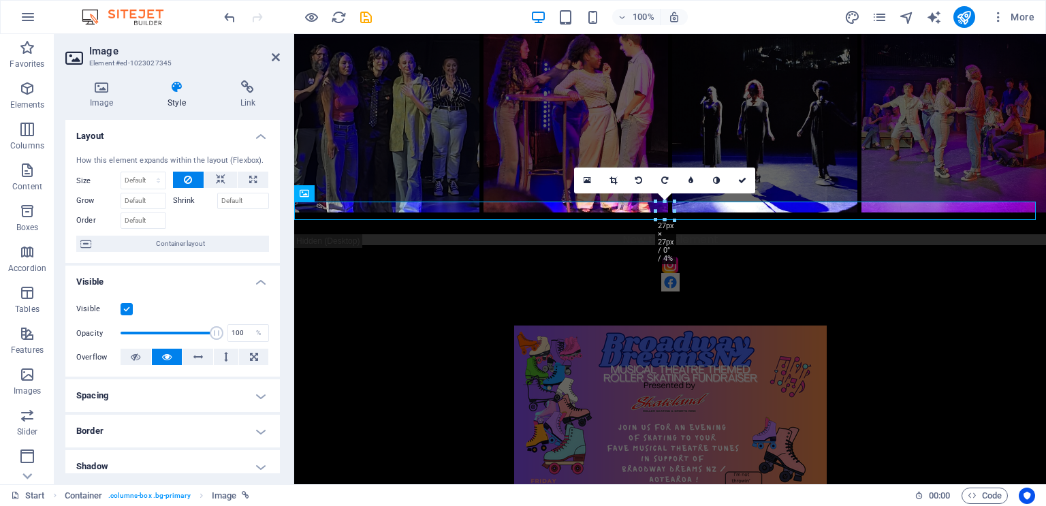
click at [251, 397] on h4 "Spacing" at bounding box center [172, 395] width 215 height 33
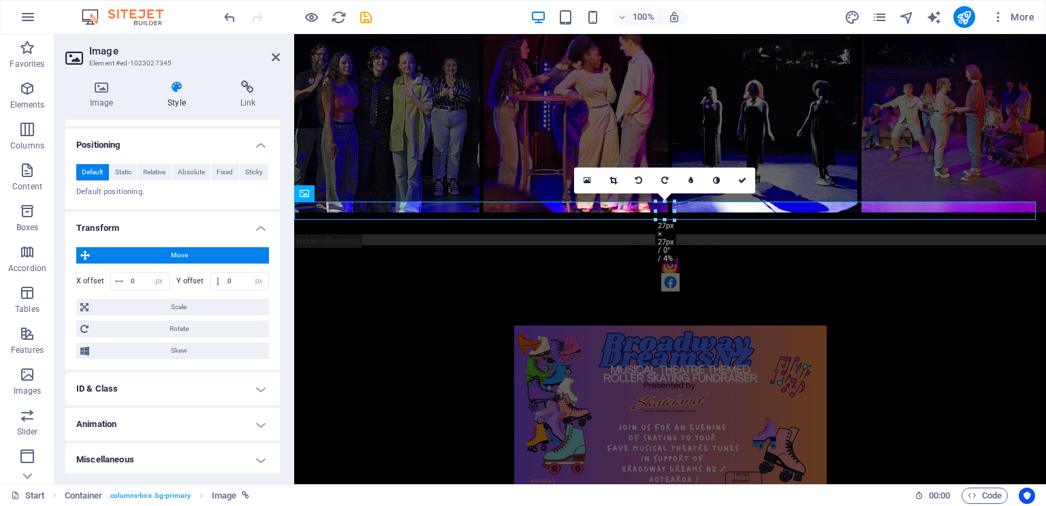
scroll to position [446, 0]
click at [232, 277] on input "0" at bounding box center [246, 282] width 44 height 16
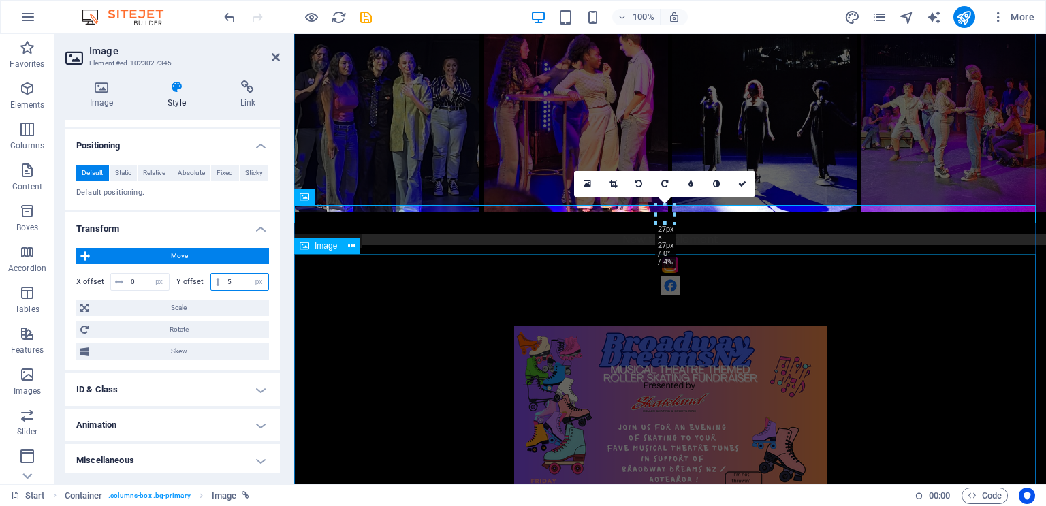
type input "5"
click at [390, 326] on figure at bounding box center [670, 482] width 752 height 313
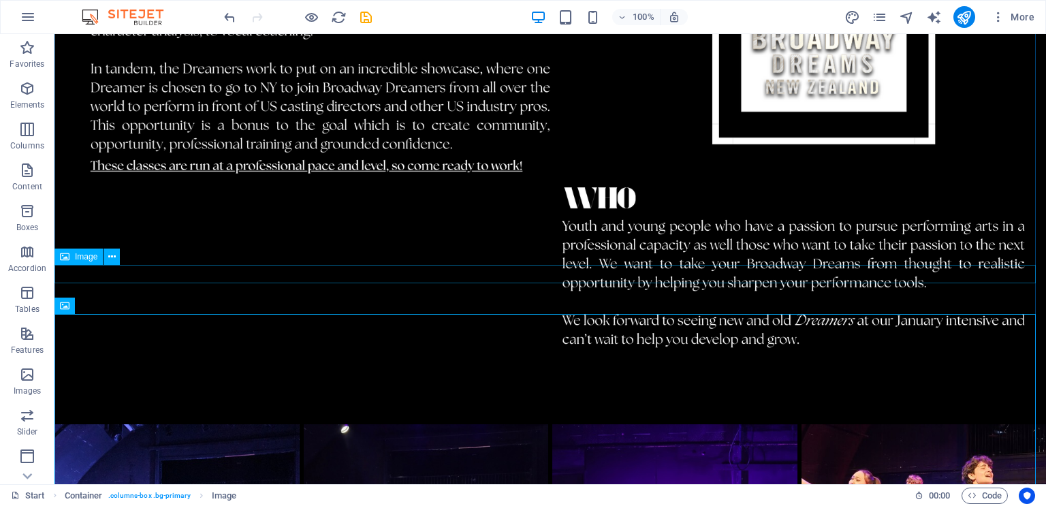
scroll to position [2506, 0]
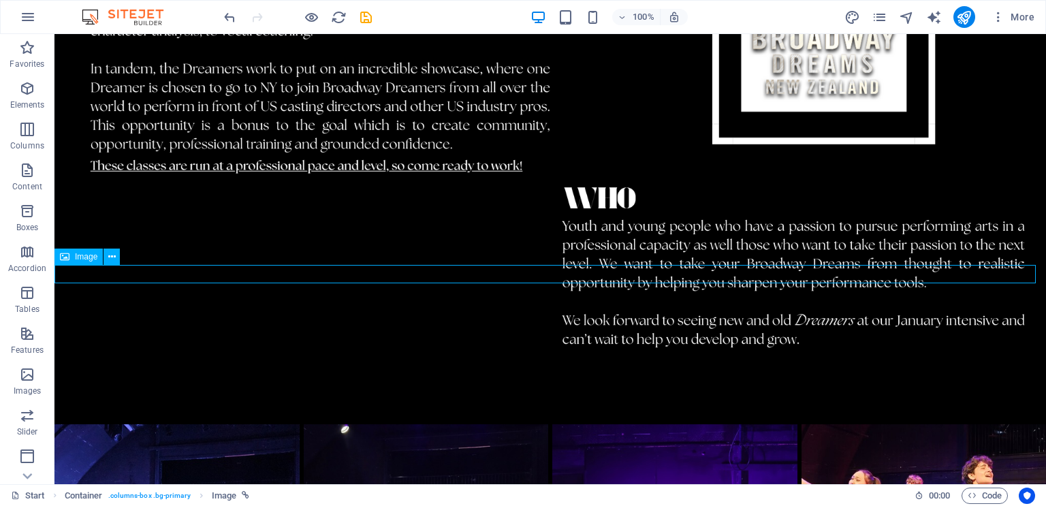
select select "px"
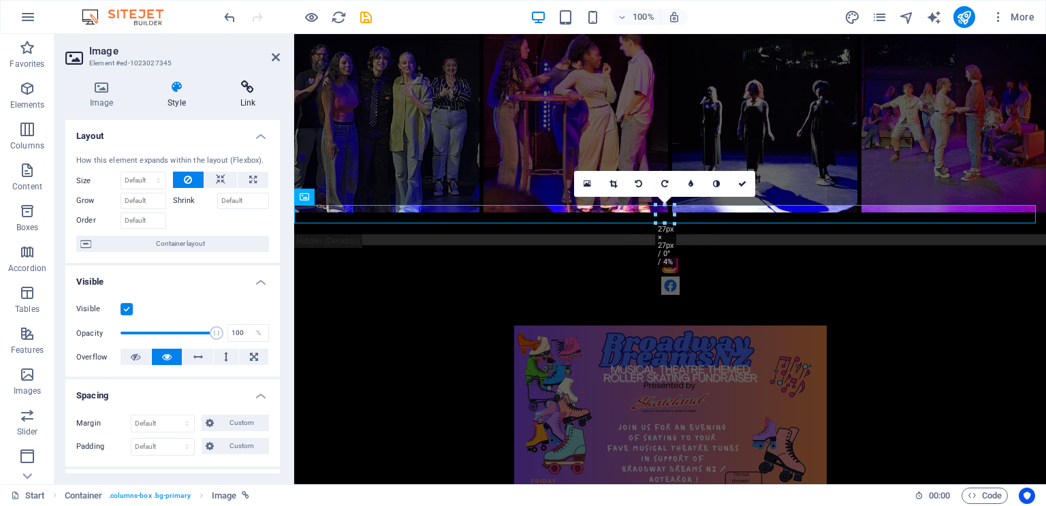
click at [244, 93] on icon at bounding box center [248, 87] width 64 height 14
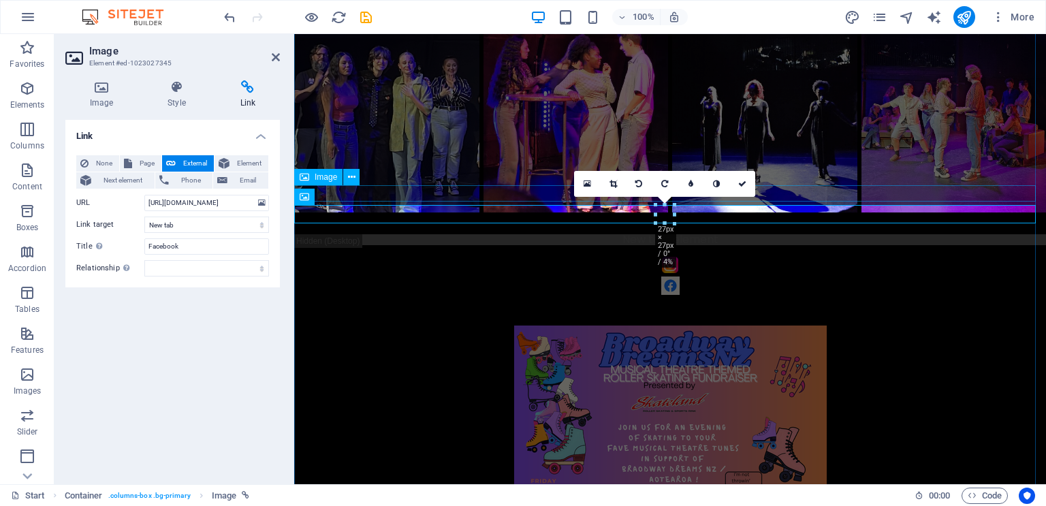
click at [551, 257] on figure at bounding box center [670, 265] width 752 height 16
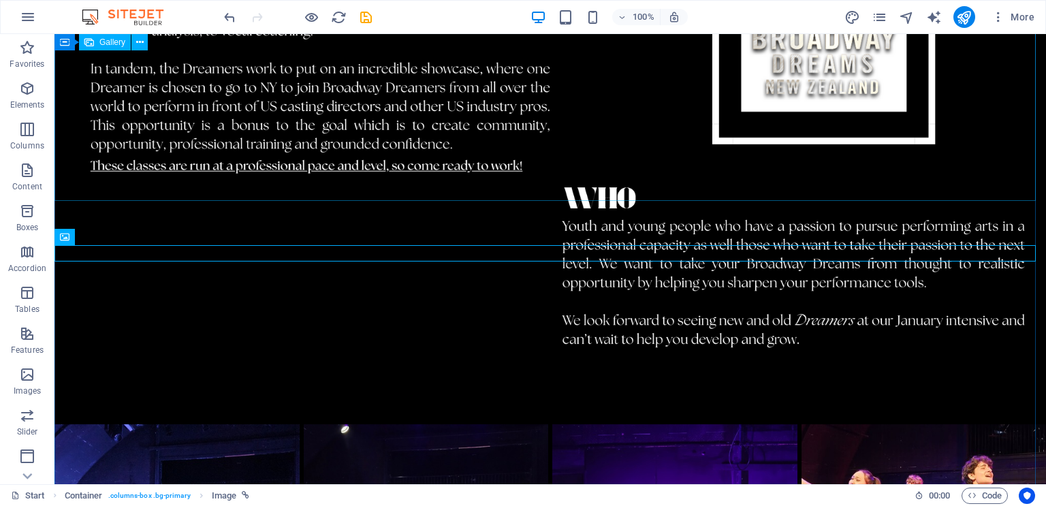
scroll to position [2506, 0]
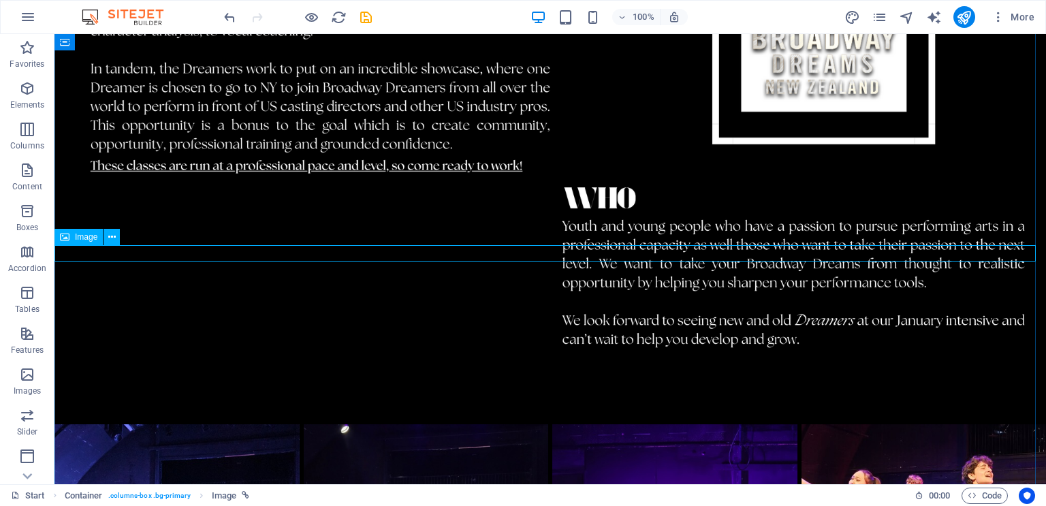
select select "px"
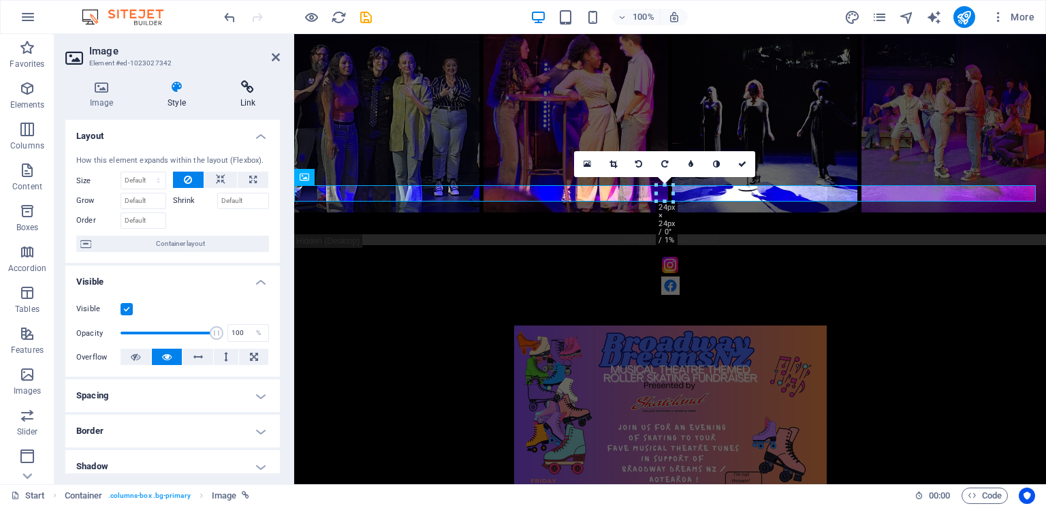
click at [244, 97] on h4 "Link" at bounding box center [248, 94] width 64 height 29
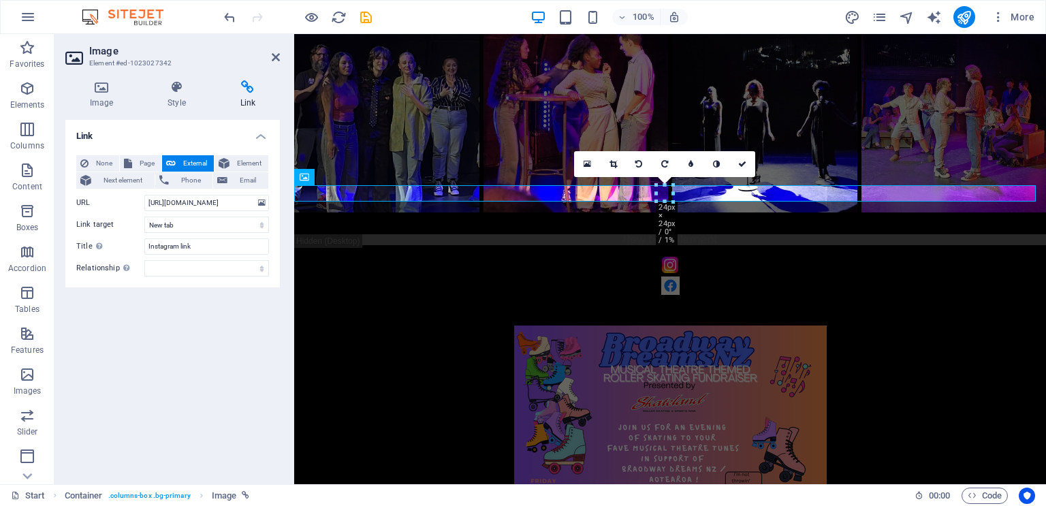
click at [244, 97] on h4 "Link" at bounding box center [248, 94] width 64 height 29
click at [970, 18] on icon "publish" at bounding box center [964, 18] width 16 height 16
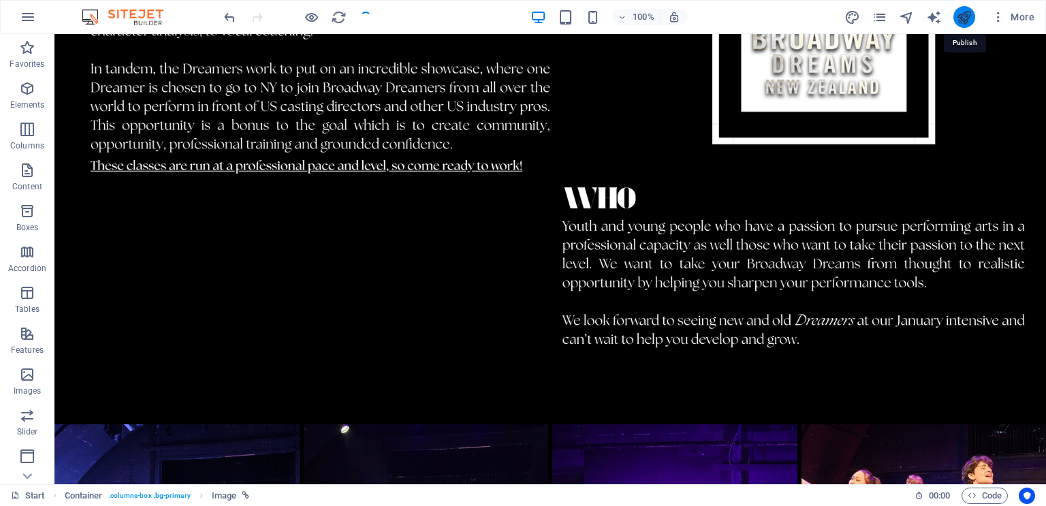
scroll to position [2506, 0]
